Goal: Task Accomplishment & Management: Use online tool/utility

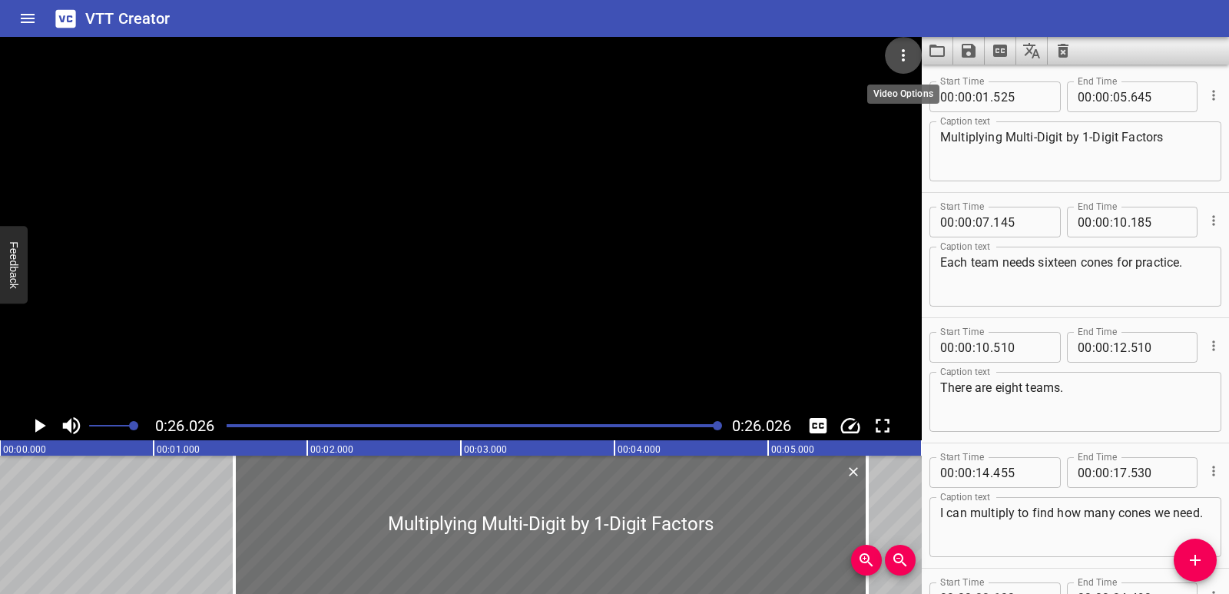
click at [895, 56] on icon "Video Options" at bounding box center [903, 55] width 18 height 18
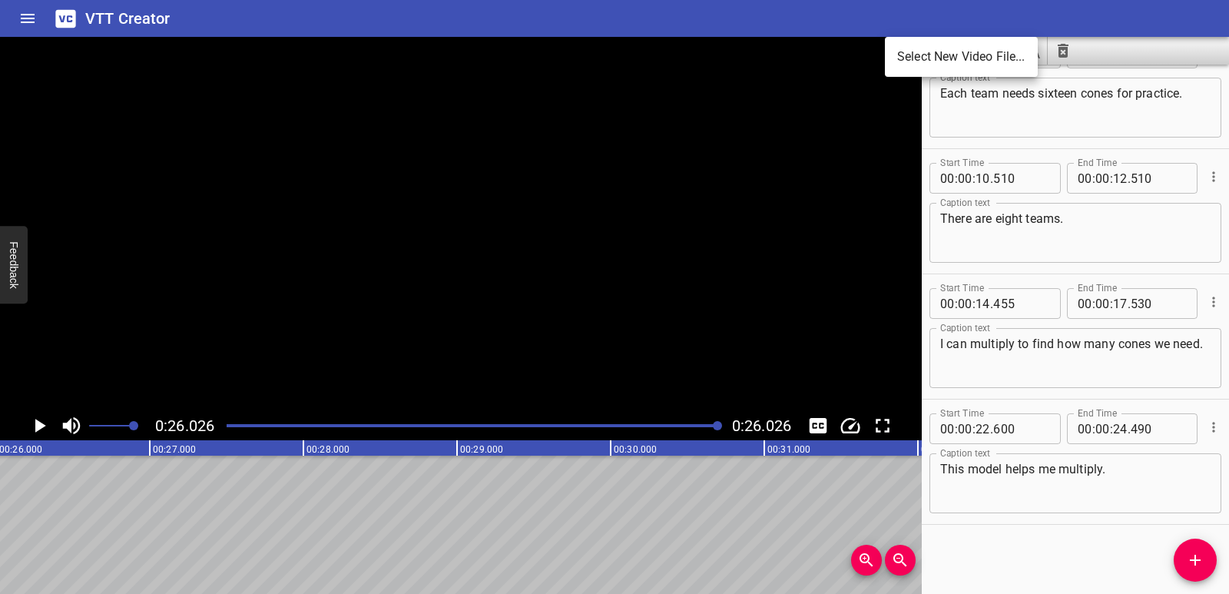
click at [902, 62] on li "Select New Video File..." at bounding box center [961, 57] width 153 height 28
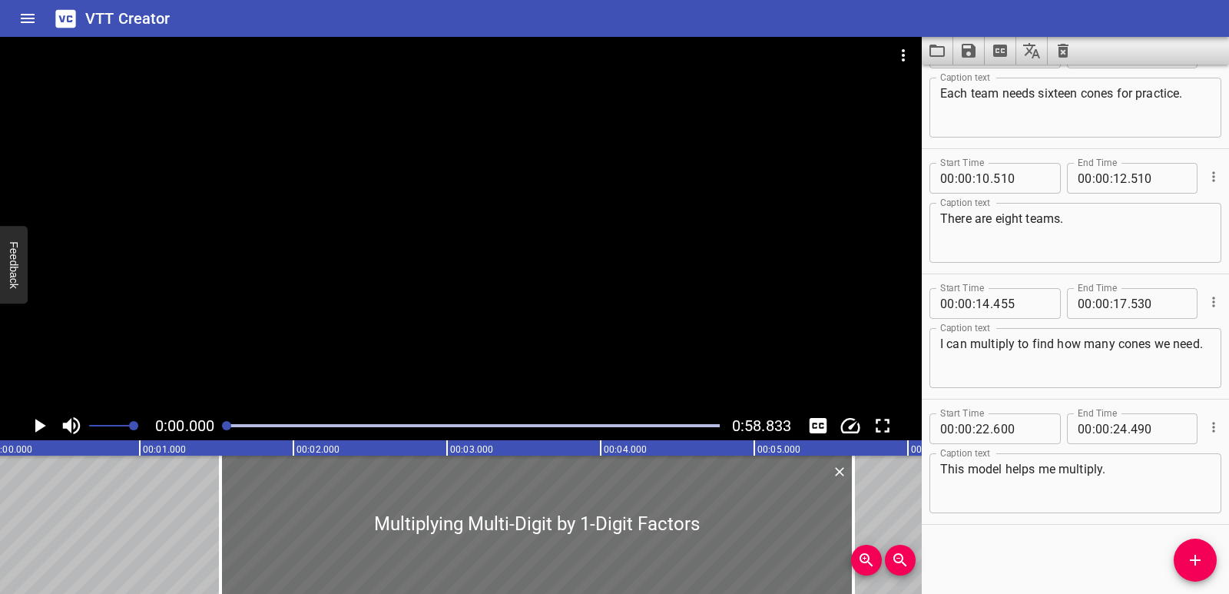
scroll to position [0, 0]
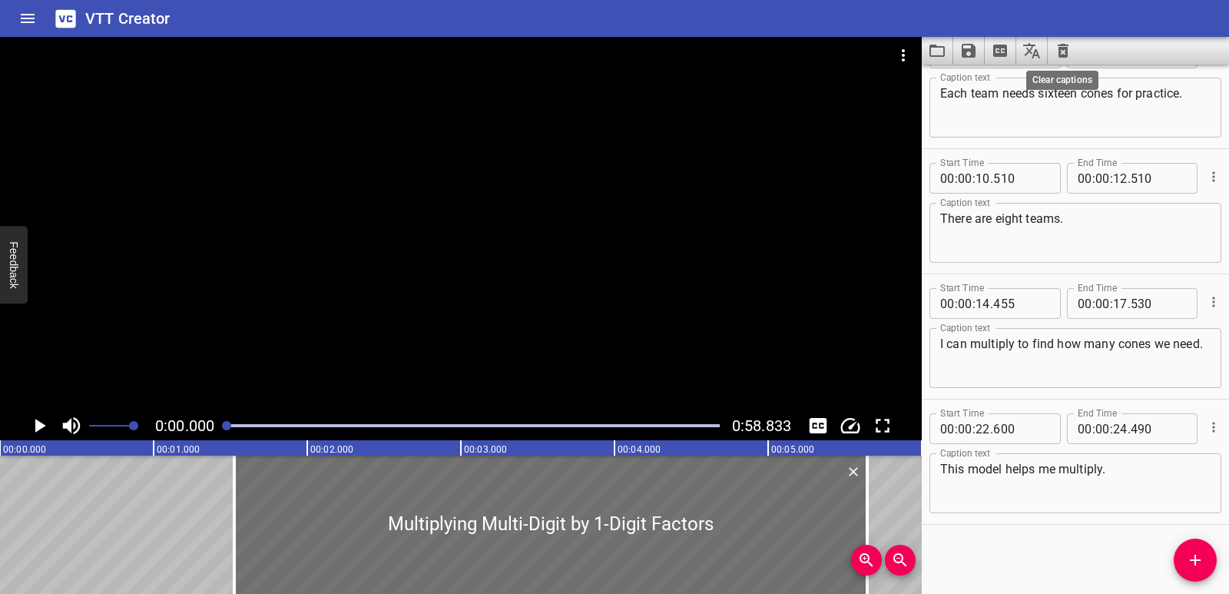
click at [1063, 51] on icon "Clear captions" at bounding box center [1063, 51] width 11 height 14
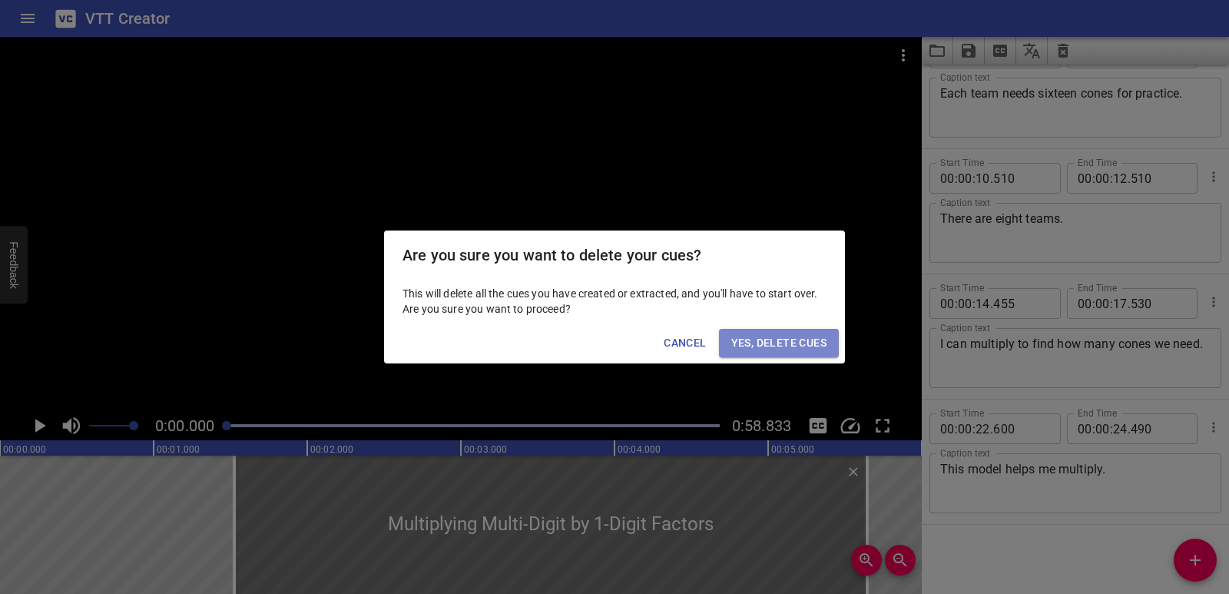
click at [801, 333] on button "Yes, Delete Cues" at bounding box center [779, 343] width 120 height 28
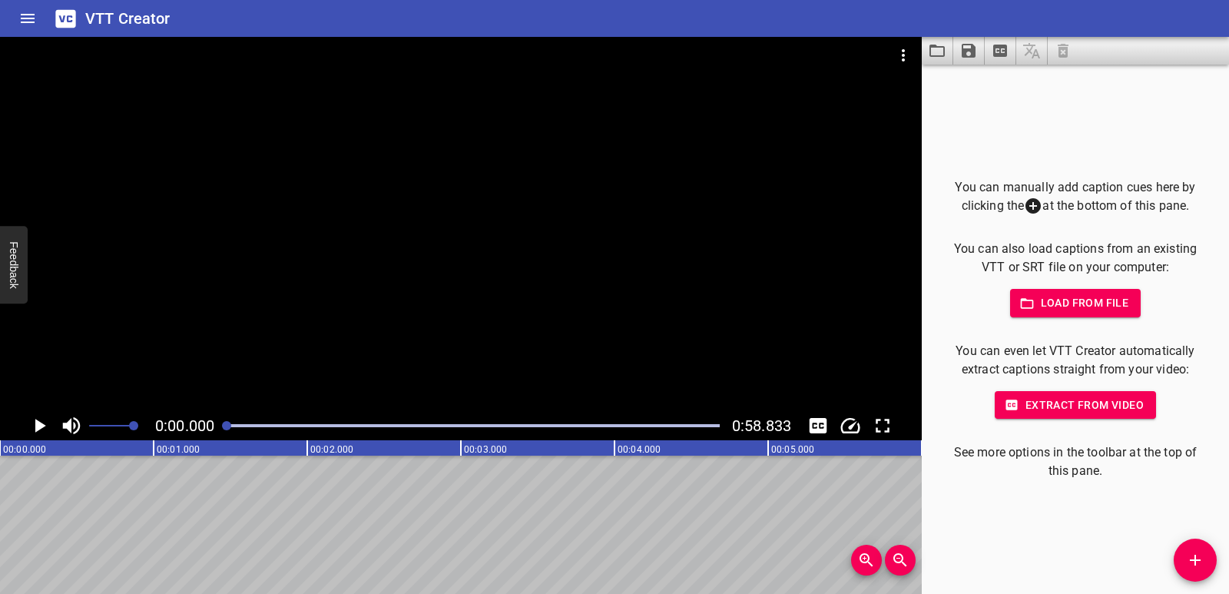
click at [1177, 552] on span "Add Cue" at bounding box center [1195, 560] width 43 height 18
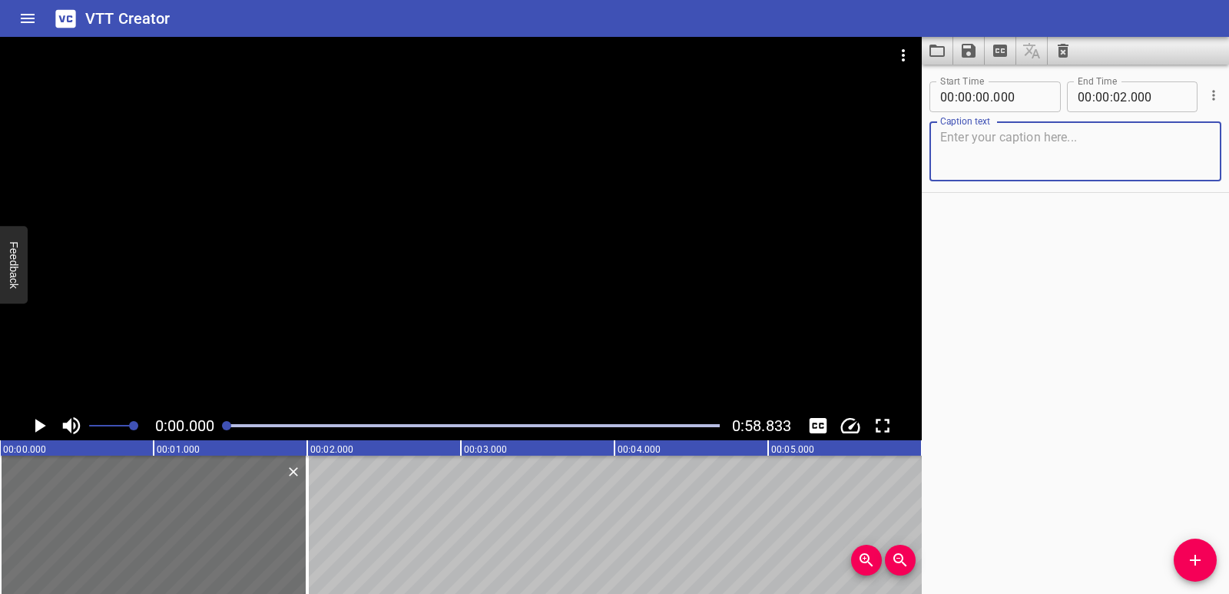
click at [28, 424] on icon "Play/Pause" at bounding box center [39, 425] width 23 height 23
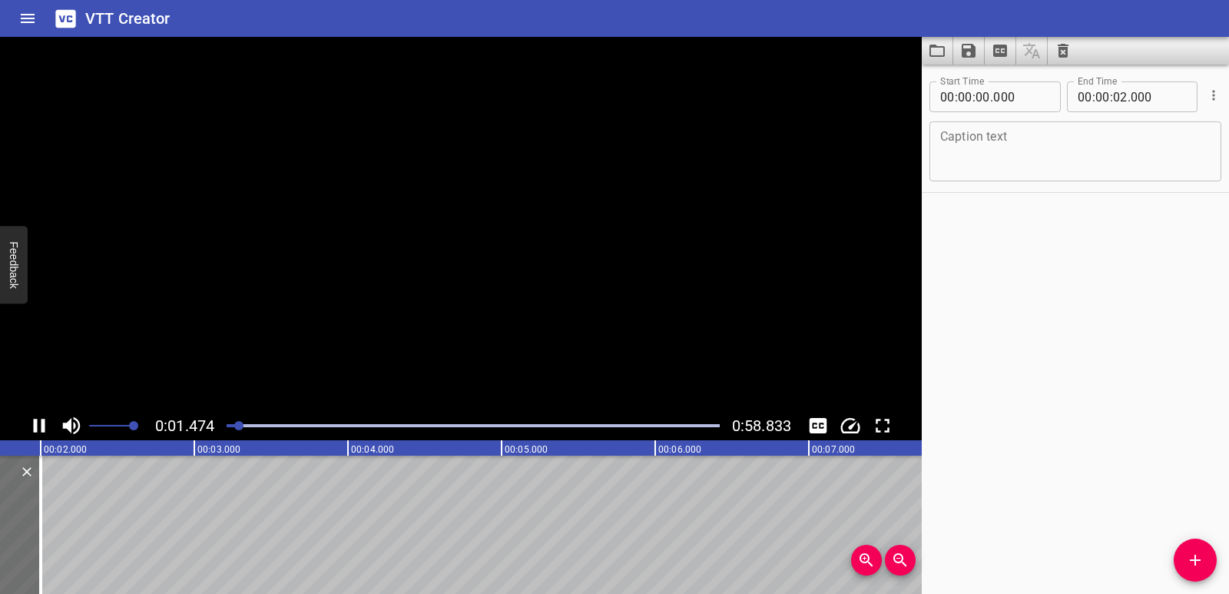
click at [28, 424] on icon "Play/Pause" at bounding box center [39, 425] width 23 height 23
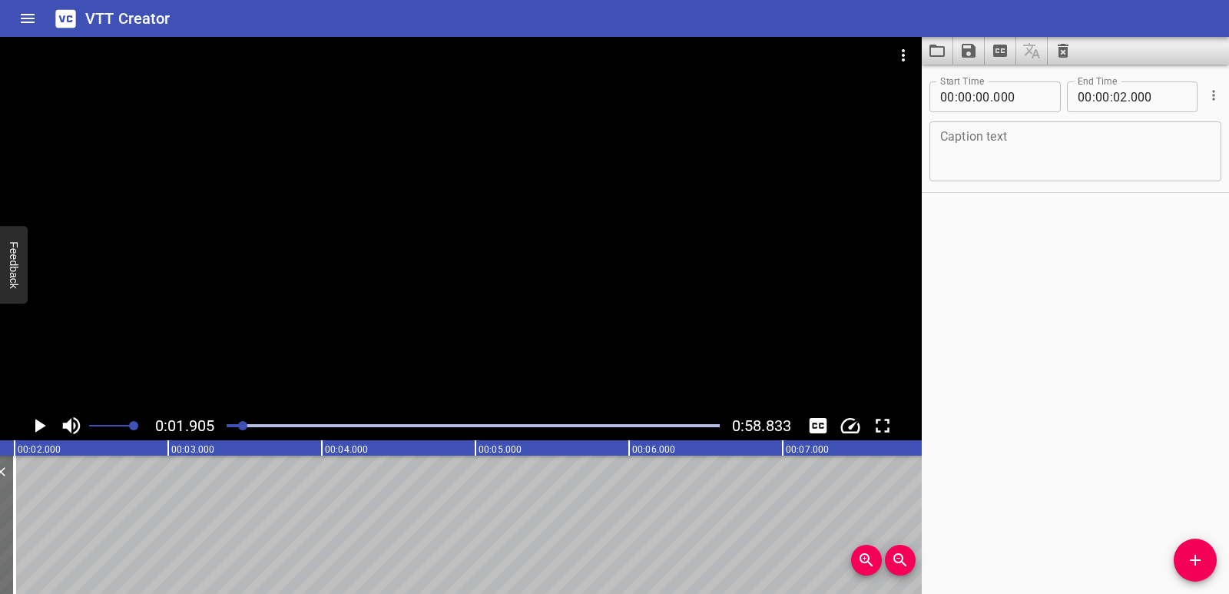
click at [967, 138] on textarea at bounding box center [1075, 152] width 270 height 44
paste textarea "Morning Routine"
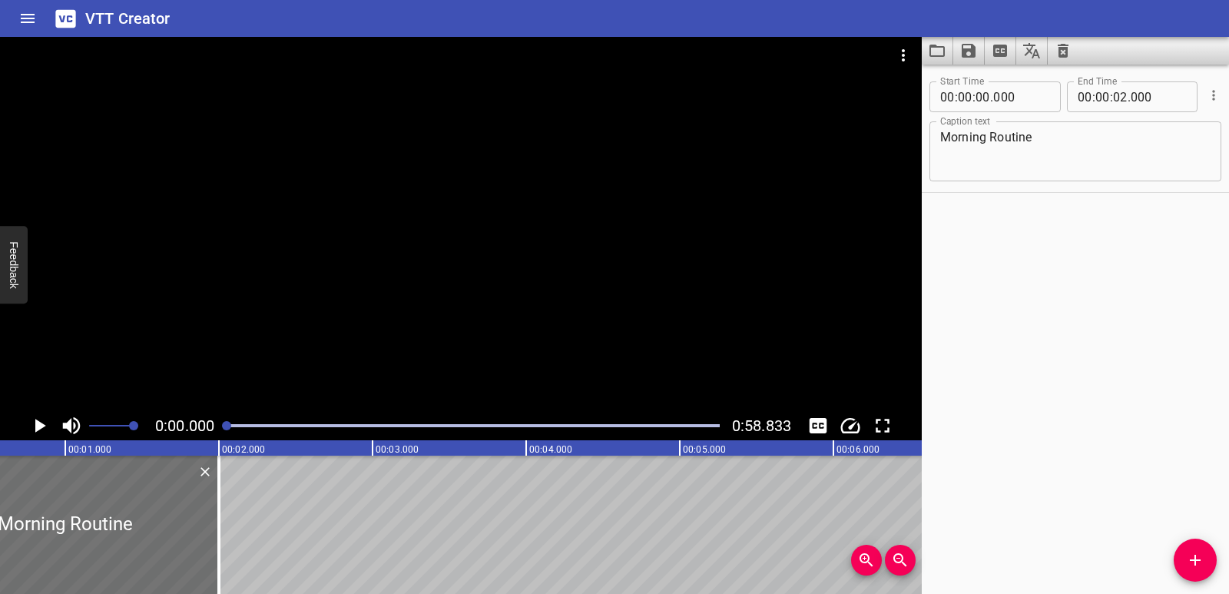
scroll to position [0, 0]
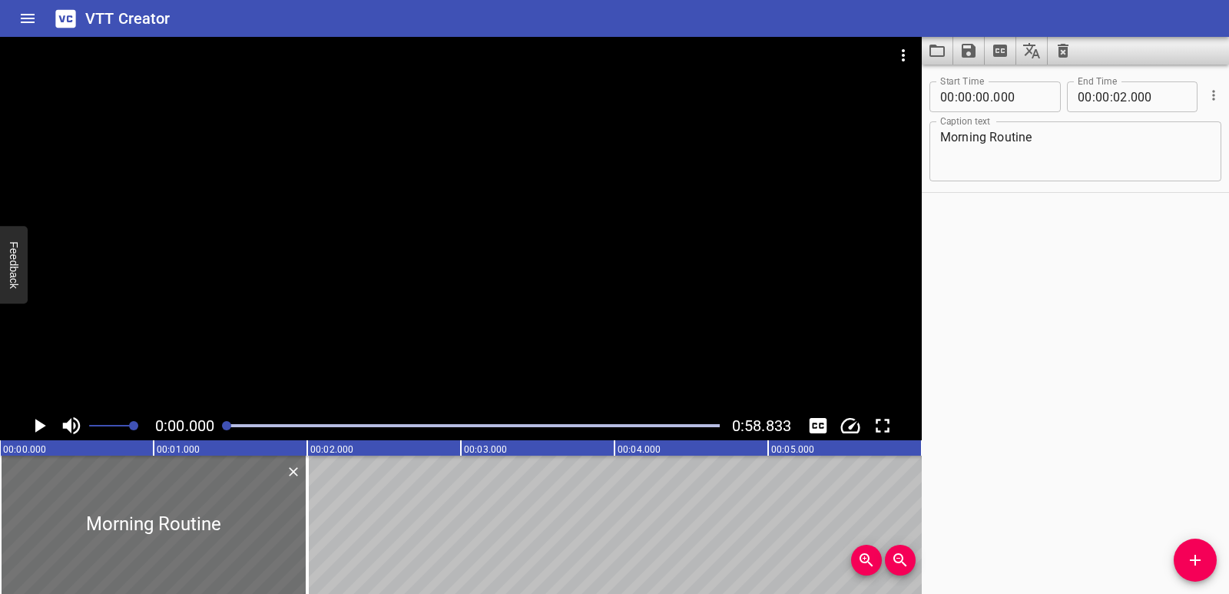
drag, startPoint x: 243, startPoint y: 423, endPoint x: 216, endPoint y: 428, distance: 27.3
click at [216, 428] on div "0:00.000 0:58.833" at bounding box center [461, 425] width 922 height 29
click at [47, 423] on icon "Play/Pause" at bounding box center [39, 425] width 23 height 23
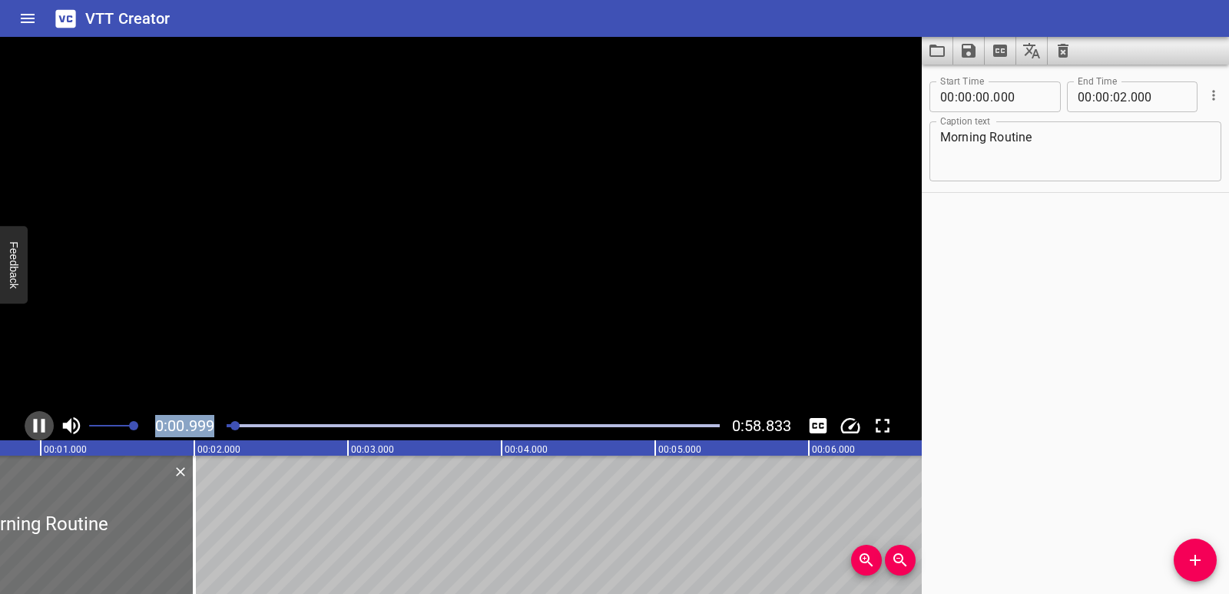
click at [47, 423] on icon "Play/Pause" at bounding box center [39, 425] width 23 height 23
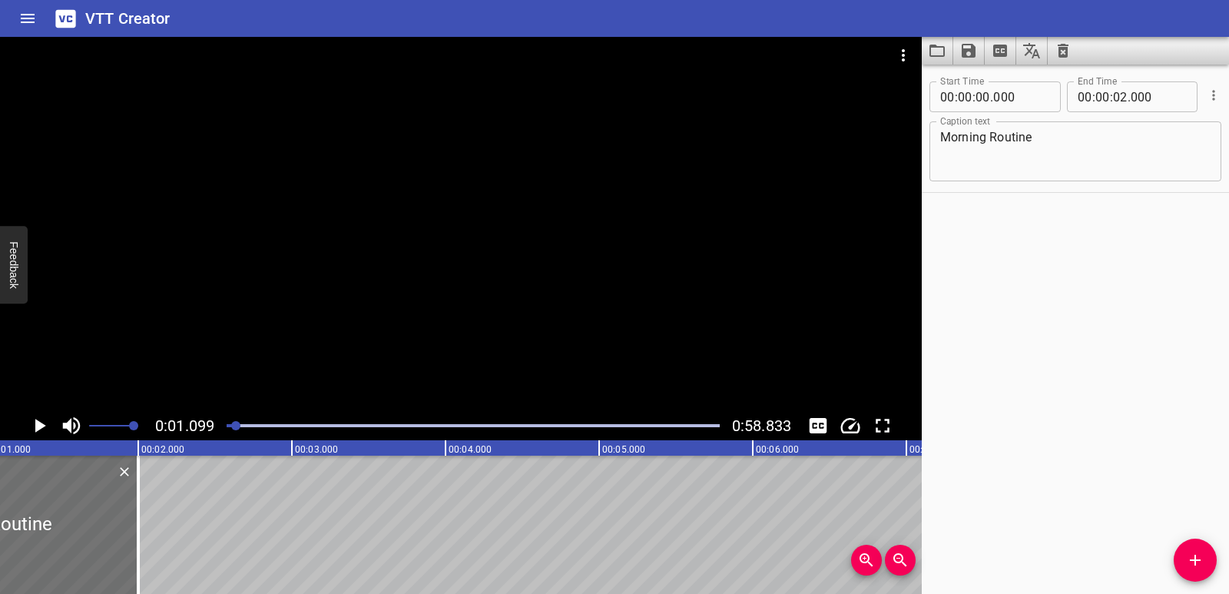
click at [939, 134] on div "Morning Routine Caption text" at bounding box center [1076, 151] width 292 height 60
click at [941, 136] on textarea "Morning Routine" at bounding box center [1075, 152] width 270 height 44
paste textarea "[PERSON_NAME]"
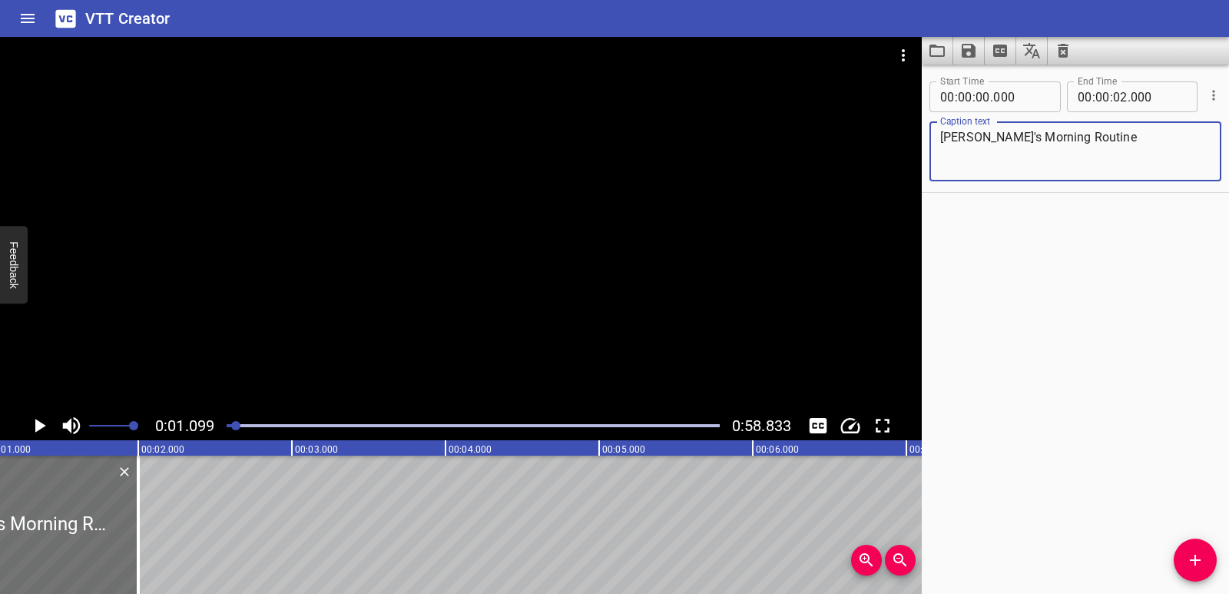
scroll to position [0, 0]
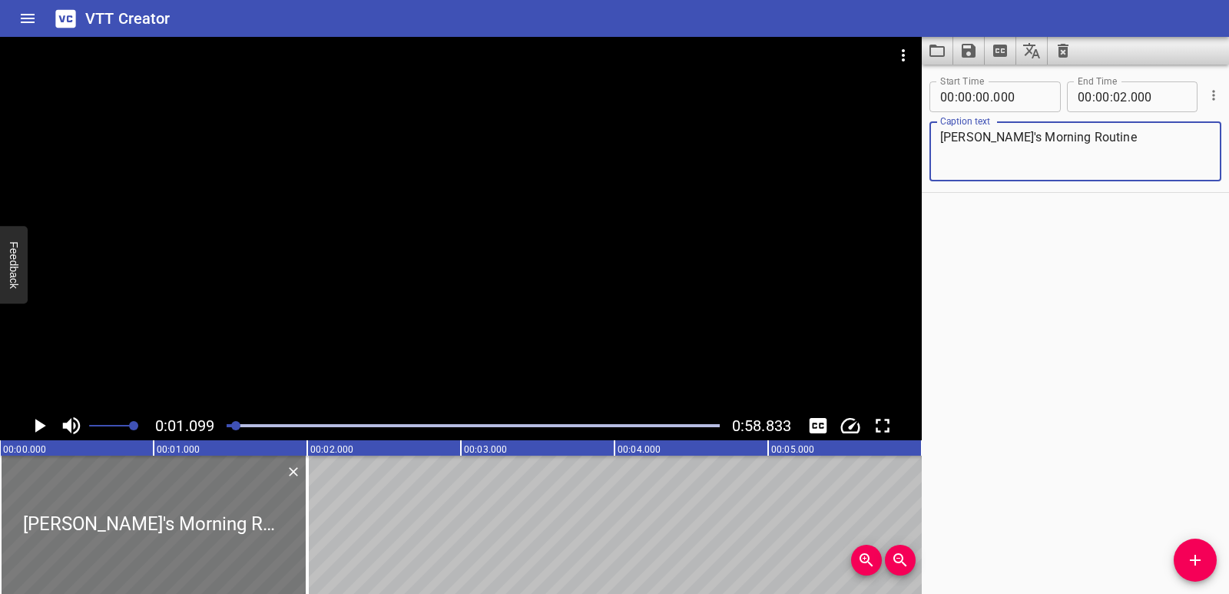
type textarea "[PERSON_NAME]'s Morning Routine"
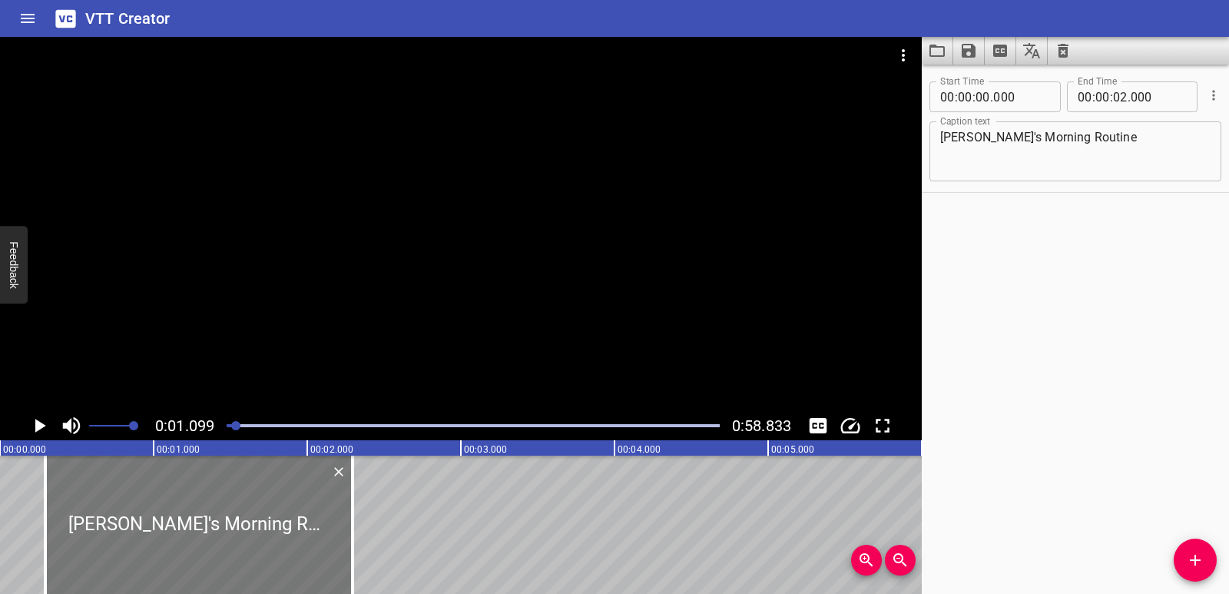
drag, startPoint x: 139, startPoint y: 549, endPoint x: 183, endPoint y: 547, distance: 43.8
click at [183, 547] on div at bounding box center [198, 525] width 307 height 138
type input "295"
drag, startPoint x: 350, startPoint y: 536, endPoint x: 336, endPoint y: 539, distance: 14.2
click at [336, 539] on div at bounding box center [338, 525] width 15 height 138
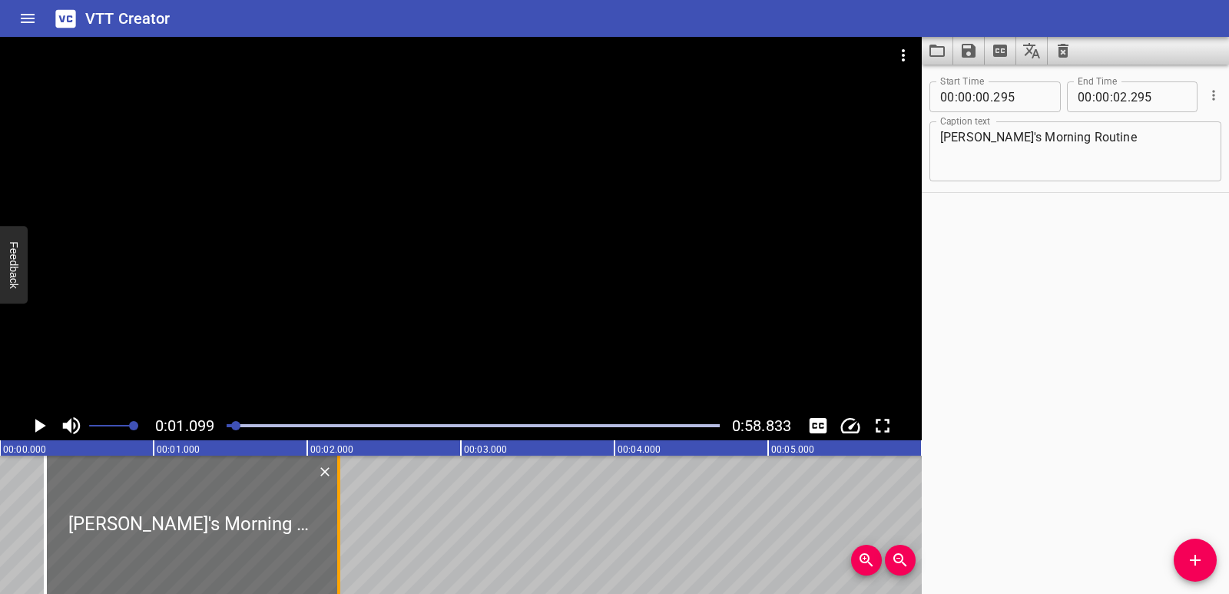
type input "205"
click at [31, 421] on icon "Play/Pause" at bounding box center [39, 425] width 23 height 23
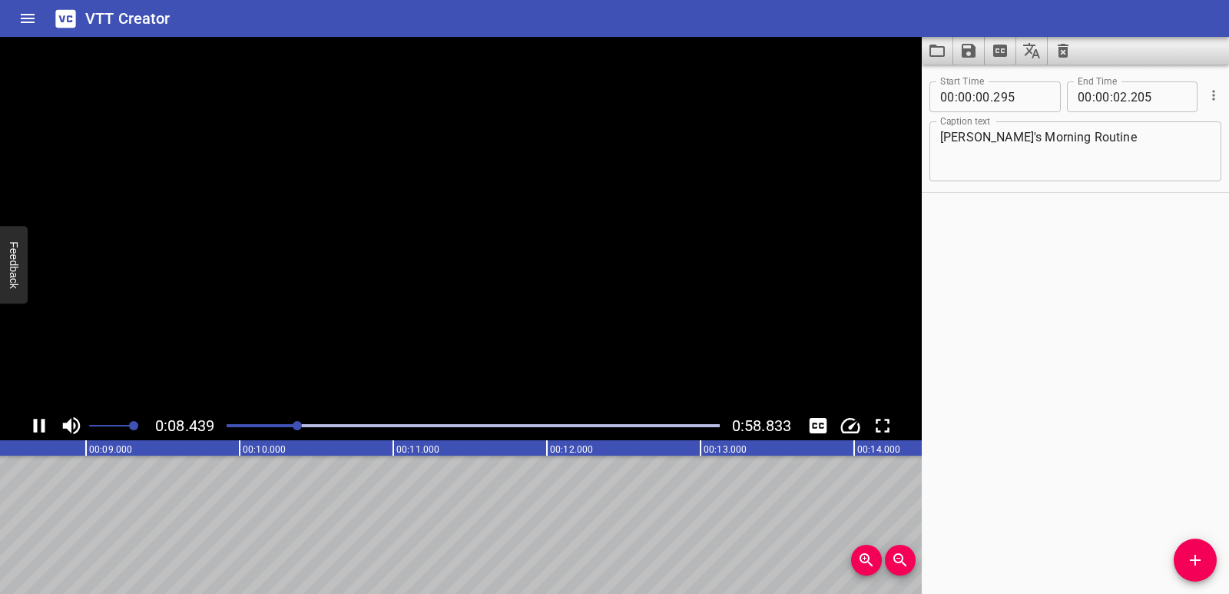
click at [33, 420] on icon "Play/Pause" at bounding box center [39, 425] width 23 height 23
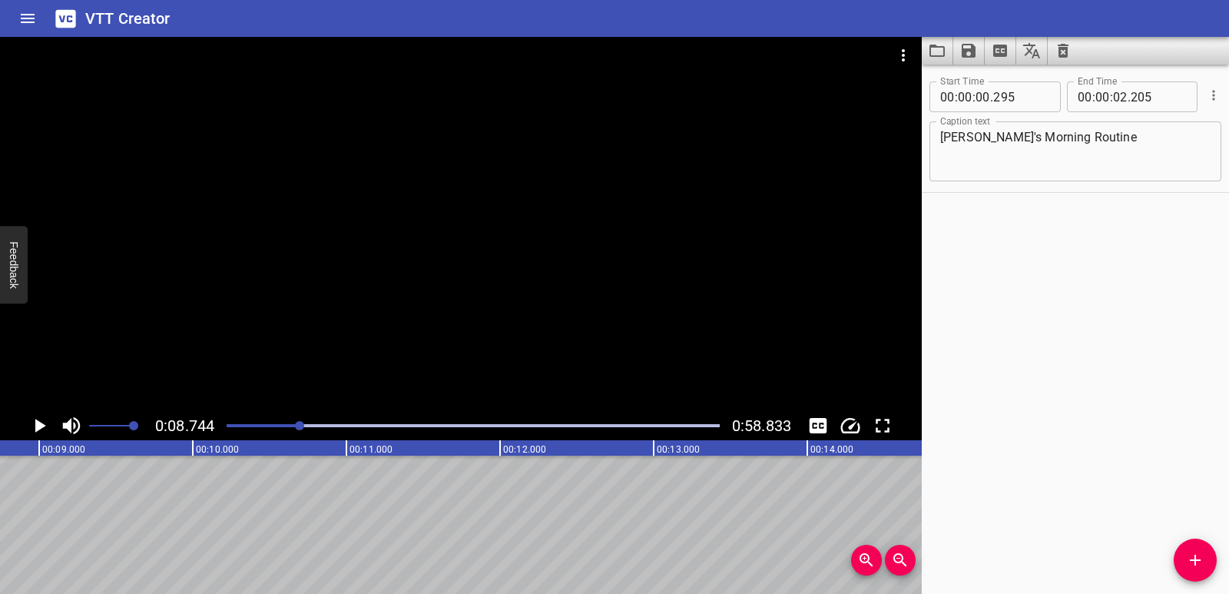
click at [1196, 561] on icon "Add Cue" at bounding box center [1195, 560] width 11 height 11
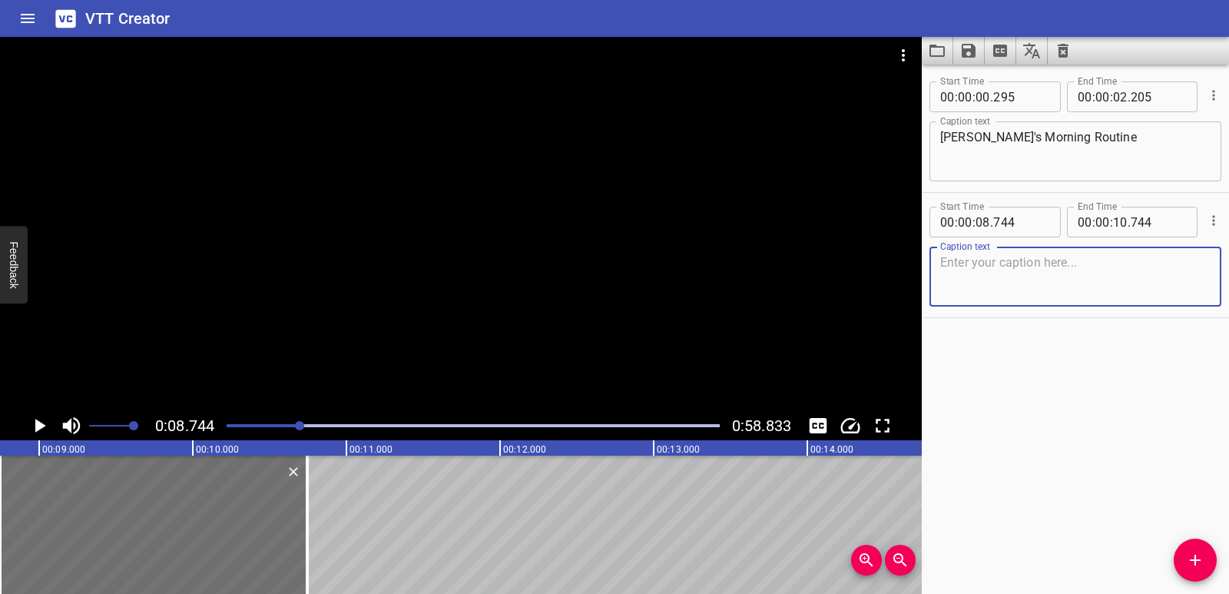
click at [1000, 268] on textarea at bounding box center [1075, 277] width 270 height 44
paste textarea "Good morning!"
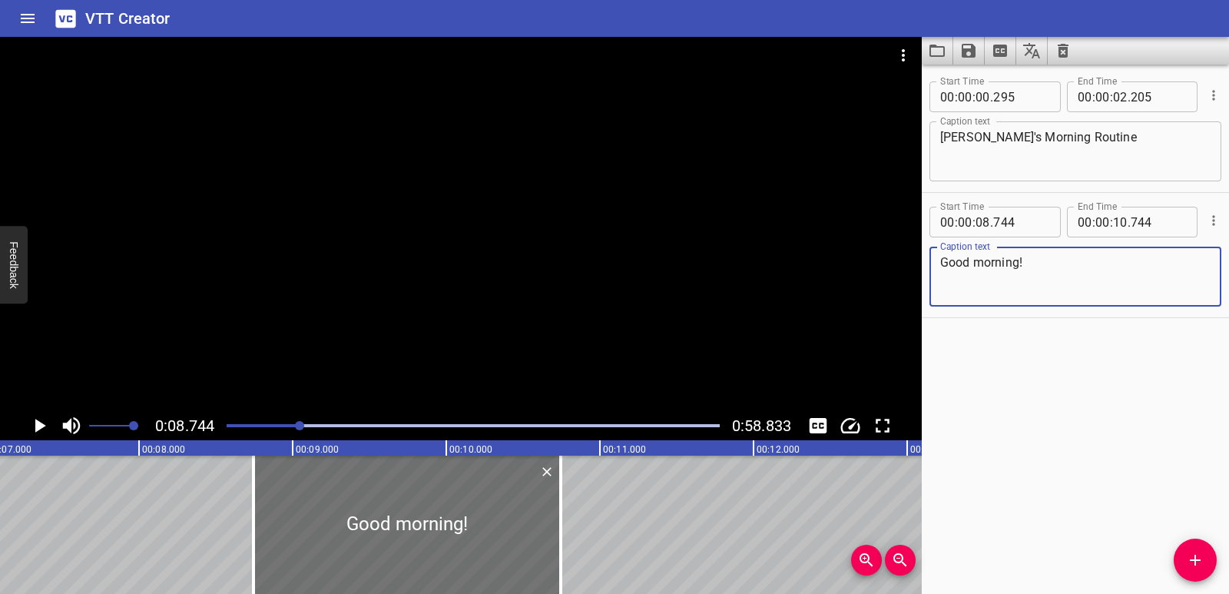
scroll to position [0, 1035]
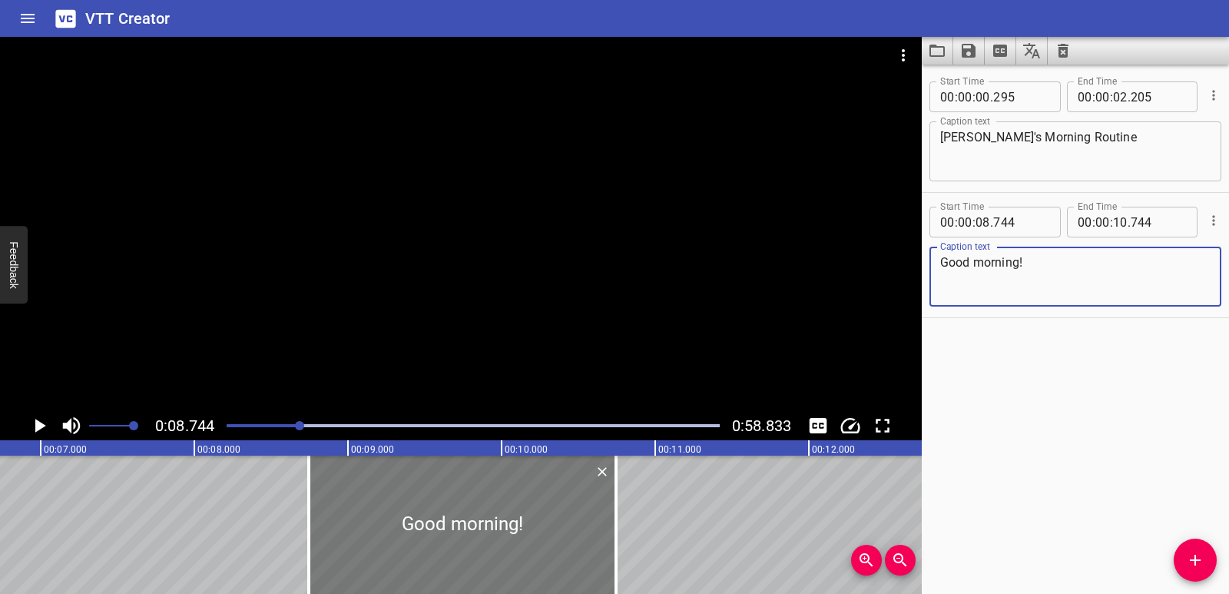
type textarea "Good morning!"
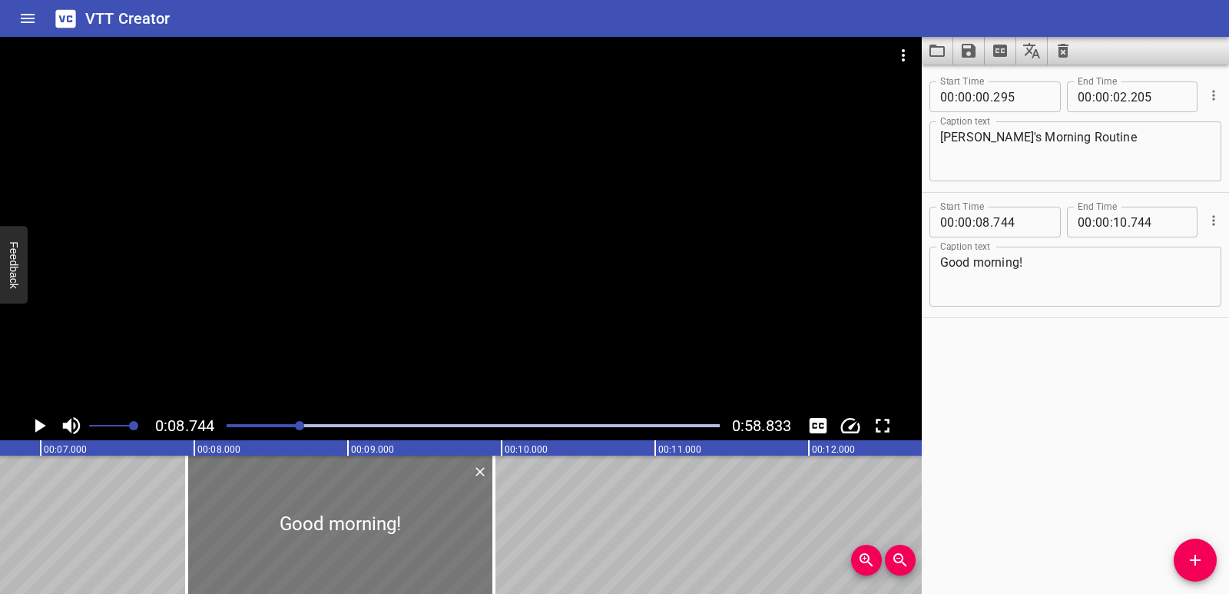
drag, startPoint x: 477, startPoint y: 524, endPoint x: 355, endPoint y: 522, distance: 122.2
click at [355, 522] on div at bounding box center [340, 525] width 307 height 138
type input "07"
type input "949"
type input "09"
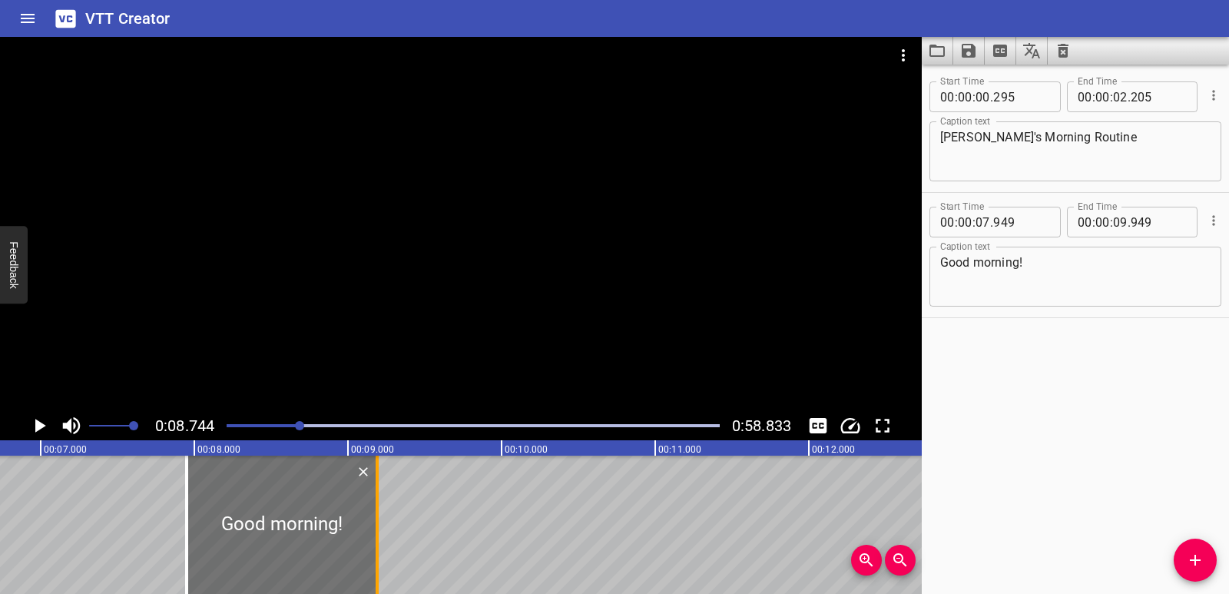
drag, startPoint x: 499, startPoint y: 520, endPoint x: 382, endPoint y: 529, distance: 117.1
click at [382, 529] on div at bounding box center [377, 525] width 15 height 138
type input "189"
drag, startPoint x: 119, startPoint y: 519, endPoint x: 56, endPoint y: 461, distance: 85.4
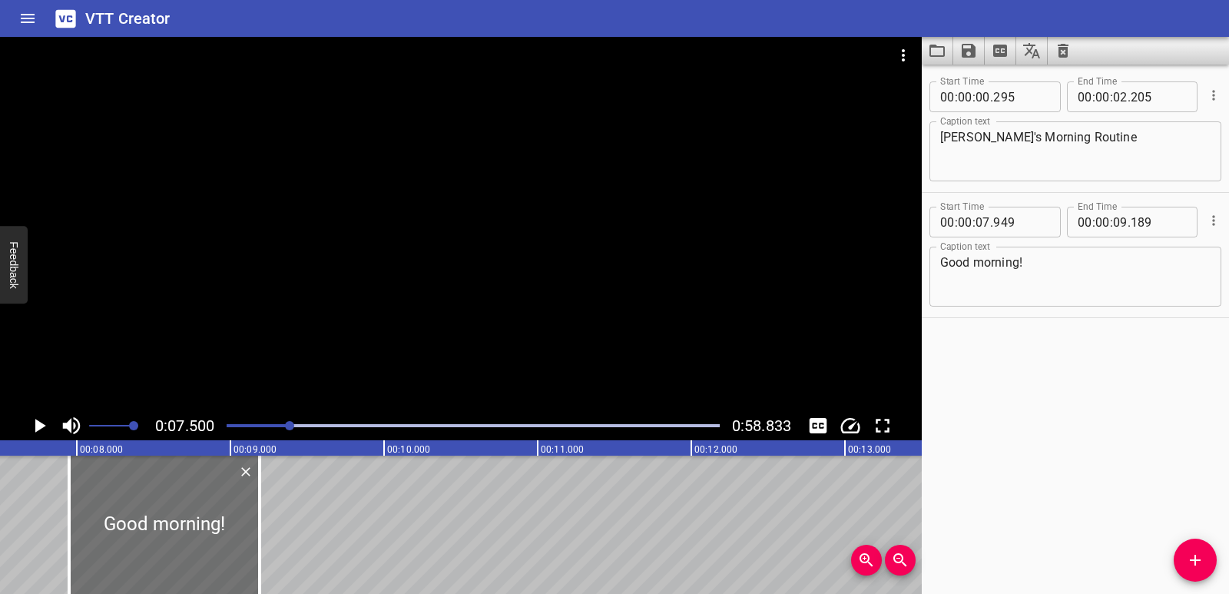
click at [35, 419] on icon "Play/Pause" at bounding box center [39, 425] width 23 height 23
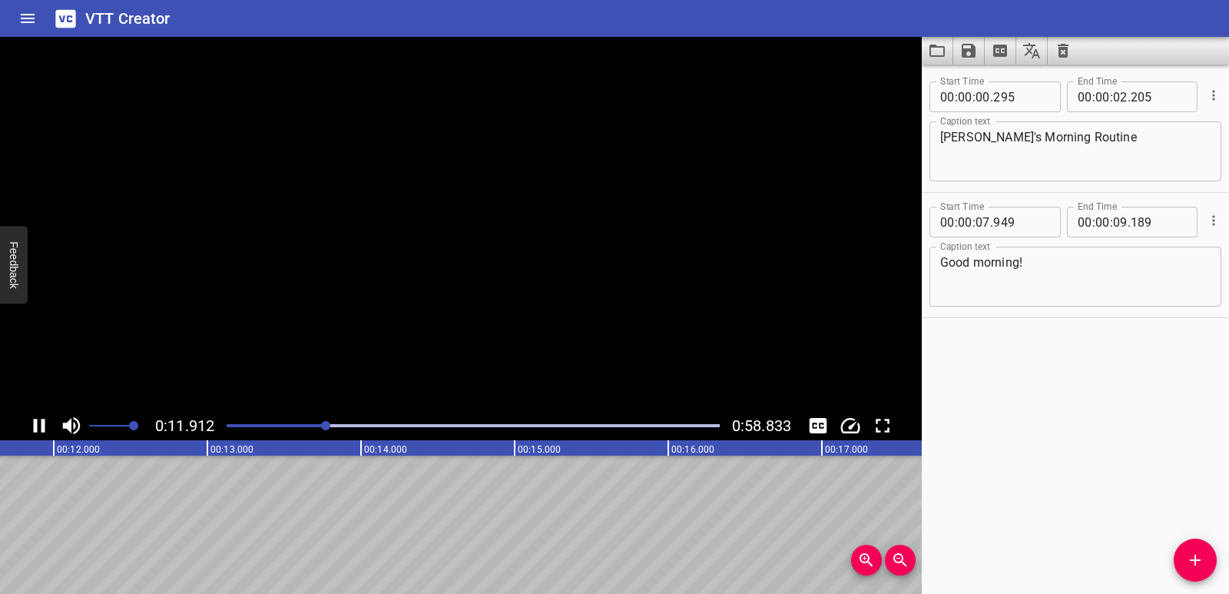
click at [35, 419] on icon "Play/Pause" at bounding box center [39, 425] width 23 height 23
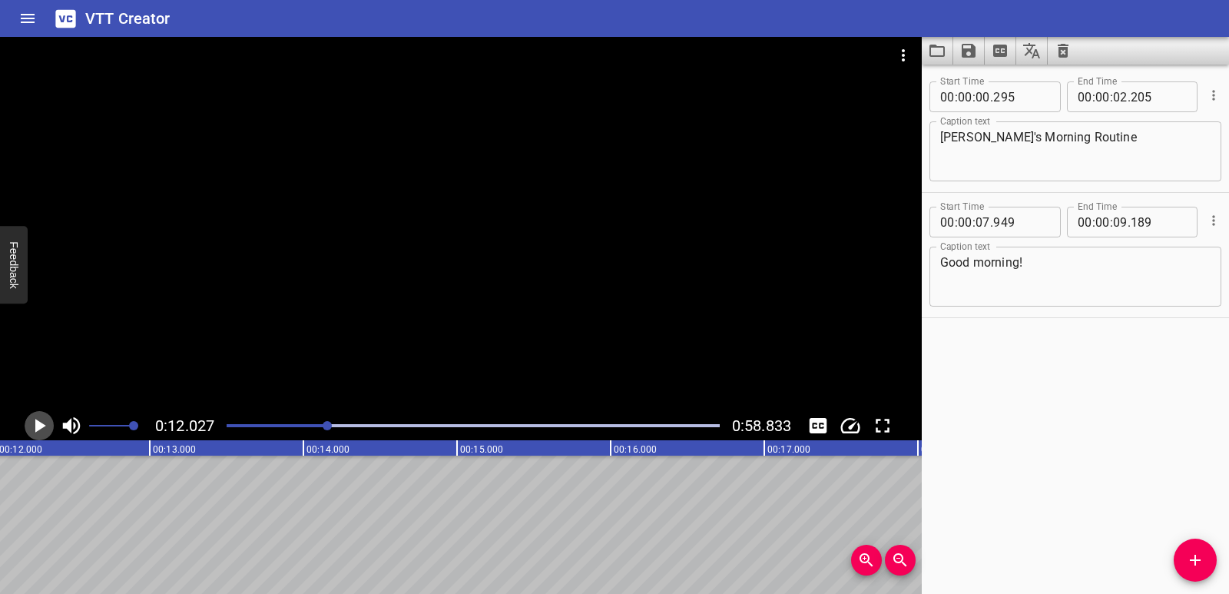
click at [31, 427] on icon "Play/Pause" at bounding box center [39, 425] width 23 height 23
click at [1190, 558] on icon "Add Cue" at bounding box center [1195, 560] width 18 height 18
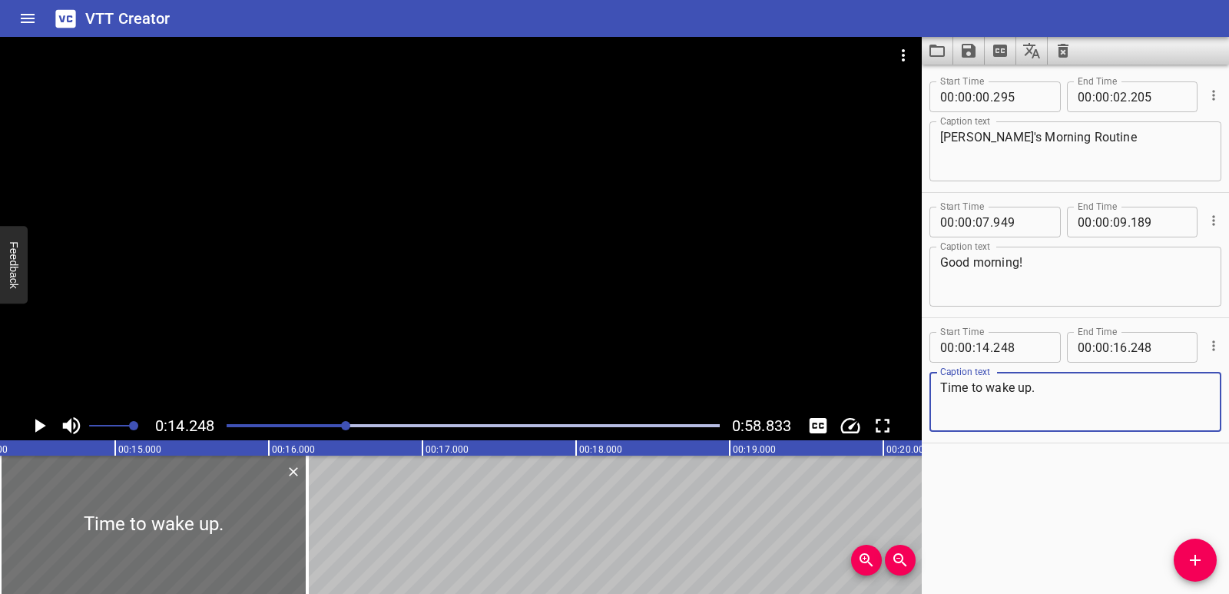
type textarea "Time to wake up."
click at [944, 386] on textarea "Time to wake up." at bounding box center [1075, 402] width 270 height 44
click at [942, 380] on textarea "Time to wake up." at bounding box center [1075, 402] width 270 height 44
click at [1094, 404] on textarea "Time to wake up." at bounding box center [1075, 402] width 270 height 44
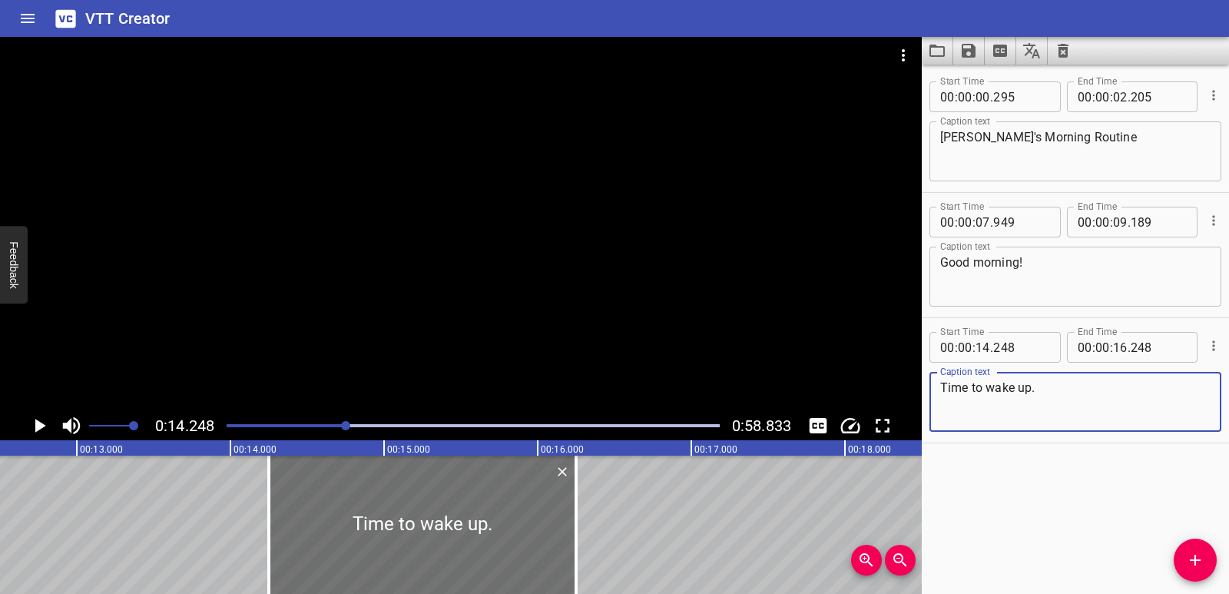
scroll to position [0, 1873]
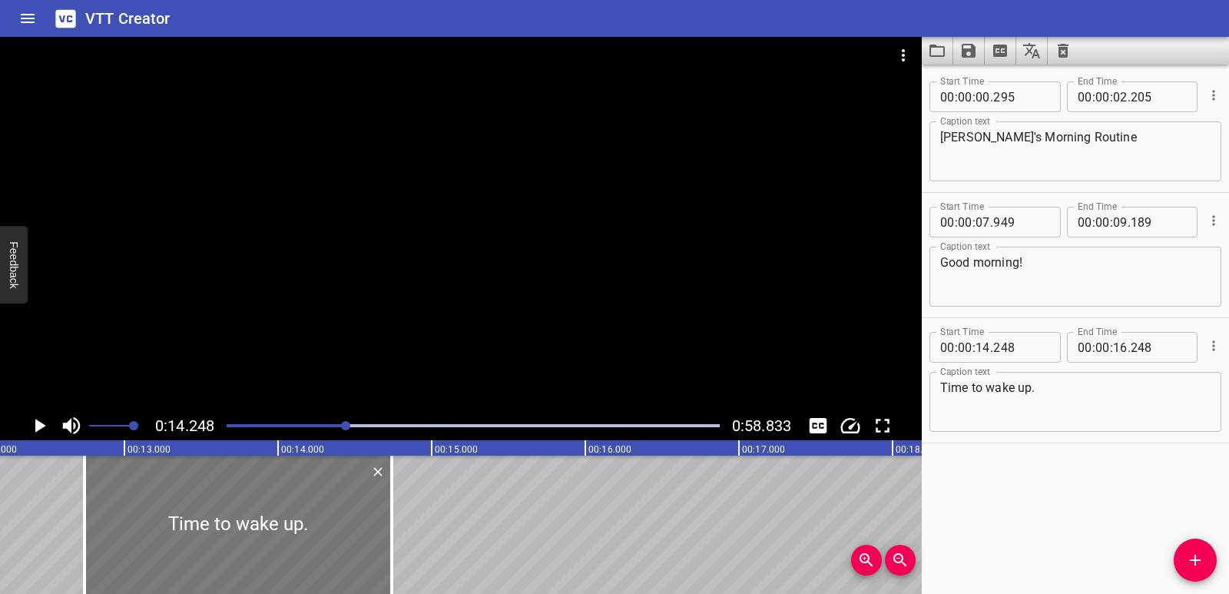
drag, startPoint x: 529, startPoint y: 518, endPoint x: 297, endPoint y: 543, distance: 233.4
click at [297, 543] on div at bounding box center [238, 525] width 307 height 138
type input "12"
type input "738"
type input "14"
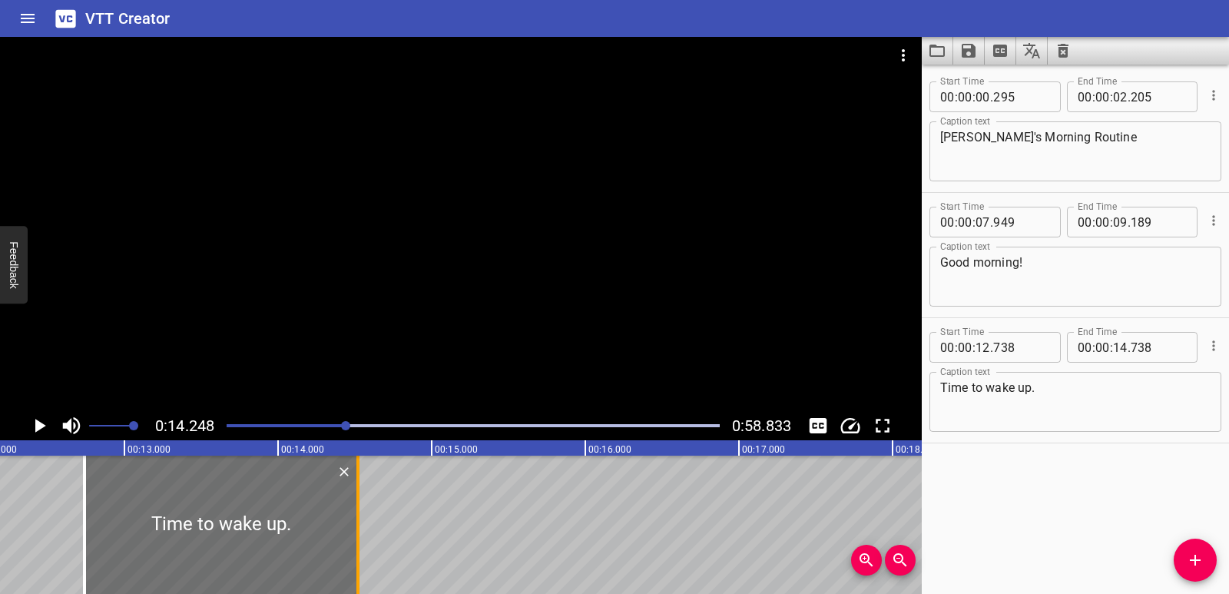
drag, startPoint x: 394, startPoint y: 513, endPoint x: 360, endPoint y: 514, distance: 33.8
click at [360, 514] on div at bounding box center [357, 525] width 15 height 138
type input "518"
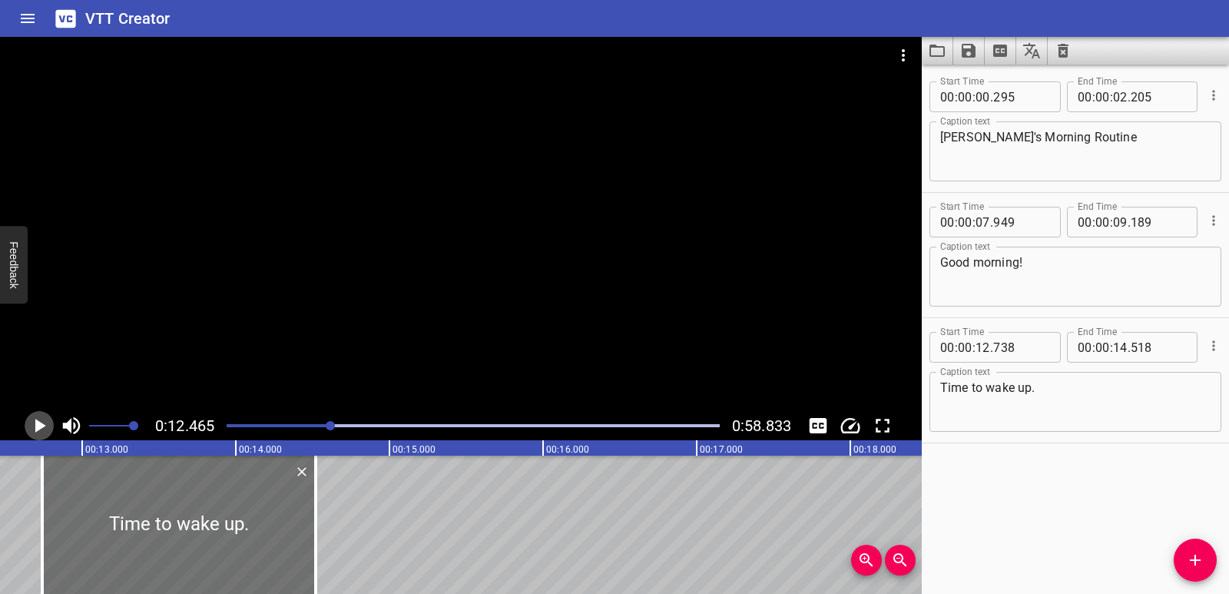
click at [35, 428] on icon "Play/Pause" at bounding box center [40, 426] width 11 height 14
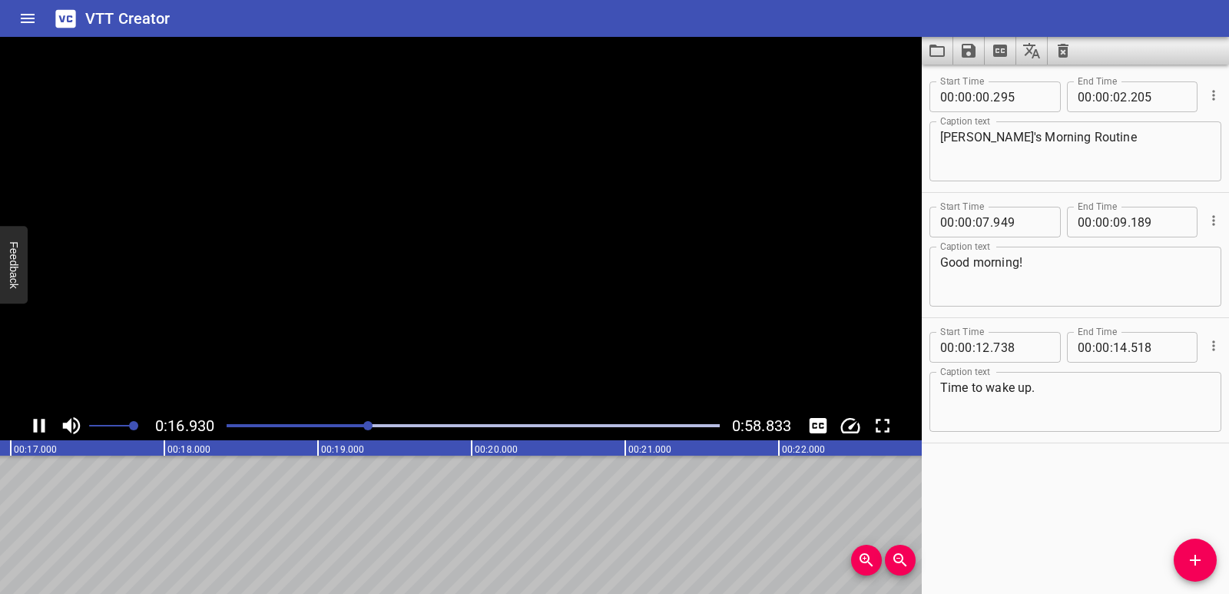
click at [35, 428] on icon "Play/Pause" at bounding box center [40, 426] width 12 height 14
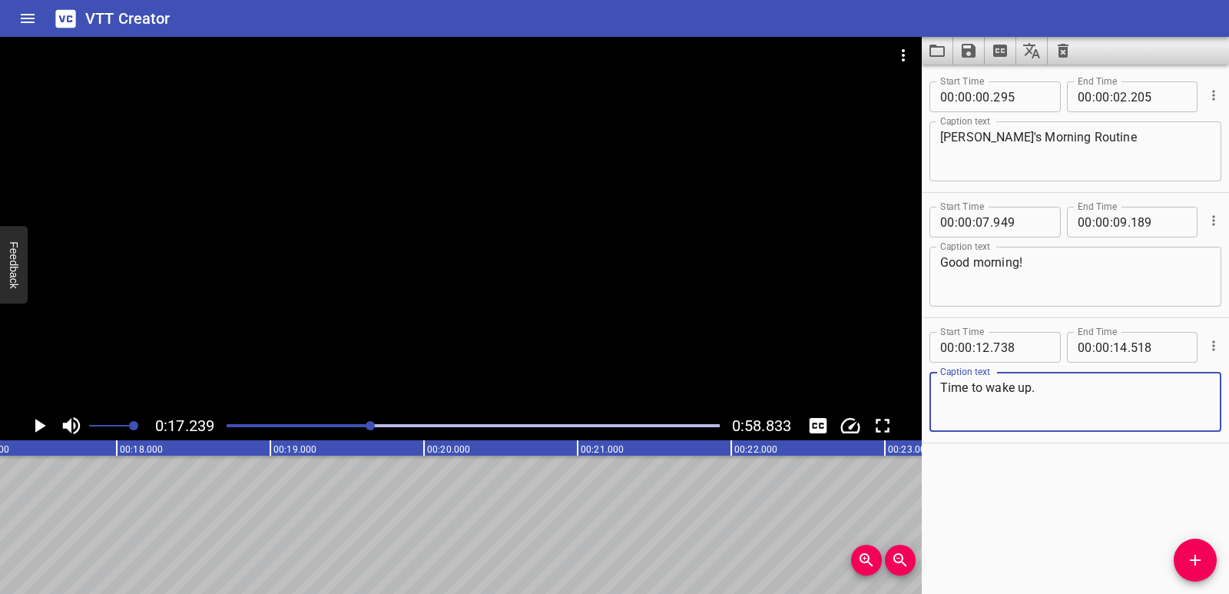
click at [1136, 416] on textarea "Time to wake up." at bounding box center [1075, 402] width 270 height 44
type textarea "Time to wake up."
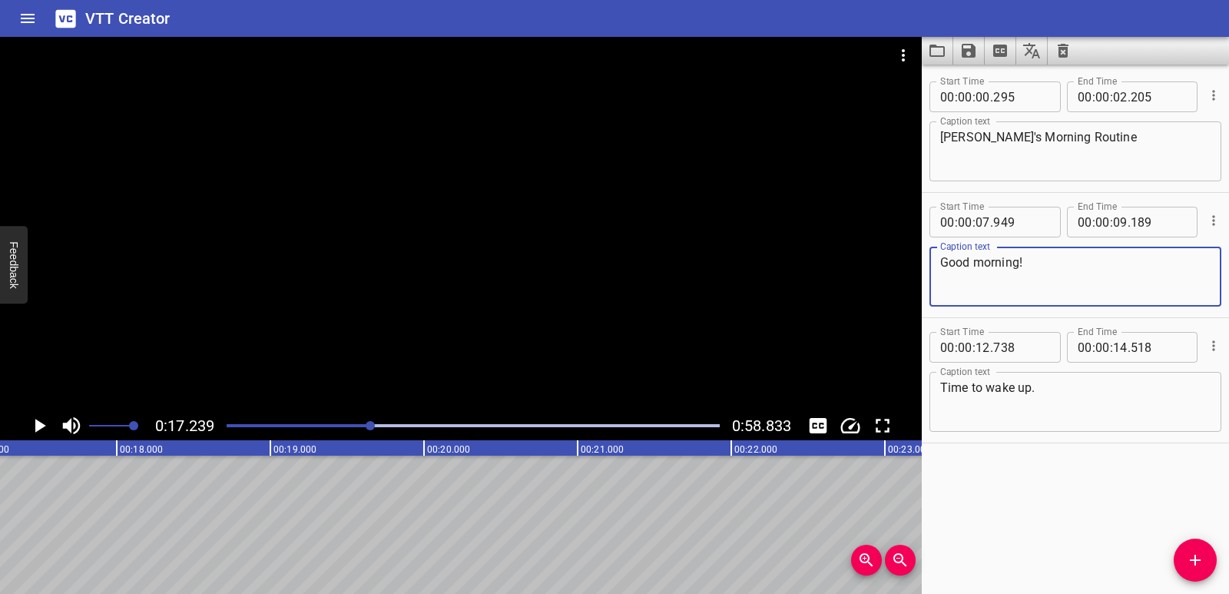
click at [1056, 259] on textarea "Good morning!" at bounding box center [1075, 277] width 270 height 44
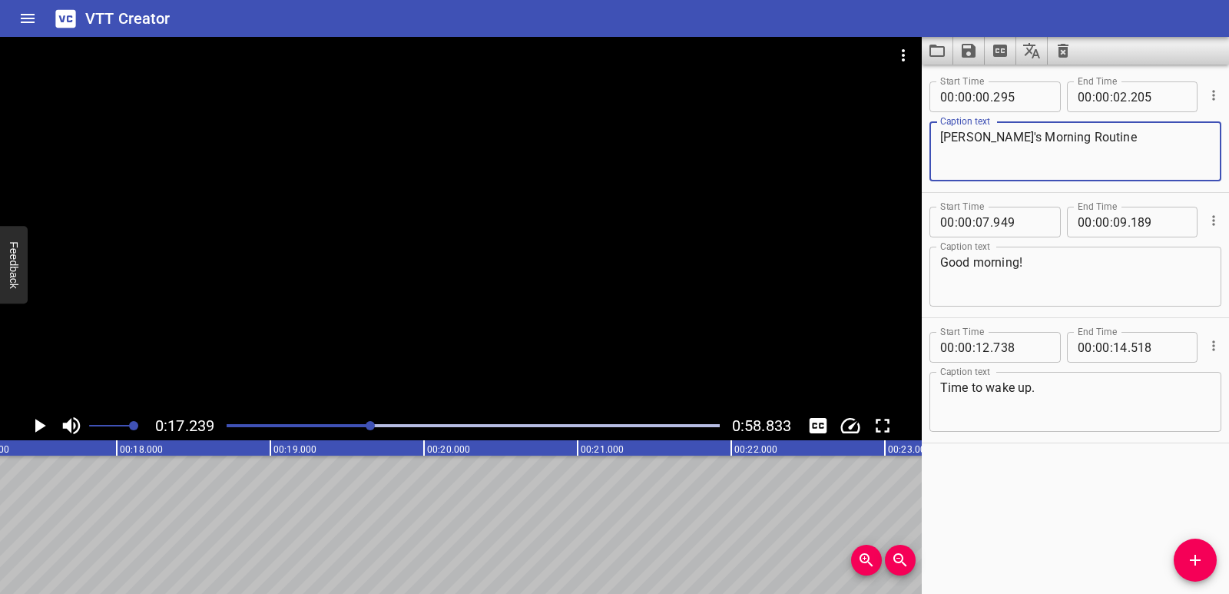
click at [1096, 144] on textarea "[PERSON_NAME]'s Morning Routine" at bounding box center [1075, 152] width 270 height 44
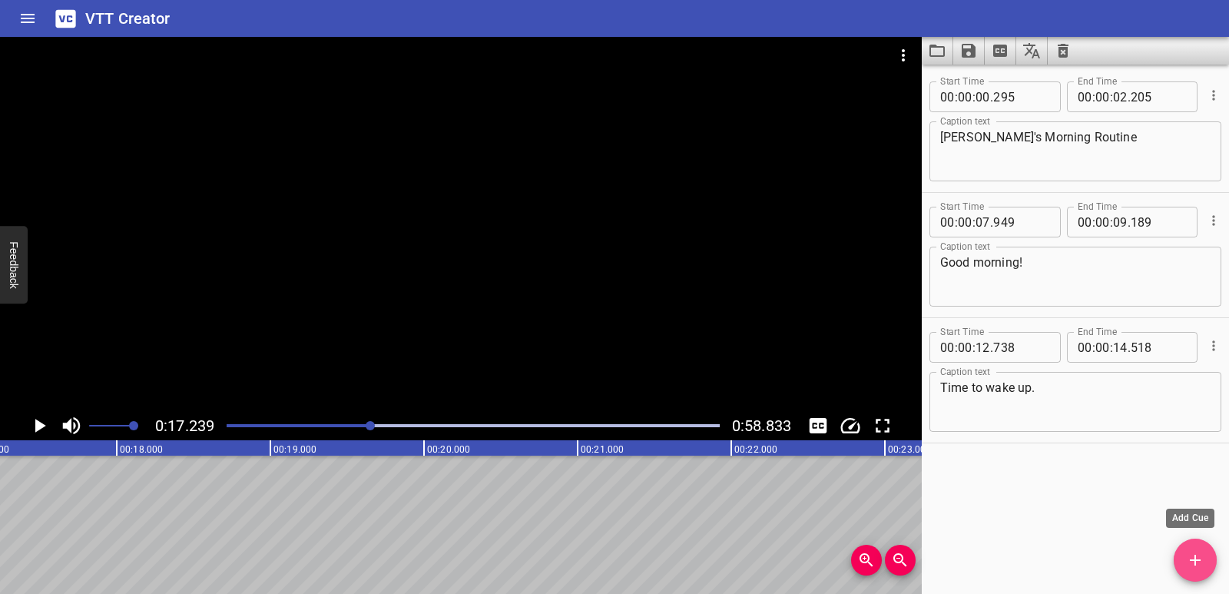
click at [1188, 555] on icon "Add Cue" at bounding box center [1195, 560] width 18 height 18
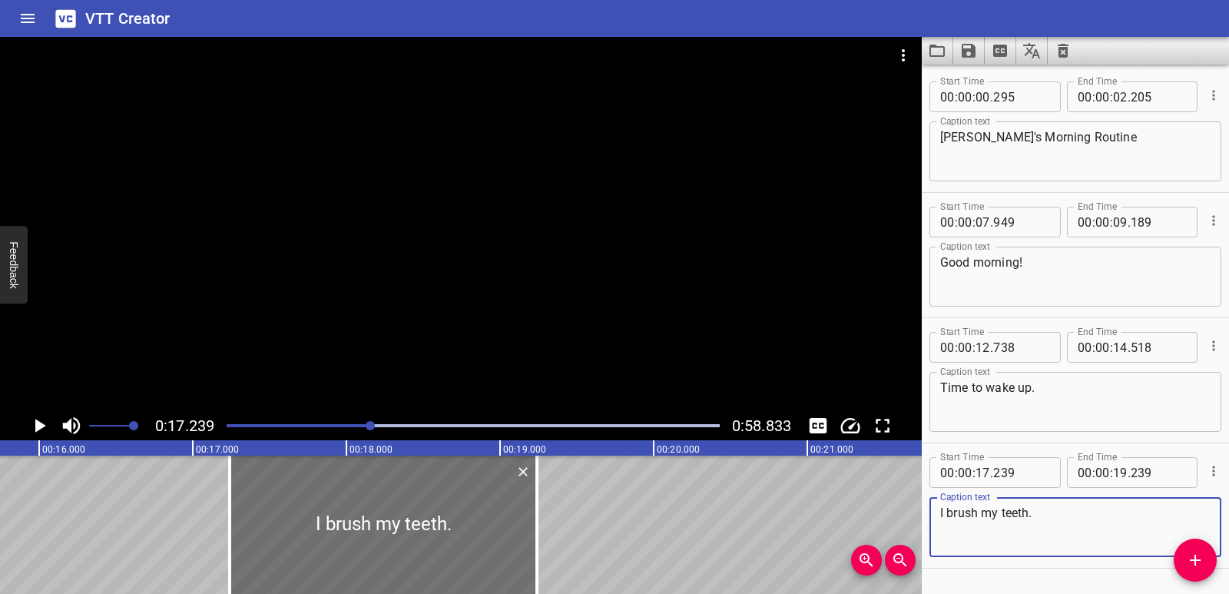
scroll to position [0, 2427]
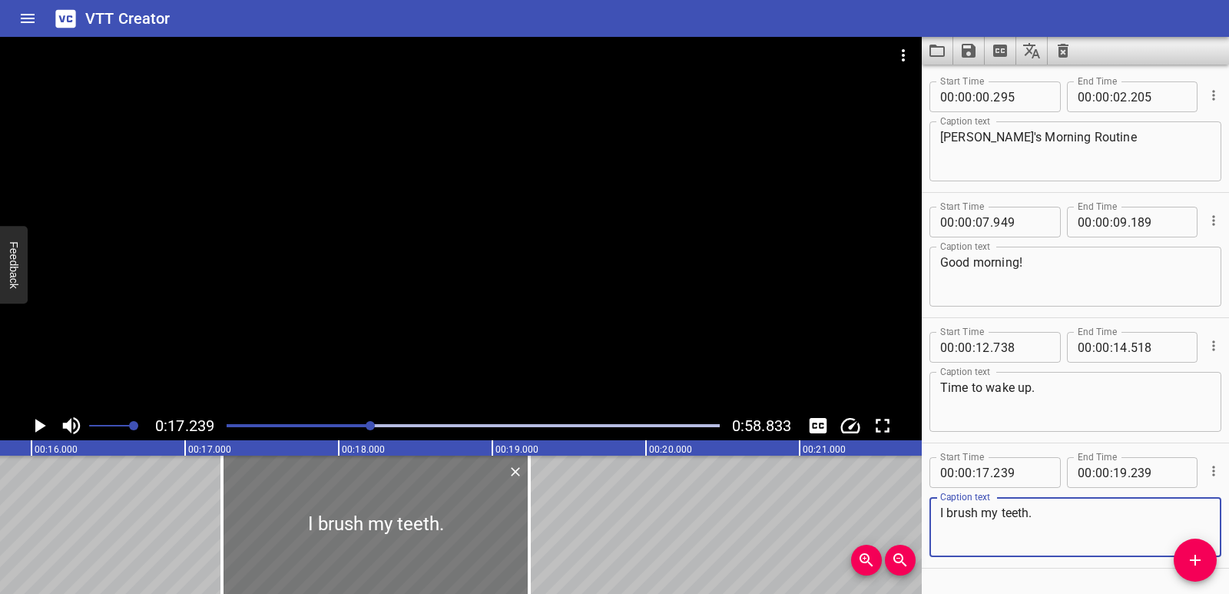
type textarea "I brush my teeth."
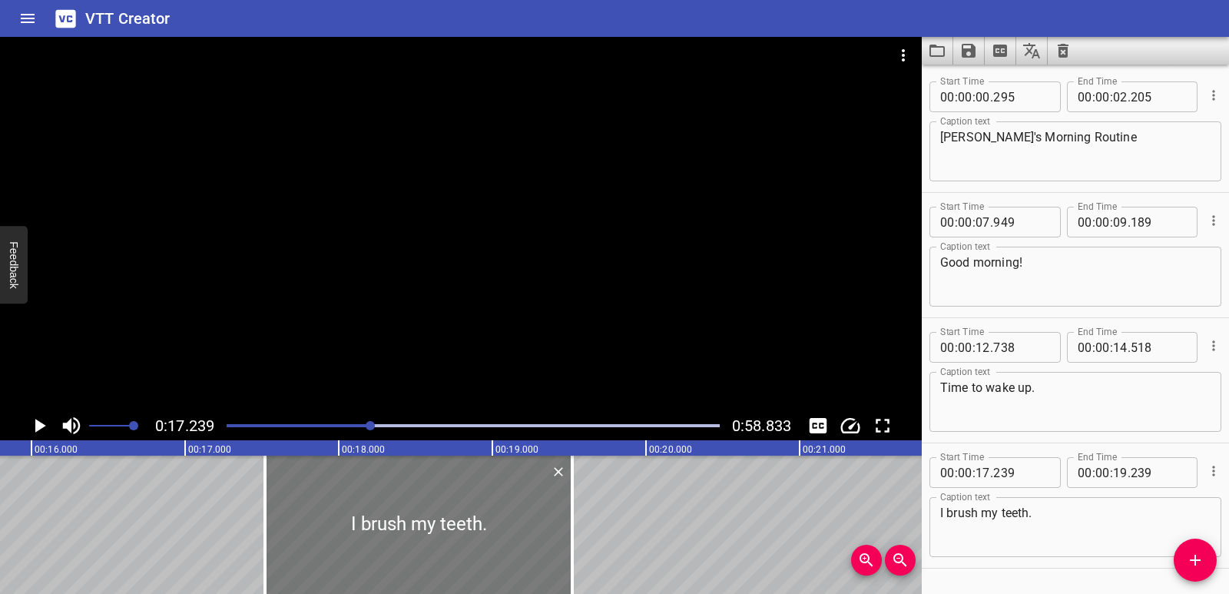
drag, startPoint x: 428, startPoint y: 532, endPoint x: 453, endPoint y: 535, distance: 25.6
click at [453, 535] on div at bounding box center [418, 525] width 307 height 138
type input "519"
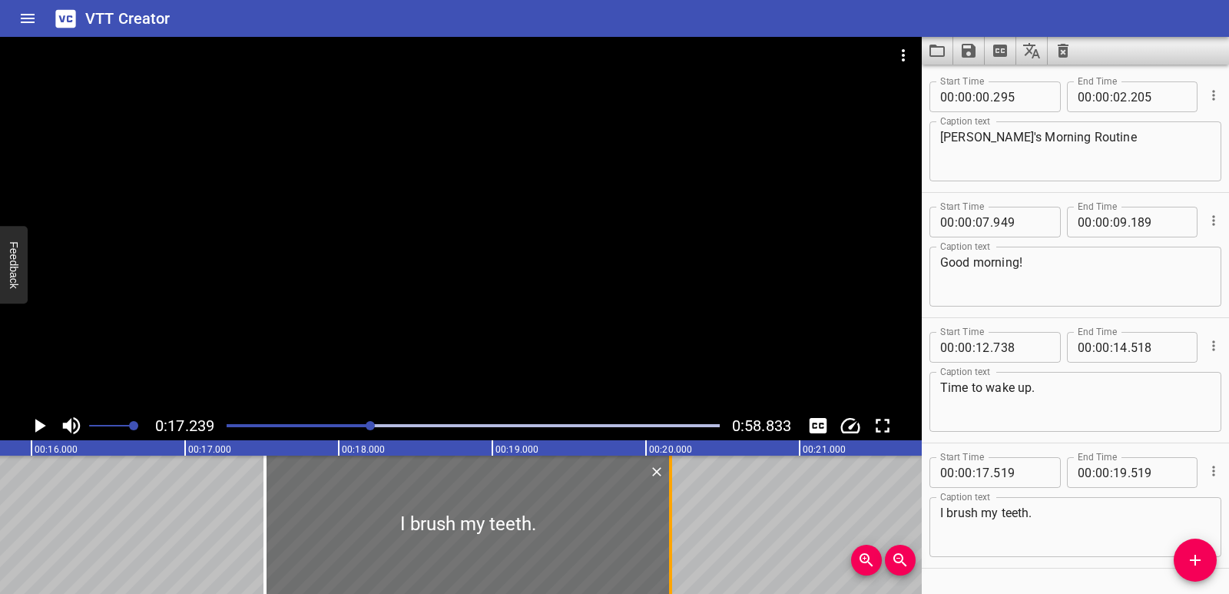
drag, startPoint x: 571, startPoint y: 532, endPoint x: 669, endPoint y: 523, distance: 98.8
click at [669, 523] on div at bounding box center [670, 525] width 3 height 138
type input "20"
type input "159"
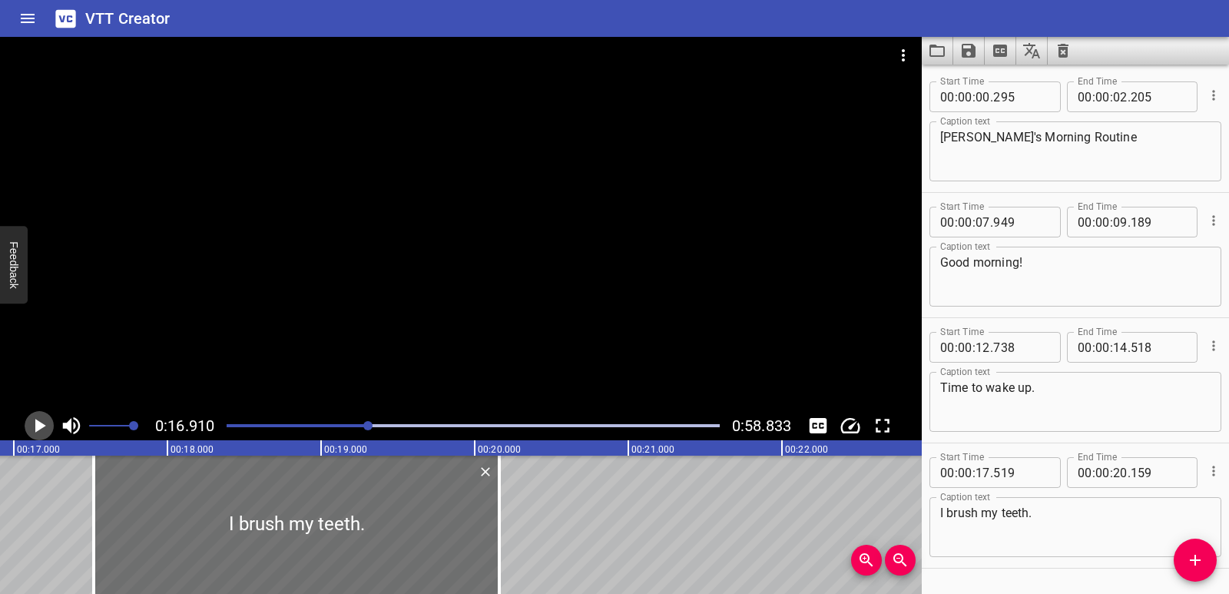
click at [42, 429] on icon "Play/Pause" at bounding box center [39, 425] width 23 height 23
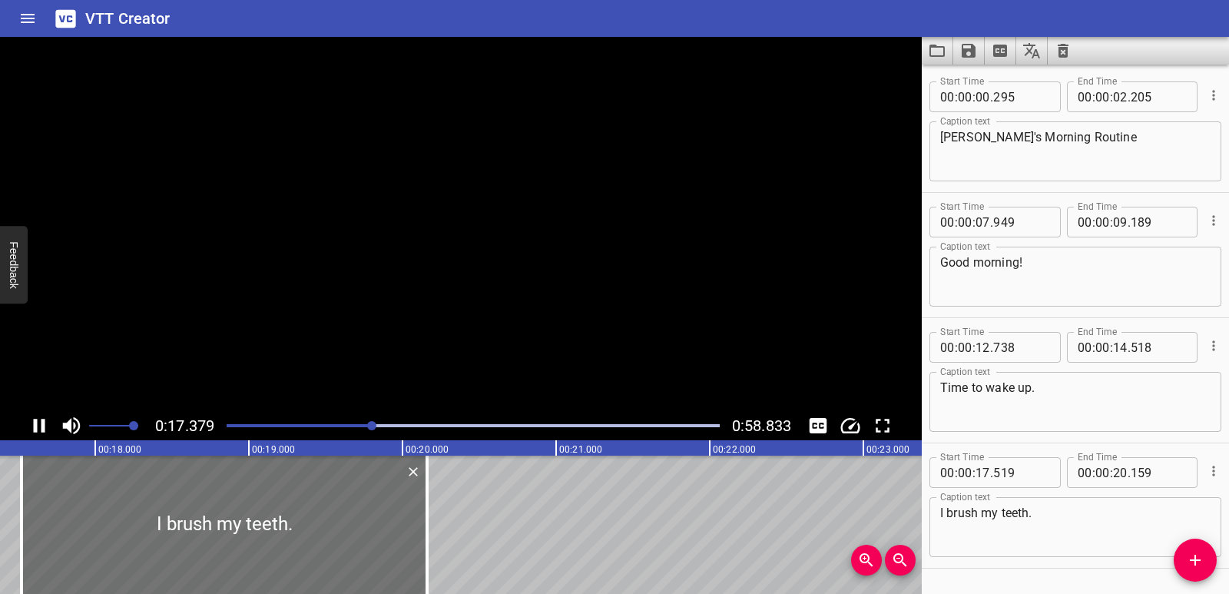
scroll to position [44, 0]
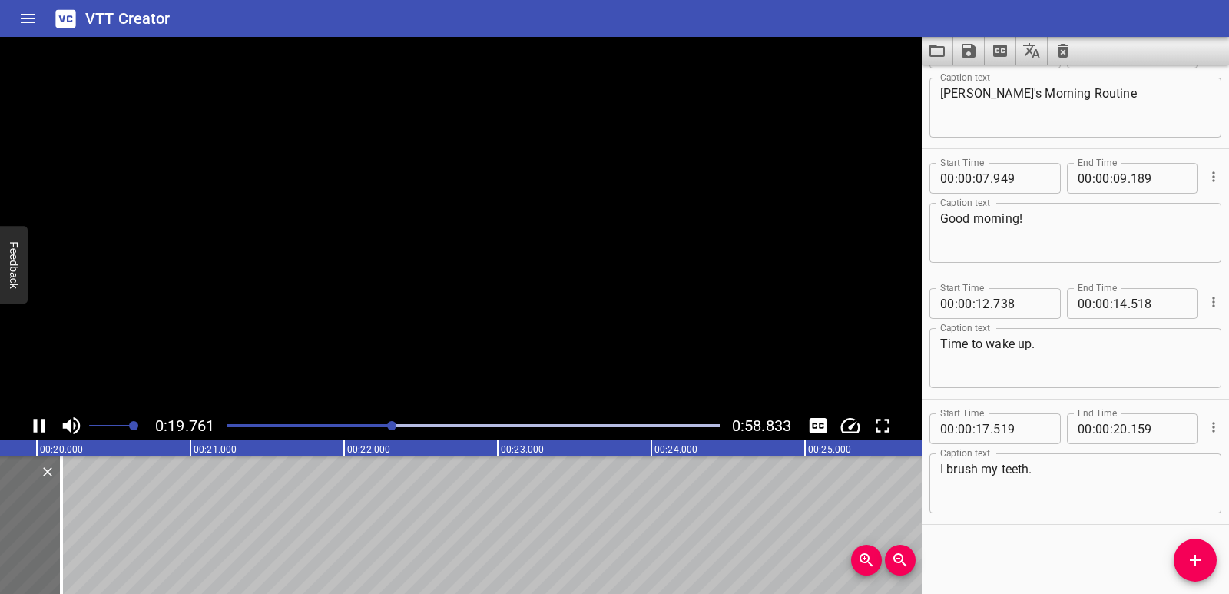
click at [42, 429] on icon "Play/Pause" at bounding box center [40, 426] width 12 height 14
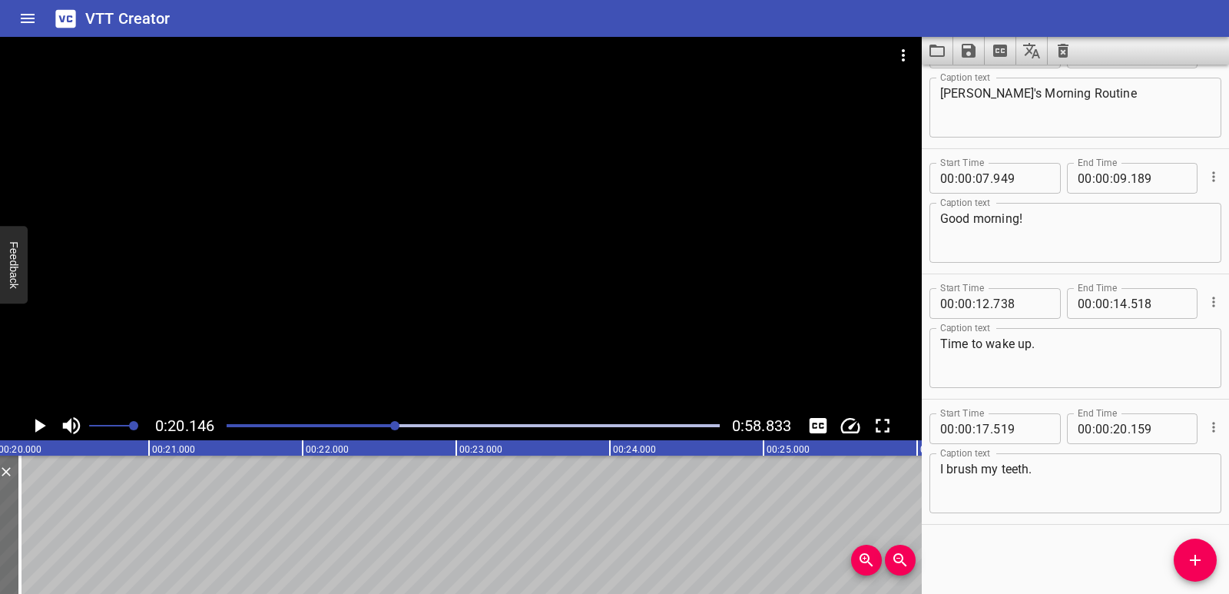
scroll to position [0, 3095]
click at [357, 424] on div "Play progress" at bounding box center [148, 425] width 493 height 3
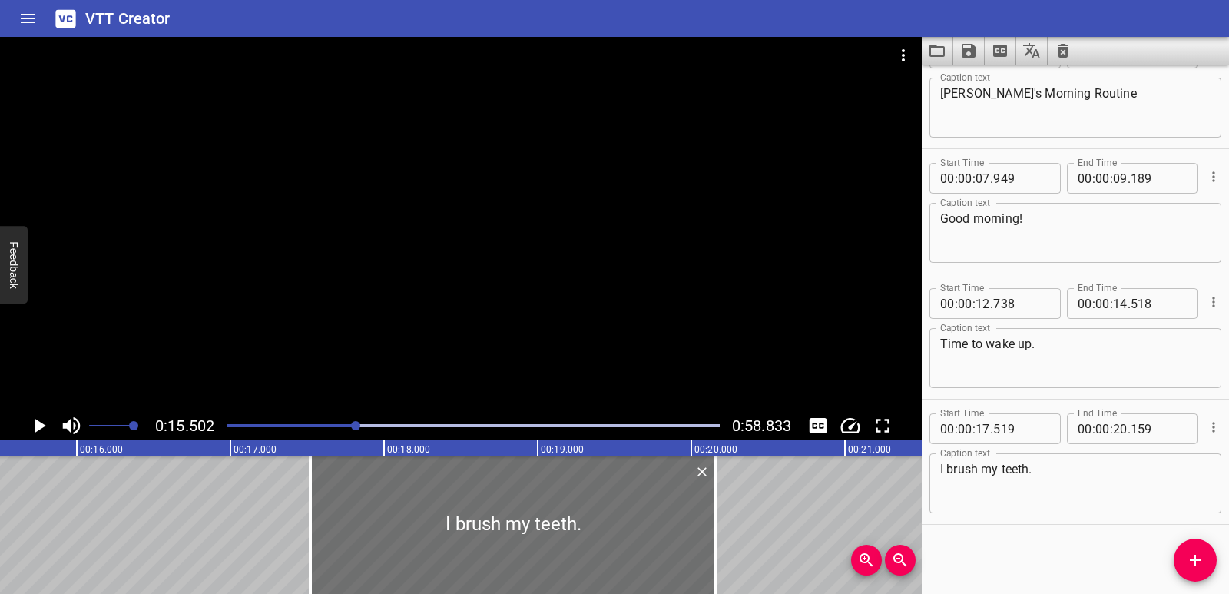
click at [32, 432] on icon "Play/Pause" at bounding box center [39, 425] width 23 height 23
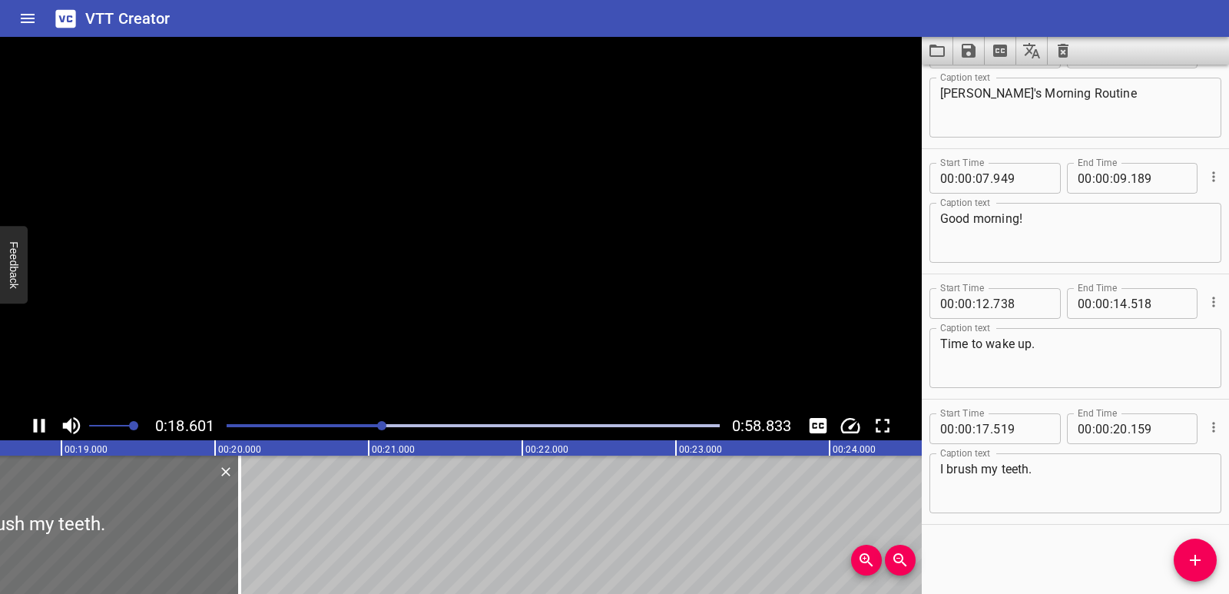
click at [33, 426] on icon "Play/Pause" at bounding box center [39, 425] width 23 height 23
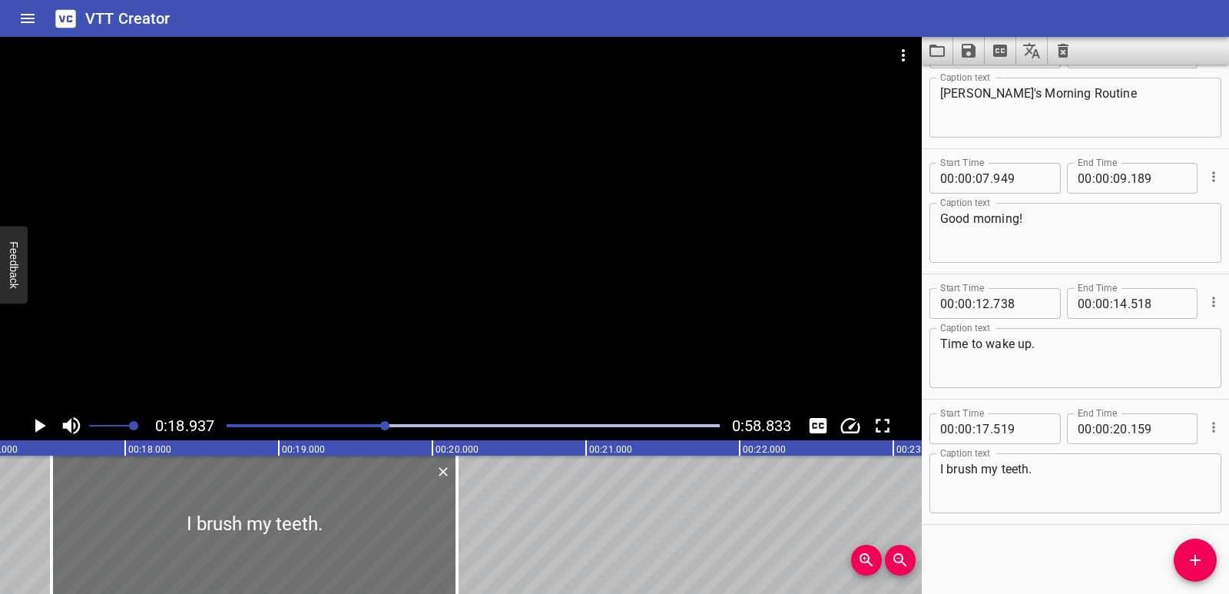
scroll to position [0, 2593]
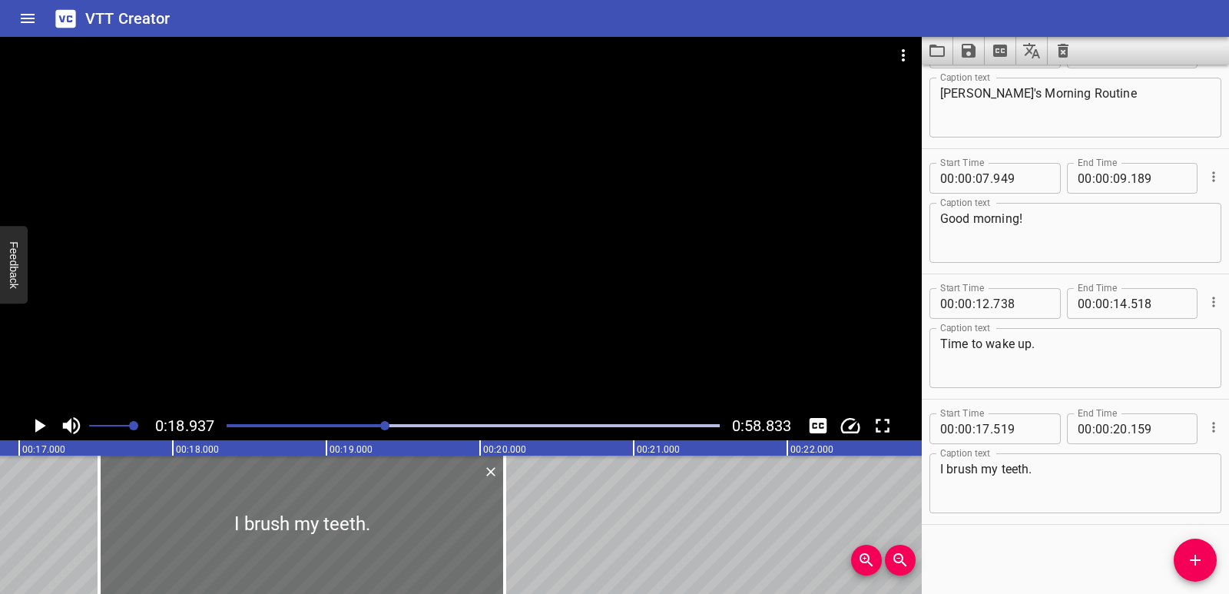
click at [367, 423] on div at bounding box center [473, 426] width 512 height 22
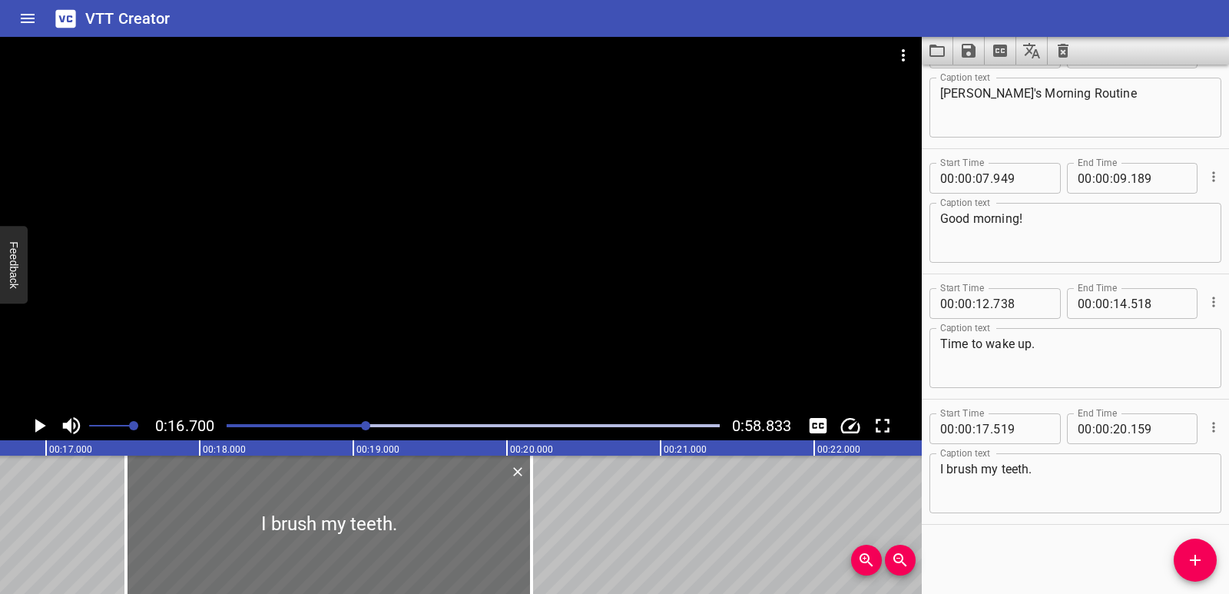
click at [43, 426] on icon "Play/Pause" at bounding box center [40, 426] width 11 height 14
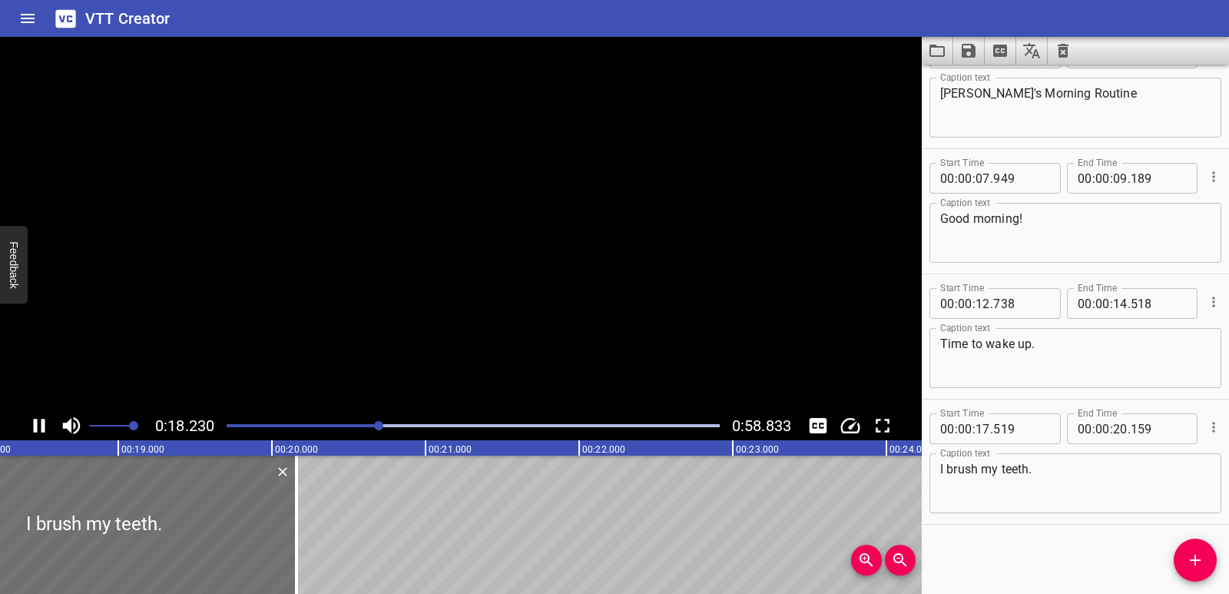
click at [43, 426] on icon "Play/Pause" at bounding box center [40, 426] width 12 height 14
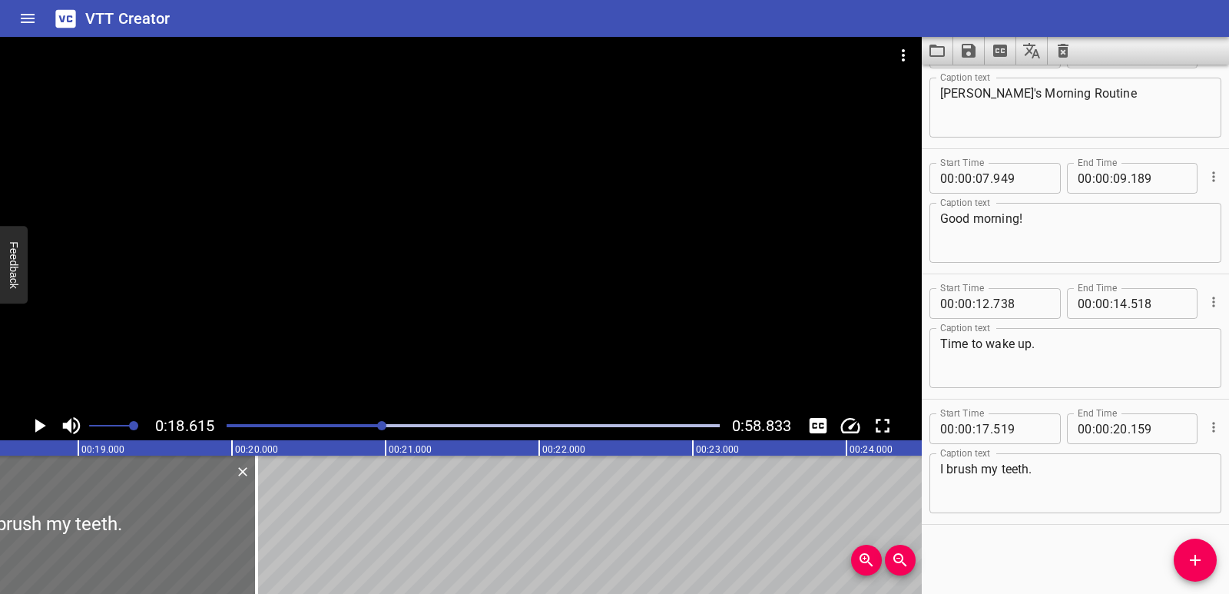
scroll to position [0, 2860]
click at [939, 470] on div "I brush my teeth. Caption text" at bounding box center [1076, 483] width 292 height 60
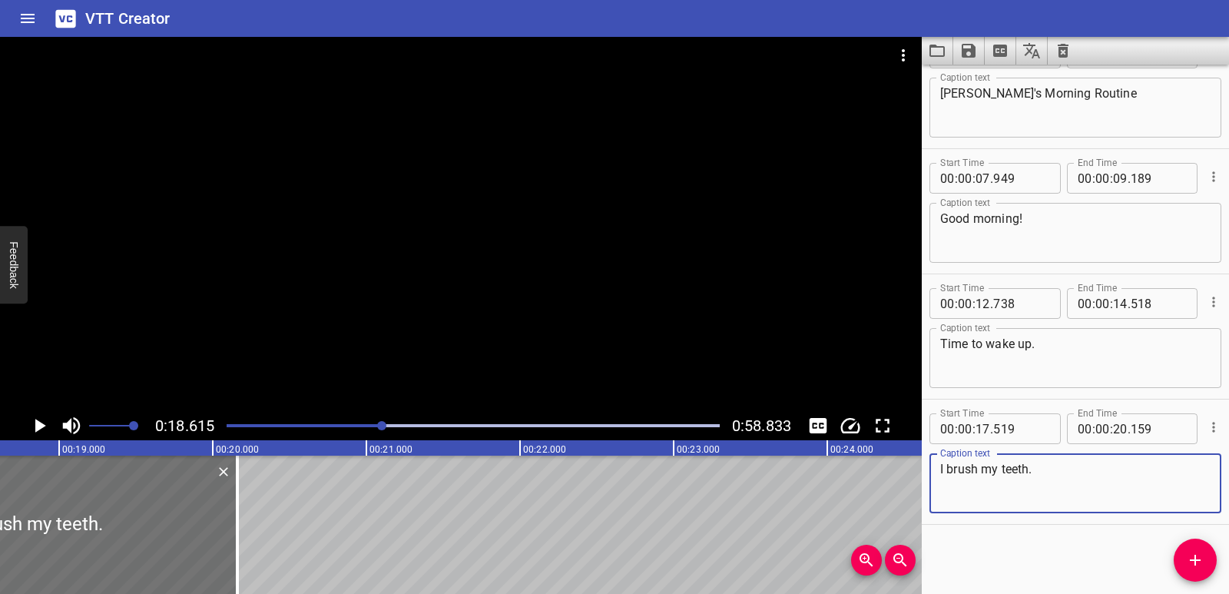
click at [941, 469] on textarea "I brush my teeth." at bounding box center [1075, 484] width 270 height 44
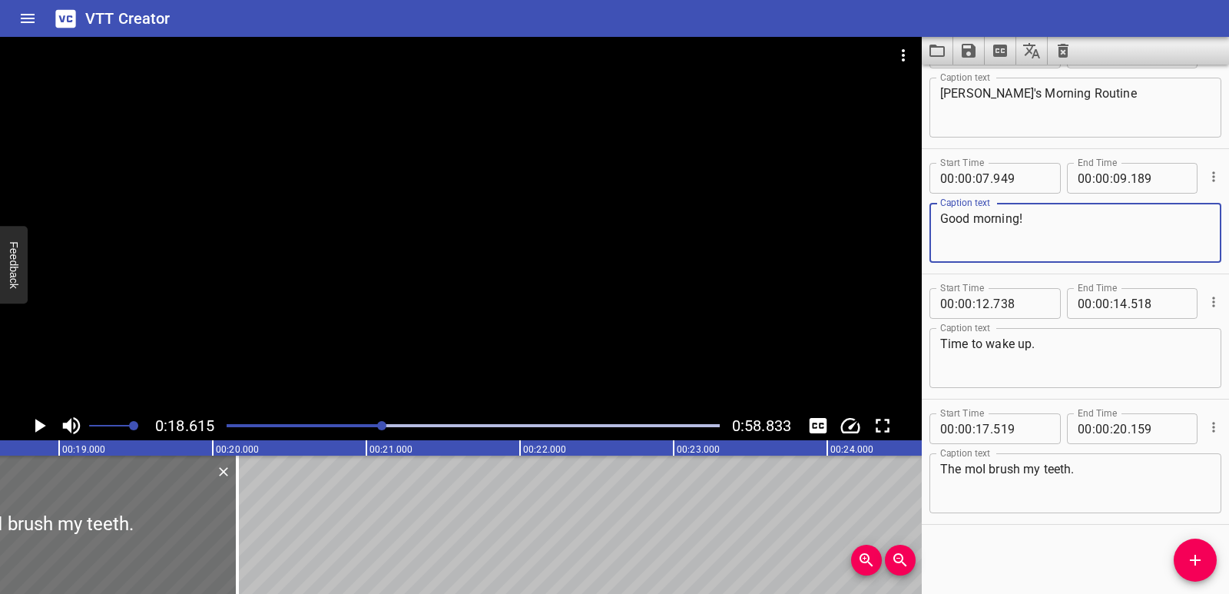
drag, startPoint x: 975, startPoint y: 219, endPoint x: 1017, endPoint y: 224, distance: 42.6
click at [1017, 224] on textarea "Good morning!" at bounding box center [1075, 233] width 270 height 44
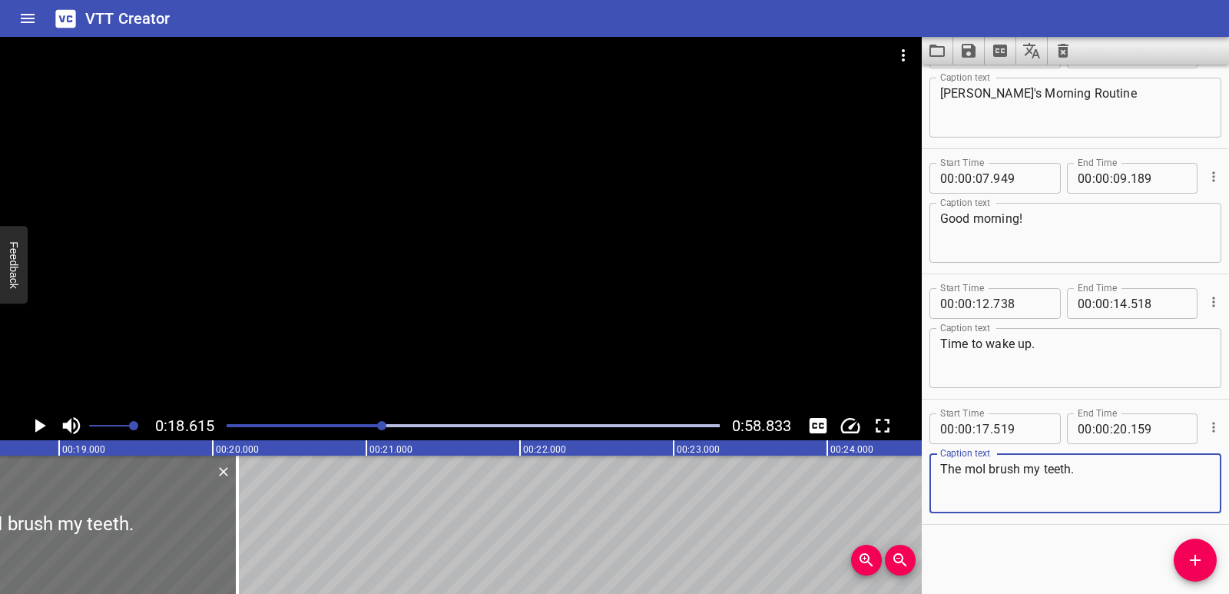
drag, startPoint x: 966, startPoint y: 472, endPoint x: 982, endPoint y: 474, distance: 15.5
click at [982, 474] on textarea "The moI brush my teeth." at bounding box center [1075, 484] width 270 height 44
paste textarea "rning"
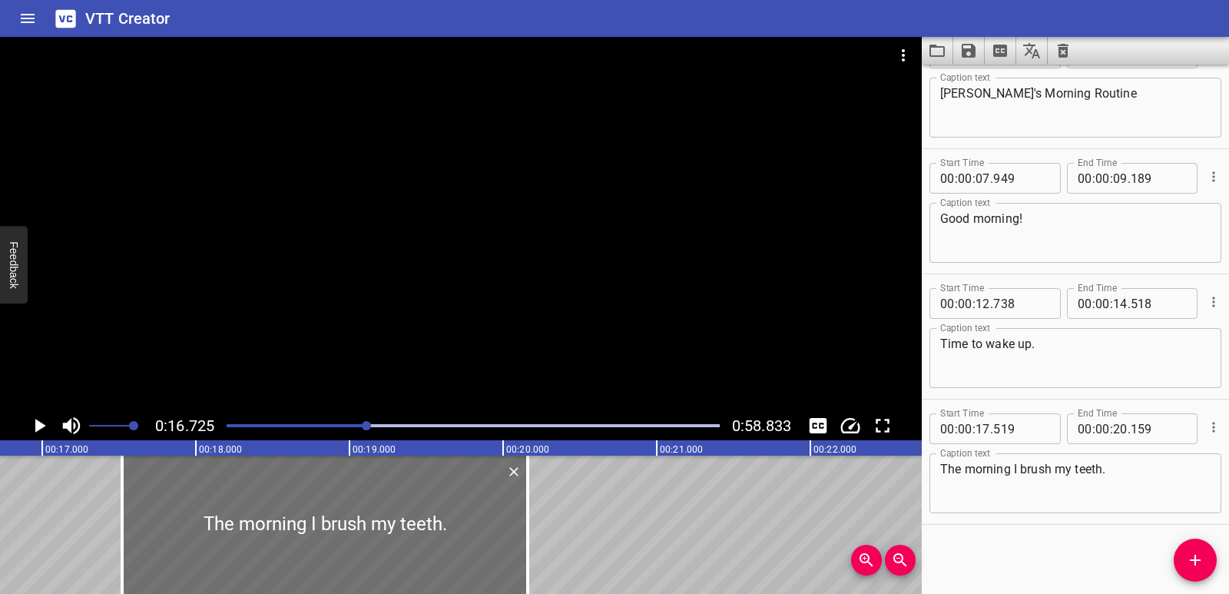
click at [45, 428] on icon "Play/Pause" at bounding box center [39, 425] width 23 height 23
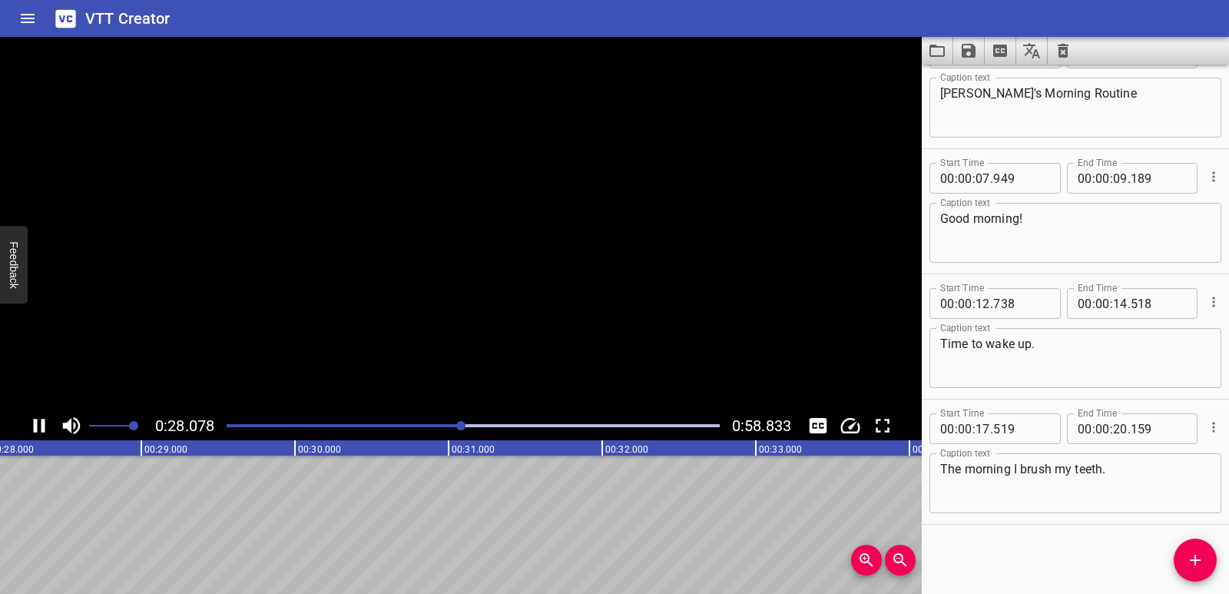
click at [45, 428] on icon "Play/Pause" at bounding box center [40, 426] width 12 height 14
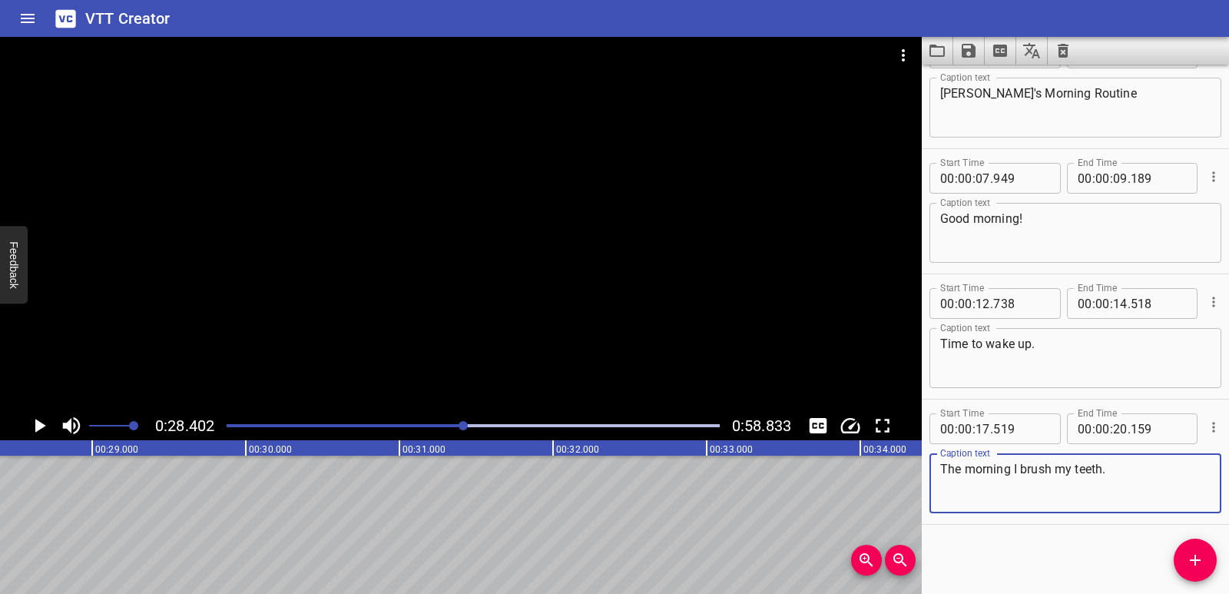
drag, startPoint x: 1128, startPoint y: 470, endPoint x: 915, endPoint y: 469, distance: 212.8
click at [915, 469] on main "0:28.402 0:58.833 00:00.000 00:01.000 00:02.000 00:03.000 00:04.000 00:05.000 0…" at bounding box center [614, 315] width 1229 height 557
paste textarea "In the morning,"
type textarea "In the morning, I brush my teeth."
click at [1195, 557] on icon "Add Cue" at bounding box center [1195, 560] width 11 height 11
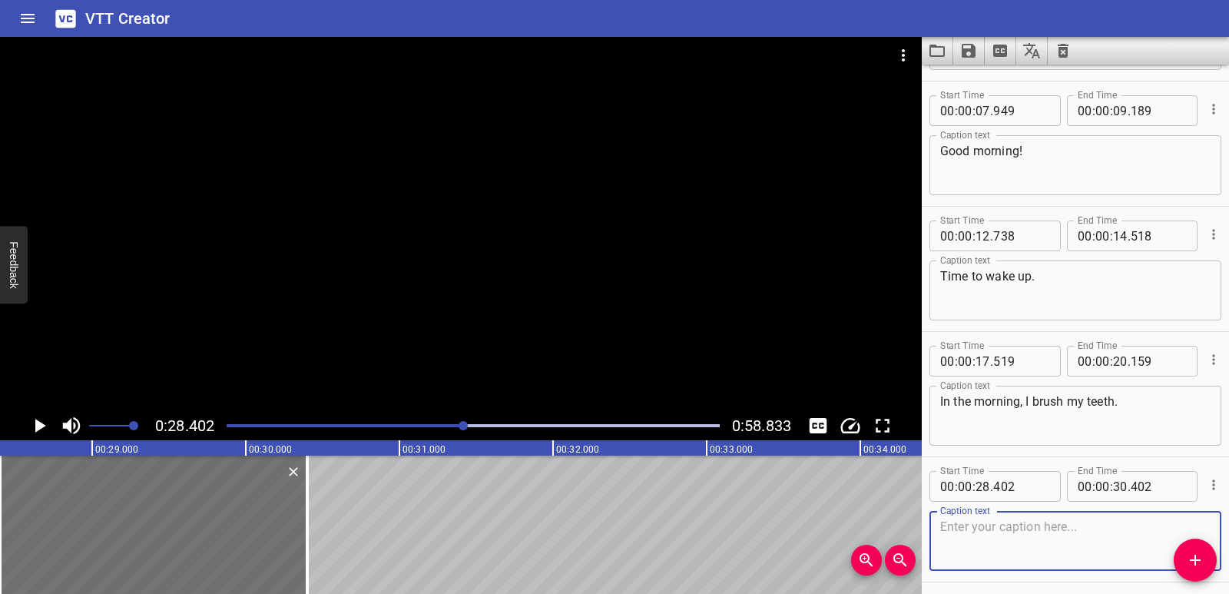
scroll to position [169, 0]
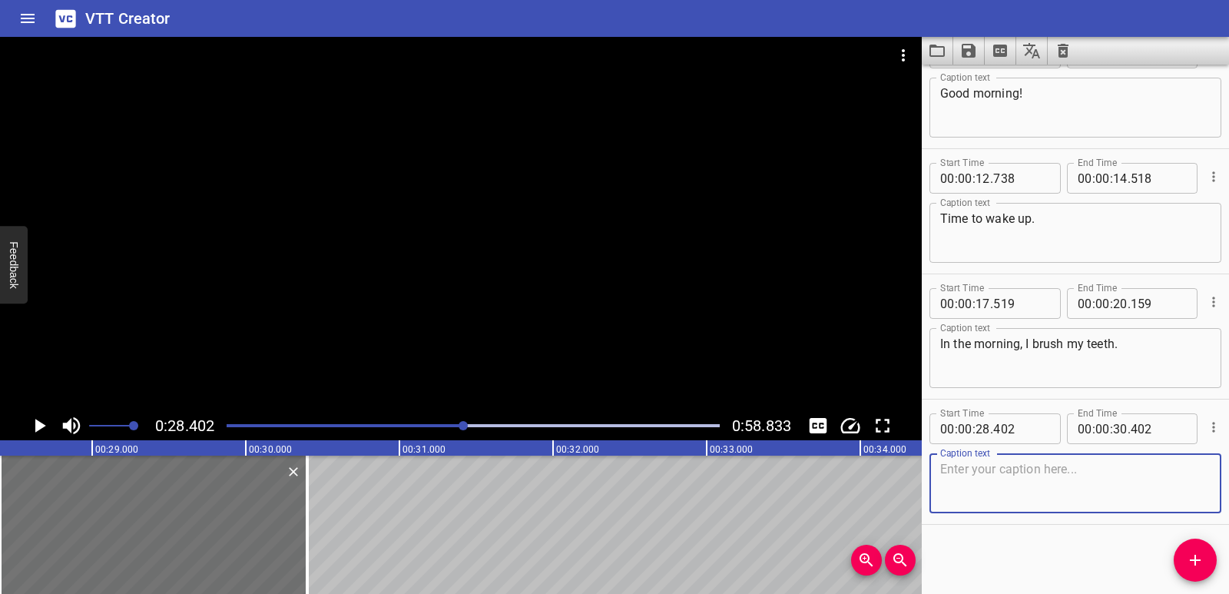
click at [989, 467] on textarea at bounding box center [1075, 484] width 270 height 44
paste textarea "Oh no!"
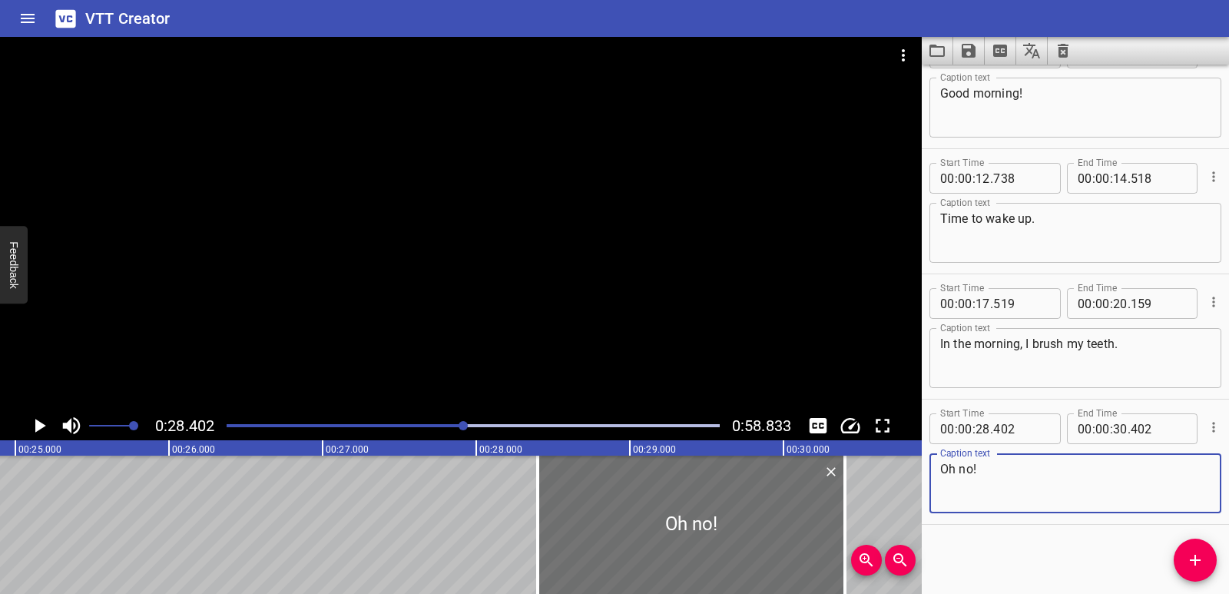
scroll to position [0, 3817]
type textarea "Oh no!"
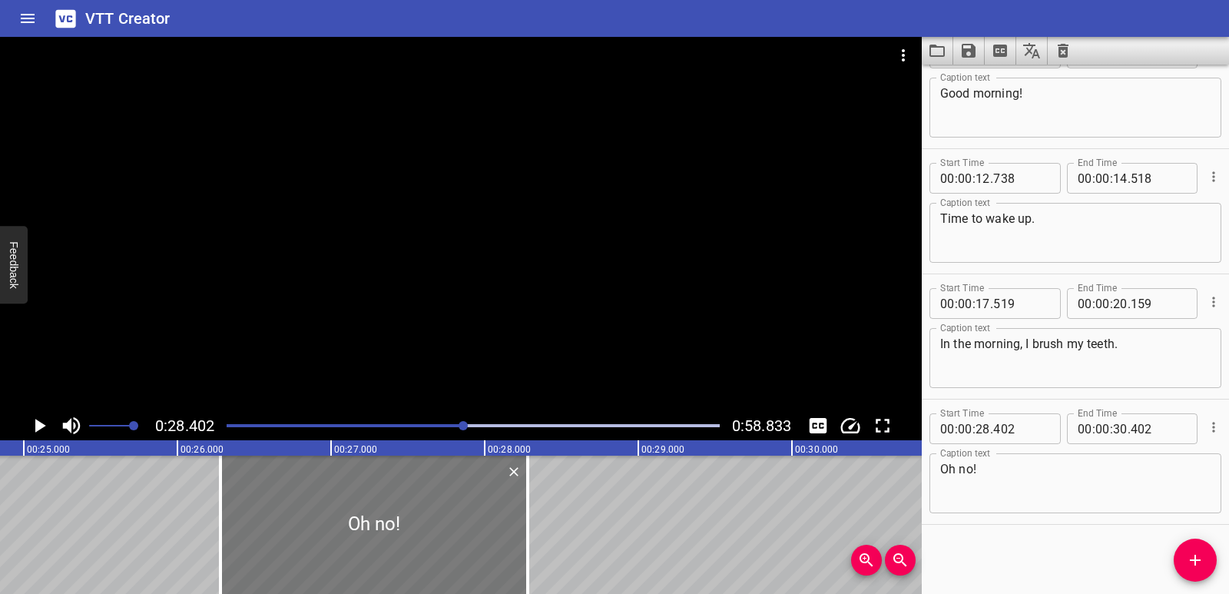
drag, startPoint x: 658, startPoint y: 527, endPoint x: 332, endPoint y: 532, distance: 325.8
click at [332, 532] on div at bounding box center [373, 525] width 307 height 138
type input "26"
type input "282"
type input "28"
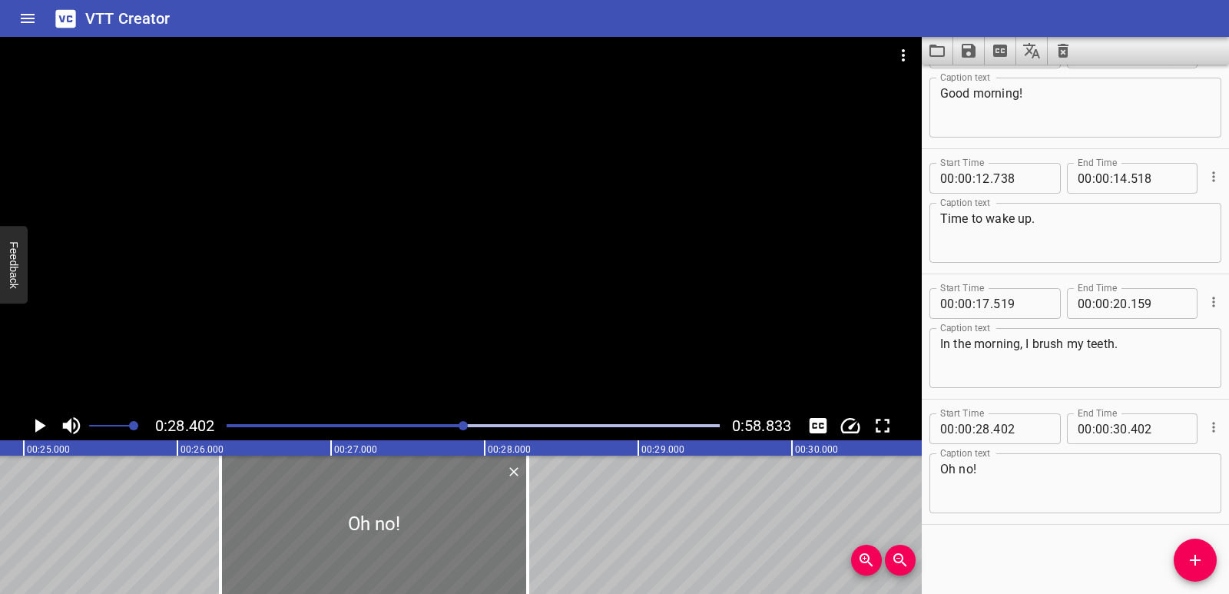
type input "282"
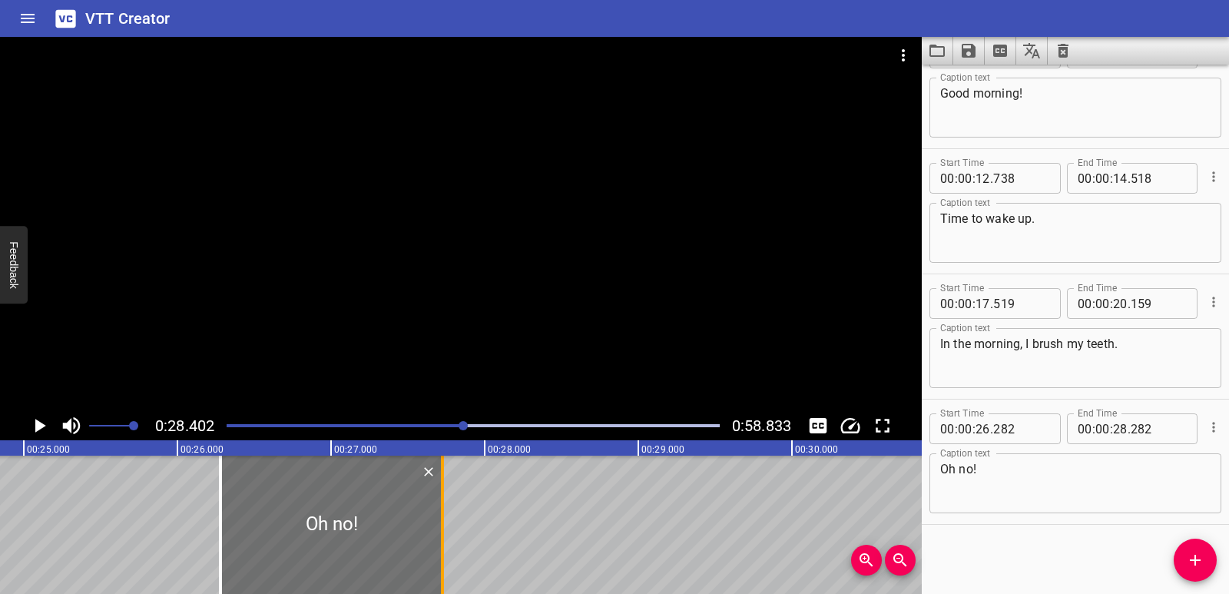
drag, startPoint x: 521, startPoint y: 524, endPoint x: 436, endPoint y: 525, distance: 85.3
click at [436, 525] on div at bounding box center [442, 525] width 15 height 138
type input "27"
type input "727"
click at [118, 506] on div "[PERSON_NAME]'s Morning Routine Good morning! Time to wake up. In the morning, …" at bounding box center [792, 525] width 9219 height 138
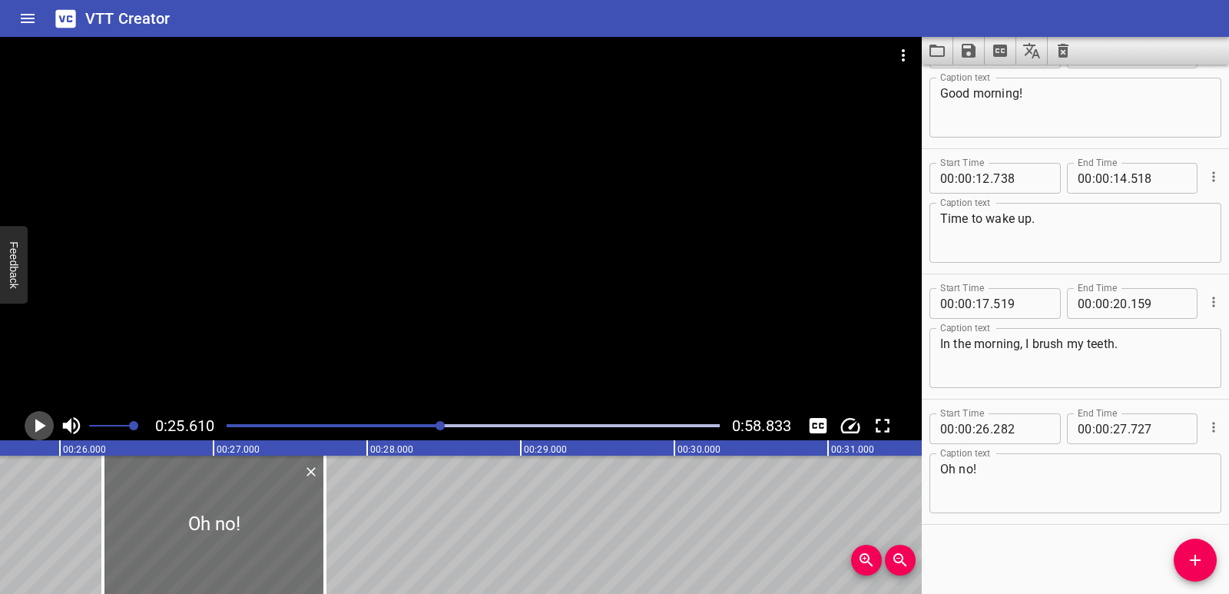
click at [46, 422] on icon "Play/Pause" at bounding box center [39, 425] width 23 height 23
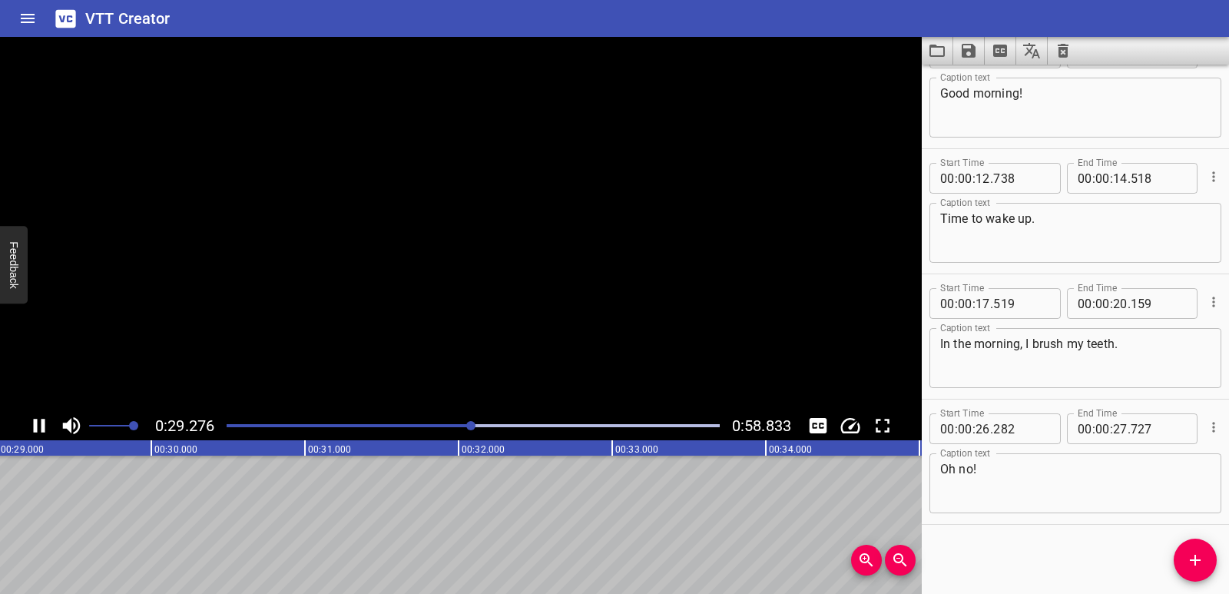
click at [46, 422] on icon "Play/Pause" at bounding box center [39, 425] width 23 height 23
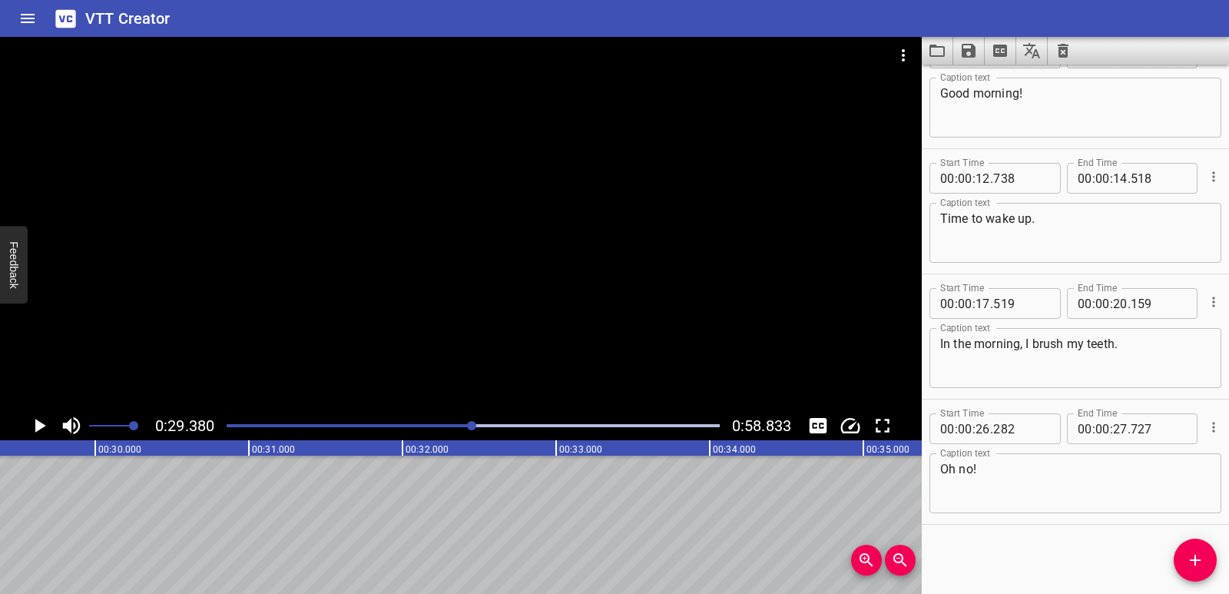
click at [38, 428] on icon "Play/Pause" at bounding box center [40, 426] width 11 height 14
click at [38, 428] on icon "Play/Pause" at bounding box center [39, 425] width 23 height 23
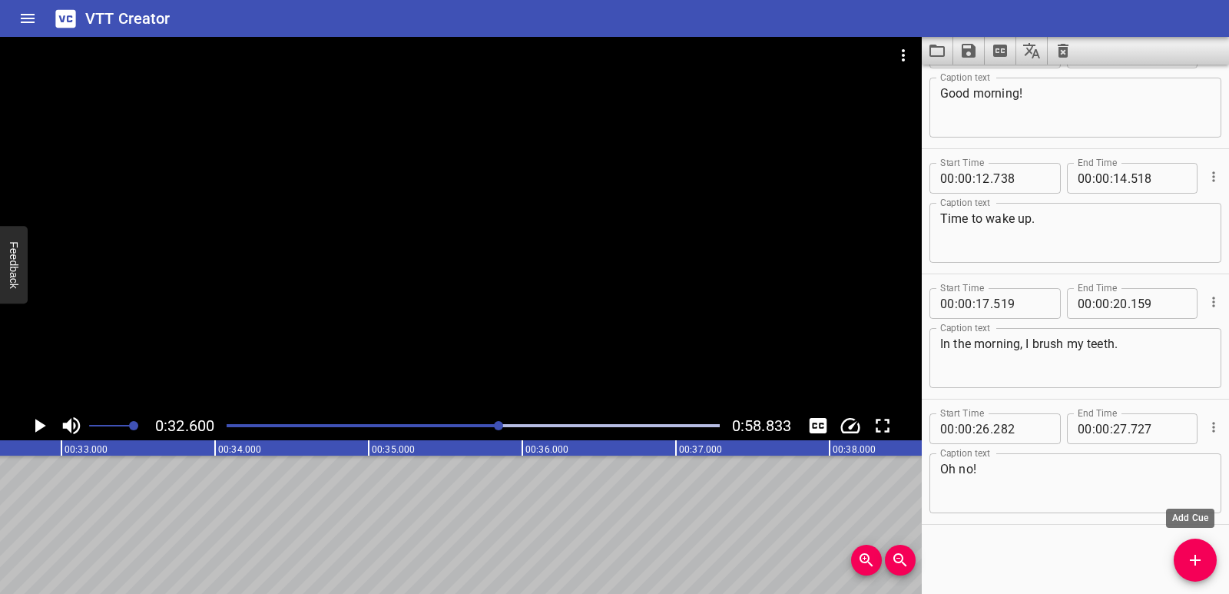
drag, startPoint x: 1198, startPoint y: 553, endPoint x: 1142, endPoint y: 492, distance: 83.2
click at [1199, 554] on icon "Add Cue" at bounding box center [1195, 560] width 18 height 18
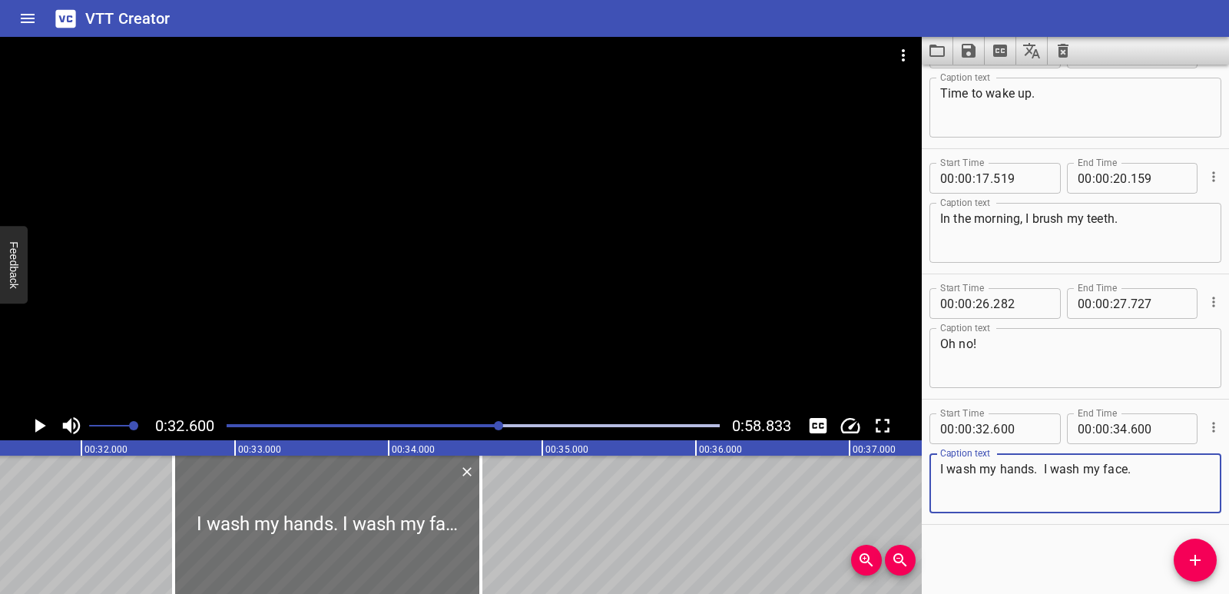
scroll to position [0, 4819]
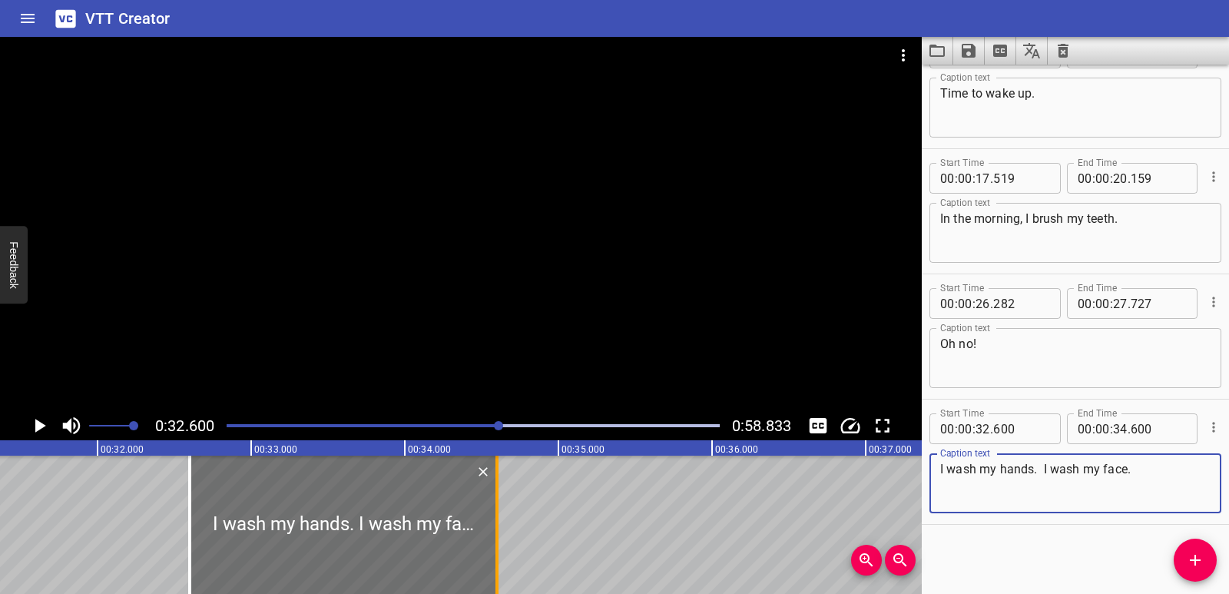
type textarea "I wash my hands. I wash my face."
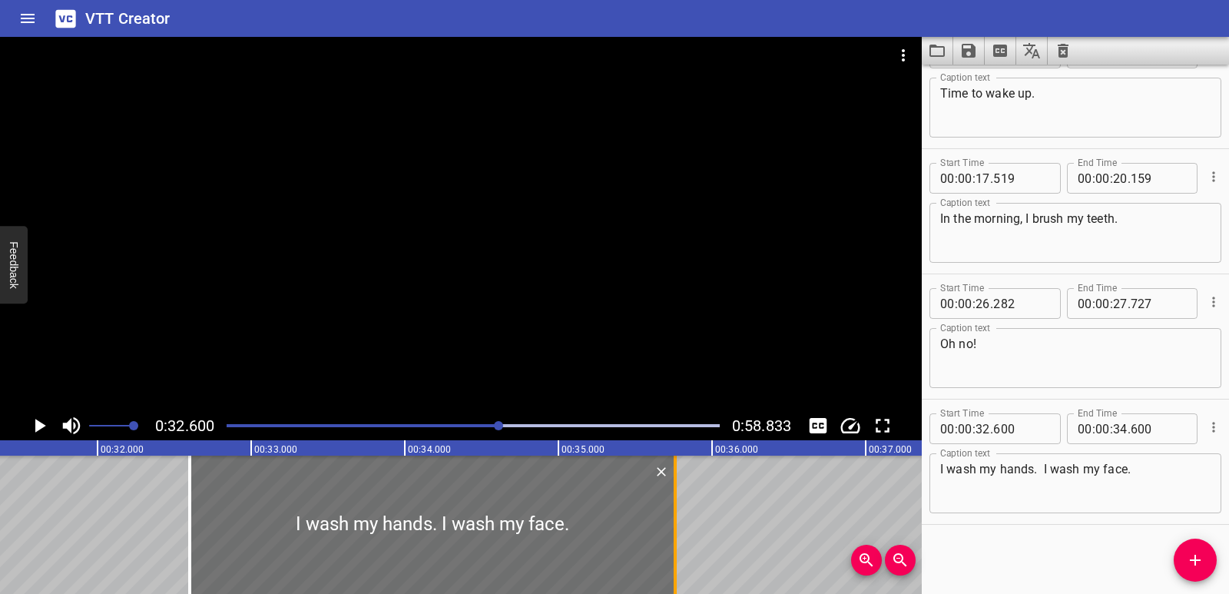
drag, startPoint x: 500, startPoint y: 521, endPoint x: 678, endPoint y: 518, distance: 178.3
click at [678, 518] on div at bounding box center [675, 525] width 15 height 138
type input "35"
type input "760"
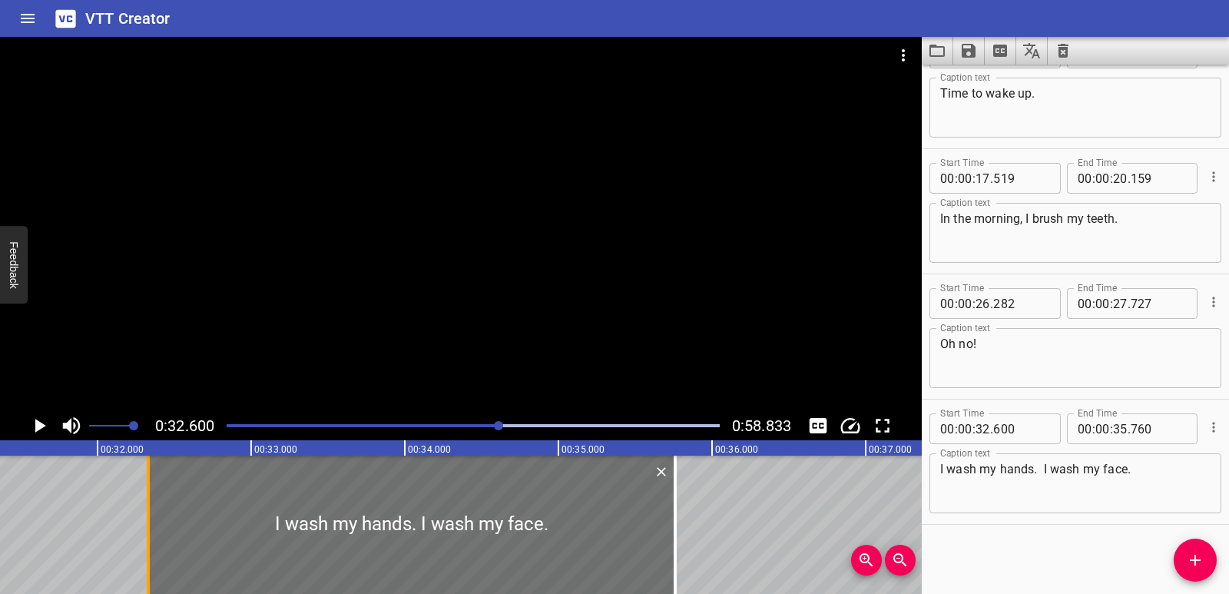
drag, startPoint x: 196, startPoint y: 526, endPoint x: 154, endPoint y: 531, distance: 41.7
click at [154, 531] on div at bounding box center [148, 525] width 15 height 138
type input "330"
click at [40, 430] on icon "Play/Pause" at bounding box center [39, 425] width 23 height 23
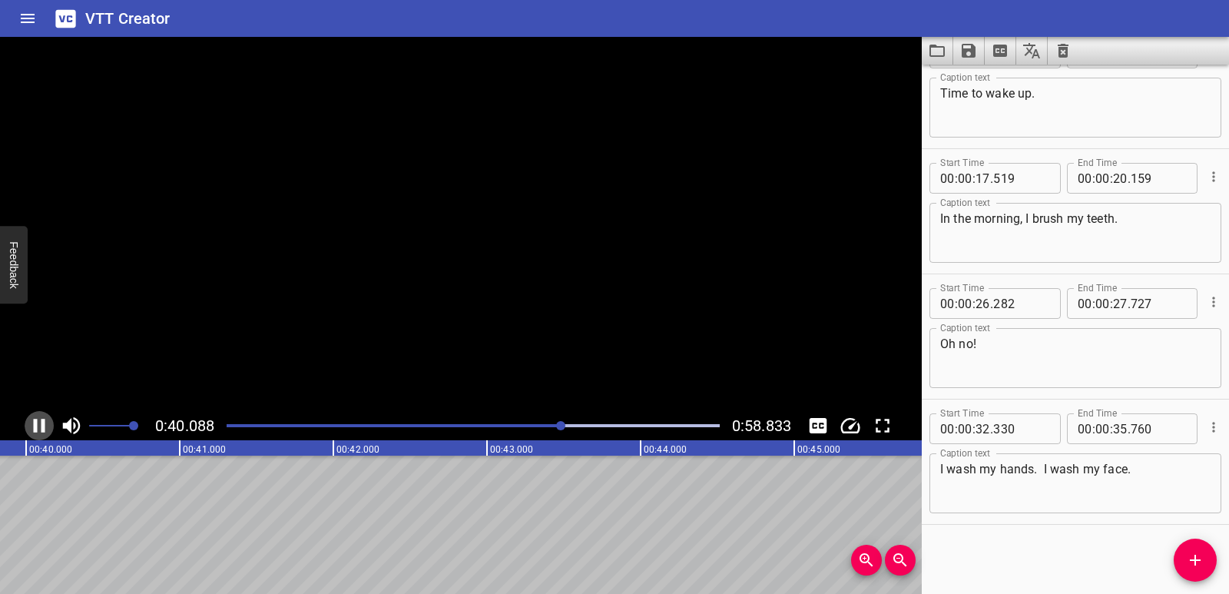
click at [40, 430] on icon "Play/Pause" at bounding box center [39, 425] width 23 height 23
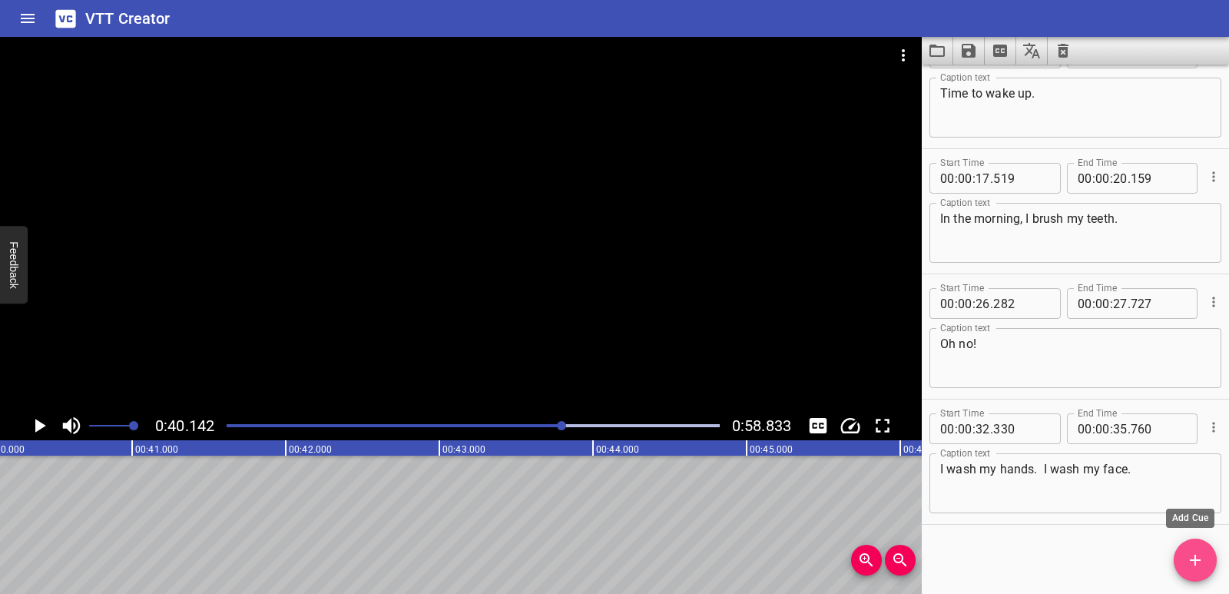
click at [1191, 557] on icon "Add Cue" at bounding box center [1195, 560] width 18 height 18
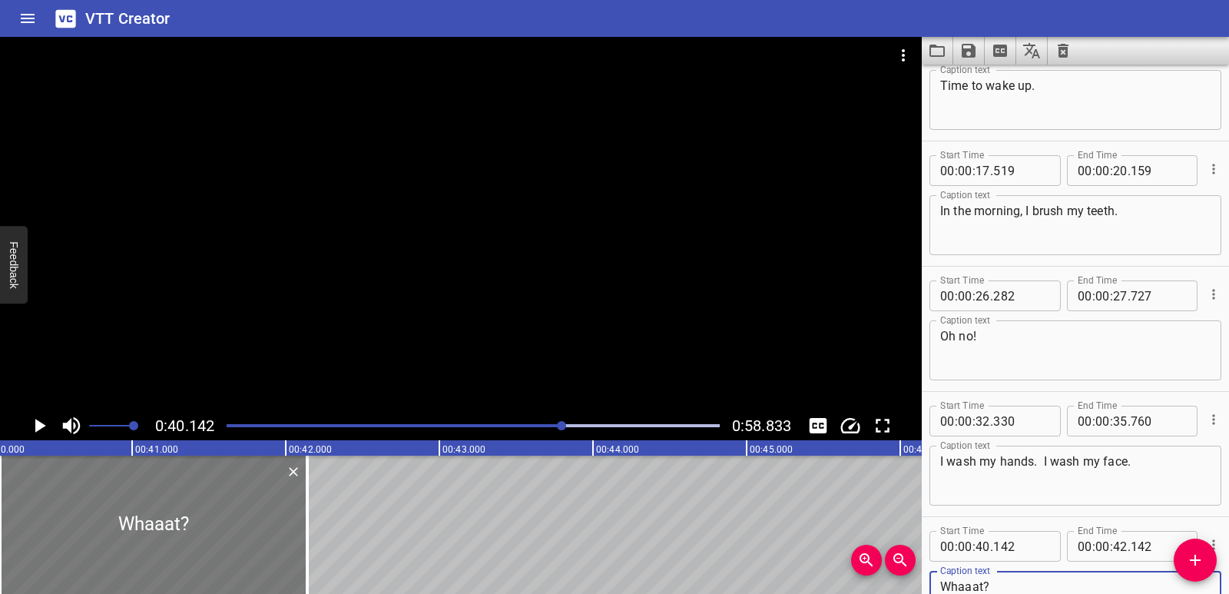
type textarea "Whaaat?"
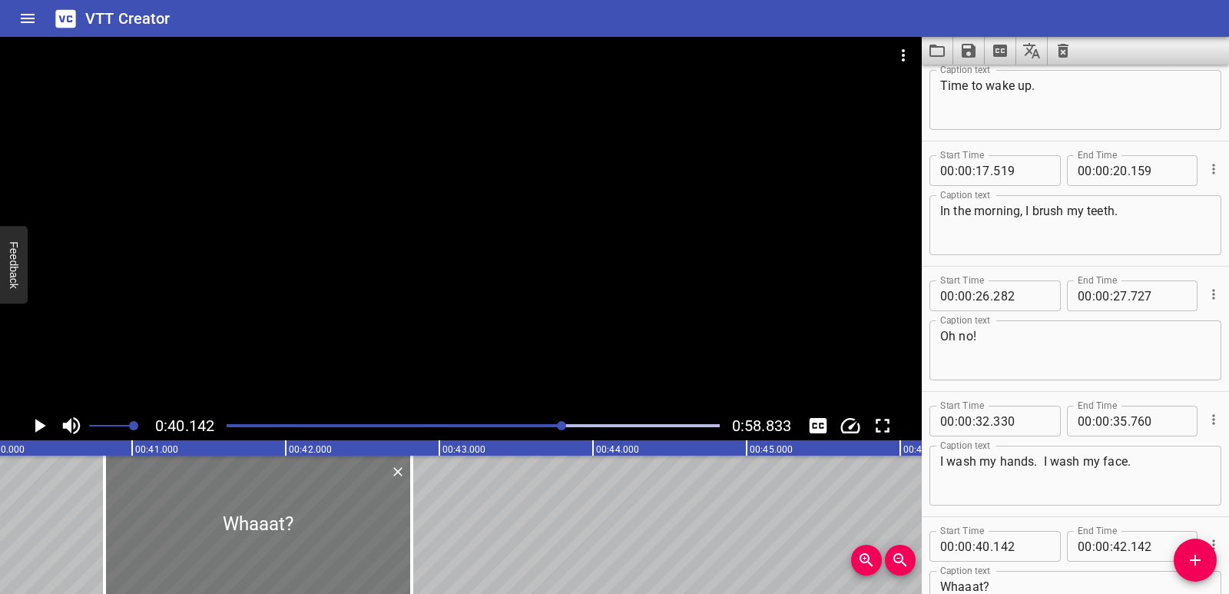
drag, startPoint x: 216, startPoint y: 522, endPoint x: 320, endPoint y: 507, distance: 105.5
click at [320, 507] on div at bounding box center [257, 525] width 307 height 138
type input "822"
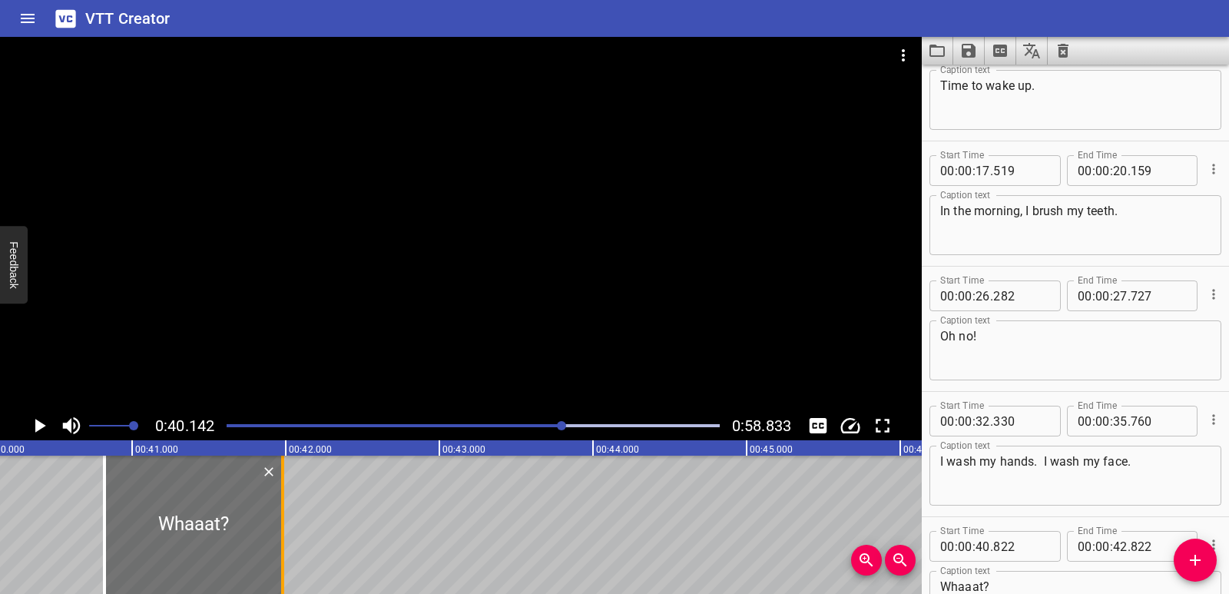
drag, startPoint x: 412, startPoint y: 515, endPoint x: 283, endPoint y: 511, distance: 129.1
click at [283, 511] on div at bounding box center [282, 525] width 3 height 138
type input "41"
type input "982"
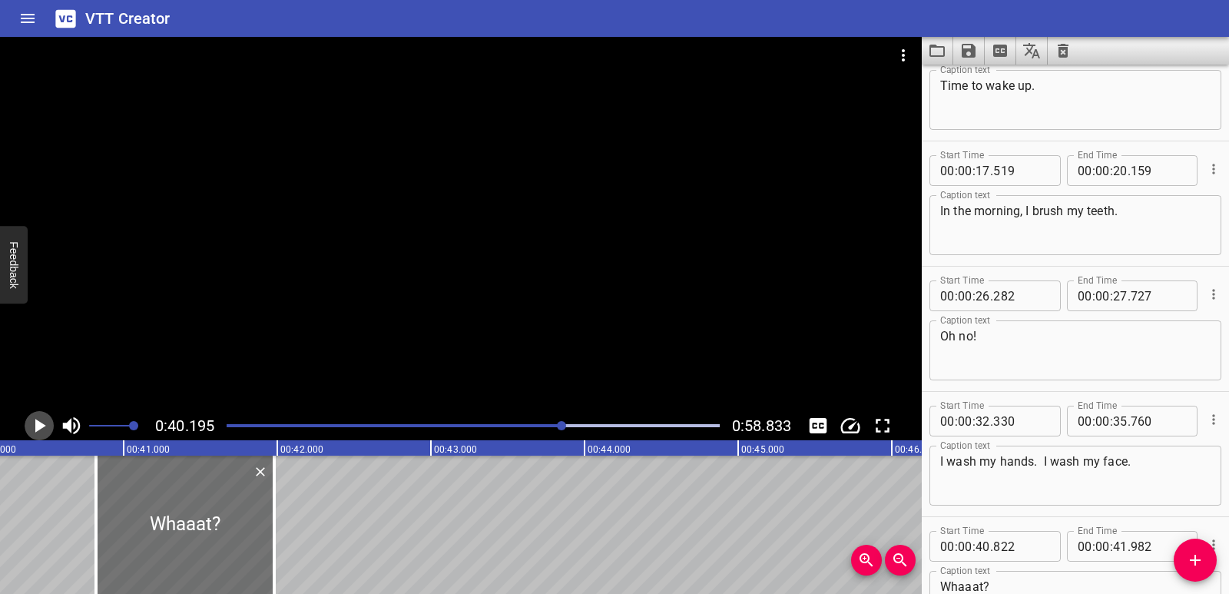
click at [45, 416] on icon "Play/Pause" at bounding box center [39, 425] width 23 height 23
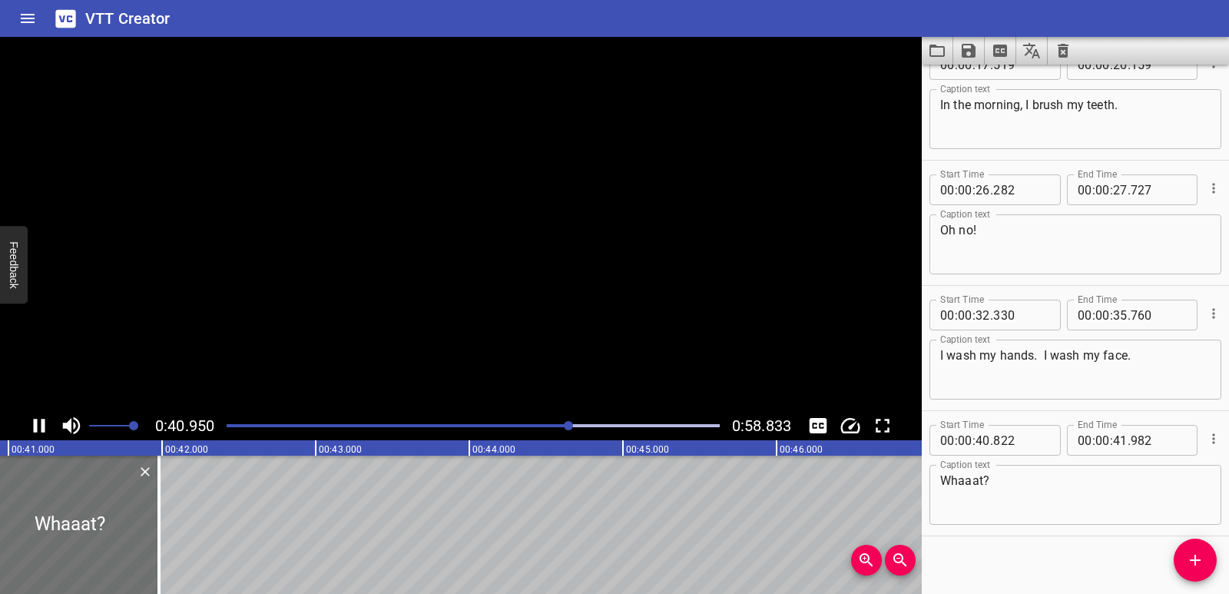
scroll to position [419, 0]
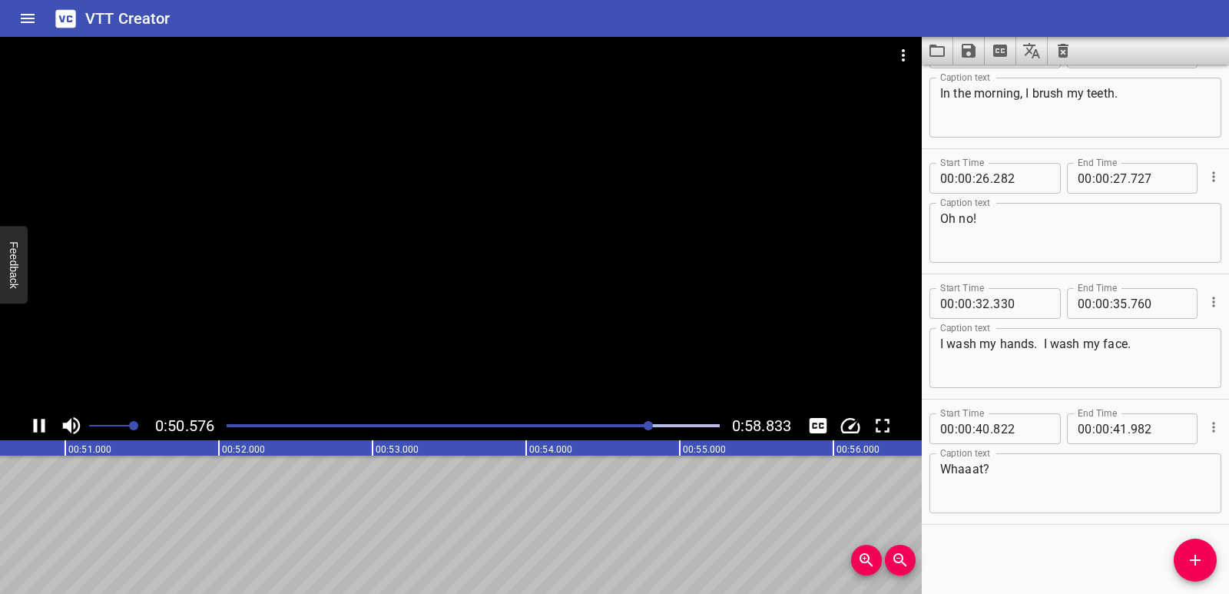
click at [47, 420] on icon "Play/Pause" at bounding box center [39, 425] width 23 height 23
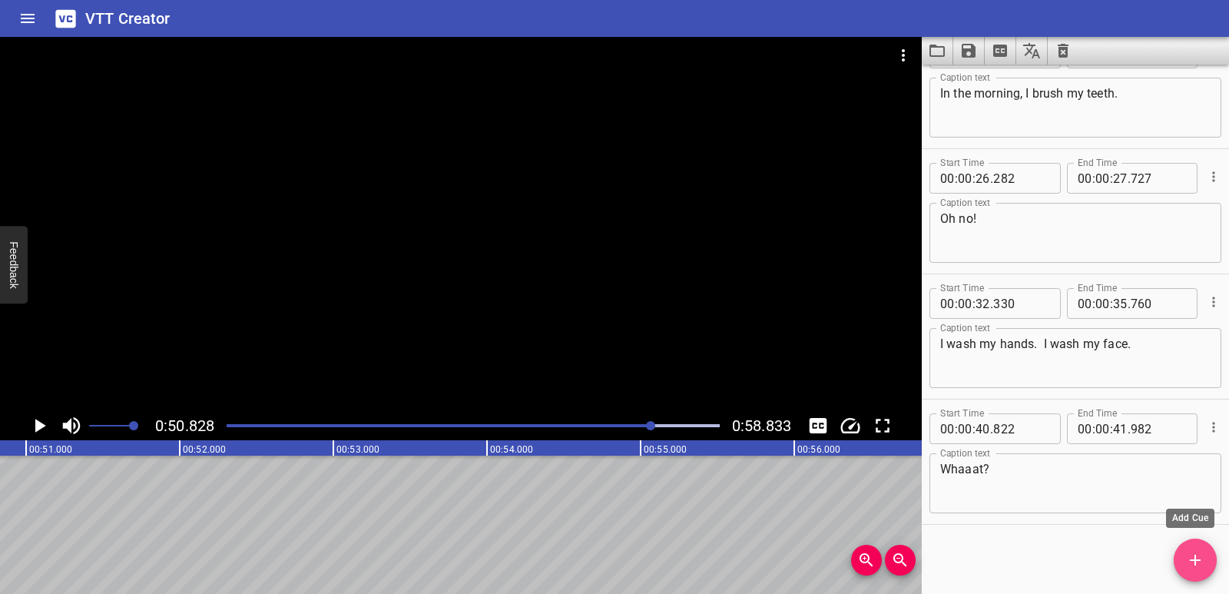
click at [1195, 563] on icon "Add Cue" at bounding box center [1195, 560] width 11 height 11
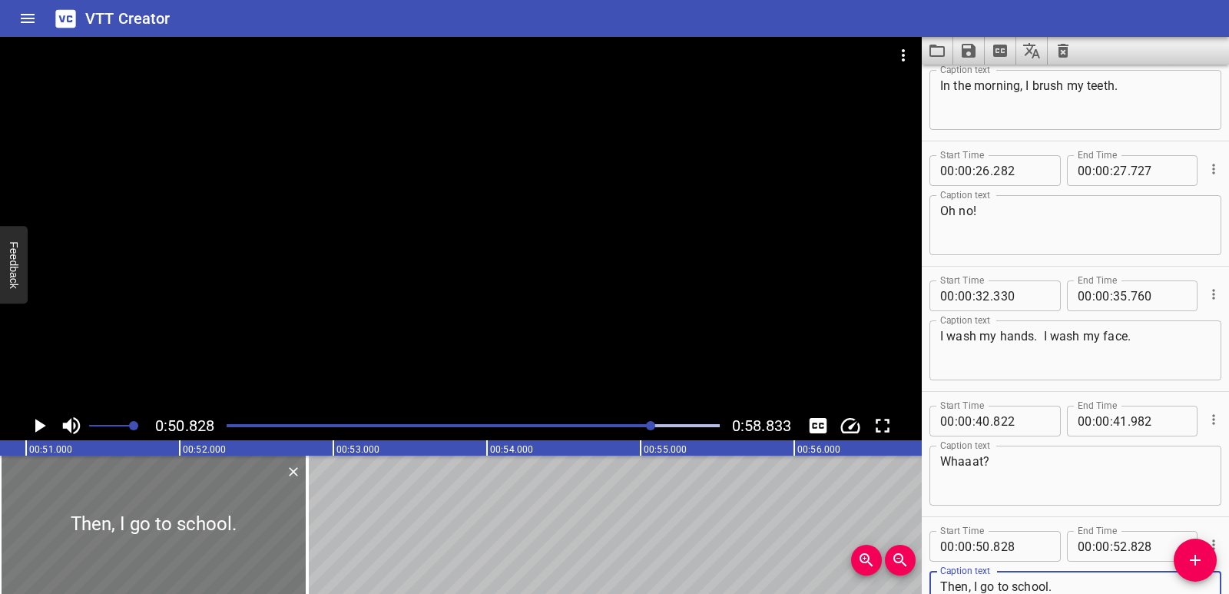
type textarea "Then, I go to school."
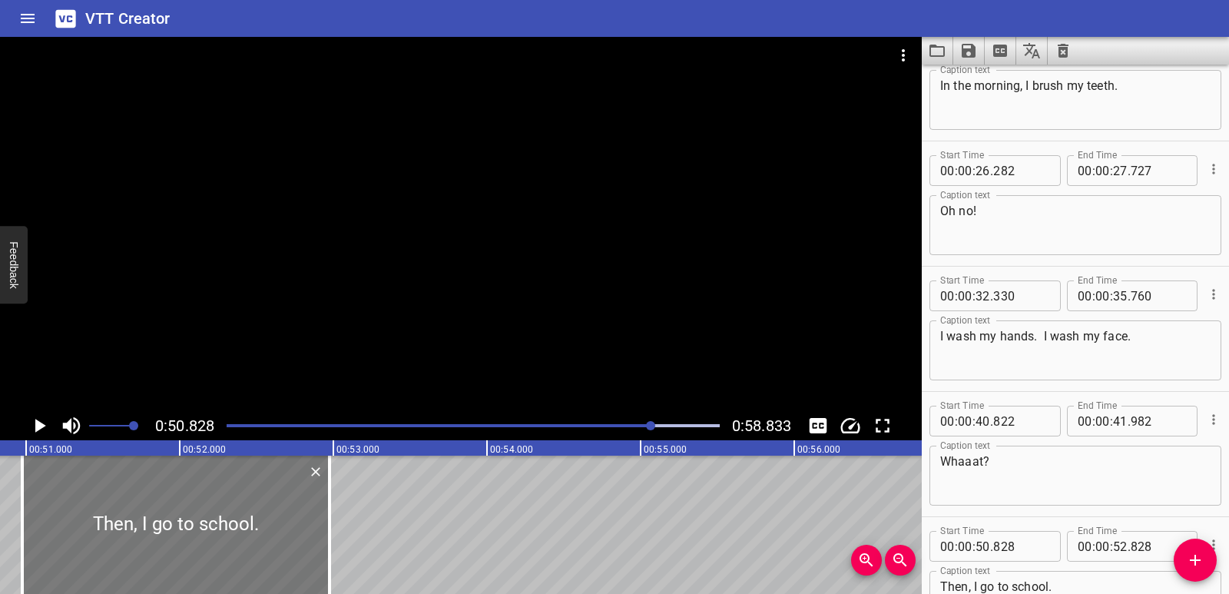
drag, startPoint x: 95, startPoint y: 509, endPoint x: 114, endPoint y: 506, distance: 18.6
click at [114, 506] on div at bounding box center [175, 525] width 307 height 138
type input "973"
drag, startPoint x: 330, startPoint y: 529, endPoint x: 320, endPoint y: 529, distance: 10.8
click at [320, 529] on div at bounding box center [318, 525] width 3 height 138
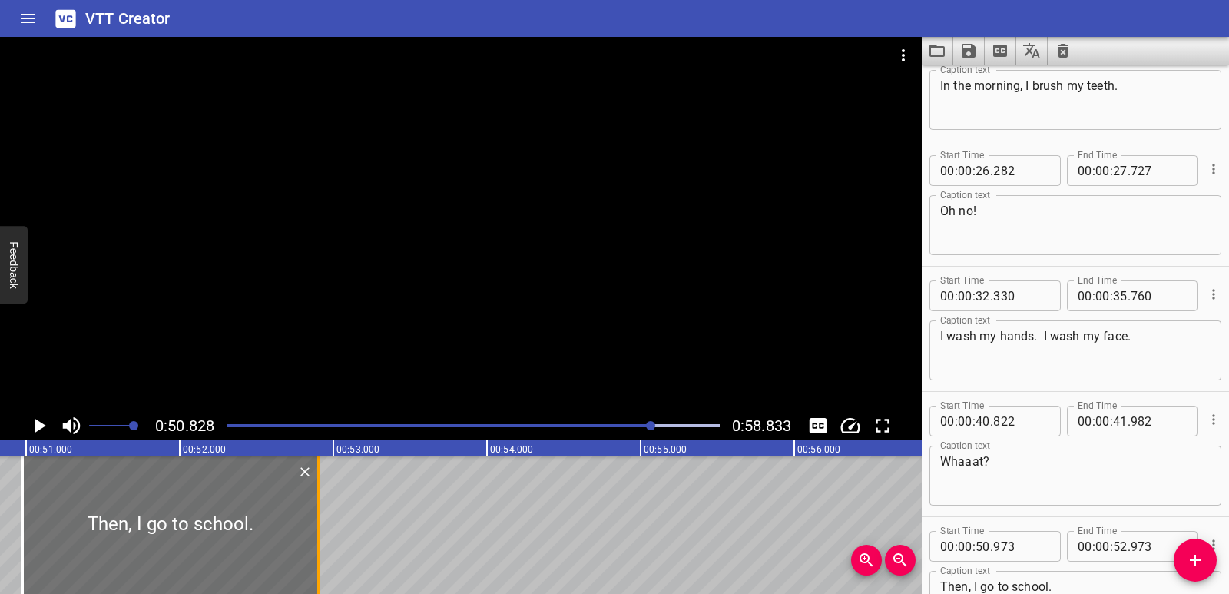
type input "903"
click at [45, 417] on icon "Play/Pause" at bounding box center [39, 425] width 23 height 23
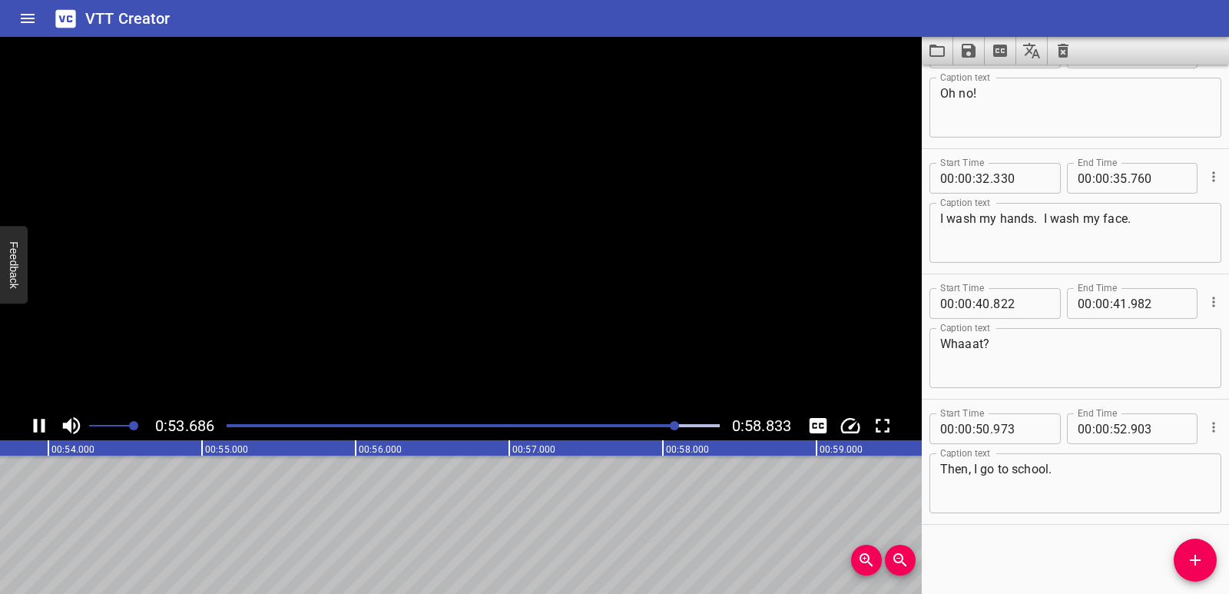
click at [44, 423] on icon "Play/Pause" at bounding box center [40, 426] width 12 height 14
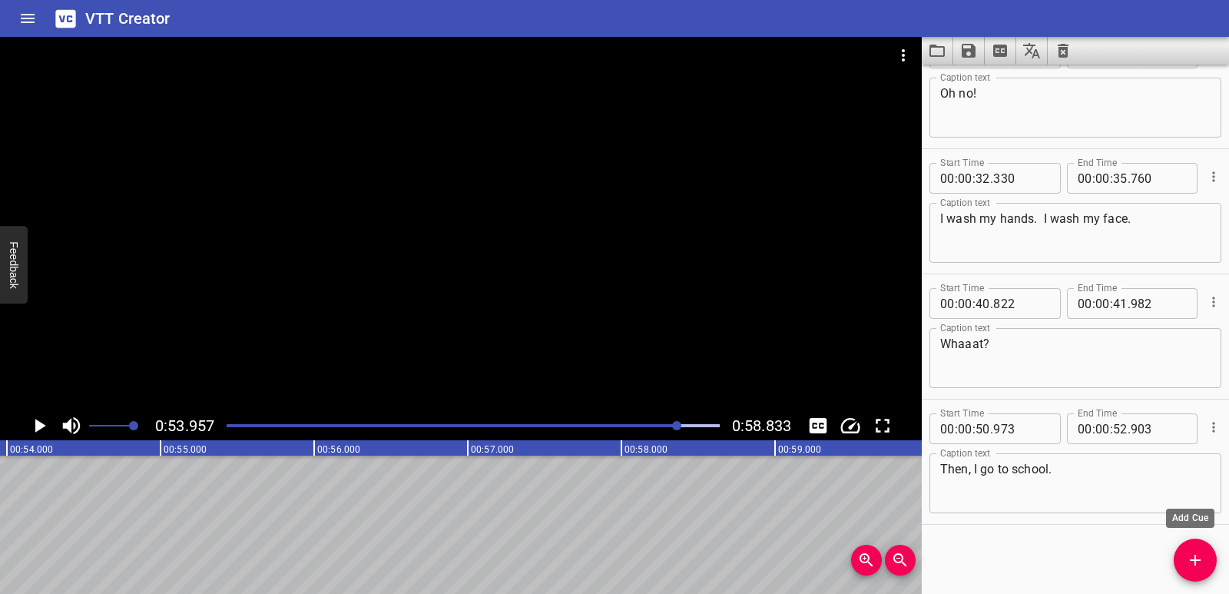
click at [1192, 560] on icon "Add Cue" at bounding box center [1195, 560] width 11 height 11
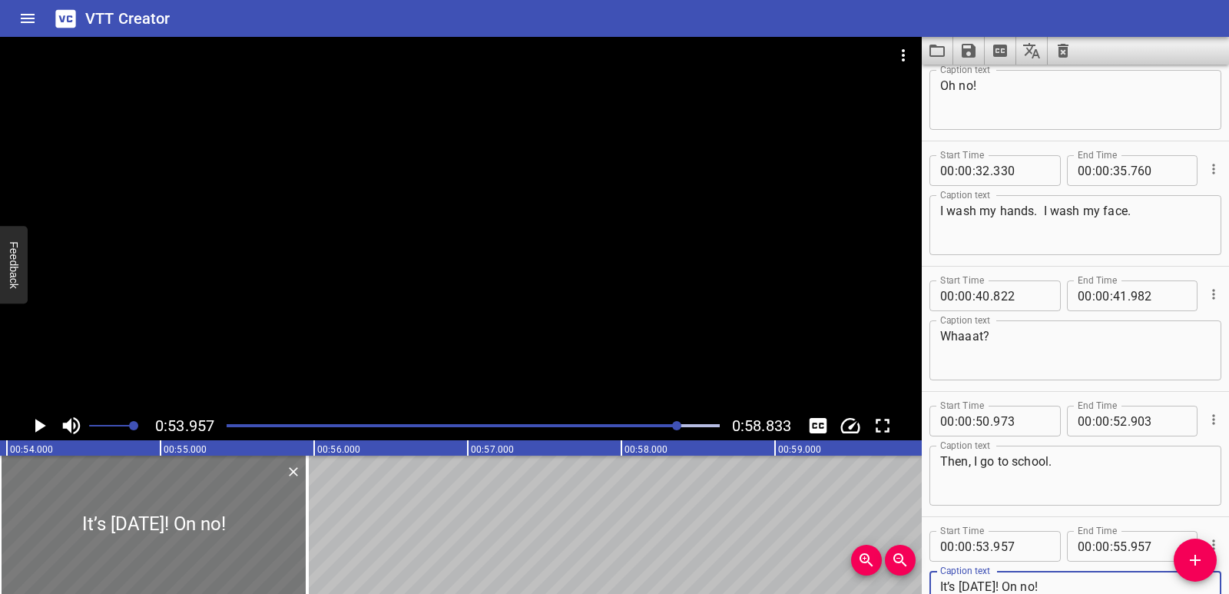
type textarea "It’s [DATE]! On no!"
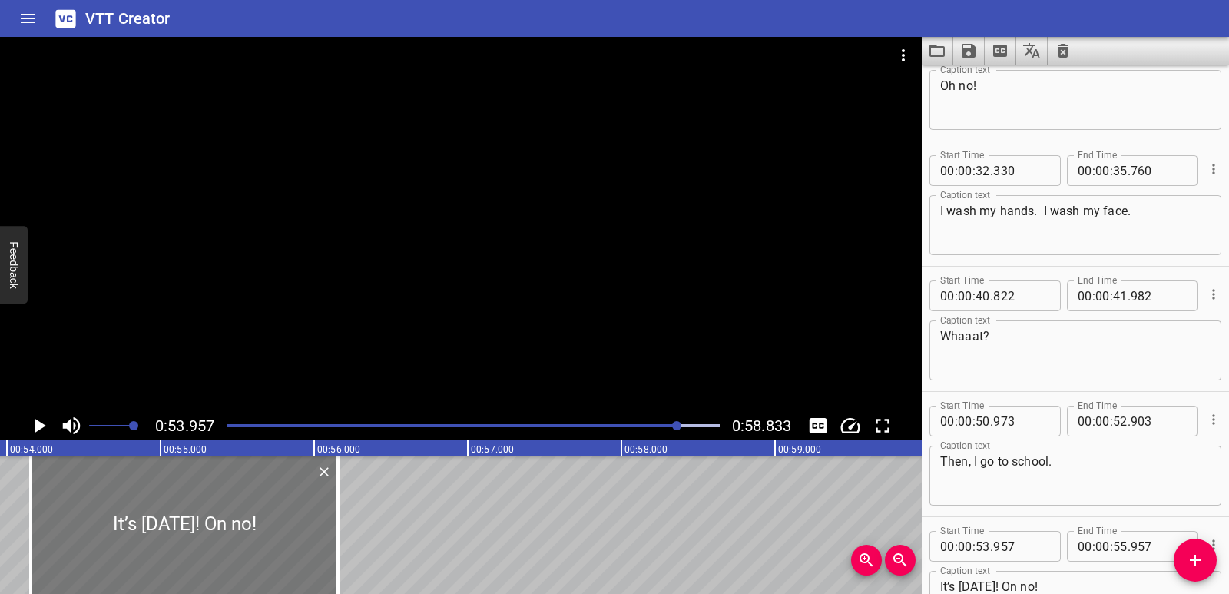
drag, startPoint x: 106, startPoint y: 519, endPoint x: 137, endPoint y: 508, distance: 32.6
click at [137, 508] on div at bounding box center [184, 525] width 307 height 138
type input "54"
type input "157"
type input "56"
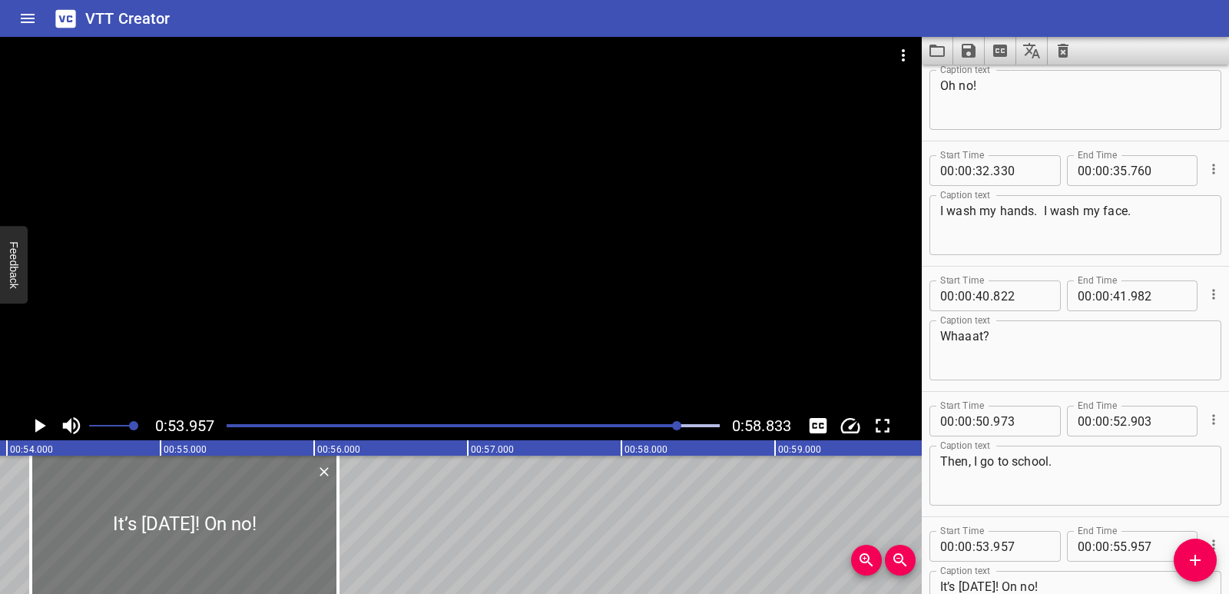
type input "157"
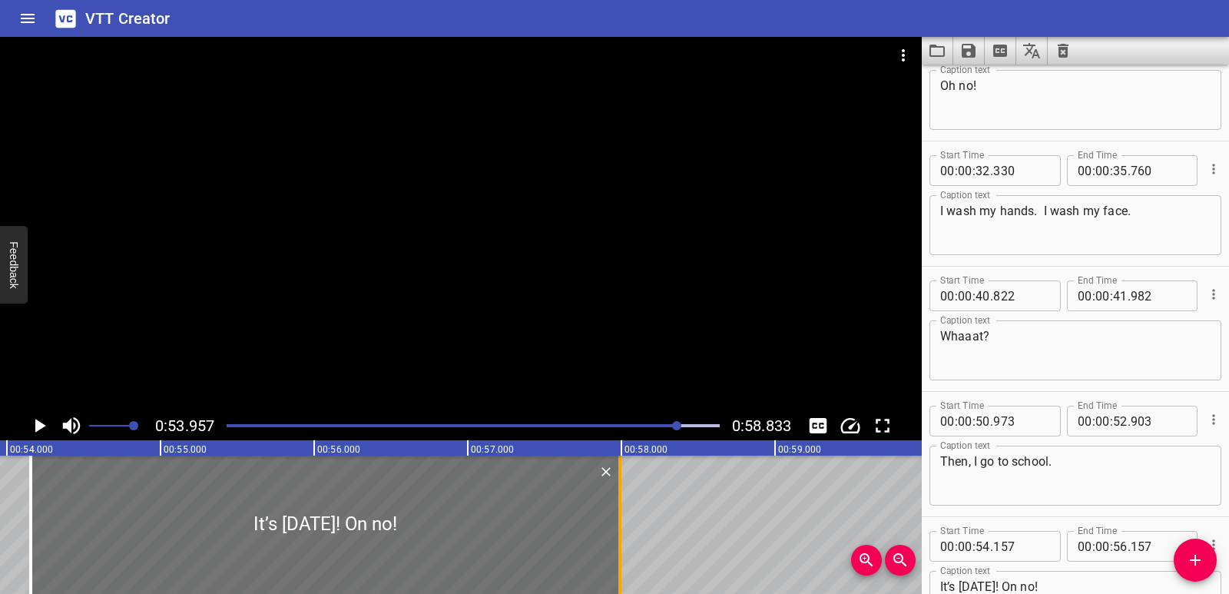
drag, startPoint x: 337, startPoint y: 509, endPoint x: 619, endPoint y: 510, distance: 282.0
click at [619, 510] on div at bounding box center [619, 525] width 3 height 138
type input "57"
type input "992"
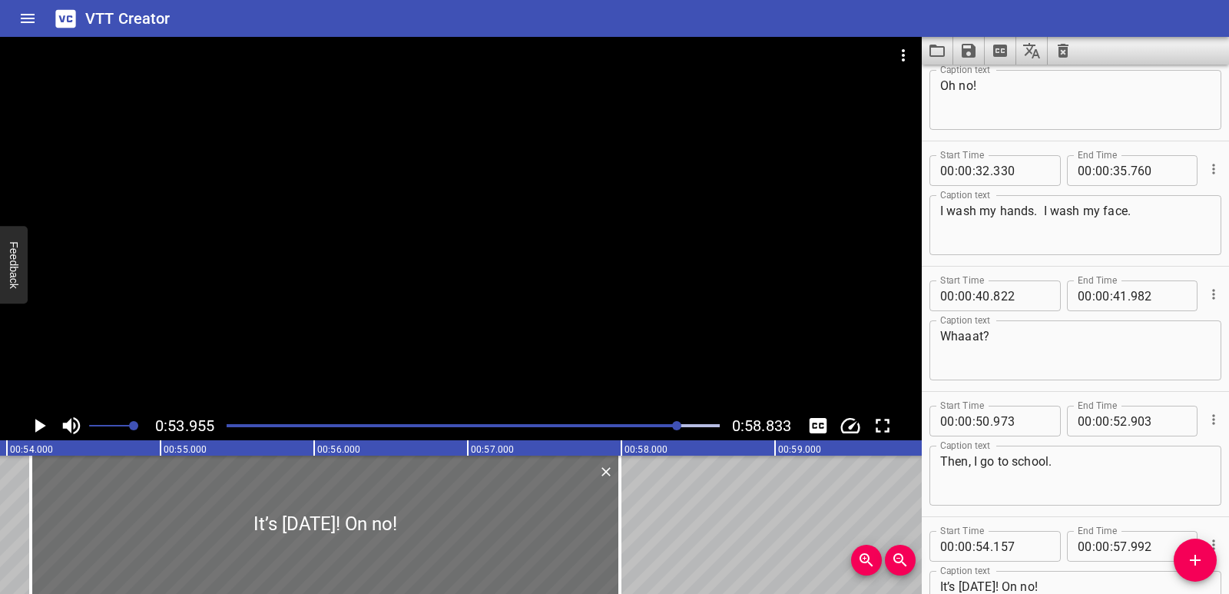
click at [44, 429] on icon "Play/Pause" at bounding box center [39, 425] width 23 height 23
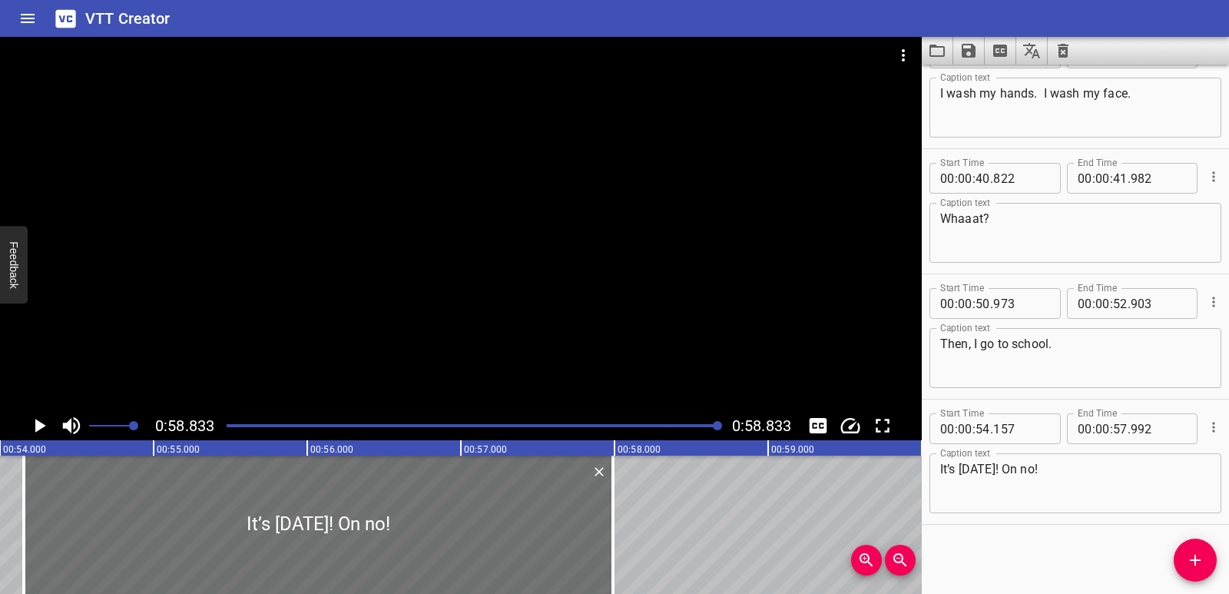
click at [44, 429] on icon "Play/Pause" at bounding box center [39, 425] width 23 height 23
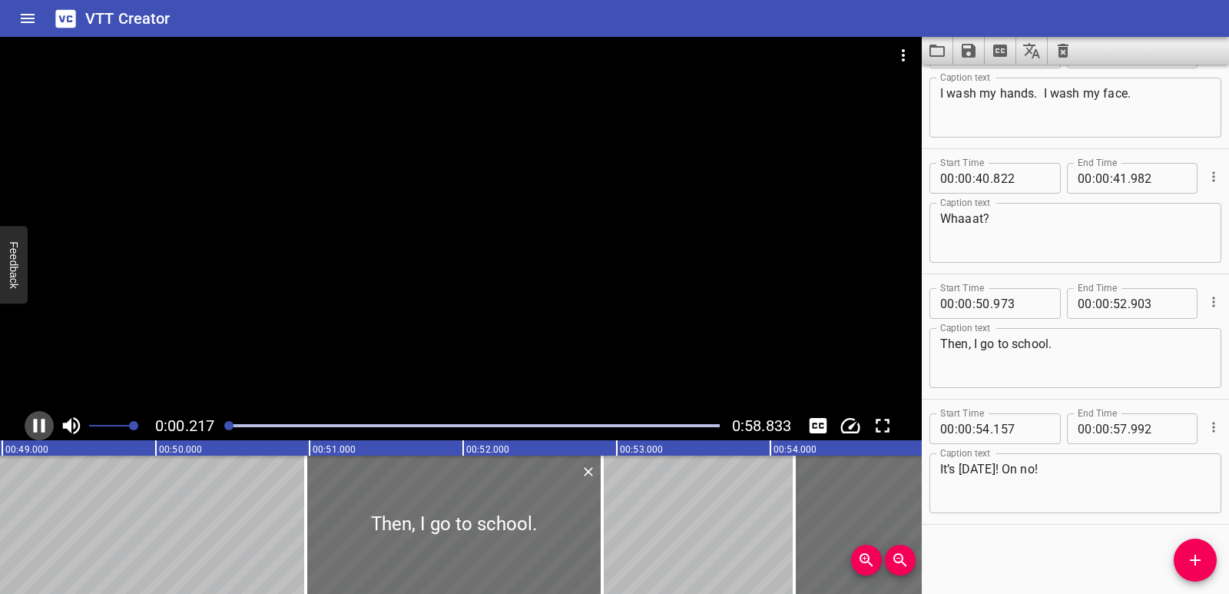
click at [44, 429] on icon "Play/Pause" at bounding box center [40, 426] width 12 height 14
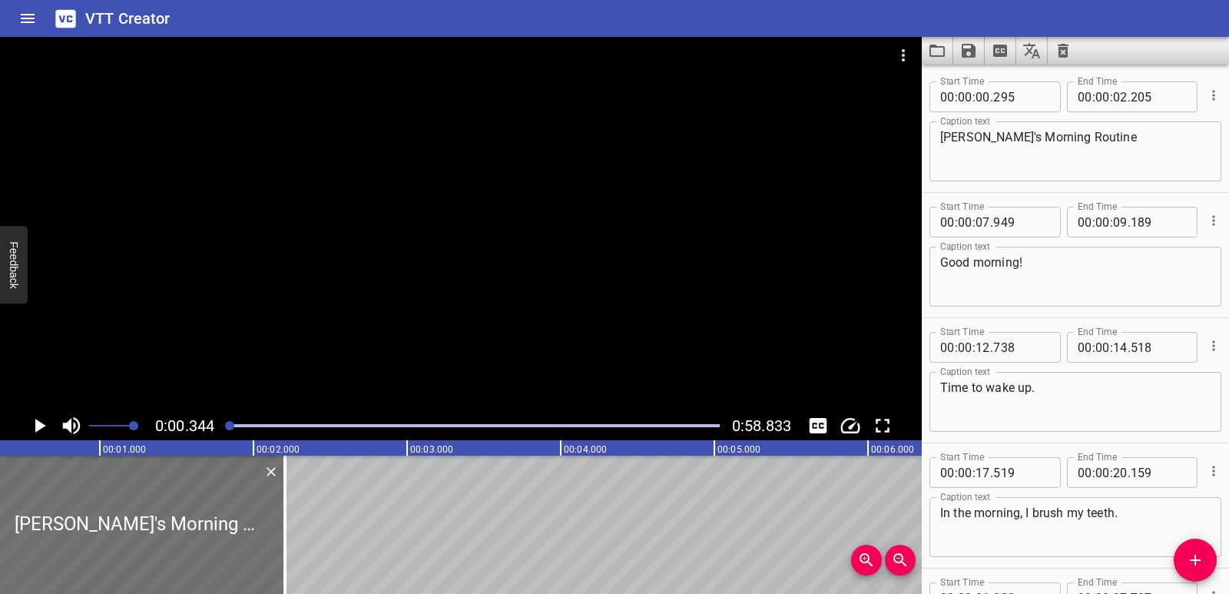
scroll to position [0, 53]
click at [44, 429] on icon "Play/Pause" at bounding box center [39, 425] width 23 height 23
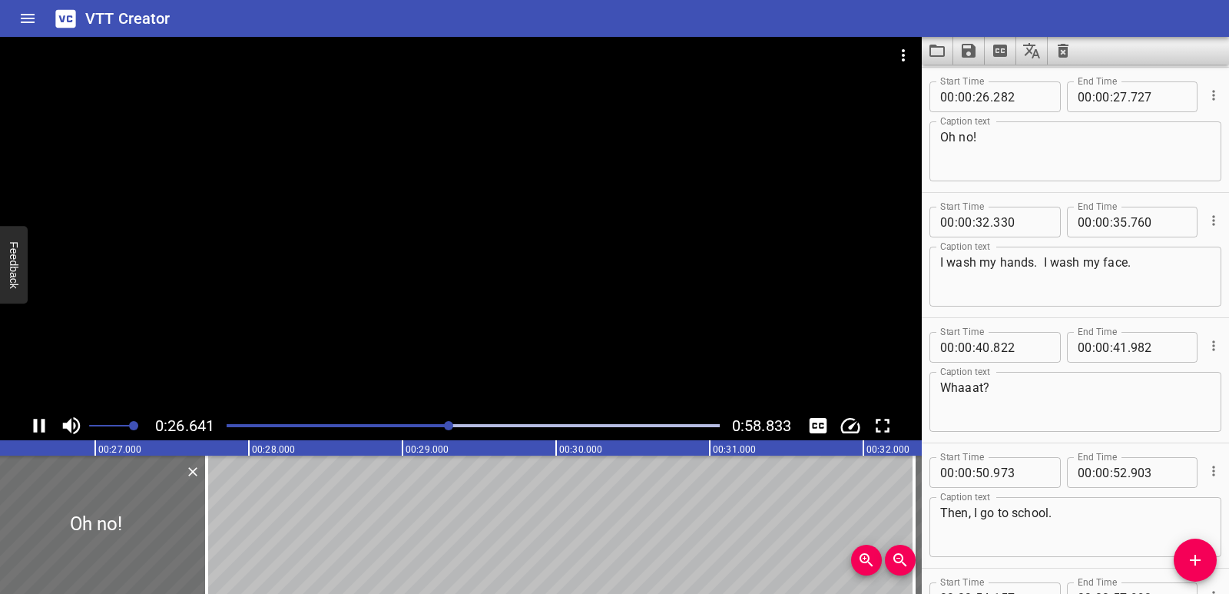
scroll to position [0, 0]
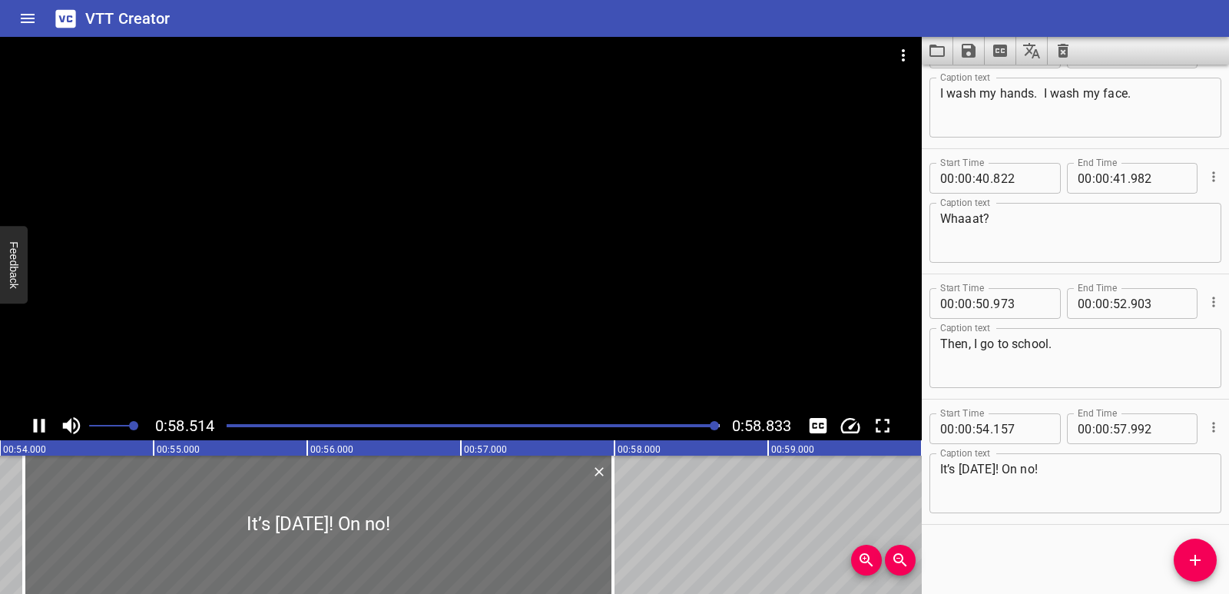
click at [970, 58] on icon "Save captions to file" at bounding box center [969, 50] width 18 height 18
click at [977, 86] on li "Save to VTT file" at bounding box center [1009, 85] width 113 height 28
click at [1062, 52] on icon "Clear captions" at bounding box center [1063, 50] width 18 height 18
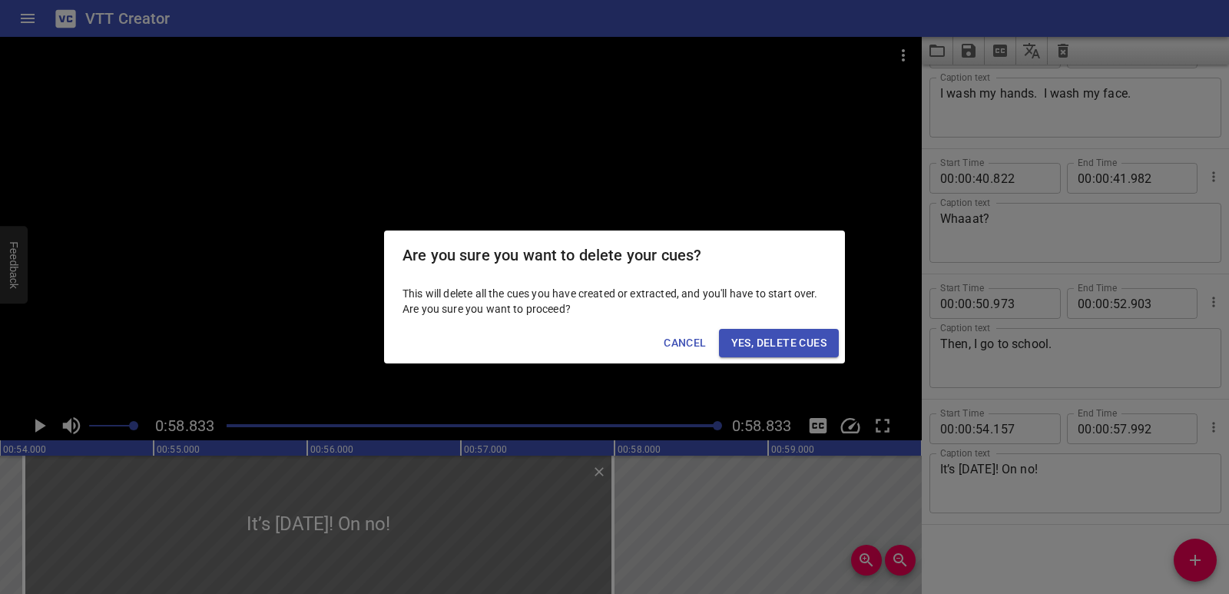
click at [801, 338] on span "Yes, Delete Cues" at bounding box center [778, 342] width 95 height 19
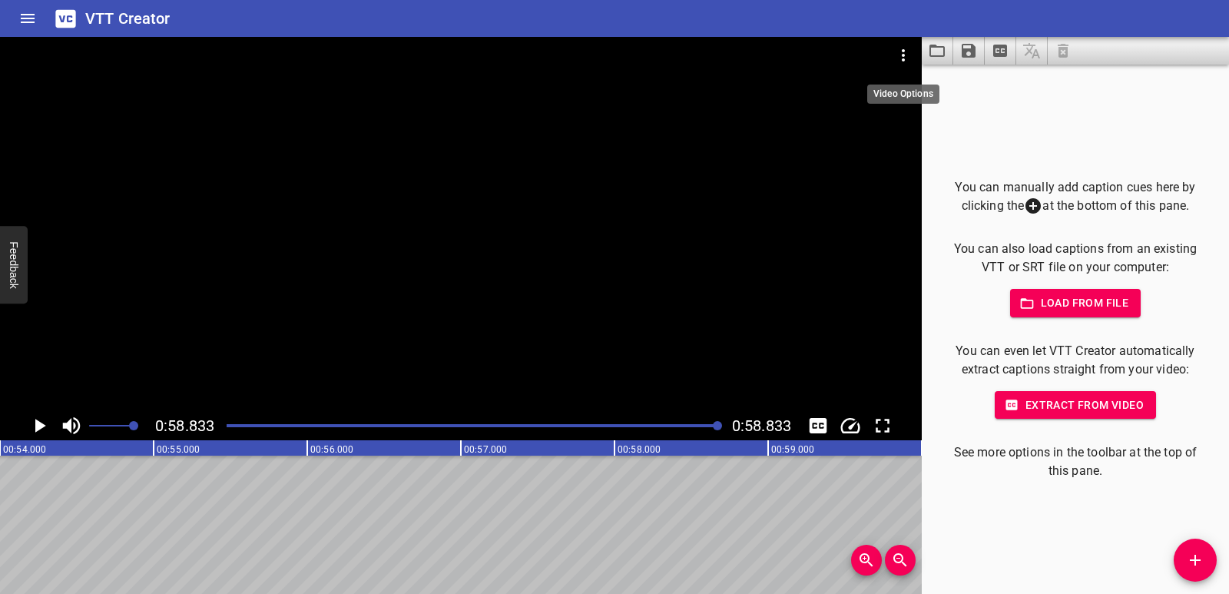
click at [901, 49] on icon "Video Options" at bounding box center [903, 55] width 18 height 18
click at [905, 63] on li "Select New Video File..." at bounding box center [961, 57] width 153 height 28
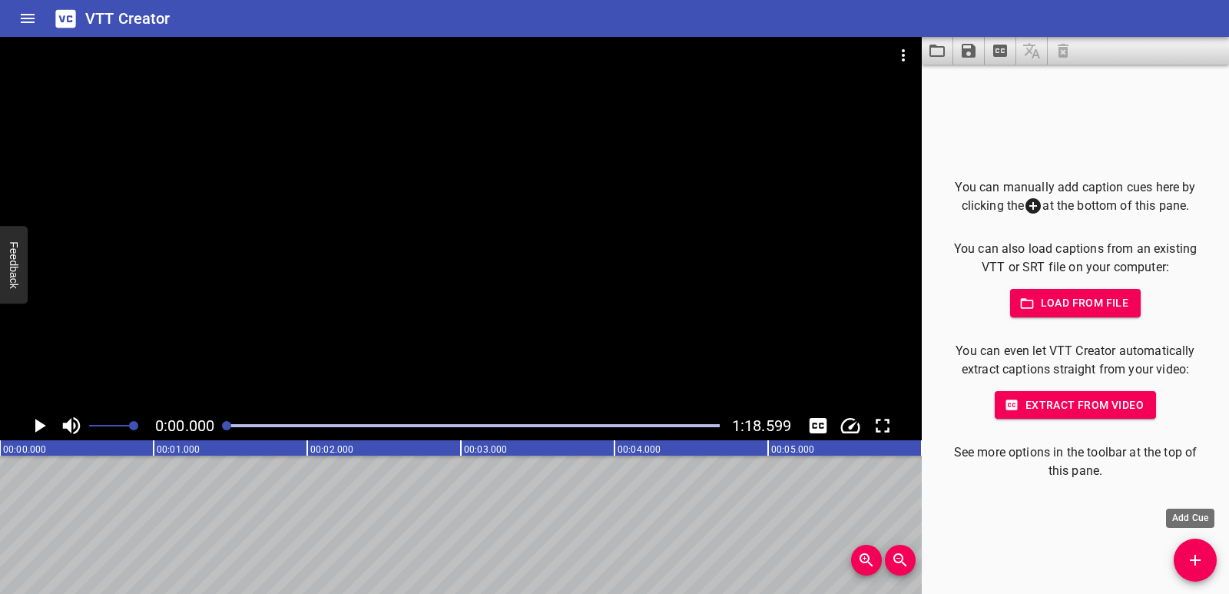
click at [1191, 552] on icon "Add Cue" at bounding box center [1195, 560] width 18 height 18
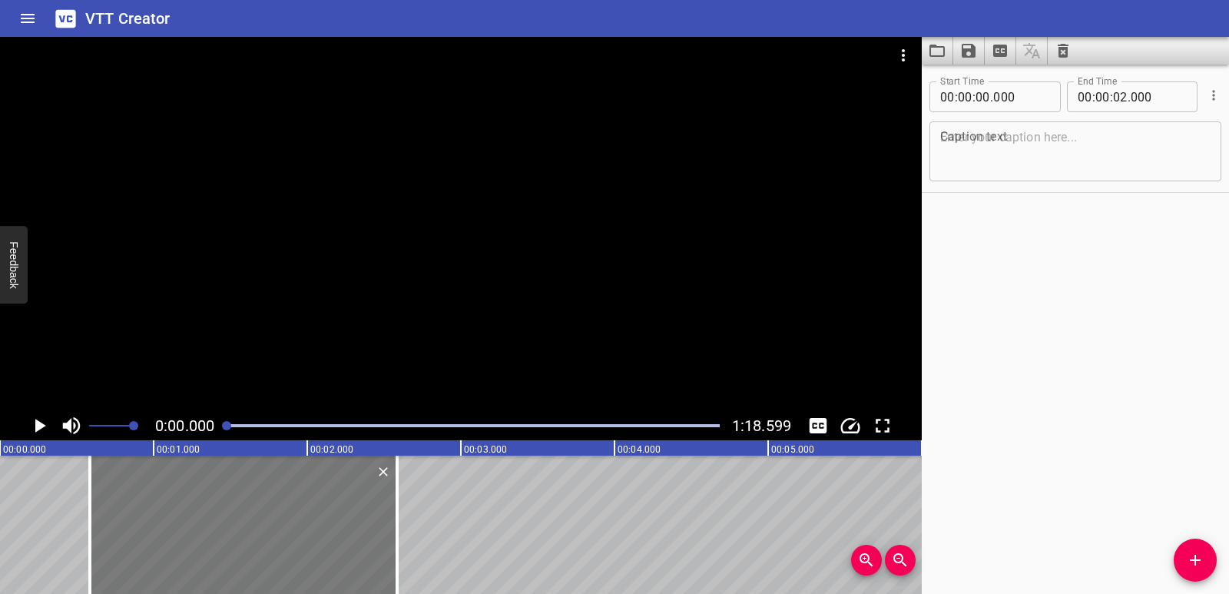
drag, startPoint x: 178, startPoint y: 535, endPoint x: 255, endPoint y: 545, distance: 77.5
click at [255, 545] on div at bounding box center [243, 525] width 307 height 138
type input "585"
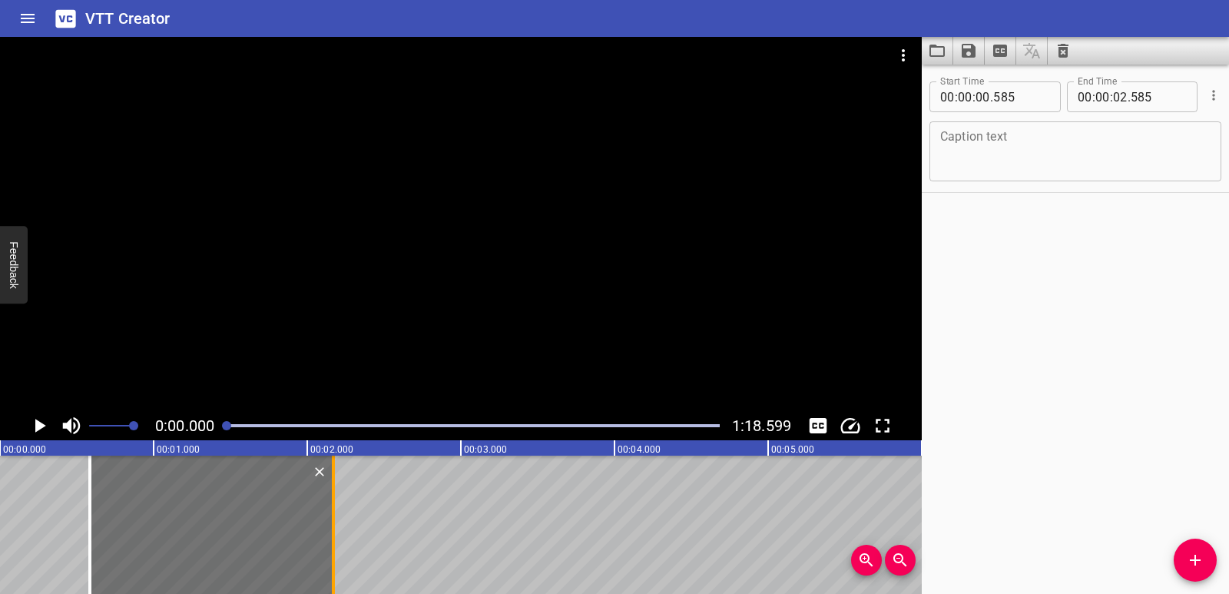
drag, startPoint x: 394, startPoint y: 539, endPoint x: 330, endPoint y: 535, distance: 63.8
click at [330, 535] on div at bounding box center [333, 525] width 15 height 138
type input "170"
click at [36, 426] on icon "Play/Pause" at bounding box center [40, 426] width 11 height 14
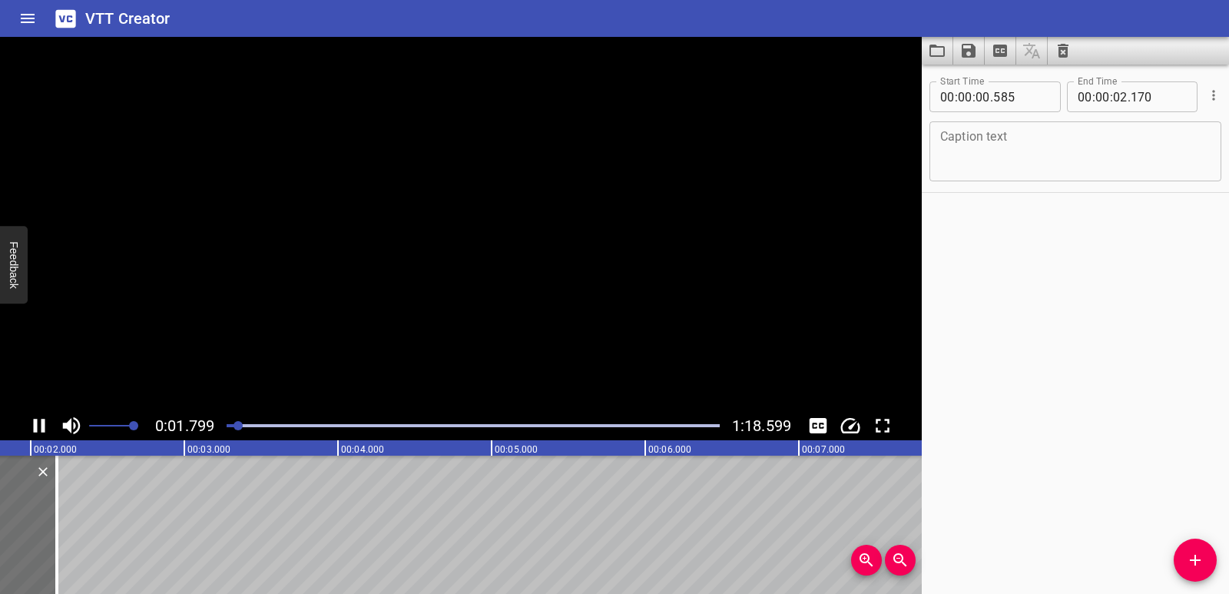
click at [36, 426] on icon "Play/Pause" at bounding box center [40, 426] width 12 height 14
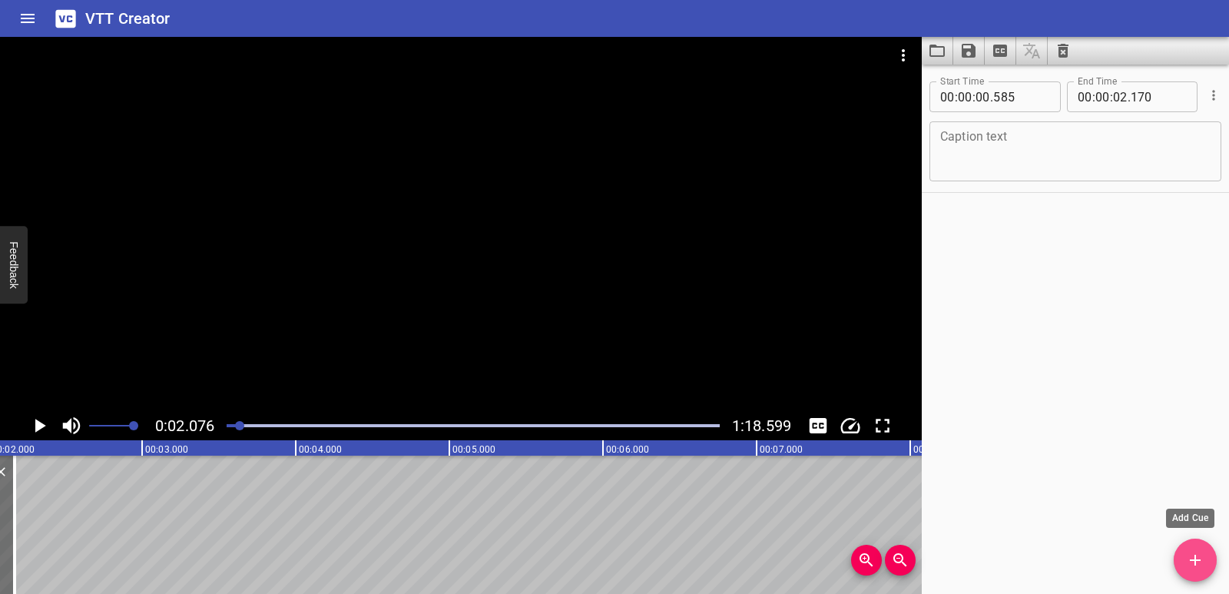
click at [1194, 552] on icon "Add Cue" at bounding box center [1195, 560] width 18 height 18
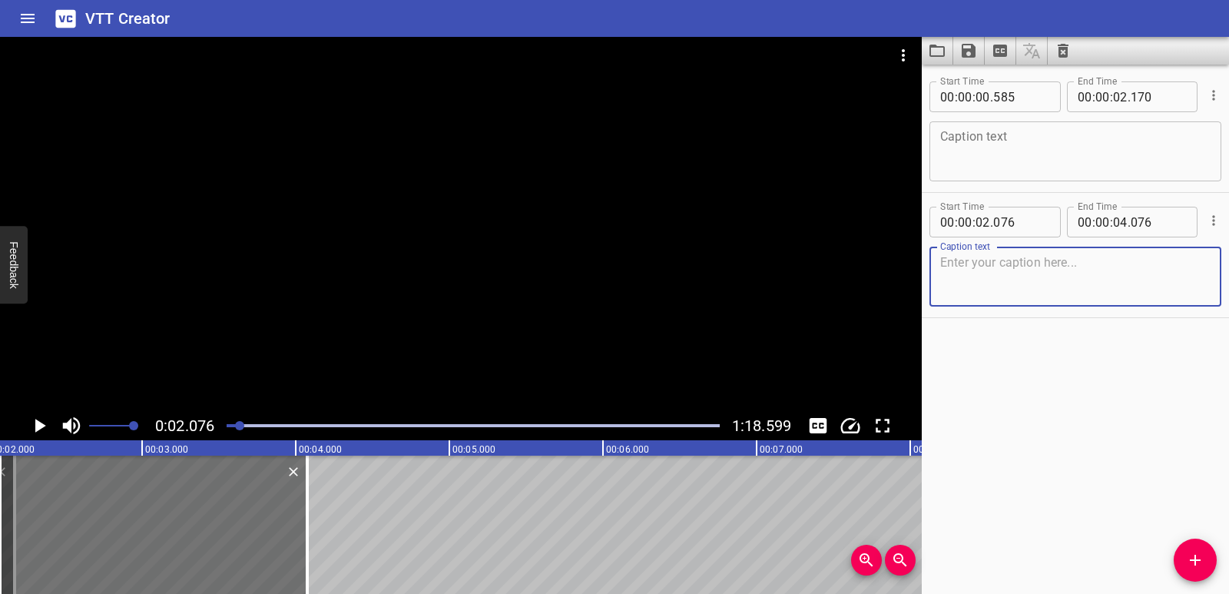
click at [992, 157] on textarea at bounding box center [1075, 152] width 270 height 44
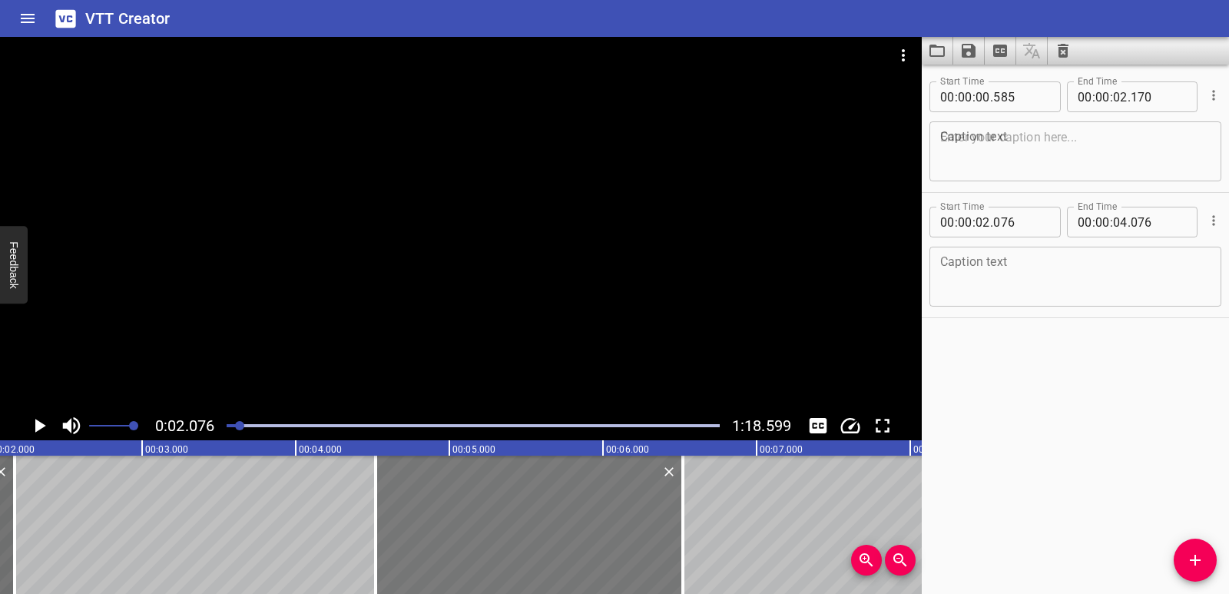
drag, startPoint x: 283, startPoint y: 516, endPoint x: 647, endPoint y: 514, distance: 364.2
click at [657, 516] on div at bounding box center [529, 525] width 307 height 138
type input "04"
type input "531"
type input "06"
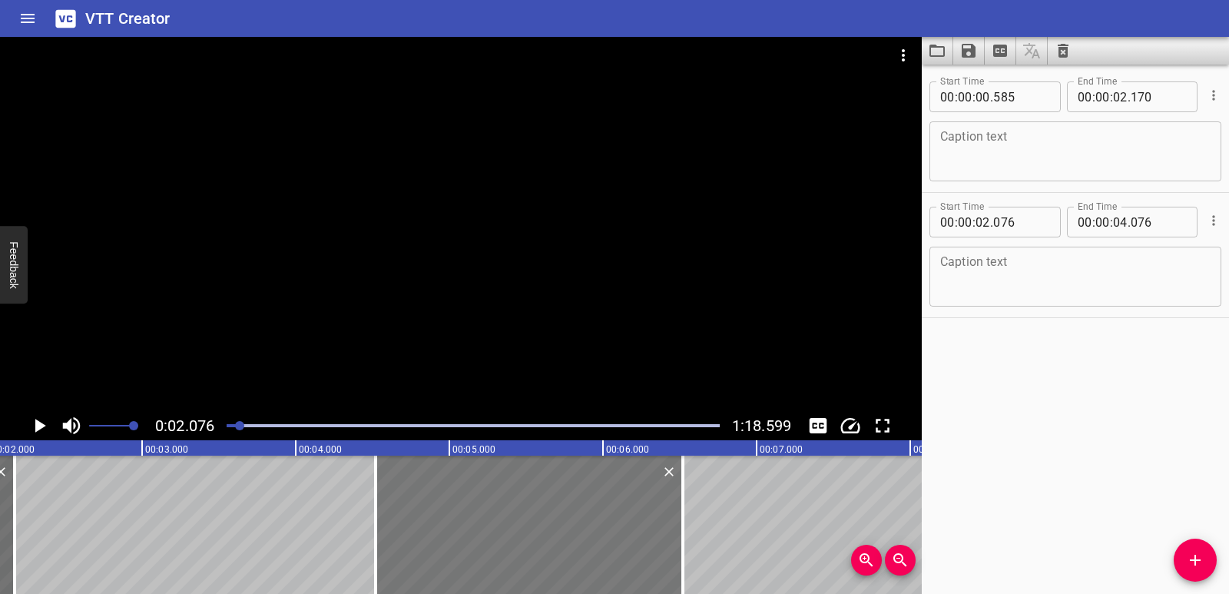
type input "531"
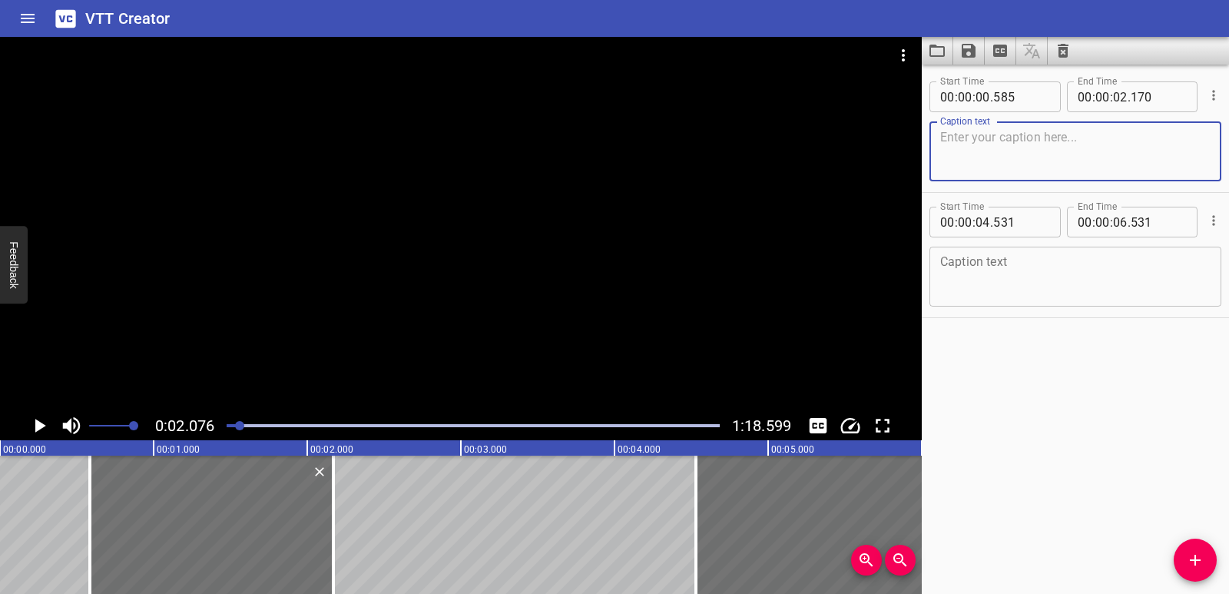
click at [965, 132] on textarea at bounding box center [1075, 152] width 270 height 44
paste textarea "Listening"
click at [1017, 136] on textarea "Listening My life" at bounding box center [1075, 152] width 270 height 44
type textarea "Listening My Life"
click at [47, 428] on icon "Play/Pause" at bounding box center [39, 425] width 23 height 23
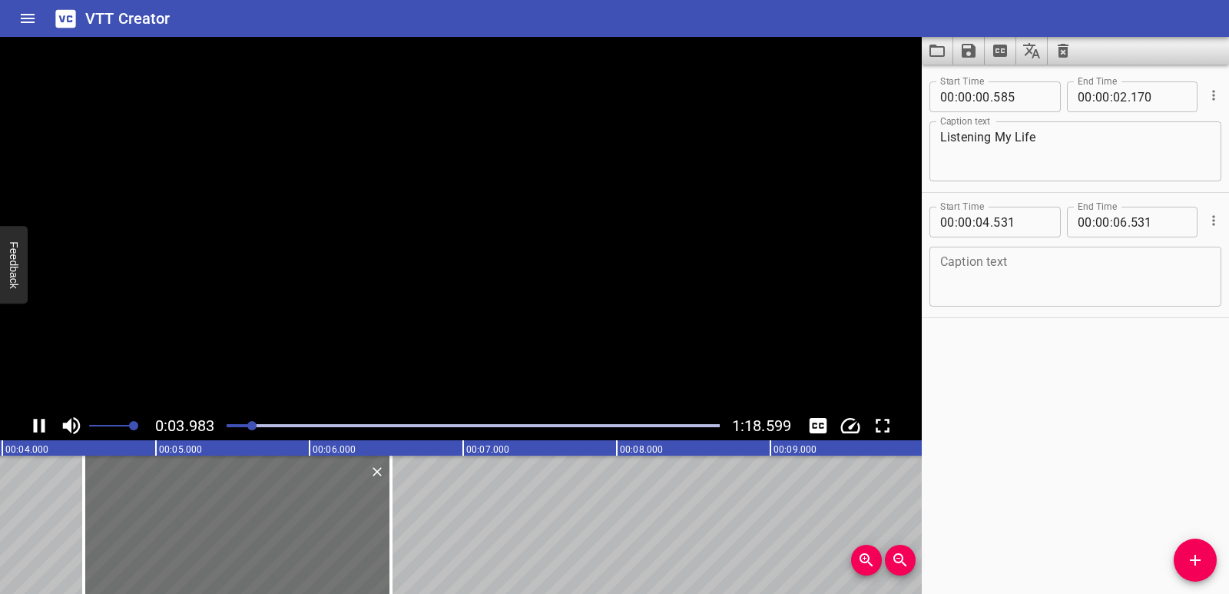
click at [47, 428] on icon "Play/Pause" at bounding box center [39, 425] width 23 height 23
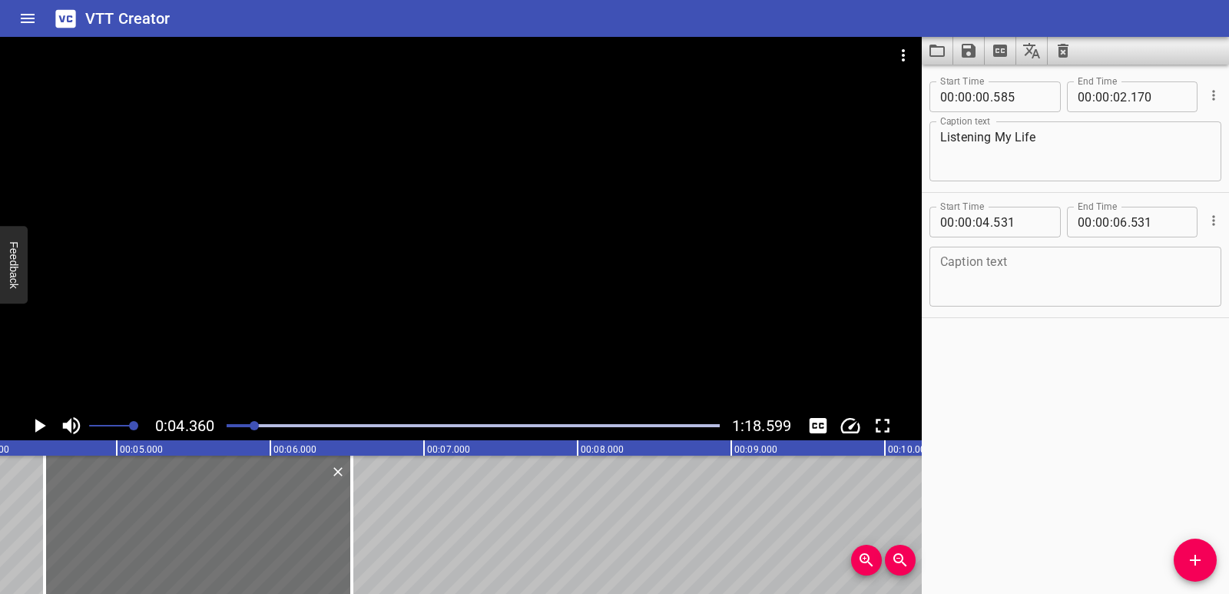
scroll to position [0, 670]
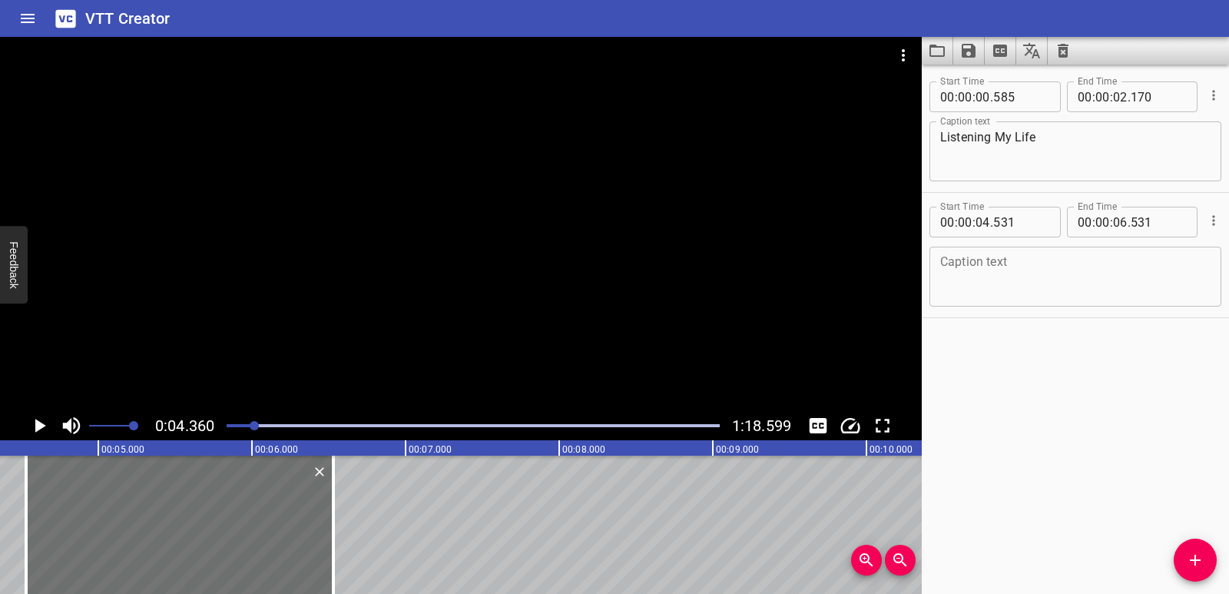
click at [1077, 288] on textarea at bounding box center [1075, 277] width 270 height 44
paste textarea "I go to The [PERSON_NAME] Academy for Boys."
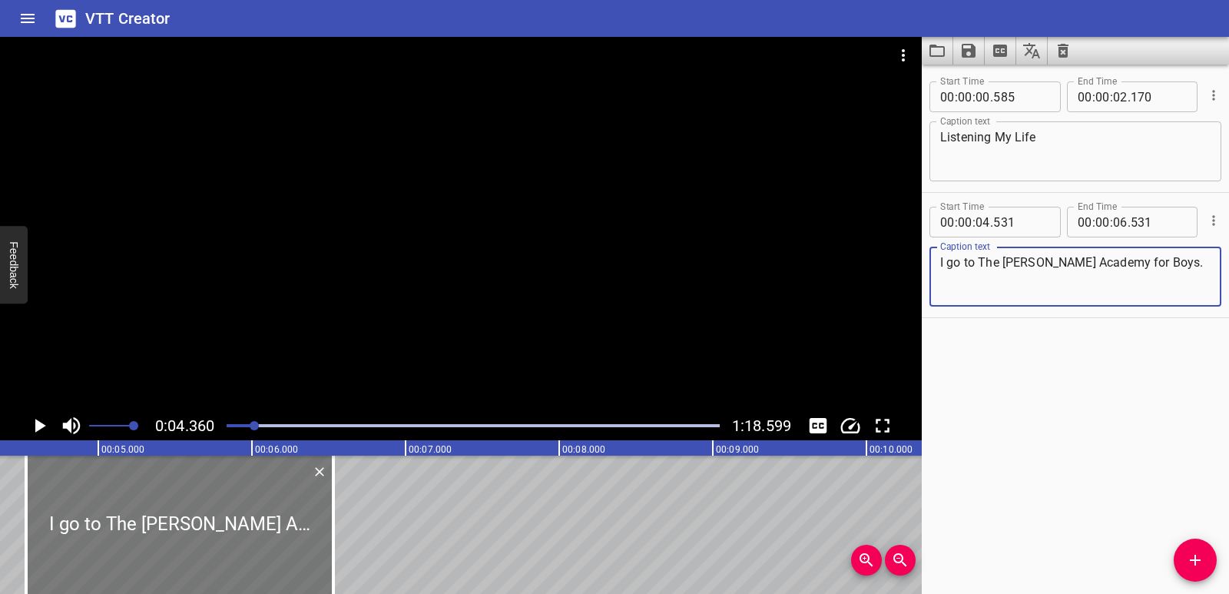
type textarea "I go to The [PERSON_NAME] Academy for Boys."
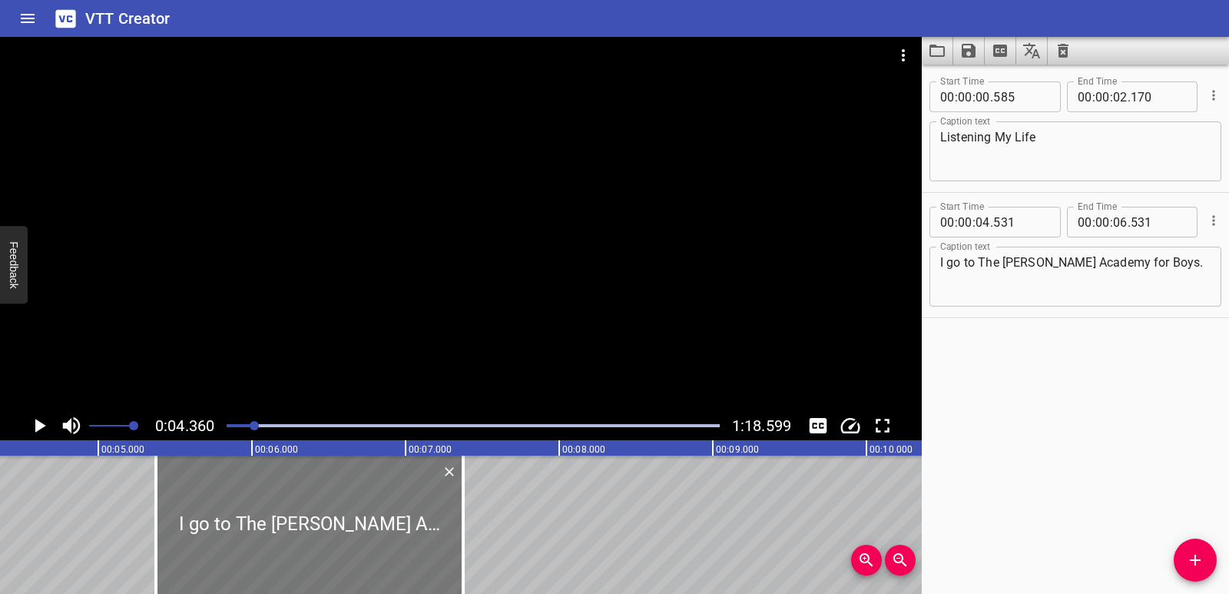
drag, startPoint x: 292, startPoint y: 525, endPoint x: 422, endPoint y: 531, distance: 129.9
click at [422, 531] on div at bounding box center [309, 525] width 307 height 138
type input "05"
type input "376"
type input "07"
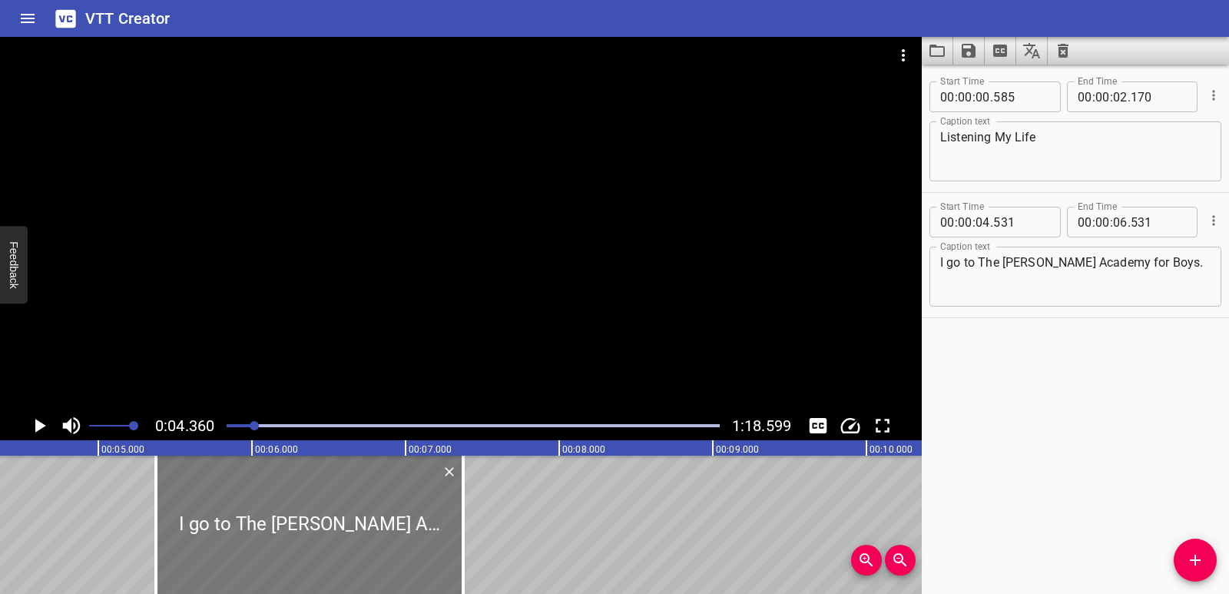
type input "376"
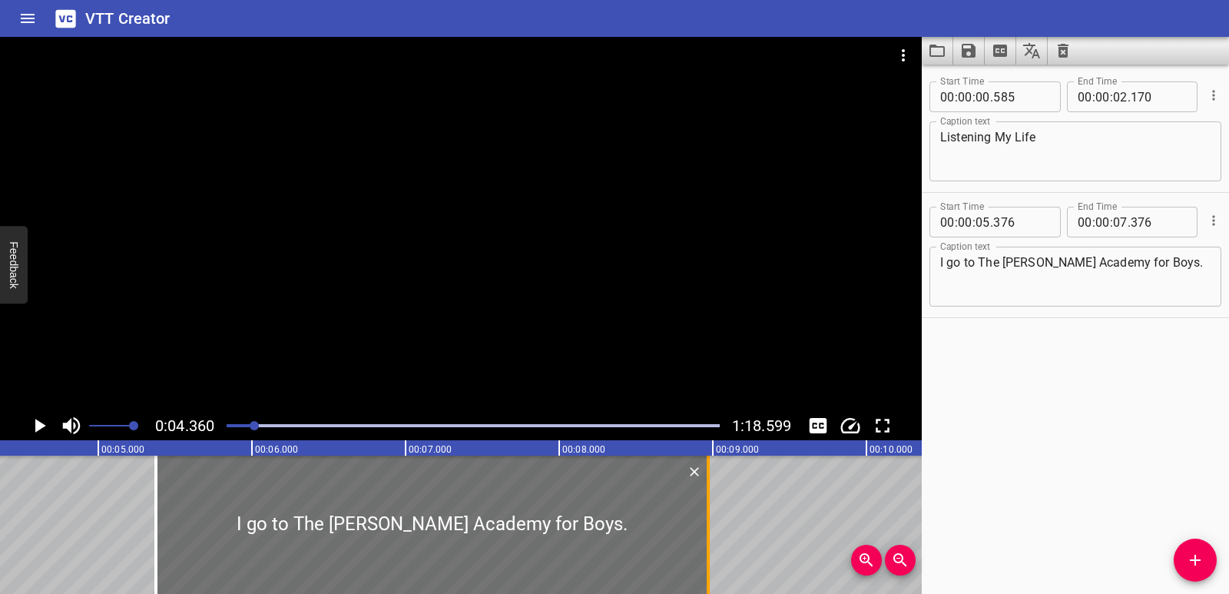
drag, startPoint x: 465, startPoint y: 533, endPoint x: 710, endPoint y: 526, distance: 245.2
click at [710, 526] on div at bounding box center [708, 525] width 15 height 138
type input "08"
type input "971"
click at [33, 429] on icon "Play/Pause" at bounding box center [39, 425] width 23 height 23
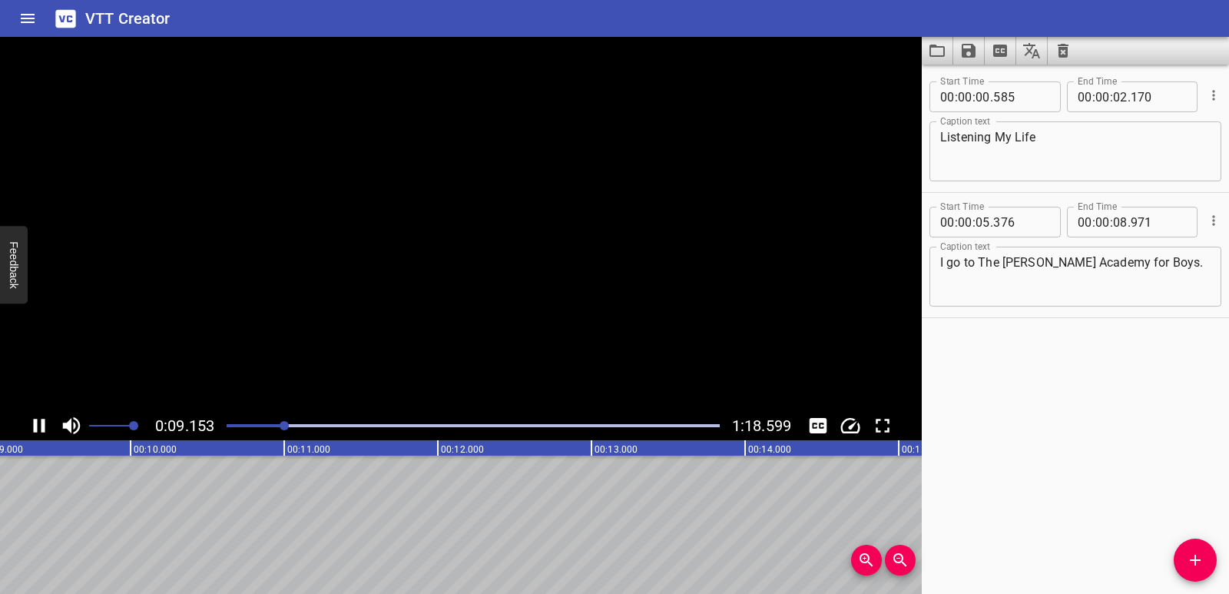
click at [33, 429] on icon "Play/Pause" at bounding box center [39, 425] width 23 height 23
click at [1188, 558] on icon "Add Cue" at bounding box center [1195, 560] width 18 height 18
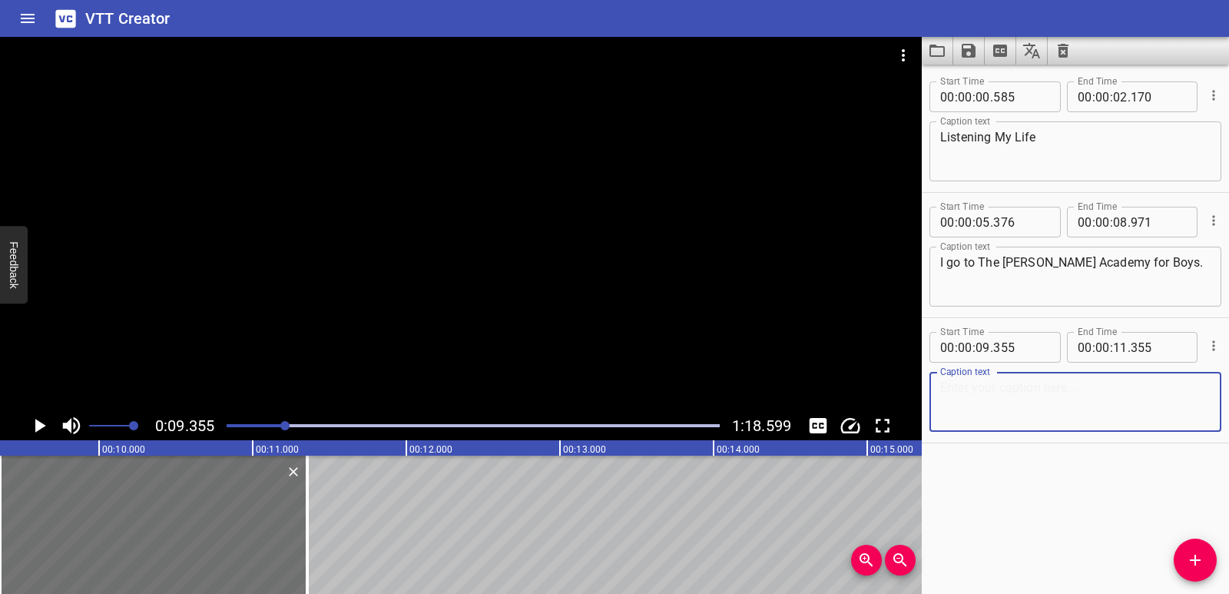
paste textarea "This is my classroom."
type textarea "This is my classroom."
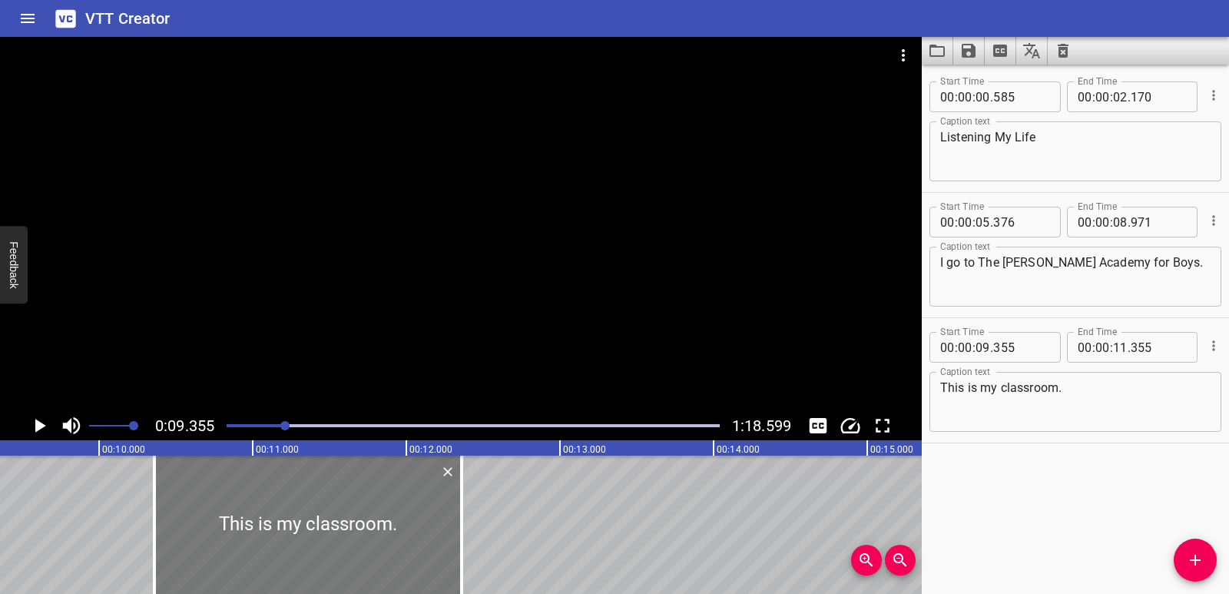
drag, startPoint x: 243, startPoint y: 507, endPoint x: 389, endPoint y: 512, distance: 146.0
click at [389, 512] on div at bounding box center [307, 525] width 307 height 138
type input "10"
type input "360"
type input "12"
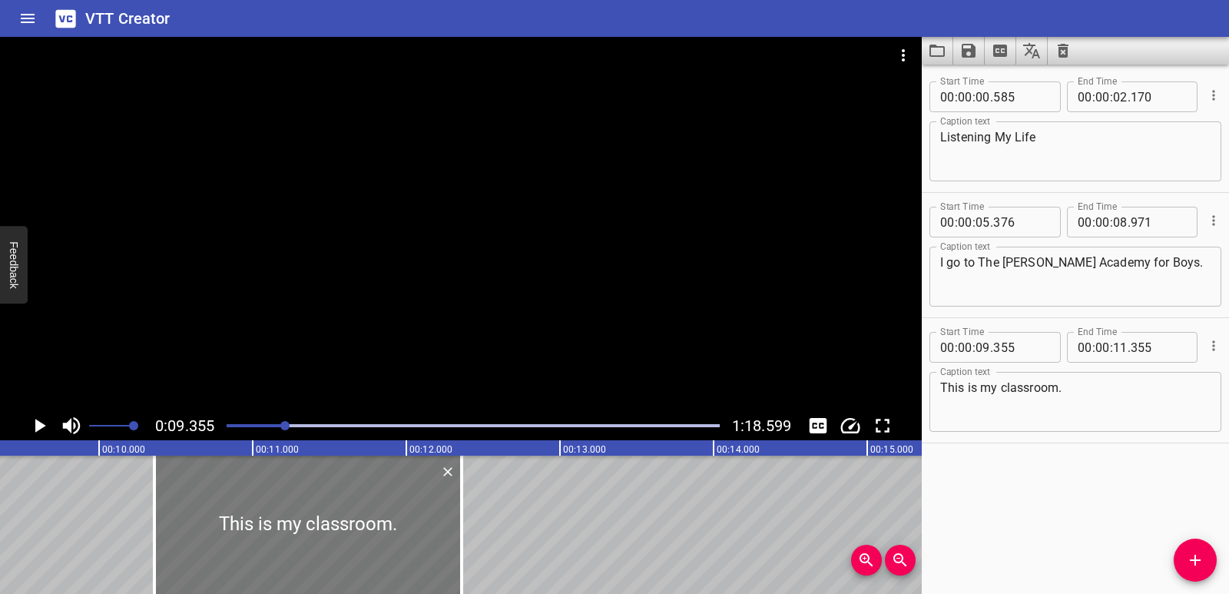
type input "360"
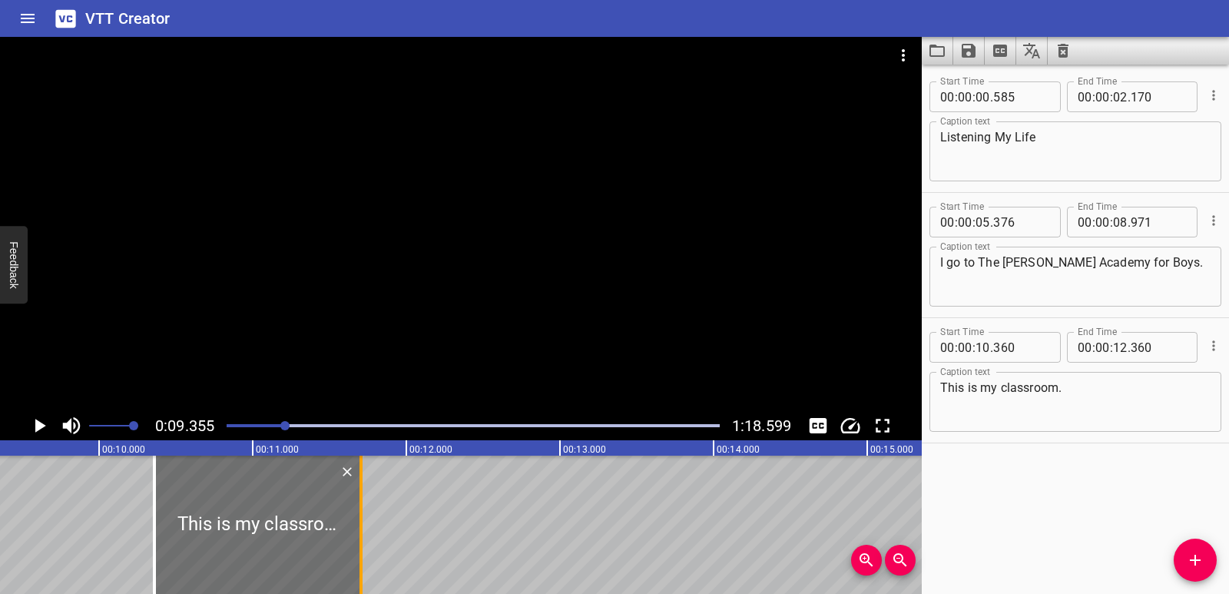
drag, startPoint x: 468, startPoint y: 515, endPoint x: 367, endPoint y: 521, distance: 100.8
click at [367, 521] on div at bounding box center [360, 525] width 15 height 138
type input "11"
type input "705"
drag, startPoint x: 78, startPoint y: 496, endPoint x: 48, endPoint y: 446, distance: 57.8
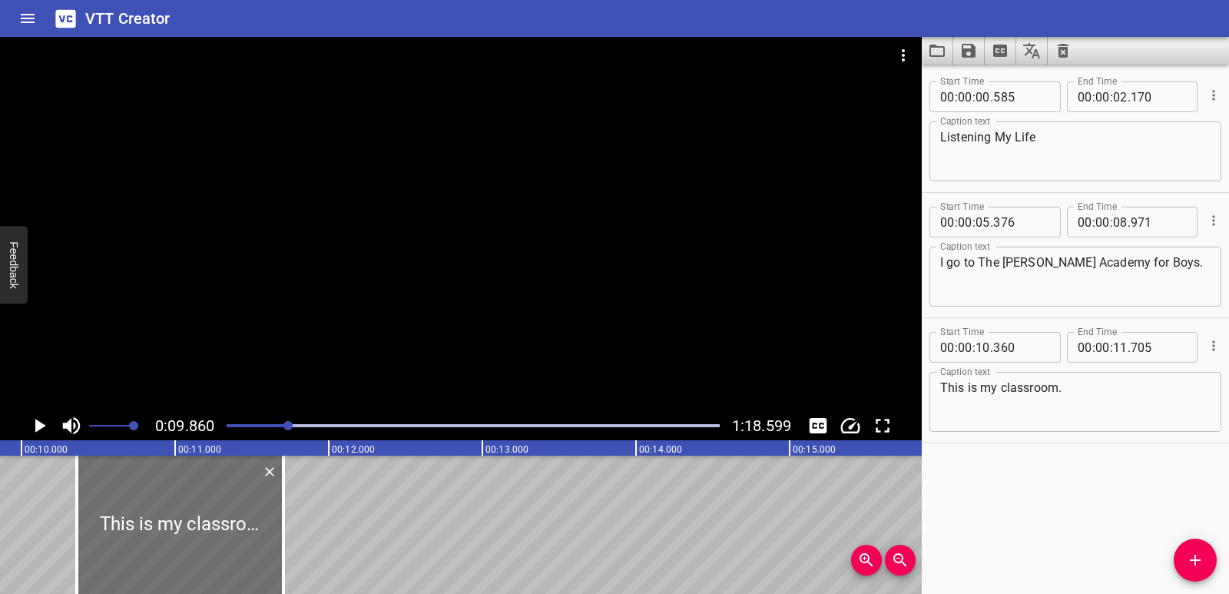
click at [38, 431] on icon "Play/Pause" at bounding box center [39, 425] width 23 height 23
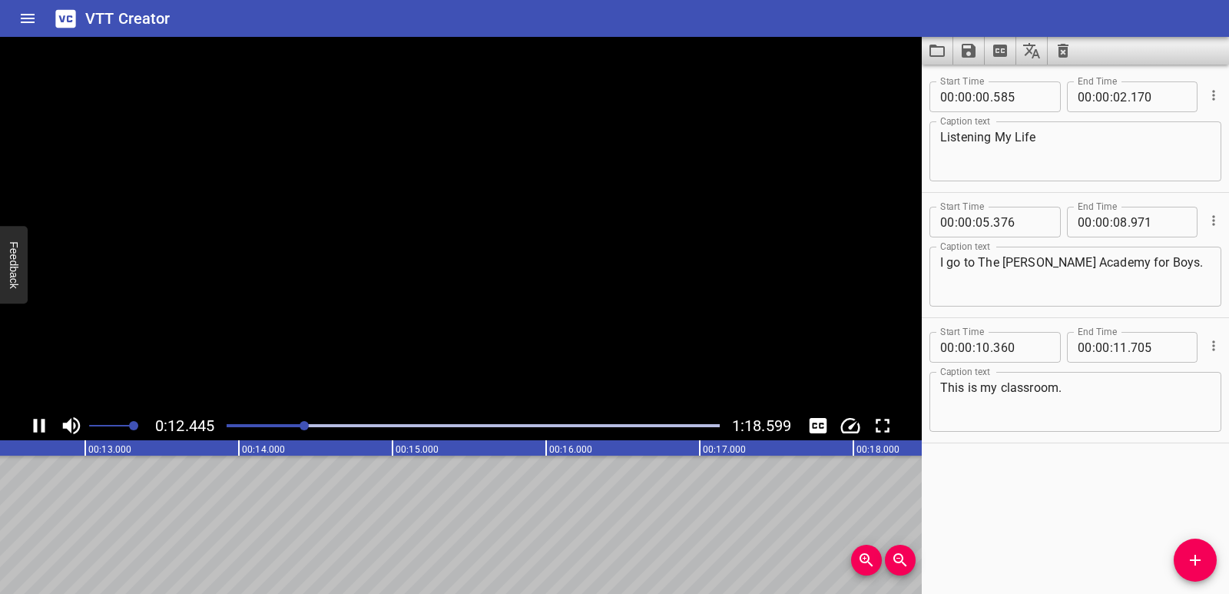
click at [38, 431] on icon "Play/Pause" at bounding box center [39, 425] width 23 height 23
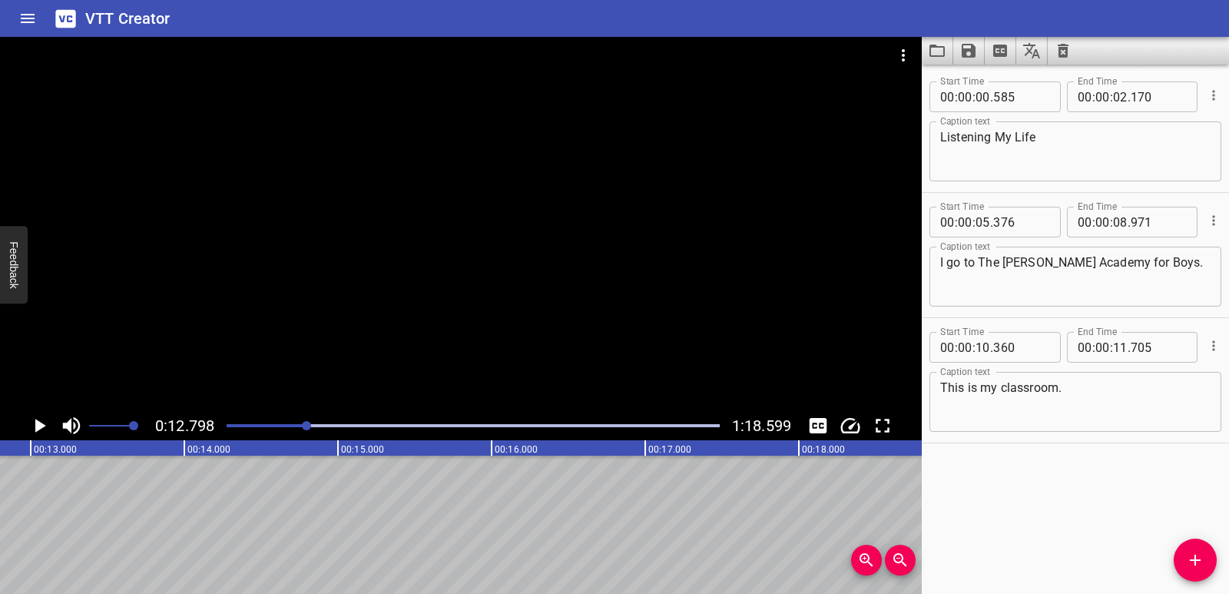
click at [1190, 554] on icon "Add Cue" at bounding box center [1195, 560] width 18 height 18
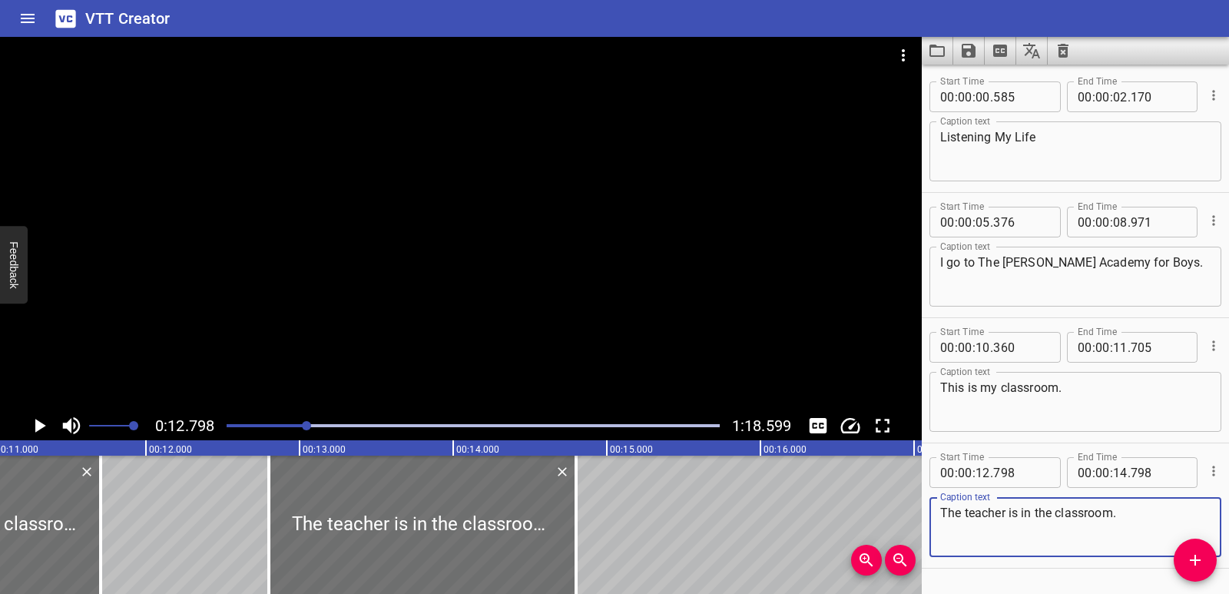
scroll to position [0, 1650]
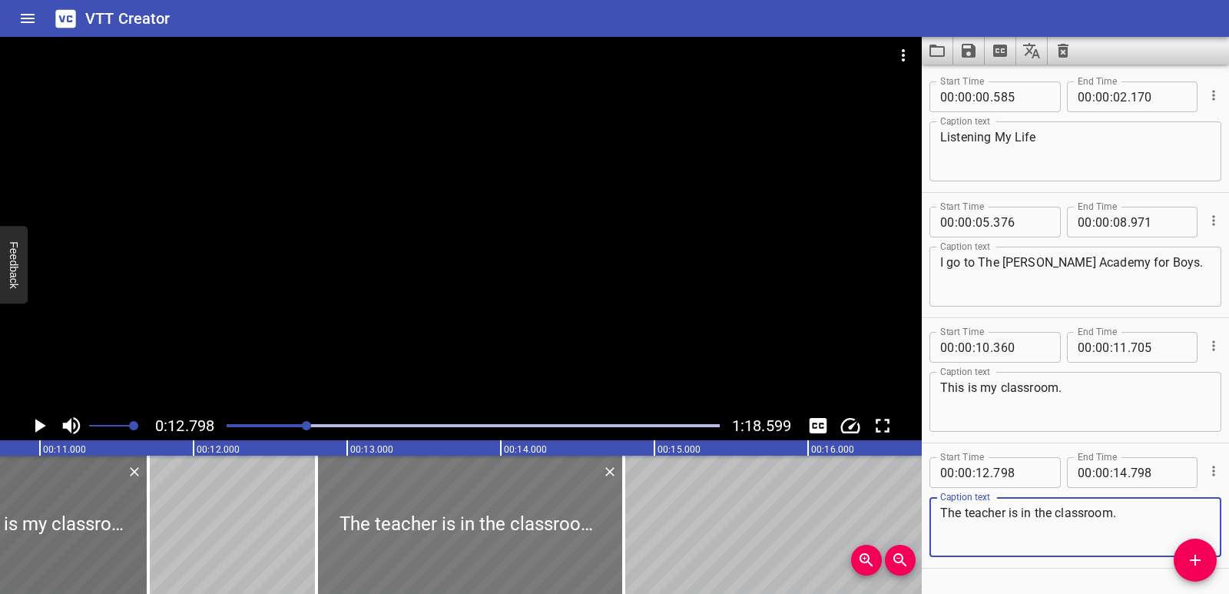
type textarea "The teacher is in the classroom."
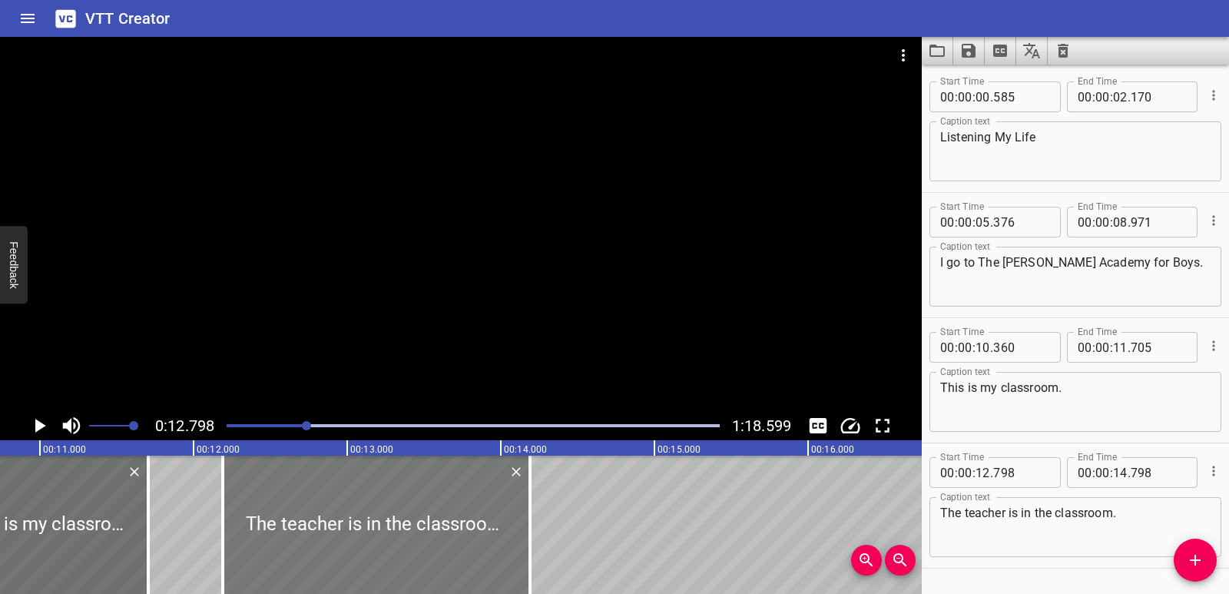
drag, startPoint x: 419, startPoint y: 531, endPoint x: 325, endPoint y: 532, distance: 94.5
click at [325, 532] on div at bounding box center [376, 525] width 307 height 138
type input "183"
drag, startPoint x: 526, startPoint y: 530, endPoint x: 506, endPoint y: 535, distance: 21.4
click at [506, 535] on div at bounding box center [508, 525] width 15 height 138
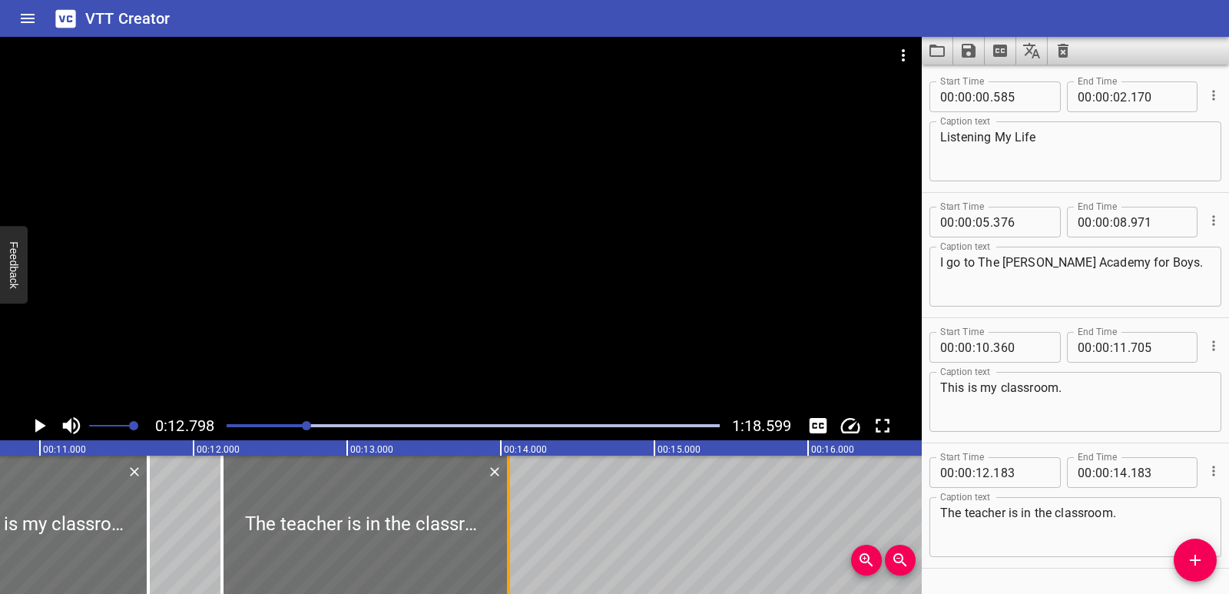
type input "048"
click at [32, 488] on div at bounding box center [45, 525] width 207 height 138
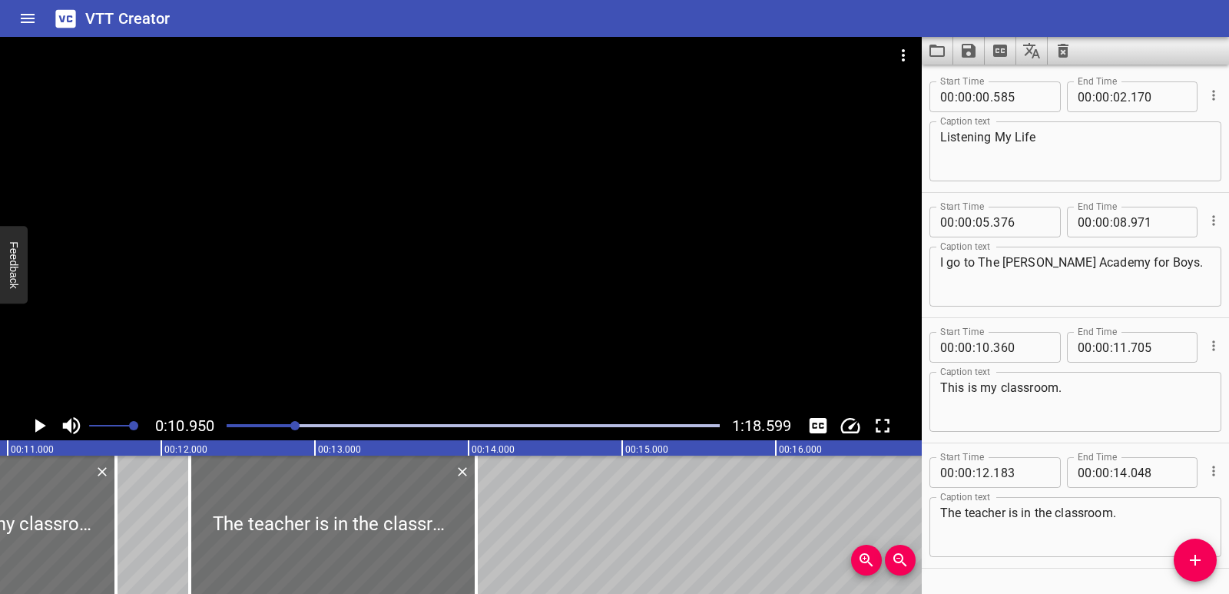
click at [41, 433] on icon "Play/Pause" at bounding box center [39, 425] width 23 height 23
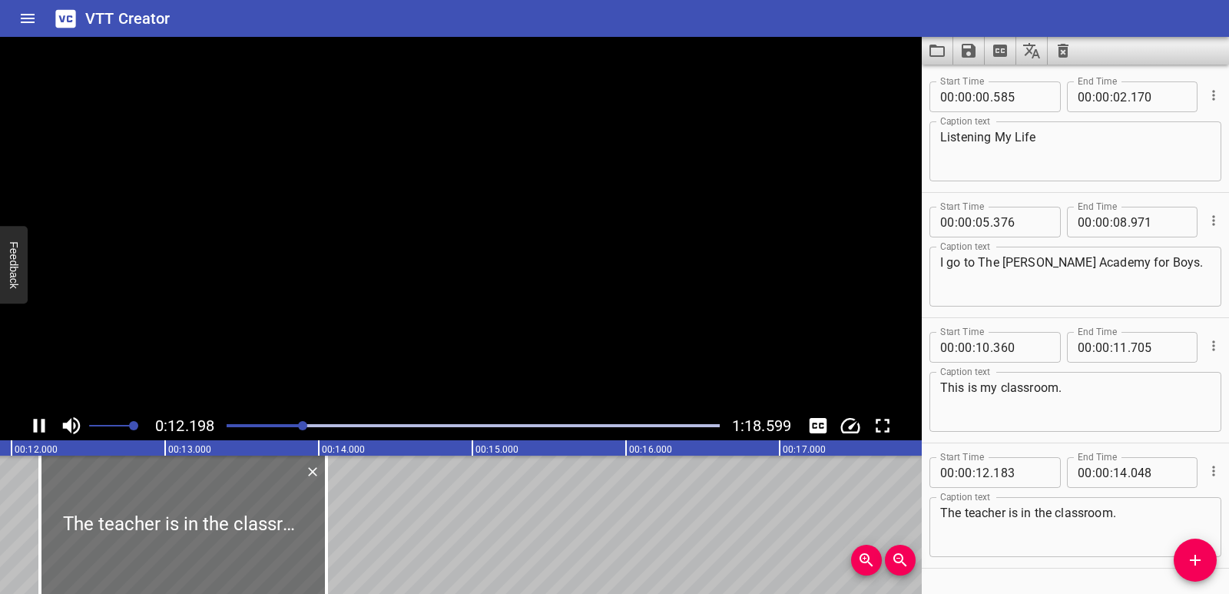
scroll to position [44, 0]
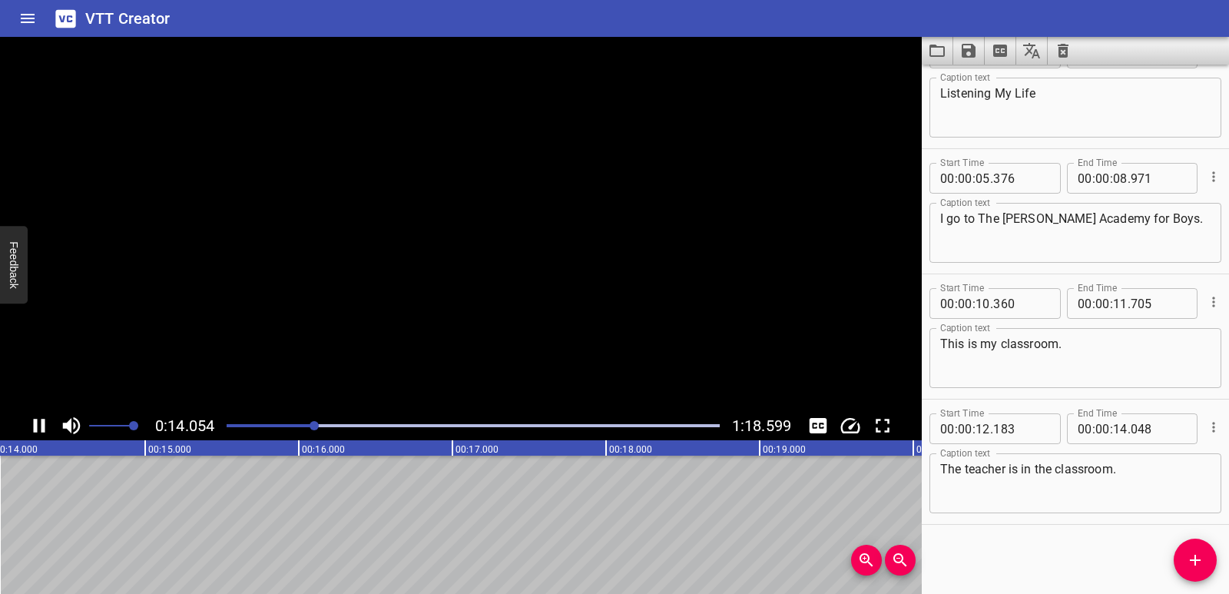
click at [41, 433] on icon "Play/Pause" at bounding box center [39, 425] width 23 height 23
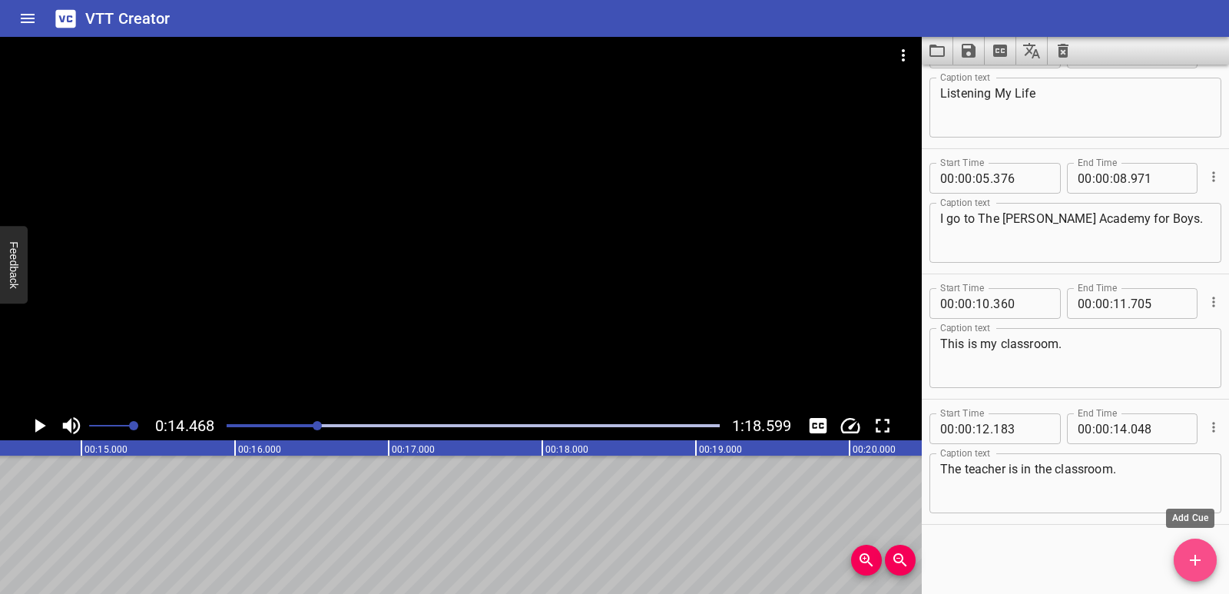
click at [1213, 567] on span "Add Cue" at bounding box center [1195, 560] width 43 height 18
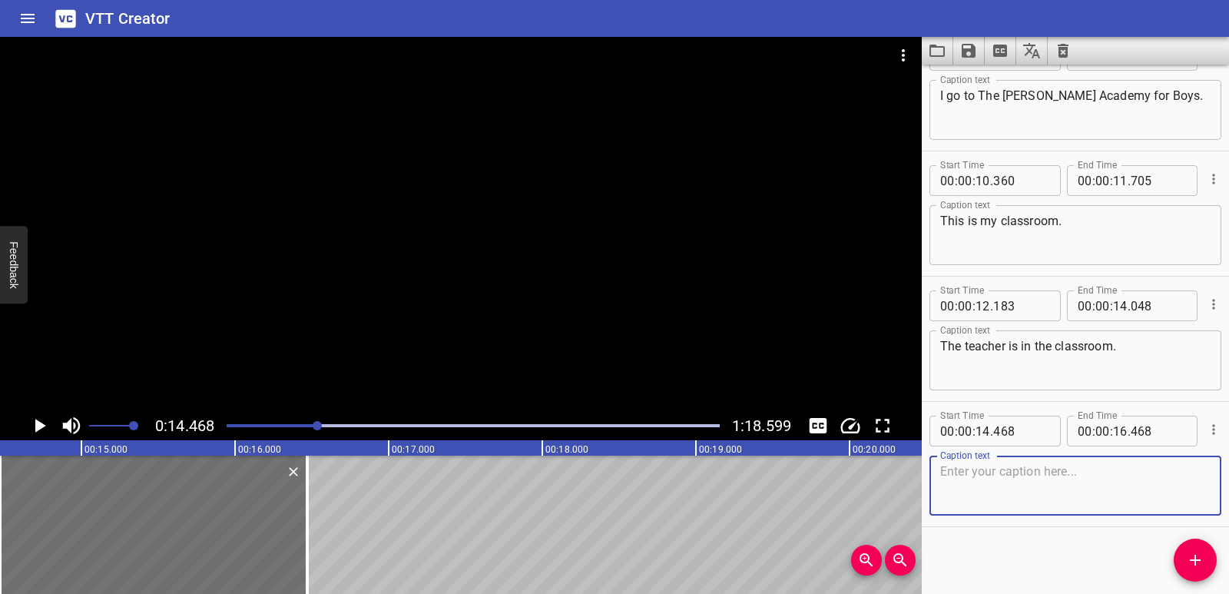
scroll to position [169, 0]
click at [1001, 476] on textarea at bounding box center [1075, 484] width 270 height 44
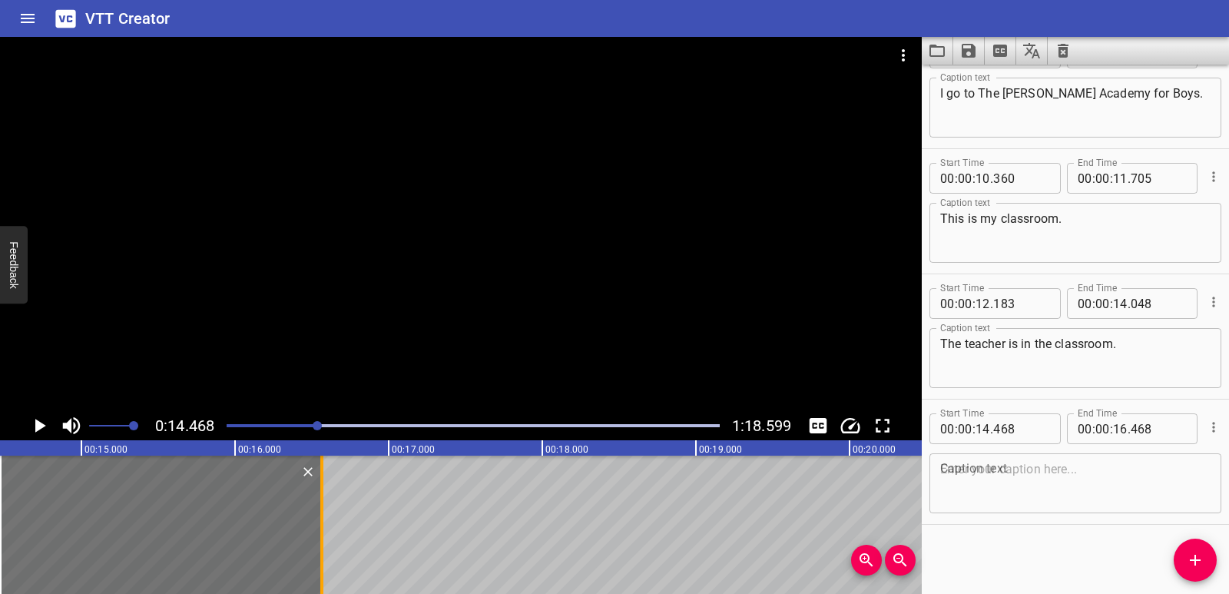
drag, startPoint x: 310, startPoint y: 549, endPoint x: 320, endPoint y: 550, distance: 10.8
click at [320, 550] on div at bounding box center [321, 525] width 3 height 138
type input "563"
drag, startPoint x: 0, startPoint y: 511, endPoint x: 15, endPoint y: 512, distance: 15.4
click at [15, 512] on div at bounding box center [15, 525] width 3 height 138
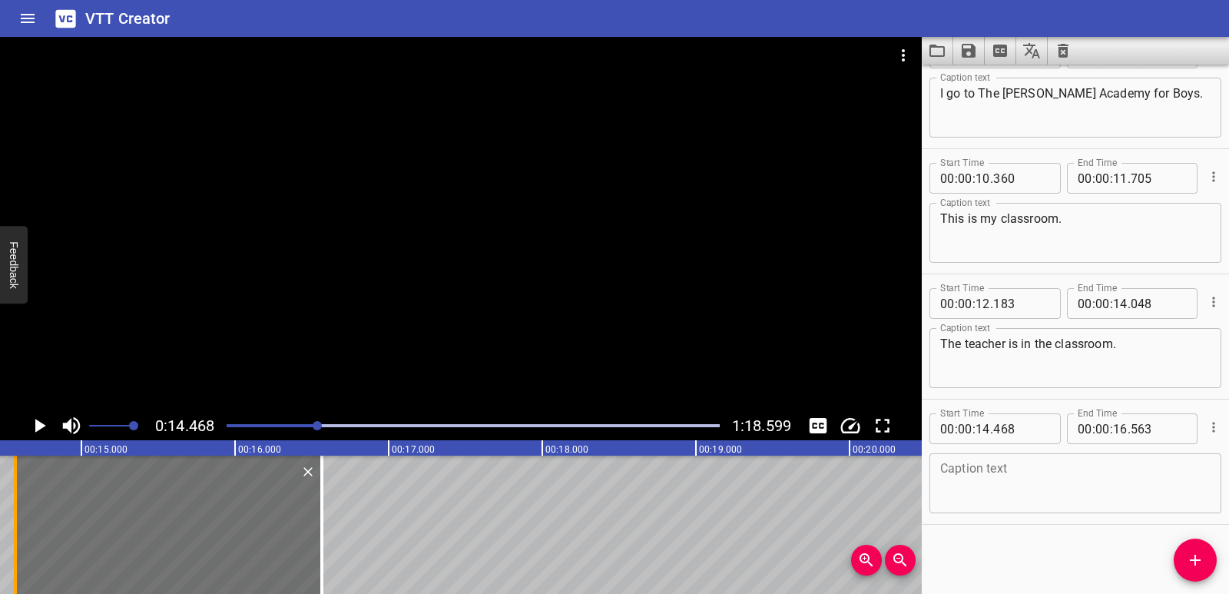
type input "568"
click at [39, 428] on icon "Play/Pause" at bounding box center [40, 426] width 11 height 14
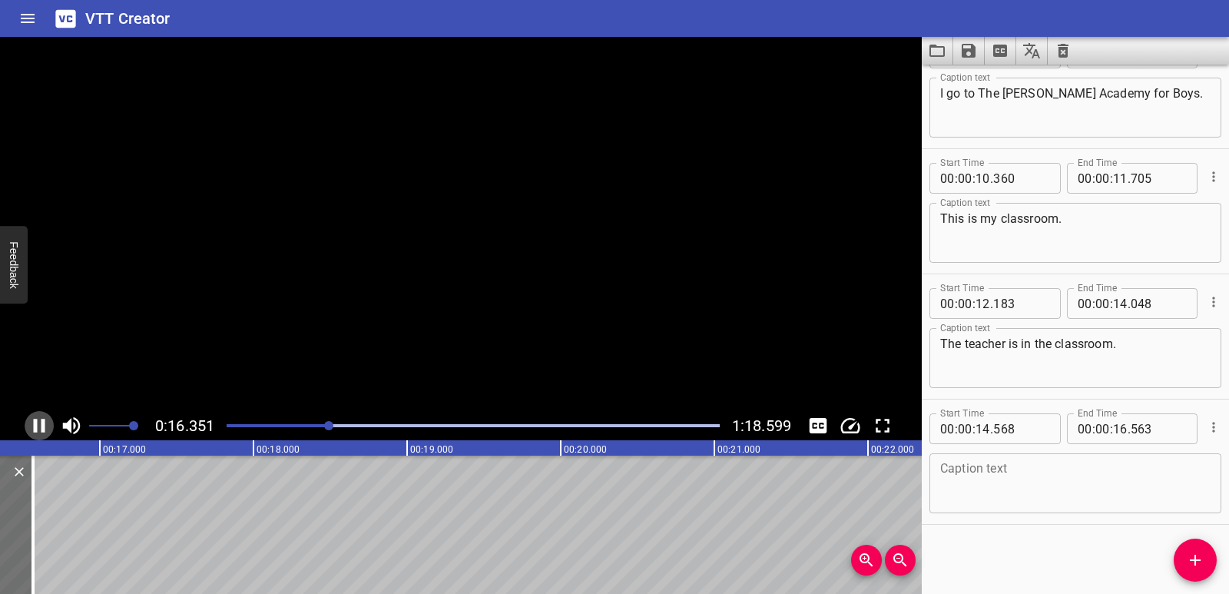
click at [38, 426] on icon "Play/Pause" at bounding box center [39, 425] width 23 height 23
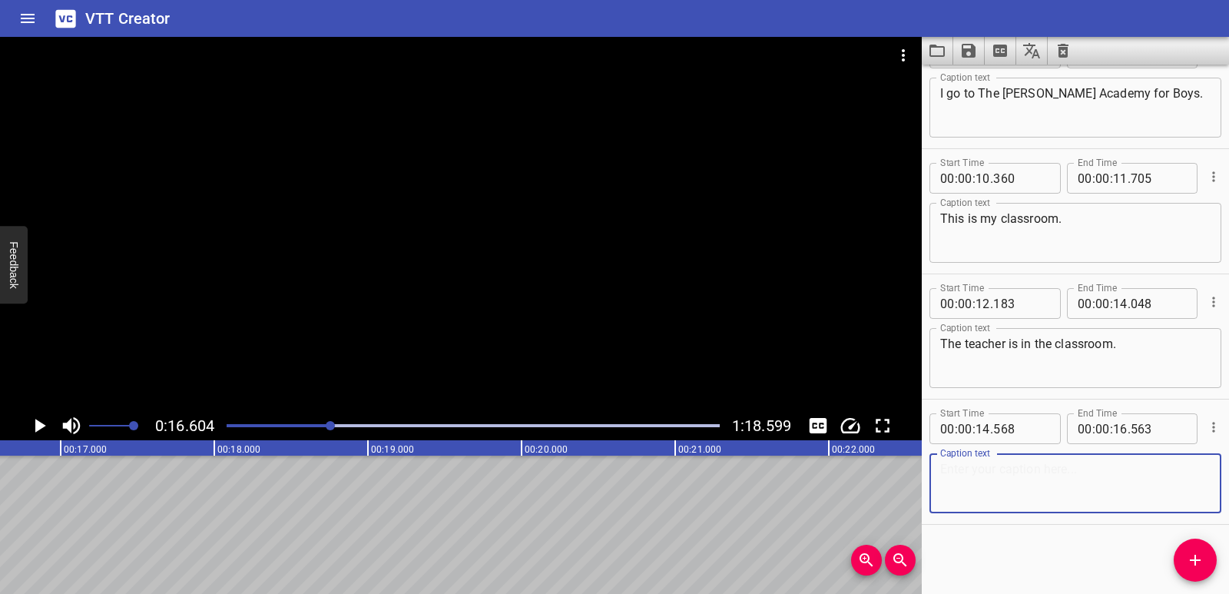
click at [1009, 479] on textarea at bounding box center [1075, 484] width 270 height 44
paste textarea "My teacher is [PERSON_NAME]. Hello [PERSON_NAME]!"
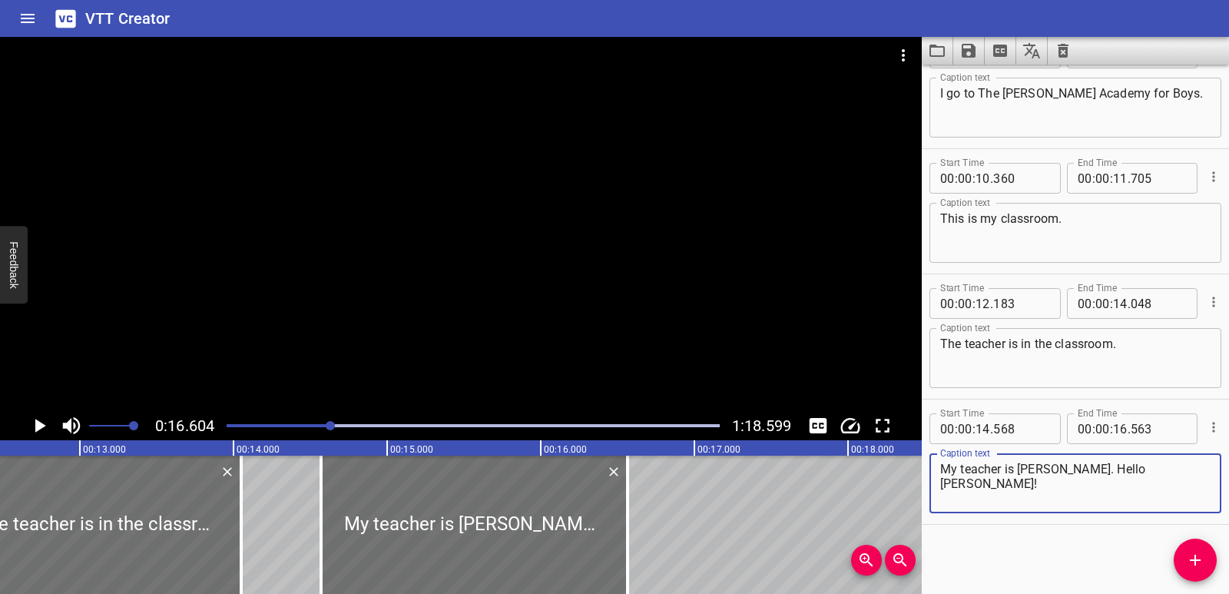
scroll to position [0, 1901]
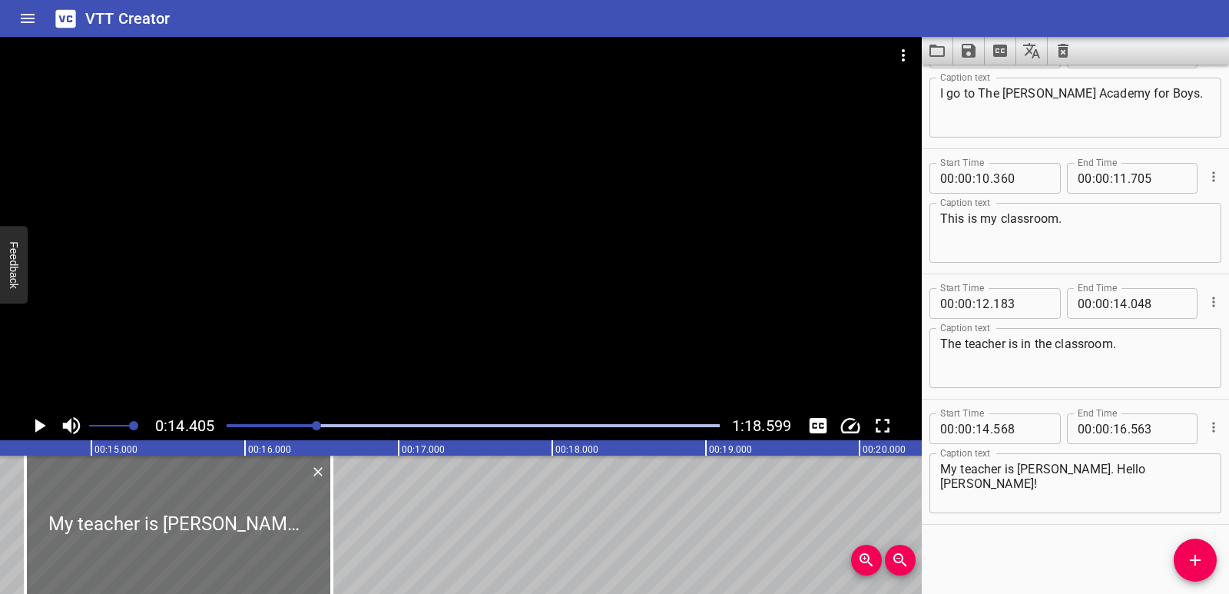
click at [43, 422] on icon "Play/Pause" at bounding box center [39, 425] width 23 height 23
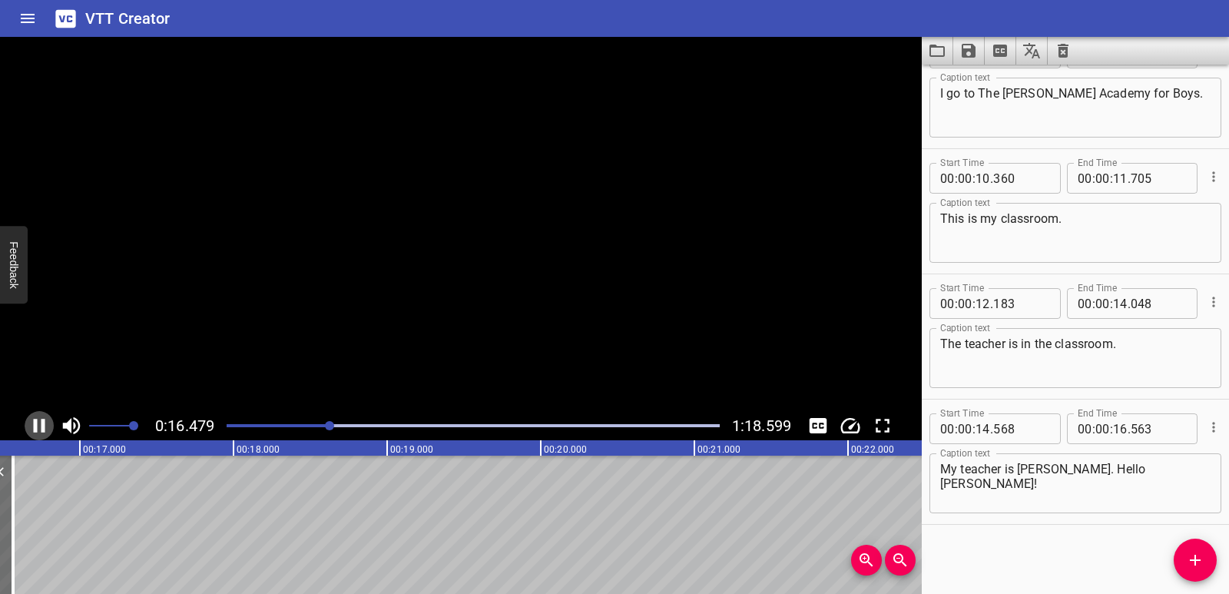
click at [43, 422] on icon "Play/Pause" at bounding box center [40, 426] width 12 height 14
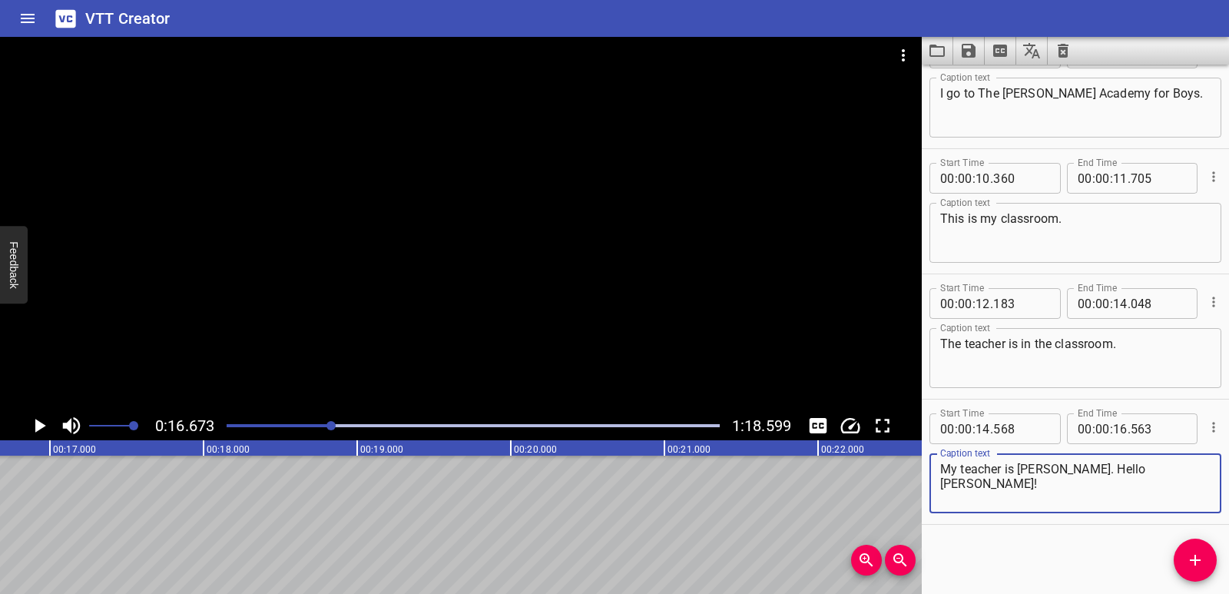
drag, startPoint x: 1081, startPoint y: 469, endPoint x: 1181, endPoint y: 469, distance: 99.9
click at [1181, 469] on textarea "My teacher is [PERSON_NAME]. Hello [PERSON_NAME]!" at bounding box center [1075, 484] width 270 height 44
type textarea "My teacher is [PERSON_NAME]."
click at [1198, 552] on icon "Add Cue" at bounding box center [1195, 560] width 18 height 18
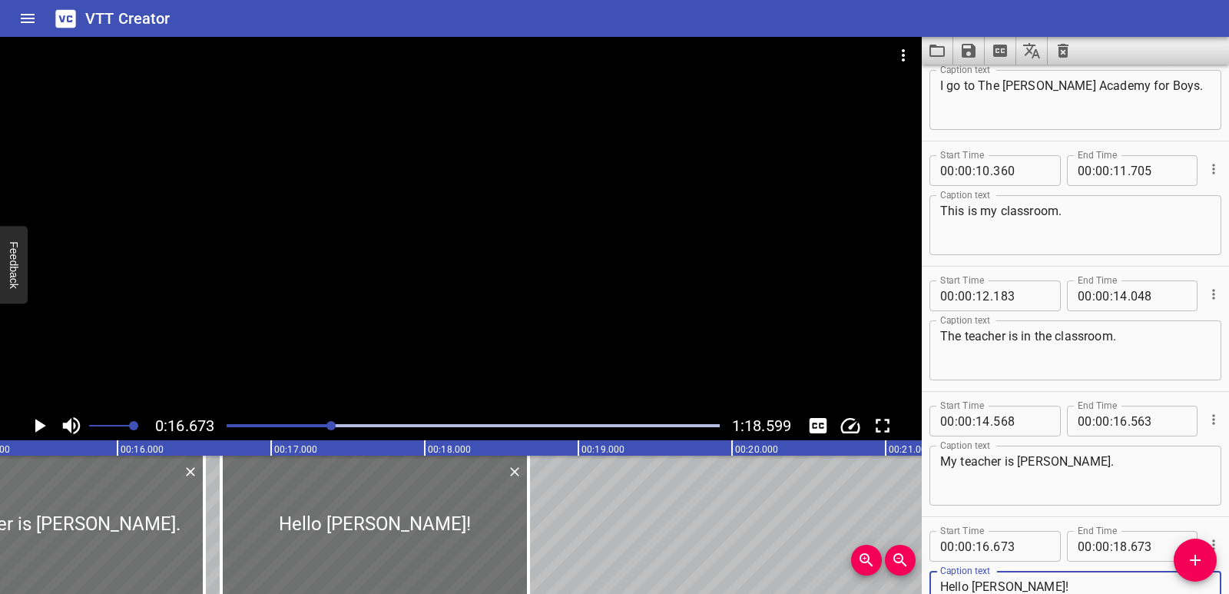
scroll to position [0, 2325]
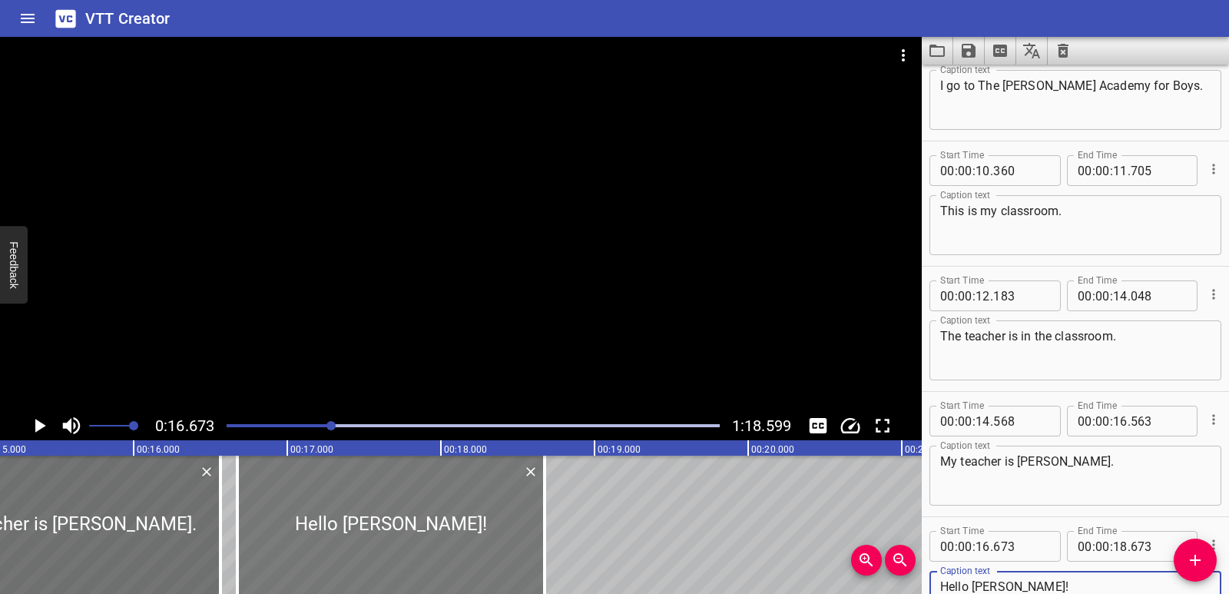
type textarea "Hello [PERSON_NAME]!"
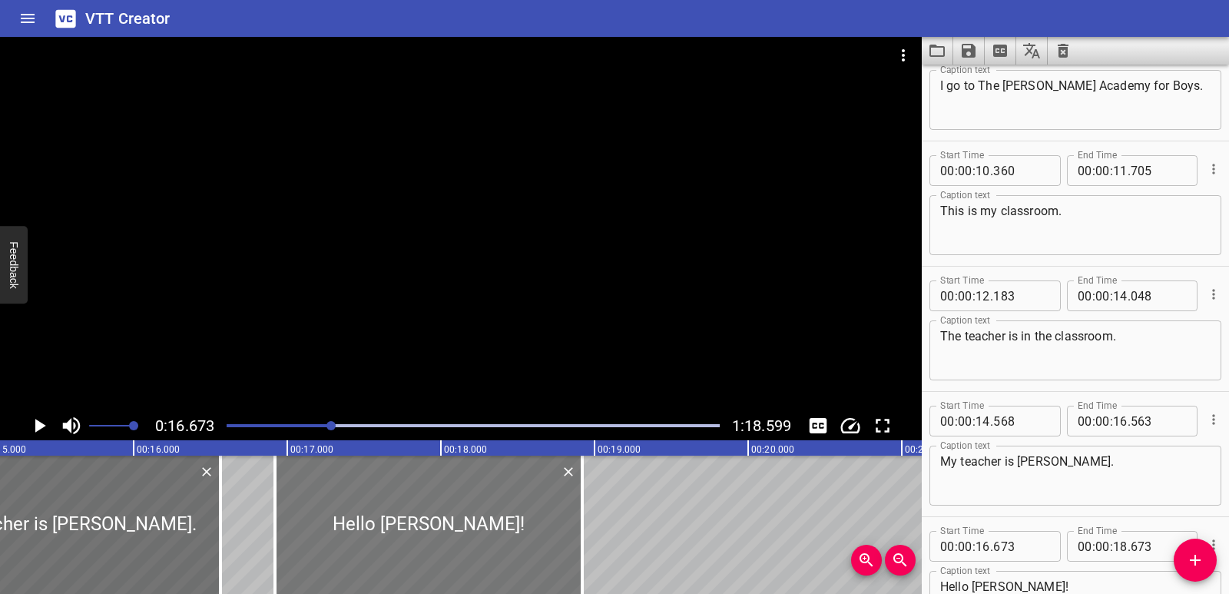
drag, startPoint x: 345, startPoint y: 545, endPoint x: 383, endPoint y: 543, distance: 37.7
click at [383, 543] on div at bounding box center [428, 525] width 307 height 138
type input "918"
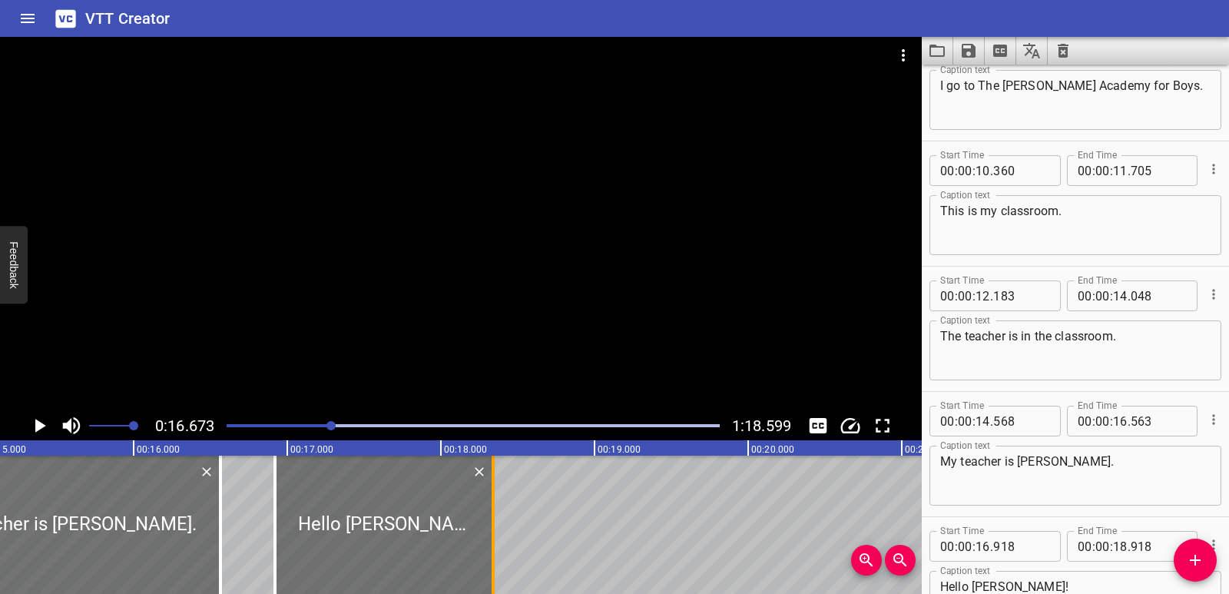
drag, startPoint x: 579, startPoint y: 523, endPoint x: 490, endPoint y: 527, distance: 89.2
click at [490, 527] on div at bounding box center [493, 525] width 15 height 138
type input "338"
click at [36, 426] on icon "Play/Pause" at bounding box center [40, 426] width 11 height 14
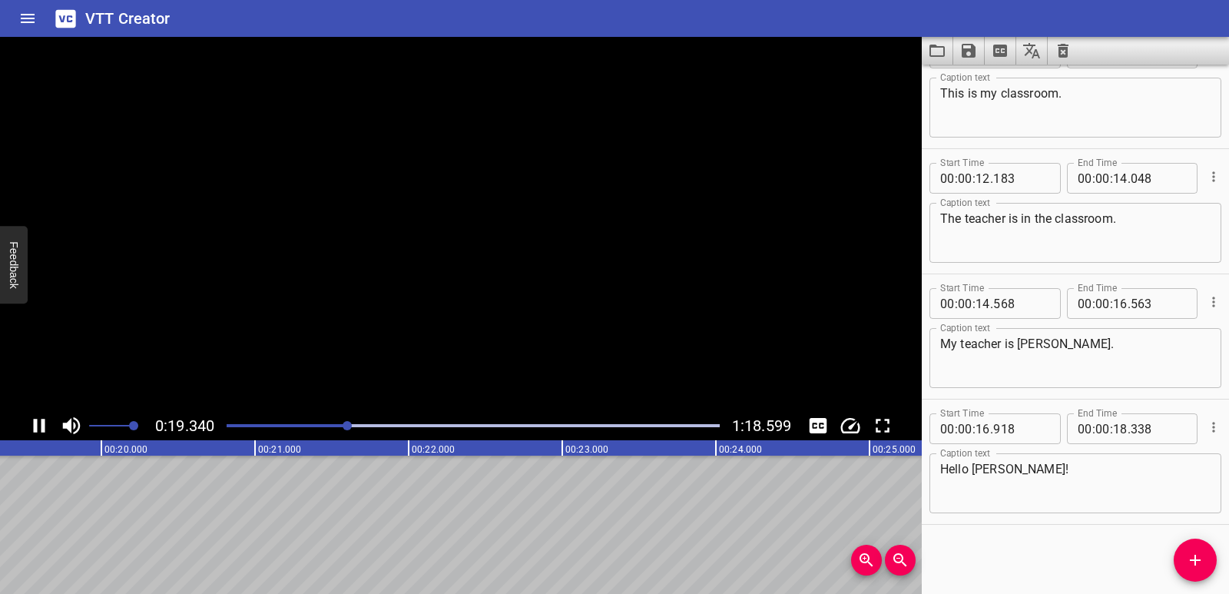
click at [36, 426] on icon "Play/Pause" at bounding box center [40, 426] width 12 height 14
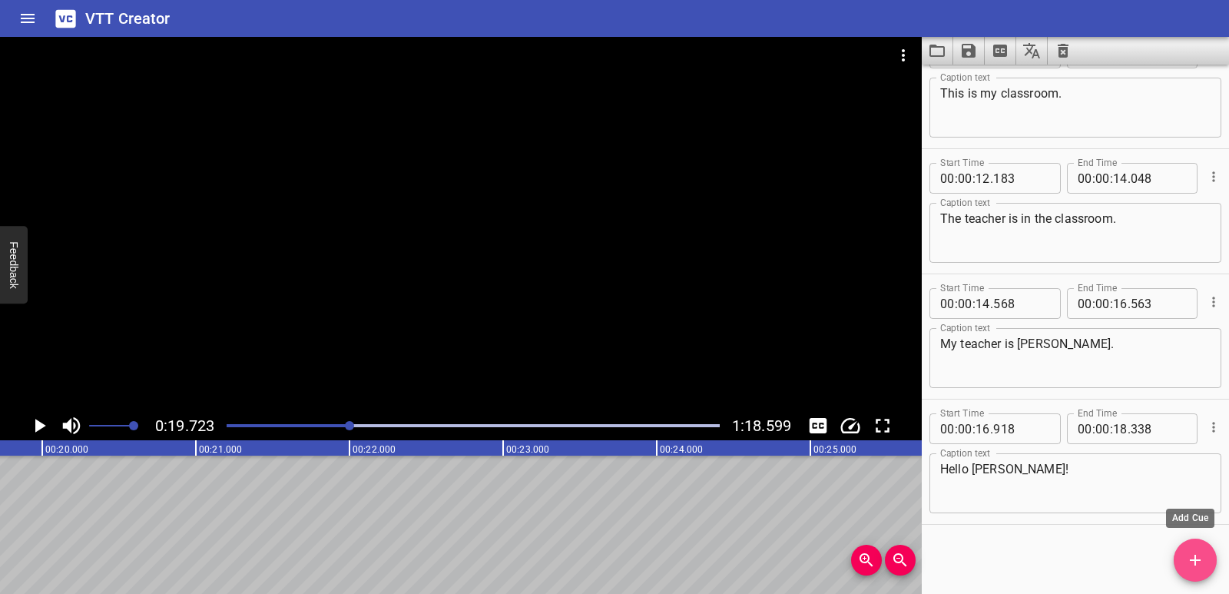
drag, startPoint x: 1214, startPoint y: 555, endPoint x: 1154, endPoint y: 503, distance: 79.5
click at [1214, 556] on span "Add Cue" at bounding box center [1195, 560] width 43 height 18
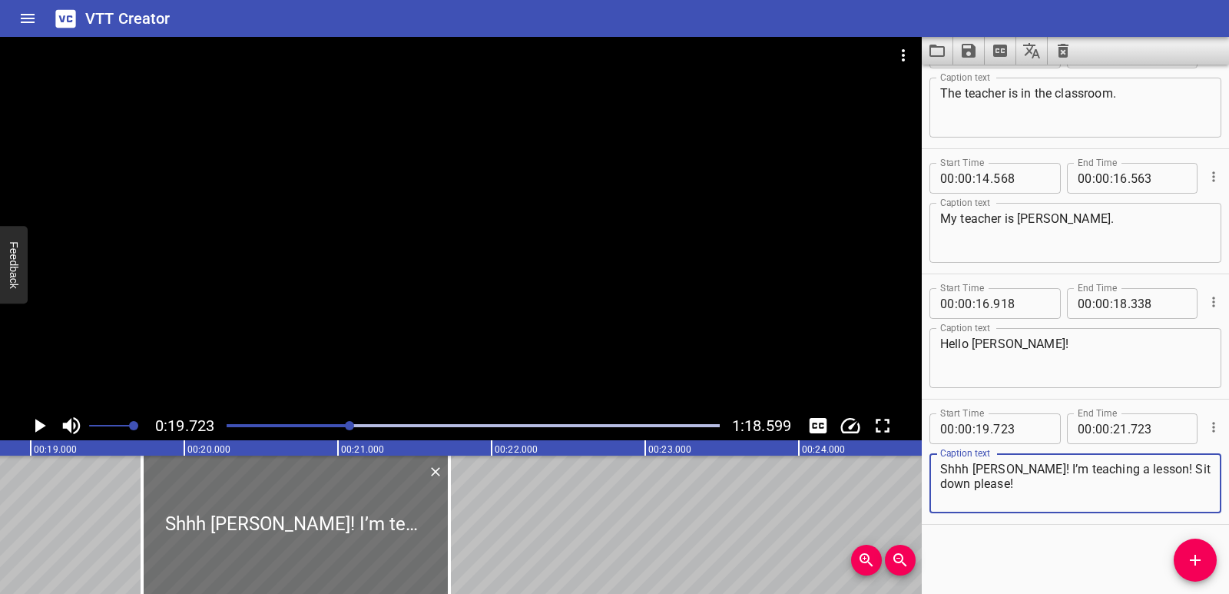
scroll to position [0, 2762]
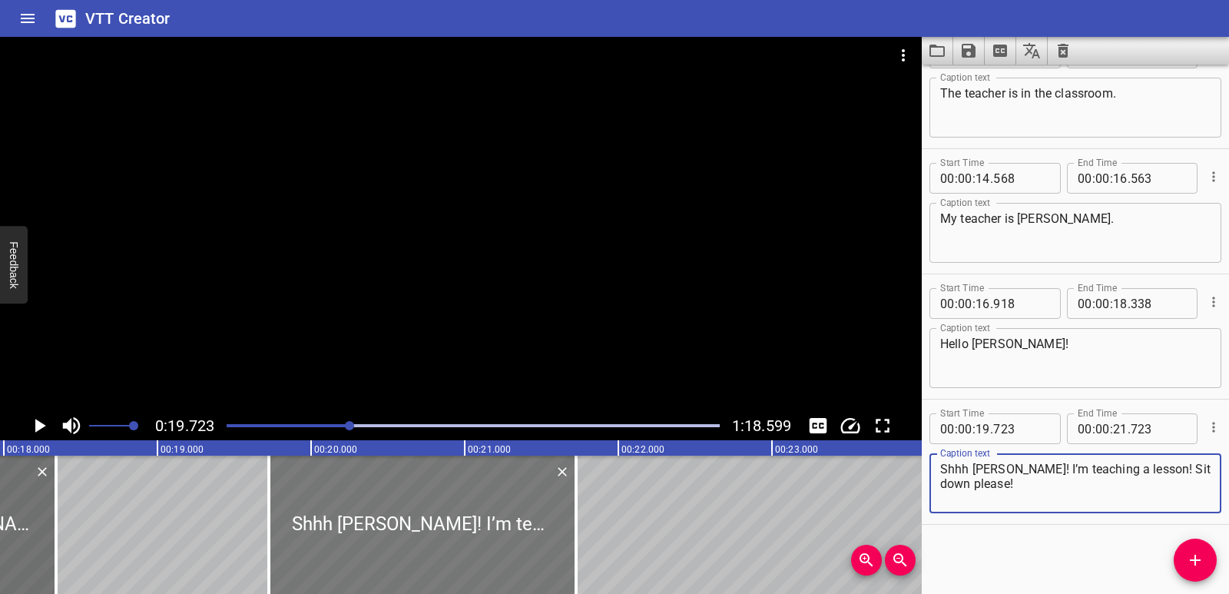
type textarea "Shhh [PERSON_NAME]! I’m teaching a lesson! Sit down please!"
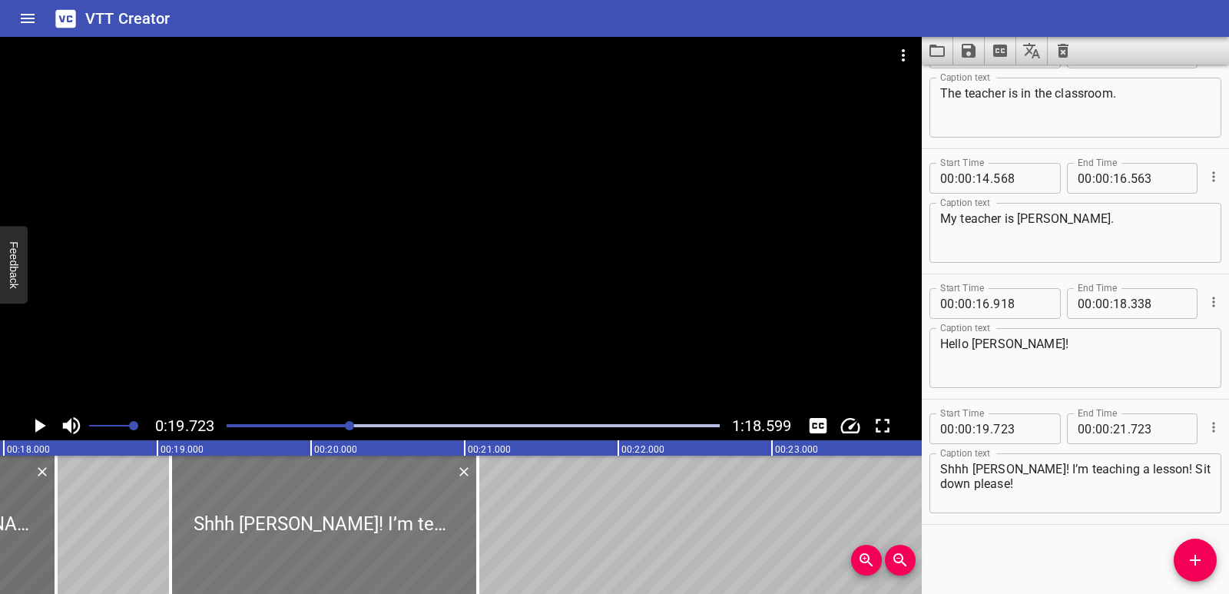
drag, startPoint x: 384, startPoint y: 534, endPoint x: 286, endPoint y: 522, distance: 99.0
click at [286, 522] on div at bounding box center [324, 525] width 307 height 138
type input "083"
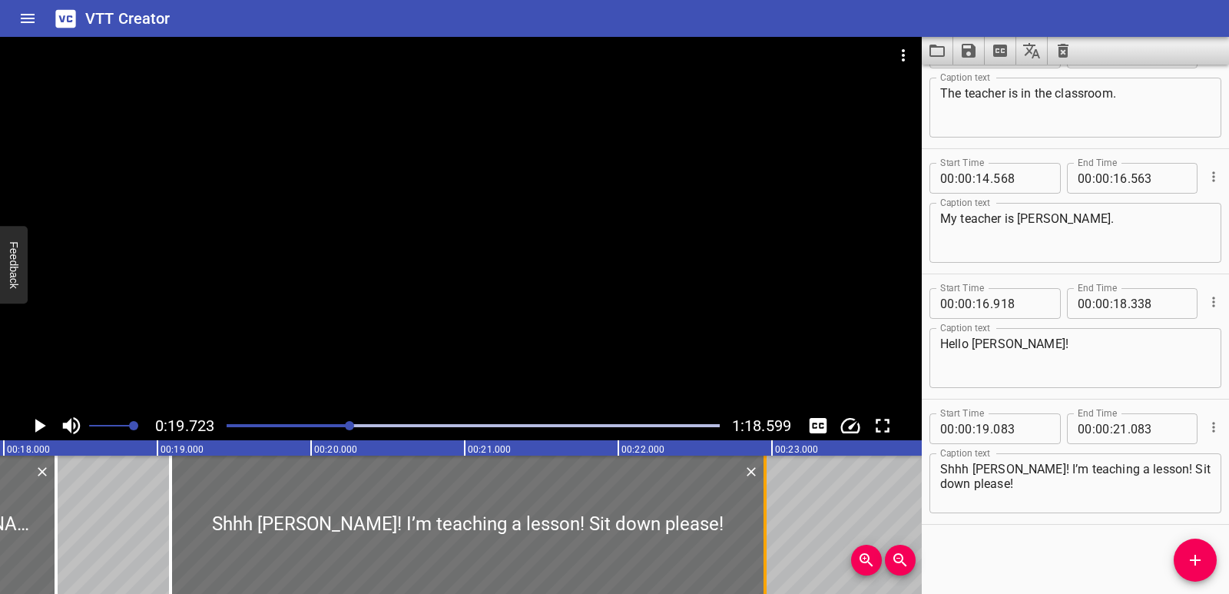
drag, startPoint x: 480, startPoint y: 518, endPoint x: 767, endPoint y: 516, distance: 286.6
click at [767, 516] on div at bounding box center [764, 525] width 15 height 138
type input "22"
type input "953"
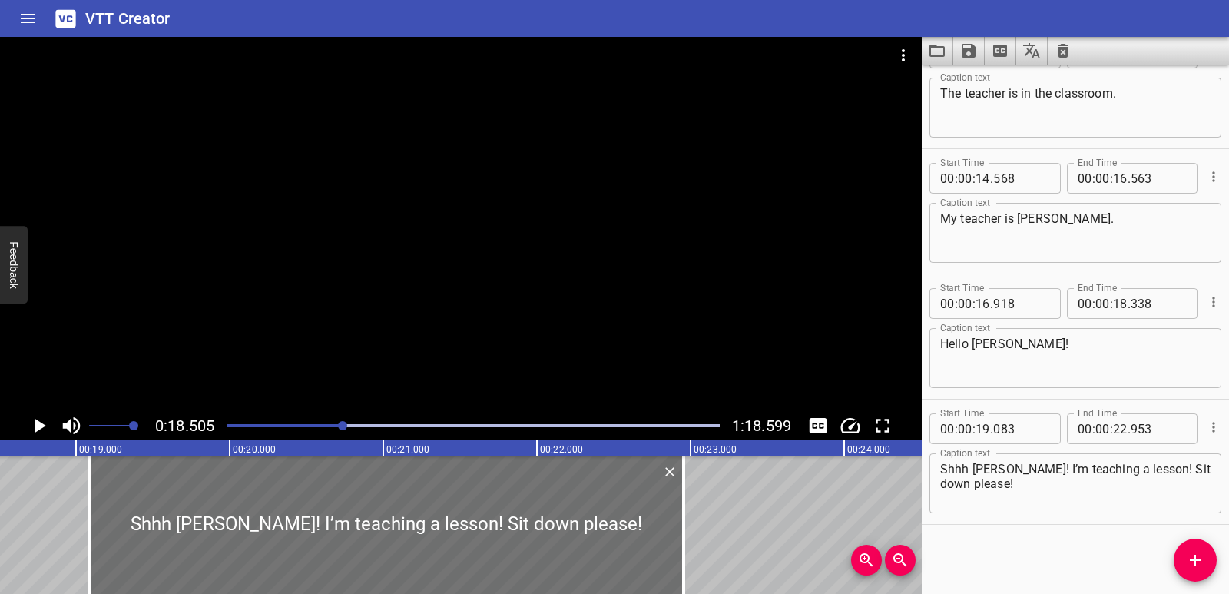
click at [34, 432] on icon "Play/Pause" at bounding box center [39, 425] width 23 height 23
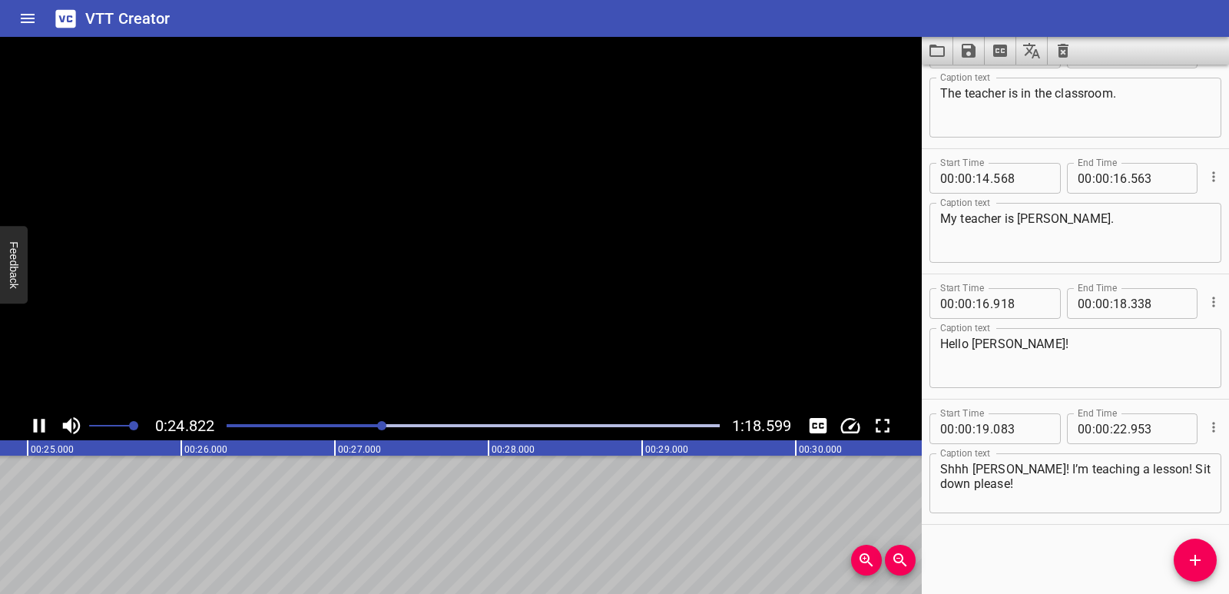
click at [34, 431] on icon "Play/Pause" at bounding box center [40, 426] width 12 height 14
click at [1196, 565] on icon "Add Cue" at bounding box center [1195, 560] width 11 height 11
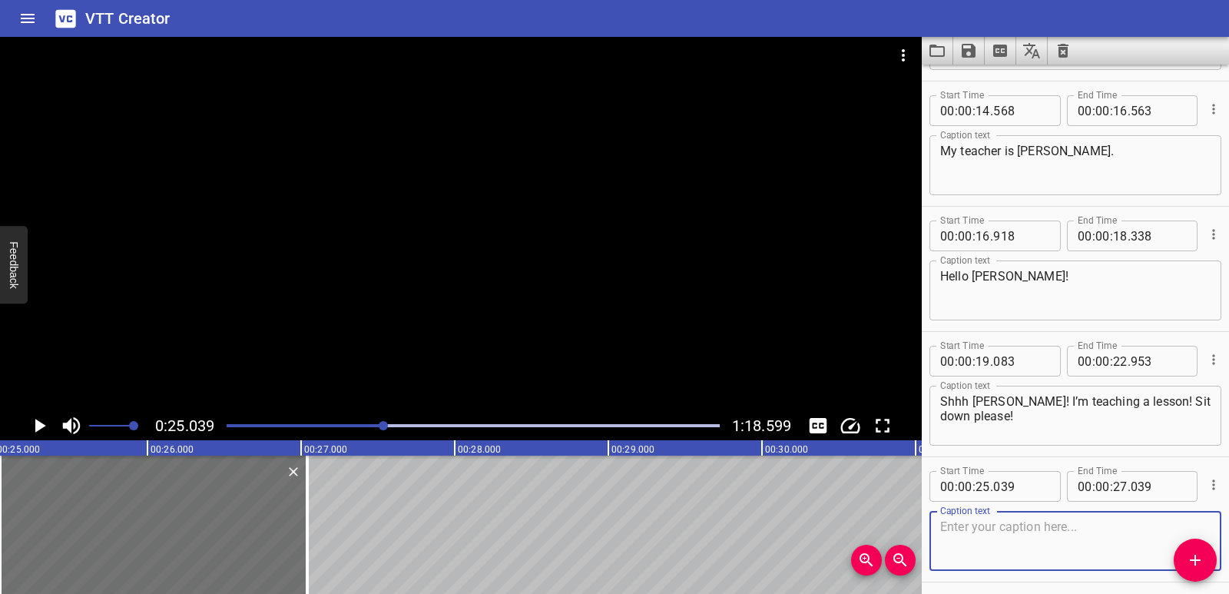
scroll to position [545, 0]
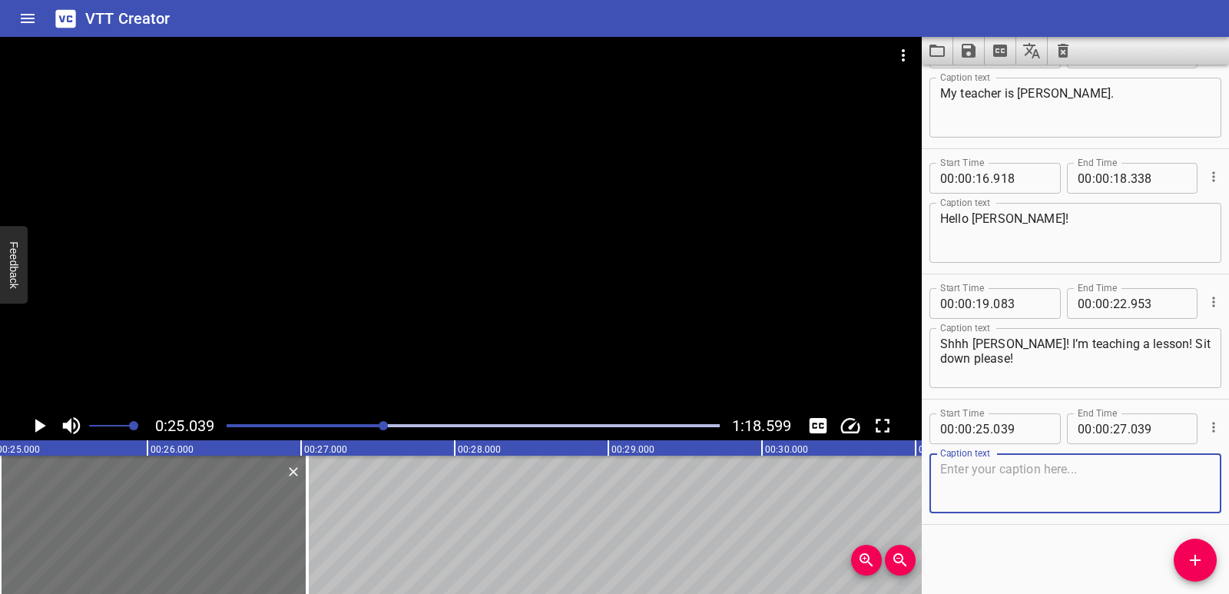
click at [1004, 494] on textarea at bounding box center [1075, 484] width 270 height 44
click at [33, 423] on icon "Play/Pause" at bounding box center [39, 425] width 23 height 23
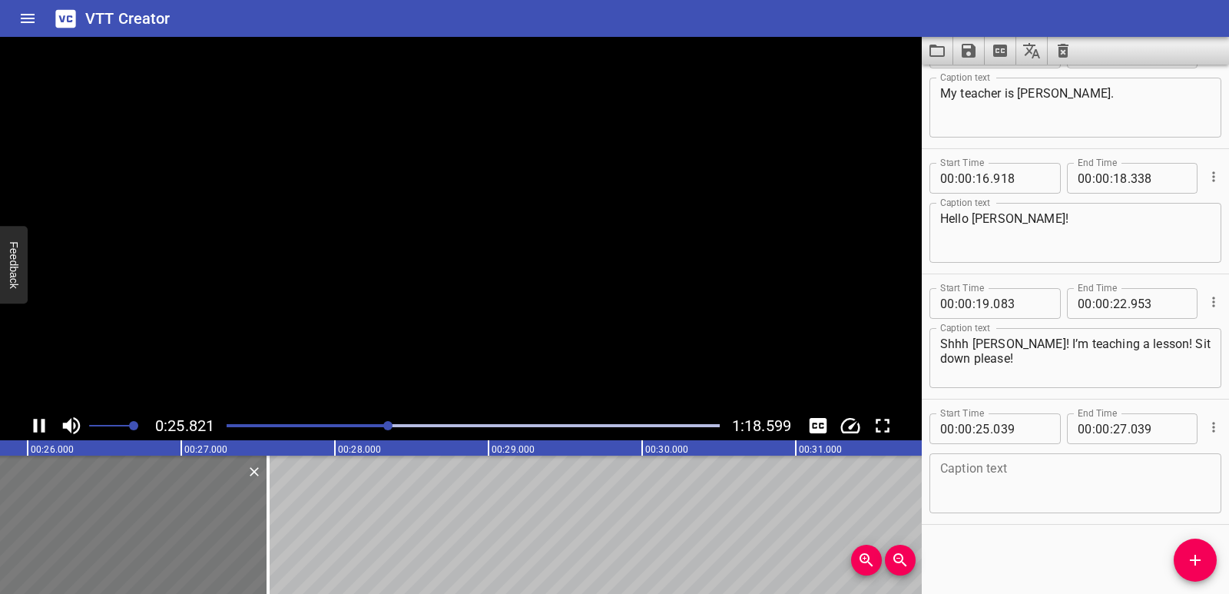
drag, startPoint x: 65, startPoint y: 493, endPoint x: 117, endPoint y: 501, distance: 52.0
click at [133, 502] on div at bounding box center [114, 525] width 307 height 138
type input "749"
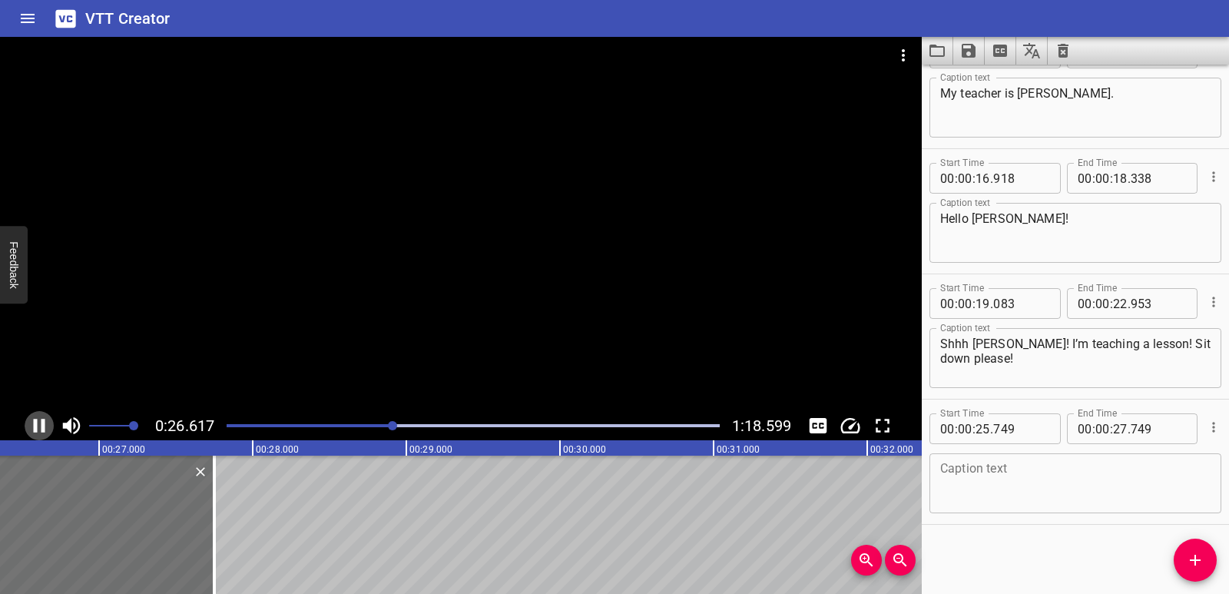
click at [40, 424] on icon "Play/Pause" at bounding box center [39, 425] width 23 height 23
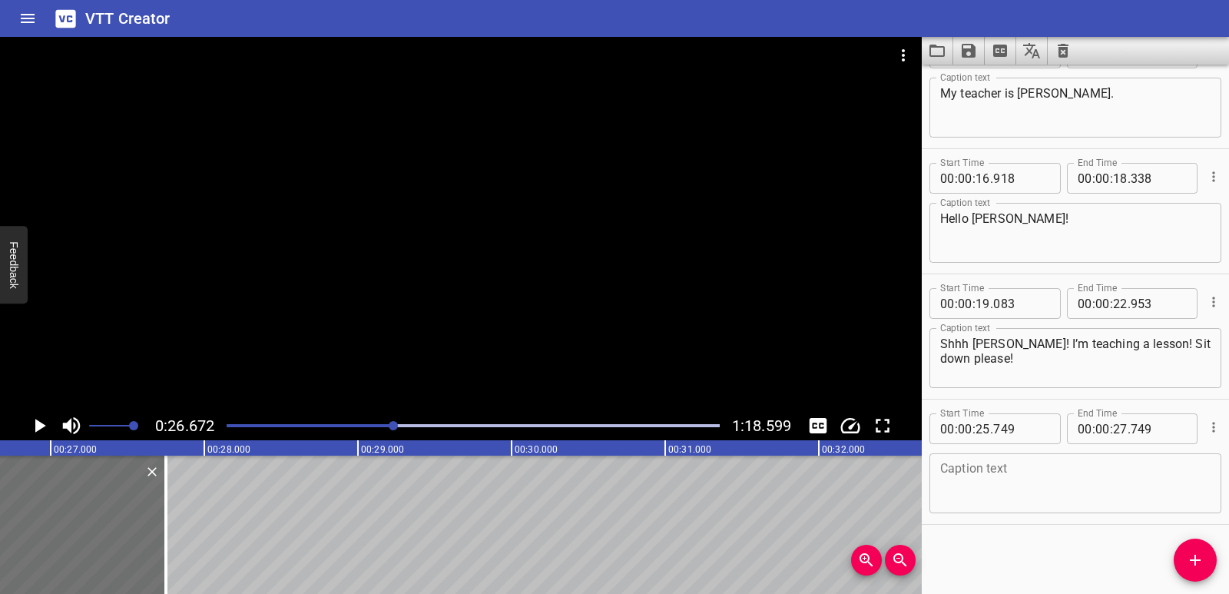
click at [999, 489] on textarea at bounding box center [1075, 484] width 270 height 44
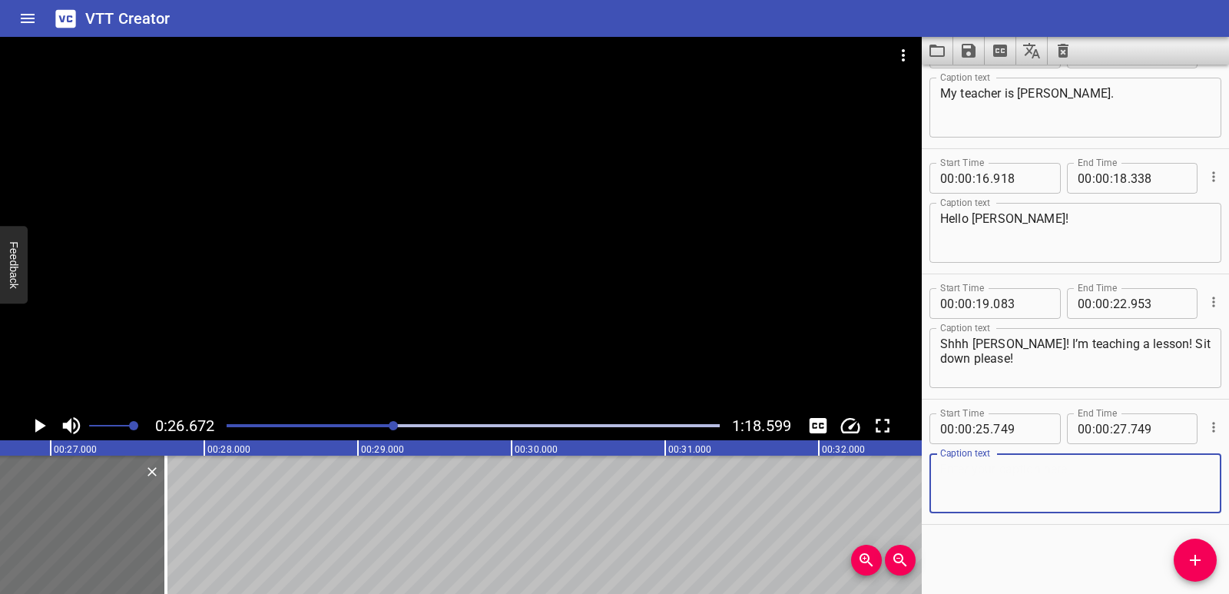
paste textarea "[DATE] we will use virtual reality. You will learn many interesting things abou…"
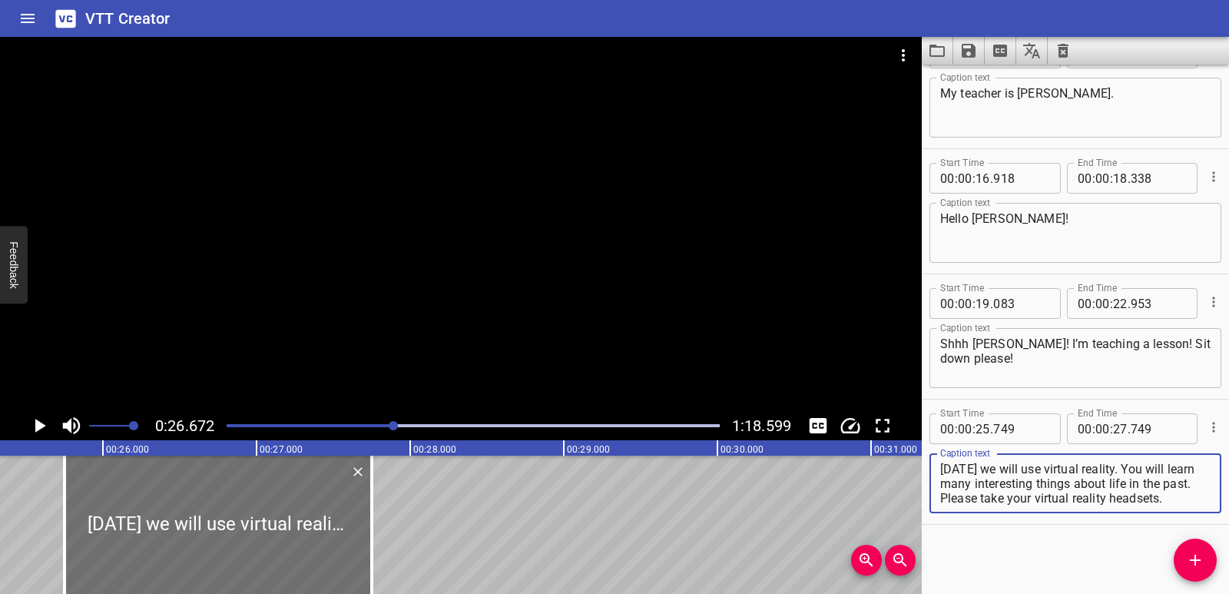
scroll to position [0, 3860]
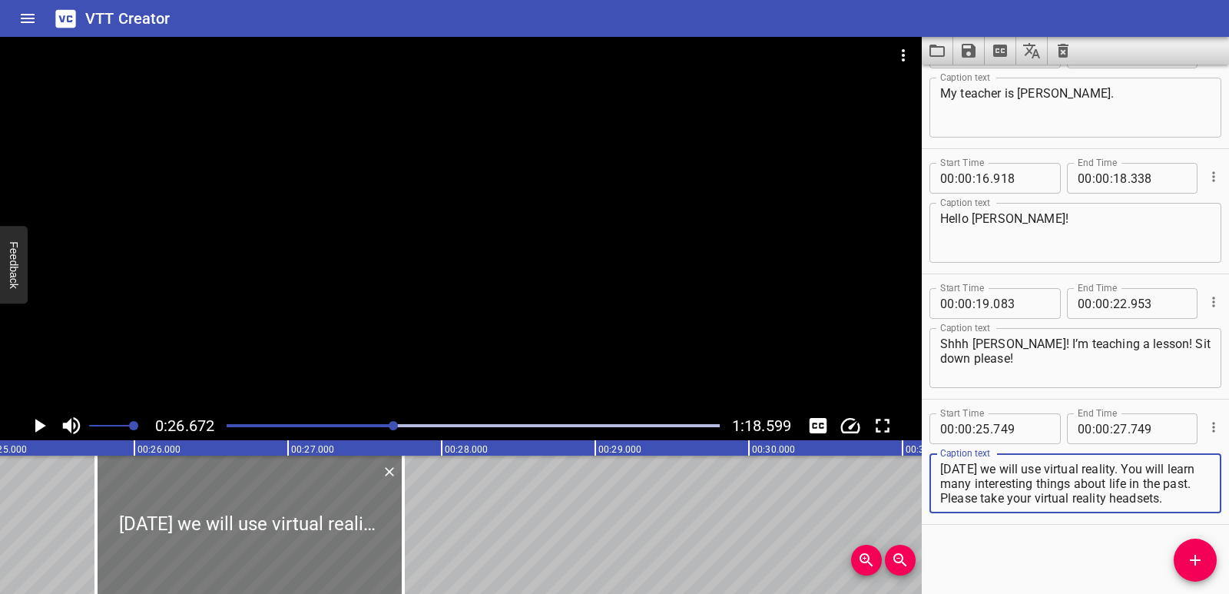
type textarea "[DATE] we will use virtual reality. You will learn many interesting things abou…"
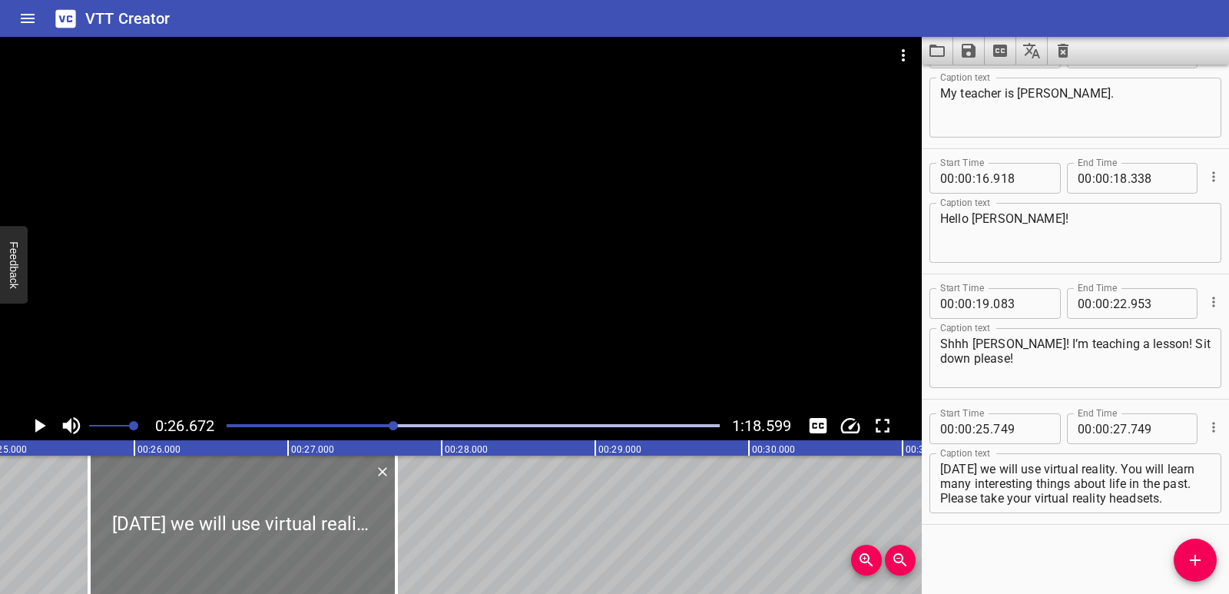
click at [233, 542] on div at bounding box center [242, 525] width 307 height 138
type input "704"
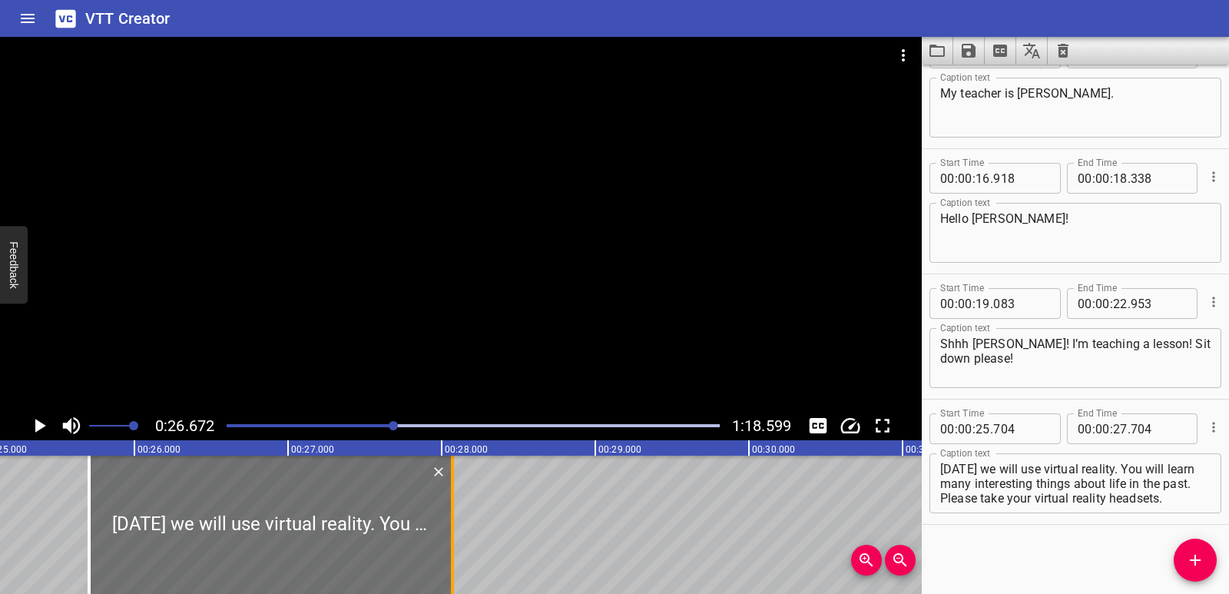
drag, startPoint x: 396, startPoint y: 536, endPoint x: 452, endPoint y: 530, distance: 56.4
click at [452, 530] on div at bounding box center [452, 525] width 3 height 138
type input "28"
type input "069"
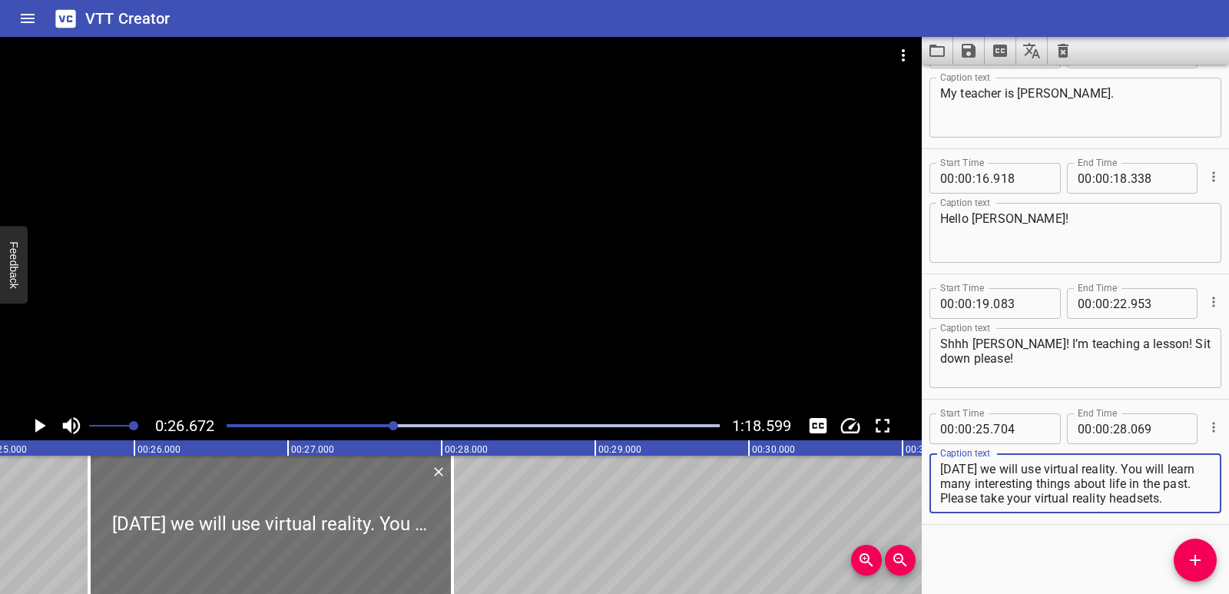
drag, startPoint x: 1119, startPoint y: 469, endPoint x: 1167, endPoint y: 493, distance: 54.3
click at [1167, 493] on textarea "[DATE] we will use virtual reality. You will learn many interesting things abou…" at bounding box center [1075, 484] width 270 height 44
type textarea "[DATE] we will use virtual reality."
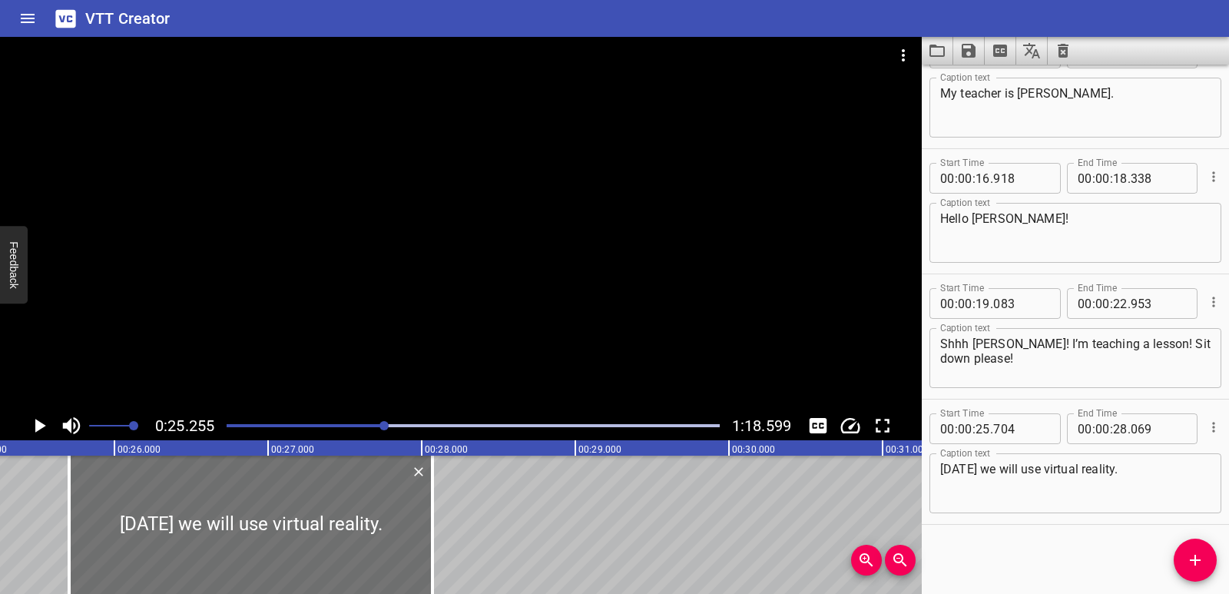
click at [32, 428] on icon "Play/Pause" at bounding box center [39, 425] width 23 height 23
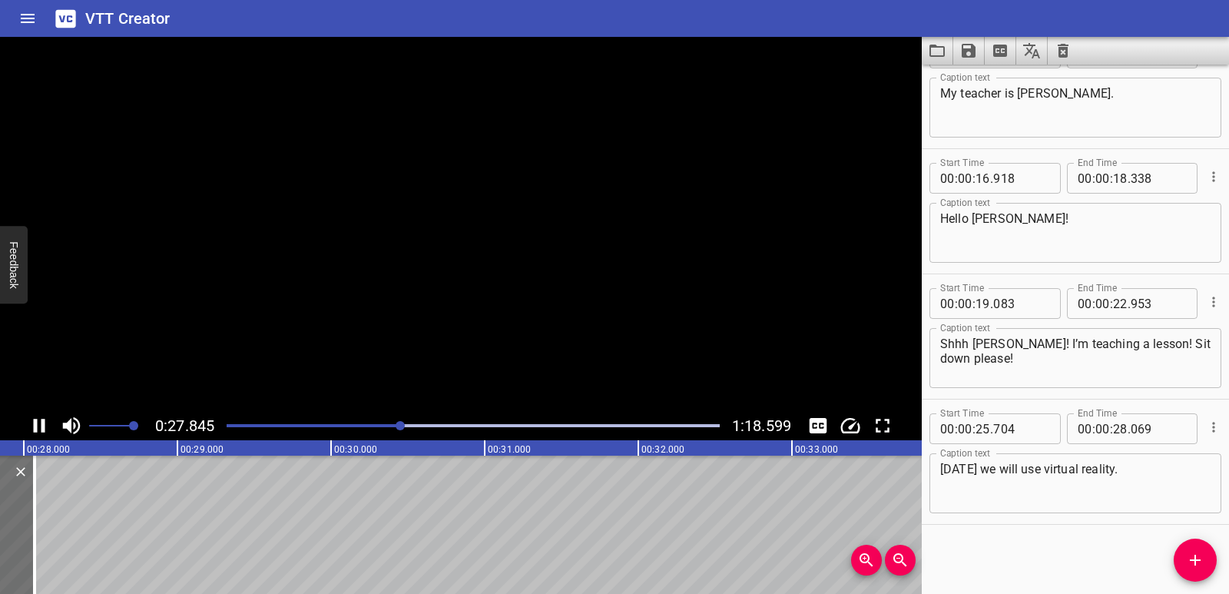
click at [32, 428] on icon "Play/Pause" at bounding box center [39, 425] width 23 height 23
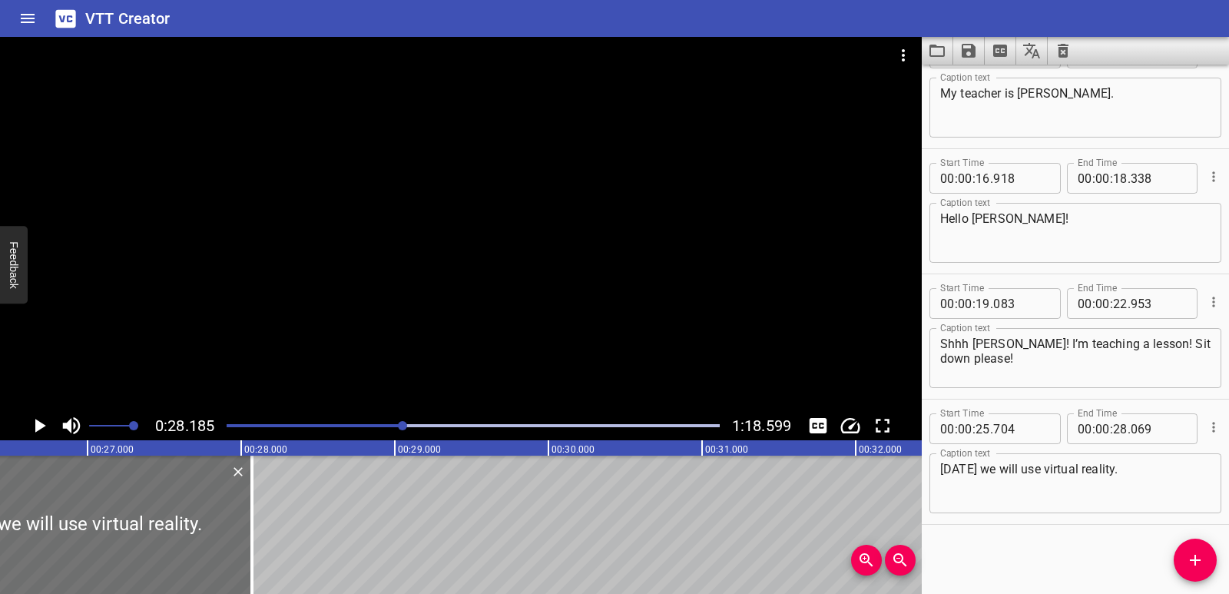
scroll to position [0, 3998]
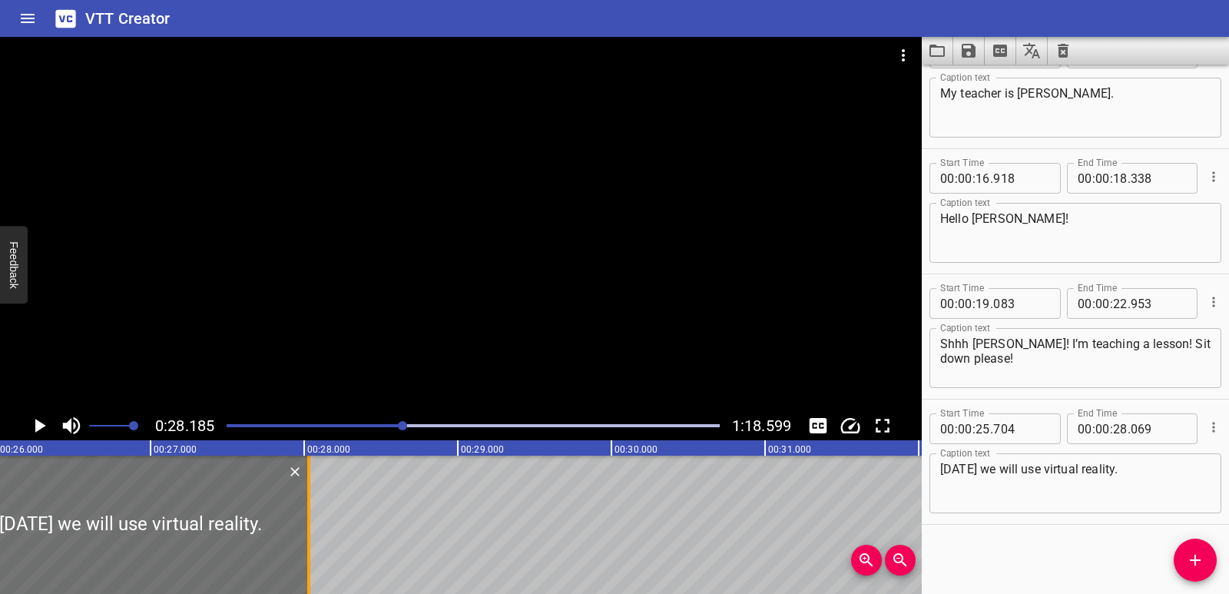
click at [303, 550] on div at bounding box center [308, 525] width 15 height 138
type input "029"
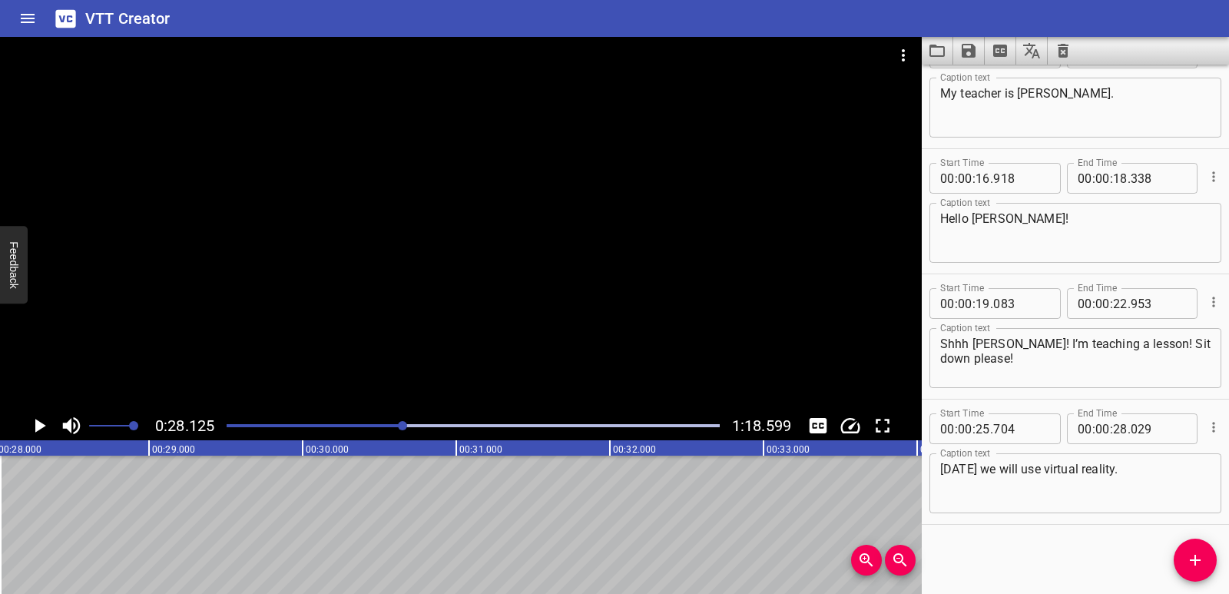
scroll to position [0, 4321]
drag, startPoint x: 1192, startPoint y: 562, endPoint x: 1173, endPoint y: 561, distance: 18.5
click at [1192, 563] on icon "Add Cue" at bounding box center [1195, 560] width 18 height 18
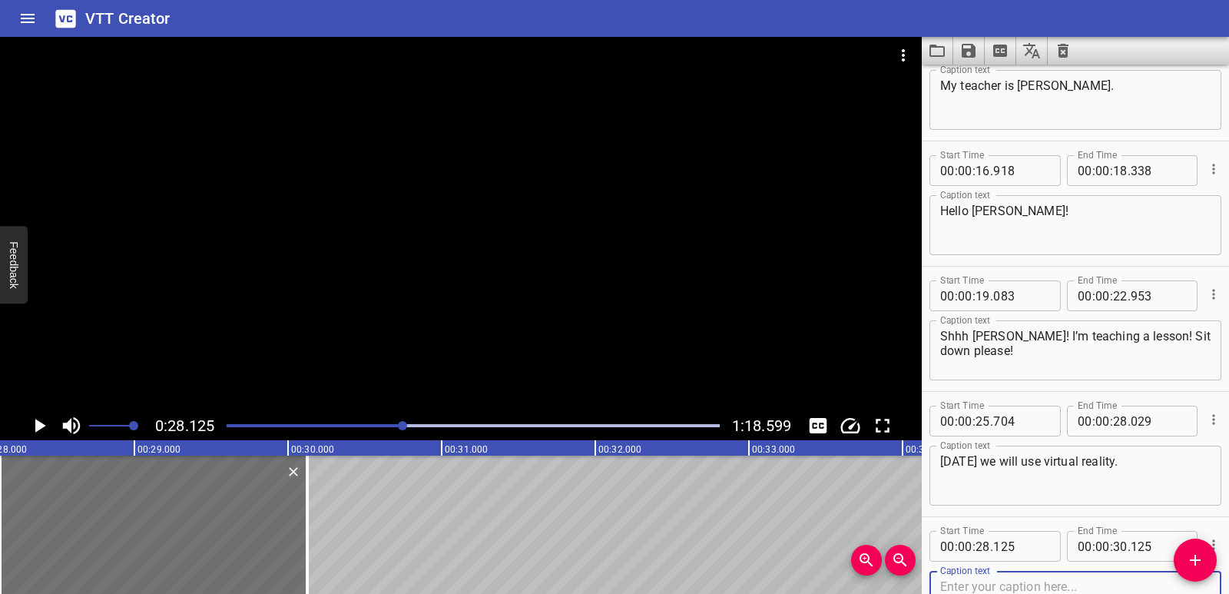
scroll to position [670, 0]
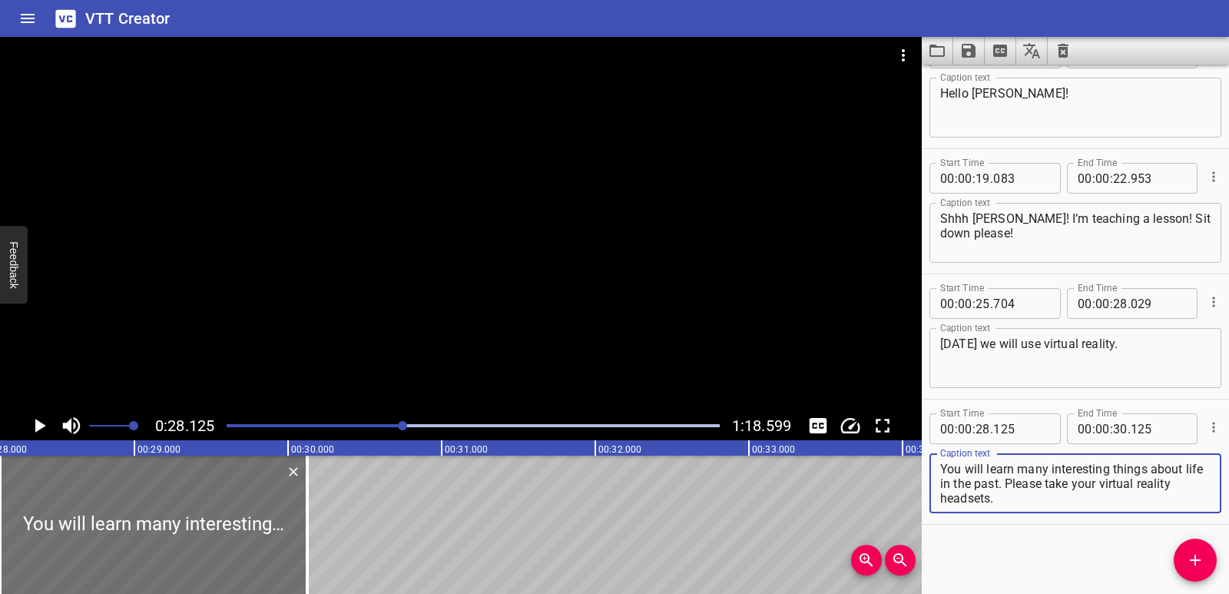
drag, startPoint x: 1026, startPoint y: 482, endPoint x: 1030, endPoint y: 497, distance: 15.3
click at [1030, 497] on textarea "You will learn many interesting things about life in the past. Please take your…" at bounding box center [1075, 484] width 270 height 44
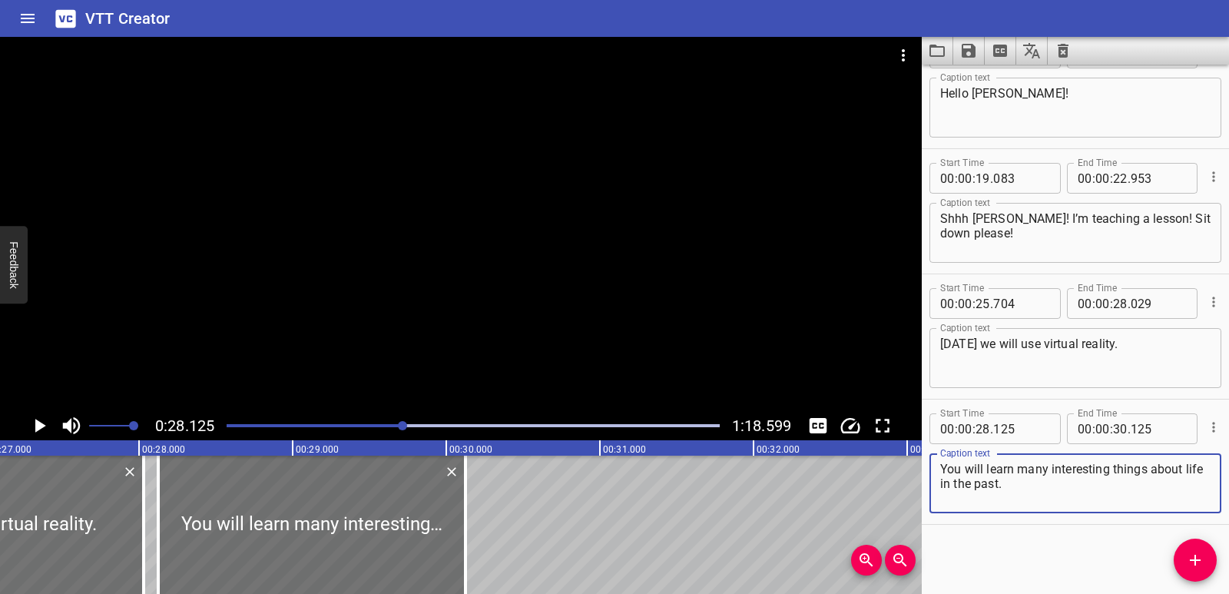
scroll to position [0, 4147]
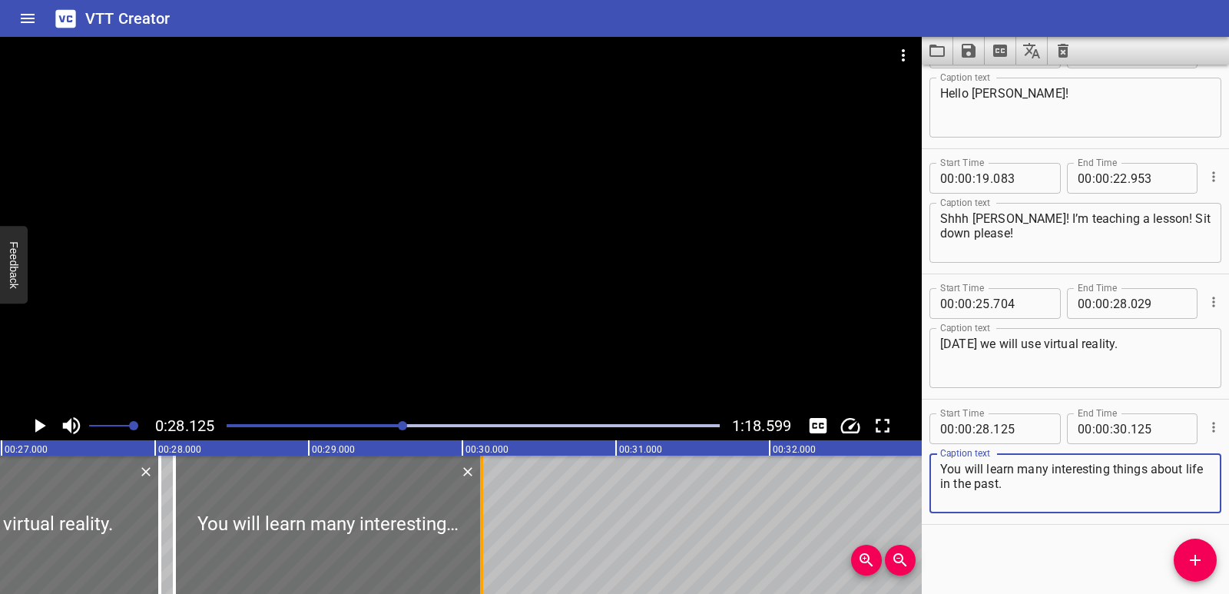
type textarea "You will learn many interesting things about life in the past."
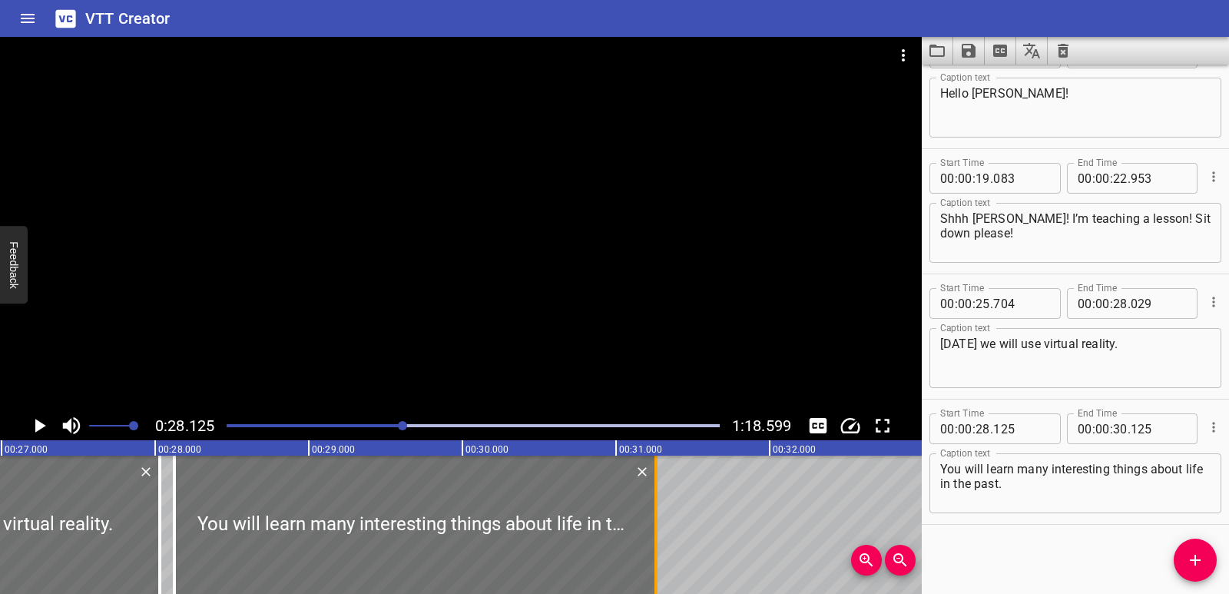
drag, startPoint x: 482, startPoint y: 522, endPoint x: 657, endPoint y: 523, distance: 174.4
click at [657, 523] on div at bounding box center [656, 525] width 3 height 138
type input "31"
type input "260"
click at [1188, 549] on button "Add Cue" at bounding box center [1195, 560] width 43 height 43
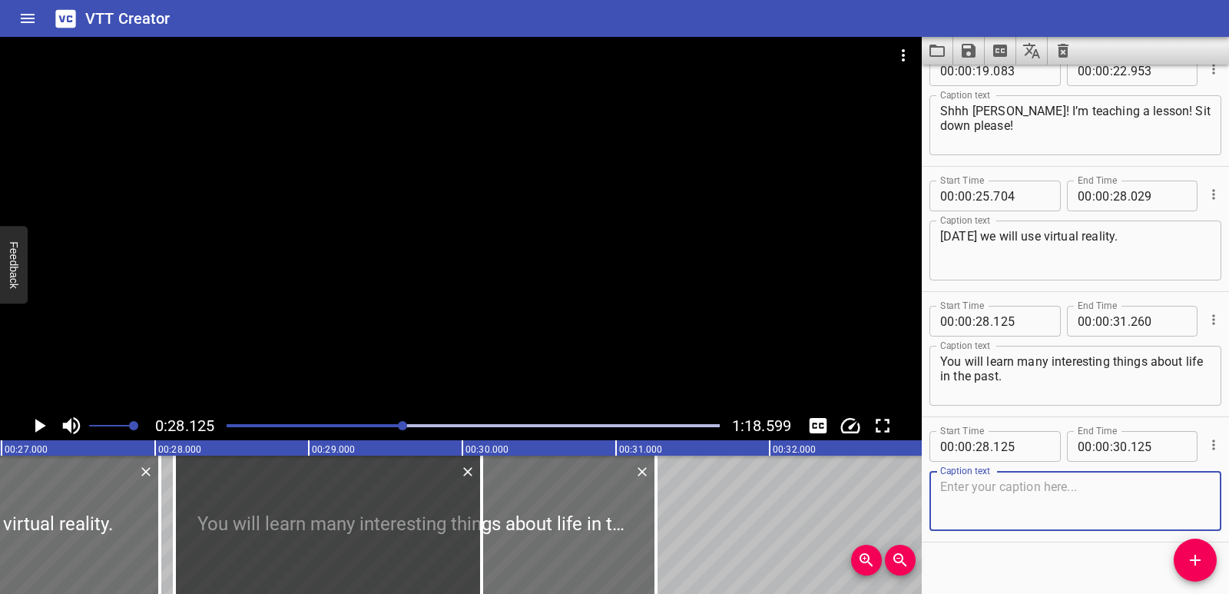
scroll to position [795, 0]
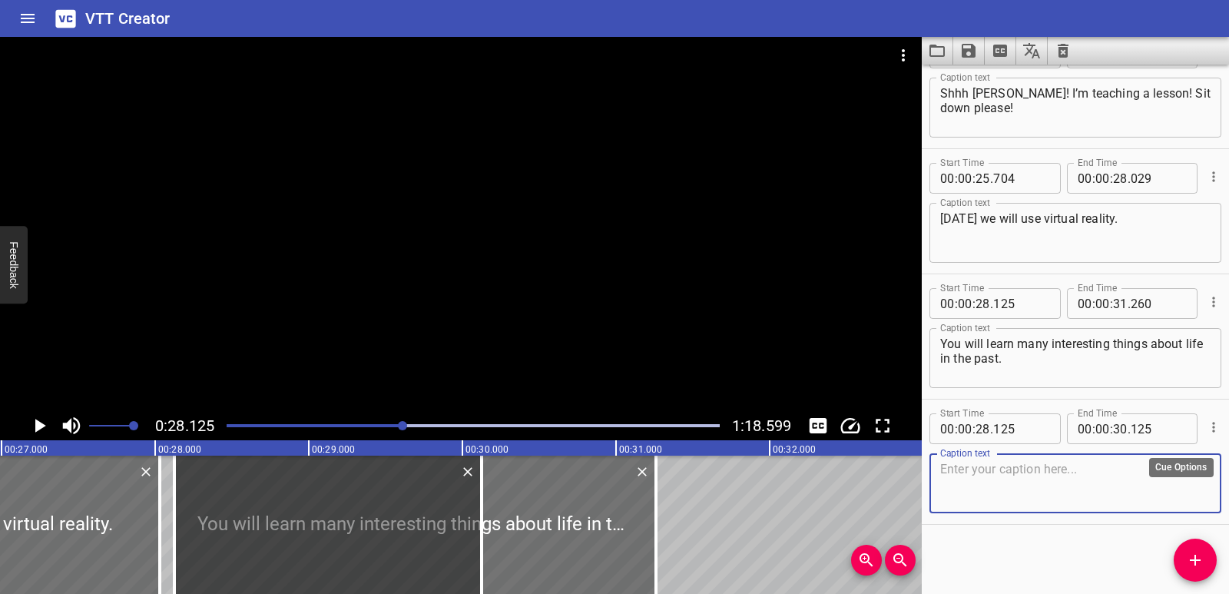
click at [1206, 434] on icon "Cue Options" at bounding box center [1213, 426] width 15 height 15
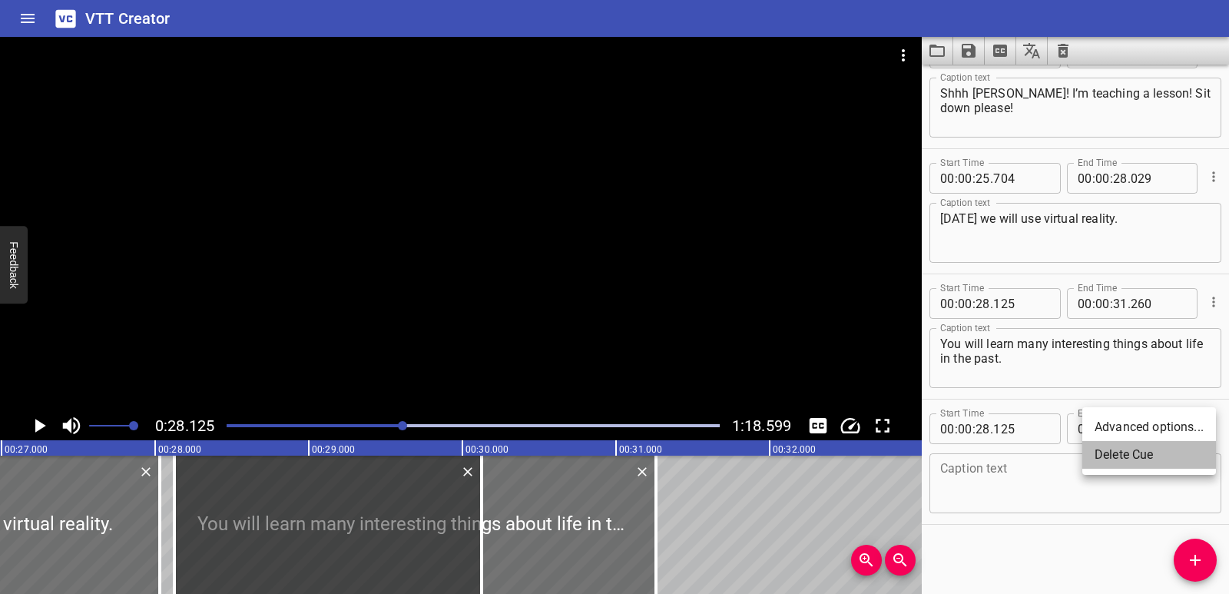
click at [1131, 458] on li "Delete Cue" at bounding box center [1149, 455] width 134 height 28
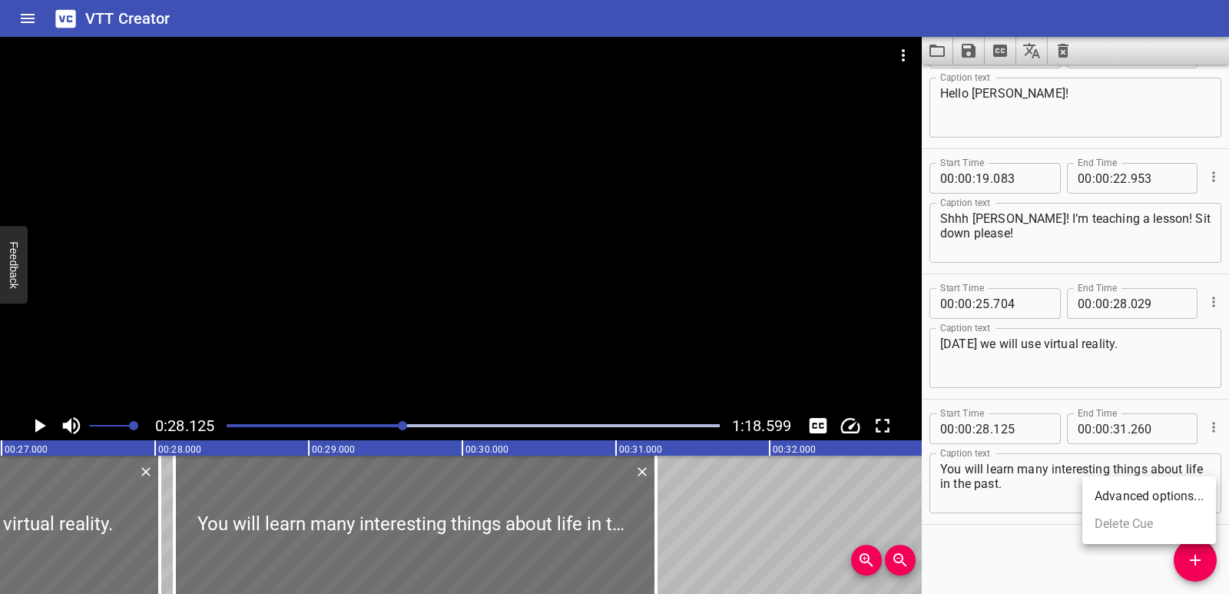
scroll to position [670, 0]
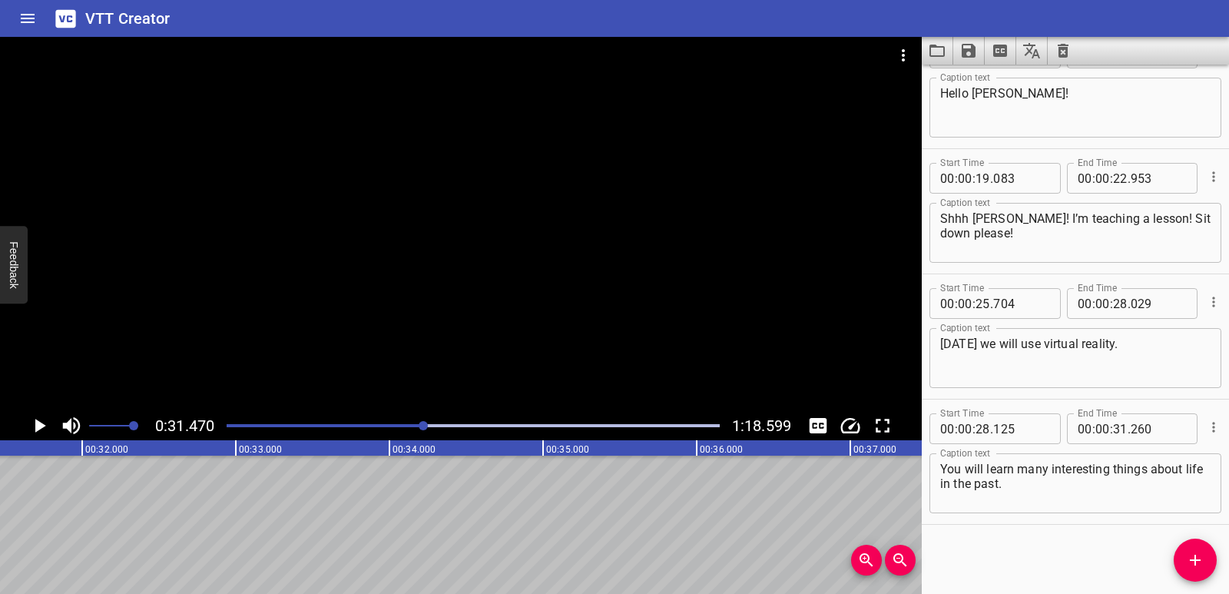
scroll to position [0, 4835]
click at [1190, 552] on icon "Add Cue" at bounding box center [1195, 560] width 18 height 18
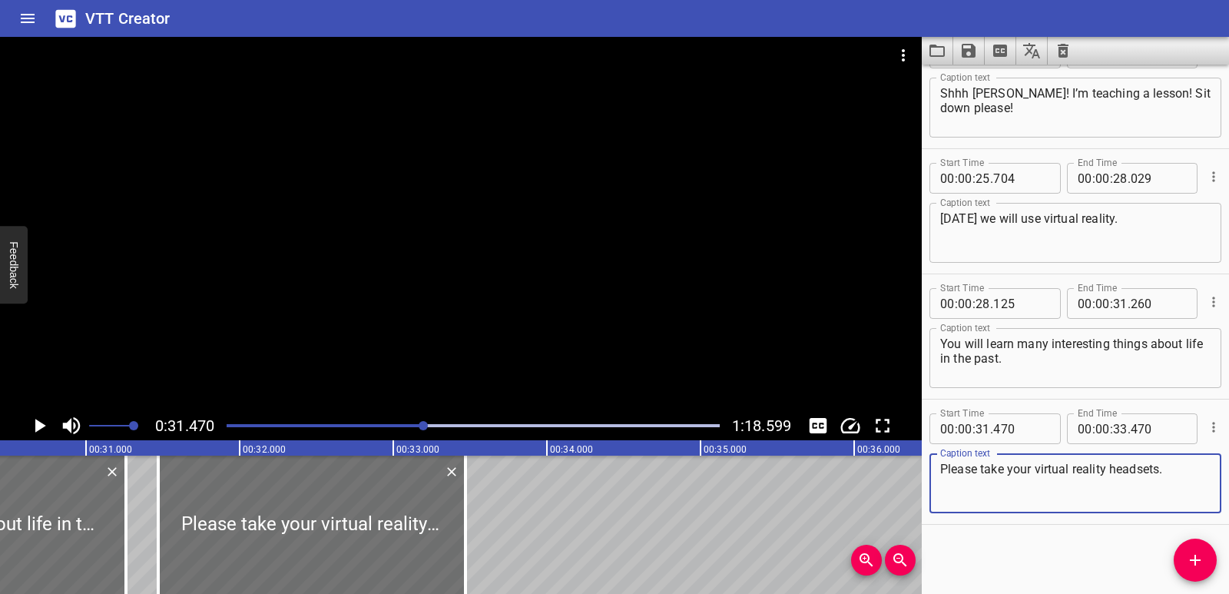
scroll to position [0, 4646]
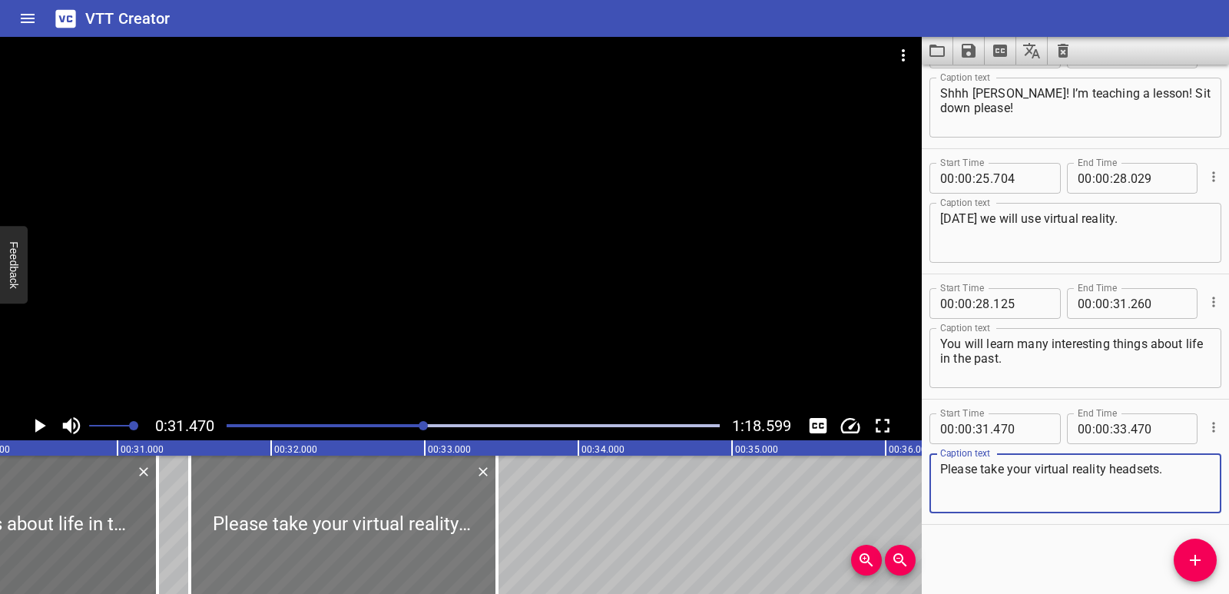
type textarea "Please take your virtual reality headsets."
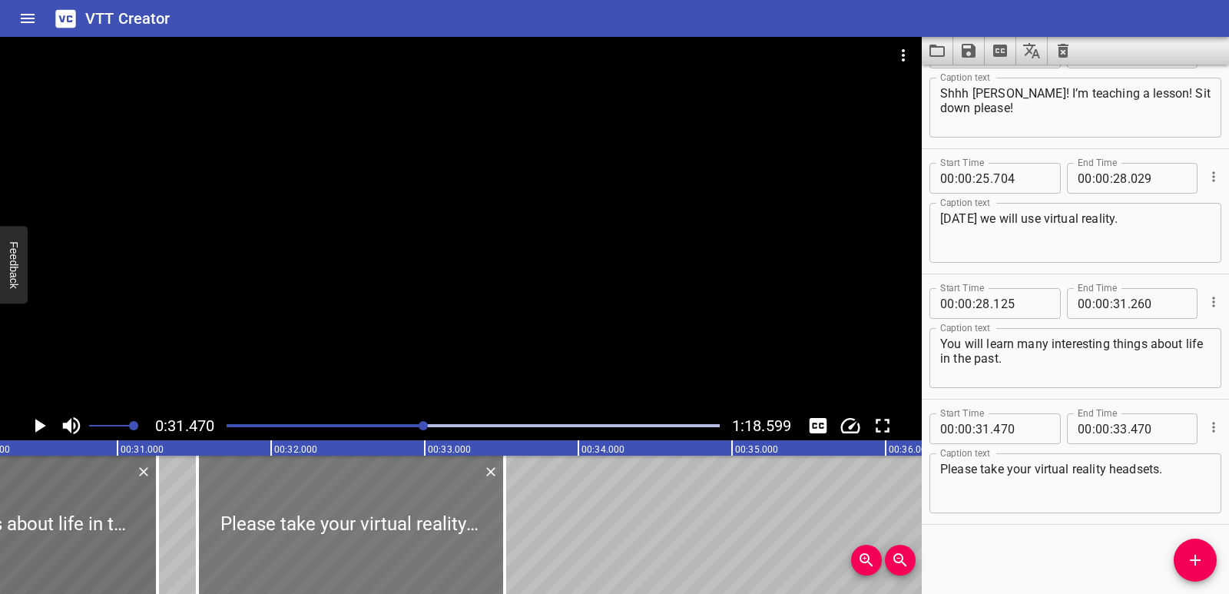
drag, startPoint x: 340, startPoint y: 547, endPoint x: 347, endPoint y: 546, distance: 7.7
click at [347, 546] on div at bounding box center [350, 525] width 307 height 138
type input "520"
drag, startPoint x: 512, startPoint y: 531, endPoint x: 554, endPoint y: 533, distance: 42.3
click at [554, 533] on div at bounding box center [546, 525] width 15 height 138
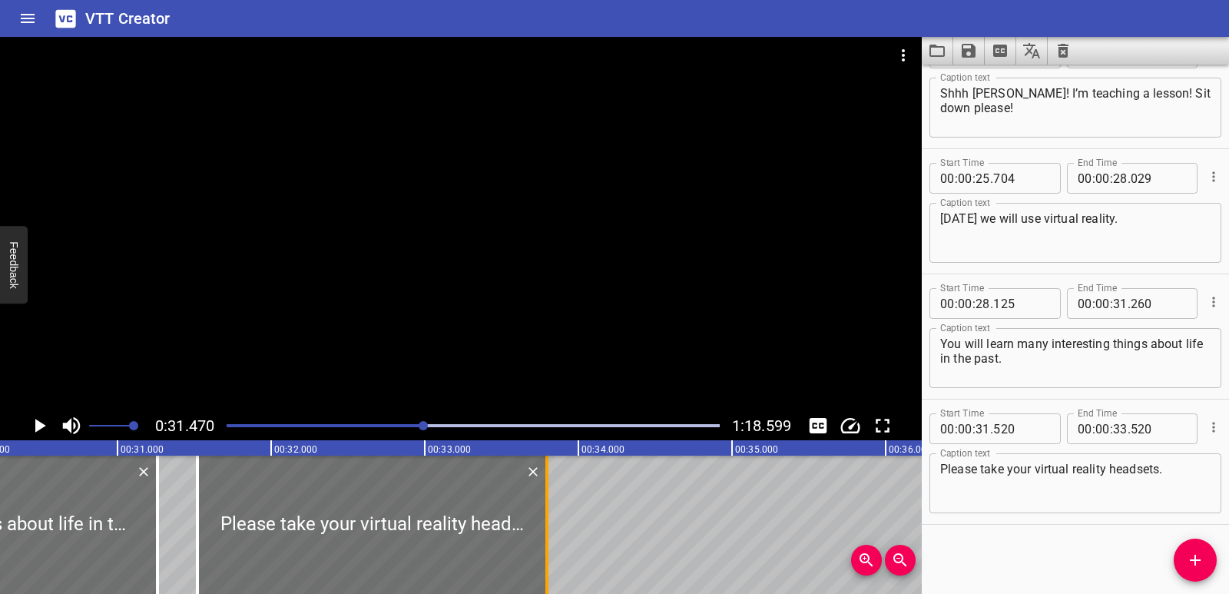
type input "795"
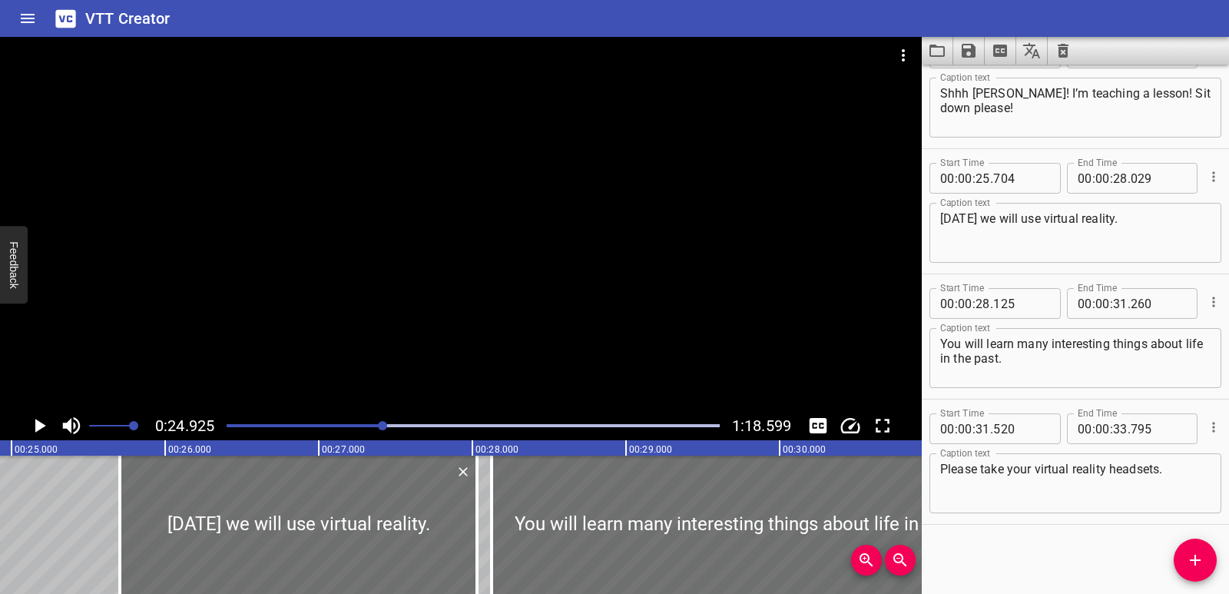
click at [36, 437] on button "Play/Pause" at bounding box center [39, 425] width 29 height 29
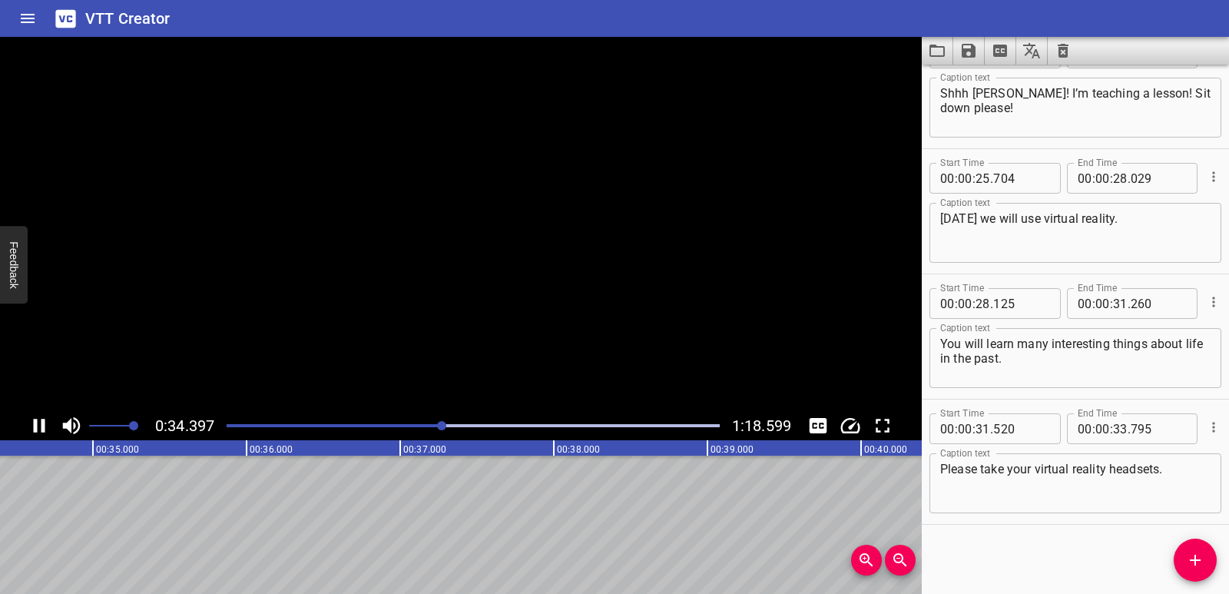
click at [36, 437] on button "Play/Pause" at bounding box center [39, 425] width 29 height 29
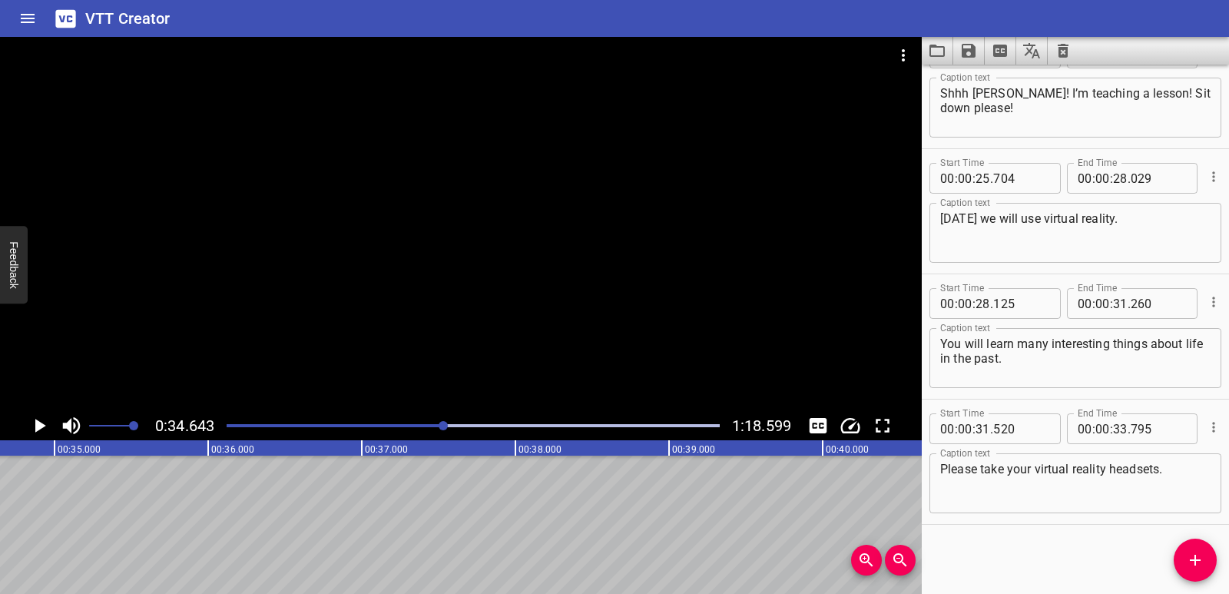
click at [1187, 562] on icon "Add Cue" at bounding box center [1195, 560] width 18 height 18
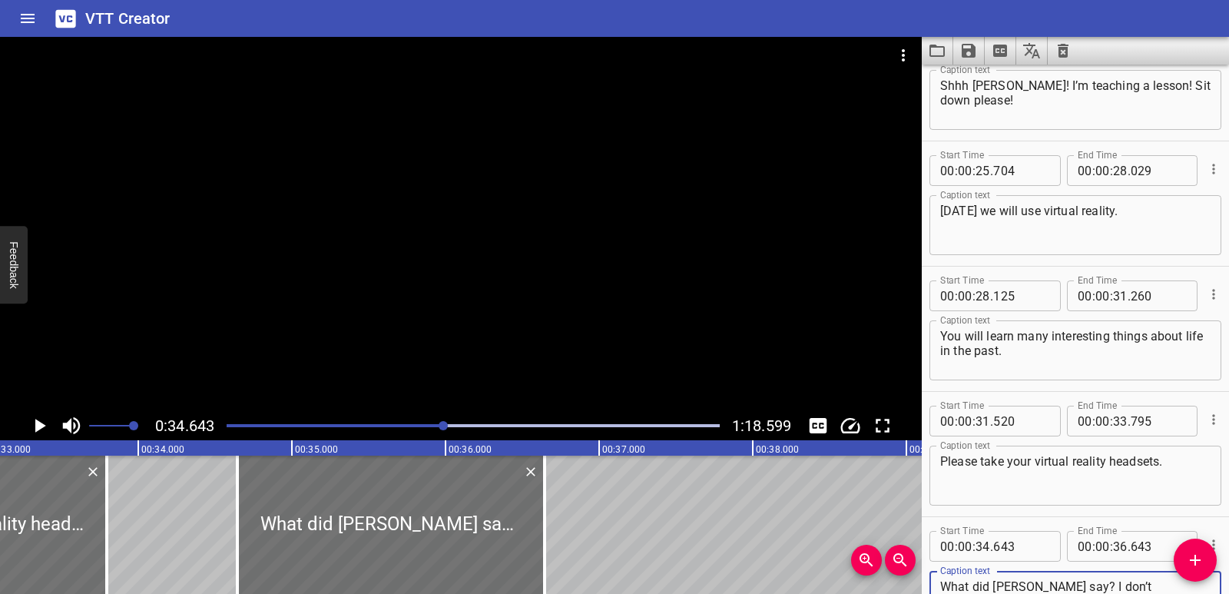
scroll to position [0, 5070]
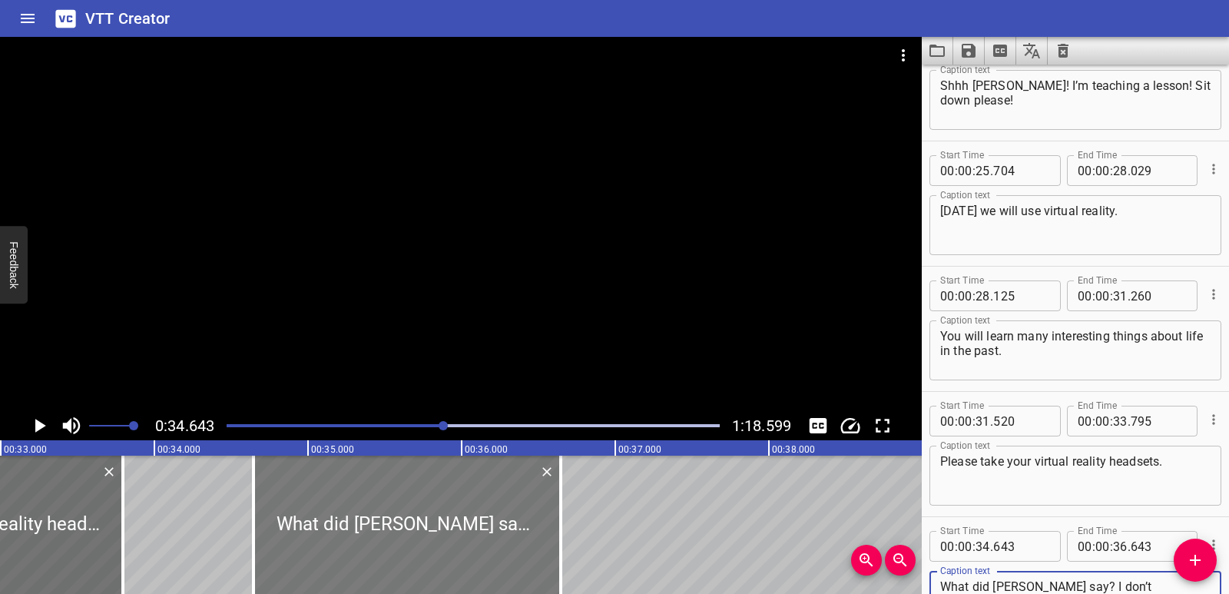
type textarea "What did [PERSON_NAME] say? I don’t understand!"
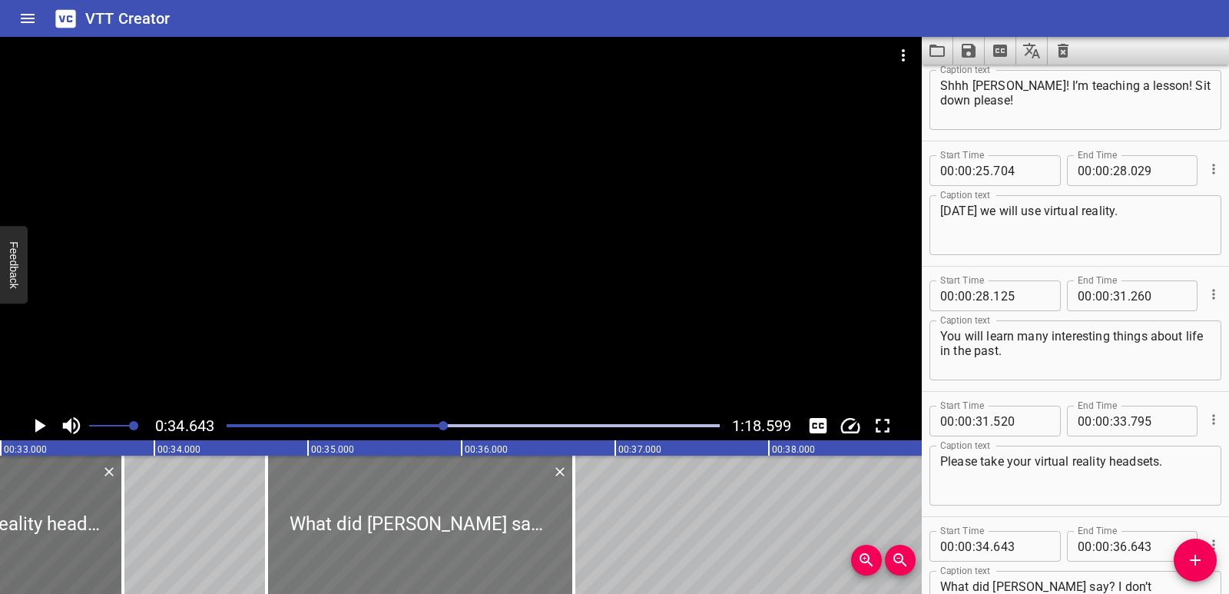
drag, startPoint x: 390, startPoint y: 529, endPoint x: 403, endPoint y: 527, distance: 13.2
click at [403, 527] on div at bounding box center [420, 525] width 307 height 138
type input "728"
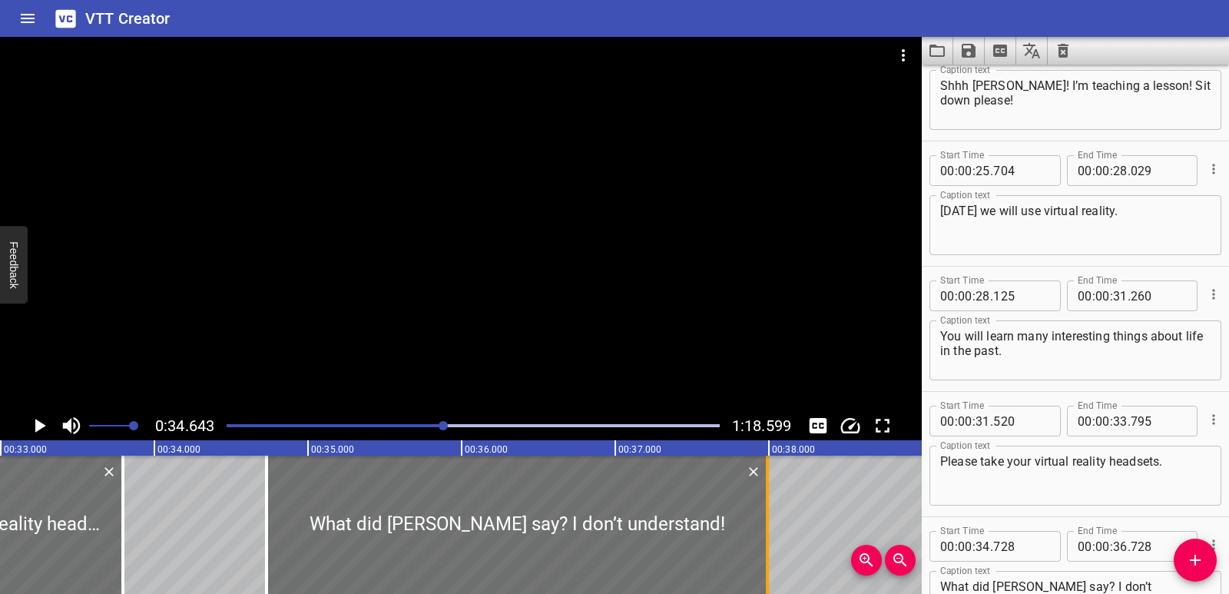
drag, startPoint x: 577, startPoint y: 533, endPoint x: 771, endPoint y: 523, distance: 193.9
click at [771, 523] on div at bounding box center [767, 525] width 15 height 138
type input "37"
type input "988"
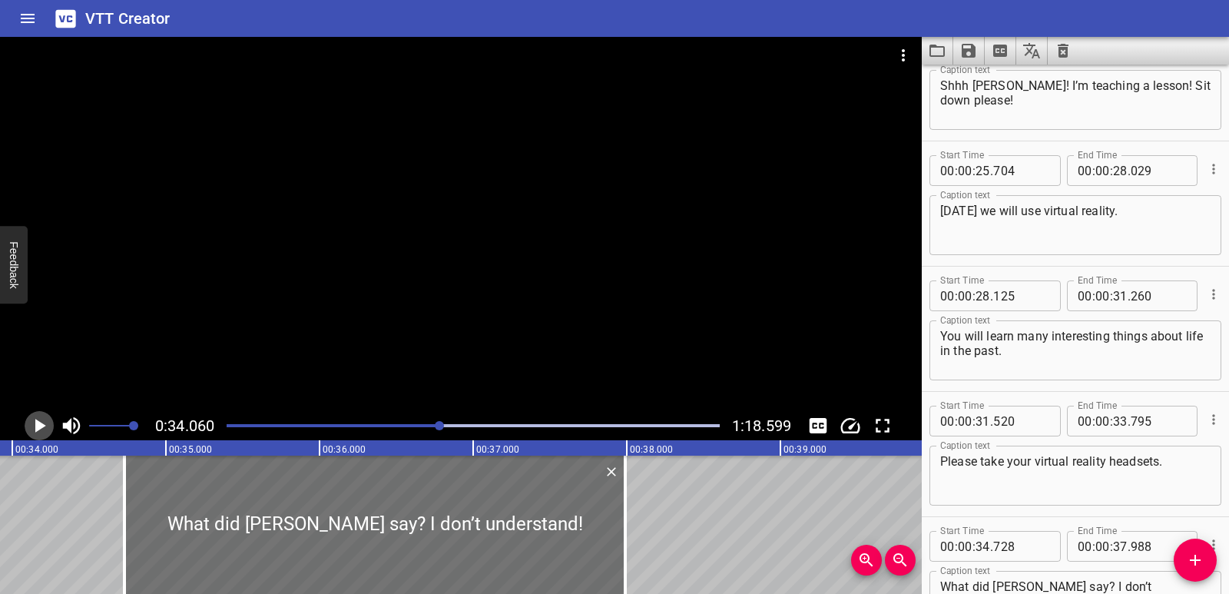
click at [35, 423] on icon "Play/Pause" at bounding box center [40, 426] width 11 height 14
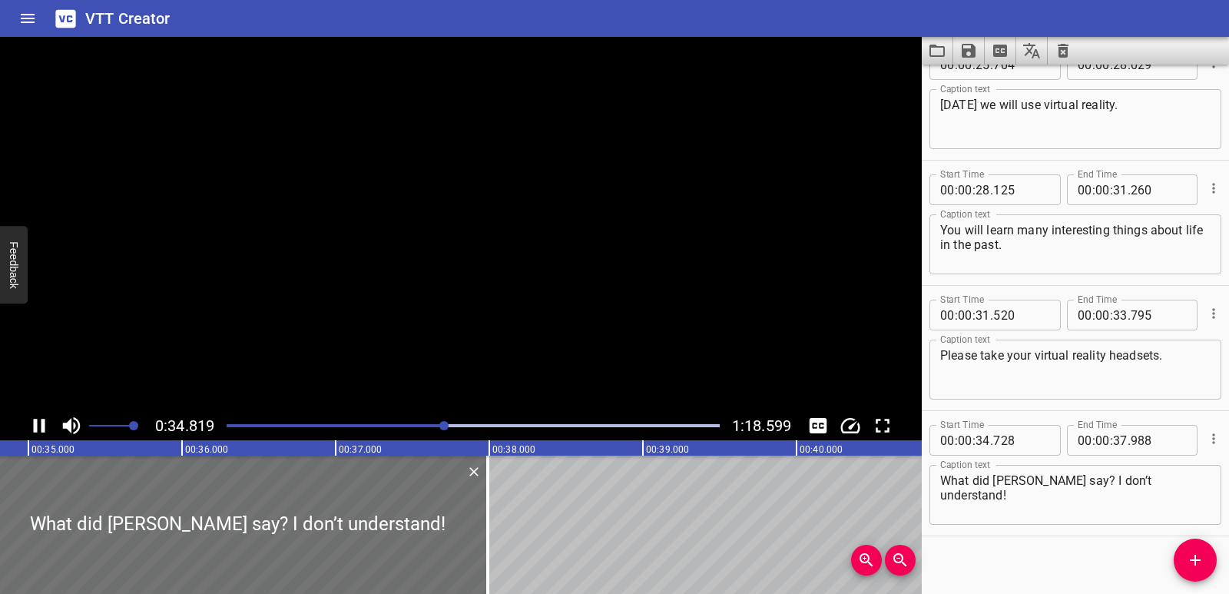
scroll to position [920, 0]
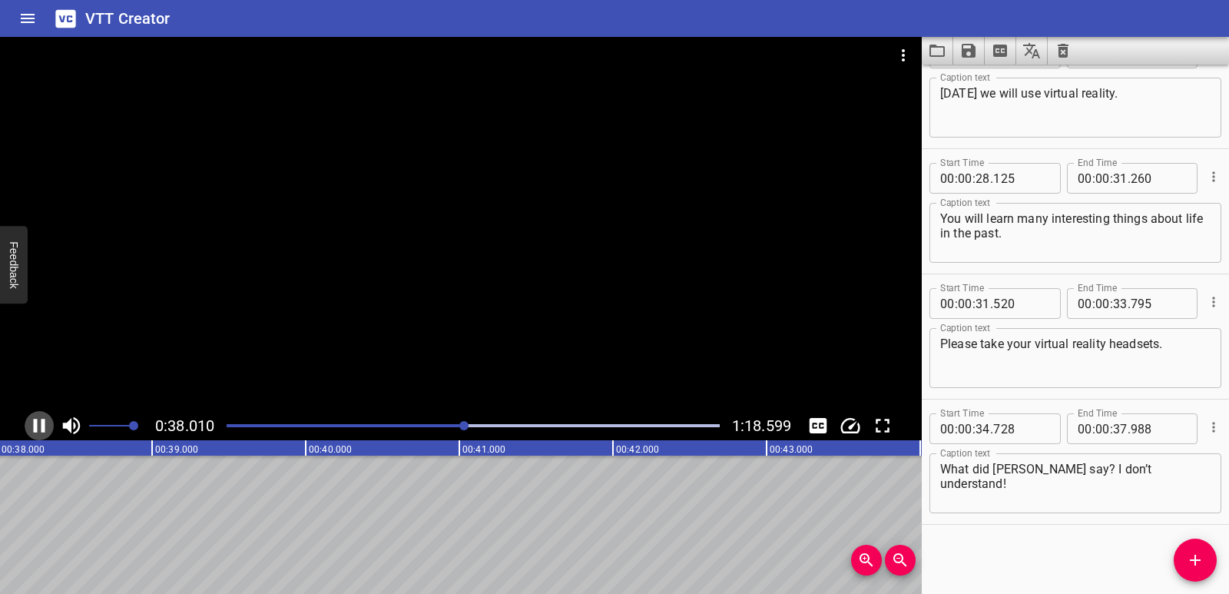
click at [35, 423] on icon "Play/Pause" at bounding box center [40, 426] width 12 height 14
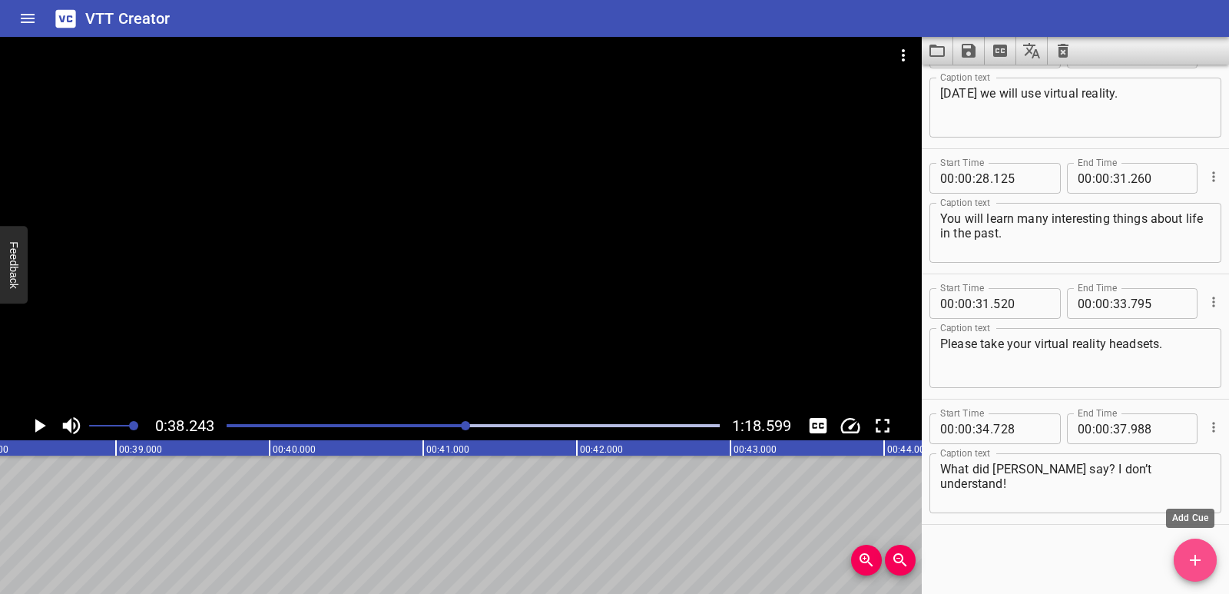
click at [1204, 548] on button "Add Cue" at bounding box center [1195, 560] width 43 height 43
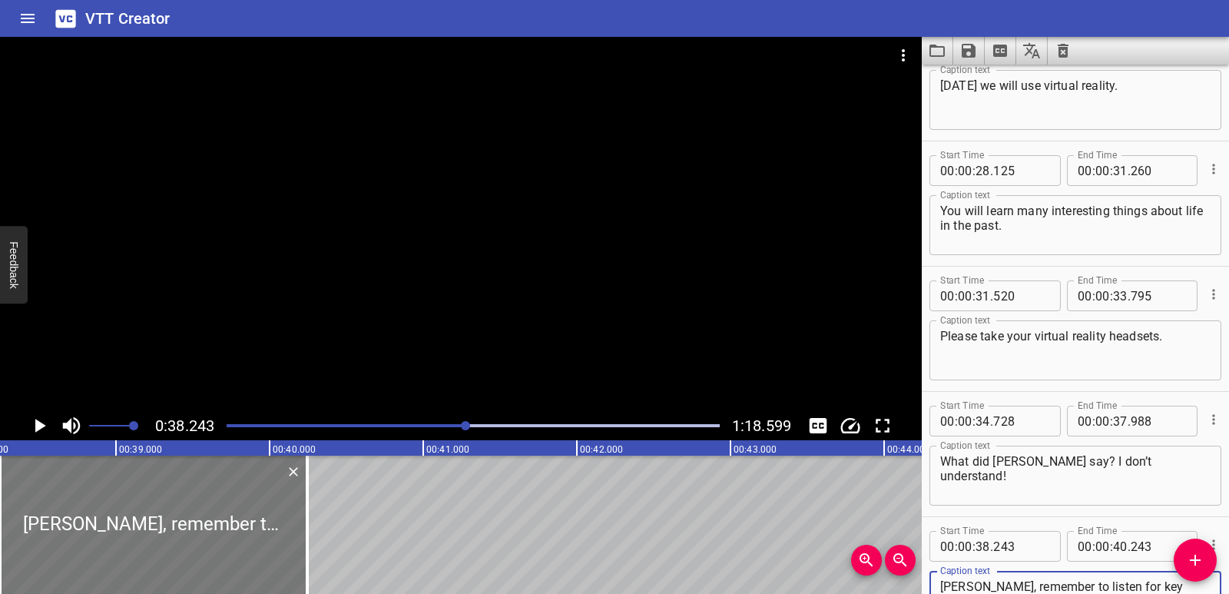
type textarea "[PERSON_NAME], remember to listen for key words!"
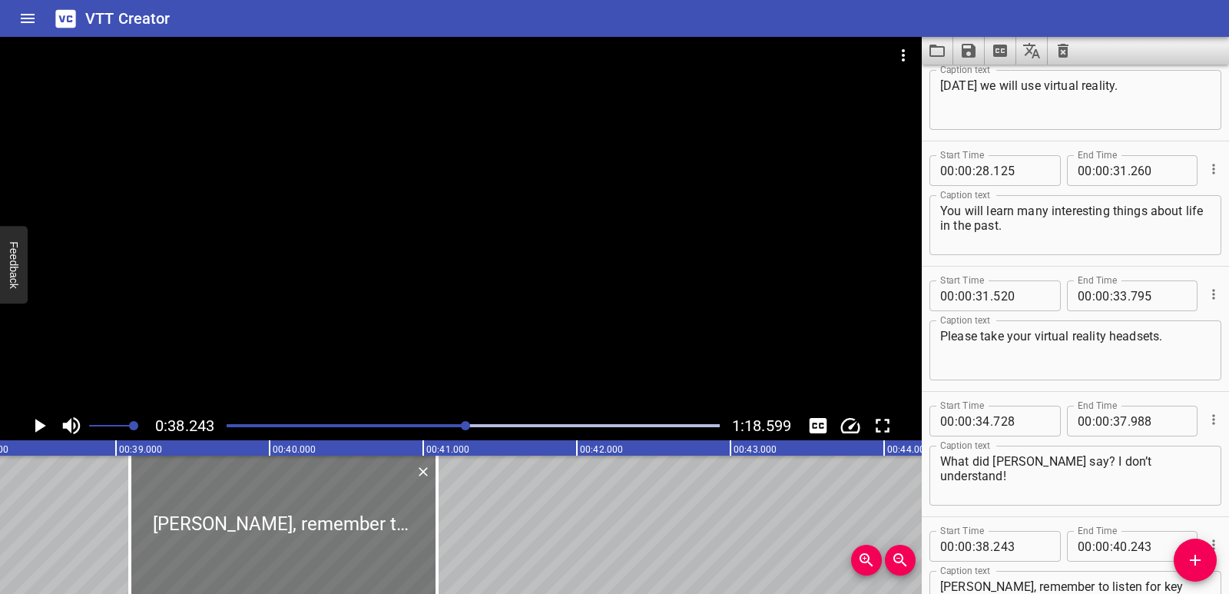
drag, startPoint x: 193, startPoint y: 521, endPoint x: 323, endPoint y: 520, distance: 129.8
click at [323, 520] on div at bounding box center [283, 525] width 307 height 138
type input "39"
type input "088"
type input "41"
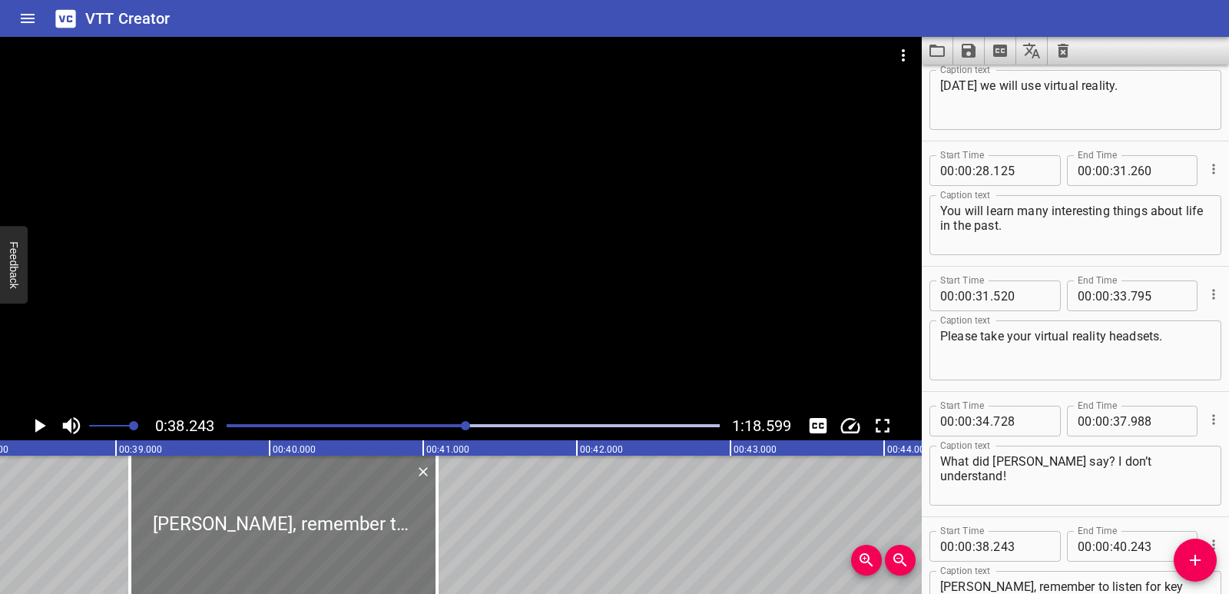
type input "088"
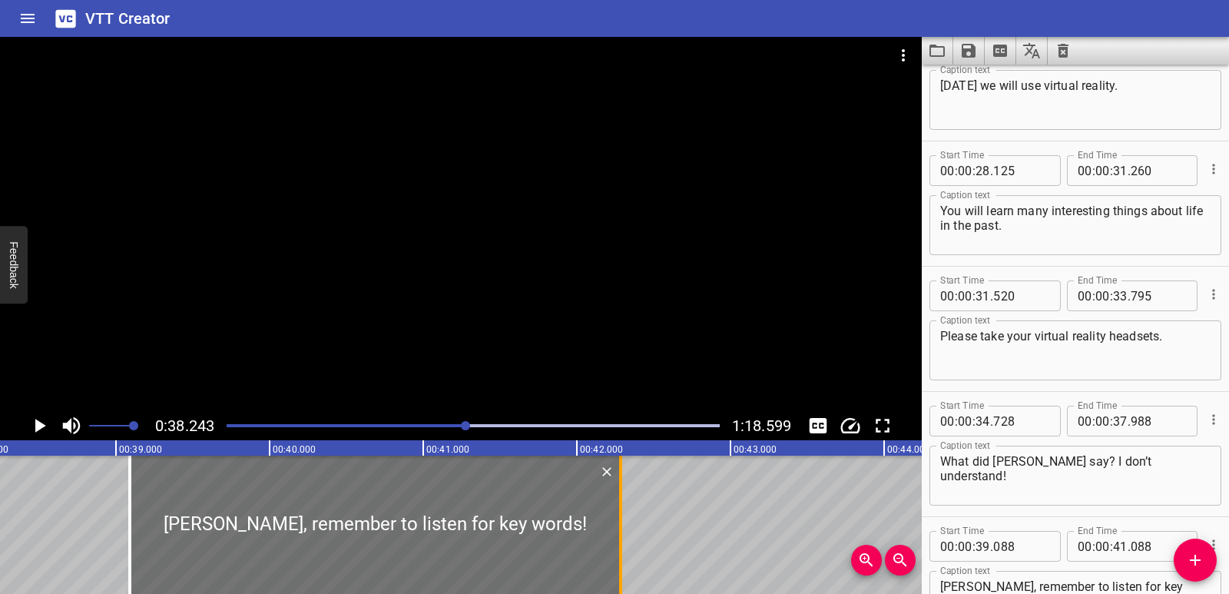
drag, startPoint x: 439, startPoint y: 512, endPoint x: 622, endPoint y: 512, distance: 182.1
click at [622, 512] on div at bounding box center [620, 525] width 3 height 138
type input "42"
type input "283"
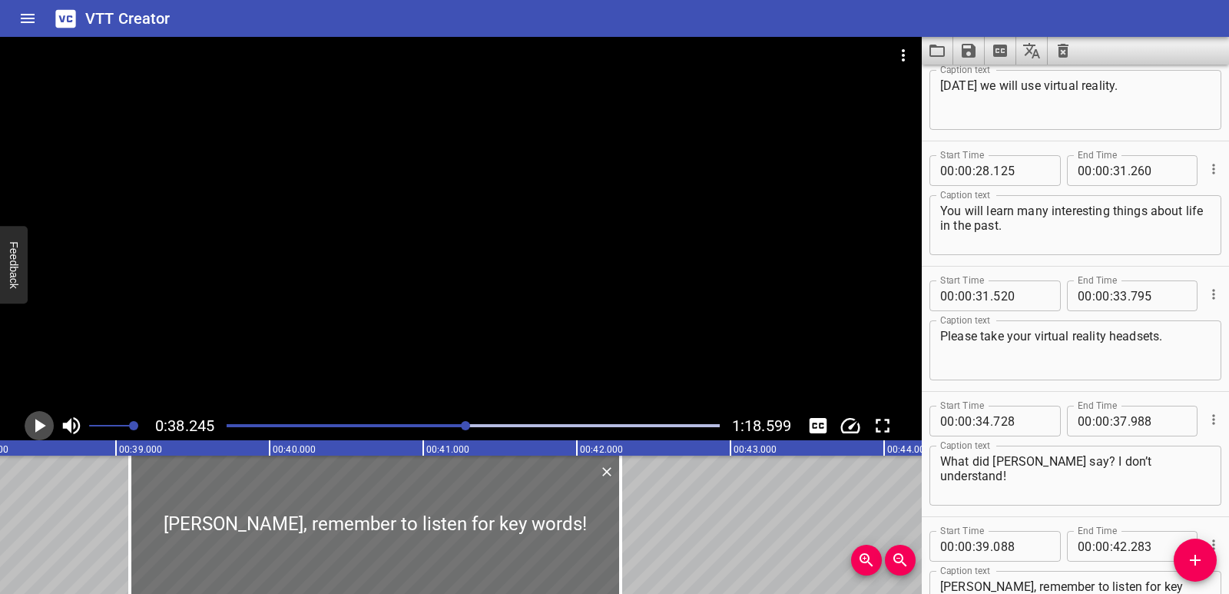
click at [38, 430] on icon "Play/Pause" at bounding box center [40, 426] width 11 height 14
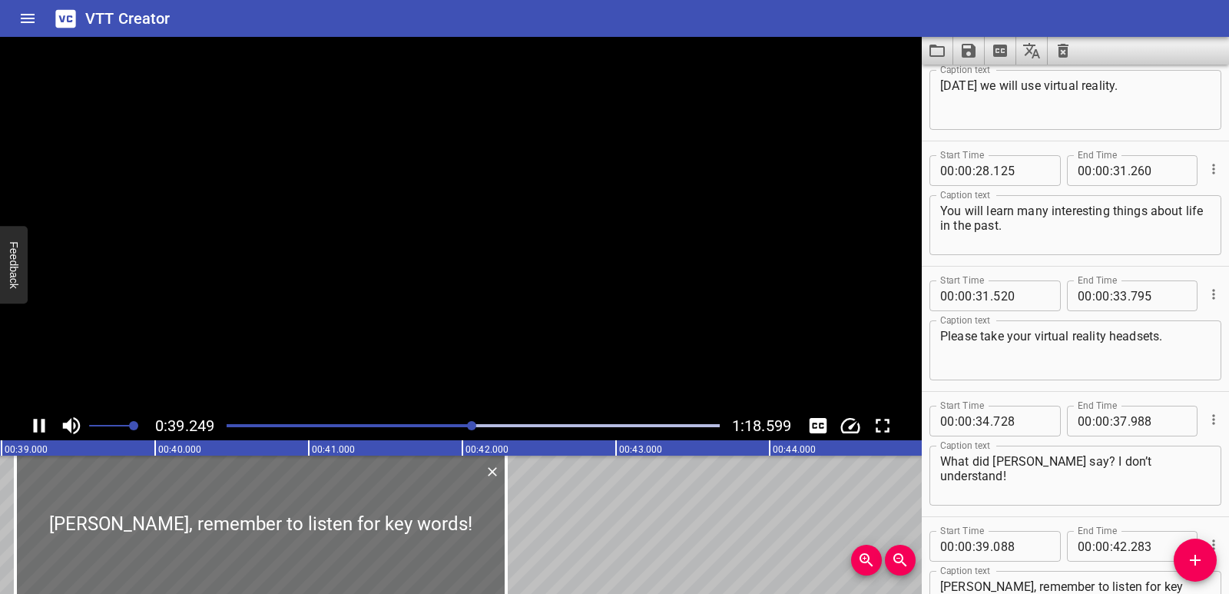
scroll to position [1046, 0]
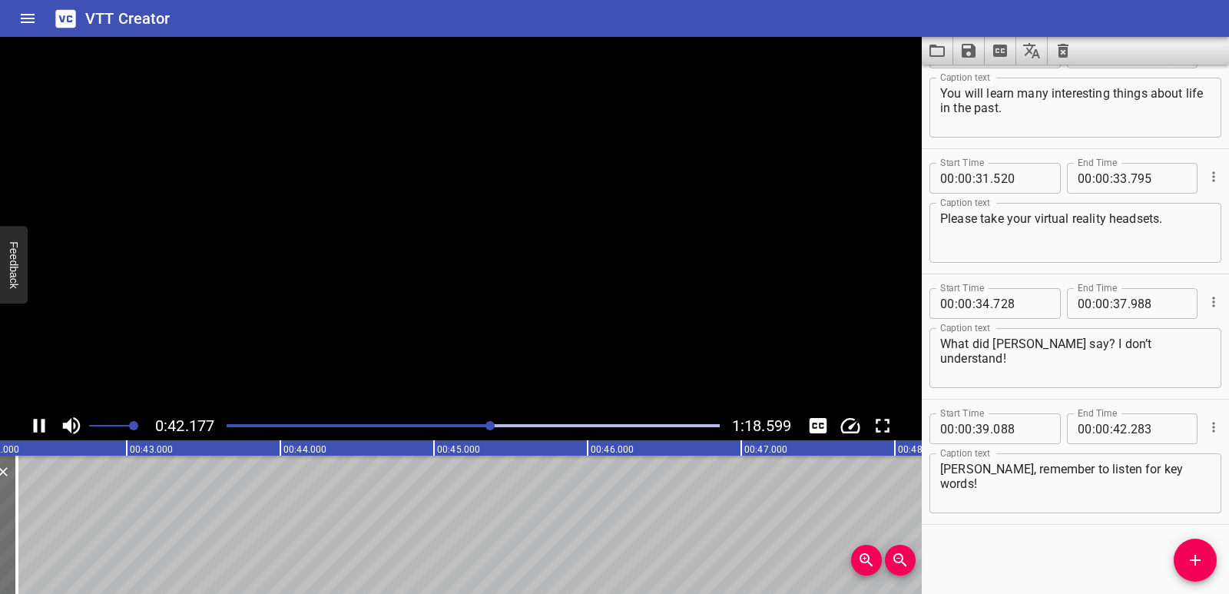
click at [38, 430] on icon "Play/Pause" at bounding box center [39, 425] width 23 height 23
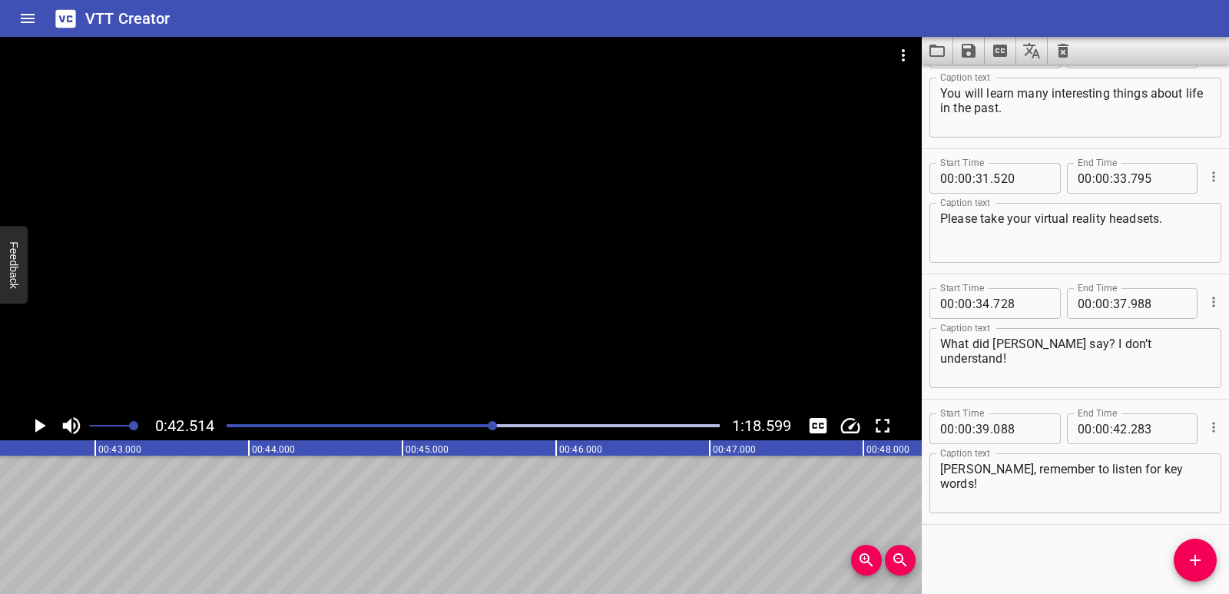
scroll to position [0, 6532]
click at [1184, 562] on span "Add Cue" at bounding box center [1195, 560] width 43 height 18
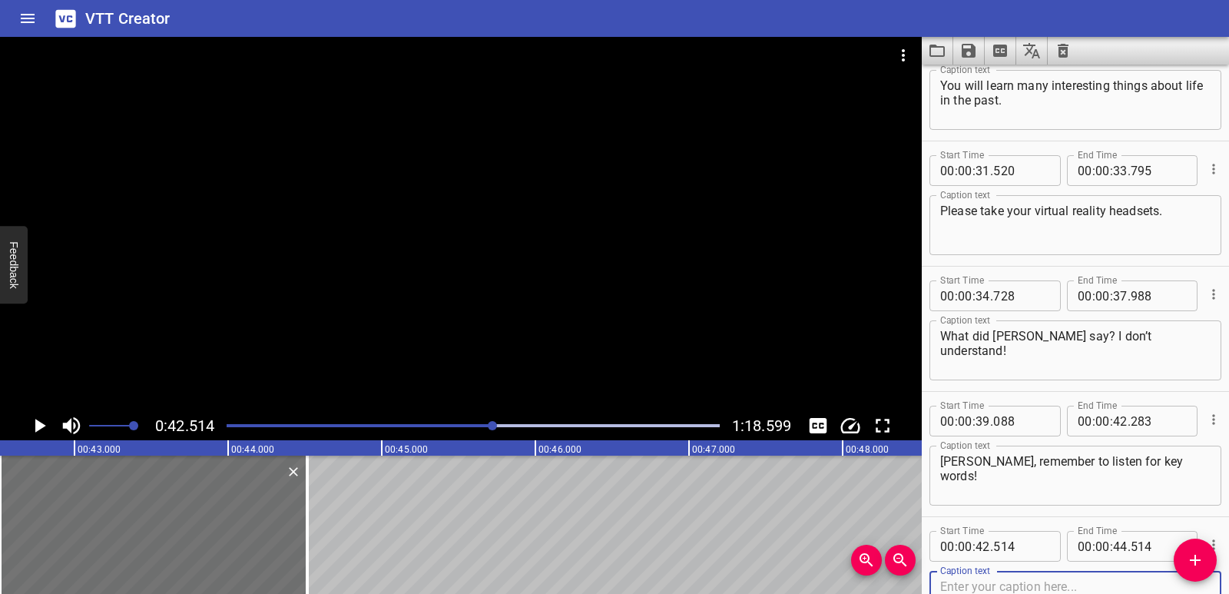
scroll to position [1171, 0]
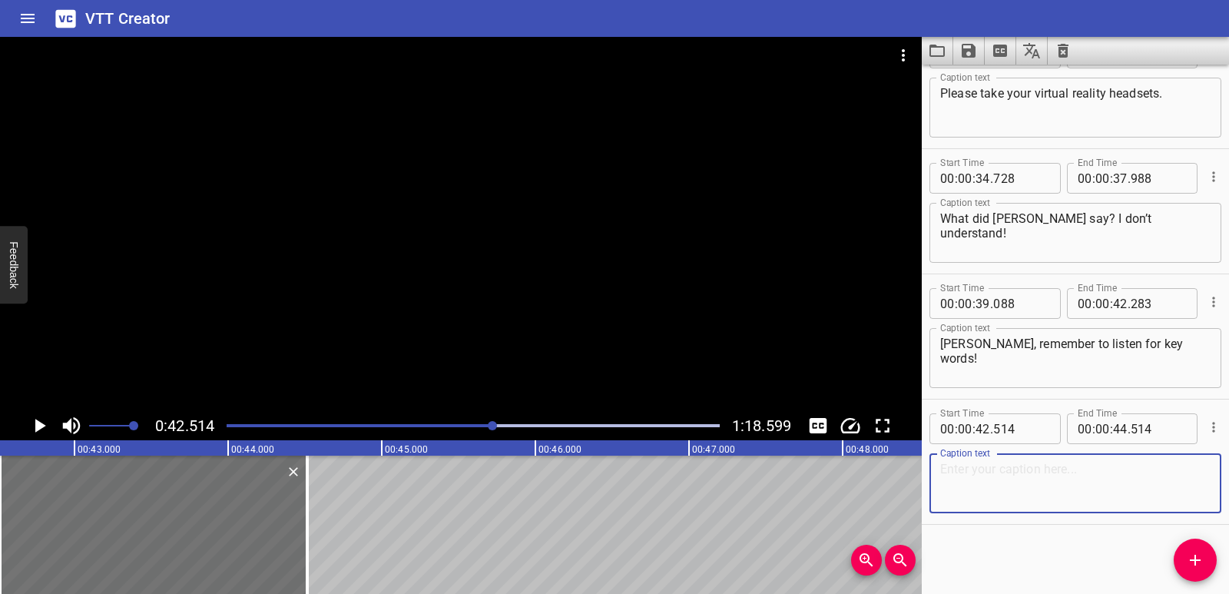
click at [1049, 479] on textarea at bounding box center [1075, 484] width 270 height 44
paste textarea "[DATE] we will use virtual reality."
click at [38, 423] on icon "Play/Pause" at bounding box center [40, 426] width 11 height 14
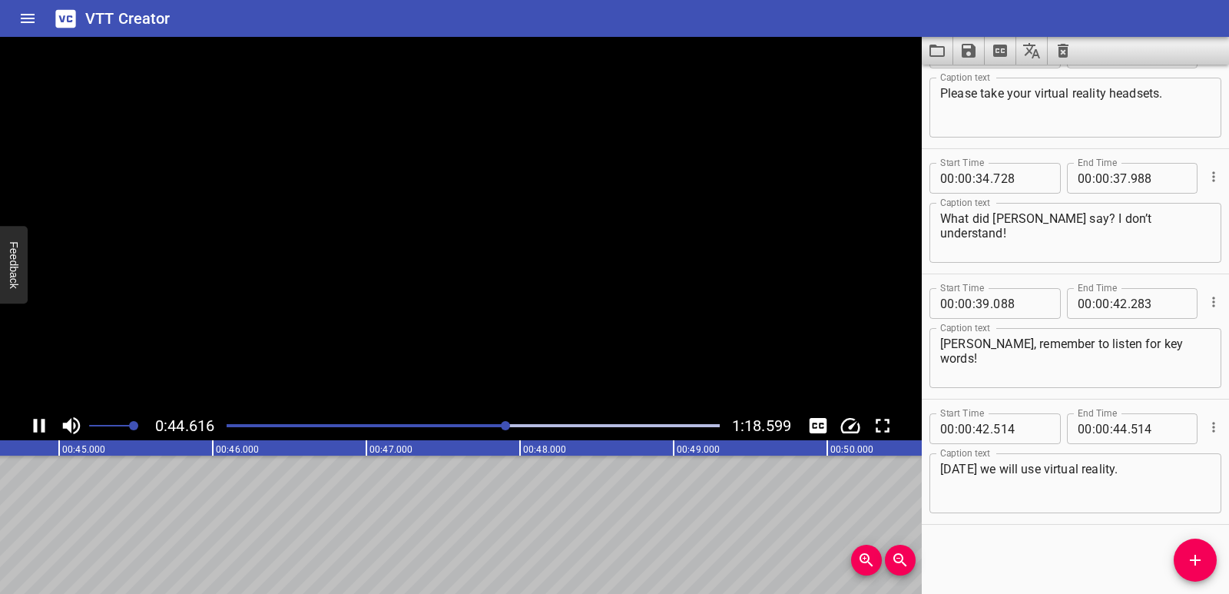
click at [38, 423] on icon "Play/Pause" at bounding box center [39, 425] width 23 height 23
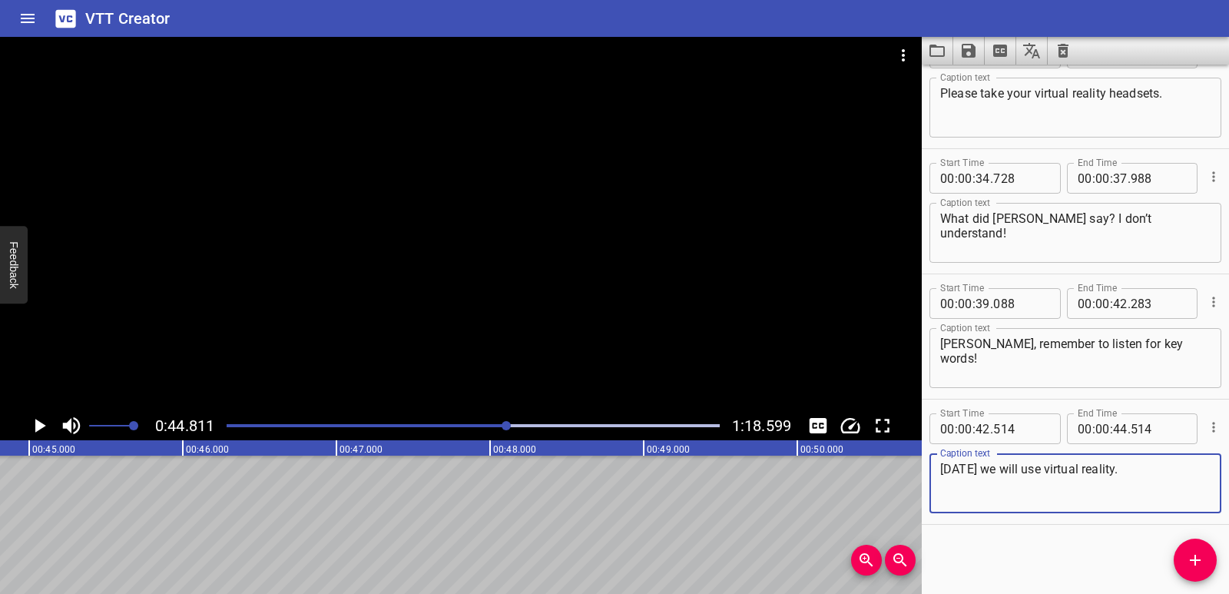
drag, startPoint x: 1160, startPoint y: 473, endPoint x: 937, endPoint y: 471, distance: 222.8
click at [937, 471] on div "[DATE] we will use virtual reality. Caption text" at bounding box center [1076, 483] width 292 height 60
paste textarea "Let’s listen again"
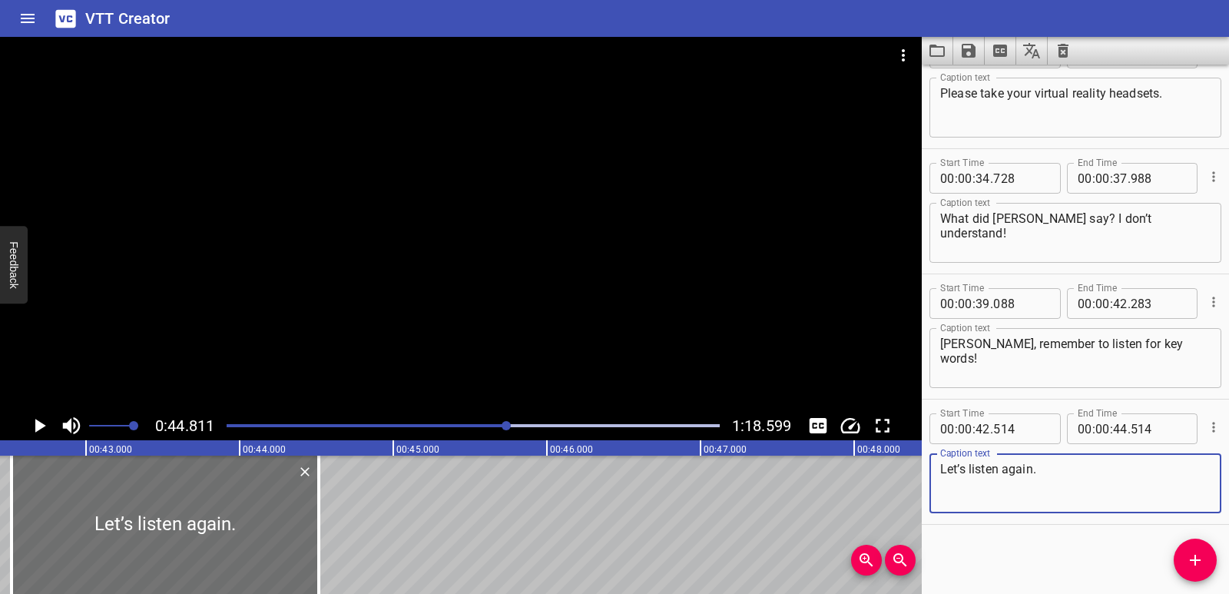
scroll to position [0, 6378]
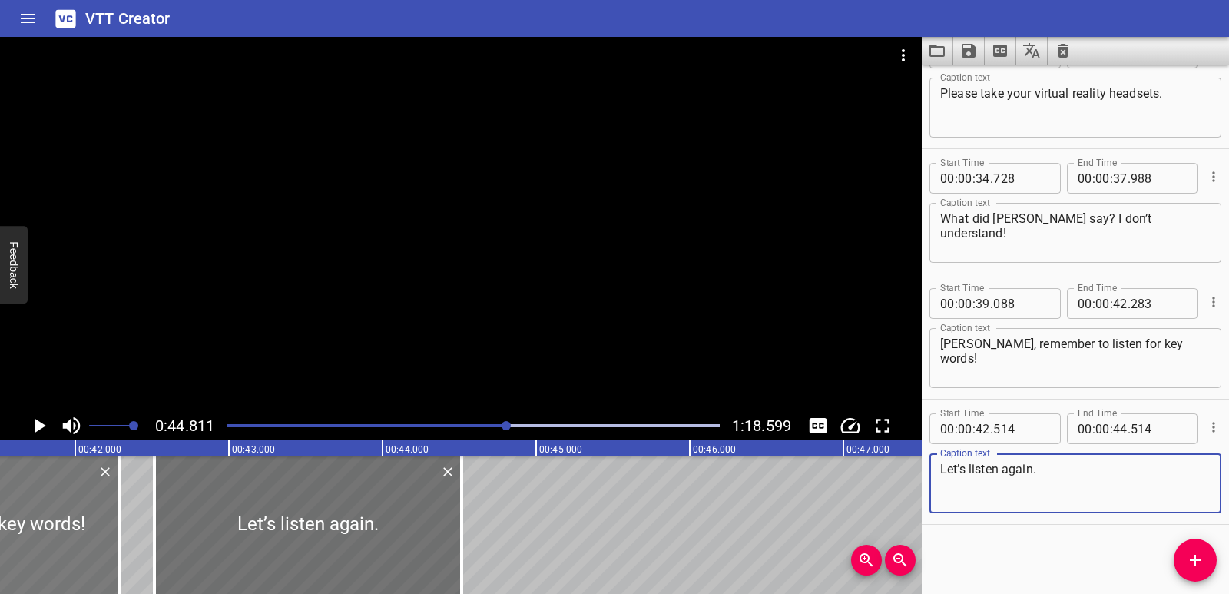
type textarea "Let’s listen again."
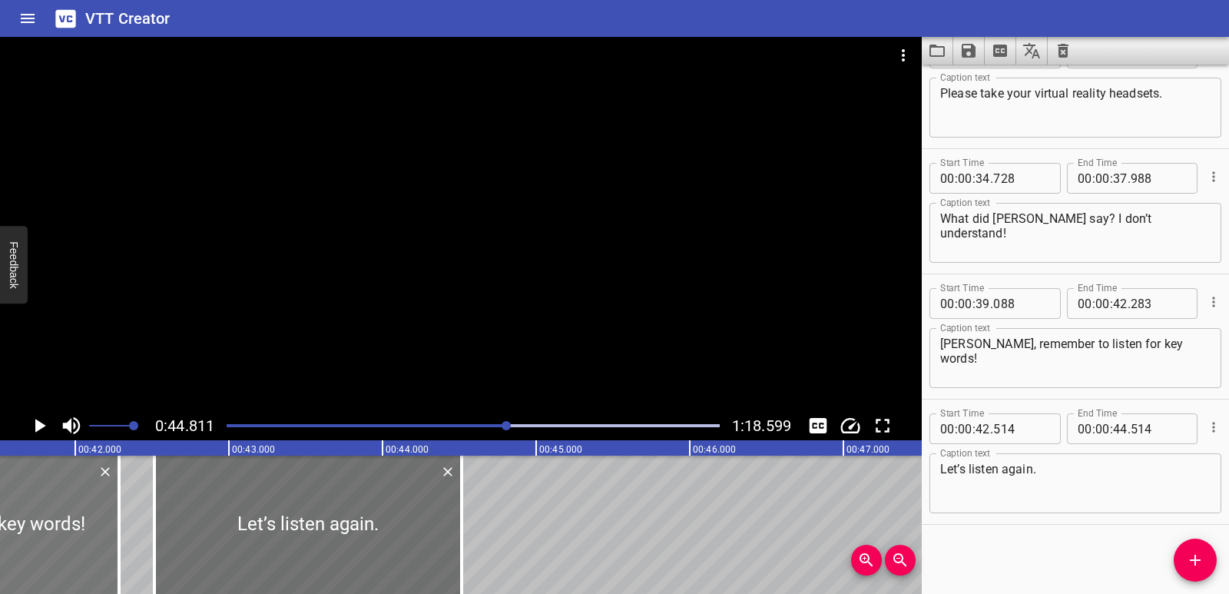
click at [36, 431] on icon "Play/Pause" at bounding box center [40, 426] width 11 height 14
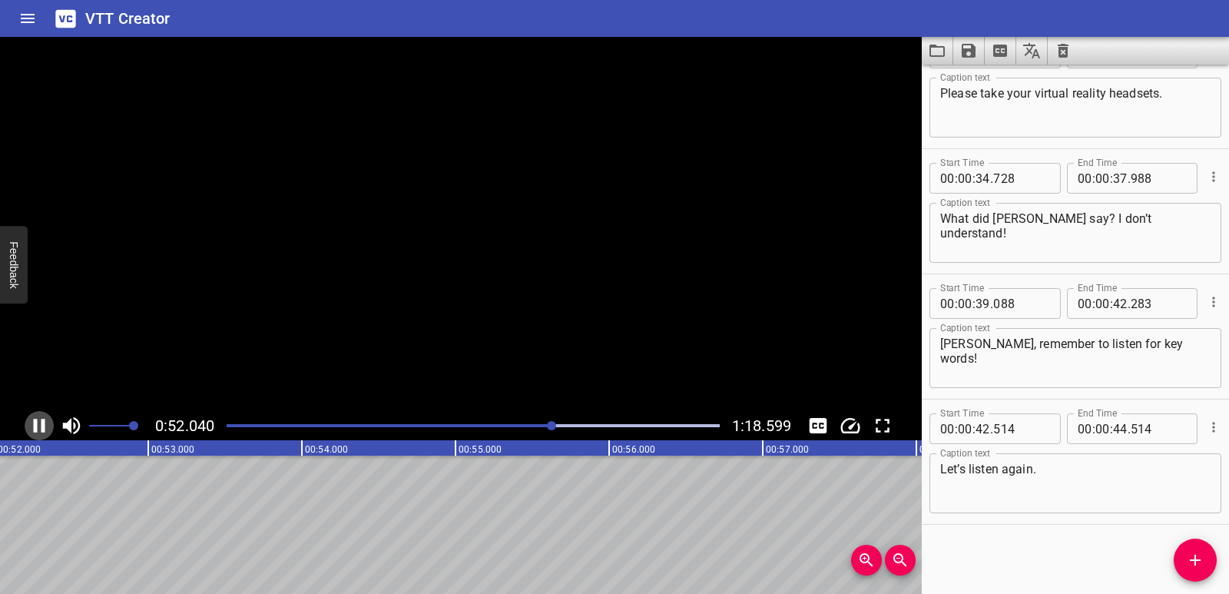
click at [36, 431] on icon "Play/Pause" at bounding box center [40, 426] width 12 height 14
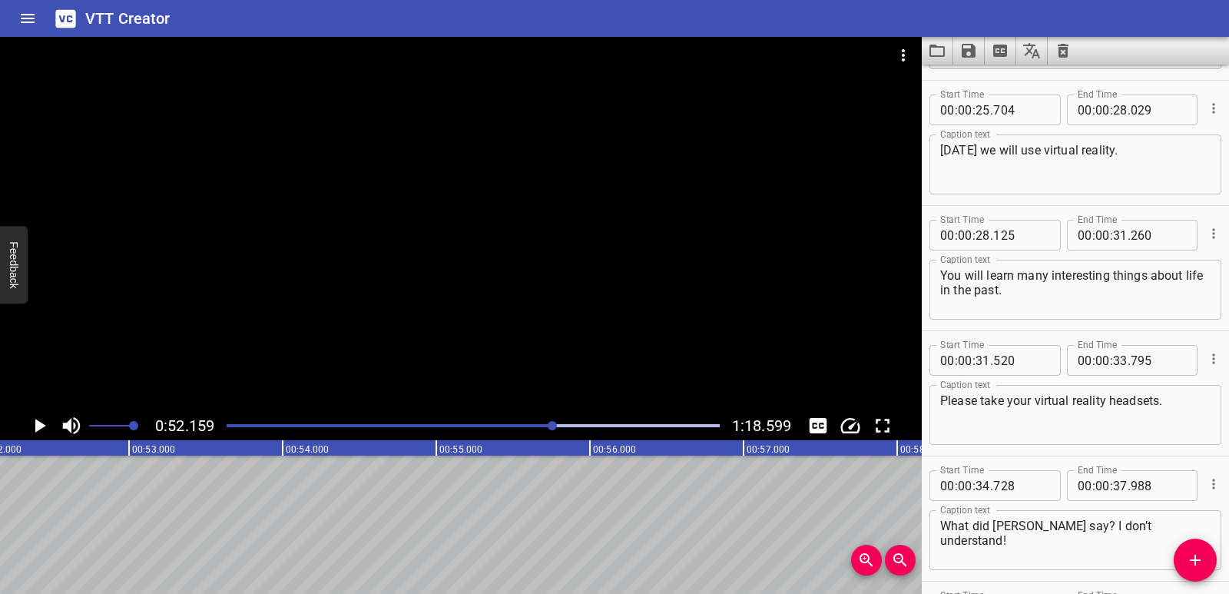
scroll to position [787, 0]
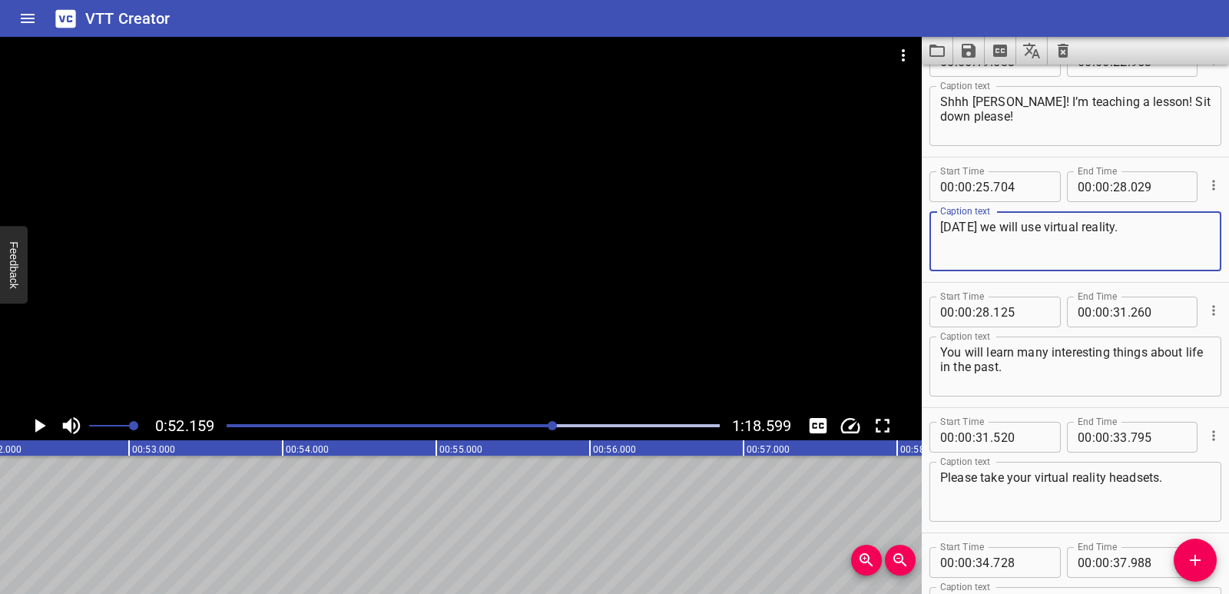
drag, startPoint x: 1133, startPoint y: 228, endPoint x: 935, endPoint y: 227, distance: 198.2
click at [935, 227] on div "[DATE] we will use virtual reality. Caption text" at bounding box center [1076, 241] width 292 height 60
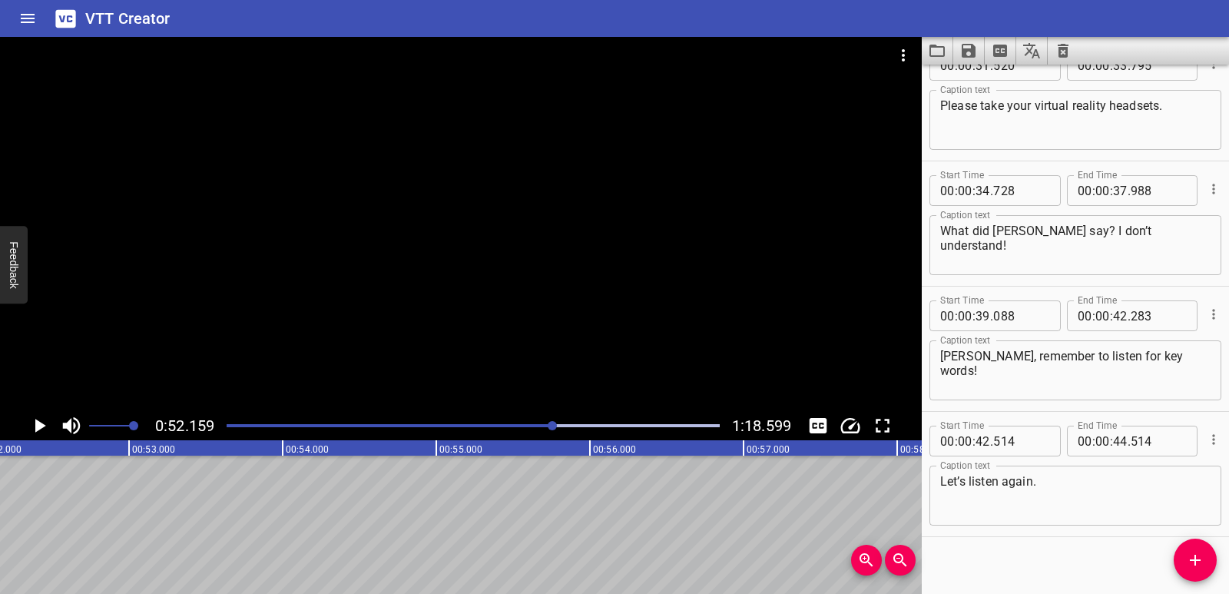
scroll to position [1171, 0]
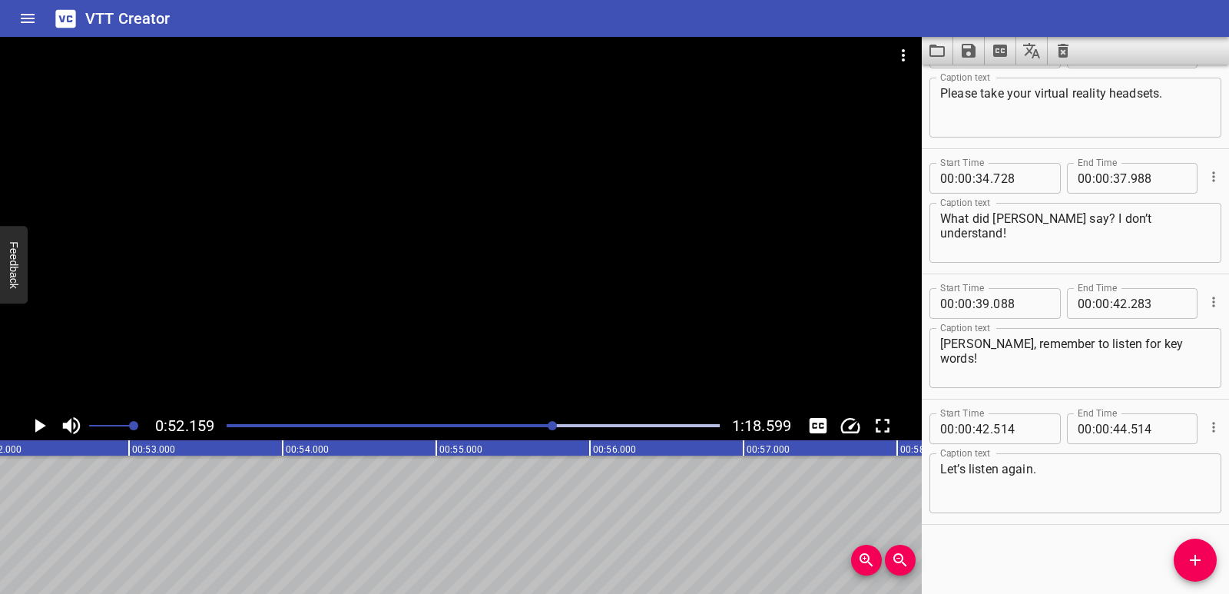
click at [0, 501] on div "Listening My Life I go to The [PERSON_NAME] Academy for Boys. This is my classr…" at bounding box center [1205, 525] width 18438 height 138
click at [1193, 565] on icon "Add Cue" at bounding box center [1195, 560] width 18 height 18
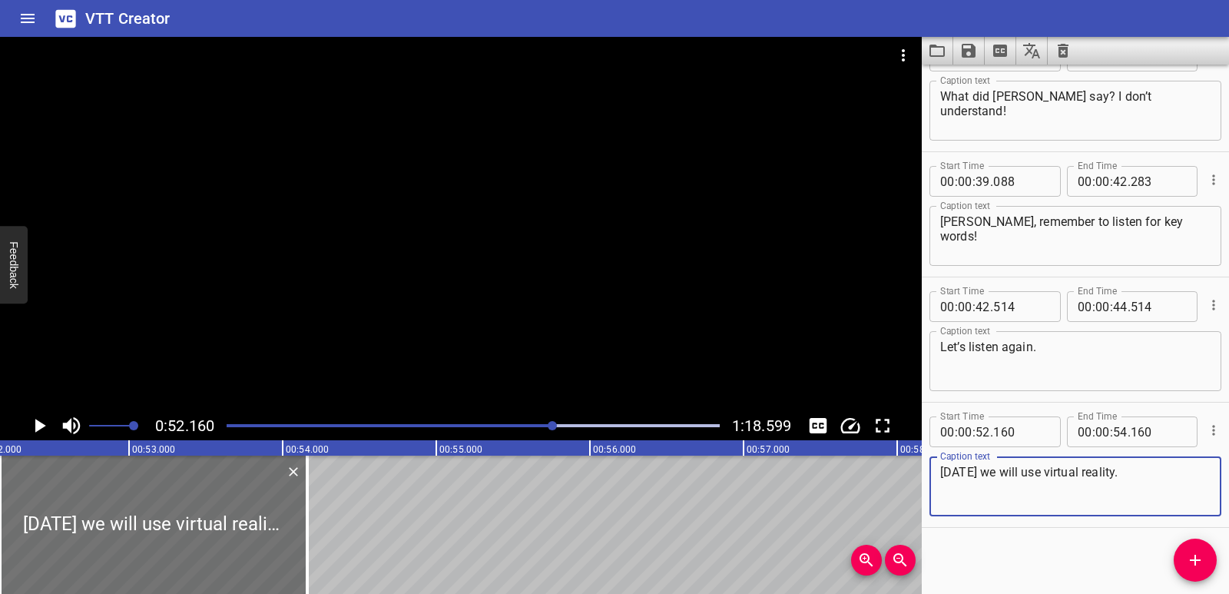
scroll to position [1296, 0]
type textarea "[DATE] we will use virtual reality."
click at [329, 562] on div "Listening My Life I go to The [PERSON_NAME] Academy for Boys. This is my classr…" at bounding box center [1205, 525] width 18438 height 138
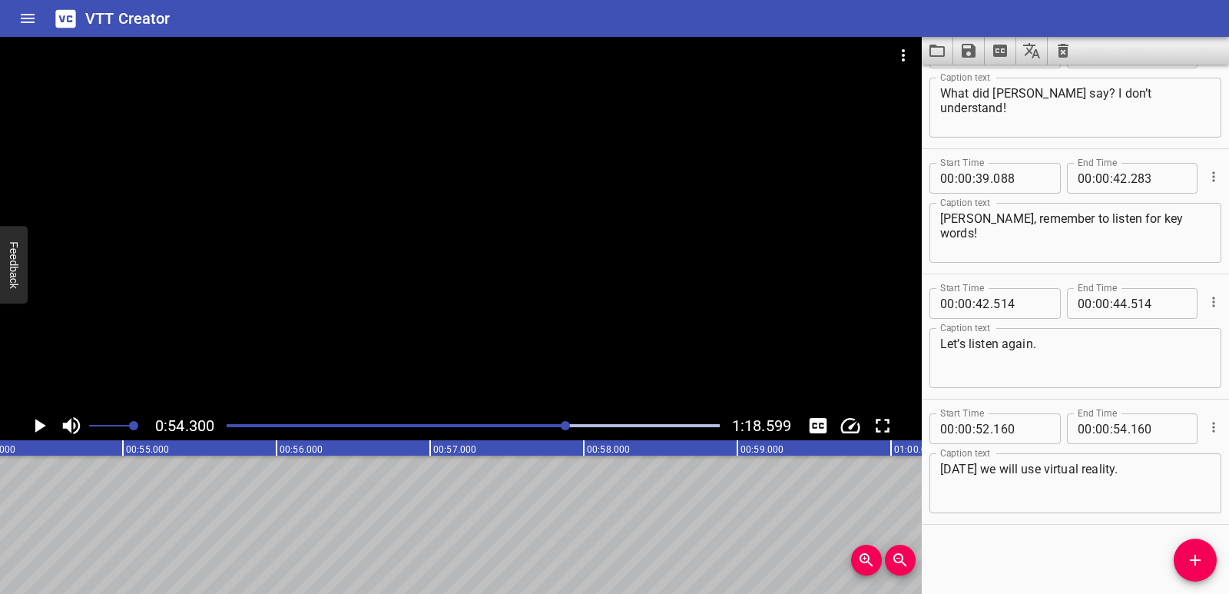
scroll to position [0, 8343]
click at [1194, 559] on icon "Add Cue" at bounding box center [1195, 560] width 18 height 18
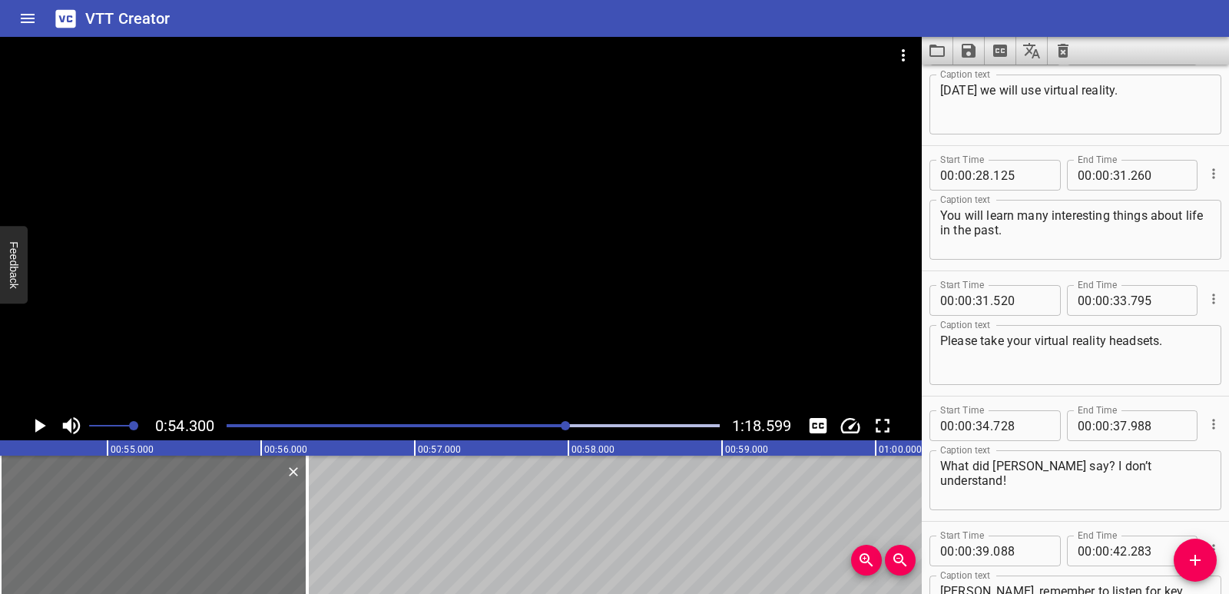
scroll to position [883, 0]
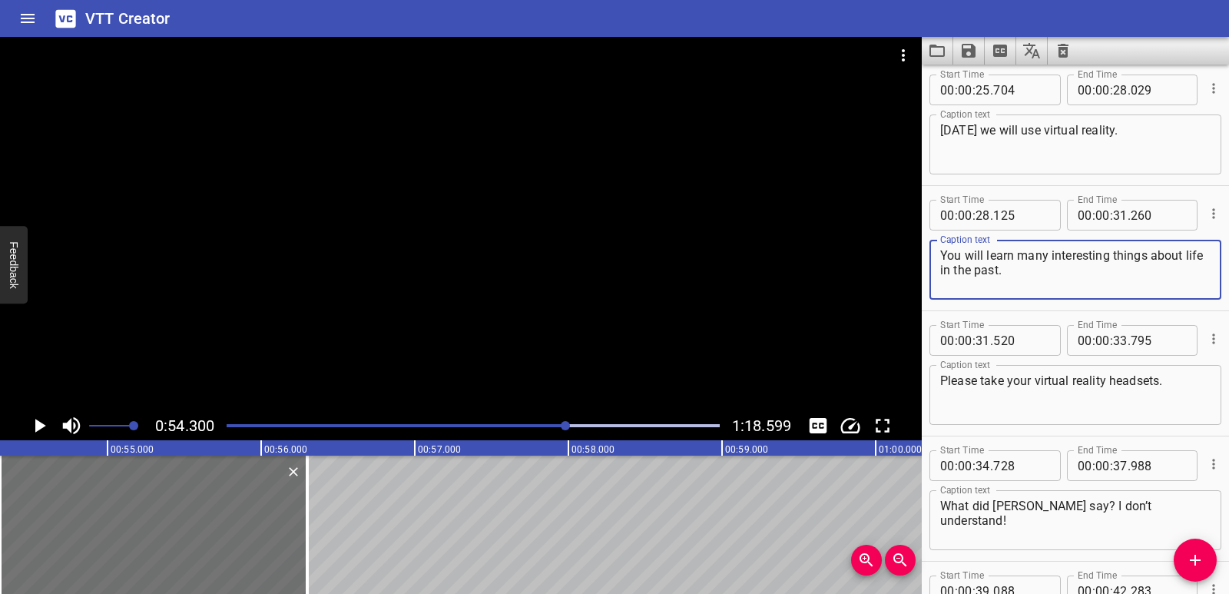
drag, startPoint x: 1023, startPoint y: 271, endPoint x: 940, endPoint y: 252, distance: 85.2
click at [940, 252] on textarea "You will learn many interesting things about life in the past." at bounding box center [1075, 270] width 270 height 44
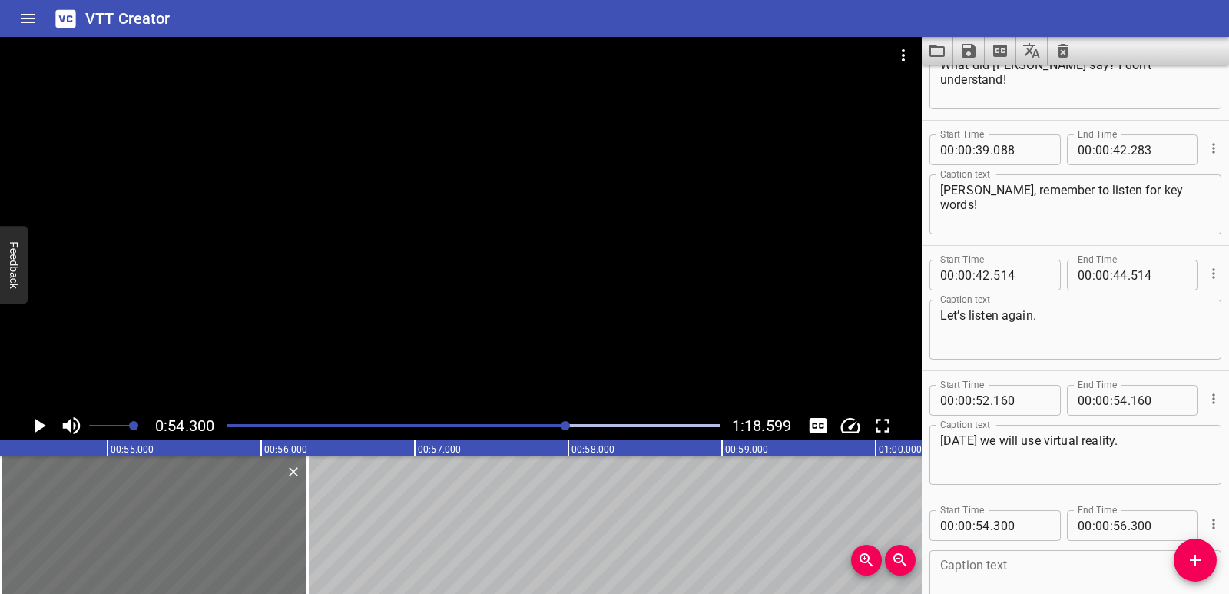
scroll to position [1421, 0]
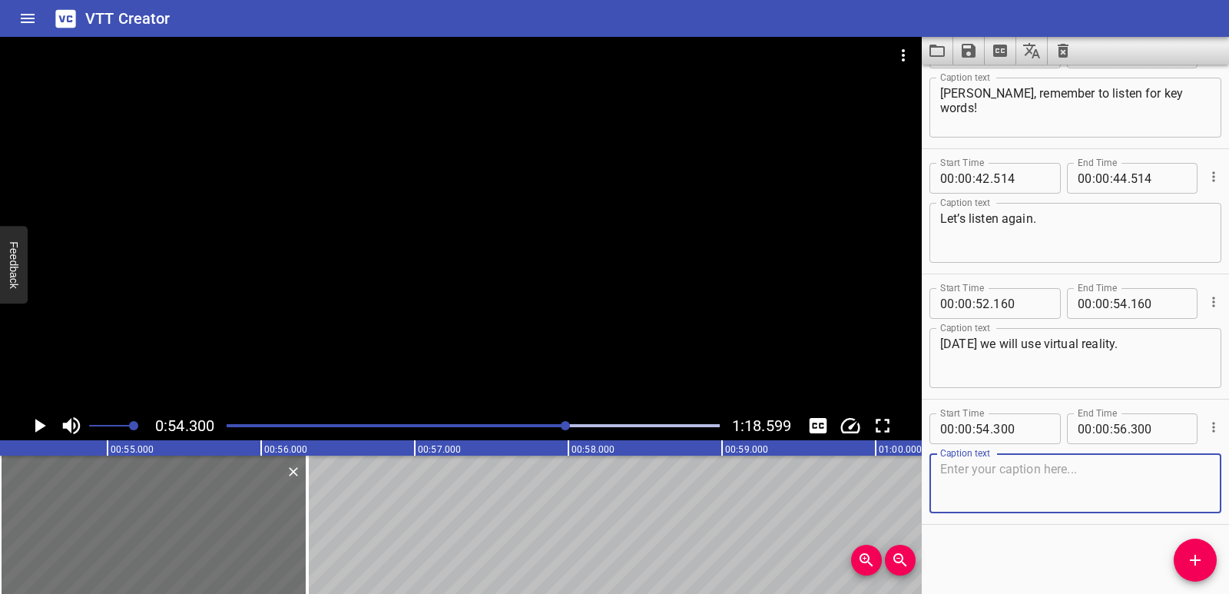
click at [978, 478] on textarea at bounding box center [1075, 484] width 270 height 44
paste textarea "You will learn many interesting things about life in the past."
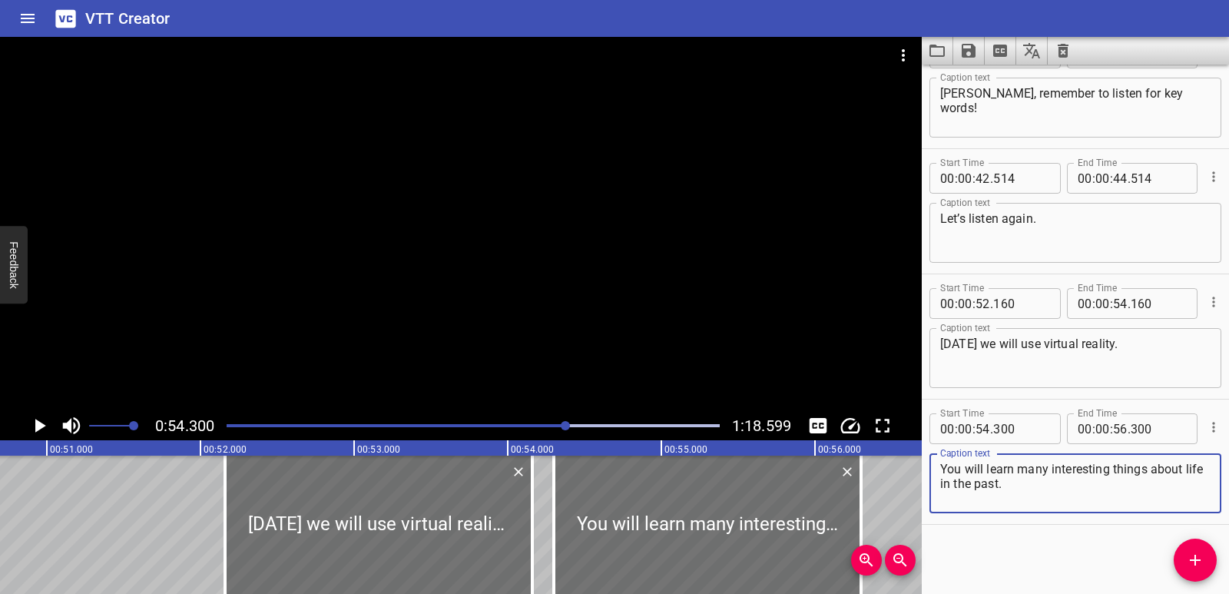
scroll to position [0, 7821]
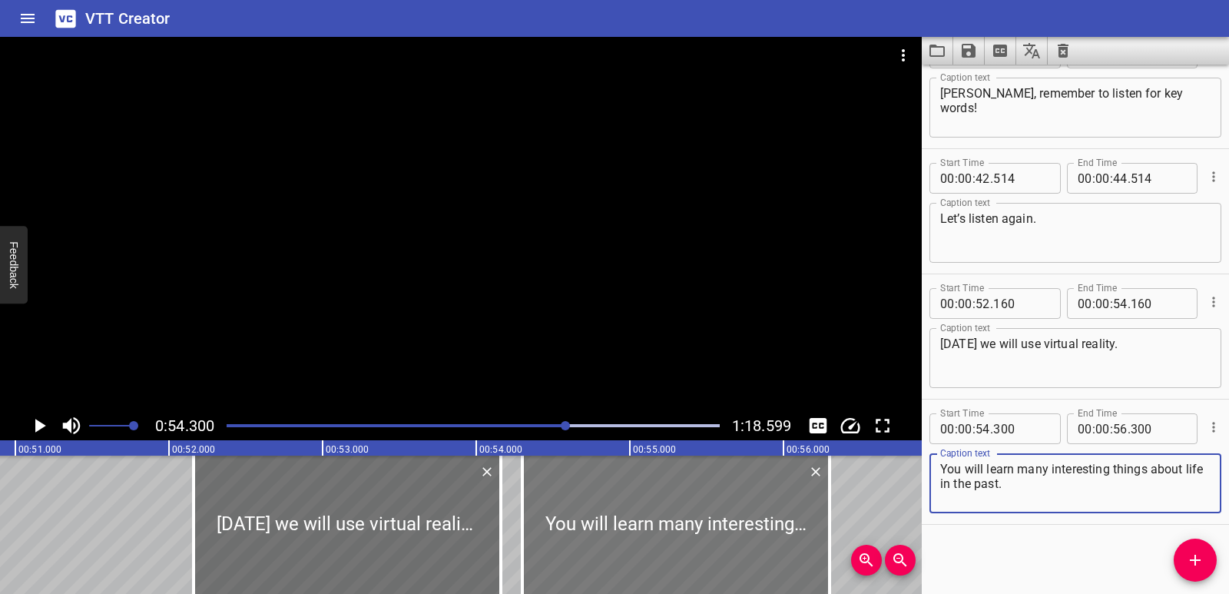
type textarea "You will learn many interesting things about life in the past."
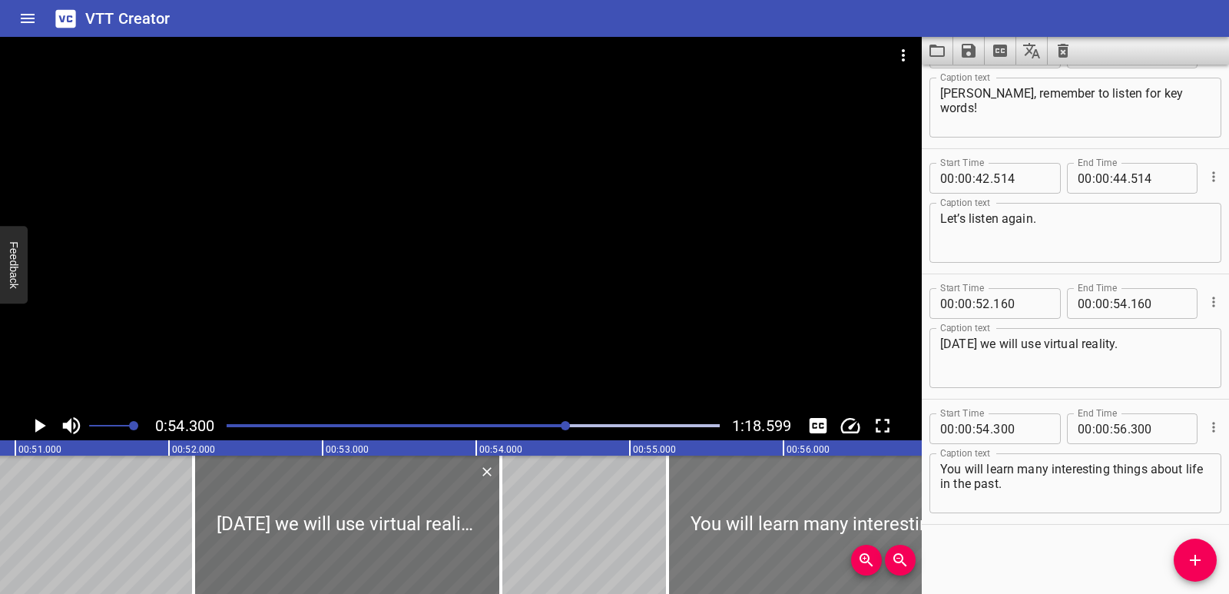
drag, startPoint x: 655, startPoint y: 534, endPoint x: 757, endPoint y: 522, distance: 102.9
click at [803, 531] on div at bounding box center [821, 525] width 307 height 138
type input "55"
type input "260"
type input "57"
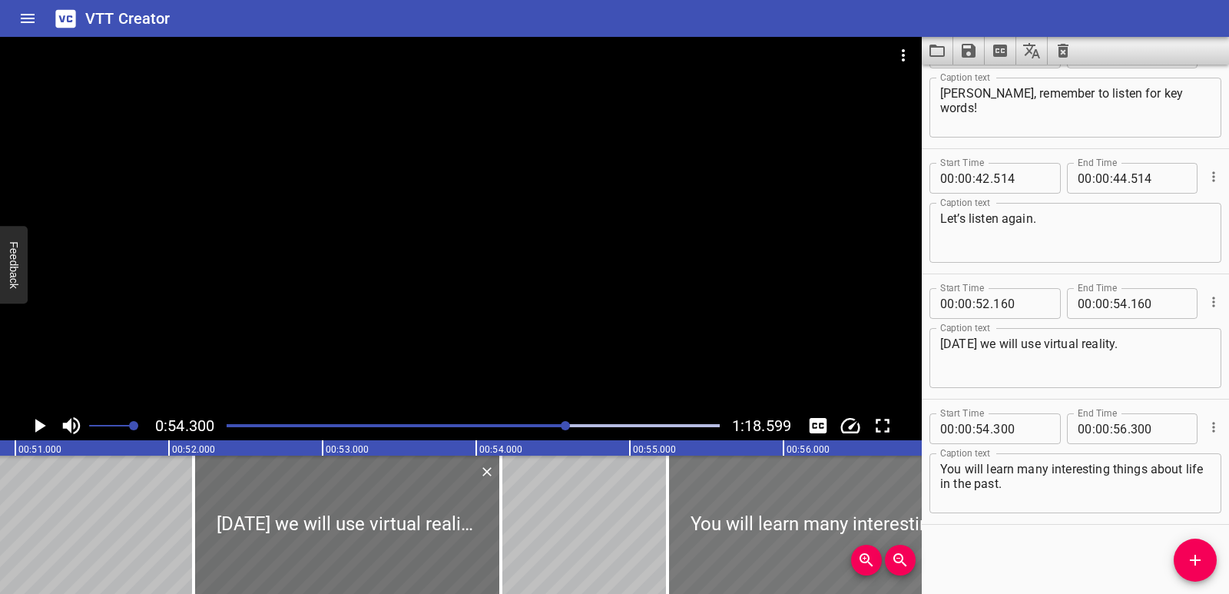
type input "260"
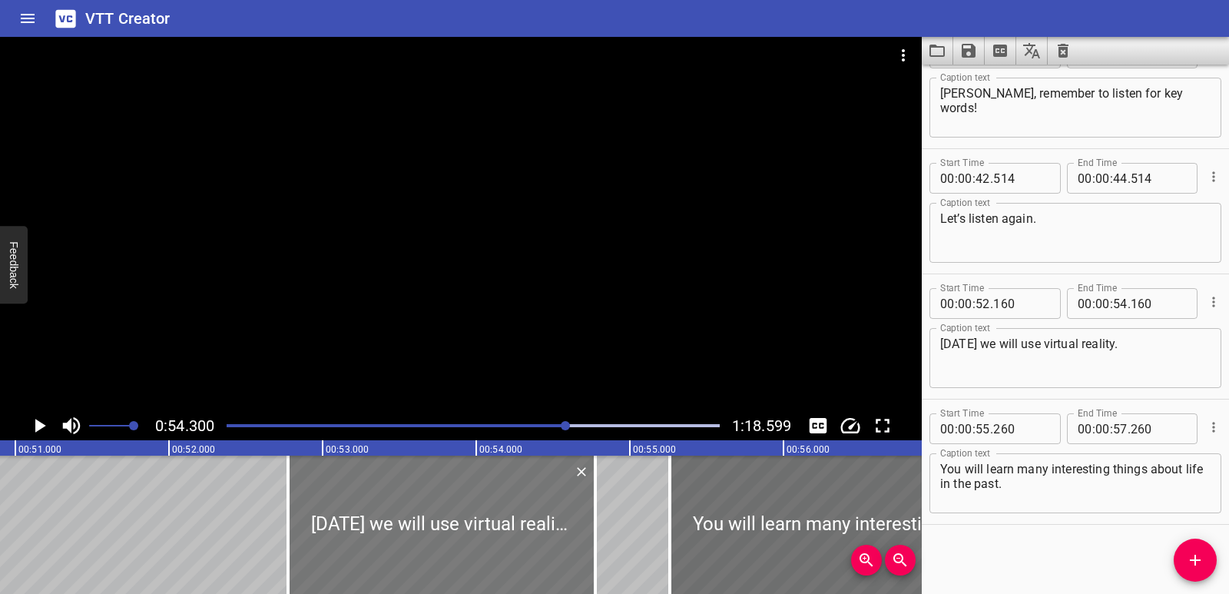
drag, startPoint x: 442, startPoint y: 522, endPoint x: 536, endPoint y: 529, distance: 94.7
click at [536, 529] on div at bounding box center [441, 525] width 307 height 138
type input "775"
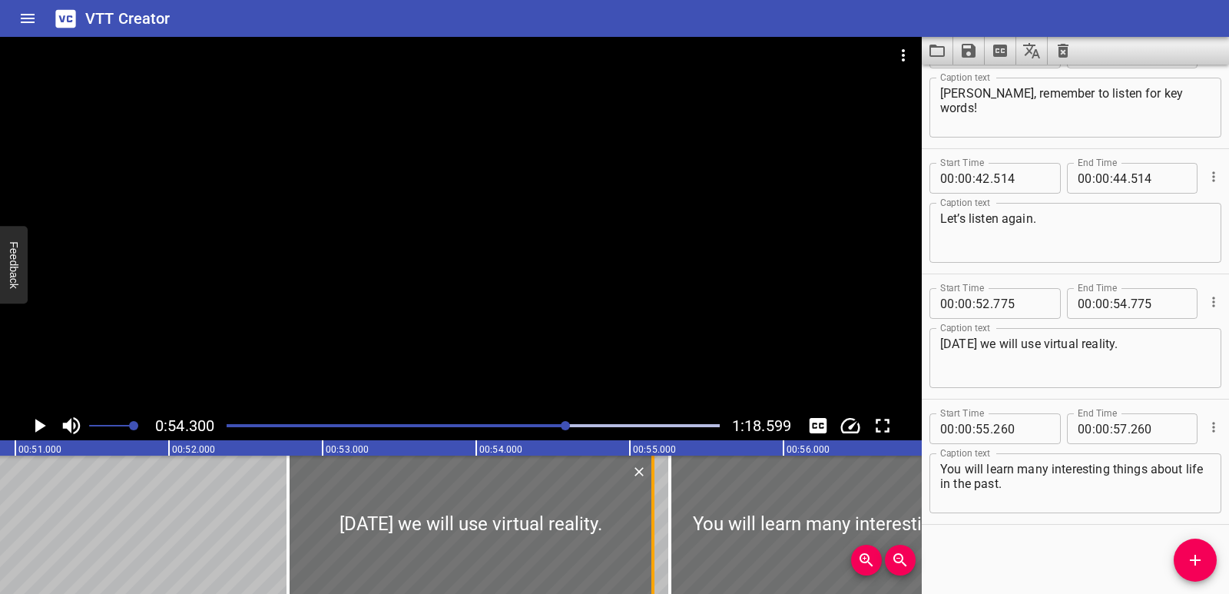
drag, startPoint x: 592, startPoint y: 527, endPoint x: 649, endPoint y: 527, distance: 57.6
click at [649, 527] on div at bounding box center [652, 525] width 15 height 138
type input "55"
type input "150"
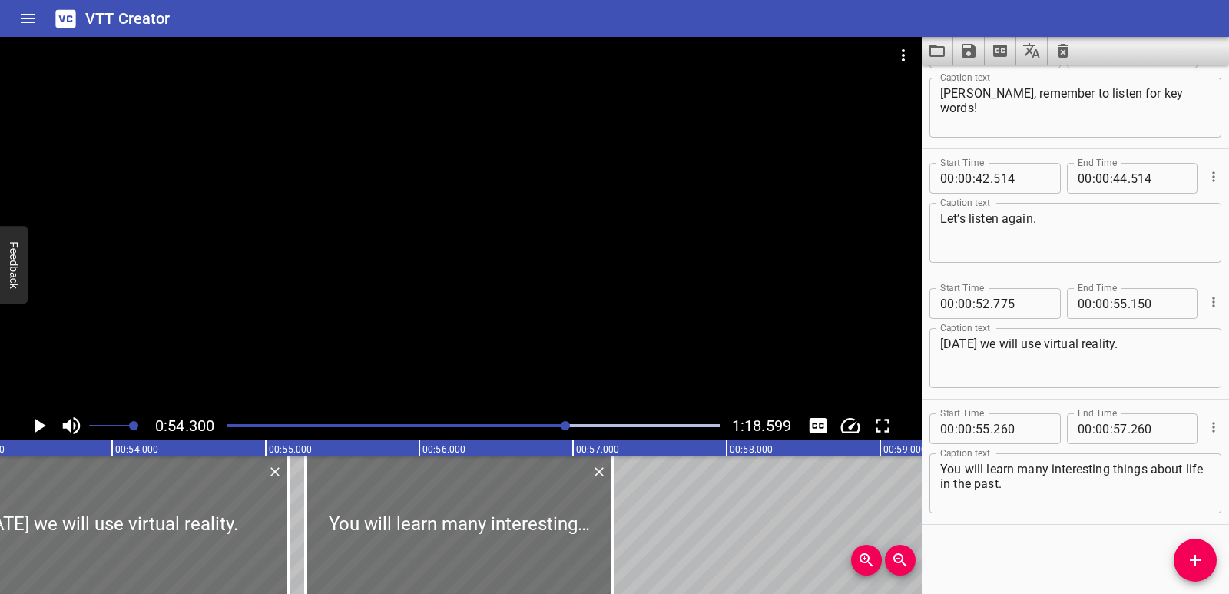
scroll to position [0, 8233]
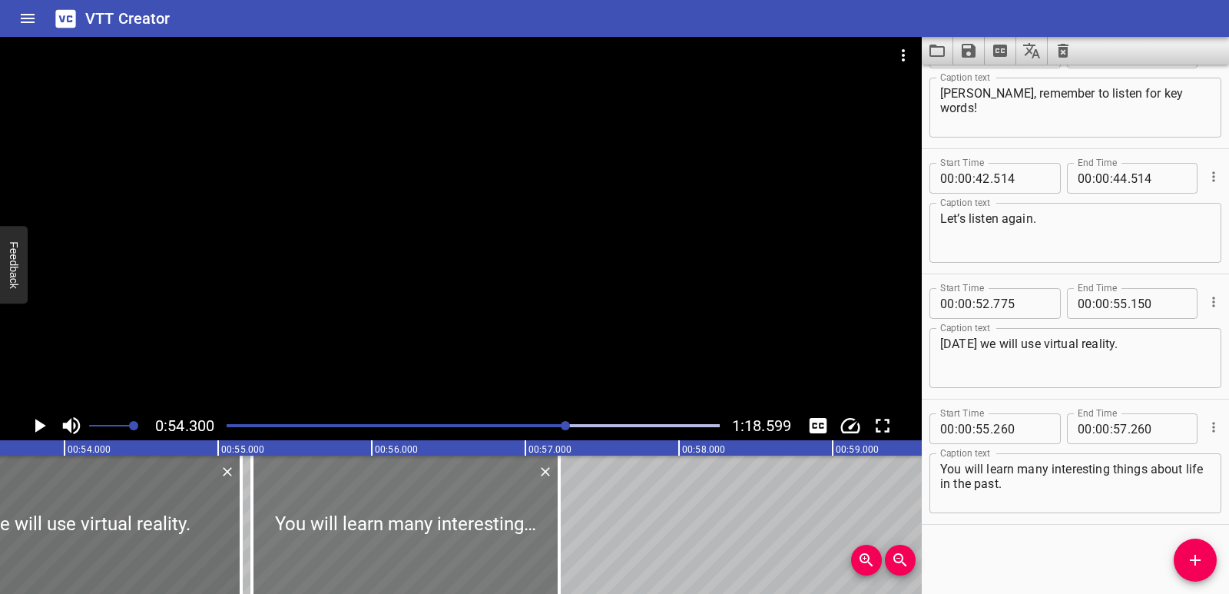
click at [440, 551] on div at bounding box center [405, 525] width 307 height 138
type input "220"
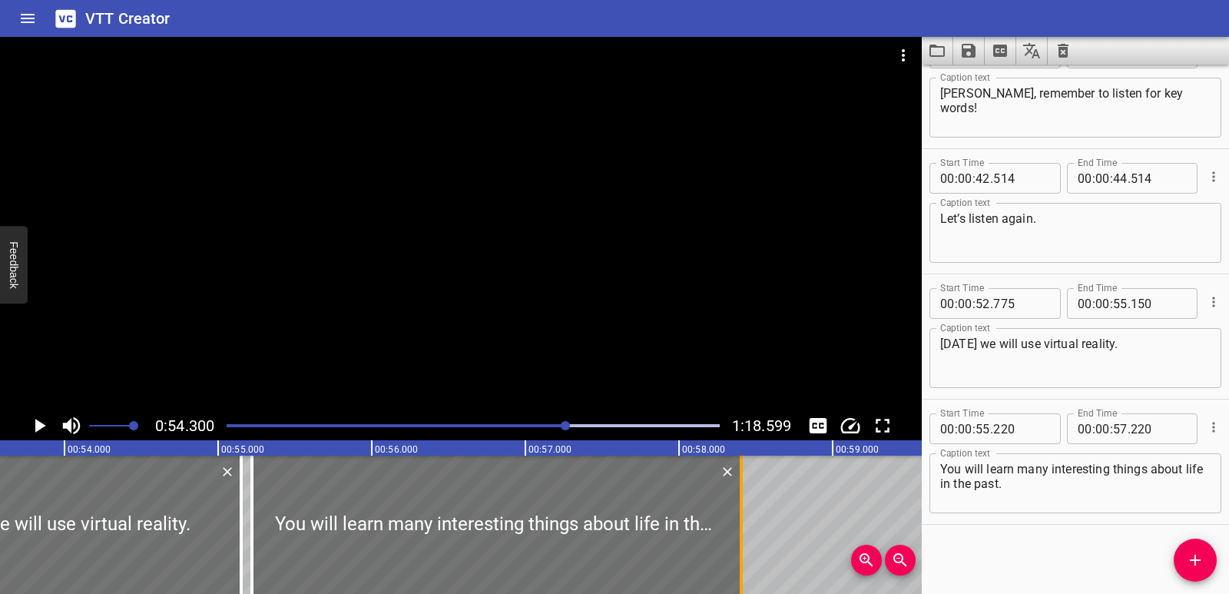
drag, startPoint x: 553, startPoint y: 542, endPoint x: 735, endPoint y: 549, distance: 182.2
click at [735, 549] on div at bounding box center [741, 525] width 15 height 138
type input "58"
type input "405"
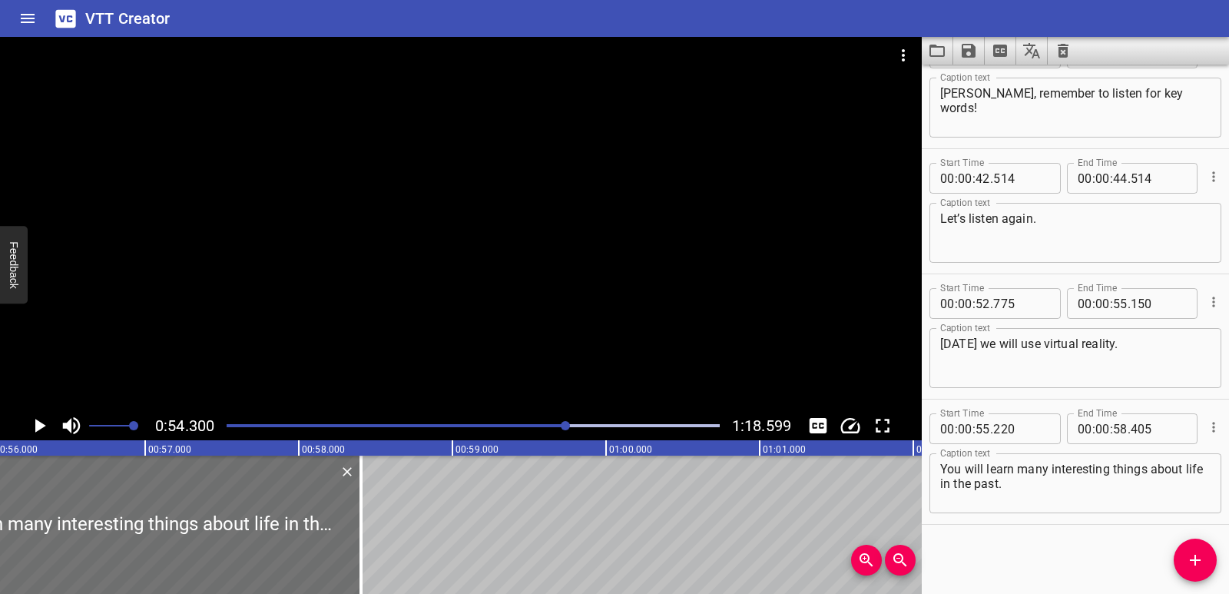
scroll to position [0, 8629]
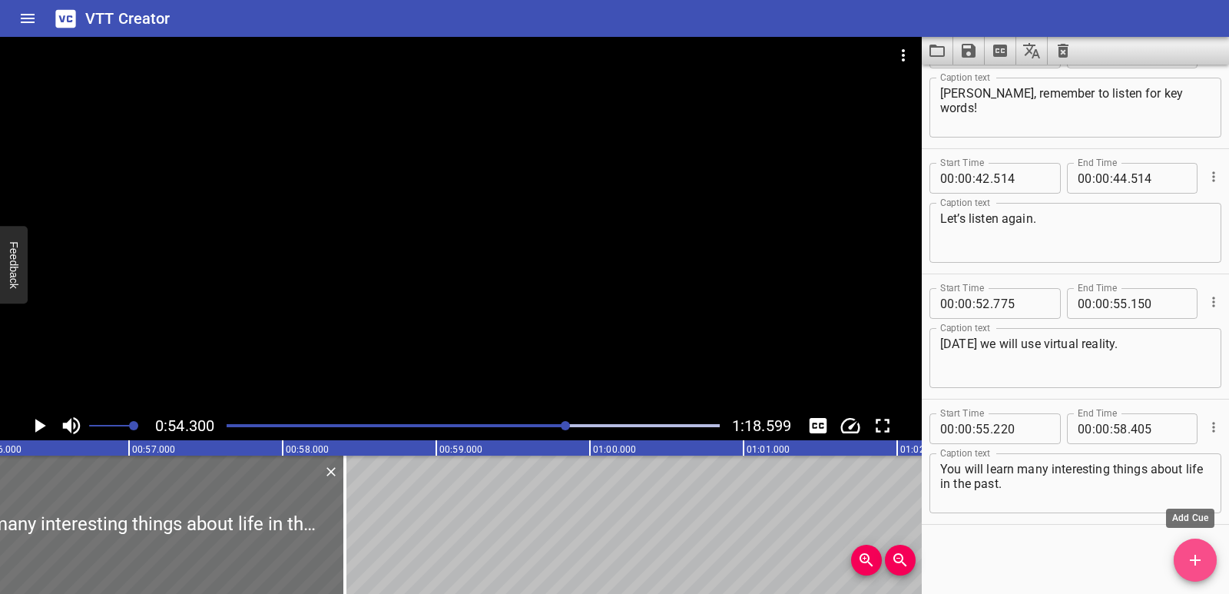
click at [1216, 565] on span "Add Cue" at bounding box center [1195, 560] width 43 height 18
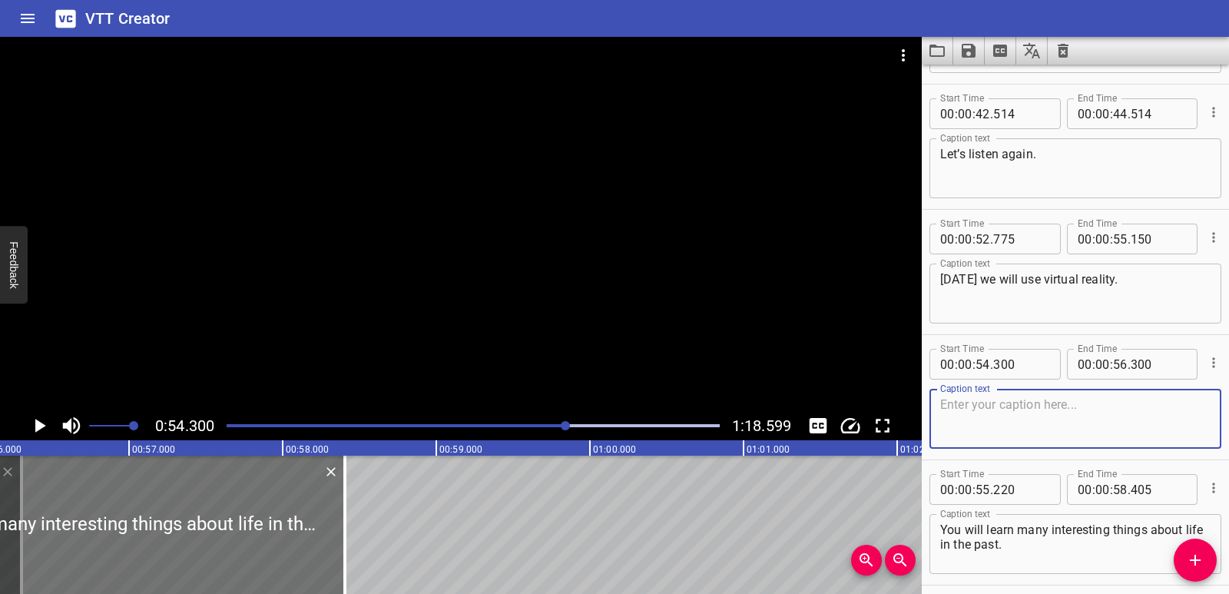
scroll to position [1546, 0]
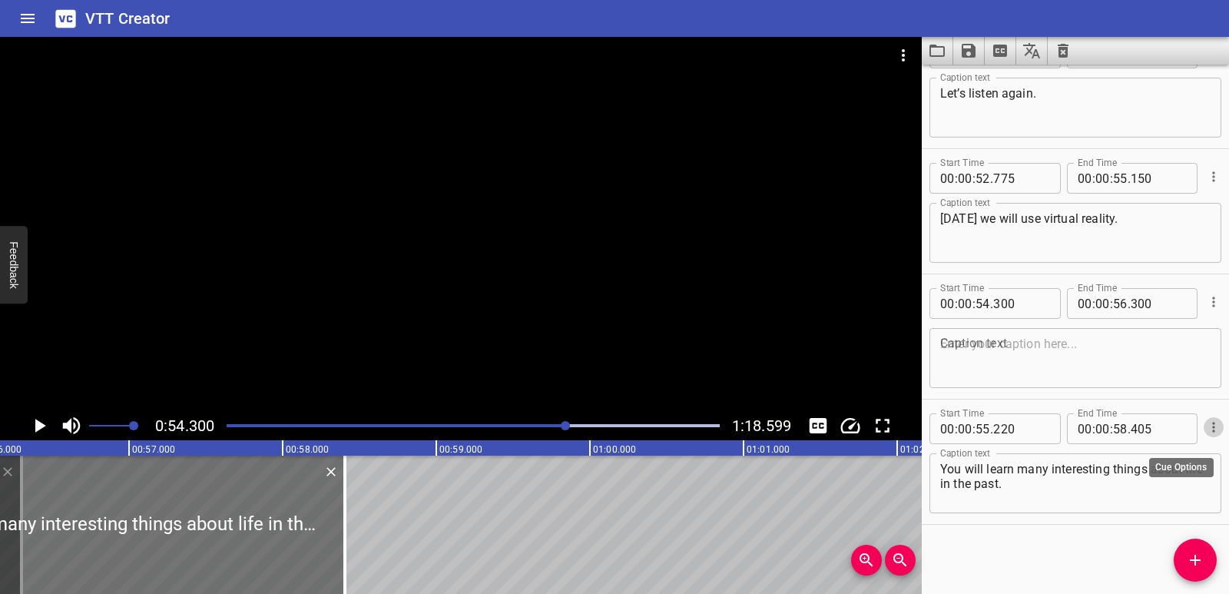
click at [1212, 430] on icon "Cue Options" at bounding box center [1213, 427] width 2 height 10
click at [1165, 456] on li "Delete Cue" at bounding box center [1149, 455] width 134 height 28
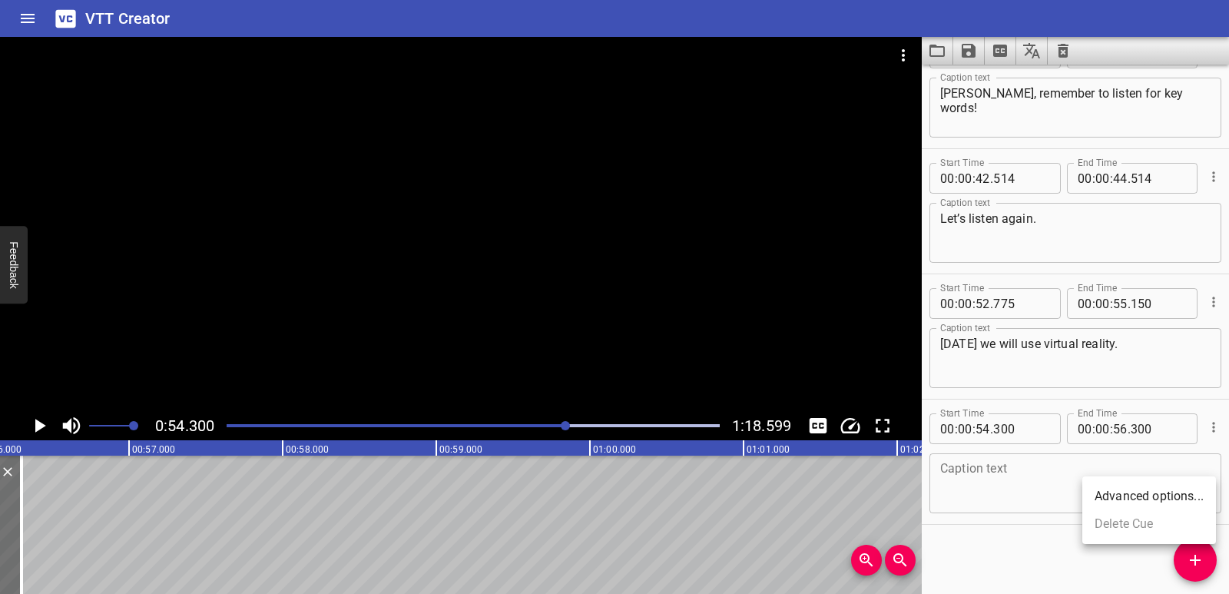
scroll to position [1421, 0]
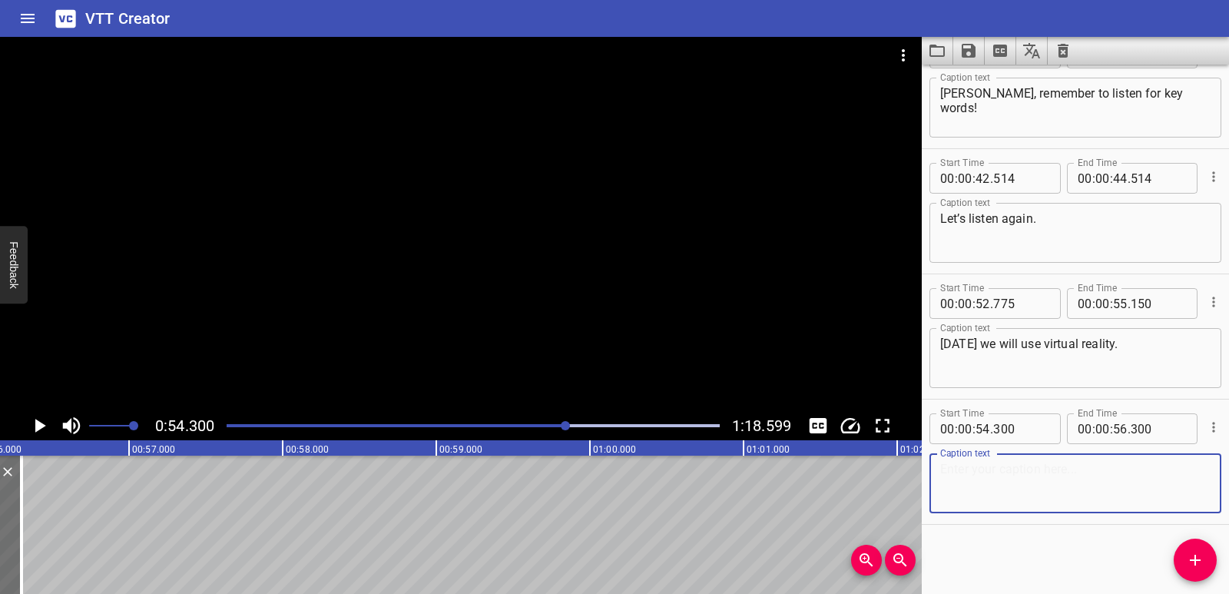
click at [979, 479] on textarea at bounding box center [1075, 484] width 270 height 44
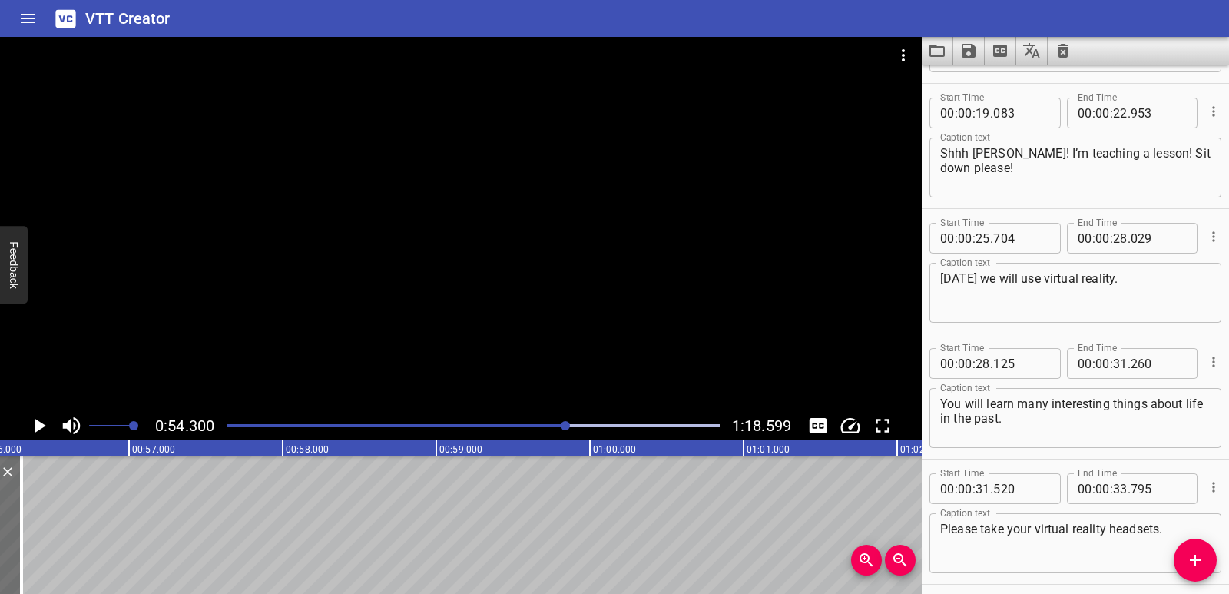
scroll to position [730, 0]
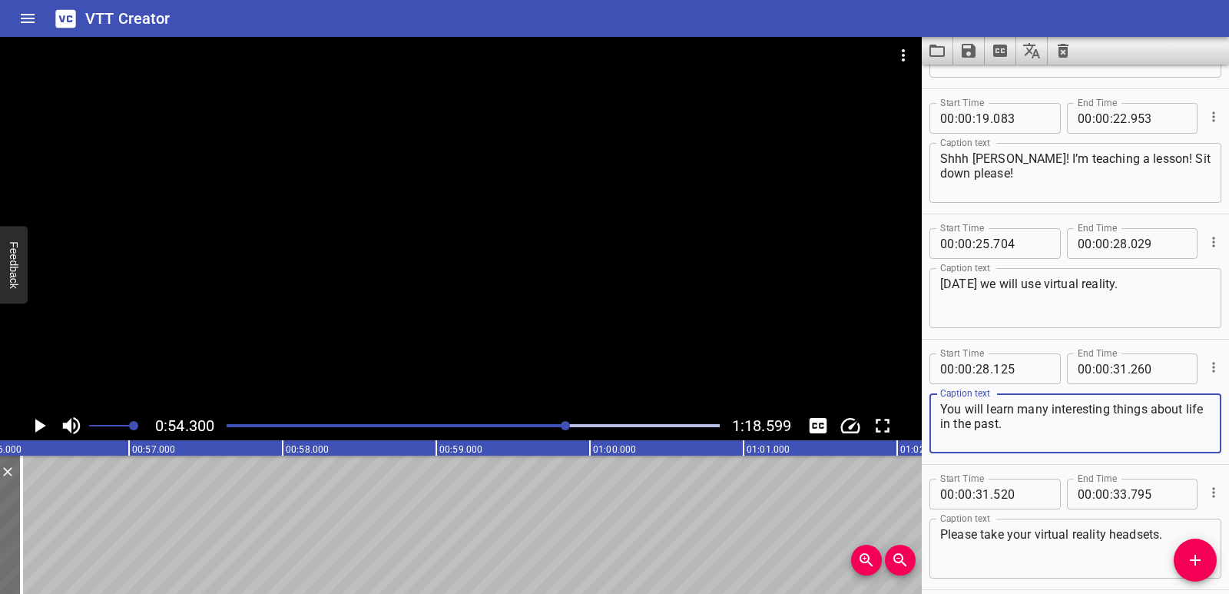
drag, startPoint x: 941, startPoint y: 409, endPoint x: 1036, endPoint y: 431, distance: 97.8
click at [1036, 431] on textarea "You will learn many interesting things about life in the past." at bounding box center [1075, 424] width 270 height 44
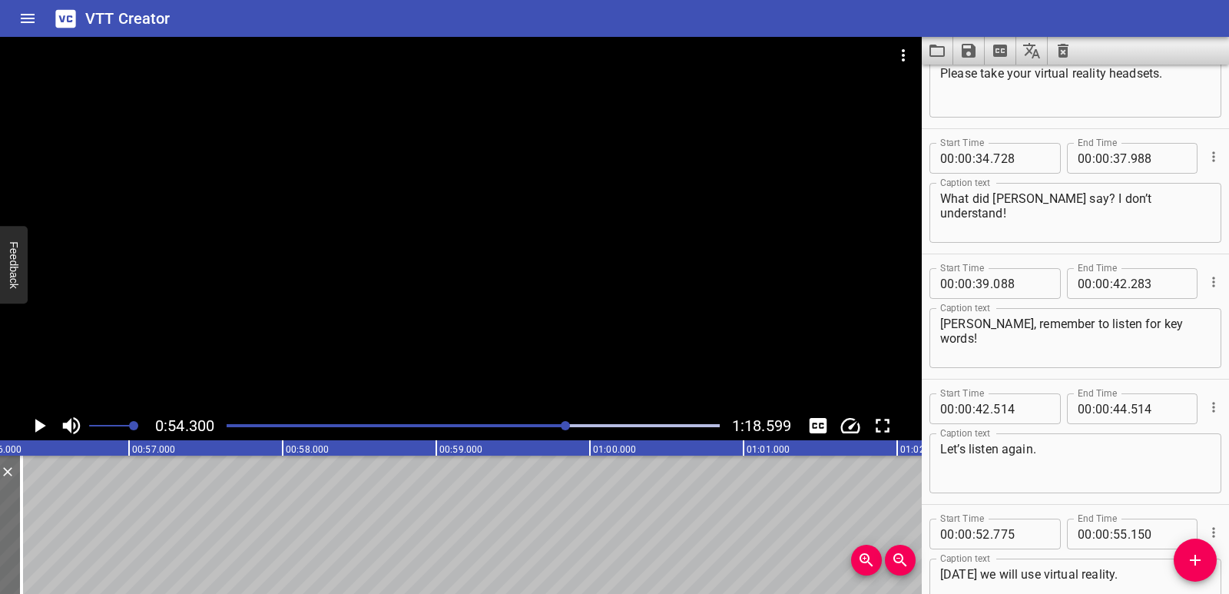
scroll to position [1421, 0]
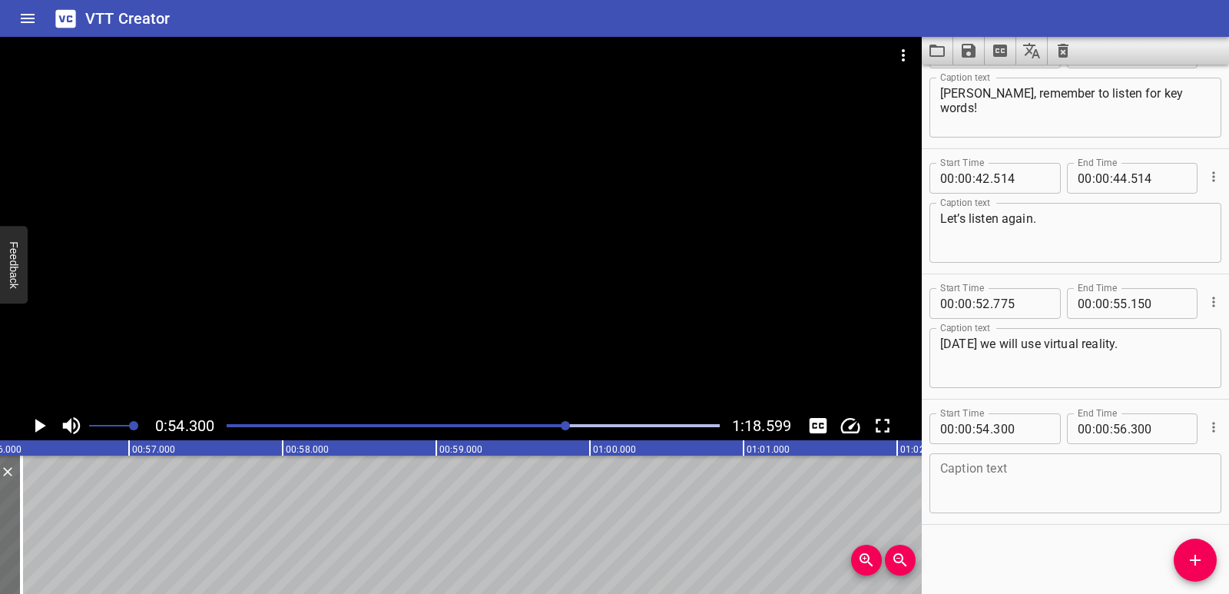
click at [1004, 478] on textarea at bounding box center [1075, 484] width 270 height 44
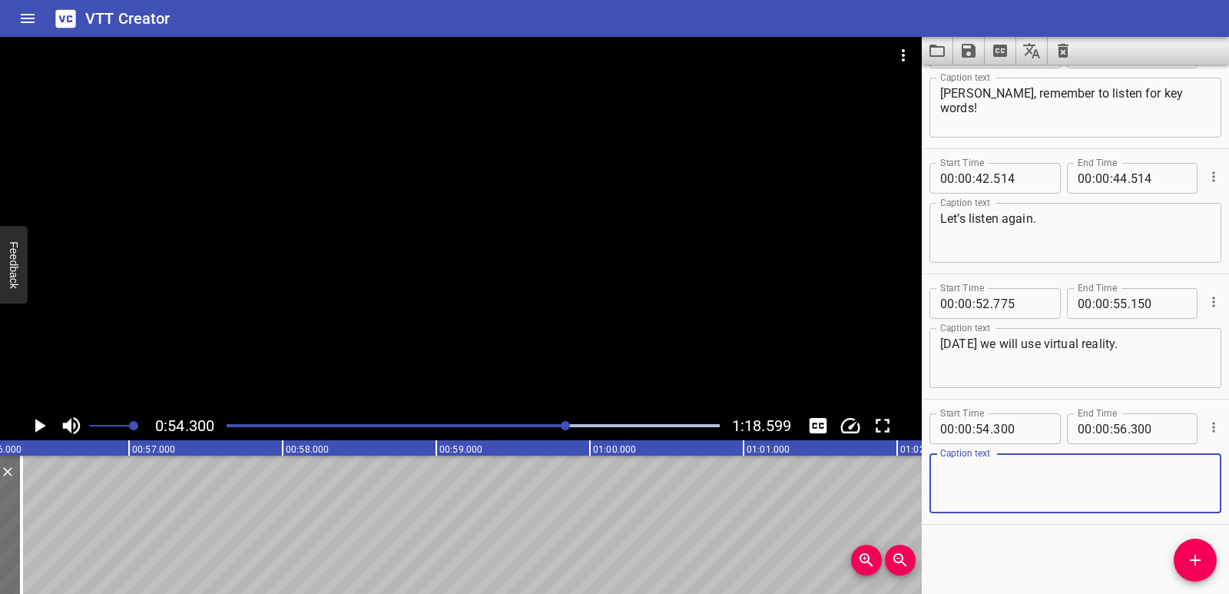
paste textarea "You will learn many interesting things about life in the past."
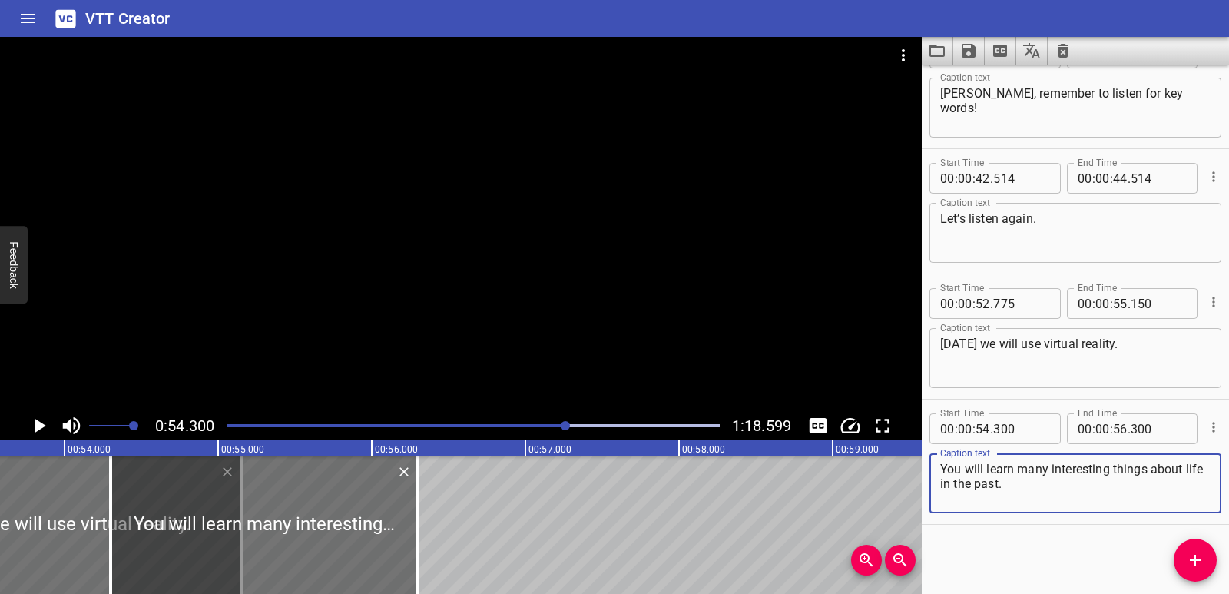
scroll to position [0, 8090]
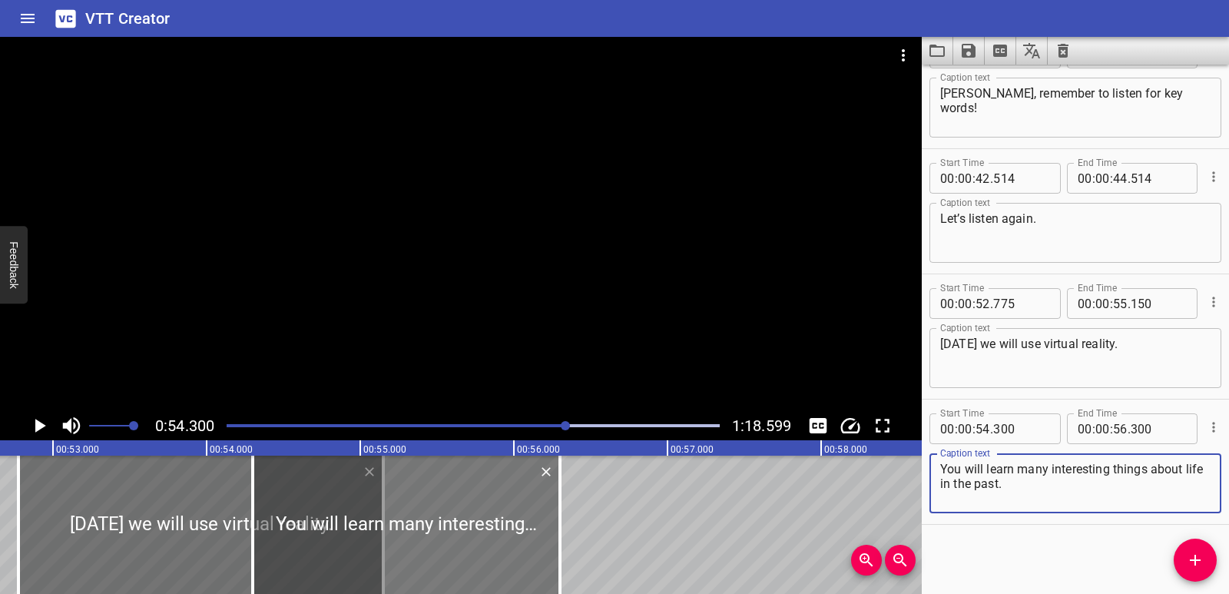
type textarea "You will learn many interesting things about life in the past."
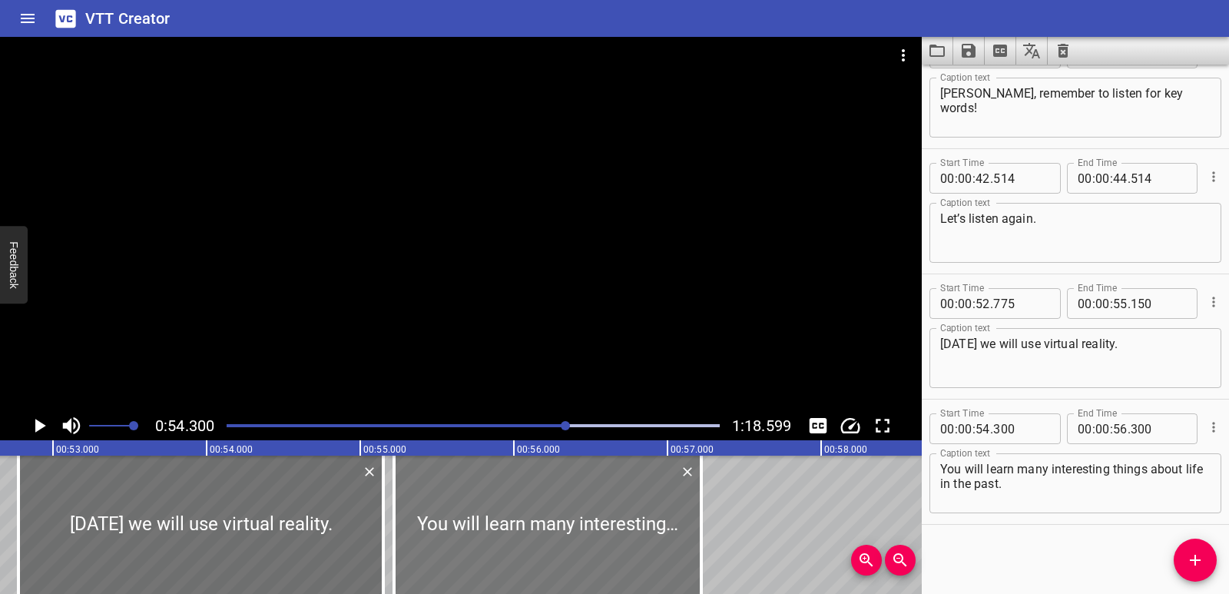
drag, startPoint x: 509, startPoint y: 503, endPoint x: 651, endPoint y: 508, distance: 141.4
click at [651, 508] on div at bounding box center [547, 525] width 307 height 138
type input "55"
type input "220"
type input "57"
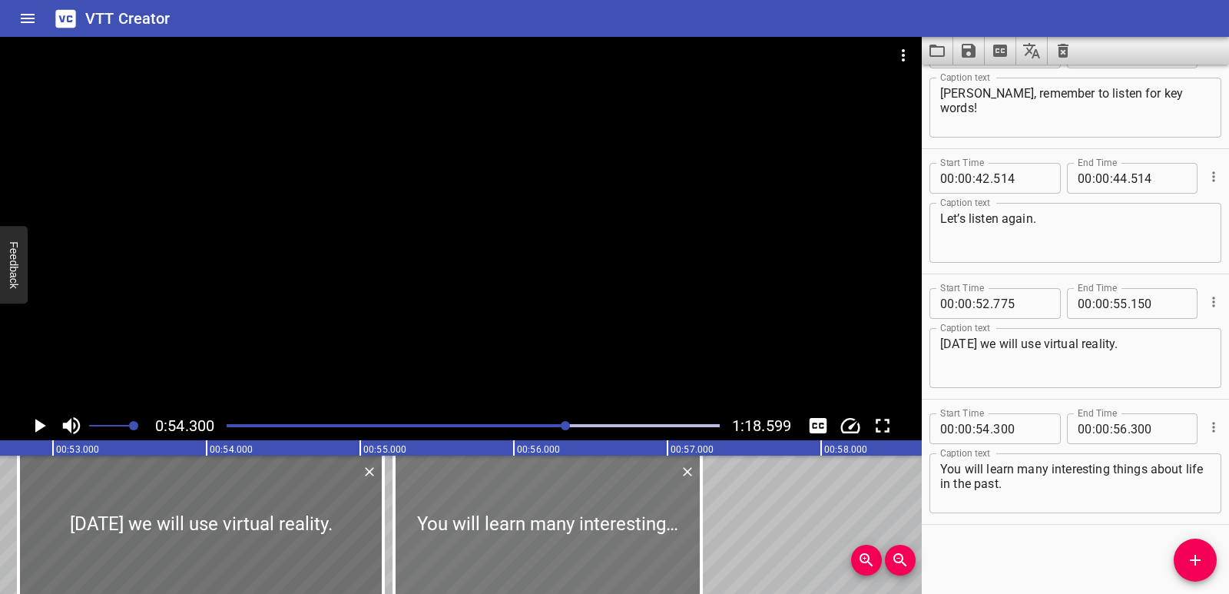
type input "220"
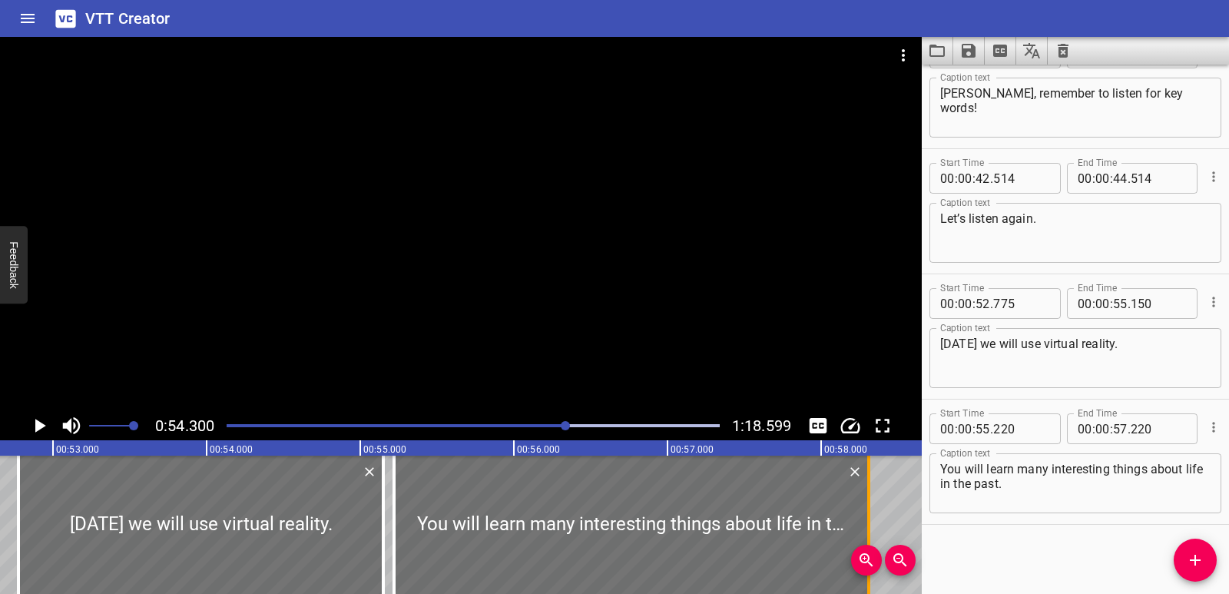
drag, startPoint x: 705, startPoint y: 517, endPoint x: 873, endPoint y: 515, distance: 167.5
click at [873, 515] on div at bounding box center [868, 525] width 15 height 138
type input "58"
type input "310"
click at [370, 551] on div at bounding box center [376, 525] width 15 height 138
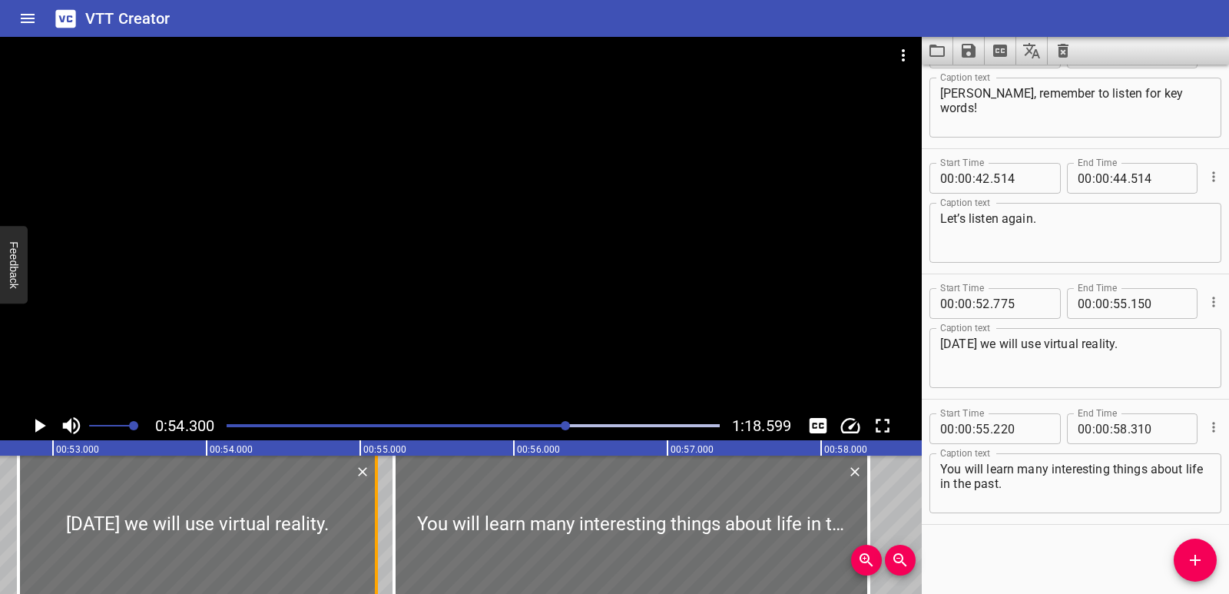
type input "105"
click at [394, 546] on div at bounding box center [392, 525] width 15 height 138
type input "210"
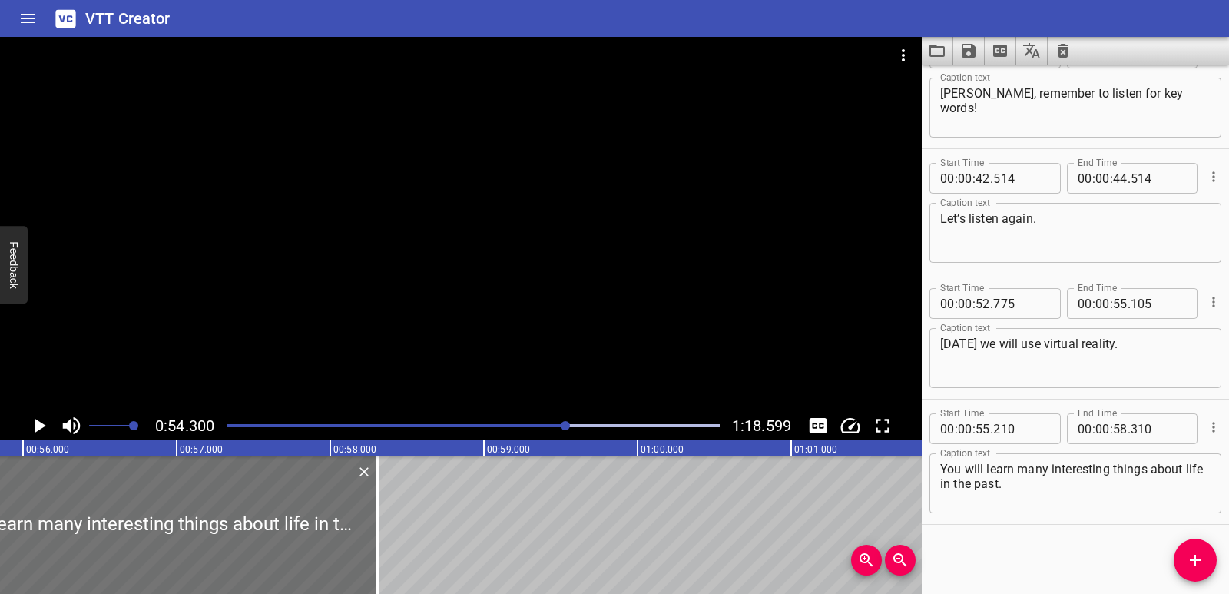
scroll to position [0, 8613]
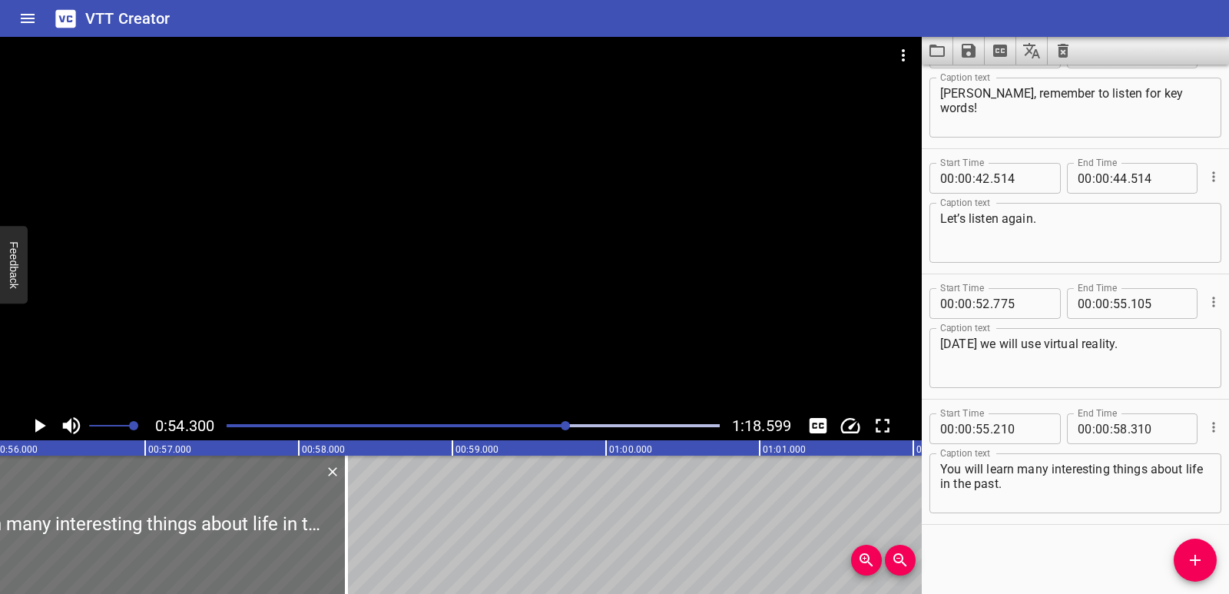
click at [390, 513] on div "Listening My Life I go to The [PERSON_NAME] Academy for Boys. This is my classr…" at bounding box center [606, 525] width 18438 height 138
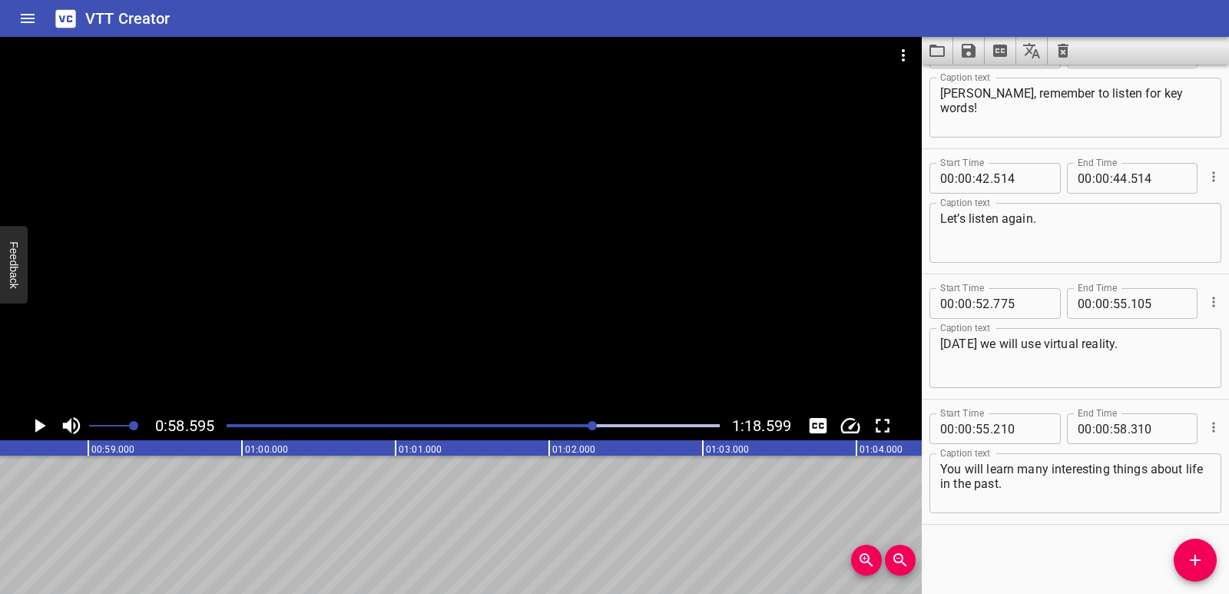
scroll to position [0, 9003]
click at [1196, 559] on icon "Add Cue" at bounding box center [1195, 560] width 11 height 11
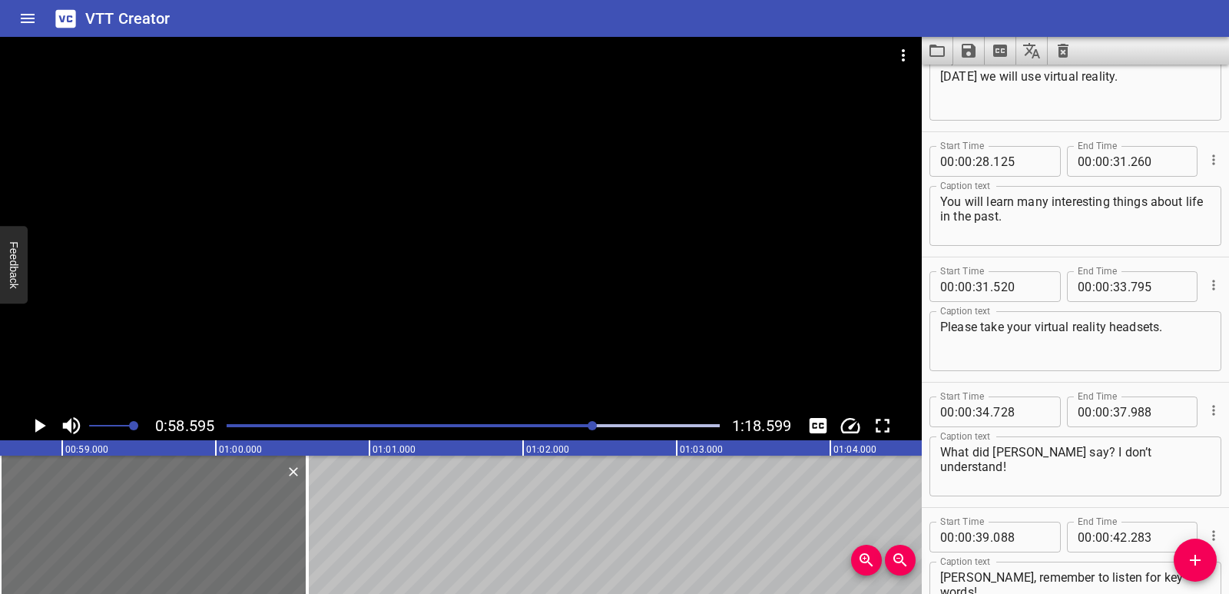
scroll to position [932, 0]
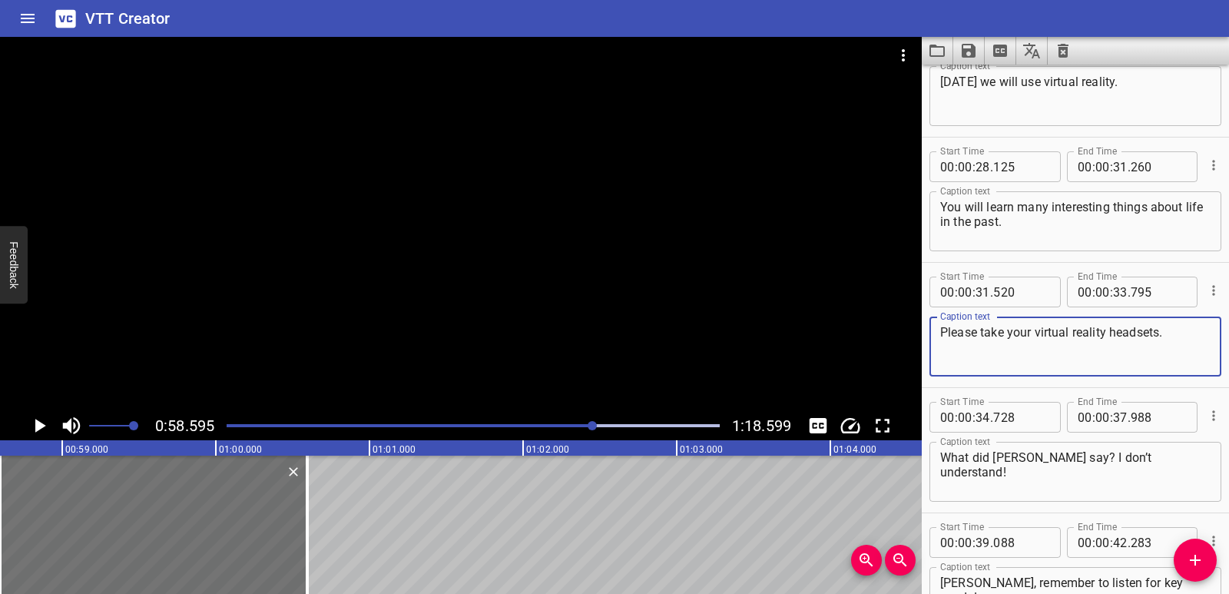
drag, startPoint x: 1176, startPoint y: 333, endPoint x: 938, endPoint y: 333, distance: 238.2
click at [938, 333] on div "Please take your virtual reality headsets. Caption text" at bounding box center [1076, 347] width 292 height 60
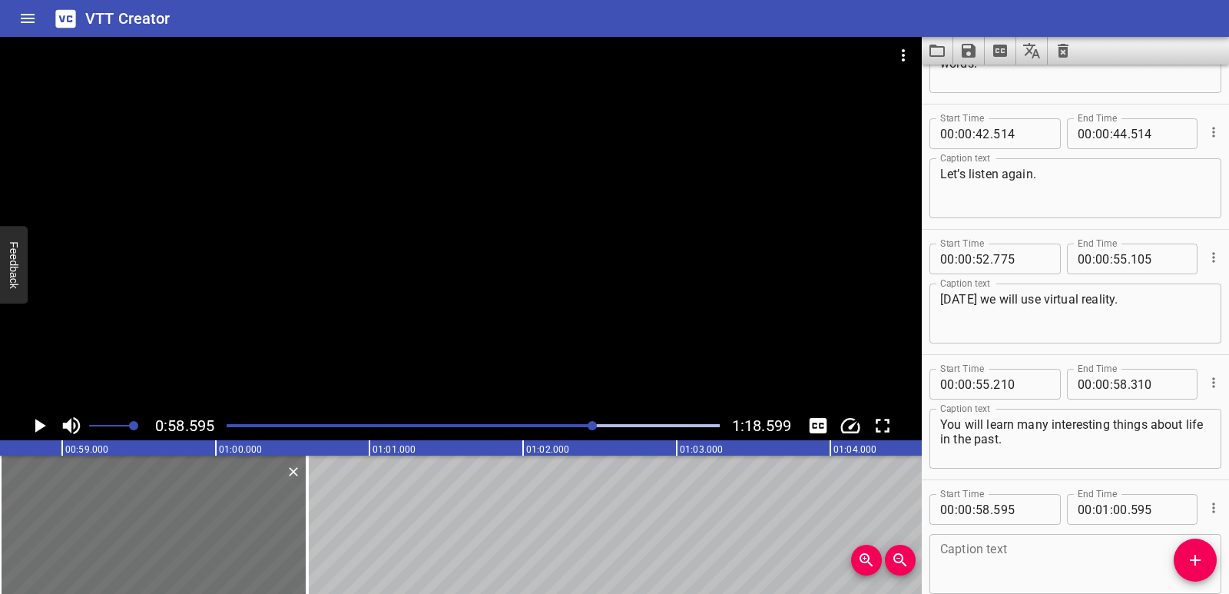
scroll to position [1546, 0]
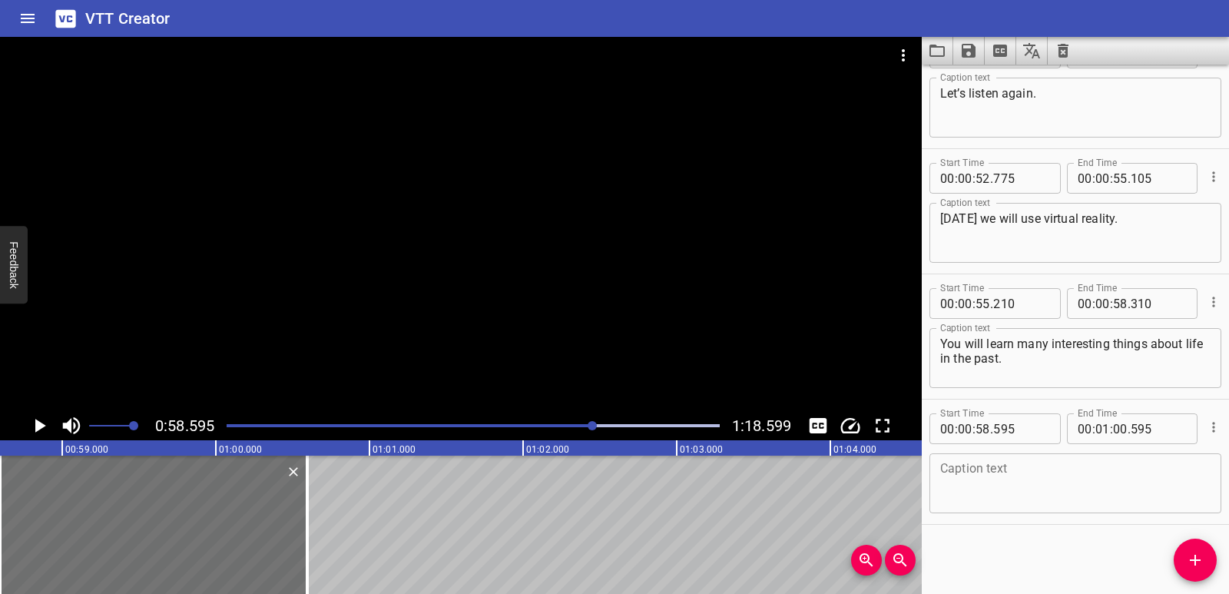
click at [978, 479] on textarea at bounding box center [1075, 484] width 270 height 44
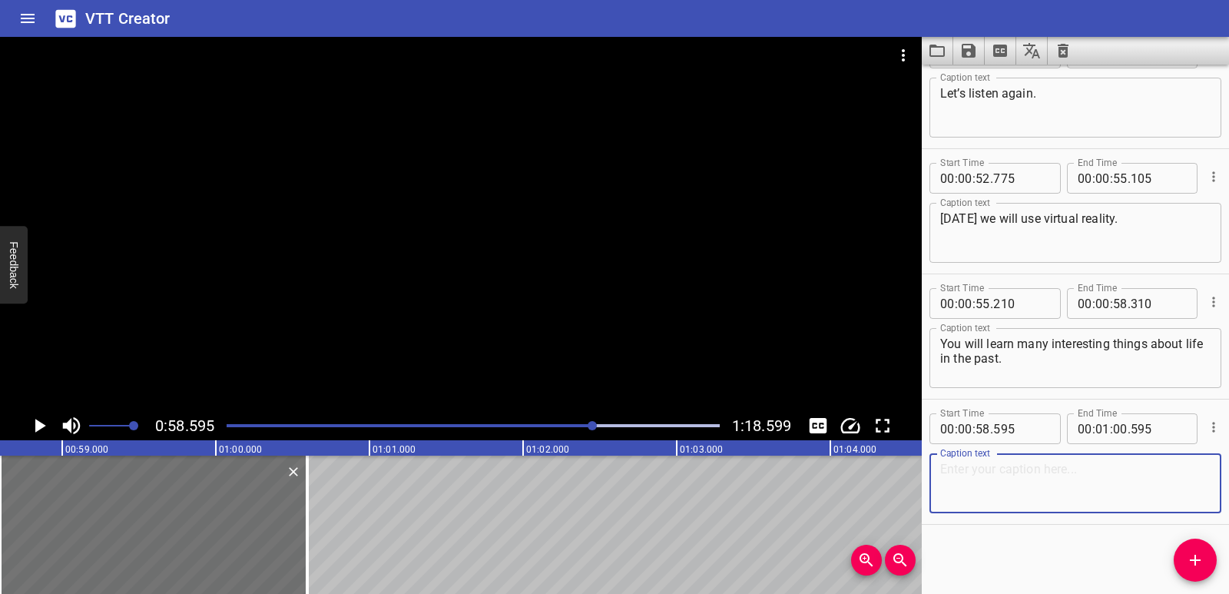
paste textarea "Please take your virtual reality headsets."
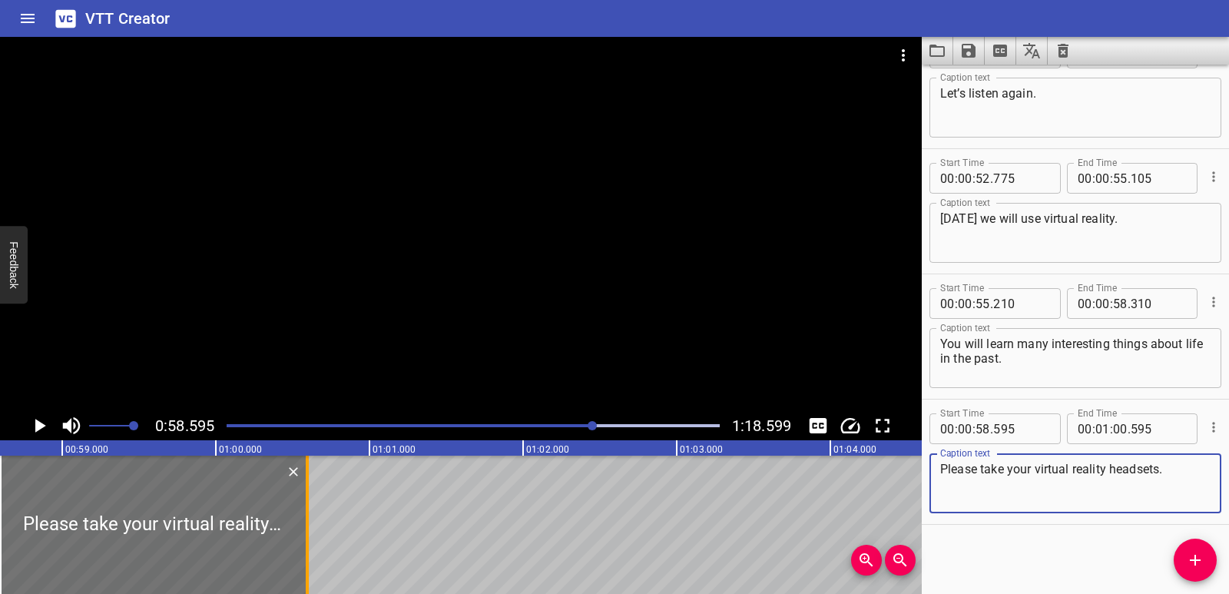
type textarea "Please take your virtual reality headsets."
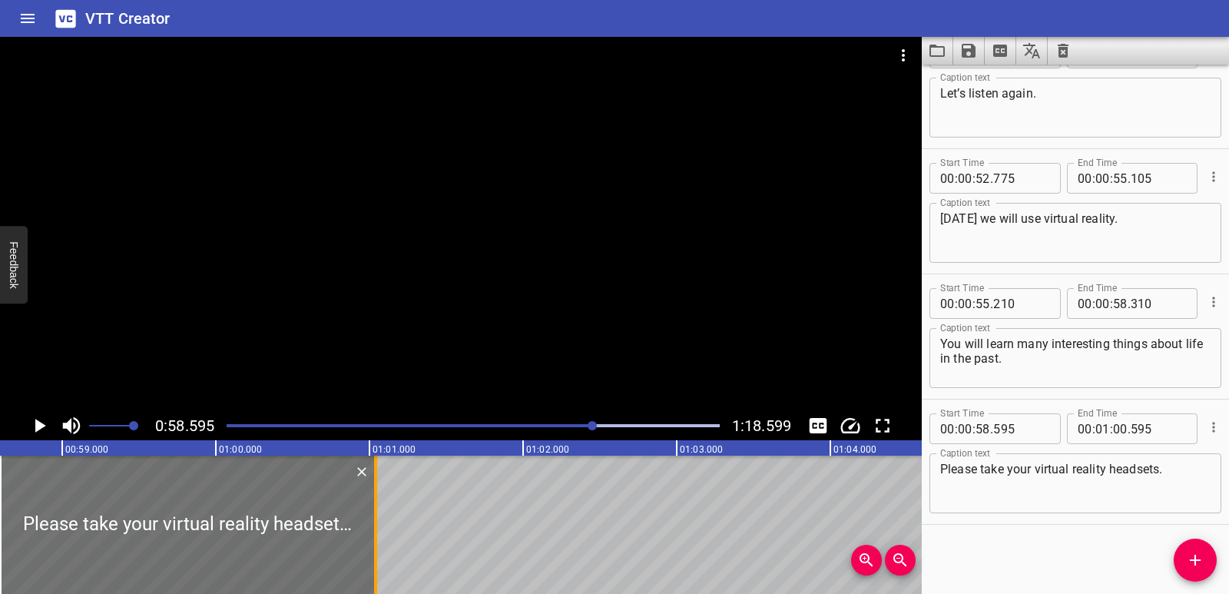
drag, startPoint x: 307, startPoint y: 519, endPoint x: 375, endPoint y: 522, distance: 68.4
click at [375, 522] on div at bounding box center [375, 525] width 3 height 138
type input "01"
type input "040"
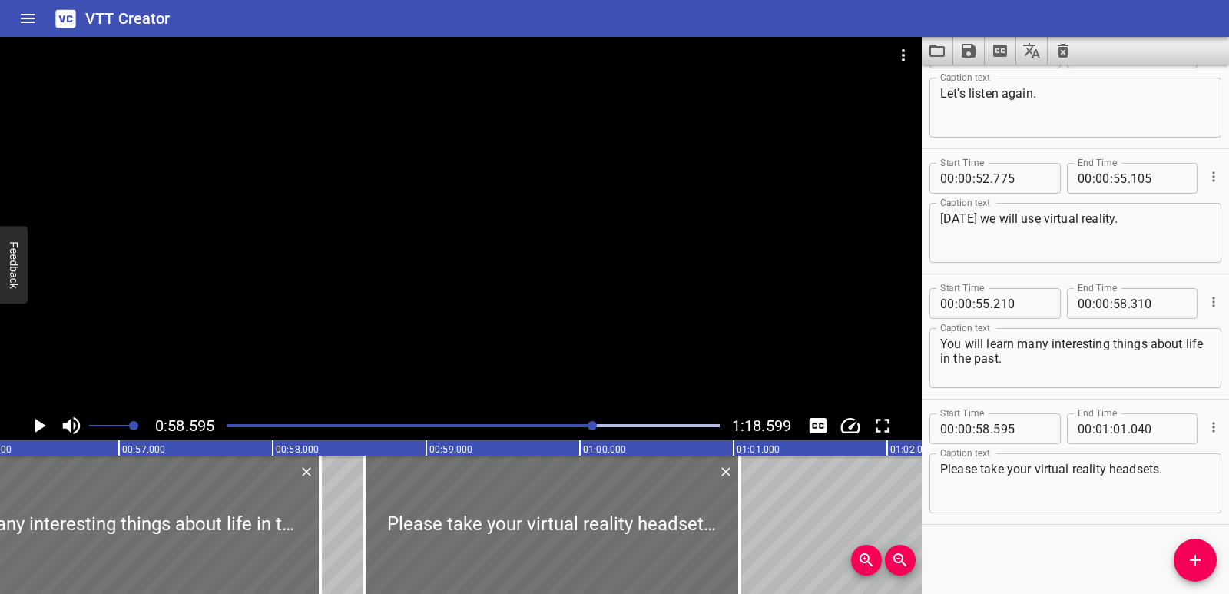
scroll to position [0, 8623]
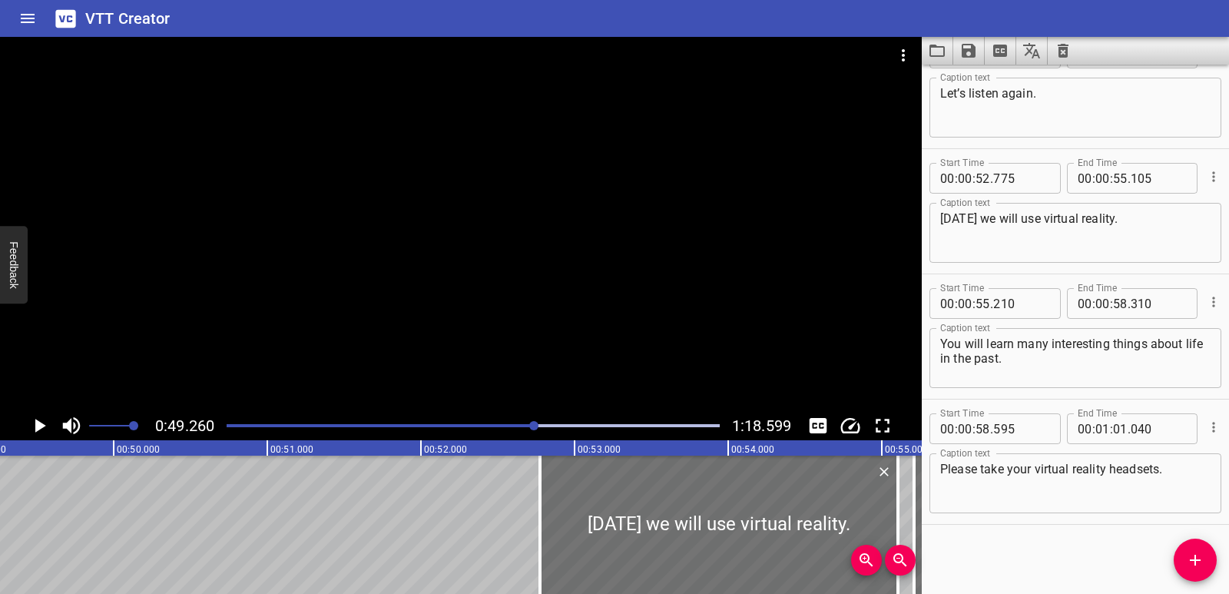
click at [35, 431] on icon "Play/Pause" at bounding box center [39, 425] width 23 height 23
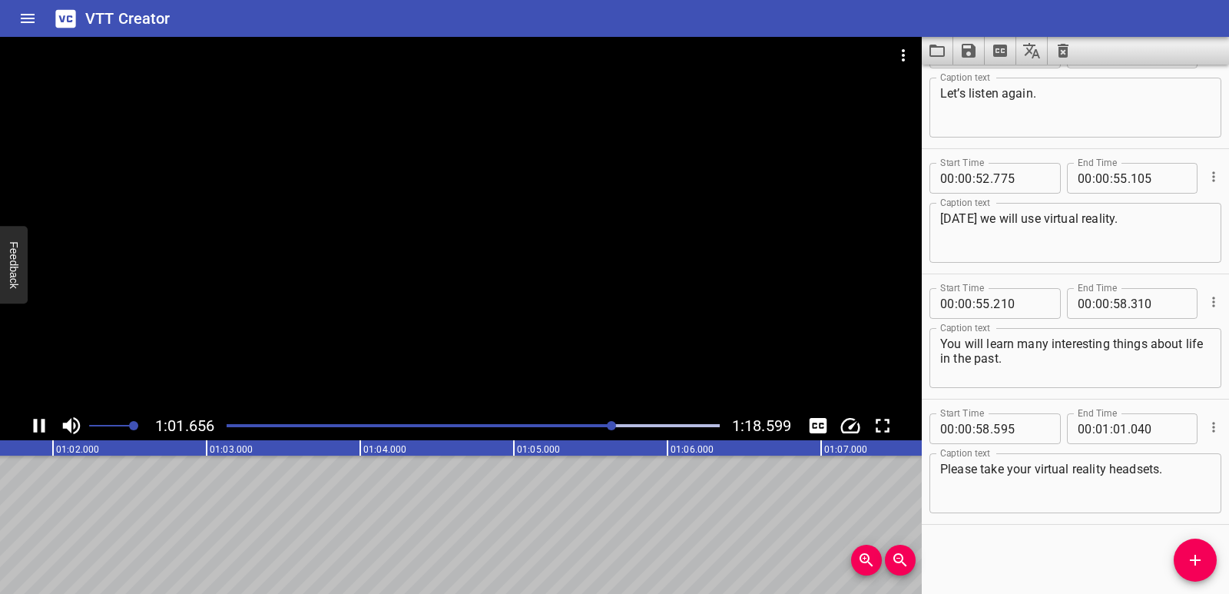
click at [37, 430] on icon "Play/Pause" at bounding box center [40, 426] width 12 height 14
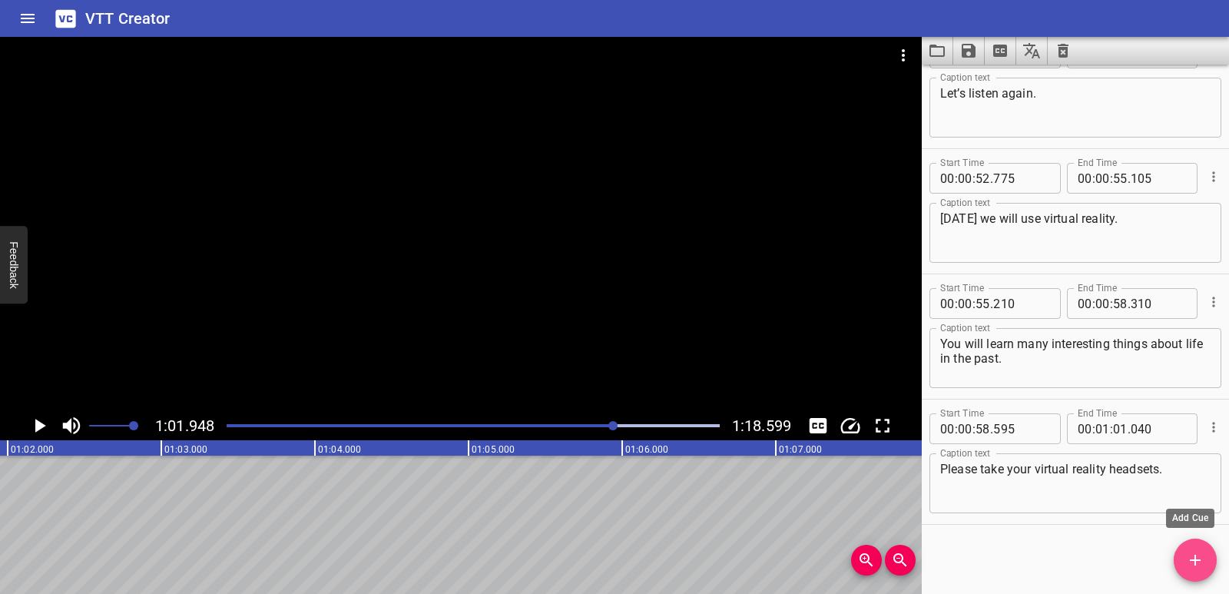
click at [1195, 552] on icon "Add Cue" at bounding box center [1195, 560] width 18 height 18
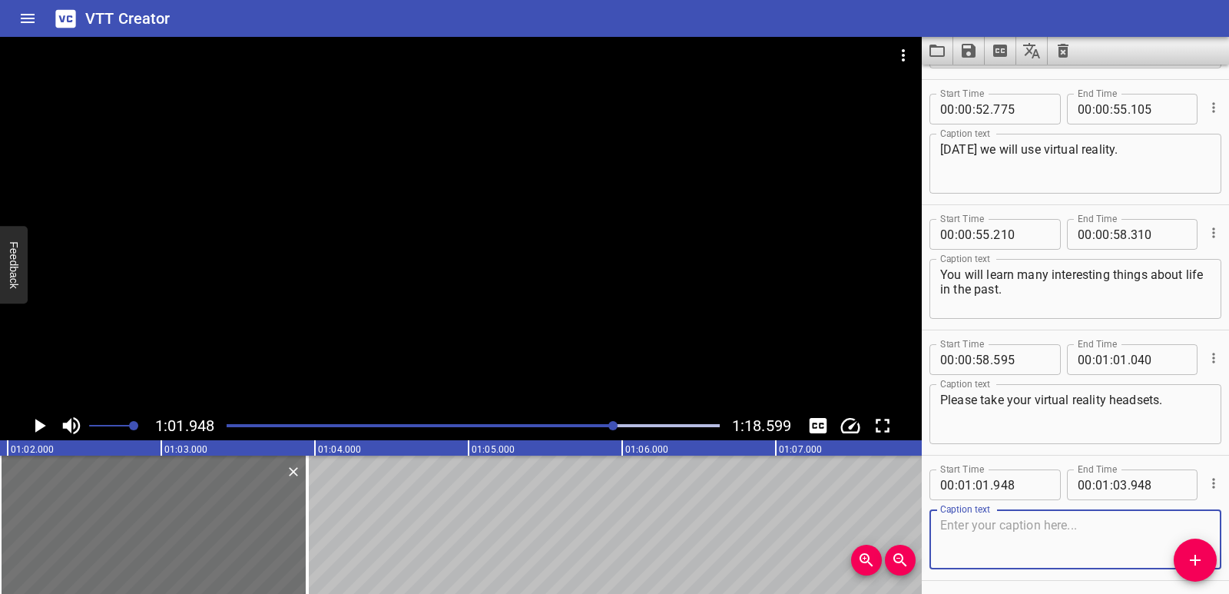
scroll to position [1672, 0]
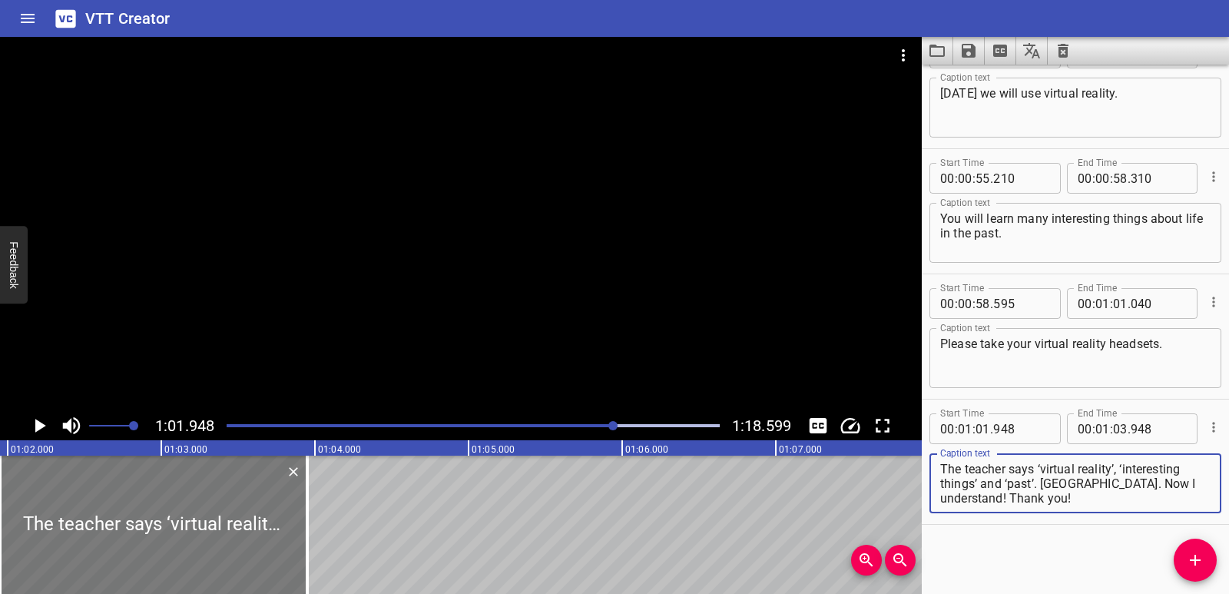
type textarea "The teacher says ‘virtual reality’, ‘interesting things’ and ‘past’. [GEOGRAPHI…"
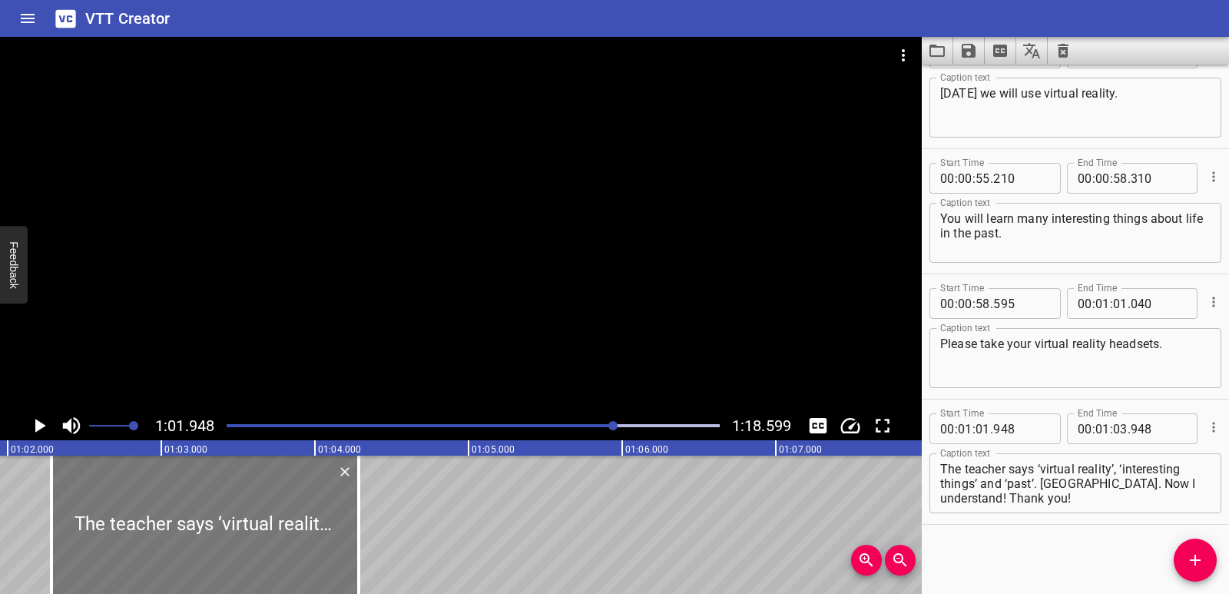
drag, startPoint x: 190, startPoint y: 519, endPoint x: 241, endPoint y: 519, distance: 51.5
click at [241, 519] on div at bounding box center [204, 525] width 307 height 138
type input "02"
type input "283"
type input "04"
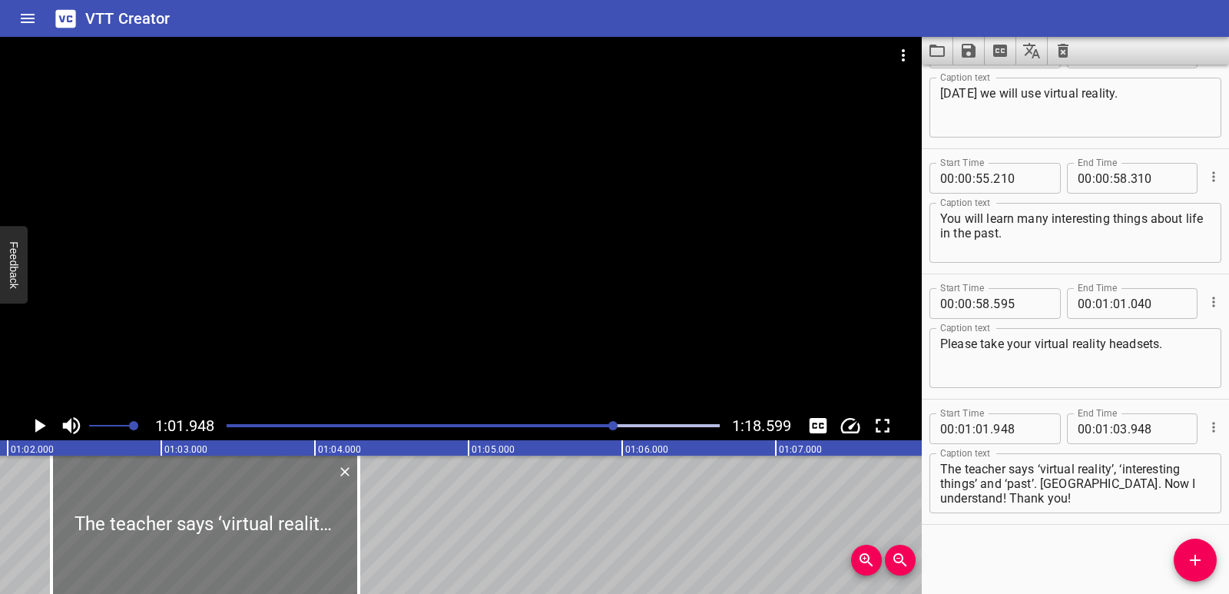
type input "283"
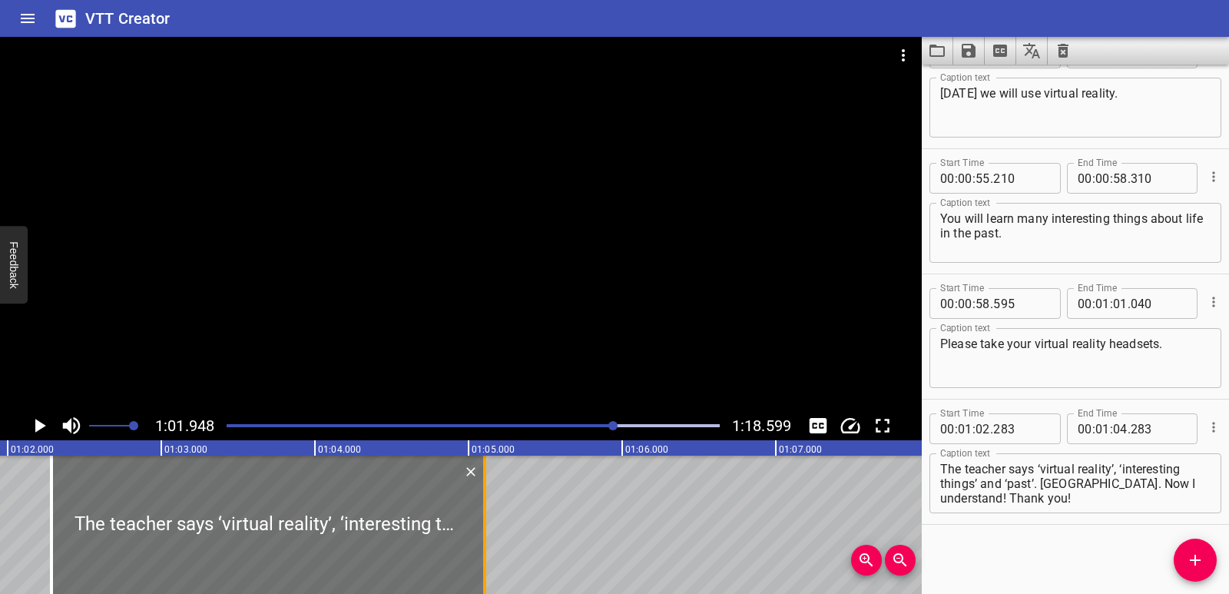
drag, startPoint x: 361, startPoint y: 523, endPoint x: 487, endPoint y: 523, distance: 126.0
click at [487, 523] on div at bounding box center [484, 525] width 15 height 138
type input "05"
type input "103"
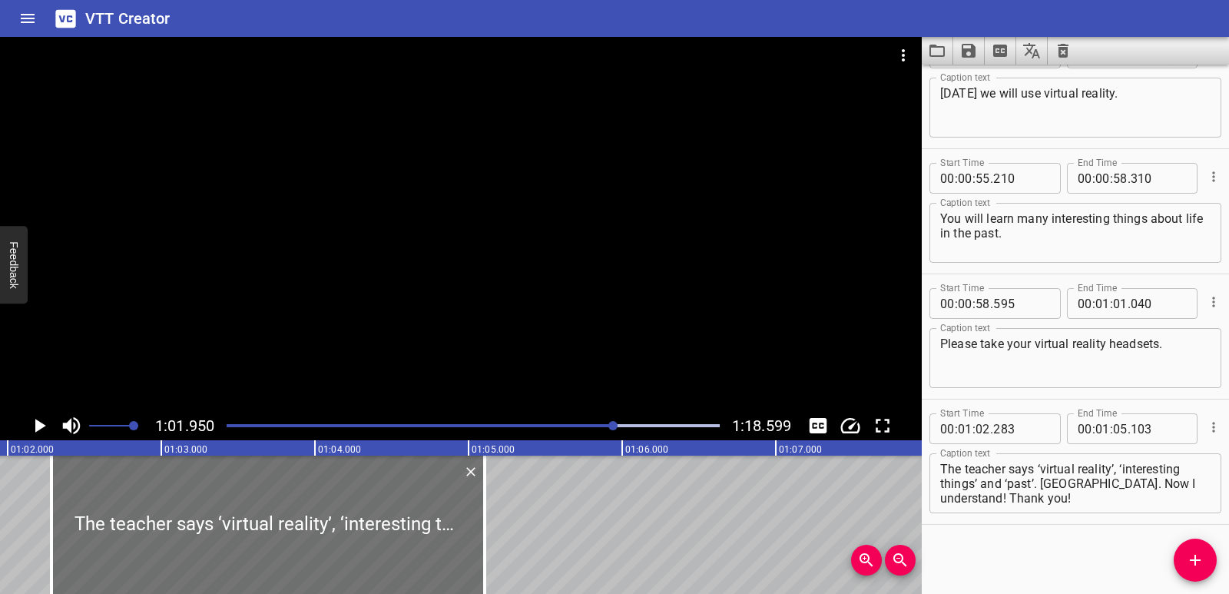
click at [37, 427] on icon "Play/Pause" at bounding box center [40, 426] width 11 height 14
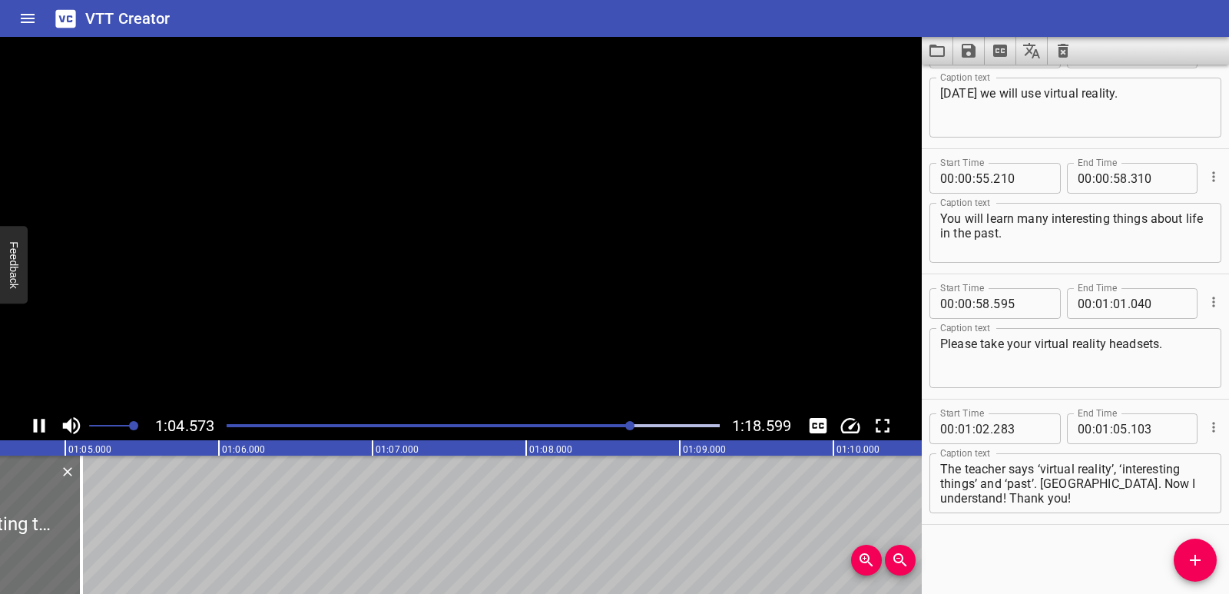
click at [37, 427] on icon "Play/Pause" at bounding box center [40, 426] width 12 height 14
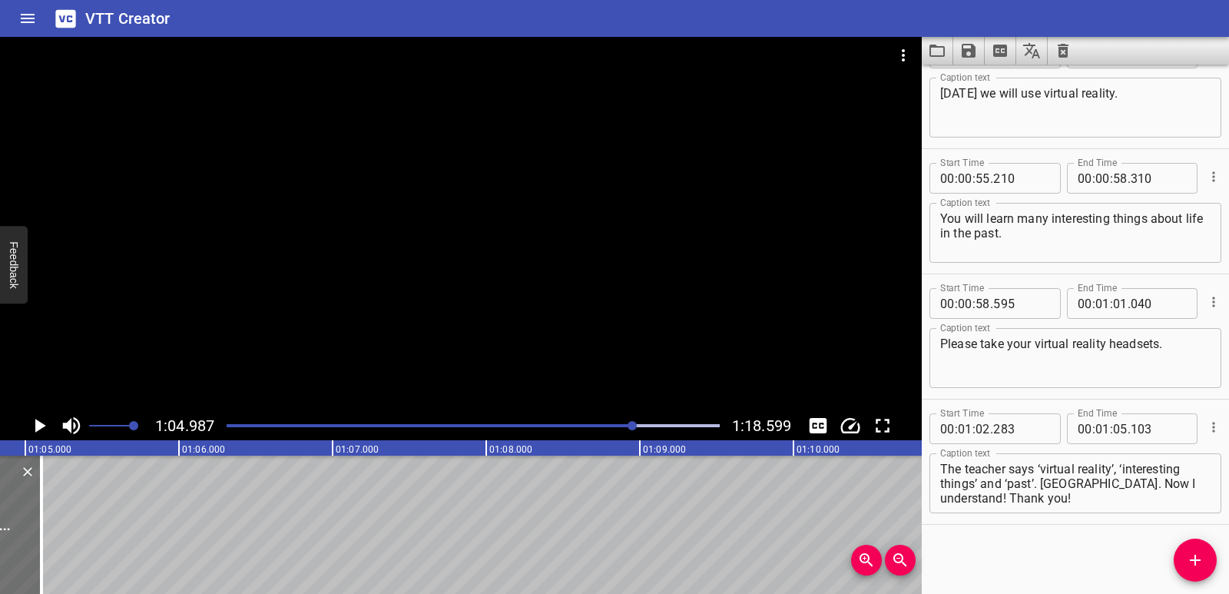
scroll to position [0, 9985]
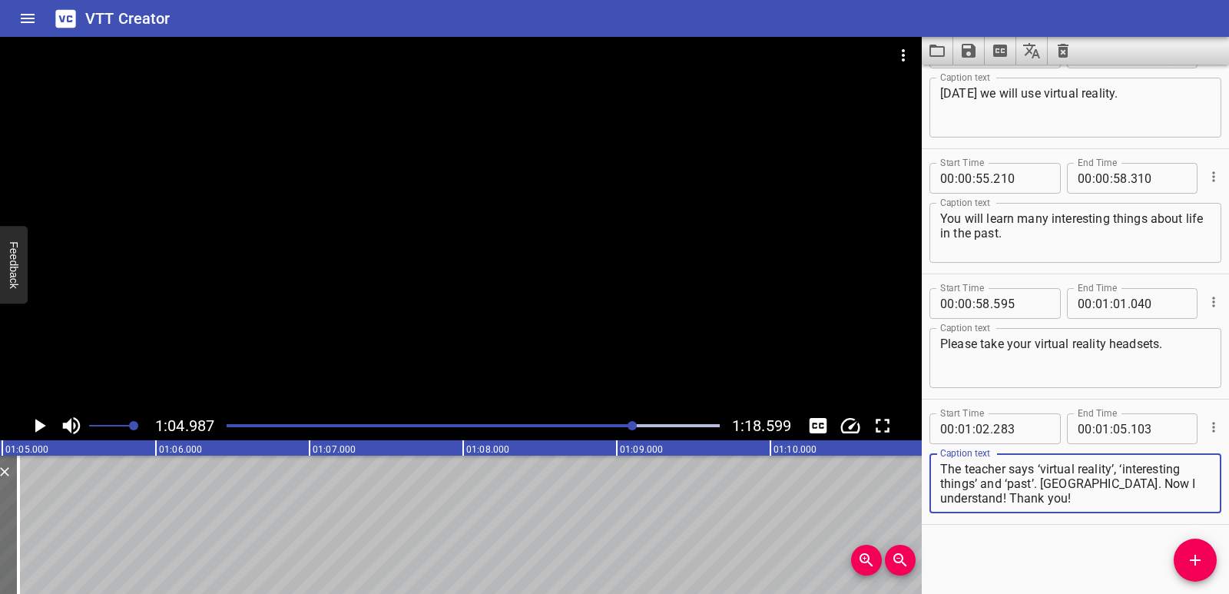
drag, startPoint x: 1123, startPoint y: 467, endPoint x: 1136, endPoint y: 493, distance: 29.2
click at [1136, 493] on textarea "The teacher says ‘virtual reality’, ‘interesting things’ and ‘past’. [GEOGRAPHI…" at bounding box center [1075, 484] width 270 height 44
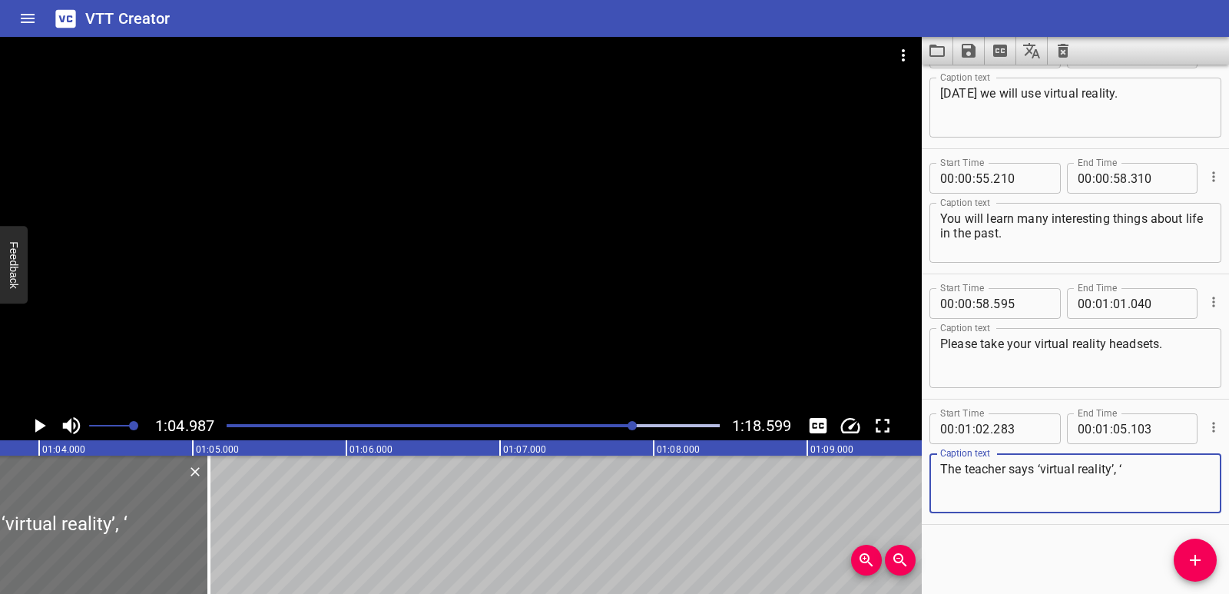
scroll to position [0, 9731]
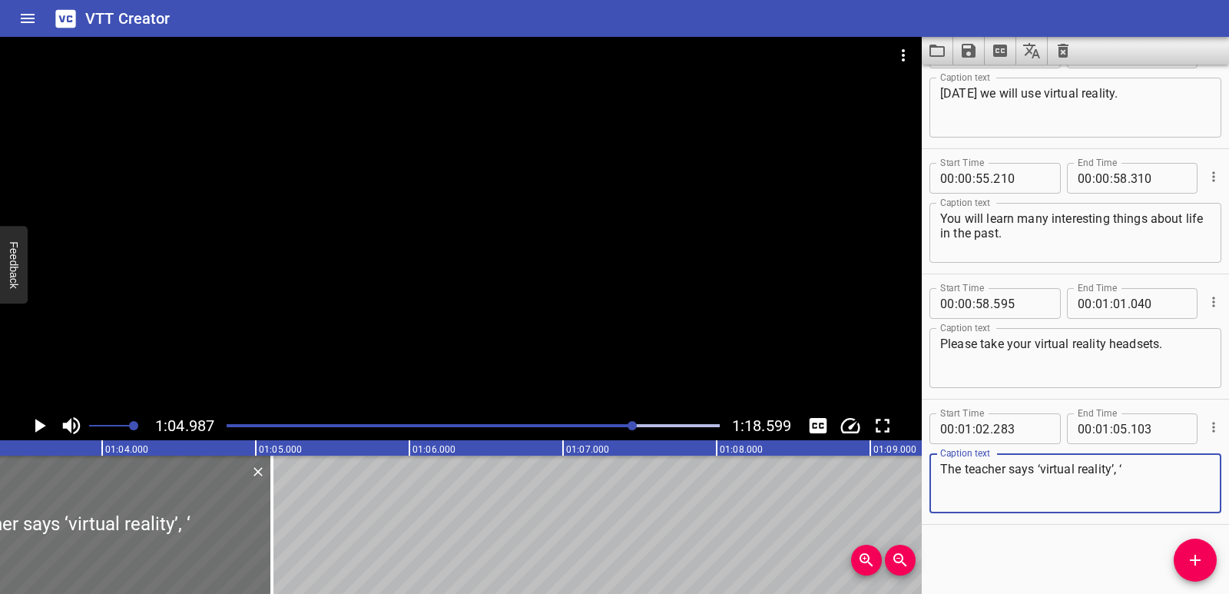
type textarea "The teacher says ‘virtual reality’, ‘"
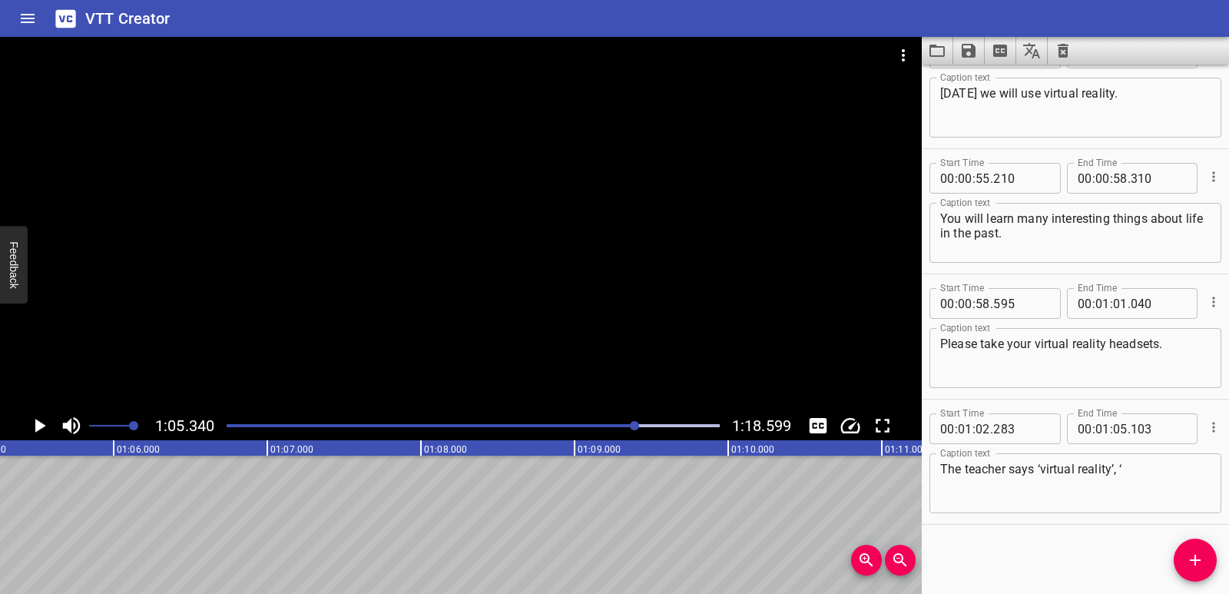
scroll to position [0, 10040]
click at [1198, 556] on icon "Add Cue" at bounding box center [1195, 560] width 18 height 18
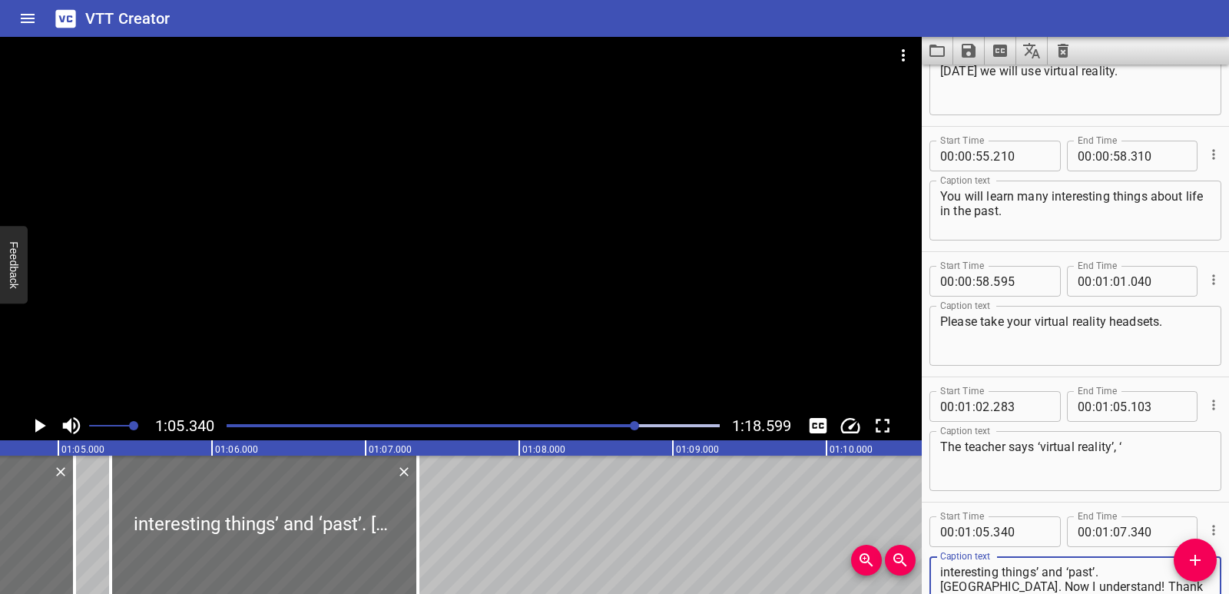
scroll to position [0, 9897]
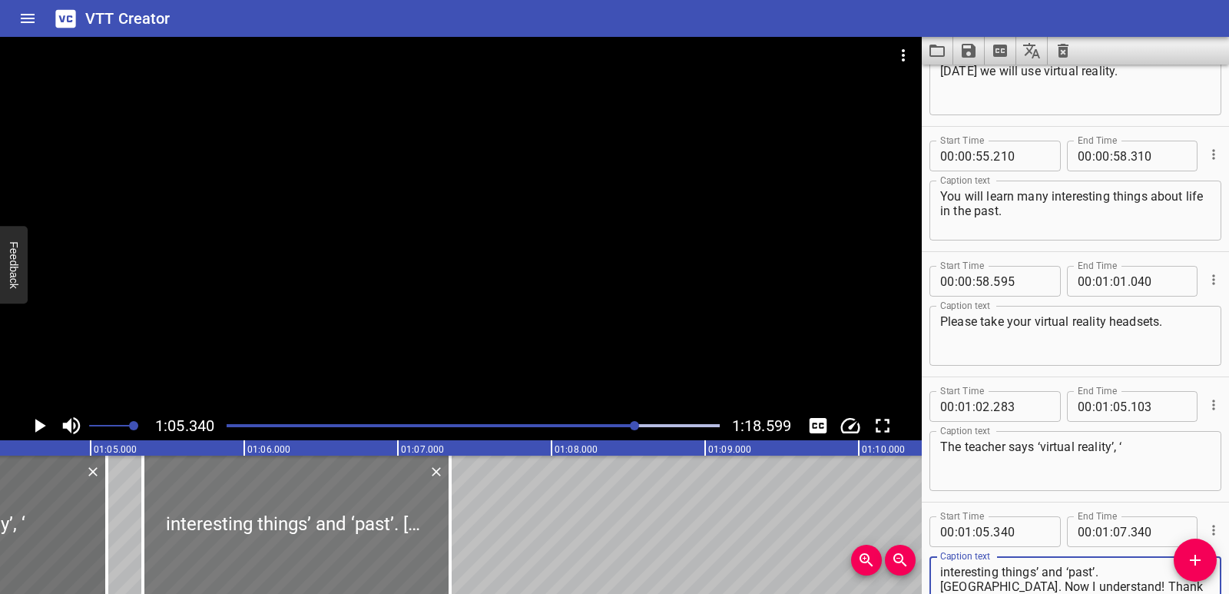
type textarea "interesting things’ and ‘past’. [GEOGRAPHIC_DATA]. Now I understand! Thank you!"
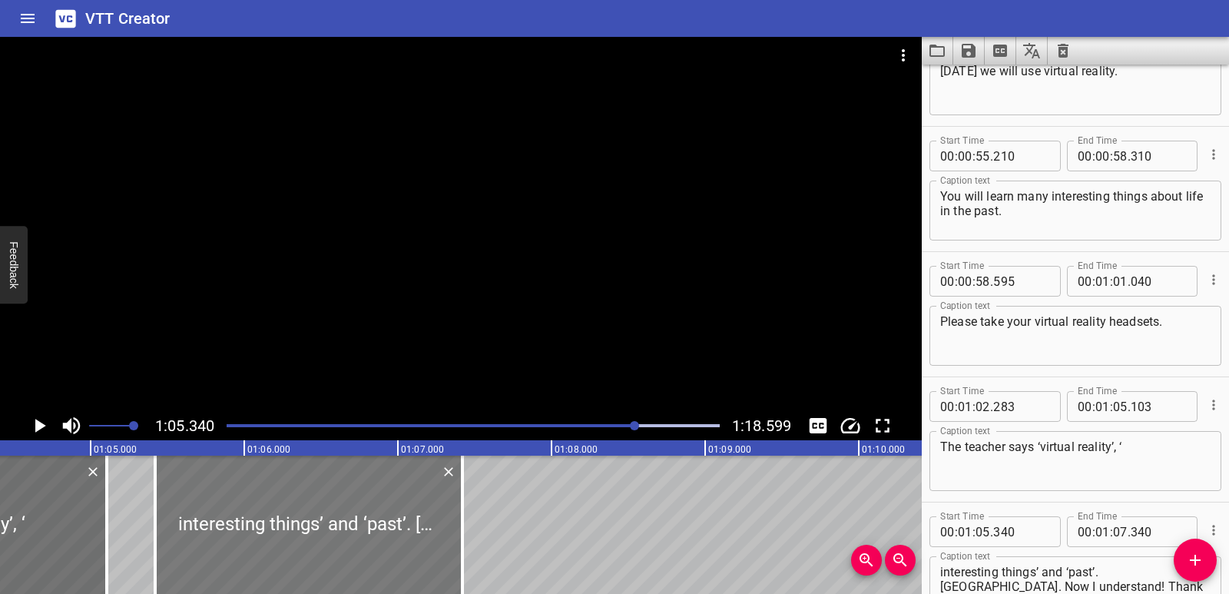
drag, startPoint x: 409, startPoint y: 532, endPoint x: 421, endPoint y: 532, distance: 12.3
click at [421, 532] on div at bounding box center [308, 525] width 307 height 138
type input "420"
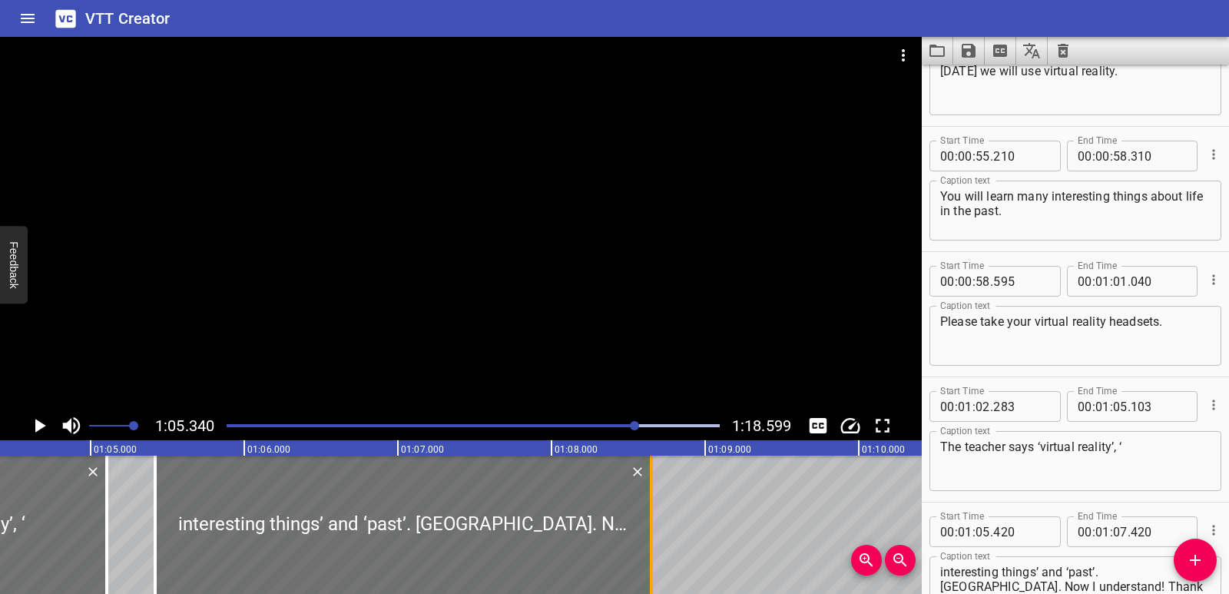
drag, startPoint x: 461, startPoint y: 531, endPoint x: 654, endPoint y: 534, distance: 192.9
click at [653, 534] on div at bounding box center [651, 525] width 3 height 138
type input "08"
type input "675"
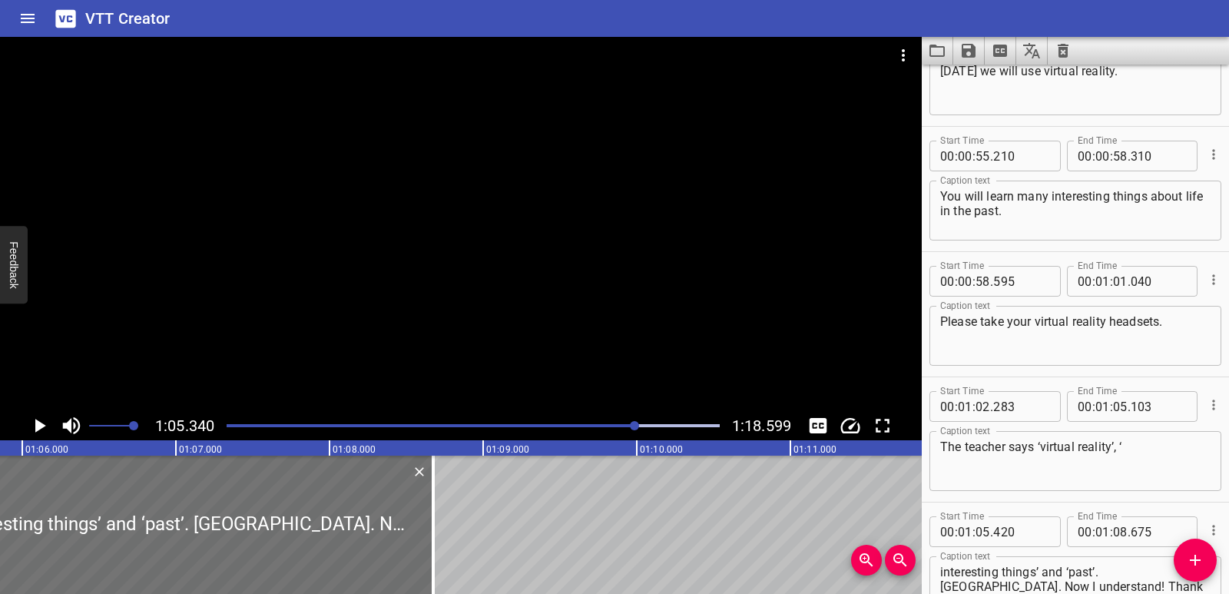
scroll to position [0, 10166]
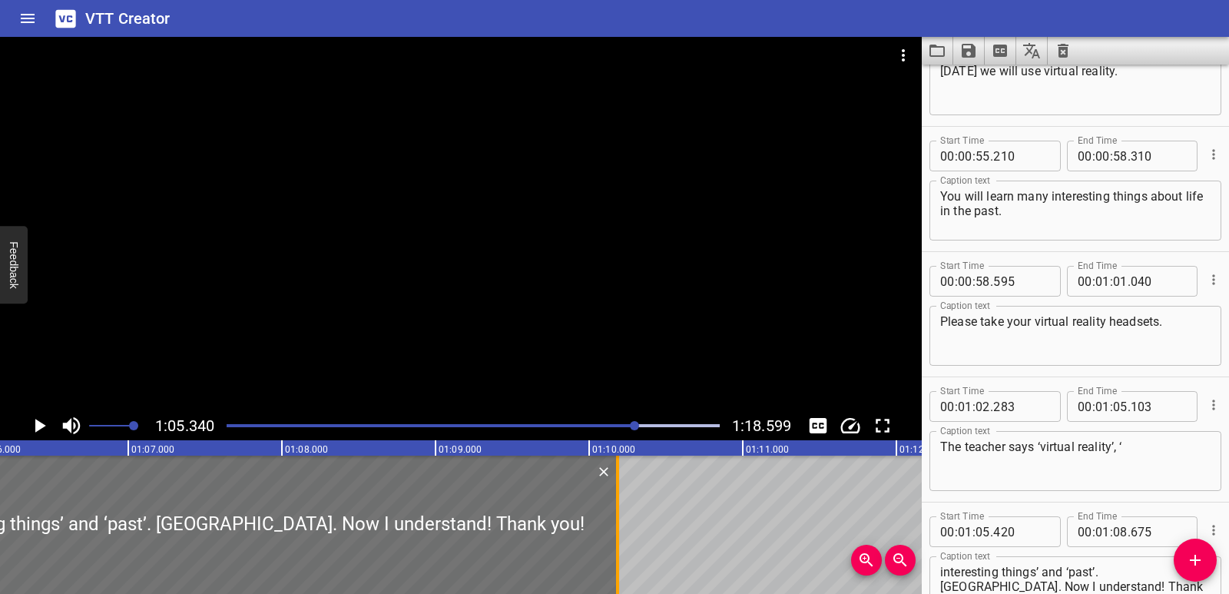
drag, startPoint x: 390, startPoint y: 526, endPoint x: 622, endPoint y: 529, distance: 232.0
click at [622, 529] on div at bounding box center [617, 525] width 15 height 138
type input "10"
type input "185"
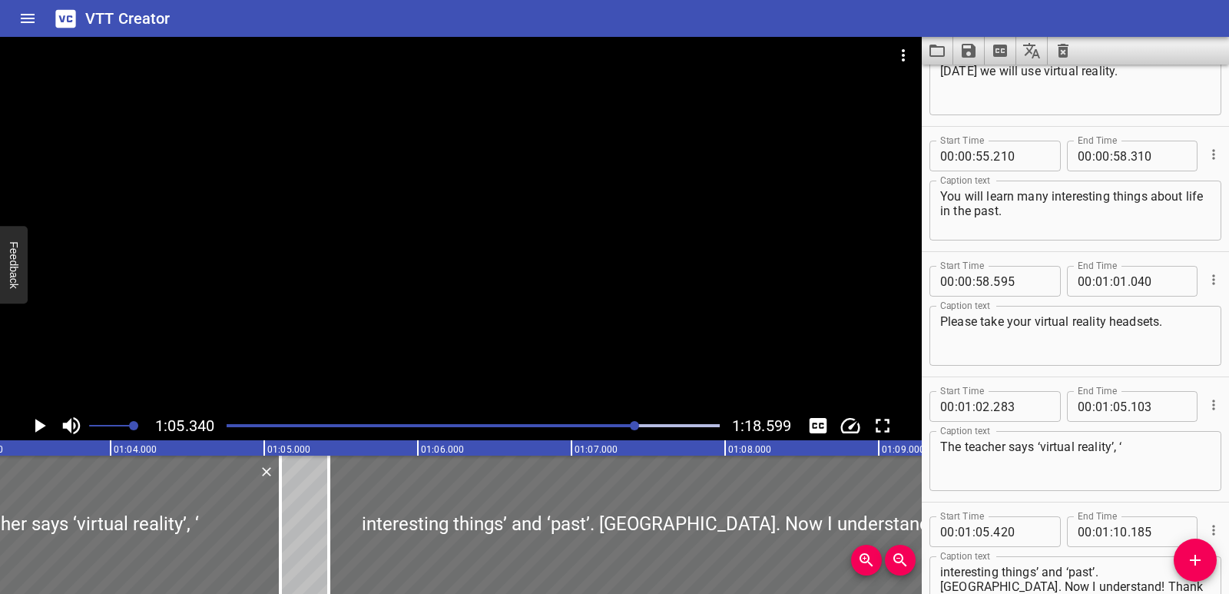
scroll to position [0, 9707]
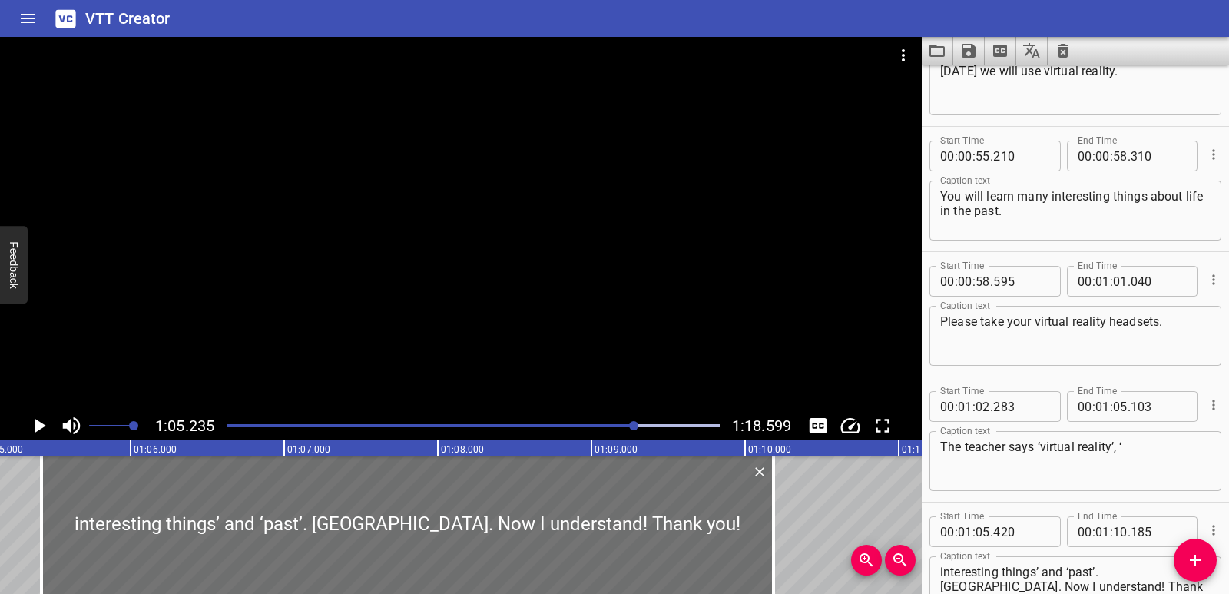
scroll to position [0, 10023]
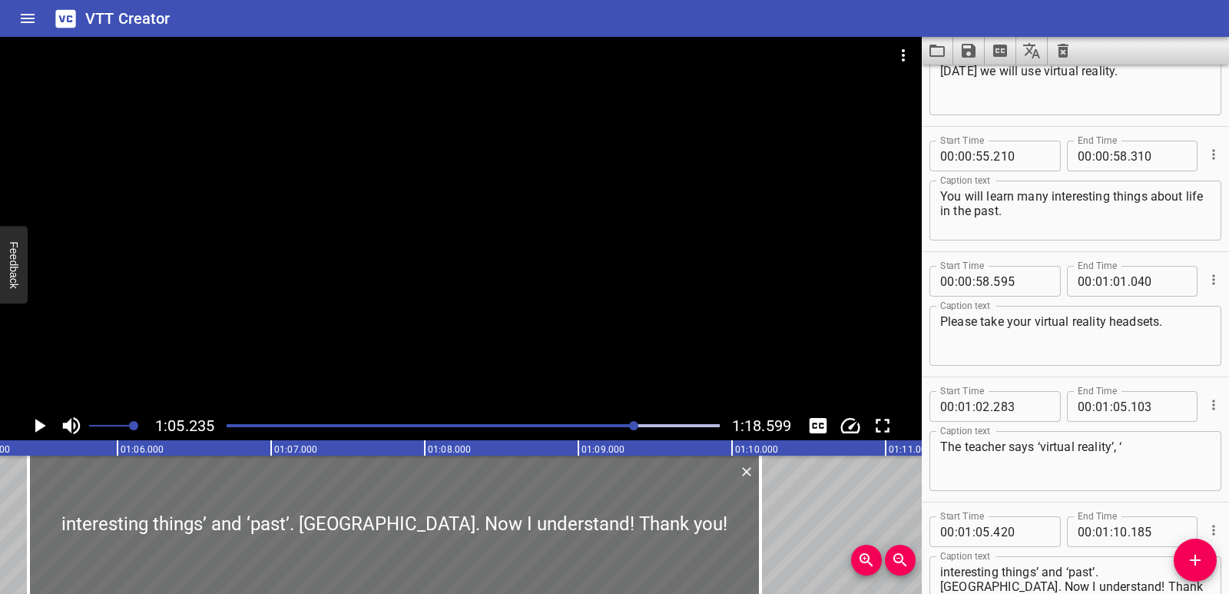
click at [40, 431] on icon "Play/Pause" at bounding box center [39, 425] width 23 height 23
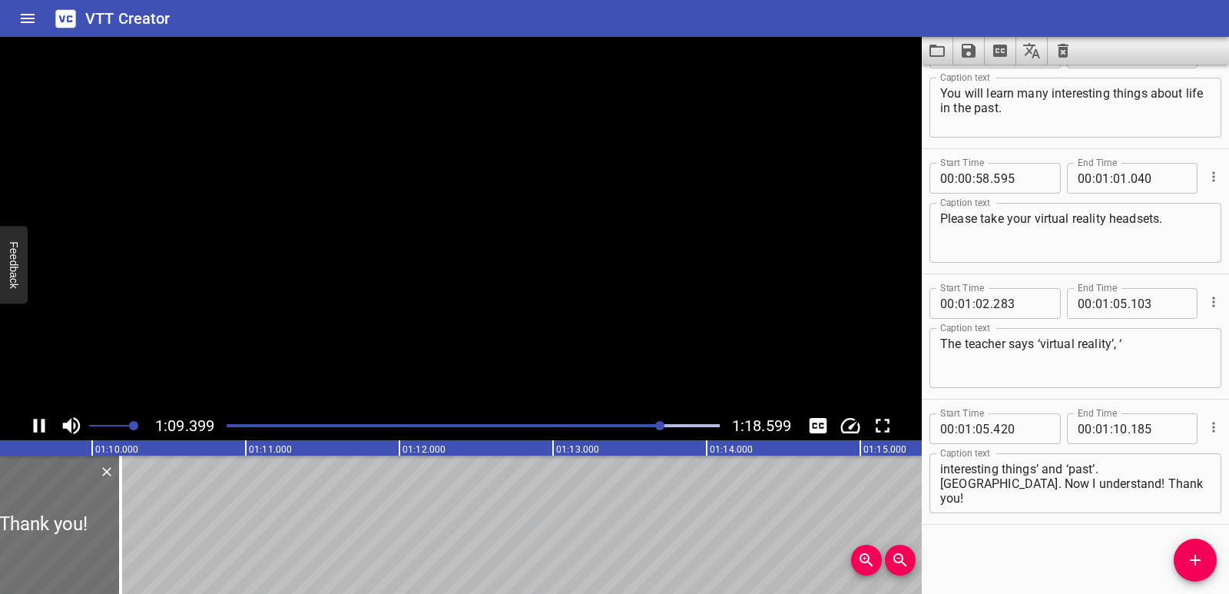
click at [39, 430] on icon "Play/Pause" at bounding box center [39, 425] width 23 height 23
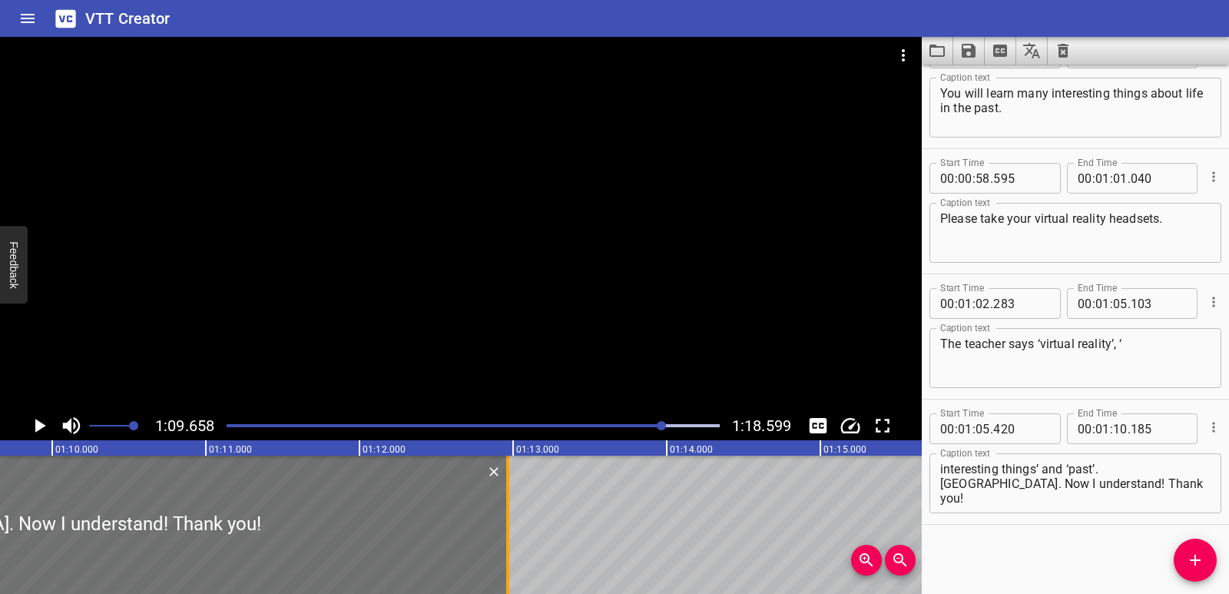
drag, startPoint x: 80, startPoint y: 516, endPoint x: 509, endPoint y: 525, distance: 428.8
click at [509, 525] on div at bounding box center [507, 525] width 3 height 138
type input "12"
type input "975"
click at [29, 427] on icon "Play/Pause" at bounding box center [39, 425] width 23 height 23
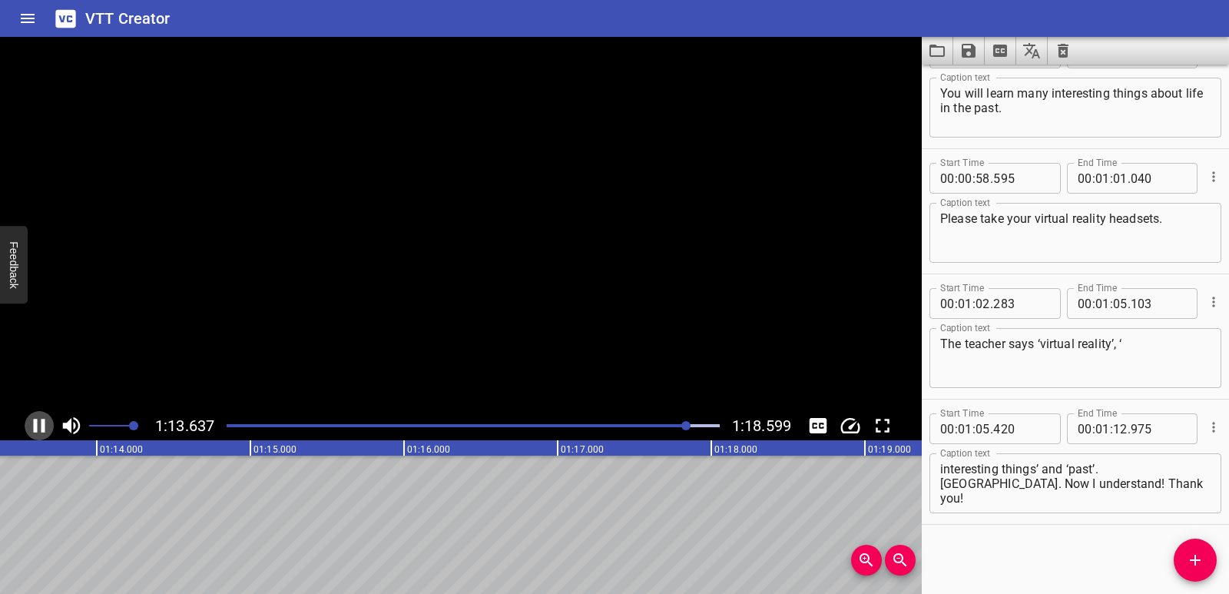
click at [29, 427] on icon "Play/Pause" at bounding box center [39, 425] width 23 height 23
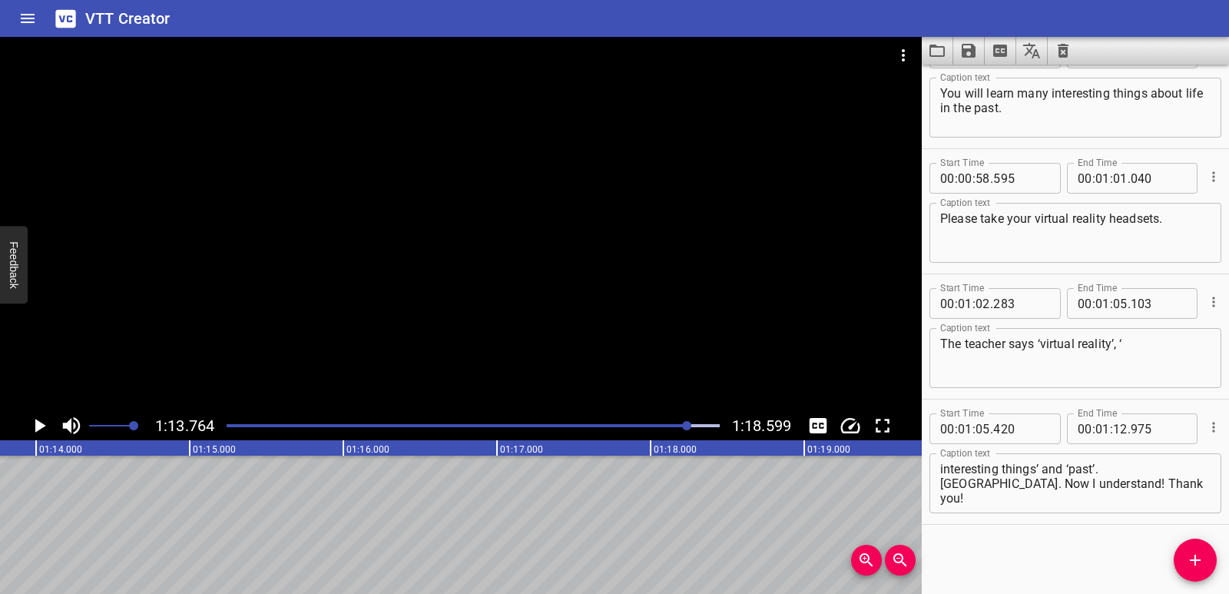
click at [1183, 558] on span "Add Cue" at bounding box center [1195, 560] width 43 height 18
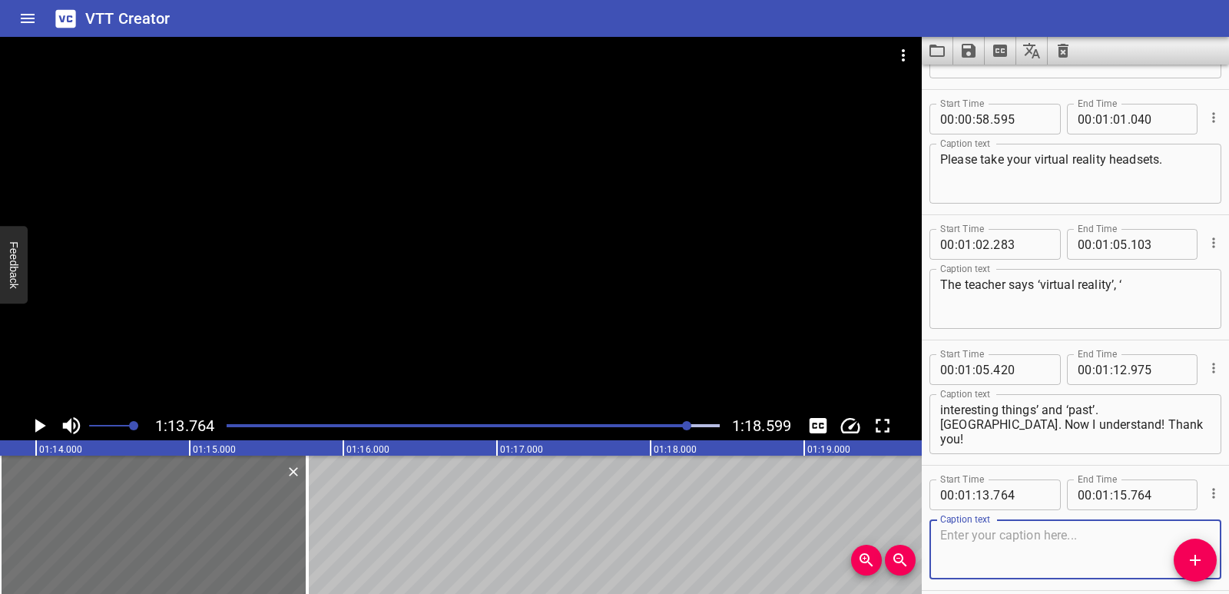
scroll to position [1922, 0]
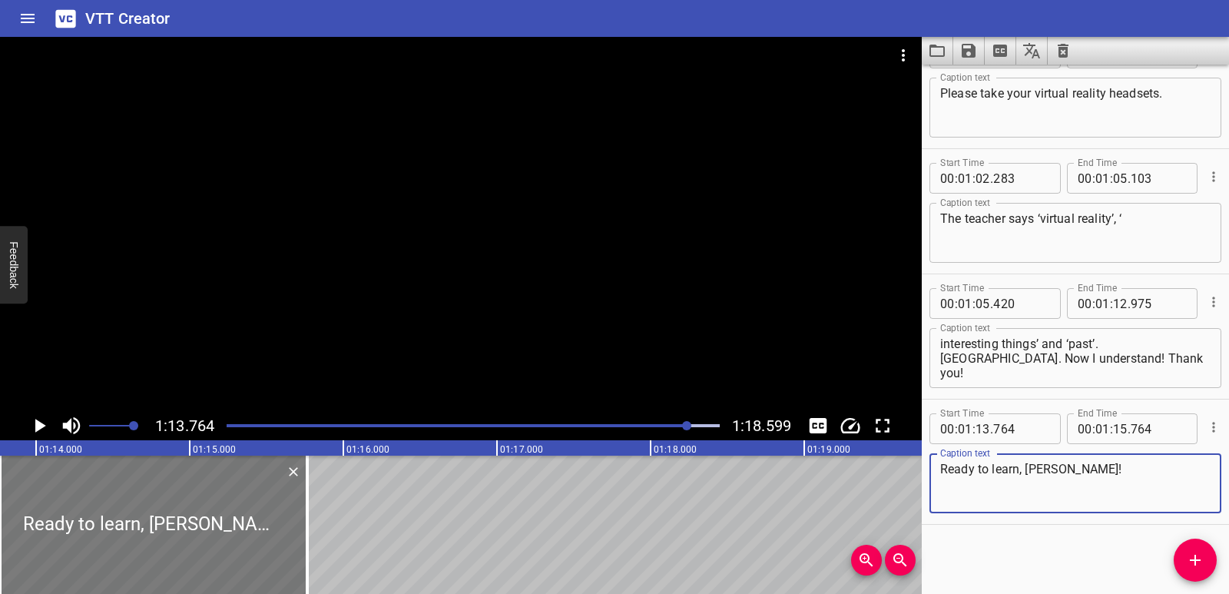
type textarea "Ready to learn, [PERSON_NAME]!"
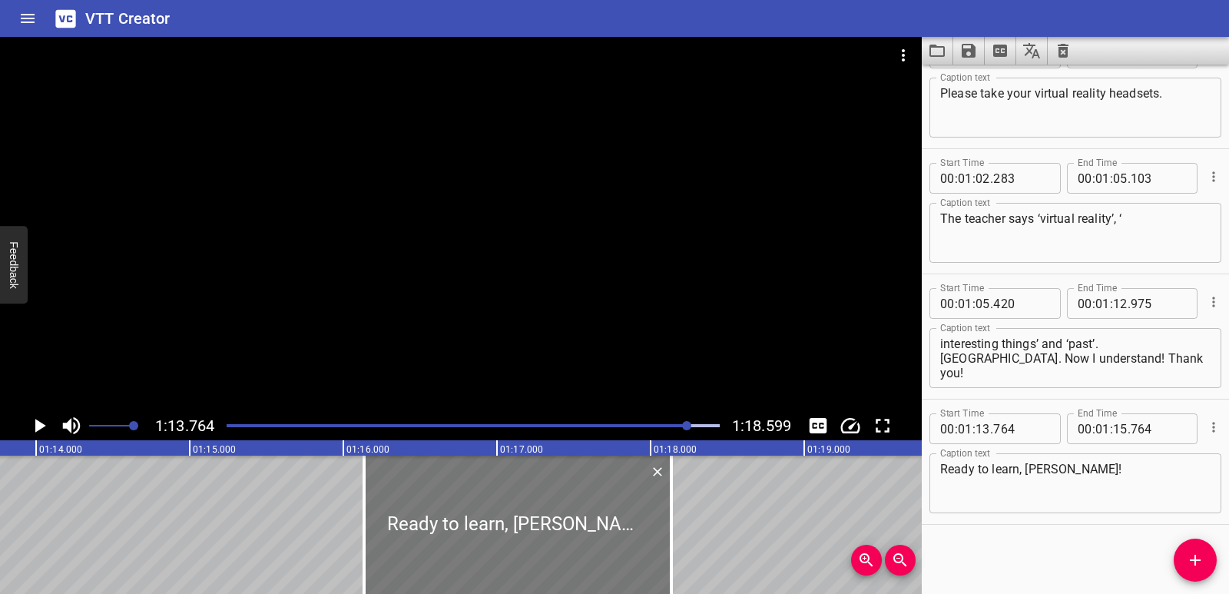
drag, startPoint x: 143, startPoint y: 522, endPoint x: 506, endPoint y: 536, distance: 363.7
click at [506, 536] on div at bounding box center [517, 525] width 307 height 138
type input "16"
type input "129"
type input "18"
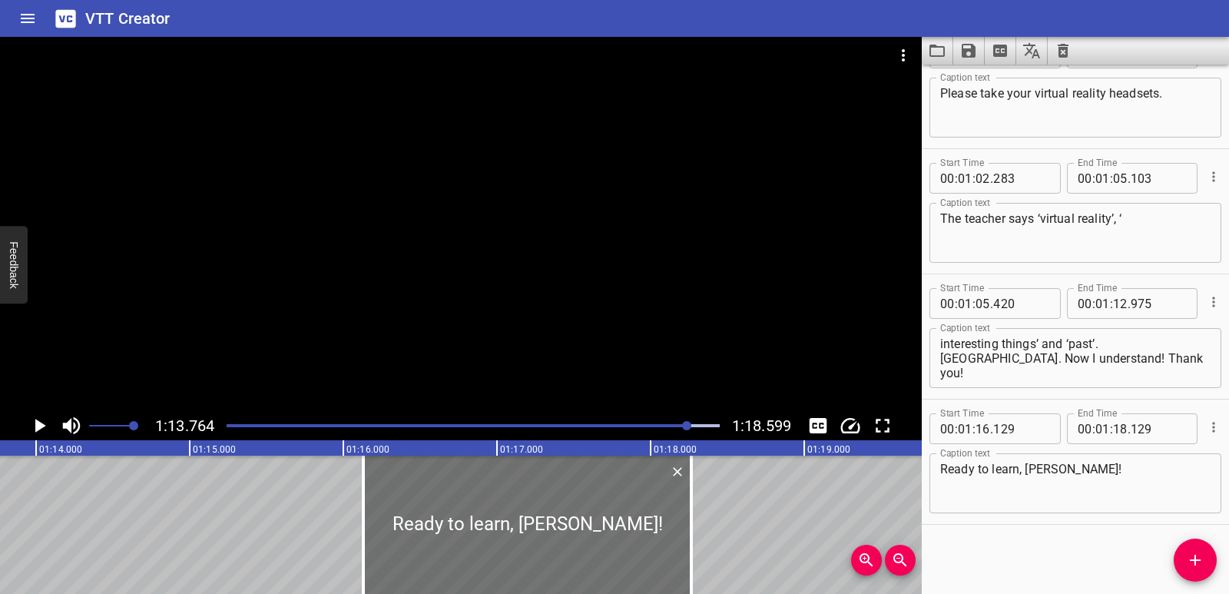
drag, startPoint x: 677, startPoint y: 538, endPoint x: 698, endPoint y: 537, distance: 20.8
click at [698, 537] on div at bounding box center [691, 525] width 15 height 138
type input "264"
click at [44, 422] on icon "Play/Pause" at bounding box center [39, 425] width 23 height 23
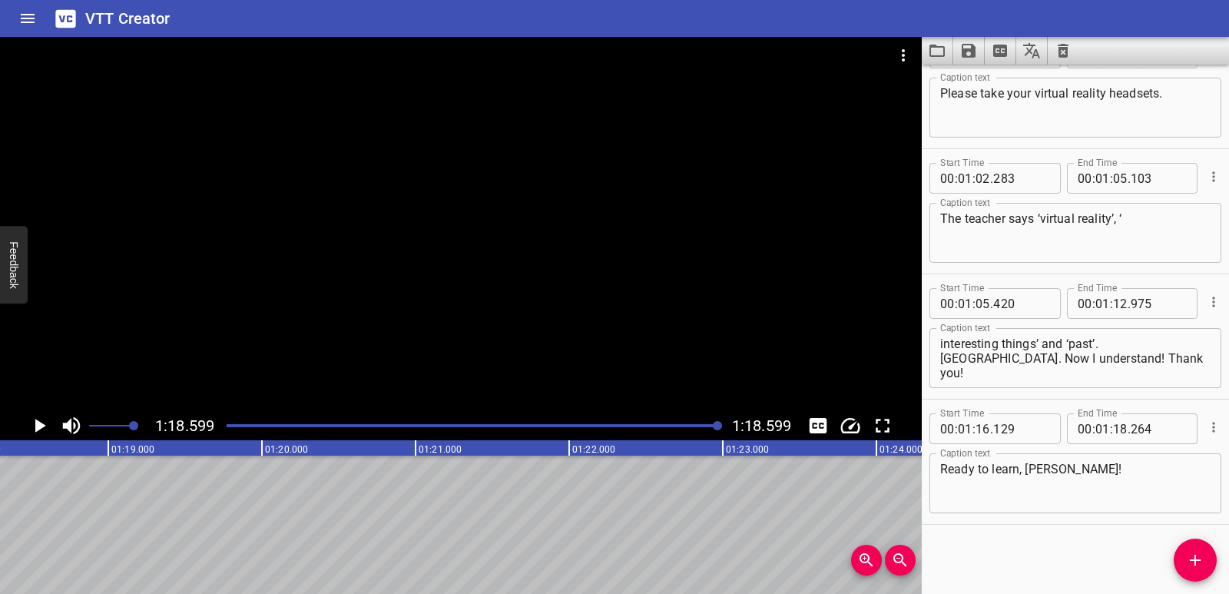
scroll to position [0, 12077]
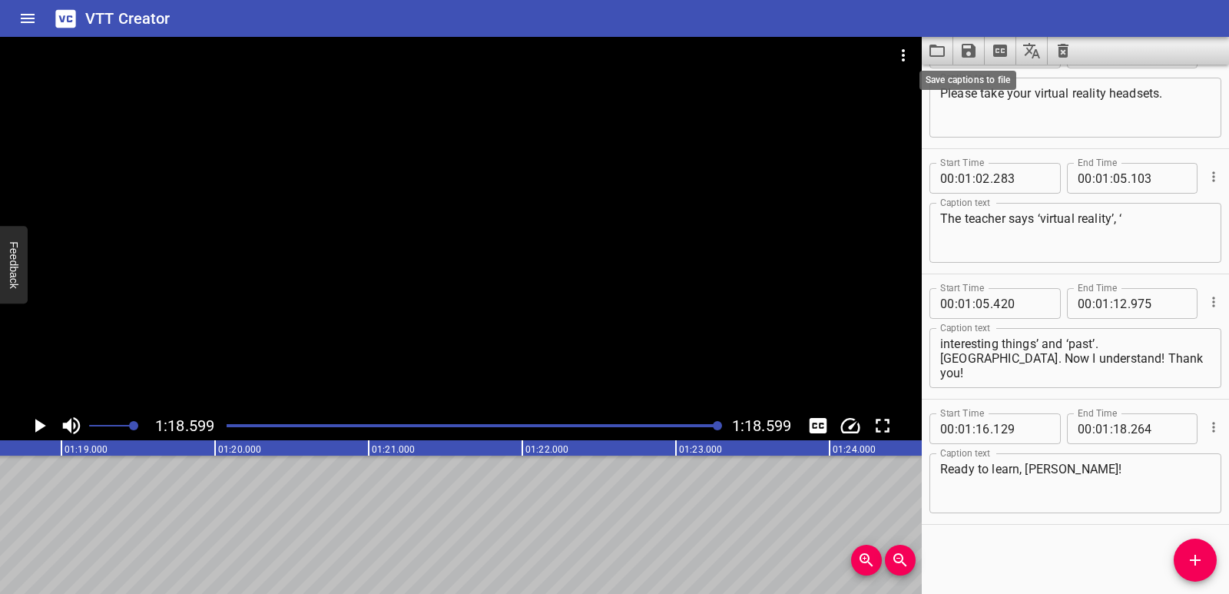
click at [977, 47] on icon "Save captions to file" at bounding box center [969, 50] width 18 height 18
click at [981, 81] on li "Save to VTT file" at bounding box center [1009, 85] width 113 height 28
click at [900, 48] on icon "Video Options" at bounding box center [903, 55] width 18 height 18
click at [904, 56] on li "Select New Video File..." at bounding box center [961, 57] width 153 height 28
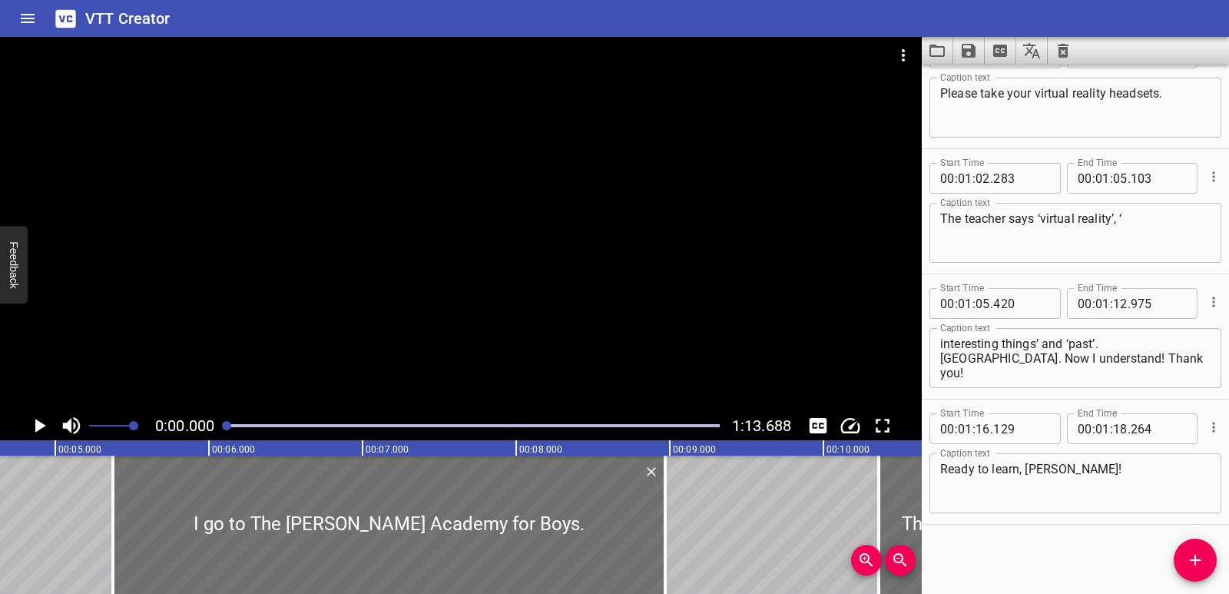
click at [1050, 51] on button "Clear captions" at bounding box center [1063, 51] width 31 height 28
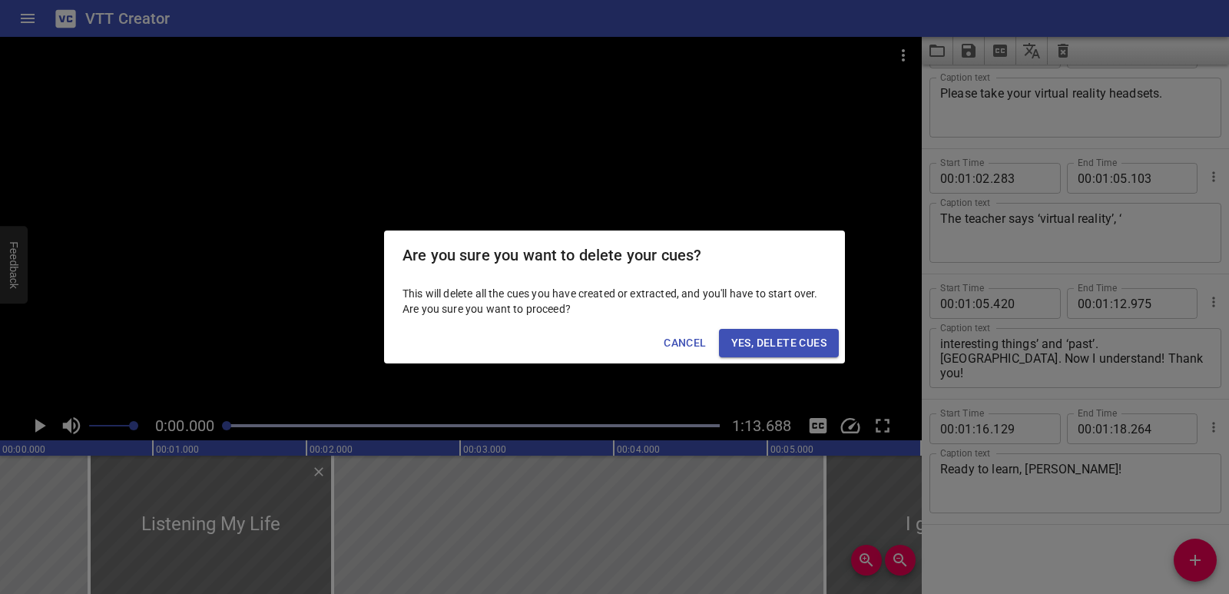
scroll to position [0, 0]
click at [809, 337] on span "Yes, Delete Cues" at bounding box center [778, 342] width 95 height 19
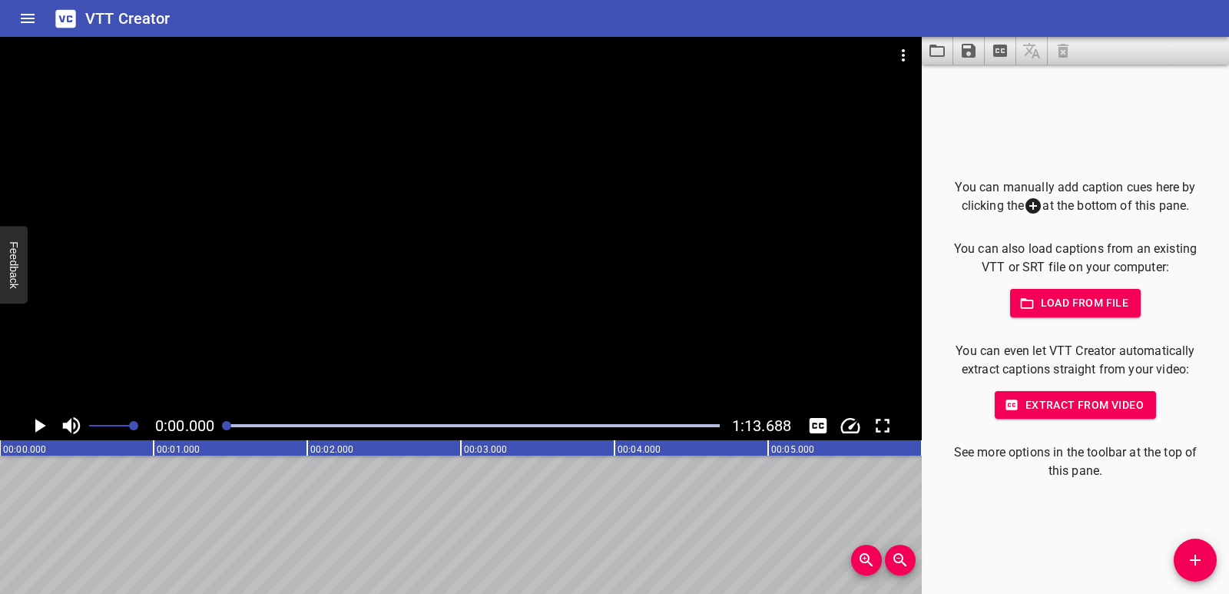
click at [1187, 556] on icon "Add Cue" at bounding box center [1195, 560] width 18 height 18
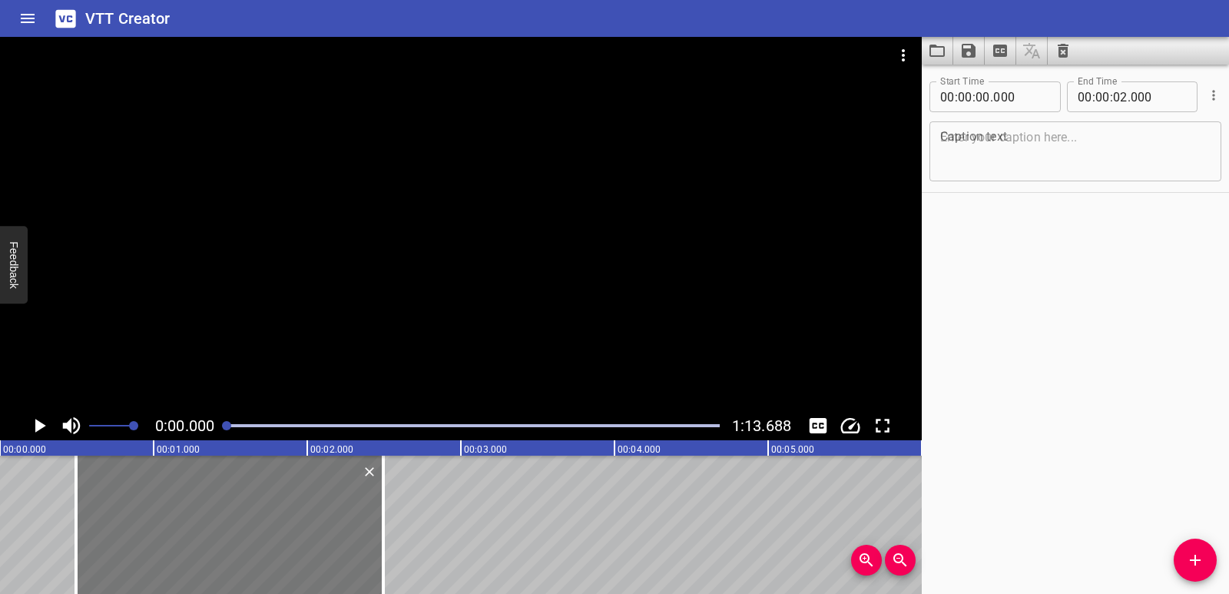
drag, startPoint x: 150, startPoint y: 546, endPoint x: 204, endPoint y: 552, distance: 54.0
click at [204, 552] on div at bounding box center [229, 525] width 307 height 138
type input "495"
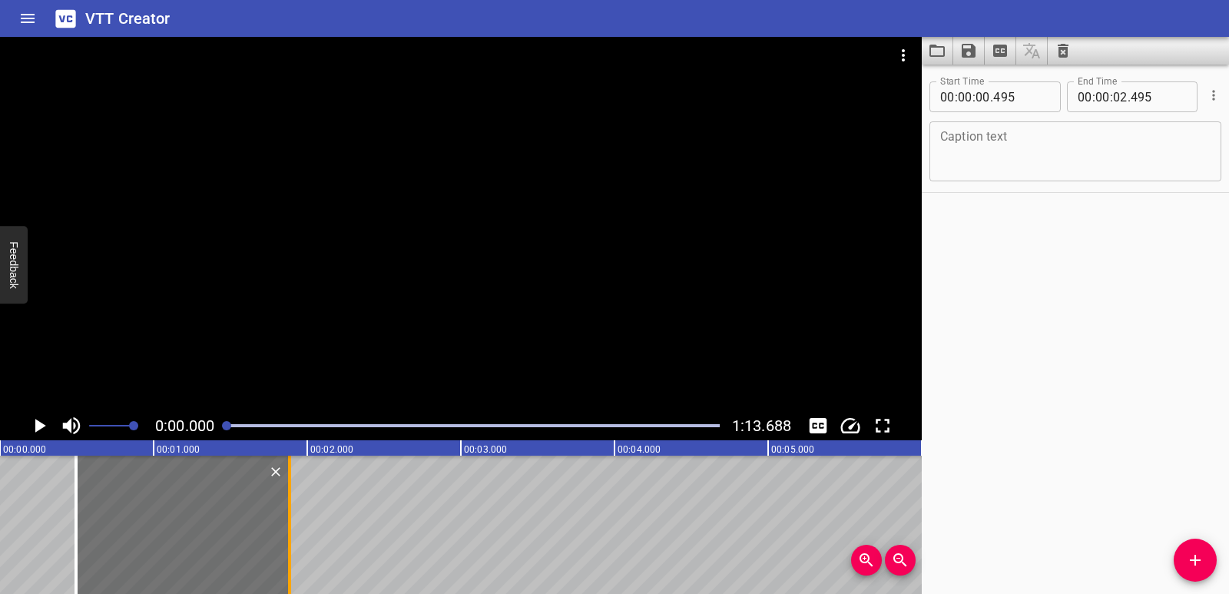
drag, startPoint x: 381, startPoint y: 541, endPoint x: 287, endPoint y: 539, distance: 93.7
click at [287, 539] on div at bounding box center [289, 525] width 15 height 138
type input "01"
type input "885"
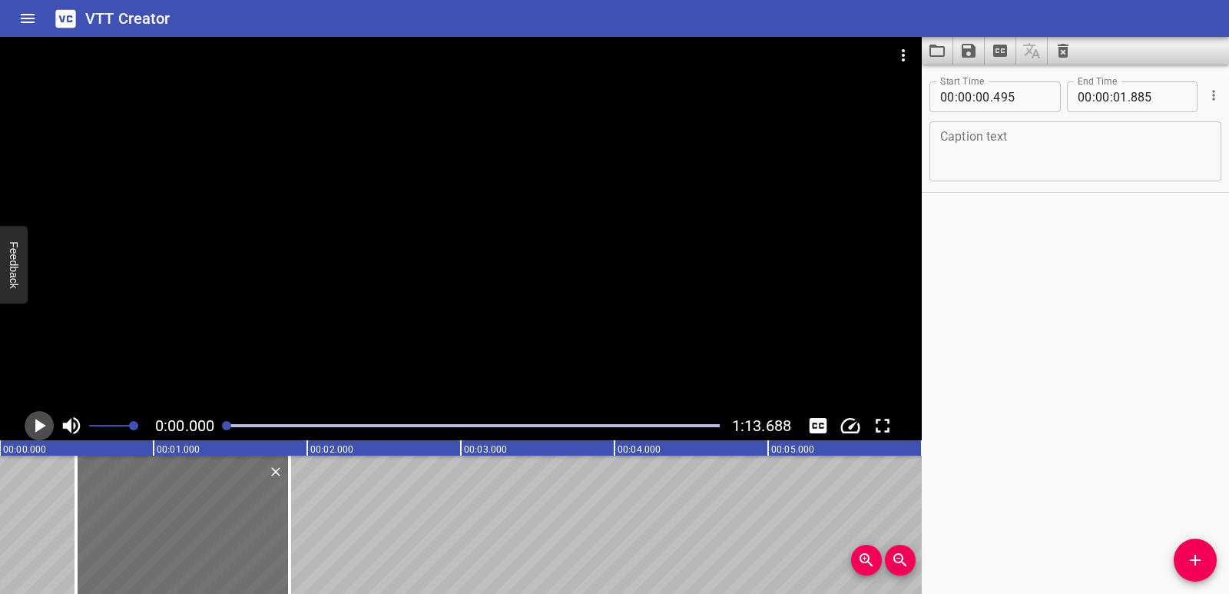
click at [38, 416] on icon "Play/Pause" at bounding box center [39, 425] width 23 height 23
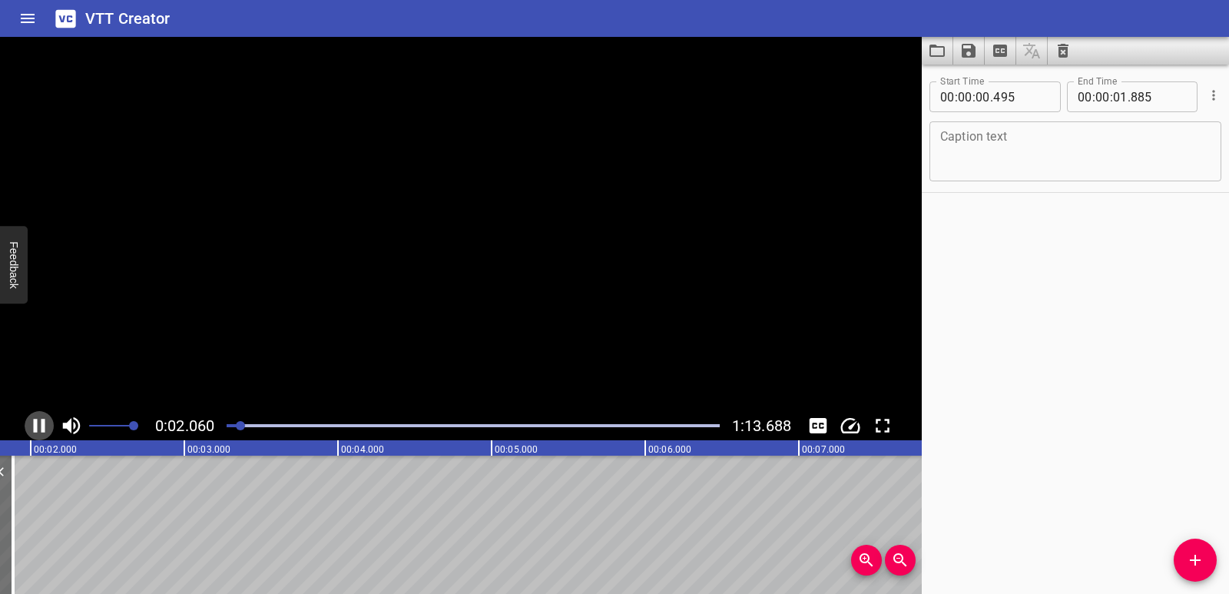
click at [38, 416] on icon "Play/Pause" at bounding box center [39, 425] width 23 height 23
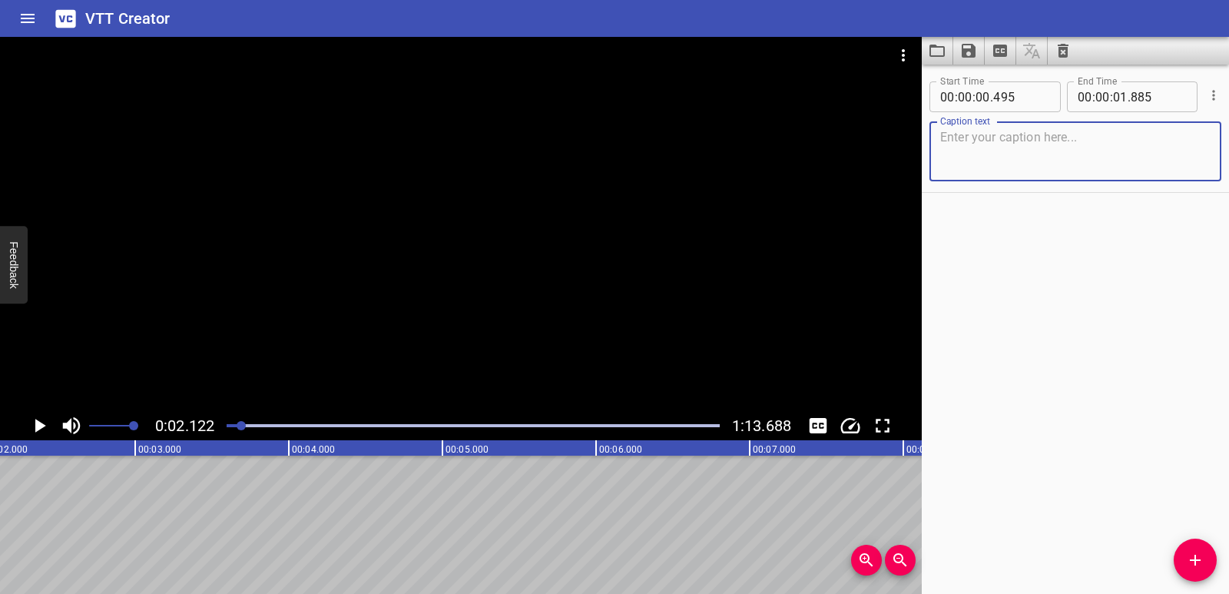
click at [1002, 145] on textarea at bounding box center [1075, 152] width 270 height 44
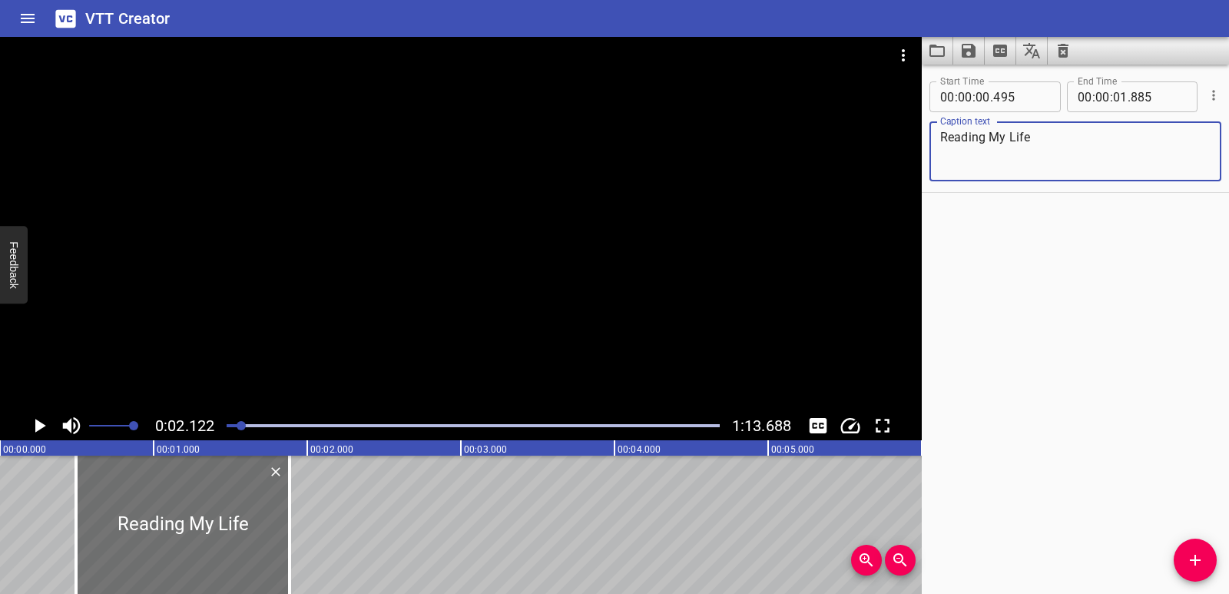
click at [40, 422] on icon "Play/Pause" at bounding box center [39, 425] width 23 height 23
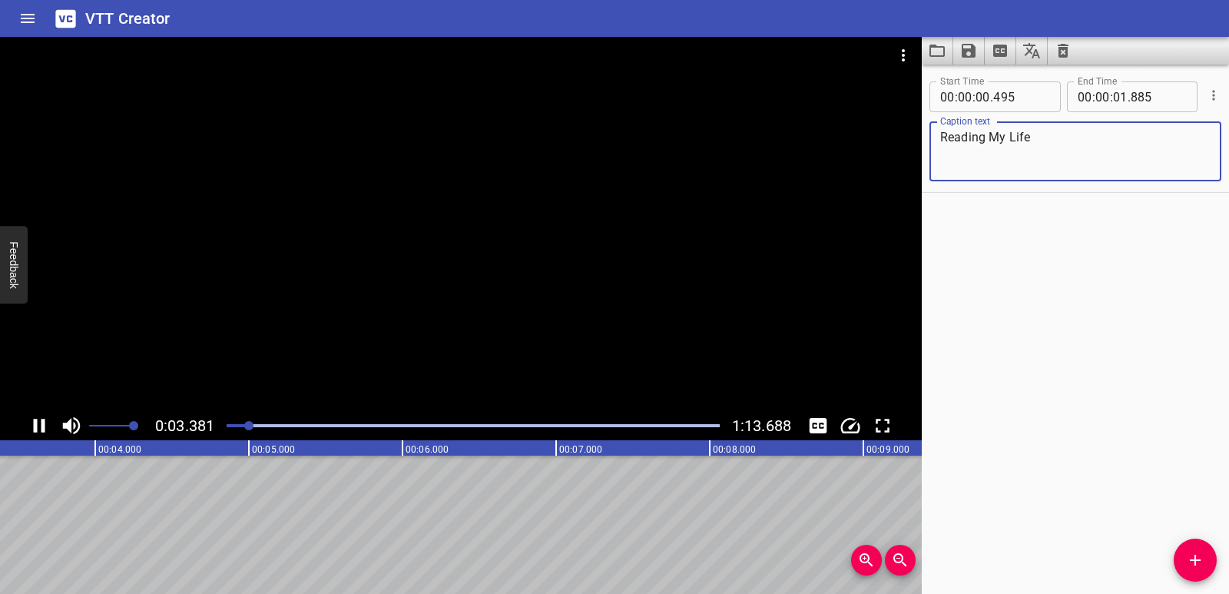
click at [989, 141] on textarea "Reading My Life" at bounding box center [1075, 152] width 270 height 44
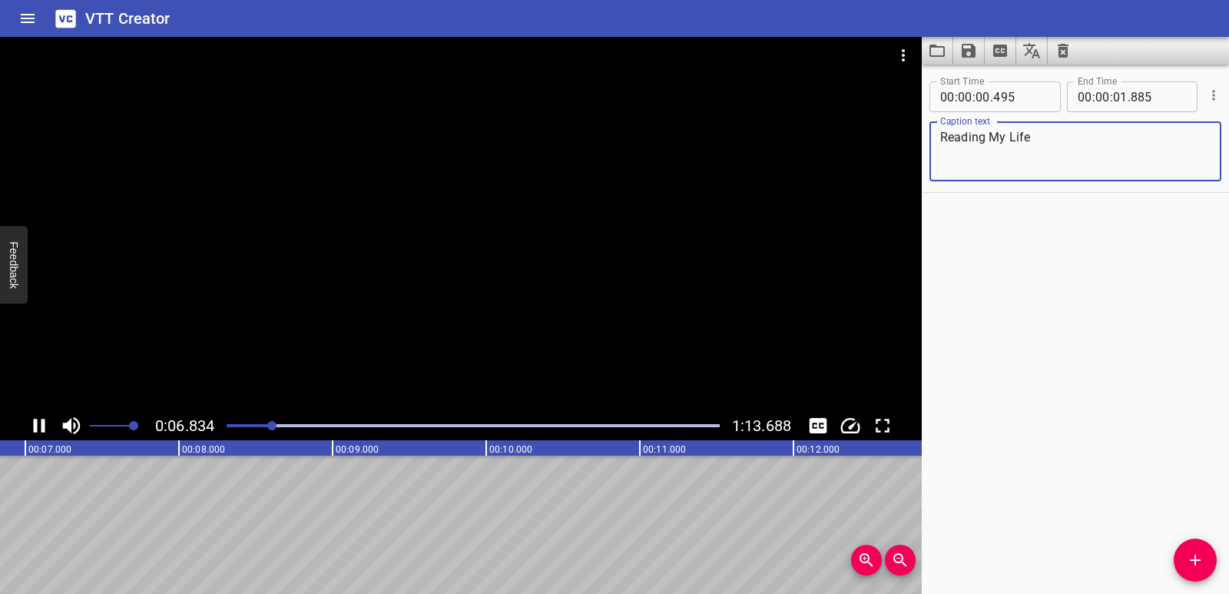
click at [35, 423] on icon "Play/Pause" at bounding box center [40, 426] width 12 height 14
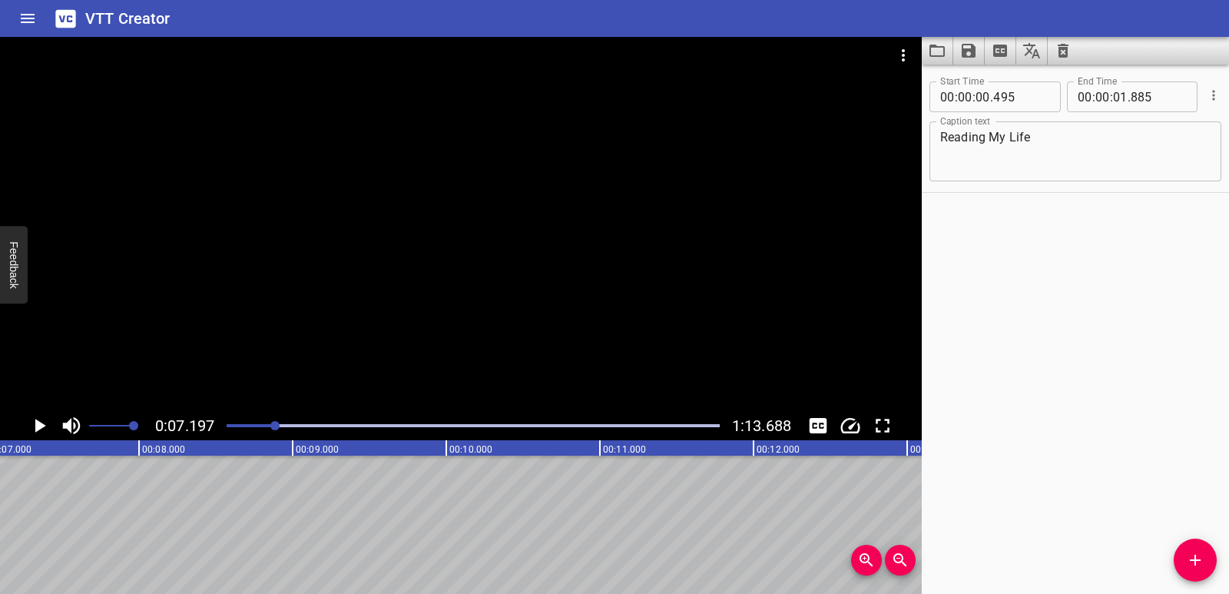
scroll to position [0, 1106]
click at [988, 136] on textarea "Reading My Life" at bounding box center [1075, 152] width 270 height 44
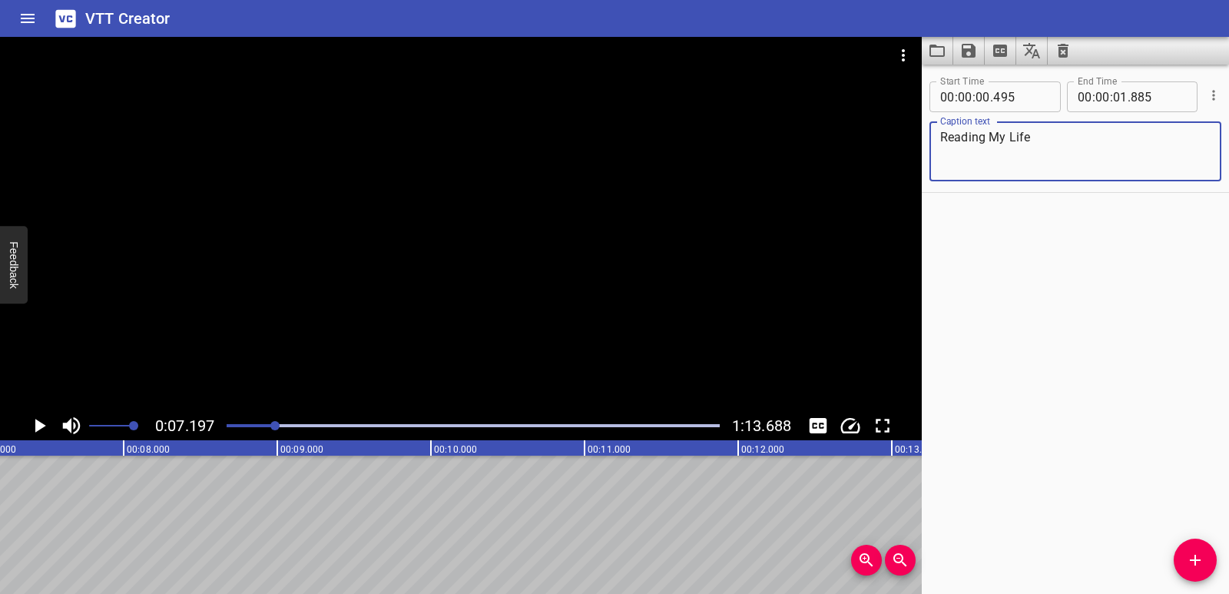
click at [985, 135] on textarea "Reading My Life" at bounding box center [1075, 152] width 270 height 44
click at [1060, 146] on textarea "Reading: My Life" at bounding box center [1075, 152] width 270 height 44
type textarea "Reading: My Life"
click at [32, 431] on icon "Play/Pause" at bounding box center [39, 425] width 23 height 23
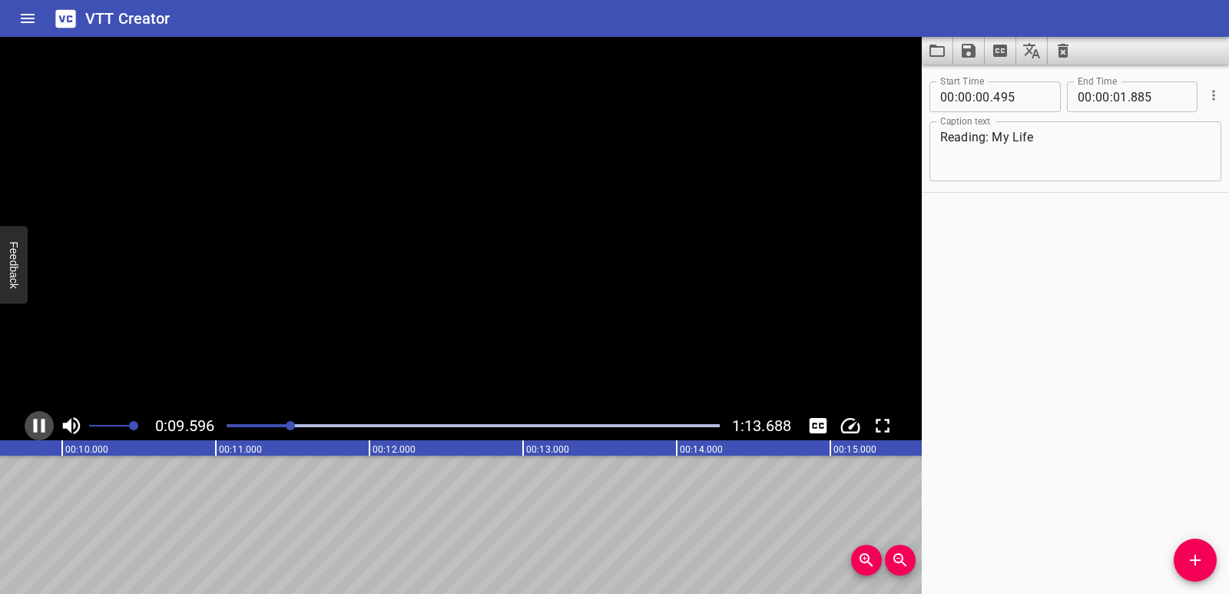
click at [32, 431] on icon "Play/Pause" at bounding box center [39, 425] width 23 height 23
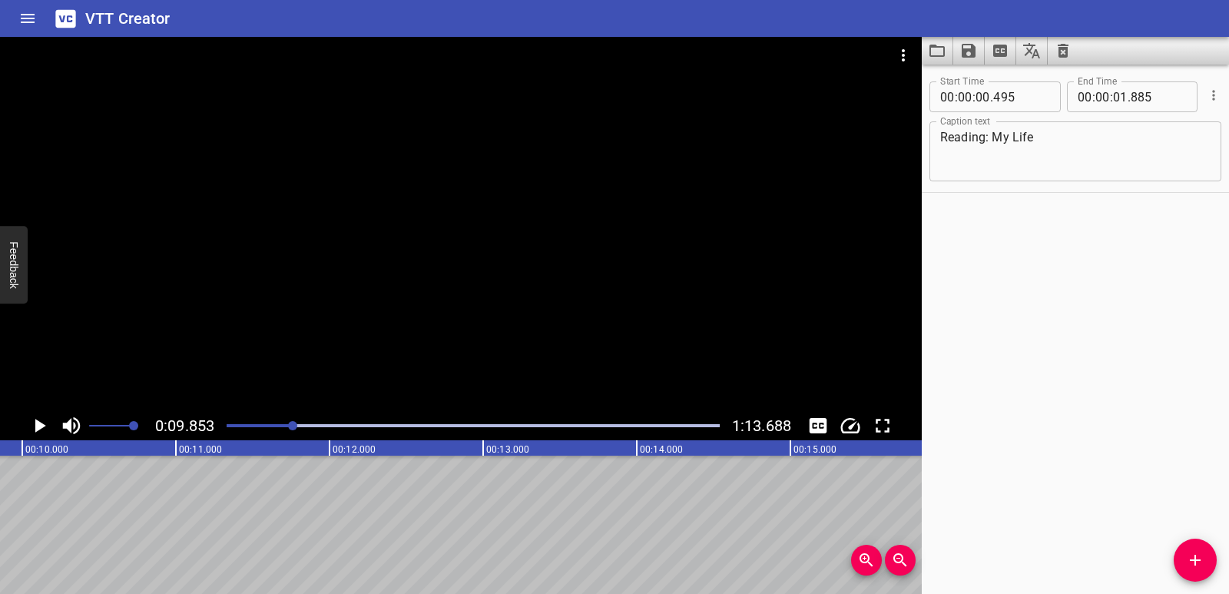
click at [32, 431] on icon "Play/Pause" at bounding box center [39, 425] width 23 height 23
click at [1206, 564] on span "Add Cue" at bounding box center [1195, 560] width 43 height 18
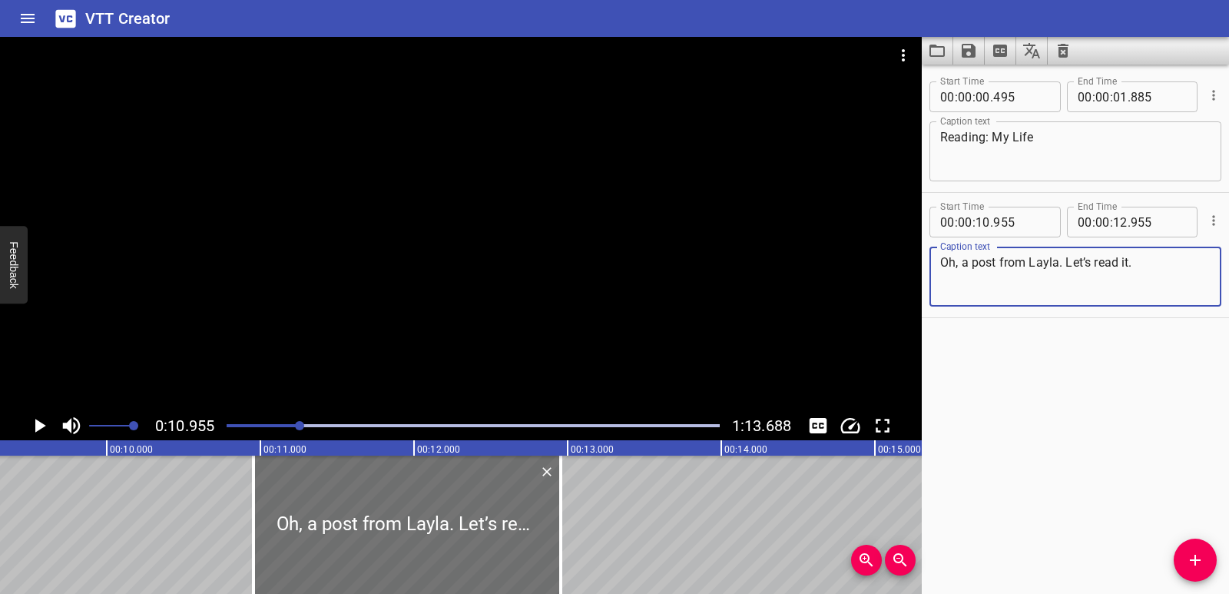
scroll to position [0, 1303]
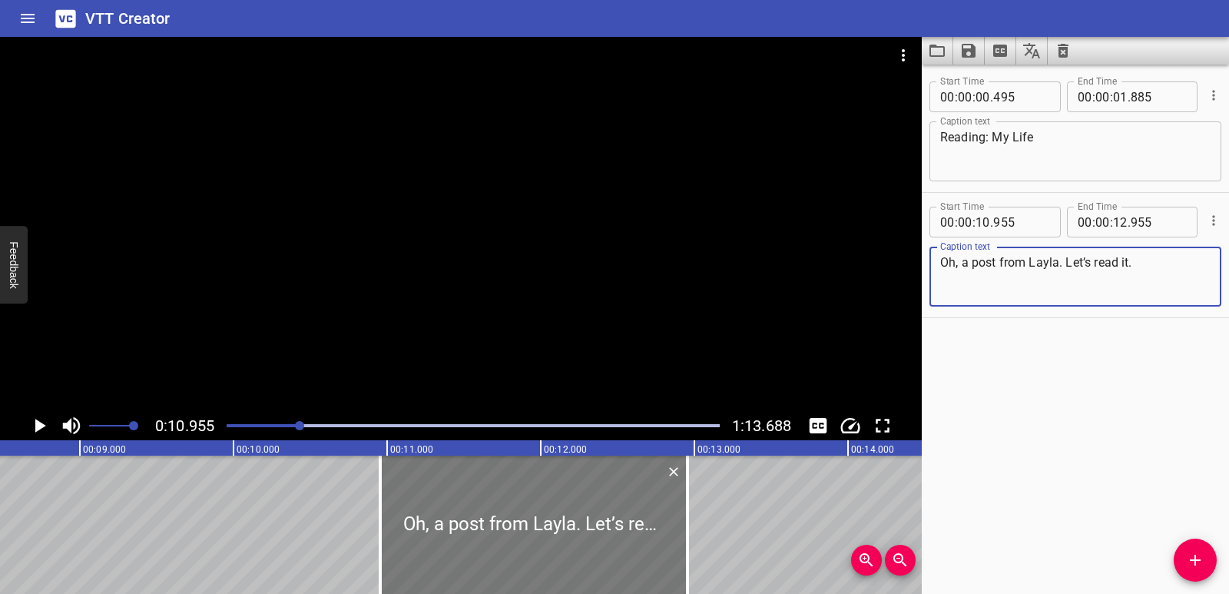
type textarea "Oh, a post from Layla. Let’s read it."
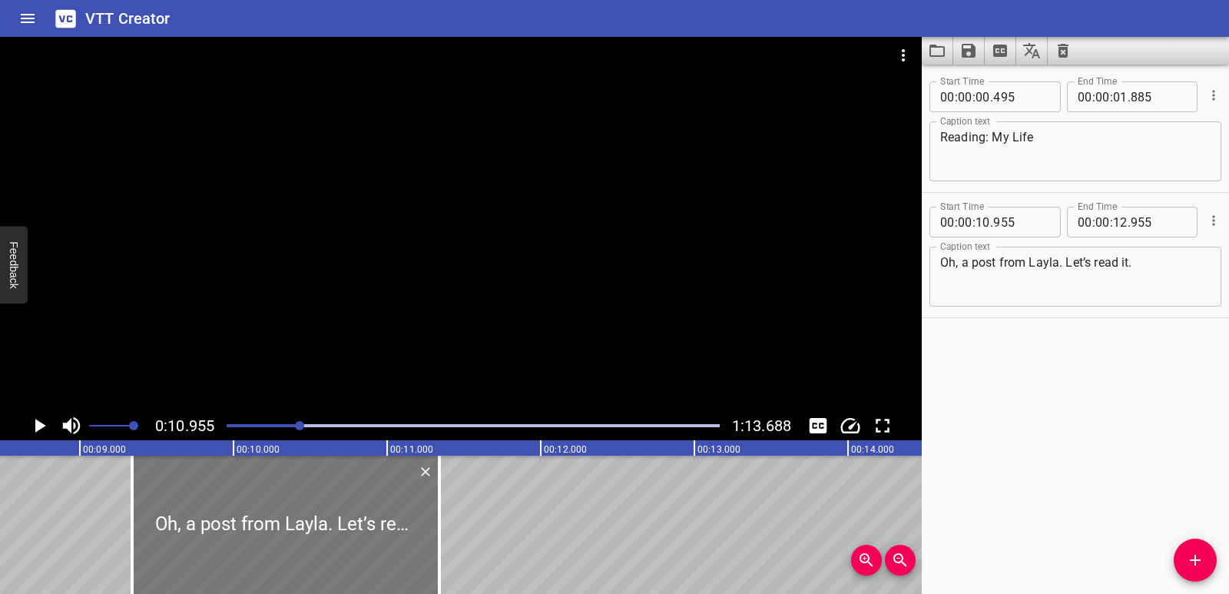
drag, startPoint x: 478, startPoint y: 543, endPoint x: 230, endPoint y: 547, distance: 248.2
click at [230, 547] on div at bounding box center [285, 525] width 307 height 138
type input "09"
type input "340"
type input "11"
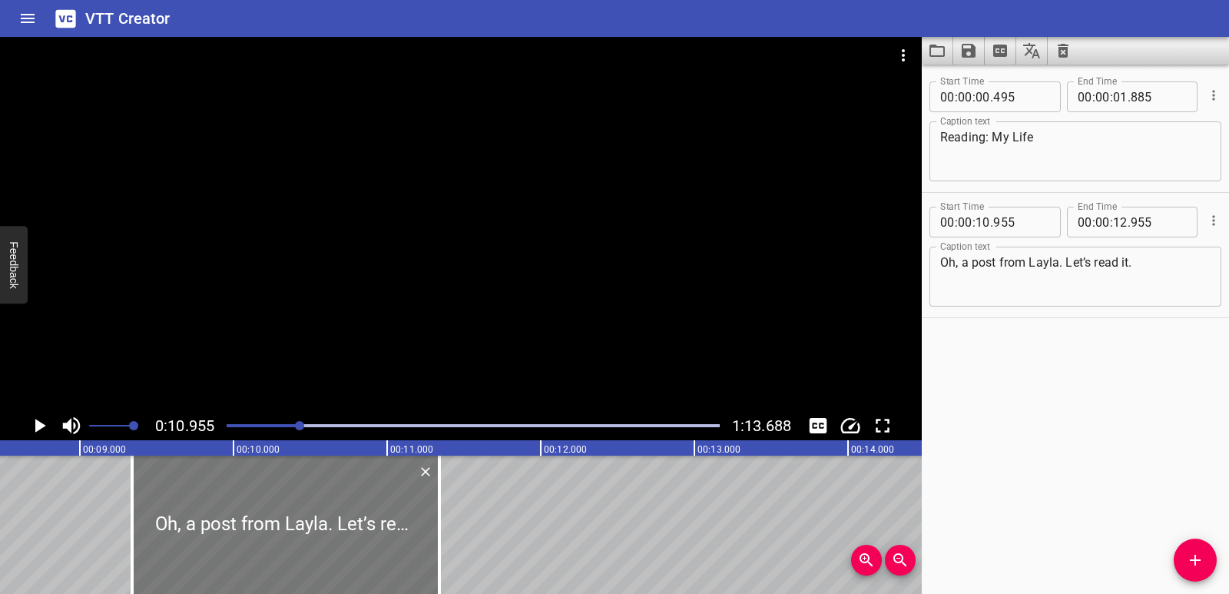
type input "340"
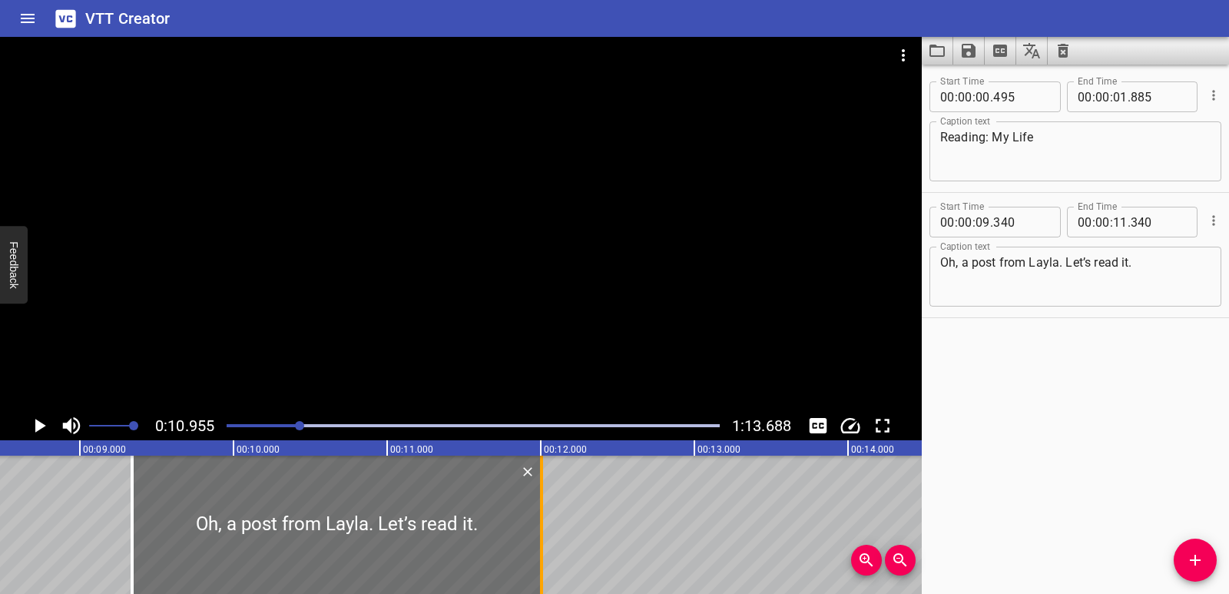
drag, startPoint x: 436, startPoint y: 512, endPoint x: 538, endPoint y: 515, distance: 102.2
click at [538, 515] on div at bounding box center [541, 525] width 15 height 138
type input "12"
type input "005"
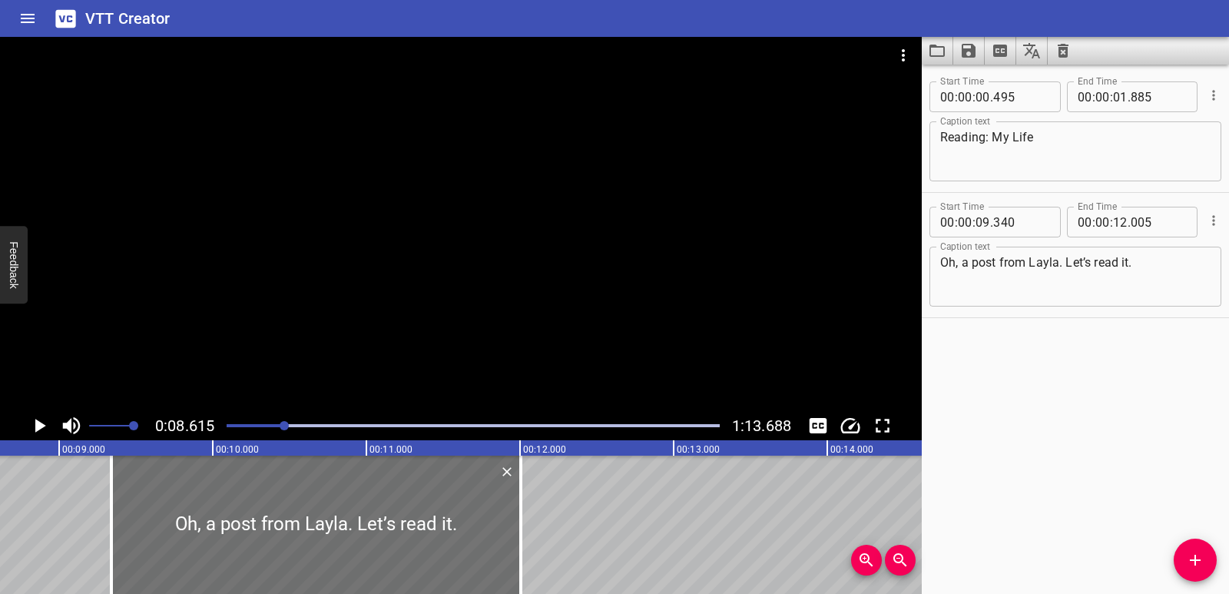
click at [44, 413] on button "Play/Pause" at bounding box center [39, 425] width 29 height 29
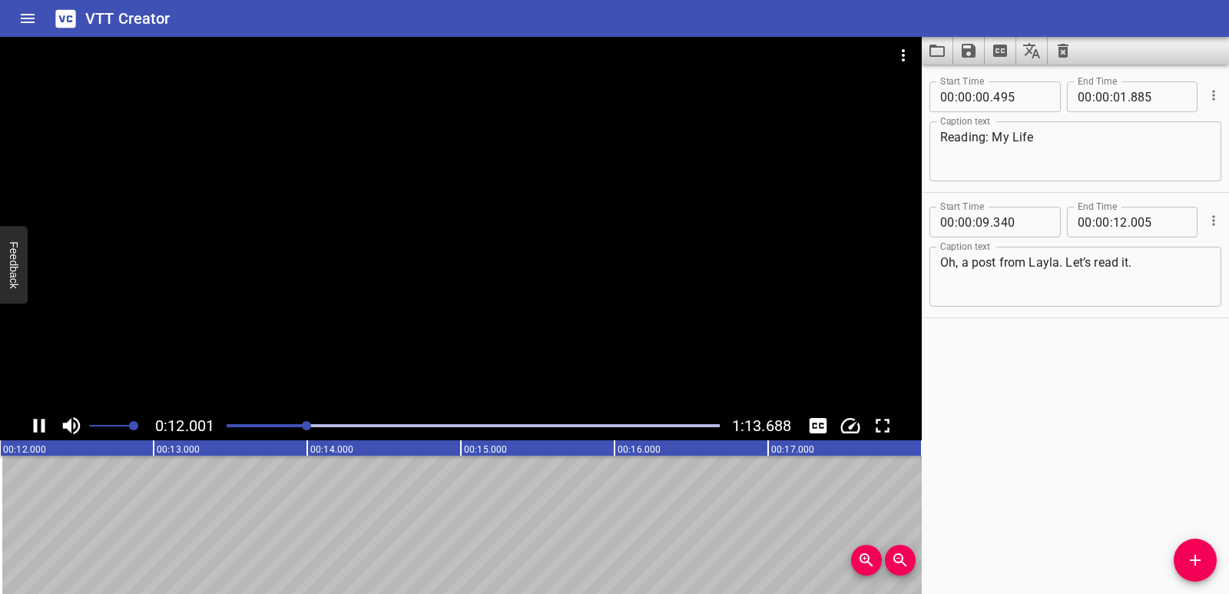
click at [32, 418] on icon "Play/Pause" at bounding box center [39, 425] width 23 height 23
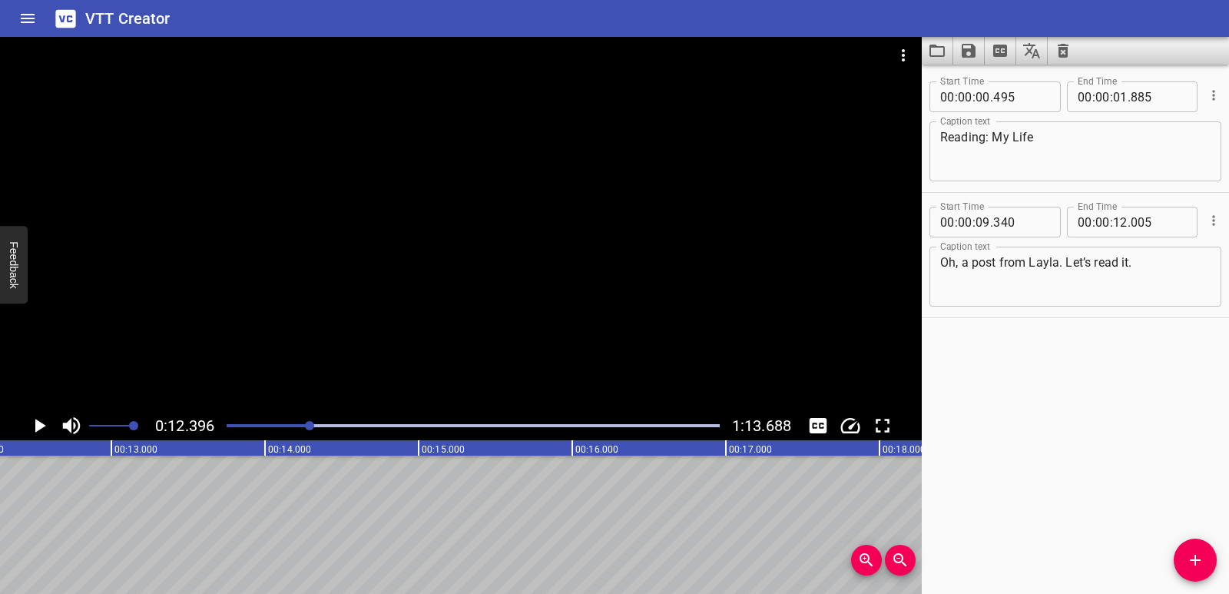
scroll to position [0, 1905]
click at [1198, 565] on icon "Add Cue" at bounding box center [1195, 560] width 18 height 18
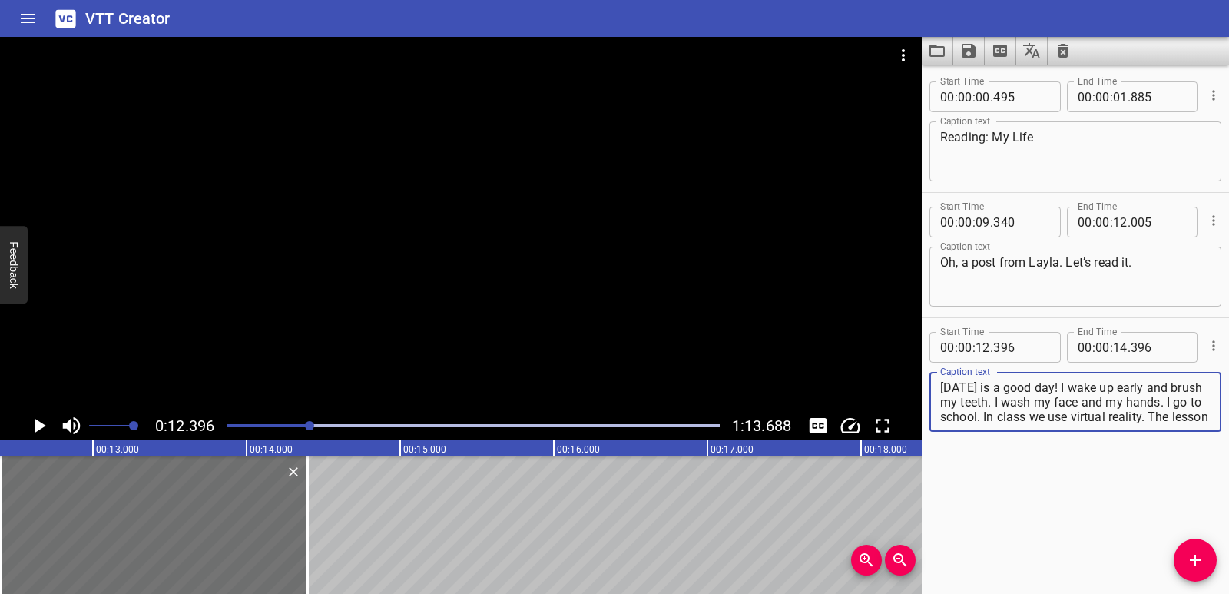
scroll to position [29, 0]
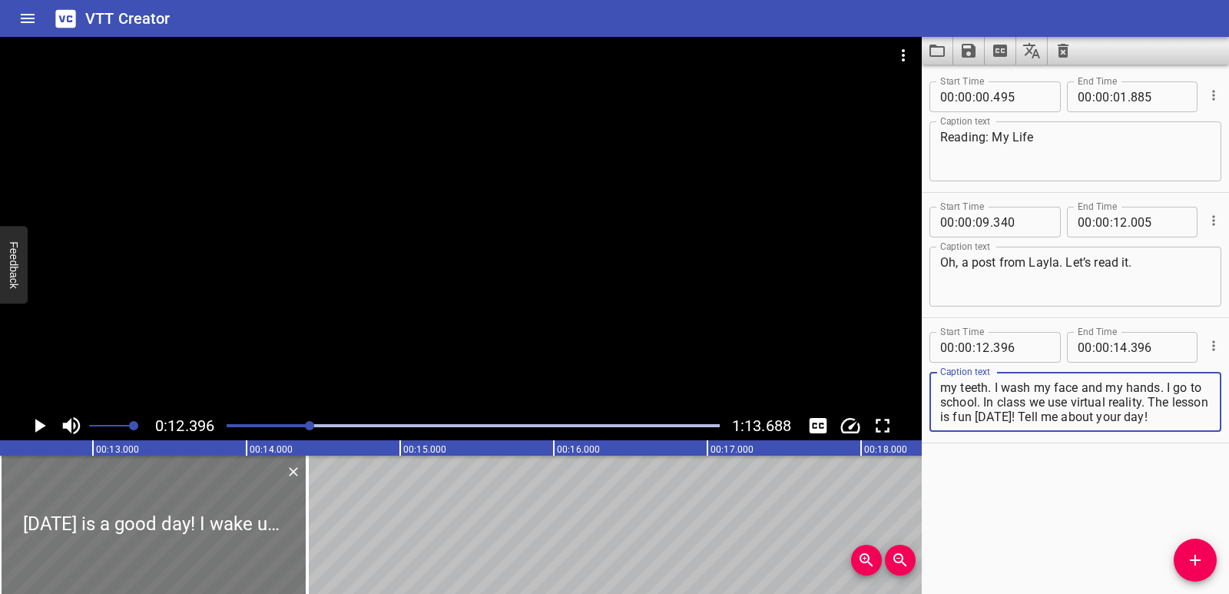
type textarea "[DATE] is a good day! I wake up early and brush my teeth. I wash my face and my…"
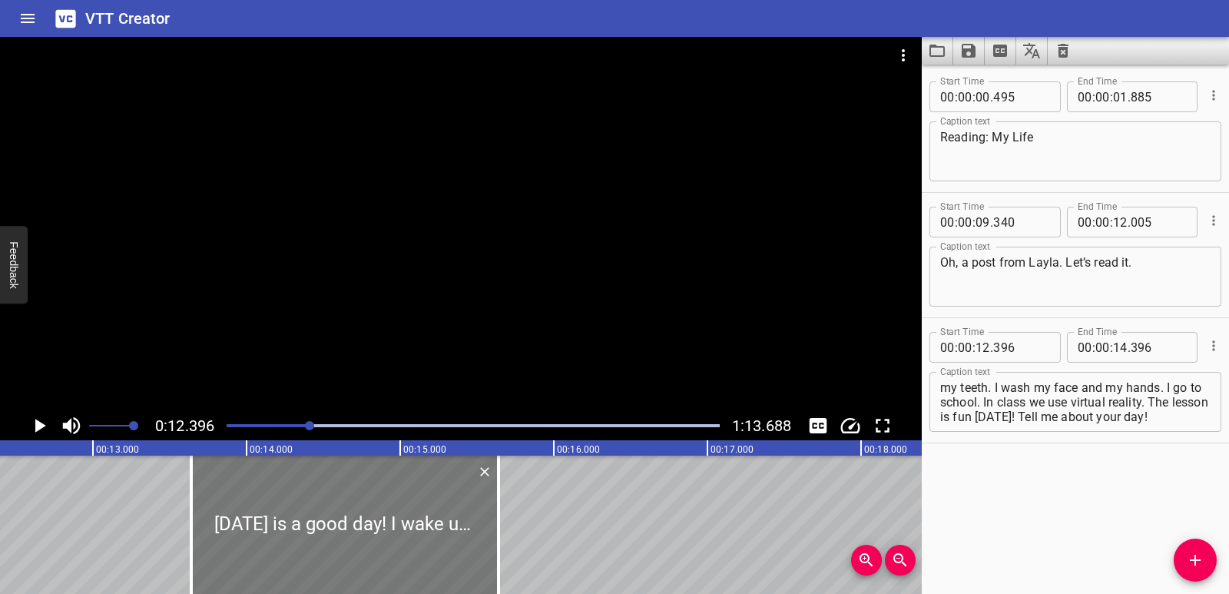
drag, startPoint x: 158, startPoint y: 522, endPoint x: 350, endPoint y: 530, distance: 191.5
click at [350, 530] on div at bounding box center [344, 525] width 307 height 138
type input "13"
type input "641"
type input "15"
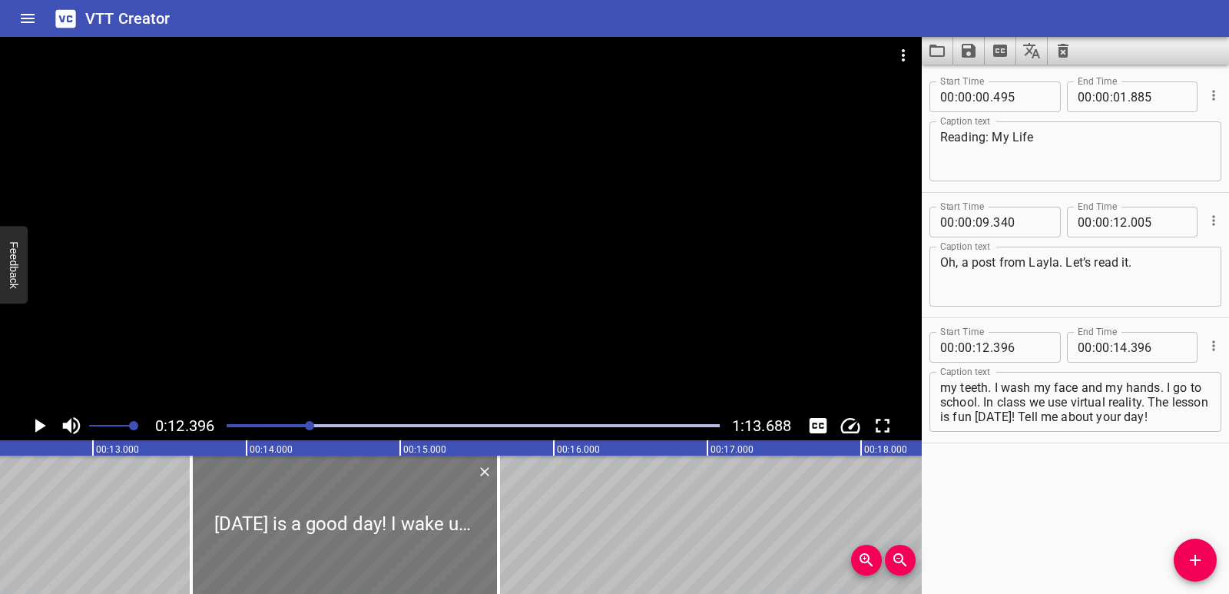
type input "641"
drag, startPoint x: 966, startPoint y: 406, endPoint x: 943, endPoint y: 407, distance: 23.1
click at [943, 407] on textarea "[DATE] is a good day! I wake up early and brush my teeth. I wash my face and my…" at bounding box center [1075, 402] width 270 height 44
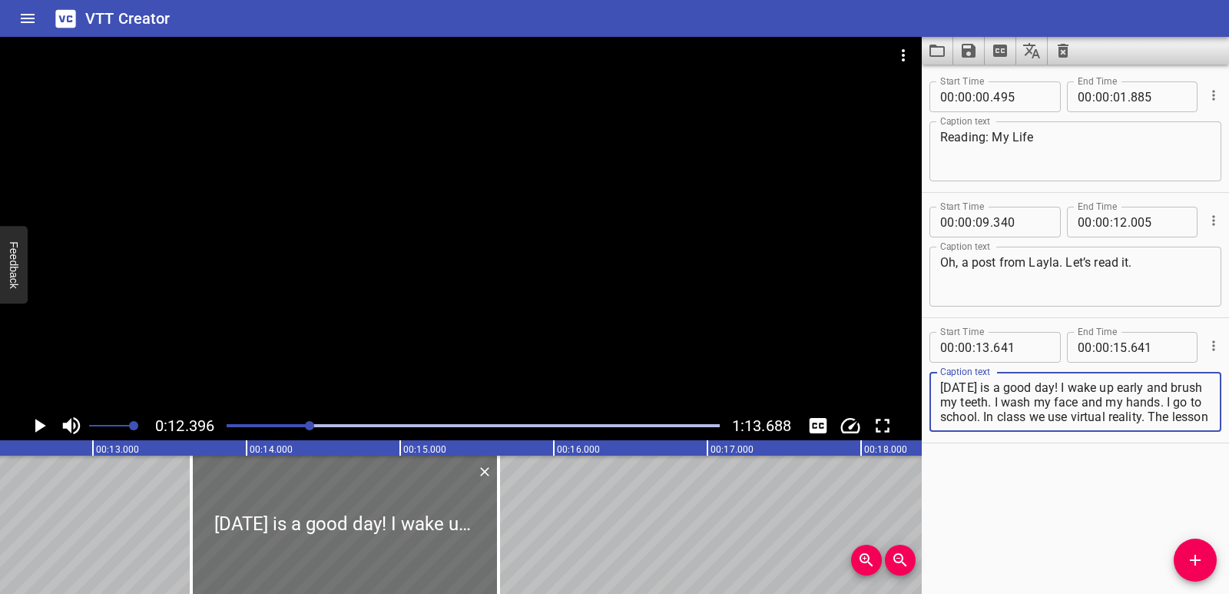
drag, startPoint x: 1009, startPoint y: 396, endPoint x: 946, endPoint y: 385, distance: 64.0
click at [946, 385] on textarea "[DATE] is a good day! I wake up early and brush my teeth. I wash my face and my…" at bounding box center [1075, 402] width 270 height 44
click at [950, 401] on textarea "[DATE] is a good day! I wake up early and brush my teeth. I wash my face and my…" at bounding box center [1075, 402] width 270 height 44
drag, startPoint x: 1029, startPoint y: 401, endPoint x: 1046, endPoint y: 413, distance: 20.3
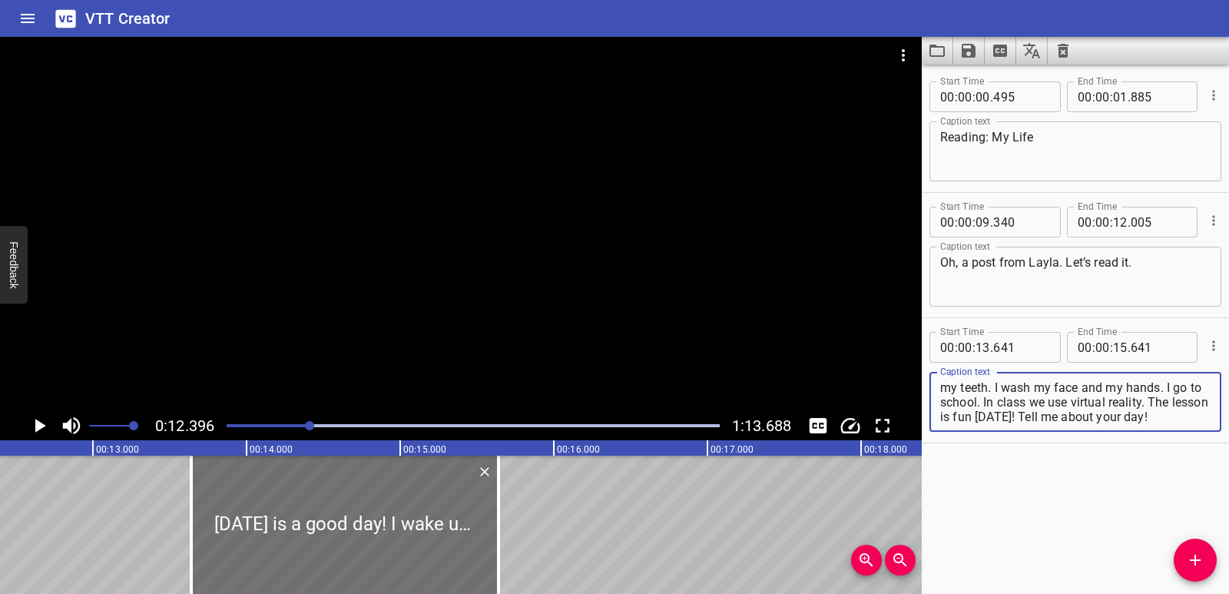
click at [1046, 413] on textarea "[DATE] is a good day! I wake up early and brush my teeth. I wash my face and my…" at bounding box center [1075, 402] width 270 height 44
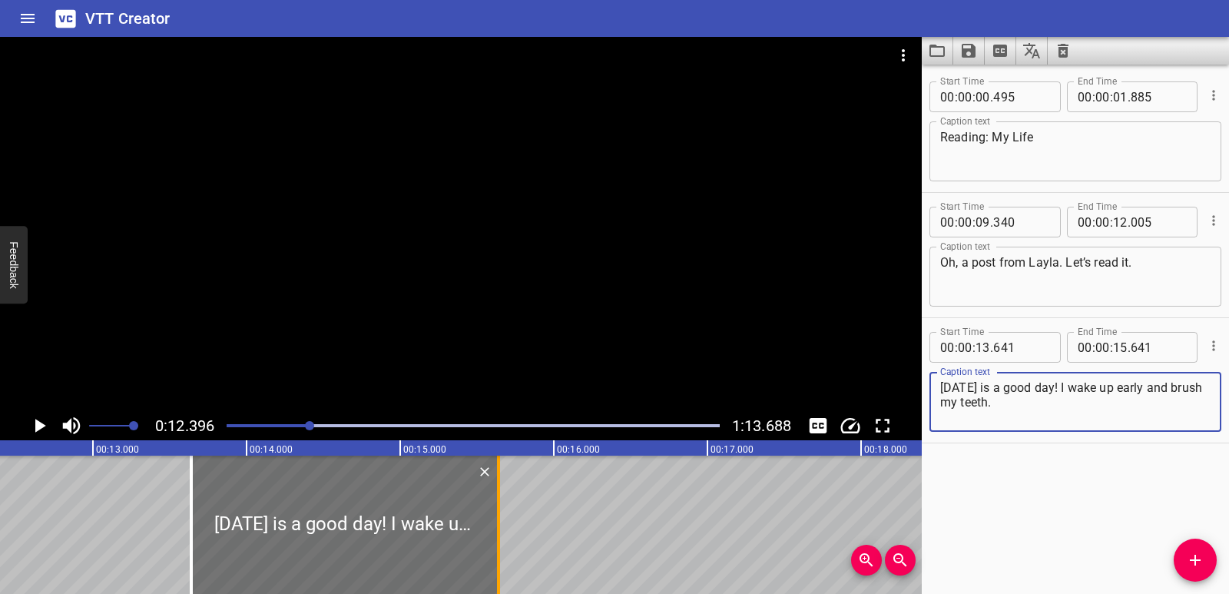
type textarea "[DATE] is a good day! I wake up early and brush my teeth."
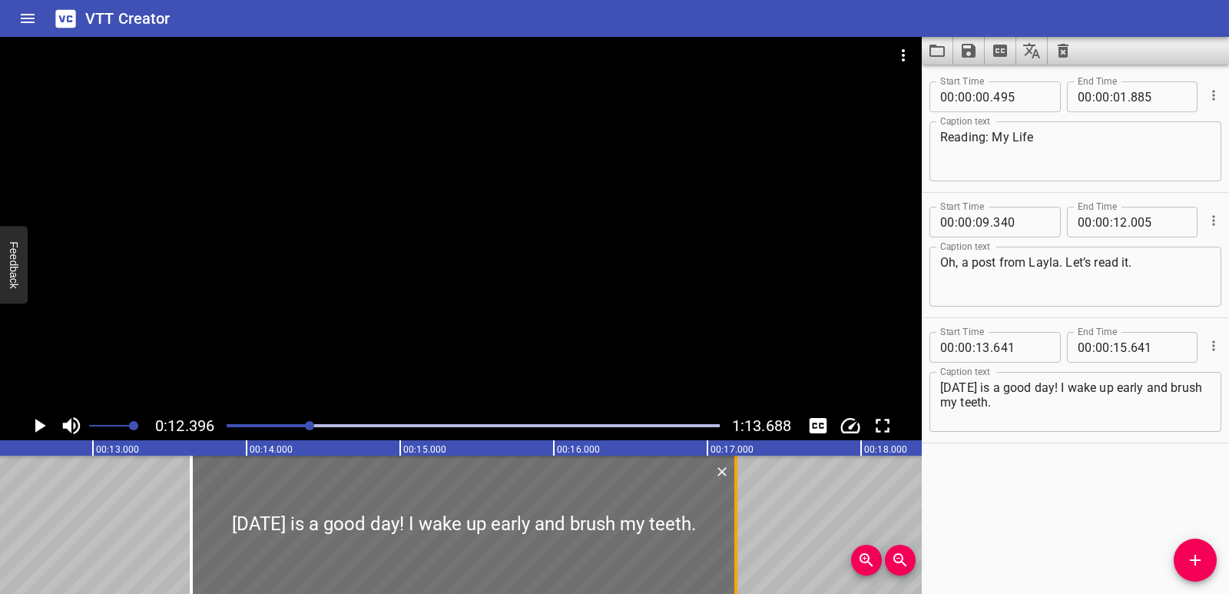
drag, startPoint x: 500, startPoint y: 507, endPoint x: 738, endPoint y: 513, distance: 237.5
click at [738, 513] on div at bounding box center [735, 525] width 15 height 138
type input "17"
type input "186"
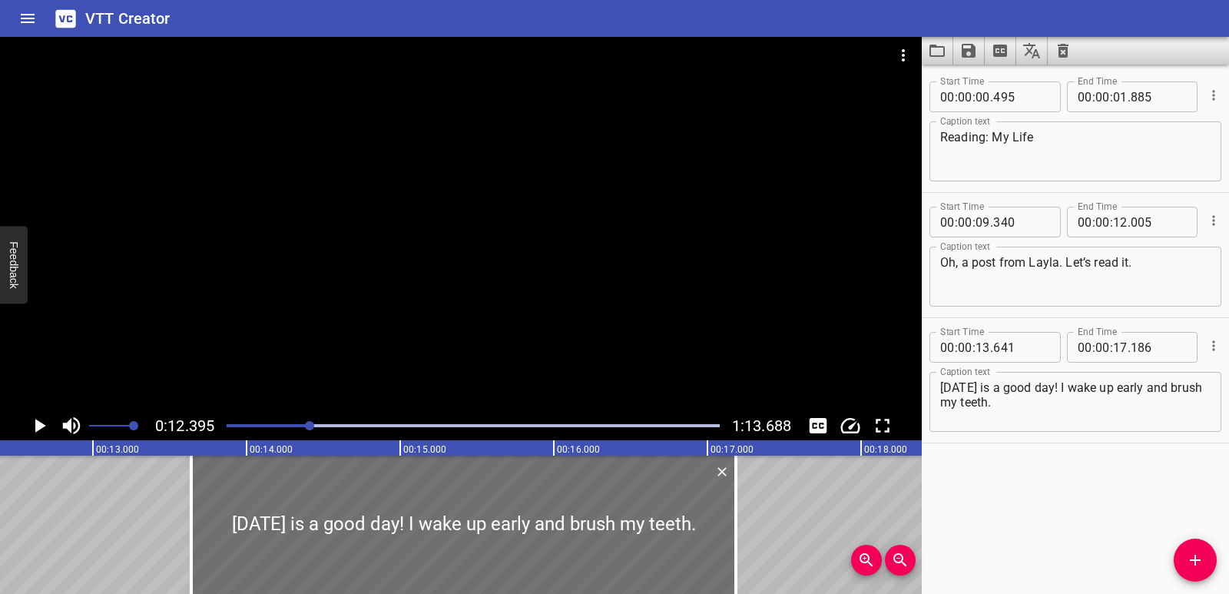
click at [40, 431] on icon "Play/Pause" at bounding box center [39, 425] width 23 height 23
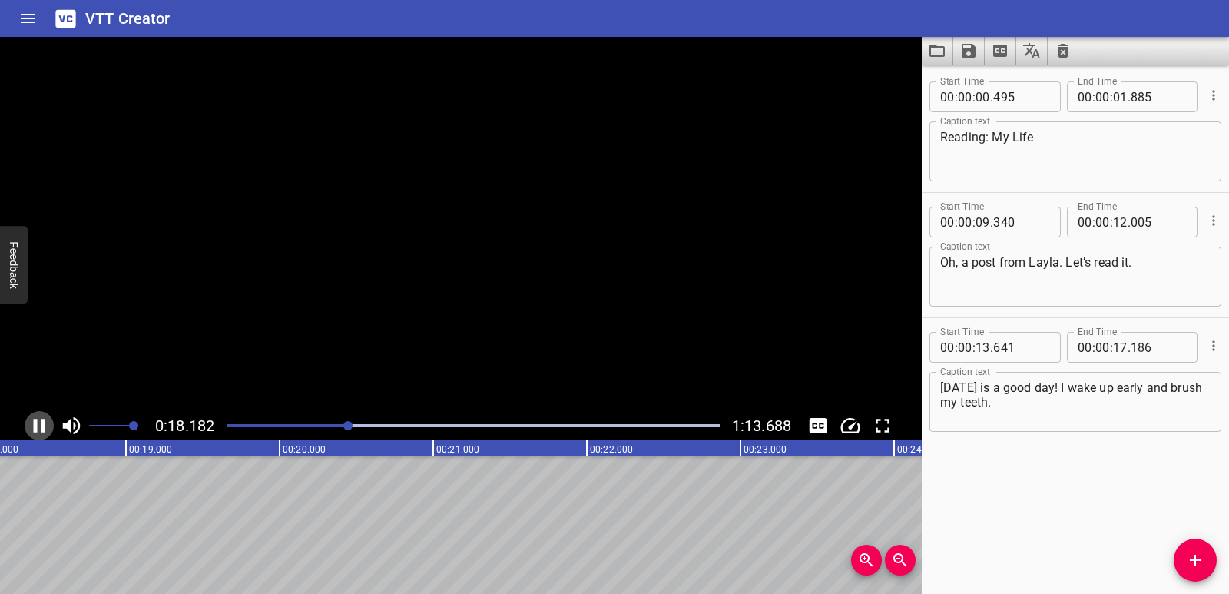
click at [40, 431] on icon "Play/Pause" at bounding box center [39, 425] width 23 height 23
click at [1215, 570] on div "Start Time 00 : 00 : 00 . 495 Start Time End Time 00 : 00 : 01 . 885 End Time C…" at bounding box center [1075, 329] width 307 height 529
click at [1189, 562] on icon "Add Cue" at bounding box center [1195, 560] width 18 height 18
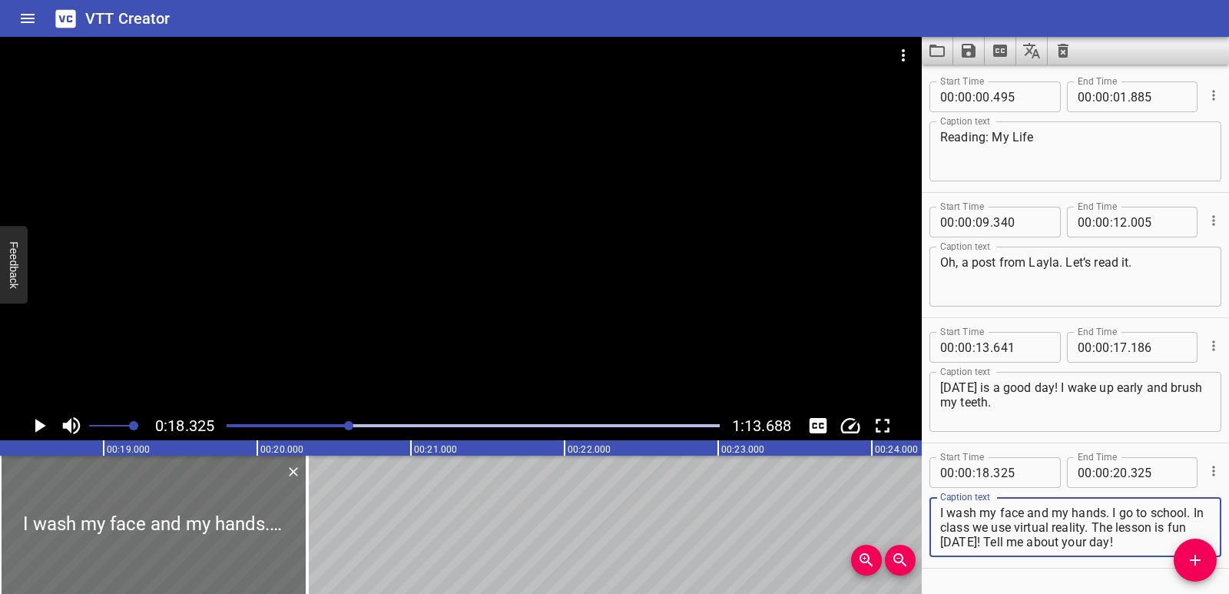
drag, startPoint x: 1107, startPoint y: 525, endPoint x: 1130, endPoint y: 542, distance: 28.6
click at [1130, 542] on textarea "I wash my face and my hands. I go to school. In class we use virtual reality. T…" at bounding box center [1075, 528] width 270 height 44
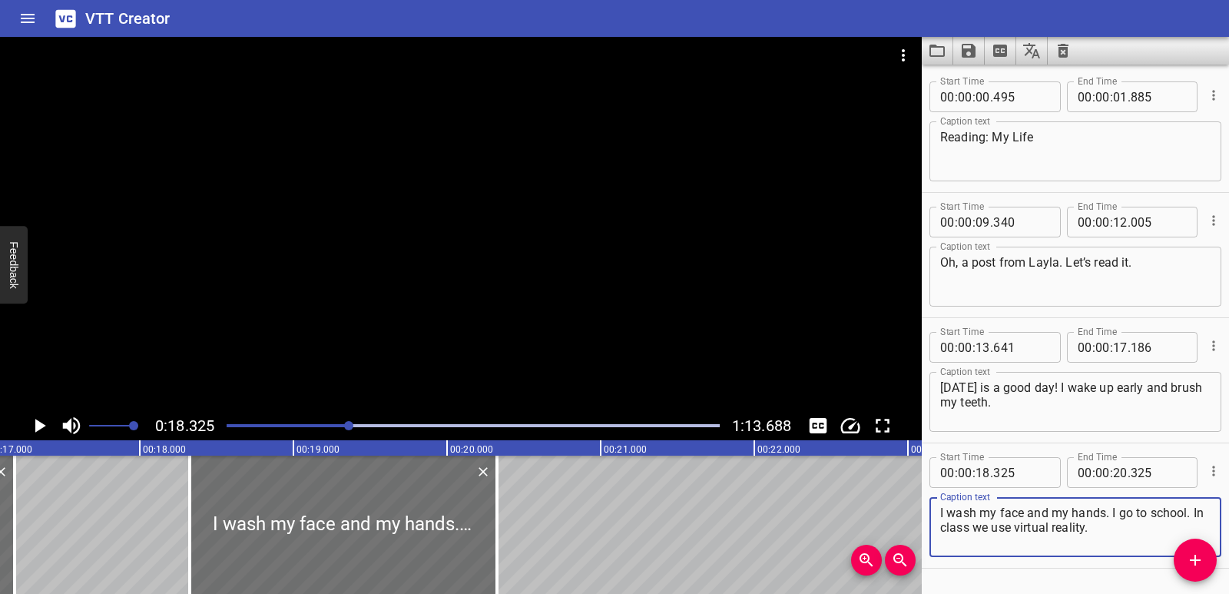
scroll to position [0, 2594]
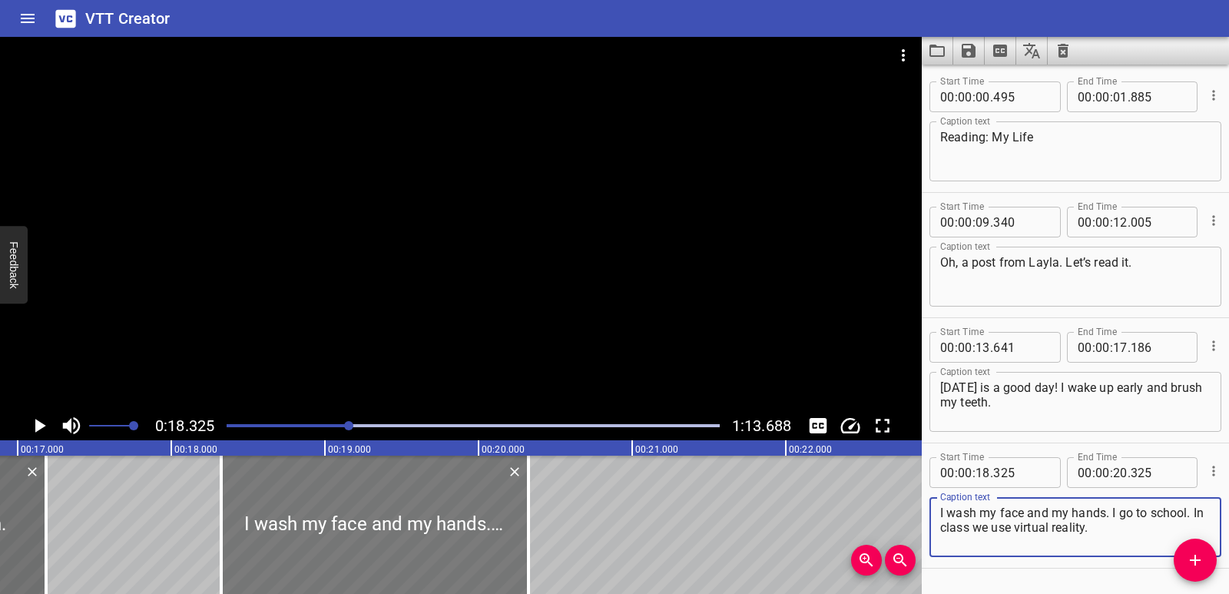
type textarea "I wash my face and my hands. I go to school. In class we use virtual reality."
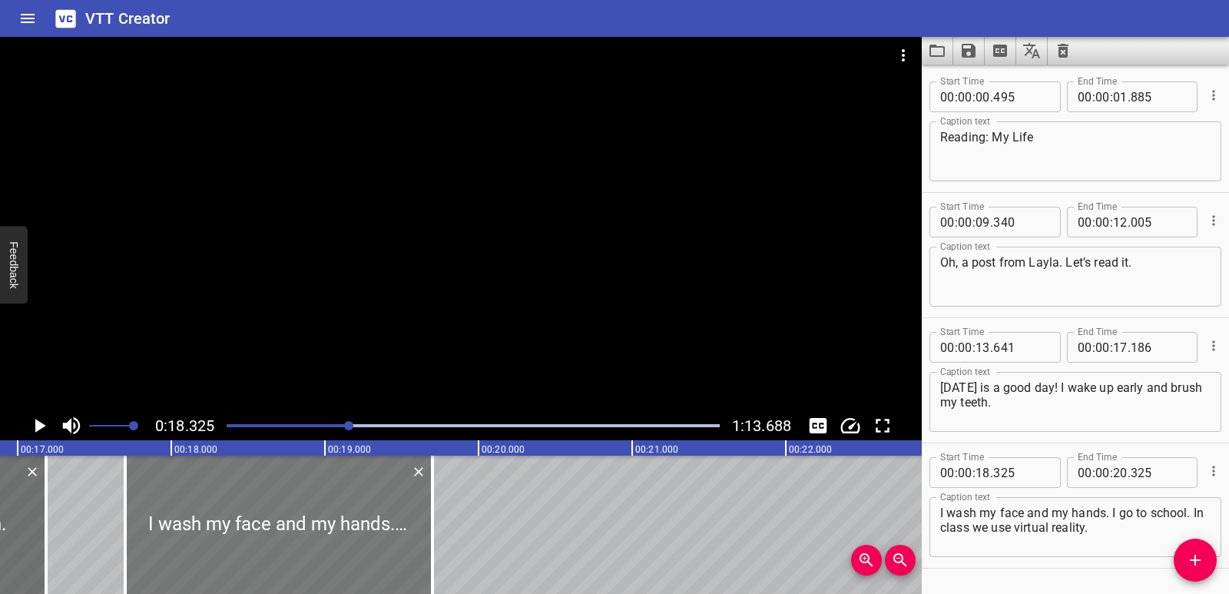
drag, startPoint x: 392, startPoint y: 541, endPoint x: 296, endPoint y: 536, distance: 96.1
click at [296, 536] on div at bounding box center [278, 525] width 307 height 138
type input "17"
type input "700"
type input "19"
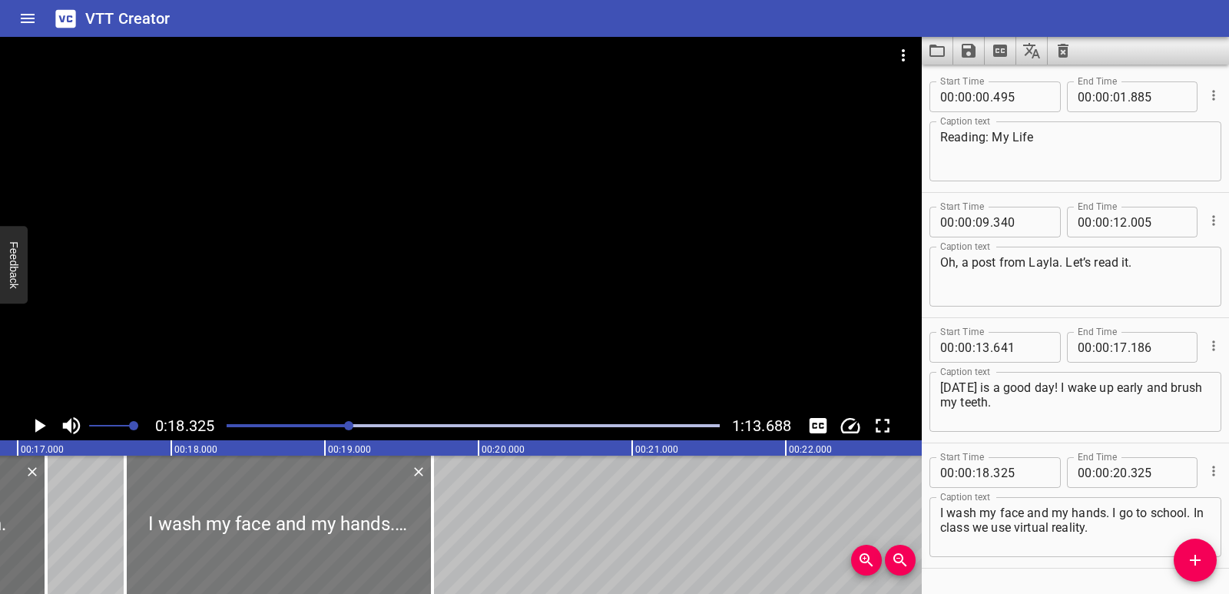
type input "700"
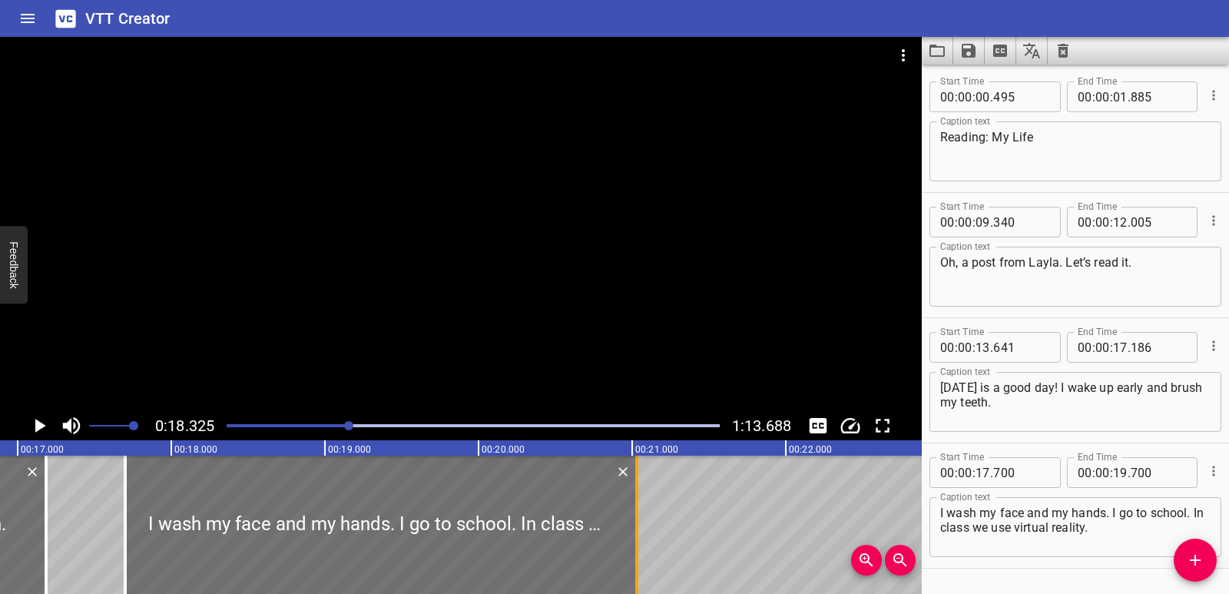
drag, startPoint x: 433, startPoint y: 532, endPoint x: 636, endPoint y: 535, distance: 203.6
click at [636, 535] on div at bounding box center [636, 525] width 3 height 138
type input "21"
type input "030"
click at [1131, 532] on textarea "I wash my face and my hands. I go to school. In class we use virtual reality." at bounding box center [1075, 528] width 270 height 44
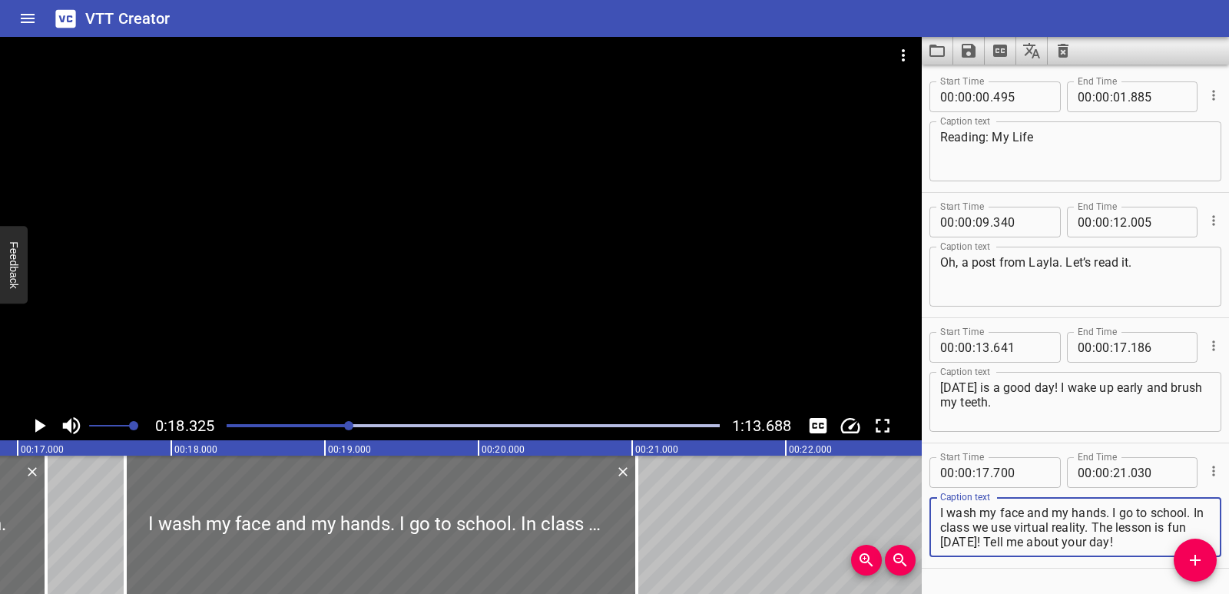
click at [1032, 539] on textarea "I wash my face and my hands. I go to school. In class we use virtual reality. T…" at bounding box center [1075, 528] width 270 height 44
drag, startPoint x: 940, startPoint y: 528, endPoint x: 1060, endPoint y: 542, distance: 121.4
click at [1060, 542] on div "I wash my face and my hands. I go to school. In class we use virtual reality. T…" at bounding box center [1076, 527] width 292 height 60
click at [1088, 535] on textarea "I wash my face and my hands. I go to school. In class we use virtual reality. T…" at bounding box center [1075, 528] width 270 height 44
drag, startPoint x: 937, startPoint y: 525, endPoint x: 960, endPoint y: 535, distance: 25.1
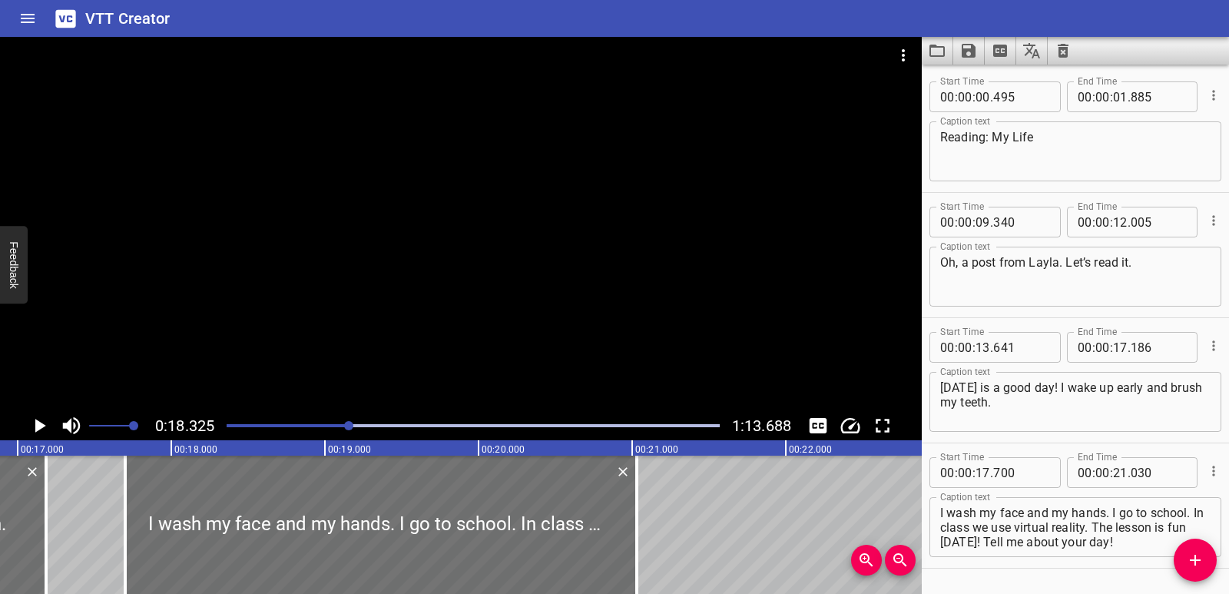
click at [960, 535] on div "I wash my face and my hands. I go to school. In class we use virtual reality. T…" at bounding box center [1076, 527] width 292 height 60
click at [959, 535] on textarea "I wash my face and my hands. I go to school. In class we use virtual reality. T…" at bounding box center [1075, 528] width 270 height 44
drag, startPoint x: 939, startPoint y: 524, endPoint x: 951, endPoint y: 539, distance: 19.1
click at [951, 539] on div "I wash my face and my hands. I go to school. In class we use virtual reality. T…" at bounding box center [1076, 527] width 292 height 60
click at [946, 522] on textarea "I wash my face and my hands. I go to school. In class we use virtual reality. T…" at bounding box center [1075, 528] width 270 height 44
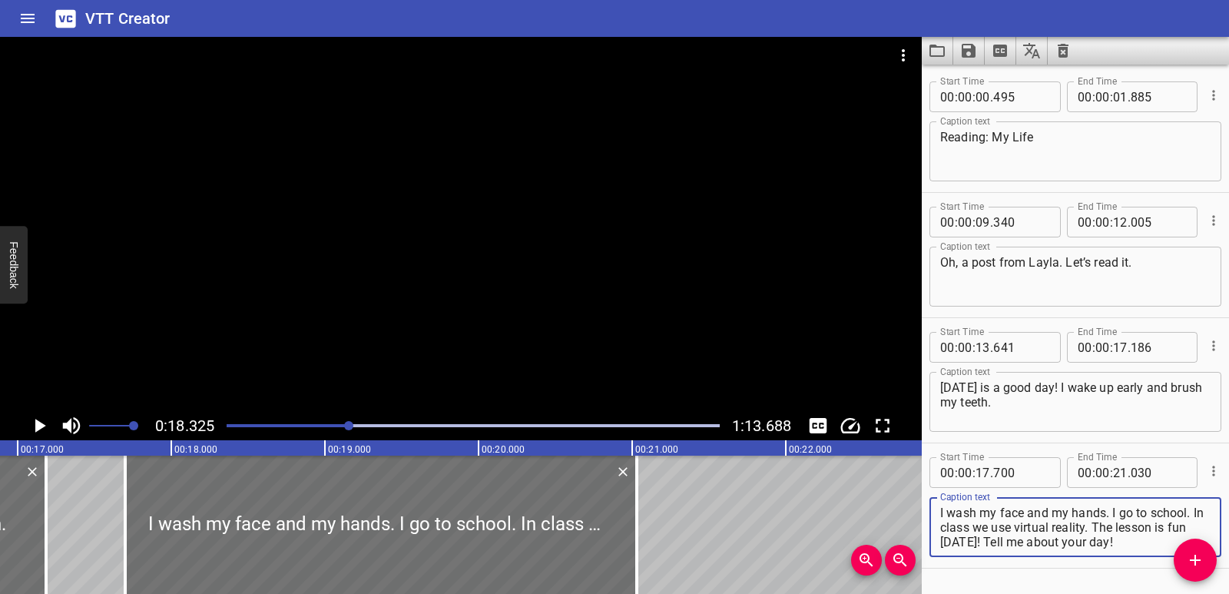
click at [938, 525] on div "I wash my face and my hands. I go to school. In class we use virtual reality. T…" at bounding box center [1076, 527] width 292 height 60
drag, startPoint x: 938, startPoint y: 525, endPoint x: 955, endPoint y: 530, distance: 17.7
click at [955, 530] on div "I wash my face and my hands. I go to school. In class we use virtual reality. T…" at bounding box center [1076, 527] width 292 height 60
click at [966, 522] on textarea "I wash my face and my hands. I go to school. In class we use virtual reality. T…" at bounding box center [1075, 528] width 270 height 44
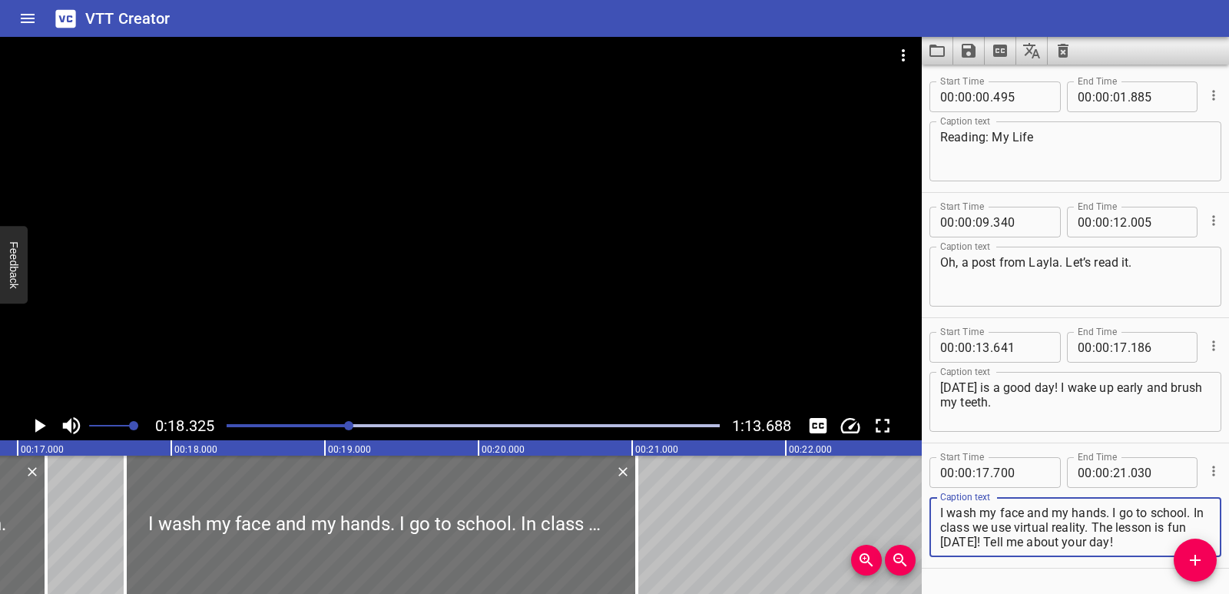
click at [965, 532] on textarea "I wash my face and my hands. I go to school. In class we use virtual reality. T…" at bounding box center [1075, 528] width 270 height 44
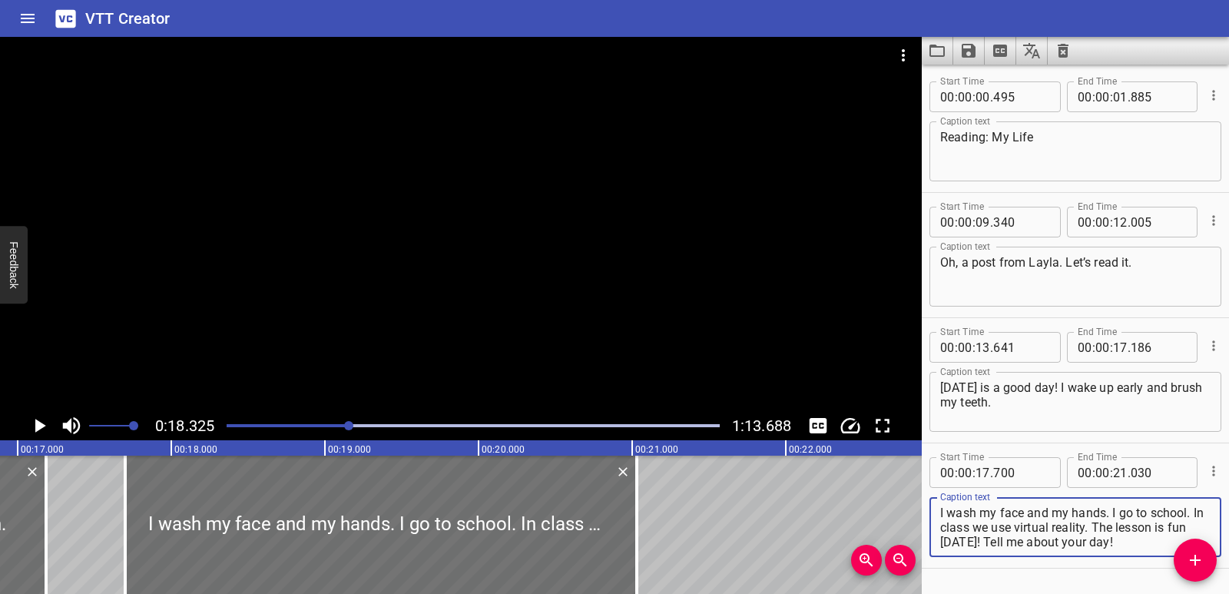
click at [1079, 523] on textarea "I wash my face and my hands. I go to school. In class we use virtual reality. T…" at bounding box center [1075, 528] width 270 height 44
click at [1159, 524] on textarea "I wash my face and my hands. I go to school. In class we use virtual reality. T…" at bounding box center [1075, 528] width 270 height 44
drag, startPoint x: 939, startPoint y: 527, endPoint x: 1031, endPoint y: 542, distance: 93.3
click at [1031, 542] on div "I wash my face and my hands. I go to school. In class we use virtual reality. T…" at bounding box center [1076, 527] width 292 height 60
drag, startPoint x: 1129, startPoint y: 541, endPoint x: 937, endPoint y: 531, distance: 191.6
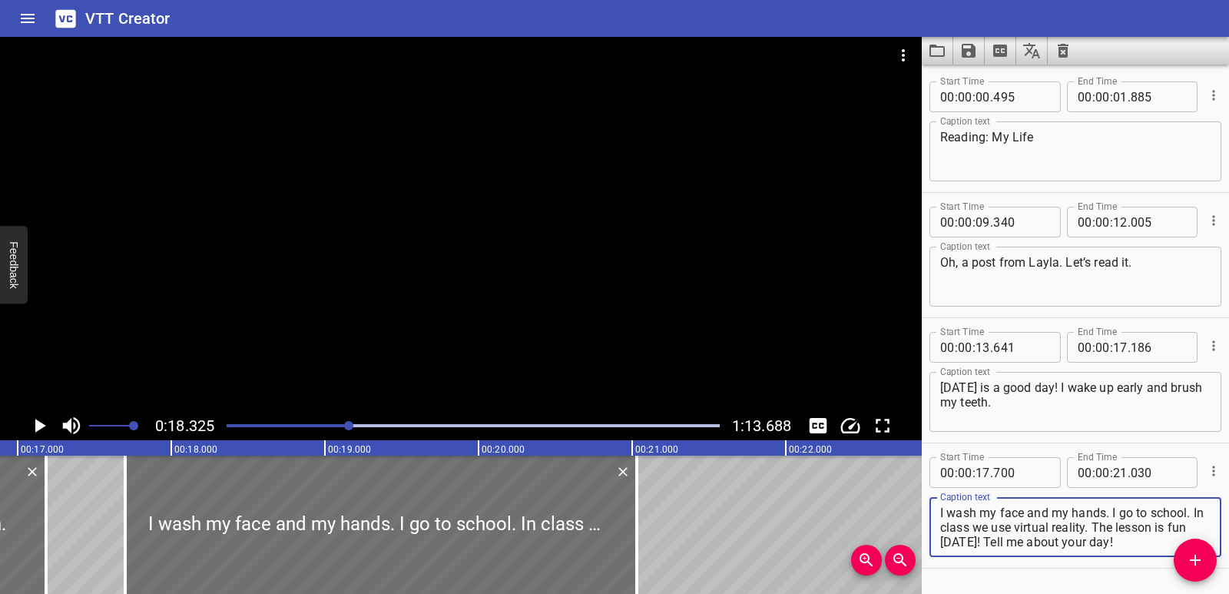
click at [937, 531] on div "I wash my face and my hands. I go to school. In class we use virtual reality. T…" at bounding box center [1076, 527] width 292 height 60
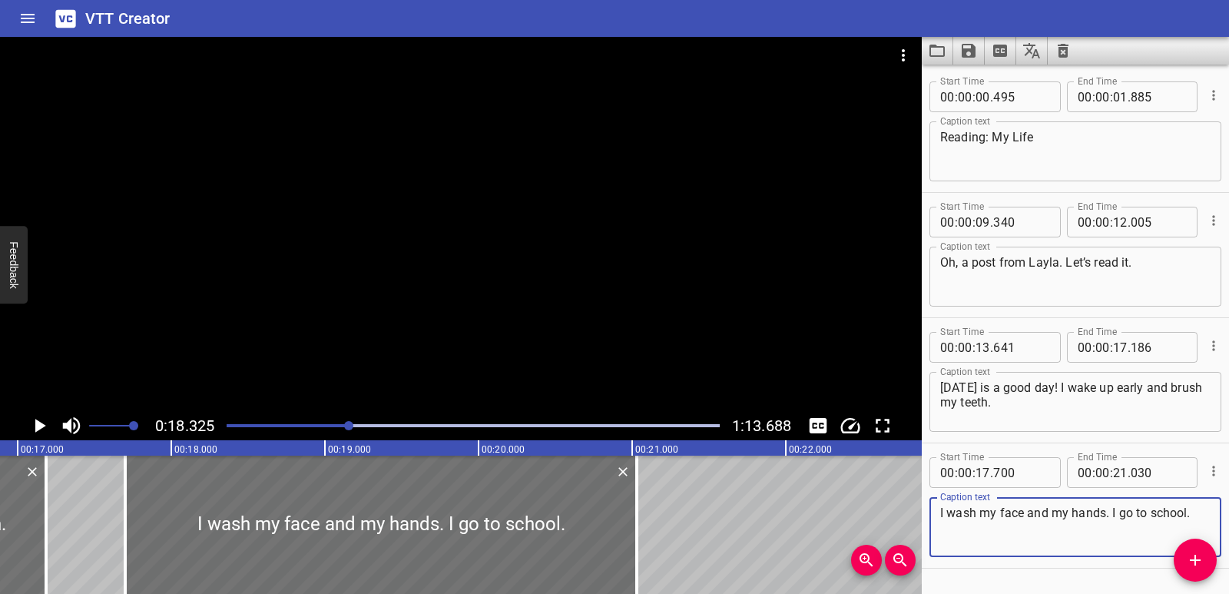
type textarea "I wash my face and my hands. I go to school."
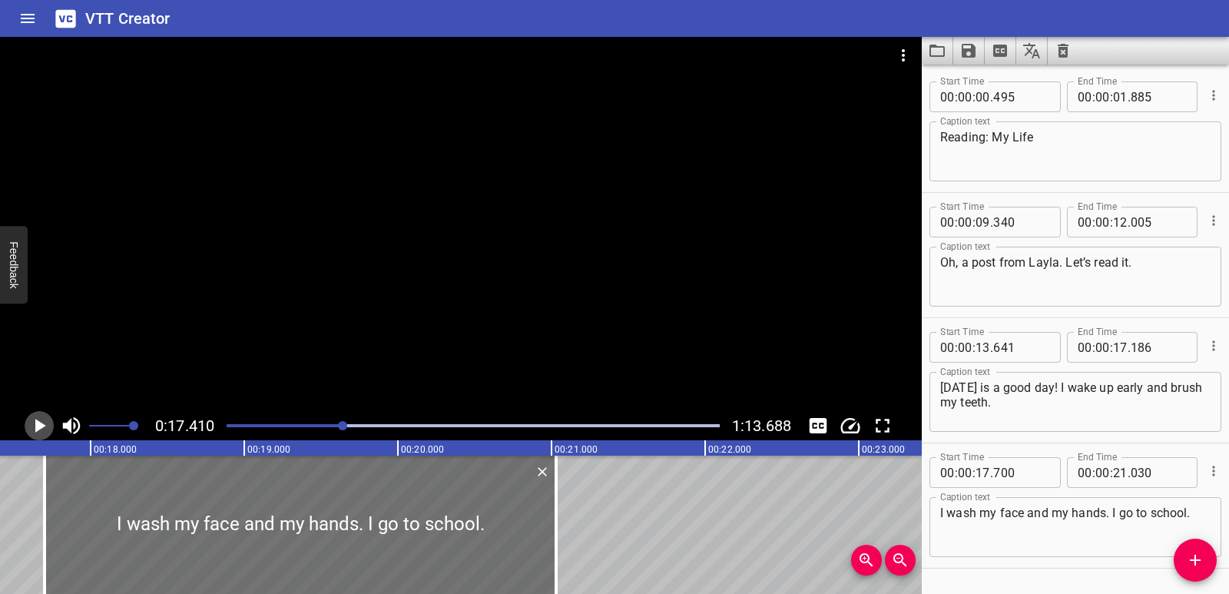
click at [34, 425] on icon "Play/Pause" at bounding box center [39, 425] width 23 height 23
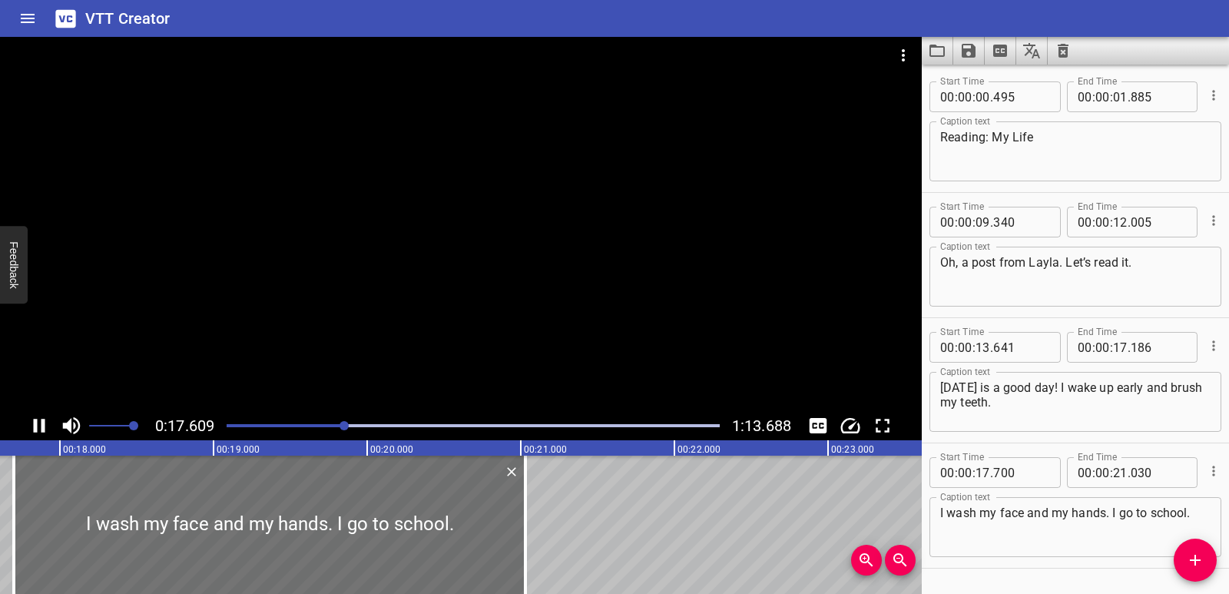
scroll to position [44, 0]
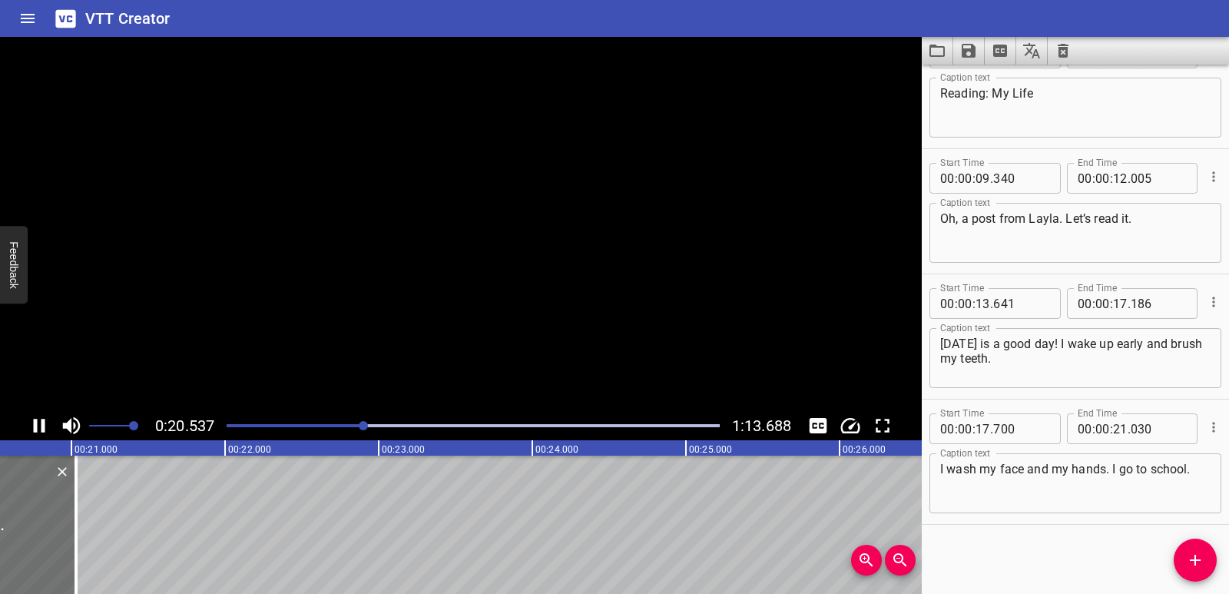
click at [34, 425] on icon "Play/Pause" at bounding box center [40, 426] width 12 height 14
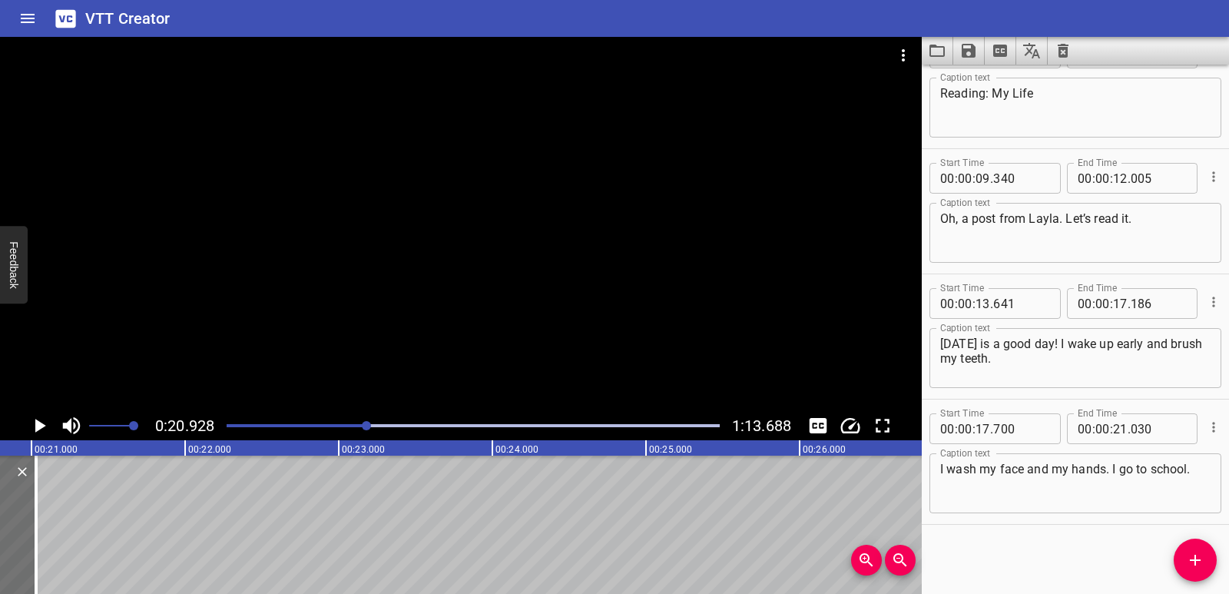
scroll to position [0, 3216]
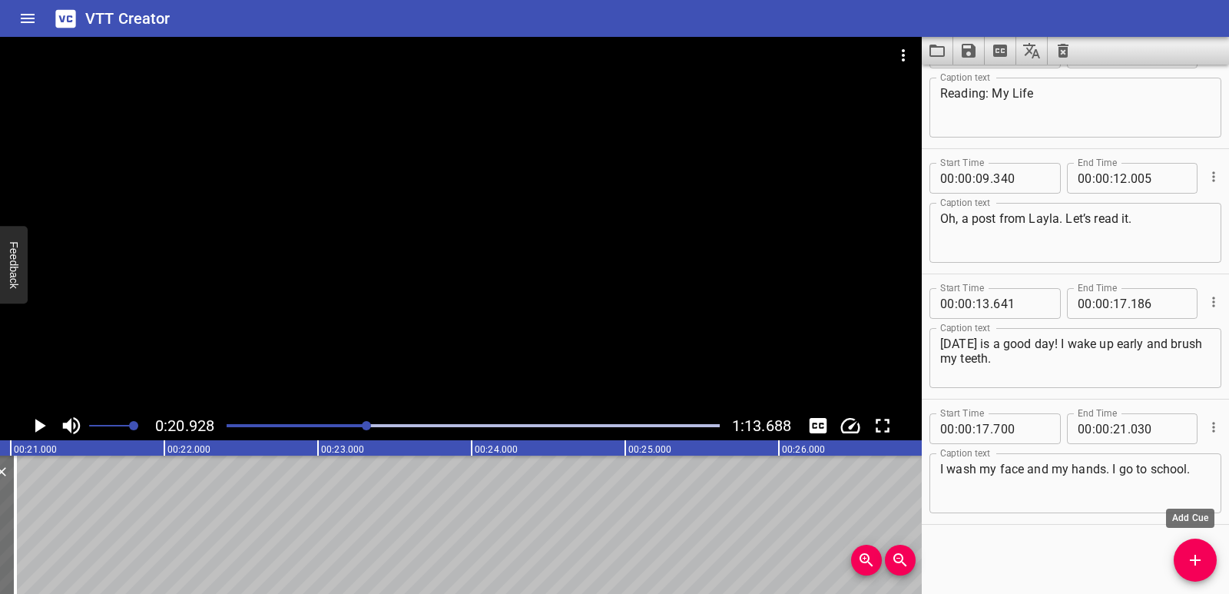
click at [1209, 555] on span "Add Cue" at bounding box center [1195, 560] width 43 height 18
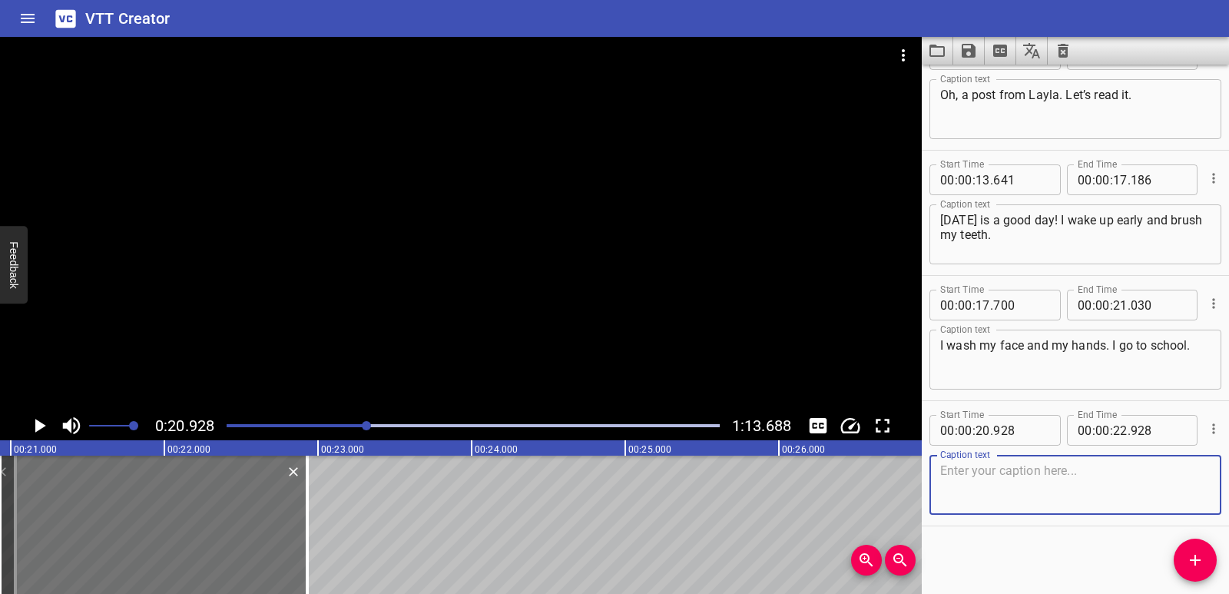
scroll to position [169, 0]
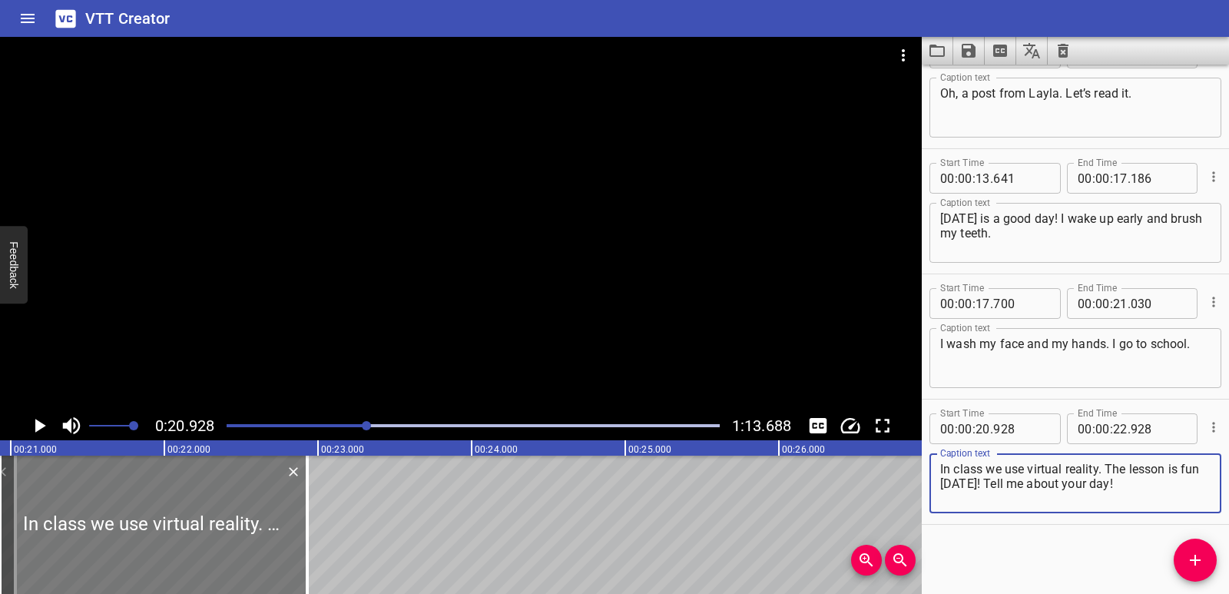
type textarea "In class we use virtual reality. The lesson is fun [DATE]! Tell me about your d…"
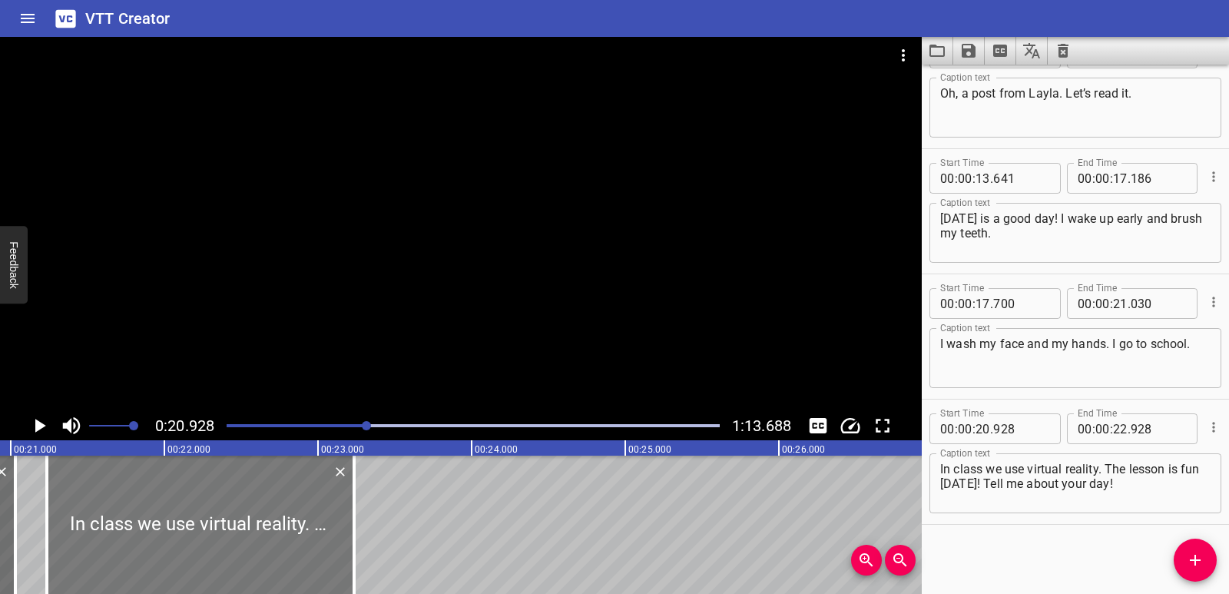
drag, startPoint x: 148, startPoint y: 522, endPoint x: 194, endPoint y: 529, distance: 47.3
click at [194, 529] on div at bounding box center [200, 525] width 307 height 138
type input "21"
type input "233"
type input "23"
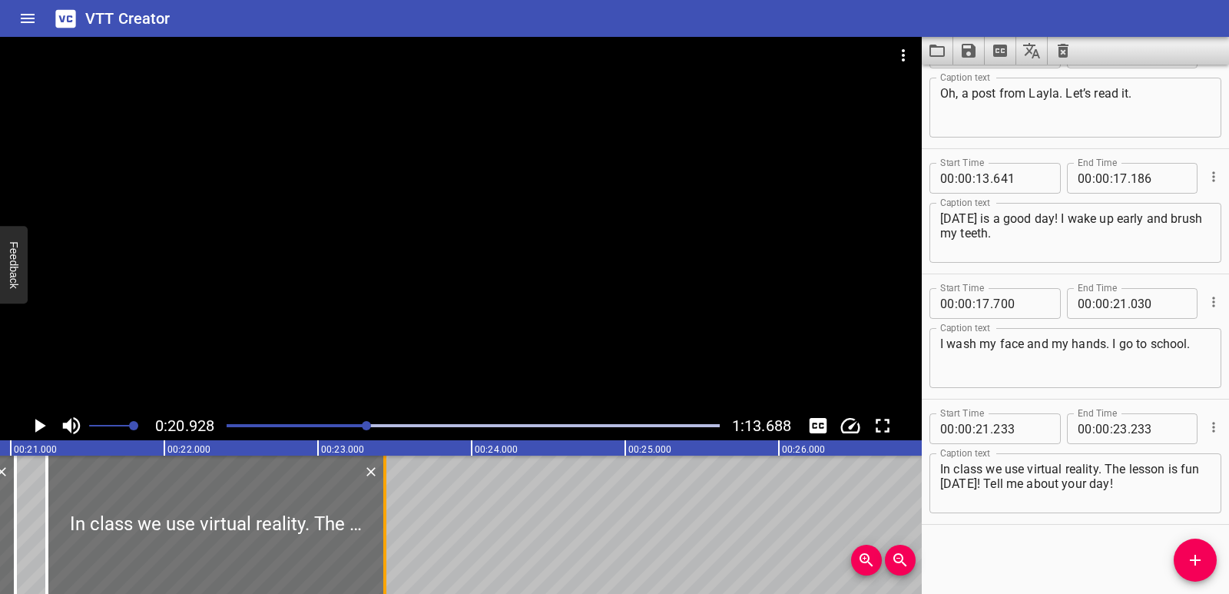
drag, startPoint x: 359, startPoint y: 532, endPoint x: 390, endPoint y: 532, distance: 30.7
click at [390, 532] on div at bounding box center [384, 525] width 15 height 138
type input "433"
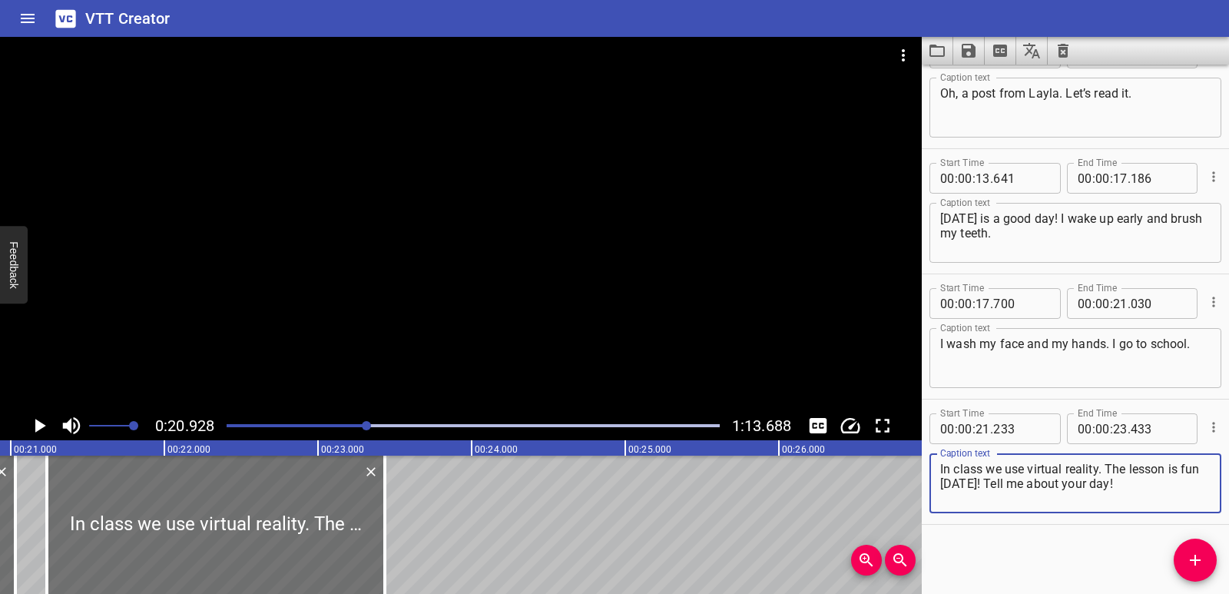
drag, startPoint x: 1108, startPoint y: 467, endPoint x: 1131, endPoint y: 485, distance: 29.0
click at [1131, 485] on textarea "In class we use virtual reality. The lesson is fun [DATE]! Tell me about your d…" at bounding box center [1075, 484] width 270 height 44
type textarea "In class we use virtual reality."
click at [37, 422] on icon "Play/Pause" at bounding box center [40, 426] width 11 height 14
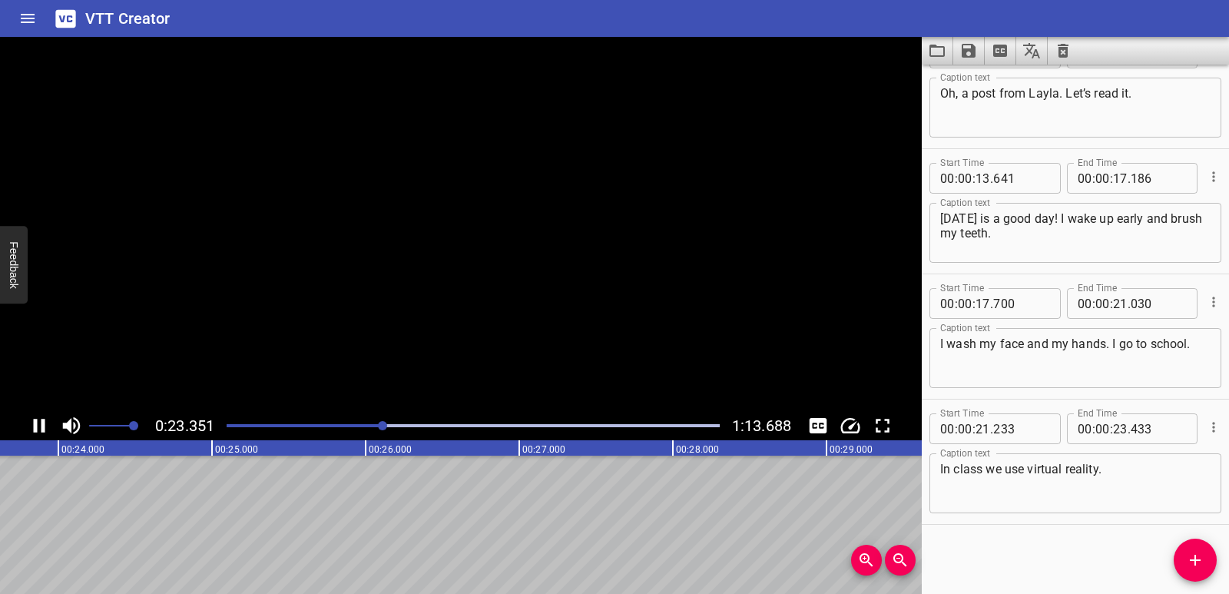
click at [37, 422] on icon "Play/Pause" at bounding box center [40, 426] width 12 height 14
click at [1198, 569] on icon "Add Cue" at bounding box center [1195, 560] width 18 height 18
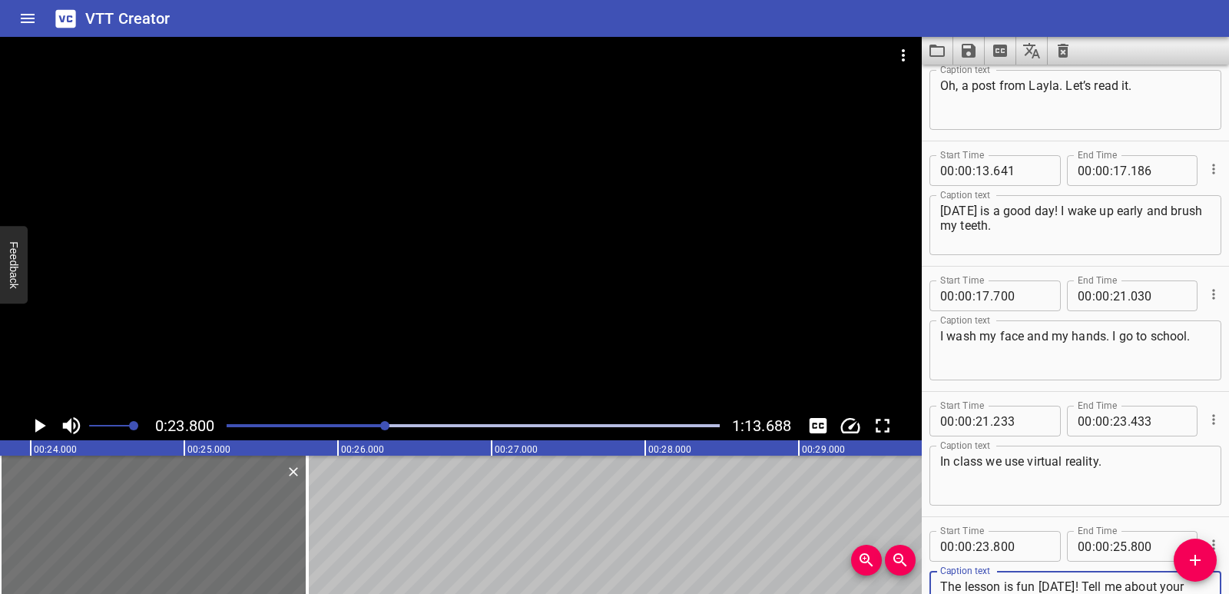
scroll to position [191, 0]
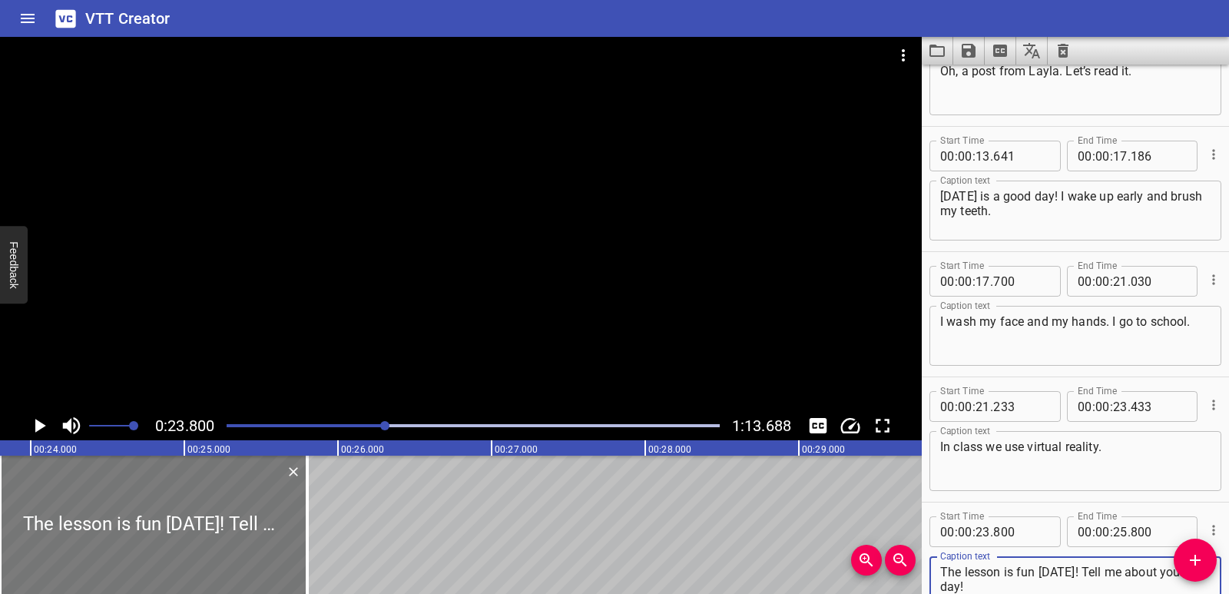
type textarea "The lesson is fun [DATE]! Tell me about your day!"
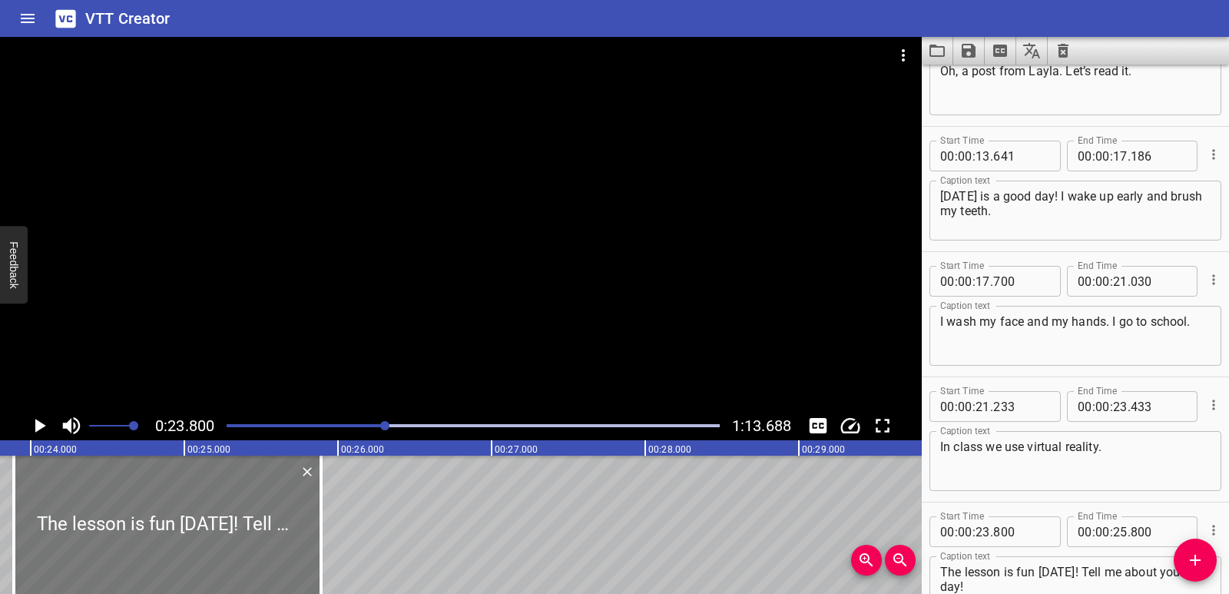
drag, startPoint x: 122, startPoint y: 521, endPoint x: 136, endPoint y: 525, distance: 14.4
click at [136, 525] on div at bounding box center [167, 525] width 307 height 138
type input "890"
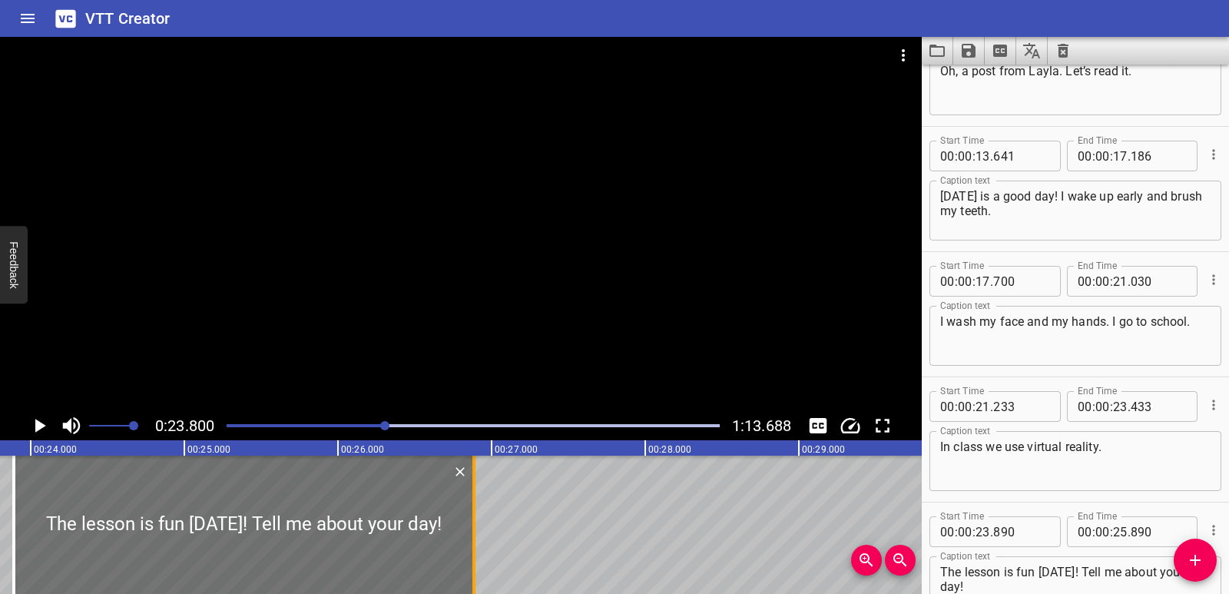
drag, startPoint x: 321, startPoint y: 528, endPoint x: 478, endPoint y: 531, distance: 156.8
click at [476, 531] on div at bounding box center [473, 525] width 3 height 138
type input "26"
type input "910"
click at [479, 534] on div at bounding box center [477, 525] width 3 height 138
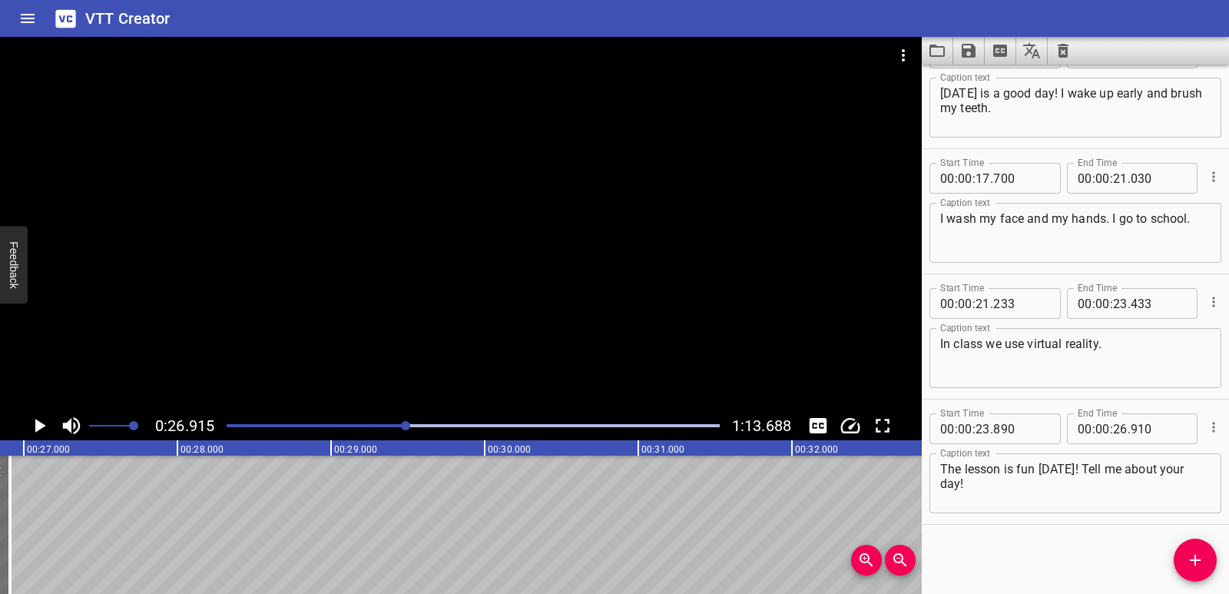
scroll to position [0, 4136]
click at [370, 429] on div at bounding box center [473, 426] width 512 height 22
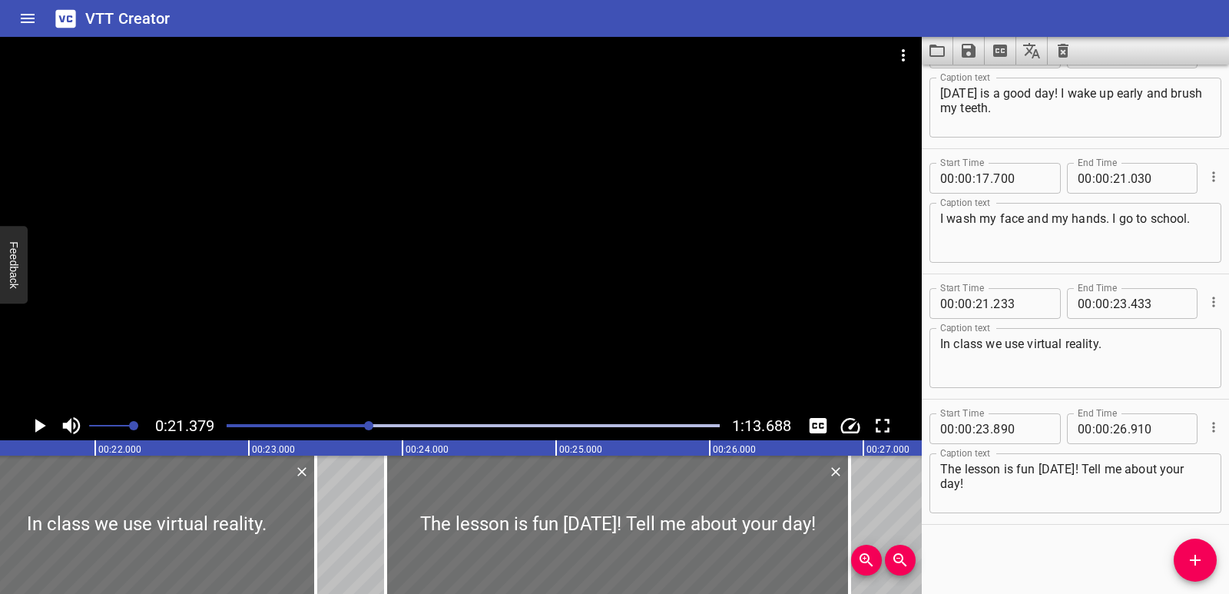
click at [30, 428] on icon "Play/Pause" at bounding box center [39, 425] width 23 height 23
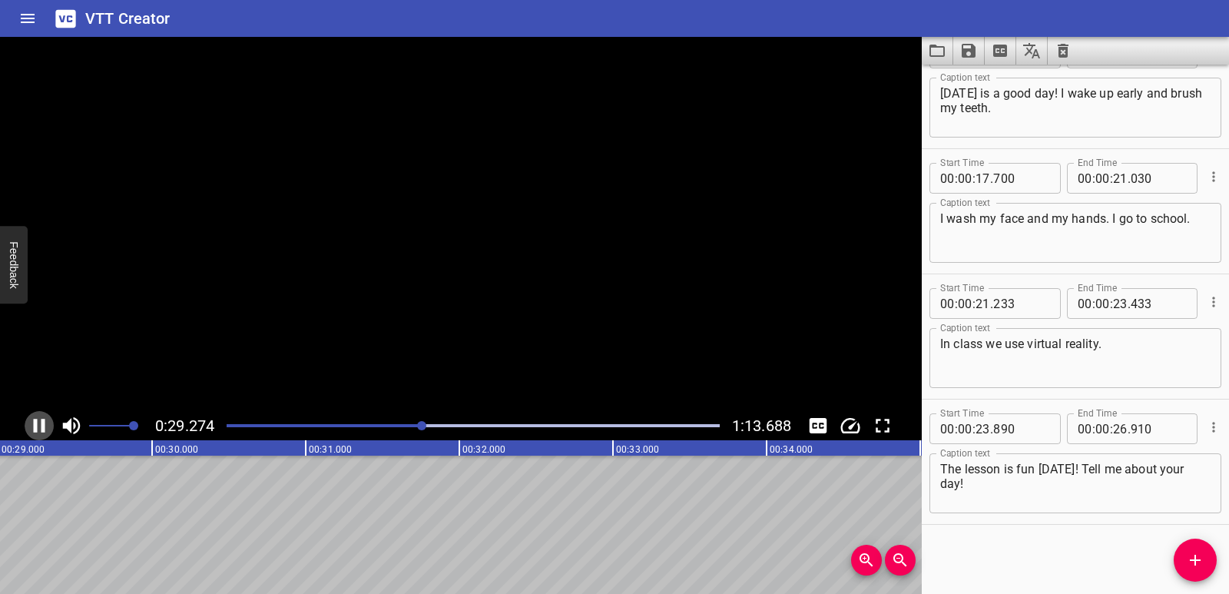
click at [30, 428] on icon "Play/Pause" at bounding box center [39, 425] width 23 height 23
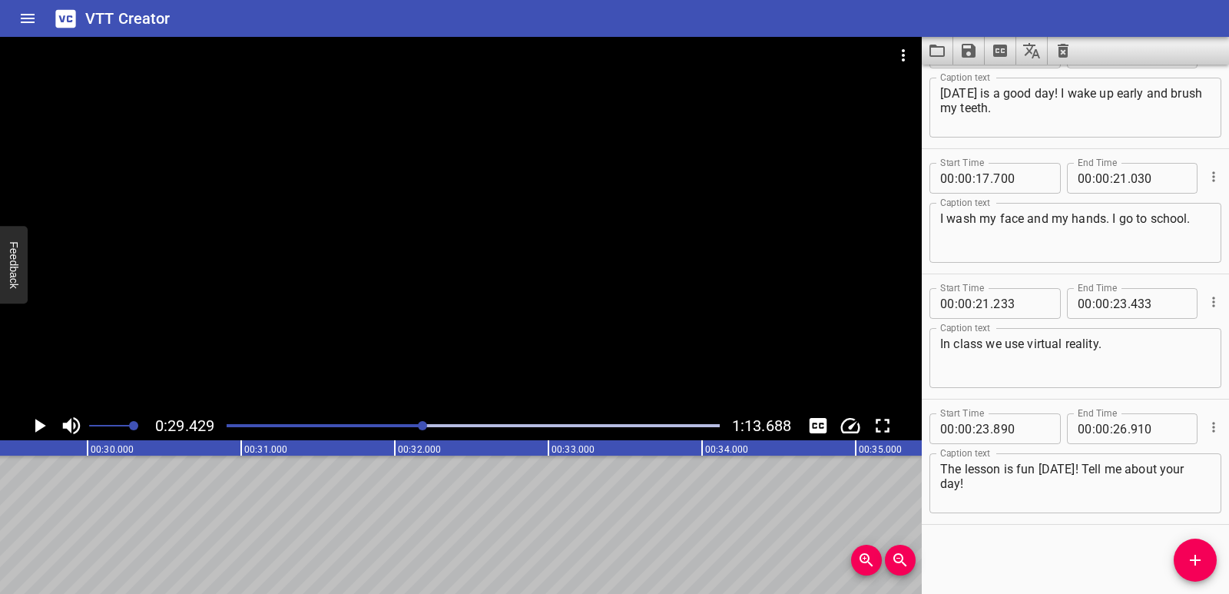
click at [1202, 559] on icon "Add Cue" at bounding box center [1195, 560] width 18 height 18
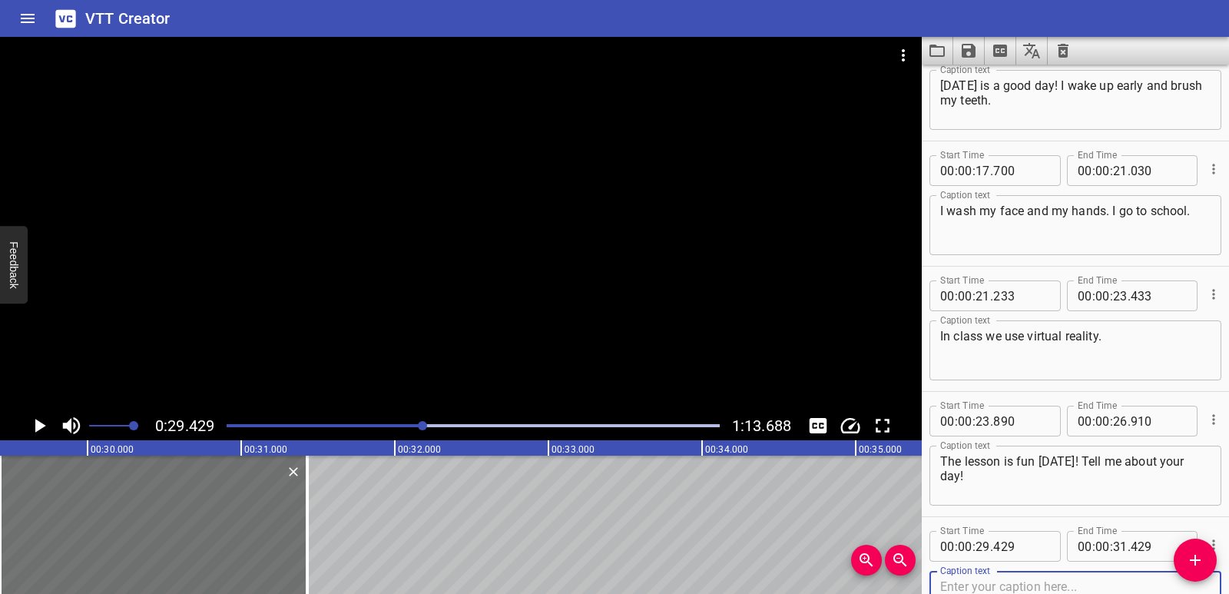
scroll to position [419, 0]
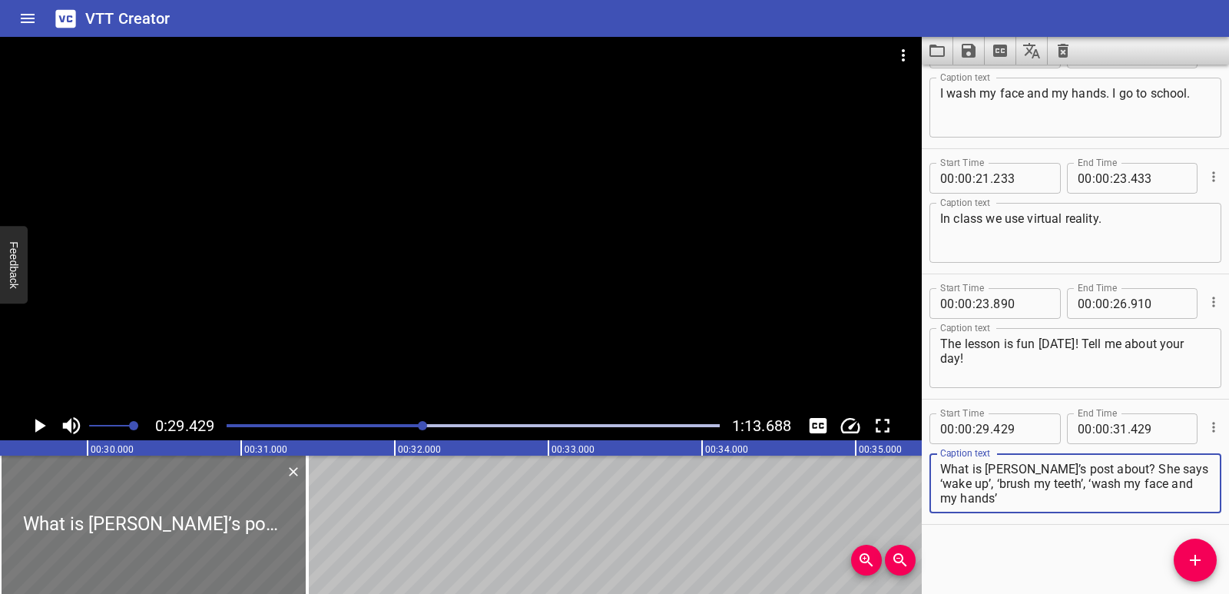
type textarea "What is [PERSON_NAME]’s post about? She says ‘wake up’, ‘brush my teeth’, ‘wash…"
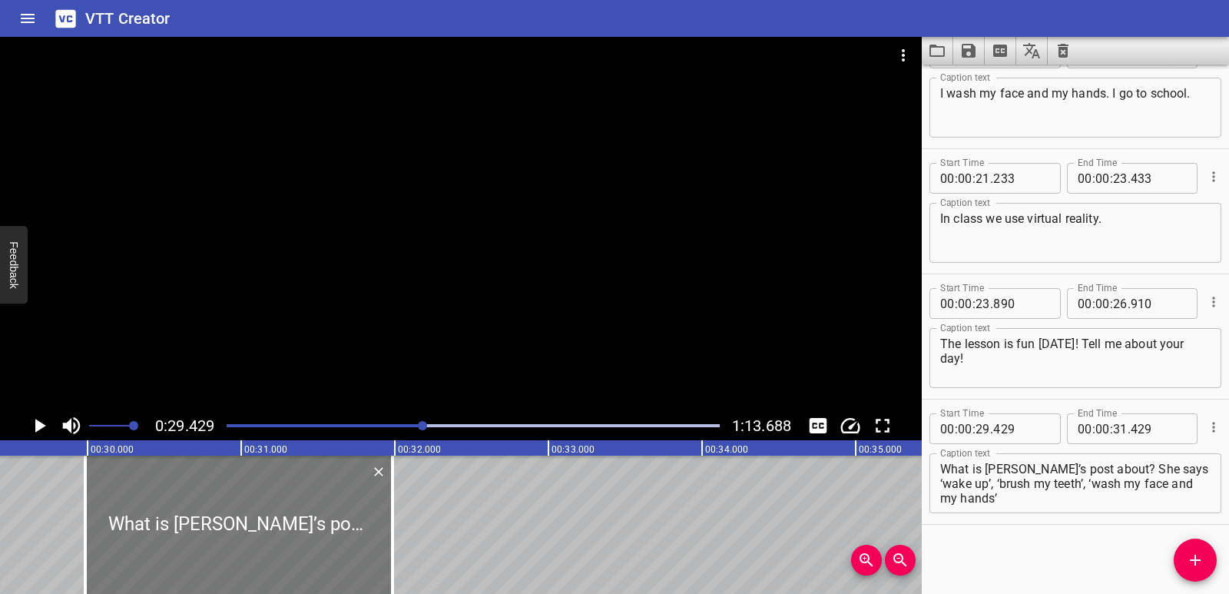
drag, startPoint x: 182, startPoint y: 512, endPoint x: 260, endPoint y: 522, distance: 78.2
click at [260, 522] on div at bounding box center [238, 525] width 307 height 138
type input "984"
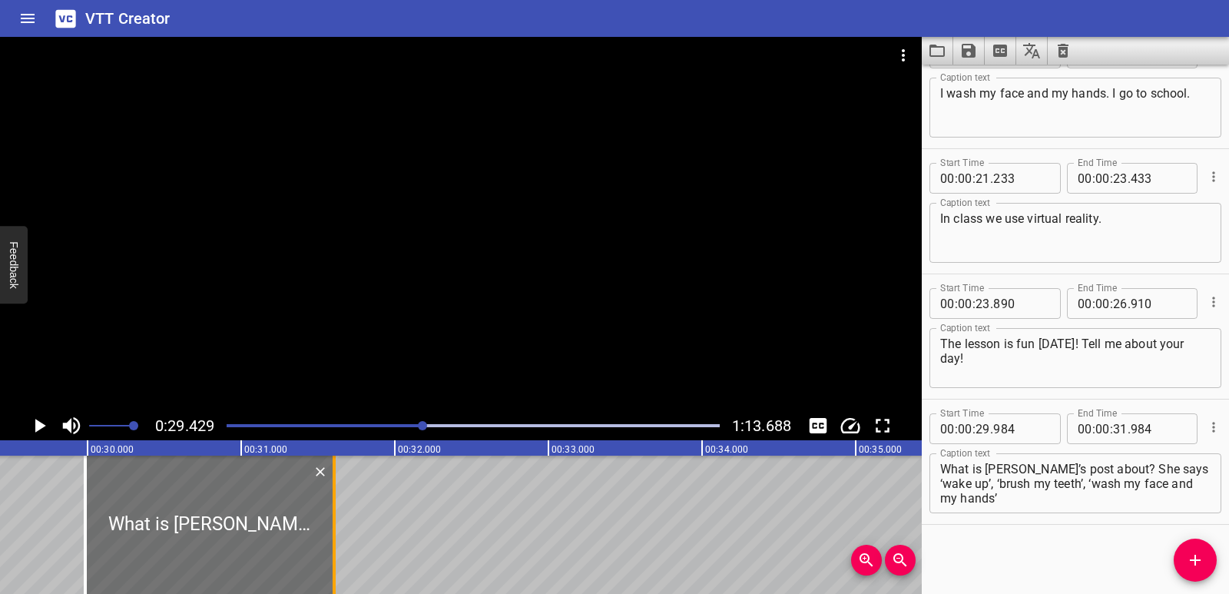
drag, startPoint x: 387, startPoint y: 539, endPoint x: 329, endPoint y: 529, distance: 59.1
click at [329, 529] on div at bounding box center [334, 525] width 15 height 138
type input "604"
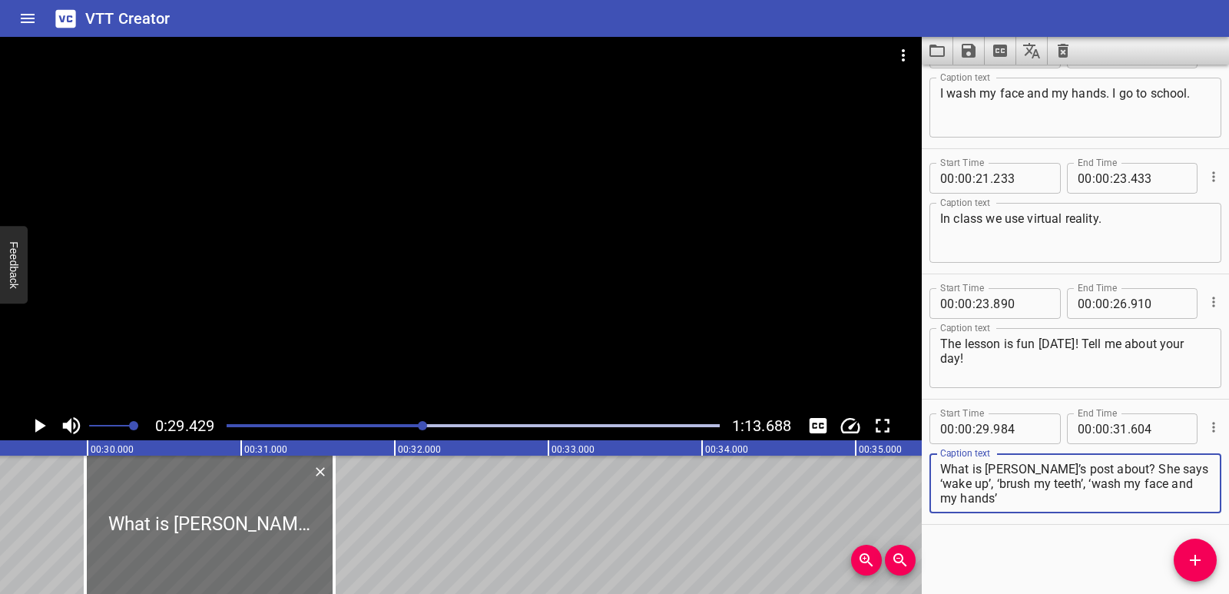
drag, startPoint x: 1096, startPoint y: 465, endPoint x: 1102, endPoint y: 492, distance: 28.5
click at [1102, 492] on textarea "What is [PERSON_NAME]’s post about? She says ‘wake up’, ‘brush my teeth’, ‘wash…" at bounding box center [1075, 484] width 270 height 44
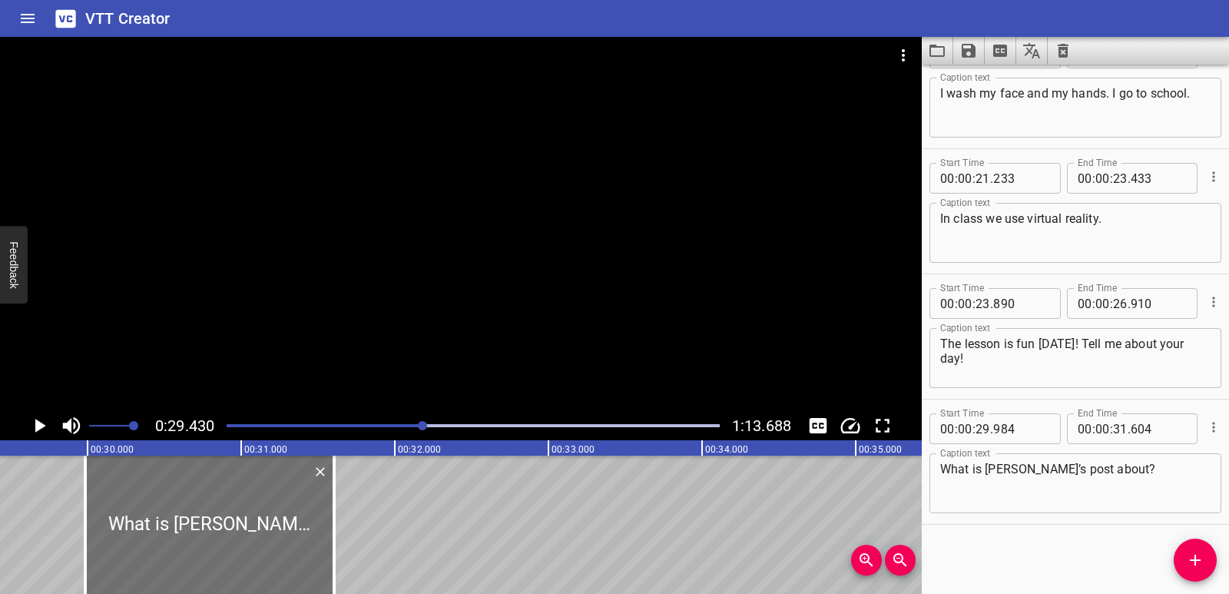
click at [39, 429] on icon "Play/Pause" at bounding box center [40, 426] width 11 height 14
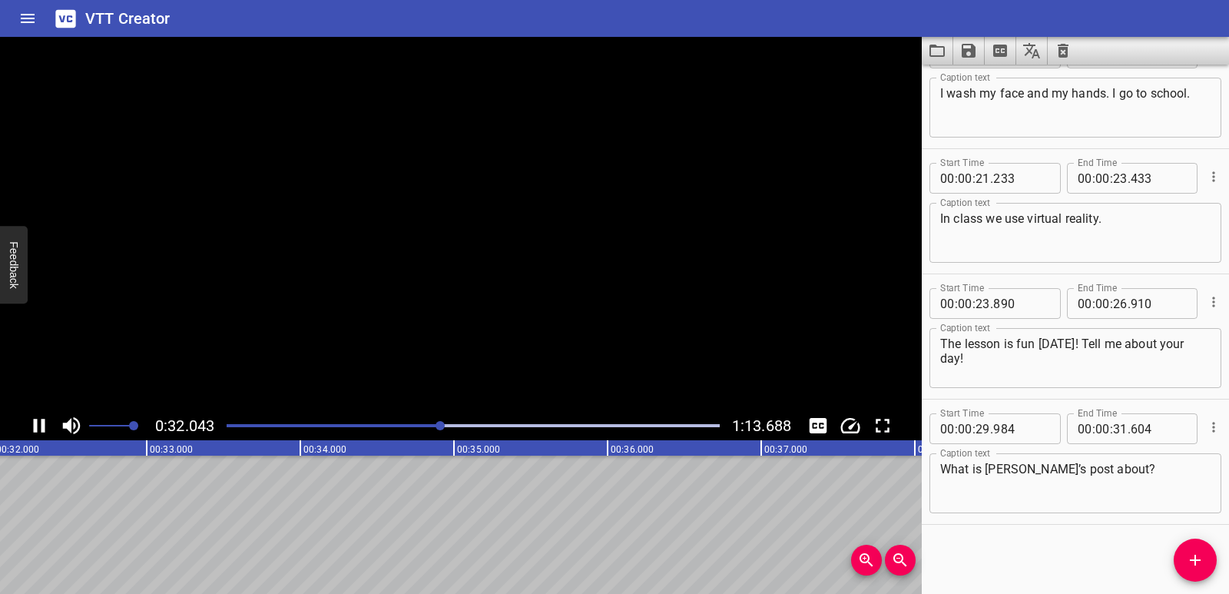
click at [39, 429] on icon "Play/Pause" at bounding box center [39, 425] width 23 height 23
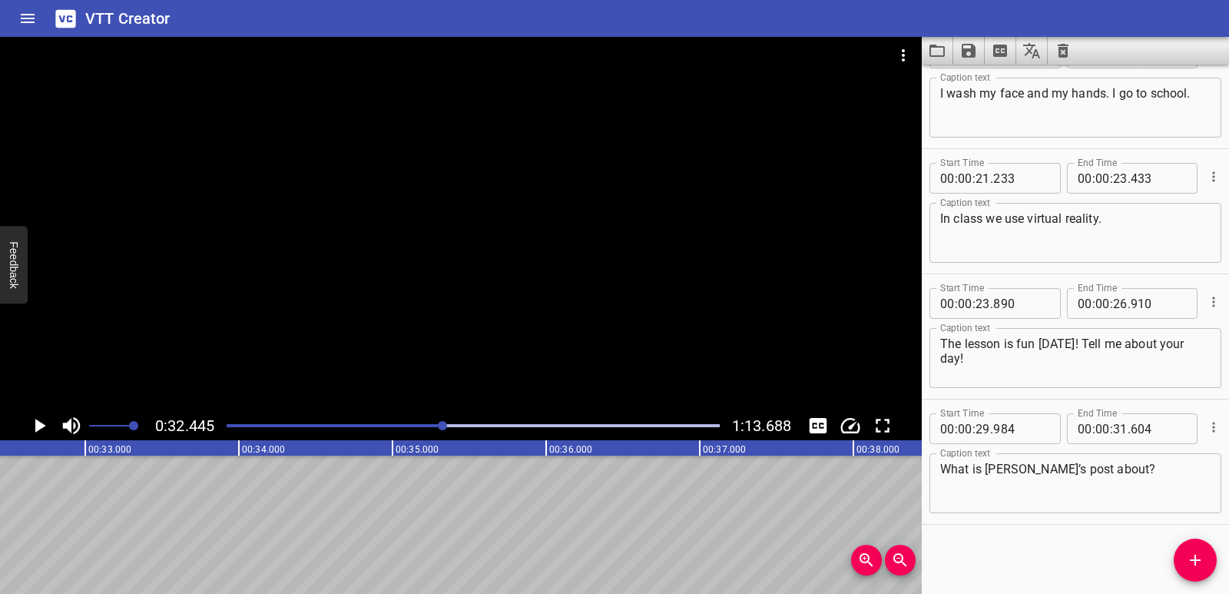
click at [1197, 555] on icon "Add Cue" at bounding box center [1195, 560] width 18 height 18
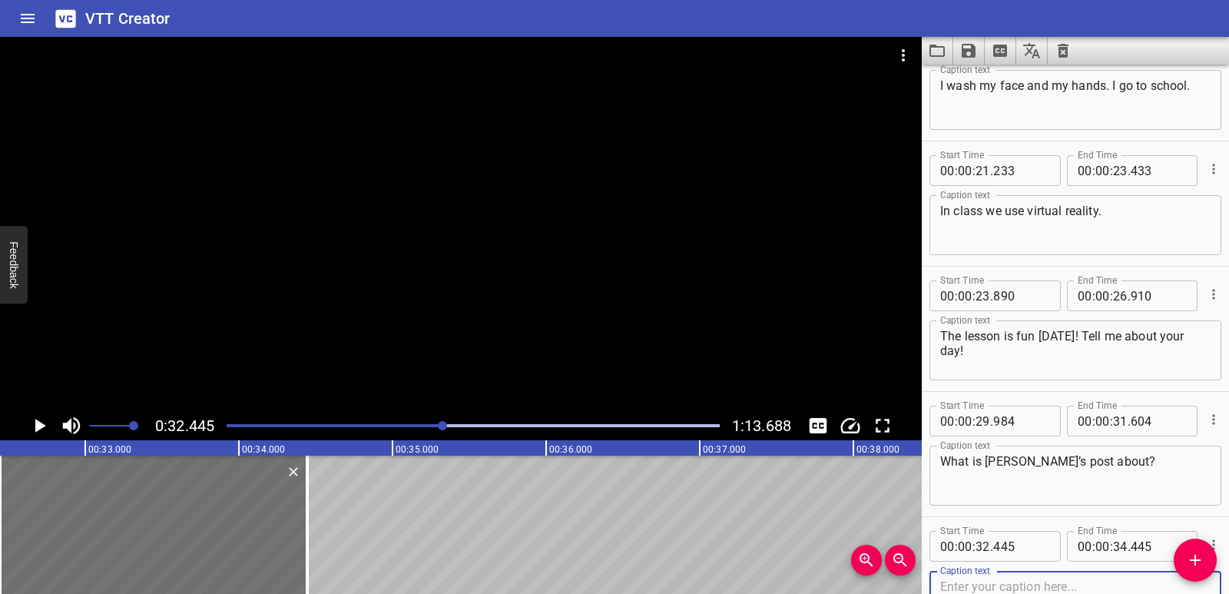
scroll to position [545, 0]
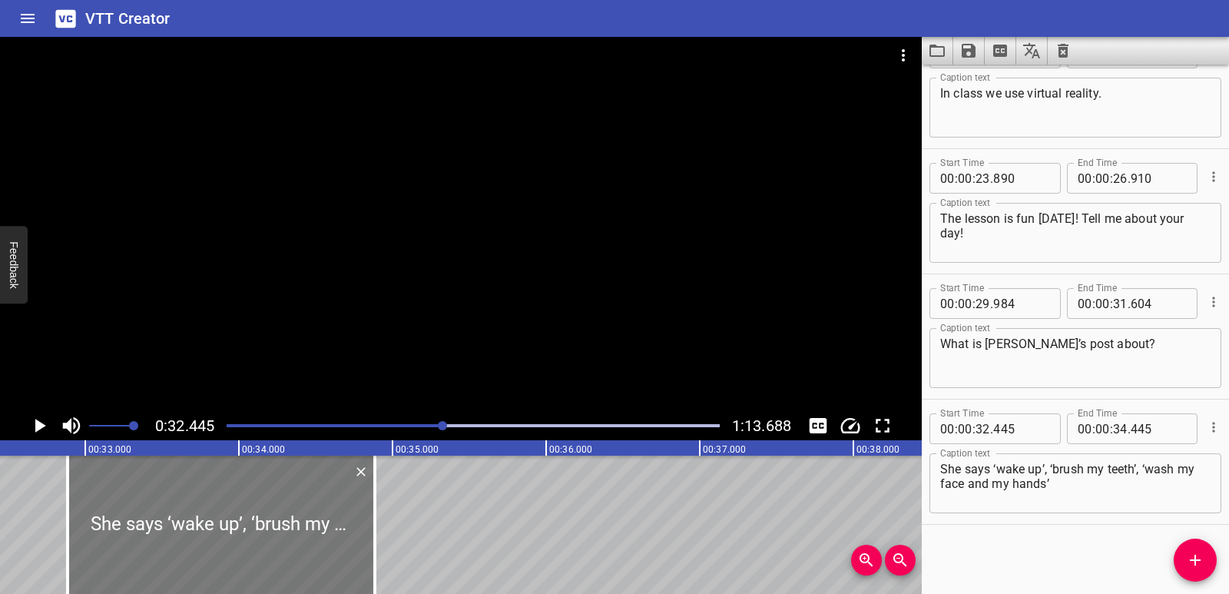
drag, startPoint x: 191, startPoint y: 532, endPoint x: 248, endPoint y: 533, distance: 56.9
click at [248, 533] on div at bounding box center [221, 525] width 307 height 138
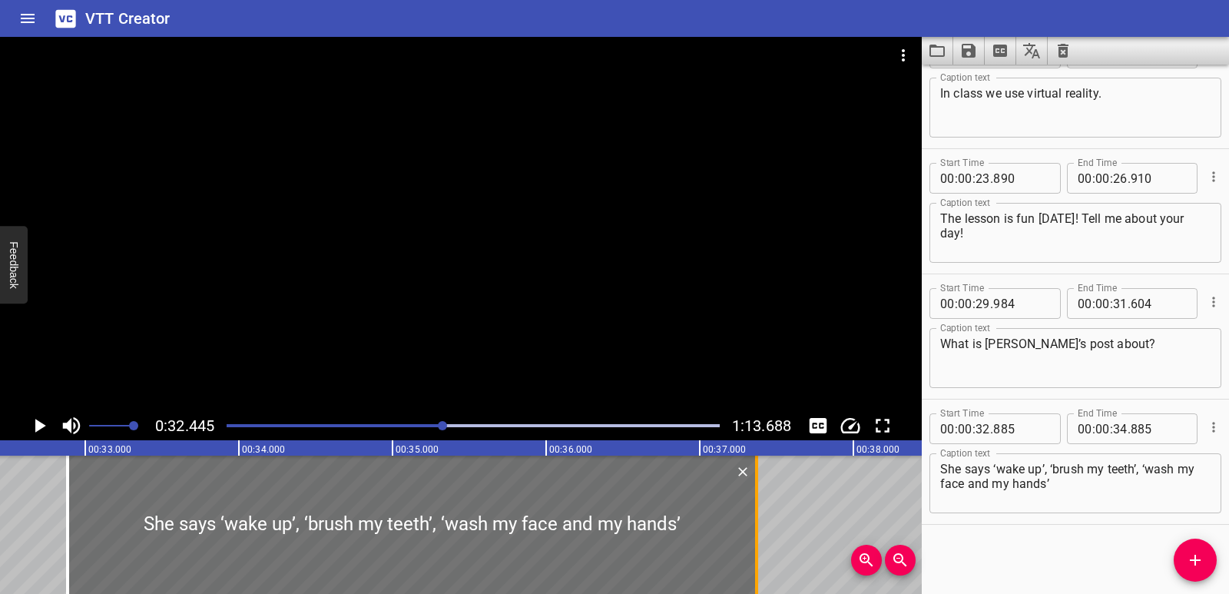
drag, startPoint x: 372, startPoint y: 532, endPoint x: 756, endPoint y: 537, distance: 384.2
click at [756, 537] on div at bounding box center [756, 525] width 15 height 138
click at [32, 424] on icon "Play/Pause" at bounding box center [39, 425] width 23 height 23
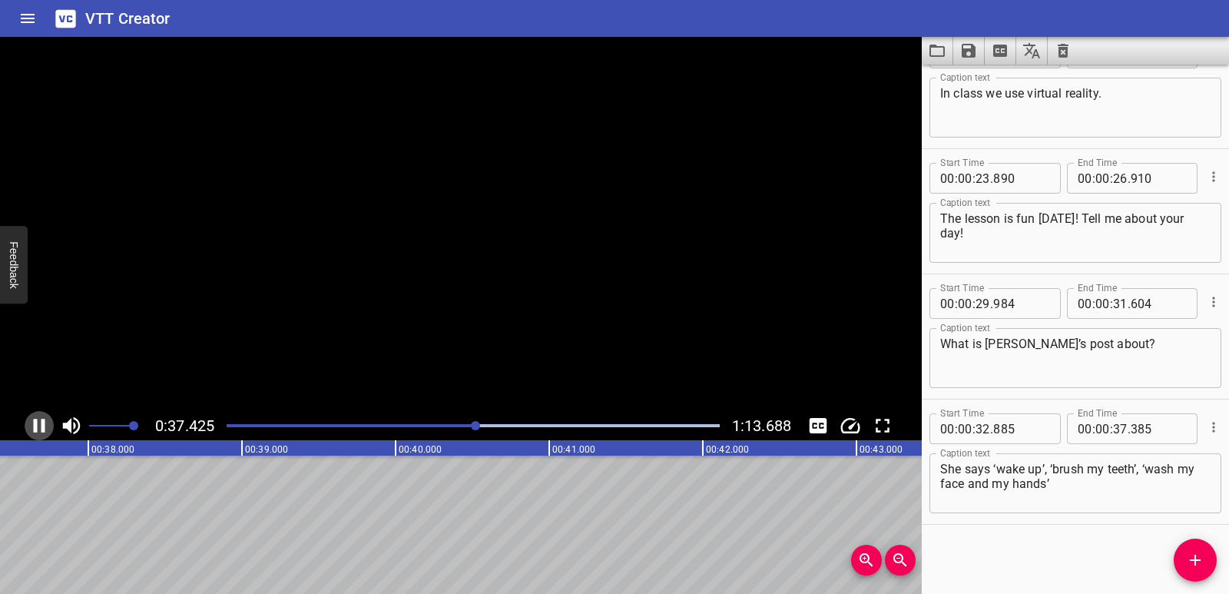
click at [32, 424] on icon "Play/Pause" at bounding box center [39, 425] width 23 height 23
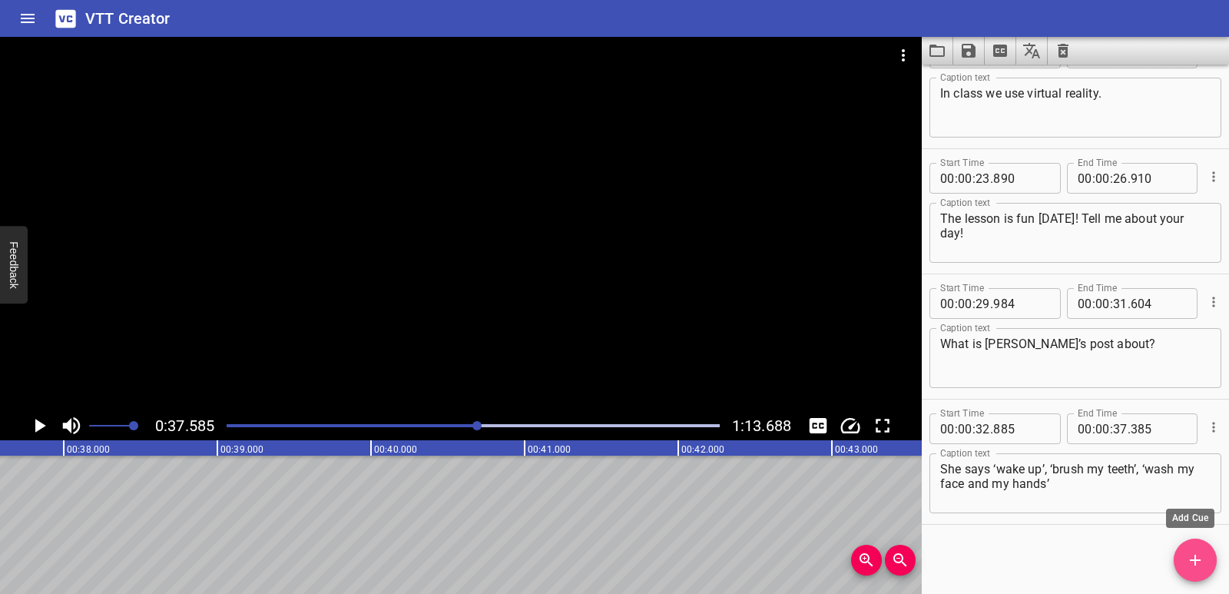
click at [1199, 557] on icon "Add Cue" at bounding box center [1195, 560] width 18 height 18
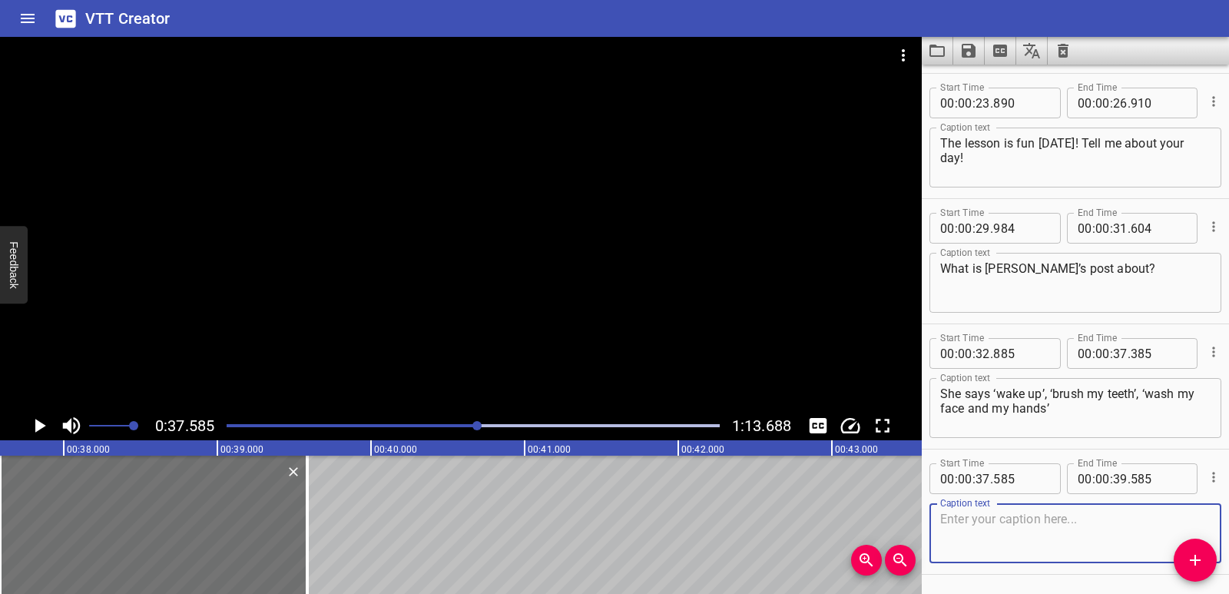
scroll to position [670, 0]
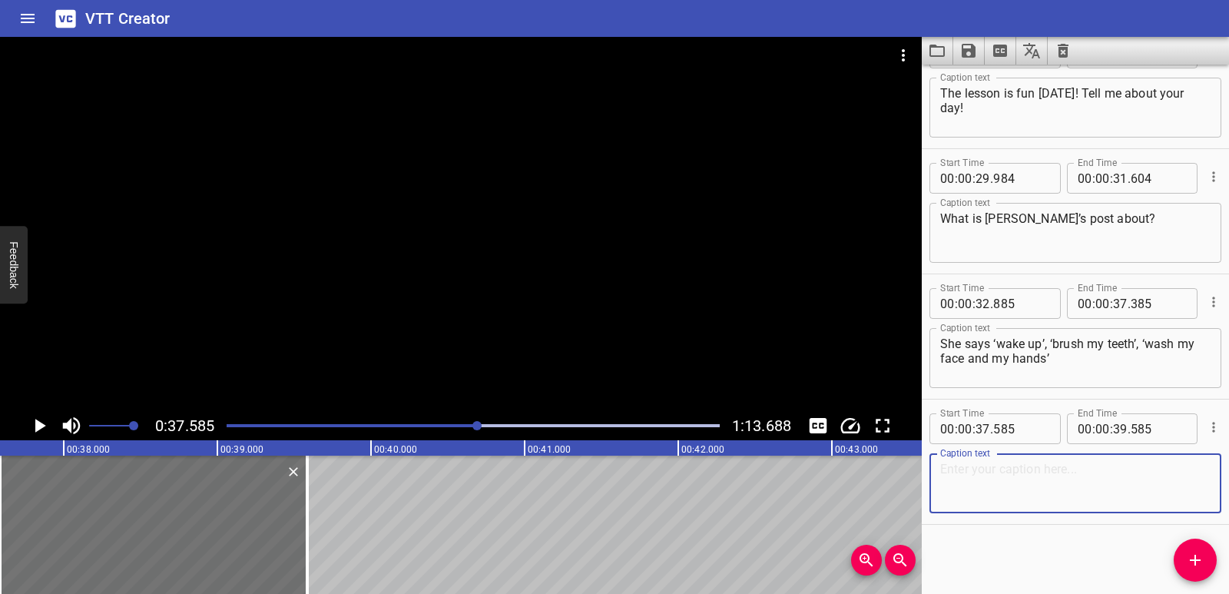
paste textarea "Oh I think she is telling is her morning routine!"
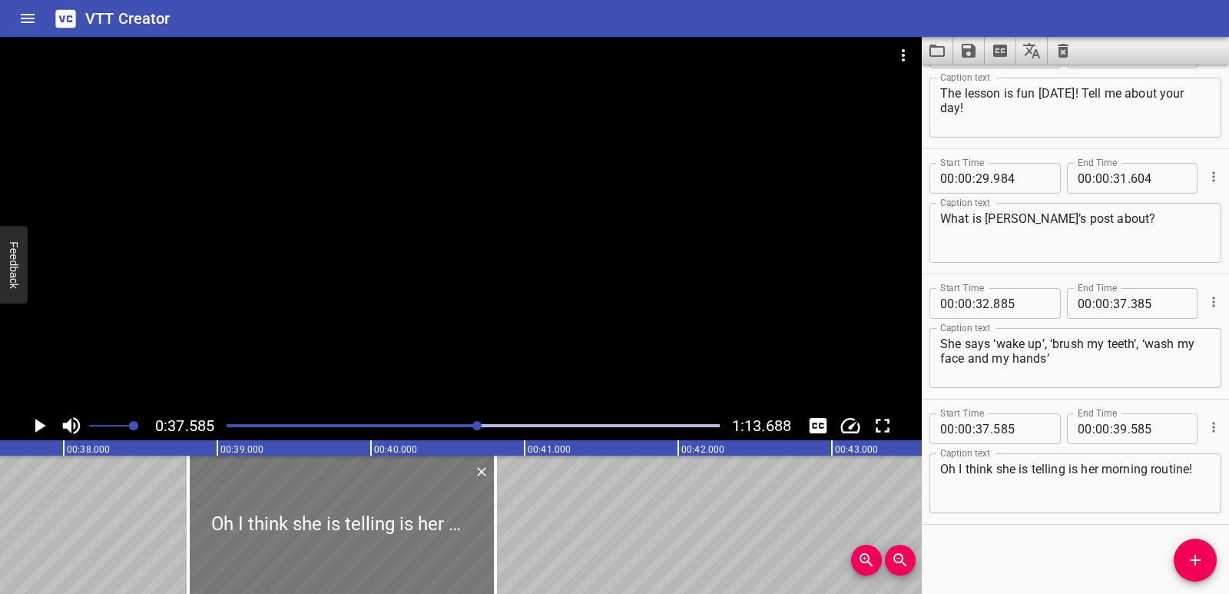
drag, startPoint x: 140, startPoint y: 521, endPoint x: 328, endPoint y: 532, distance: 188.5
click at [328, 532] on div at bounding box center [341, 525] width 307 height 138
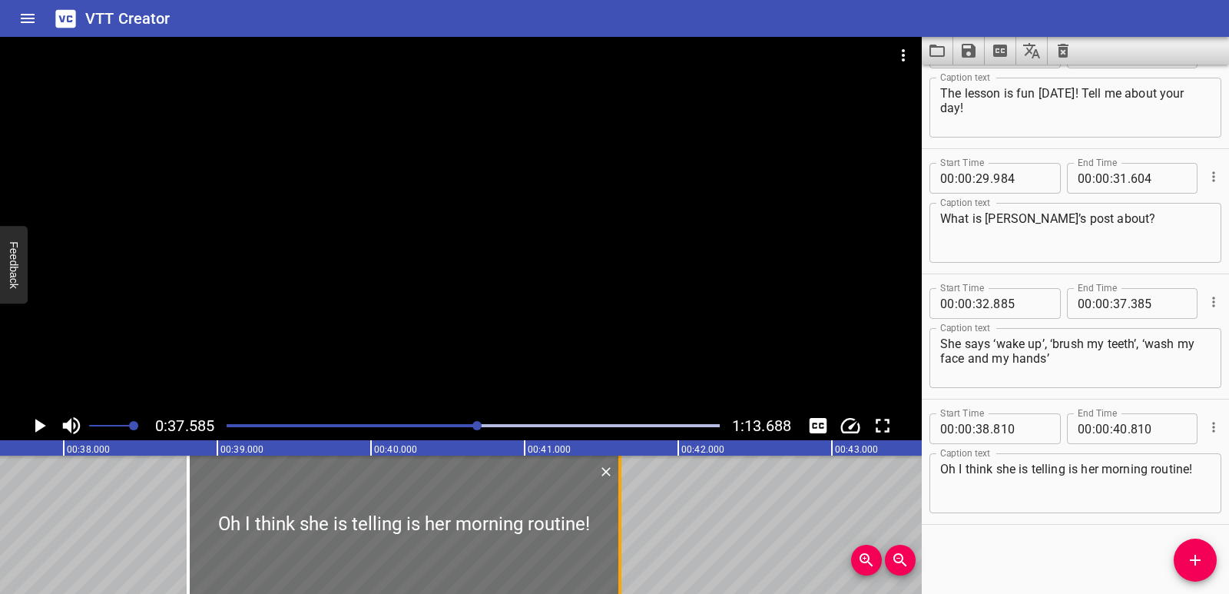
drag, startPoint x: 495, startPoint y: 519, endPoint x: 619, endPoint y: 519, distance: 124.5
click at [619, 519] on div at bounding box center [619, 525] width 3 height 138
click at [35, 418] on icon "Play/Pause" at bounding box center [39, 425] width 23 height 23
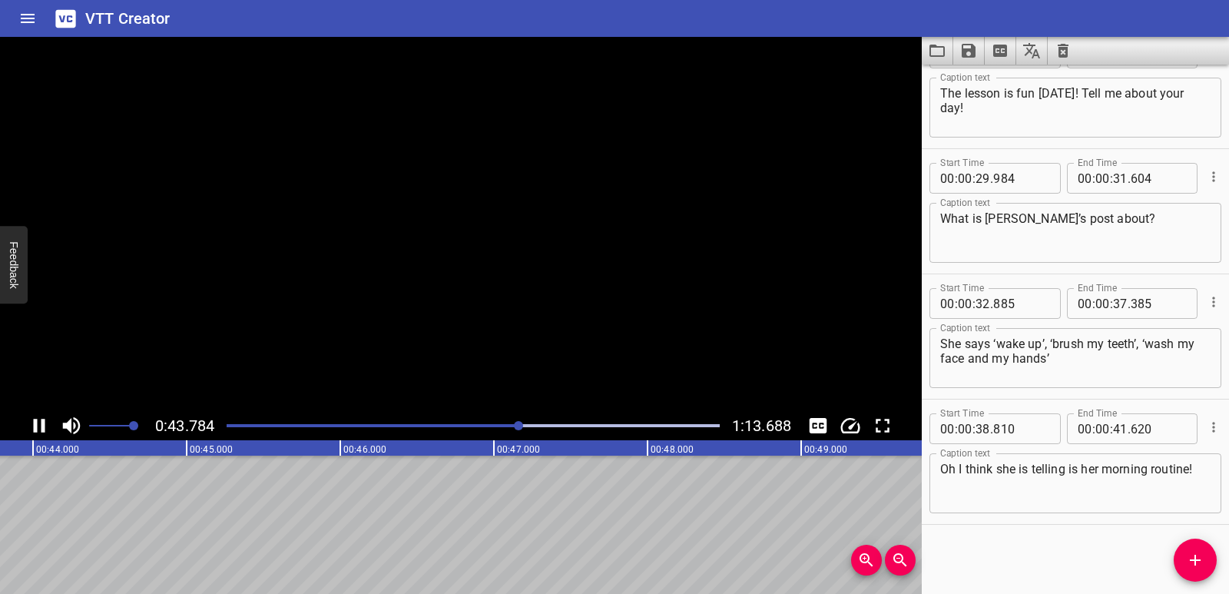
click at [35, 418] on icon "Play/Pause" at bounding box center [39, 425] width 23 height 23
click at [1185, 560] on span "Add Cue" at bounding box center [1195, 560] width 43 height 18
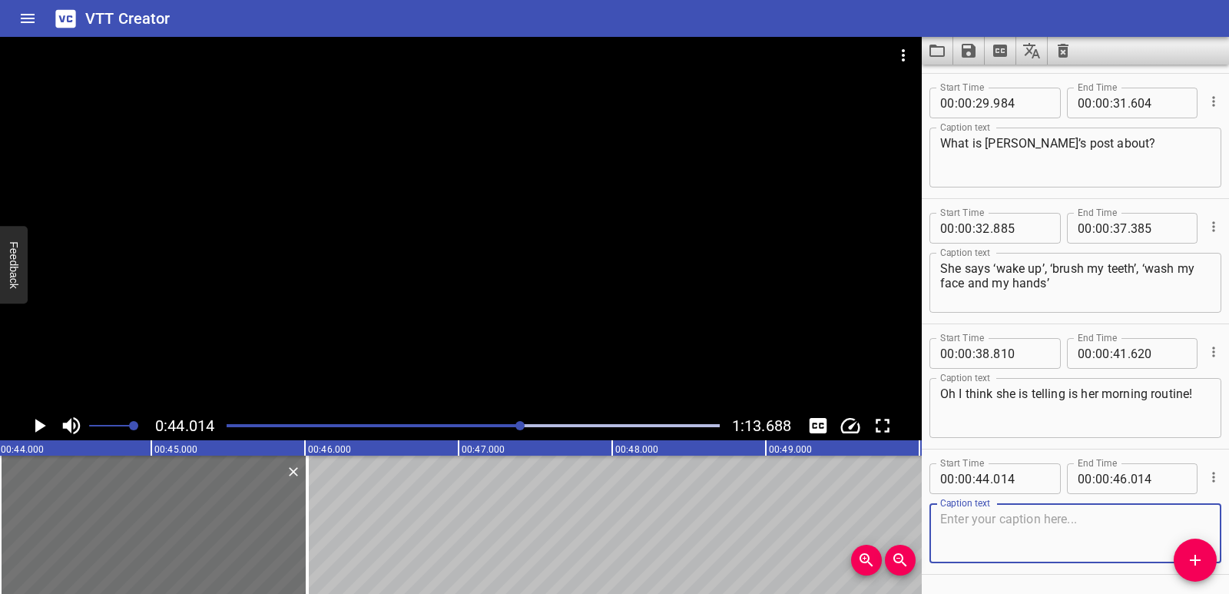
scroll to position [795, 0]
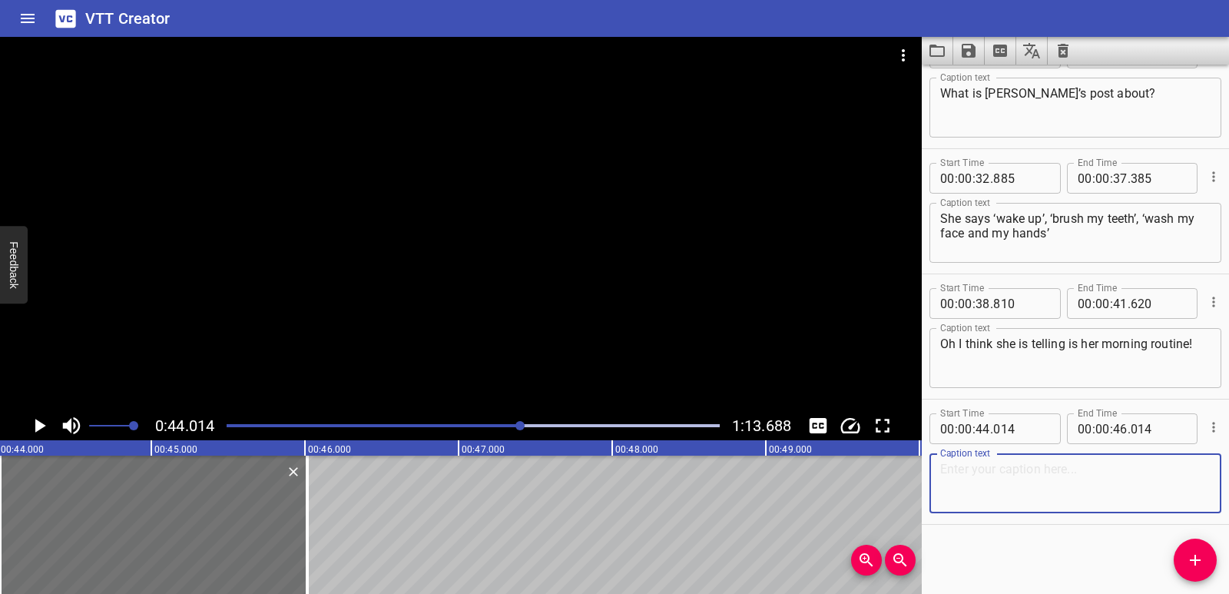
paste textarea "What else does Layla say? In the next part, she says ‘school’, ‘virtual reality…"
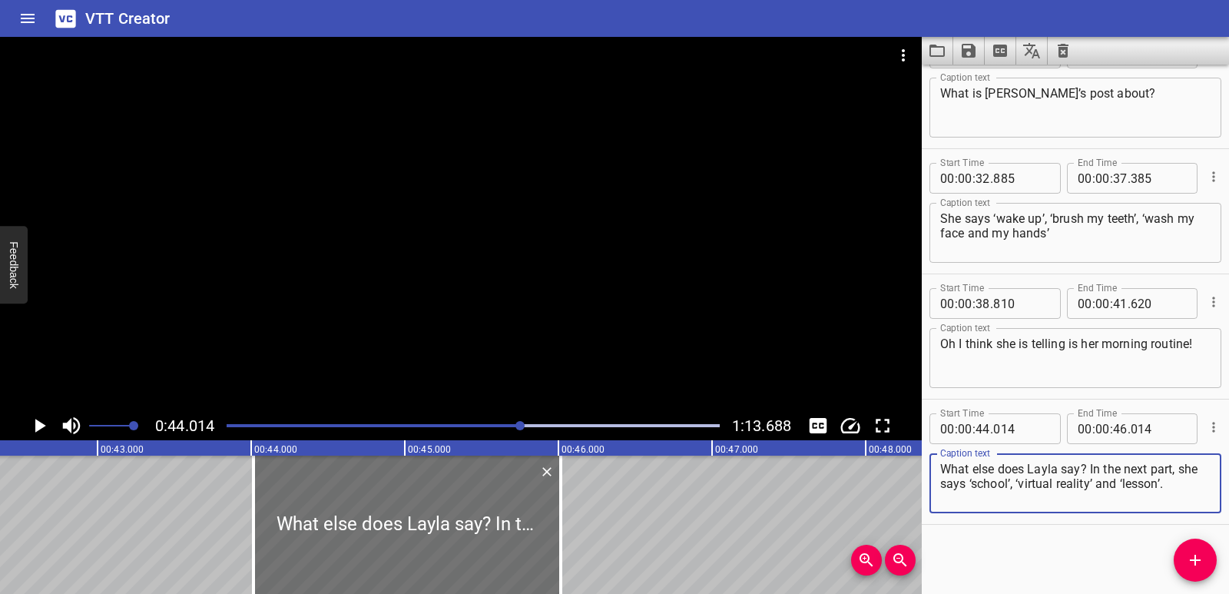
scroll to position [0, 6493]
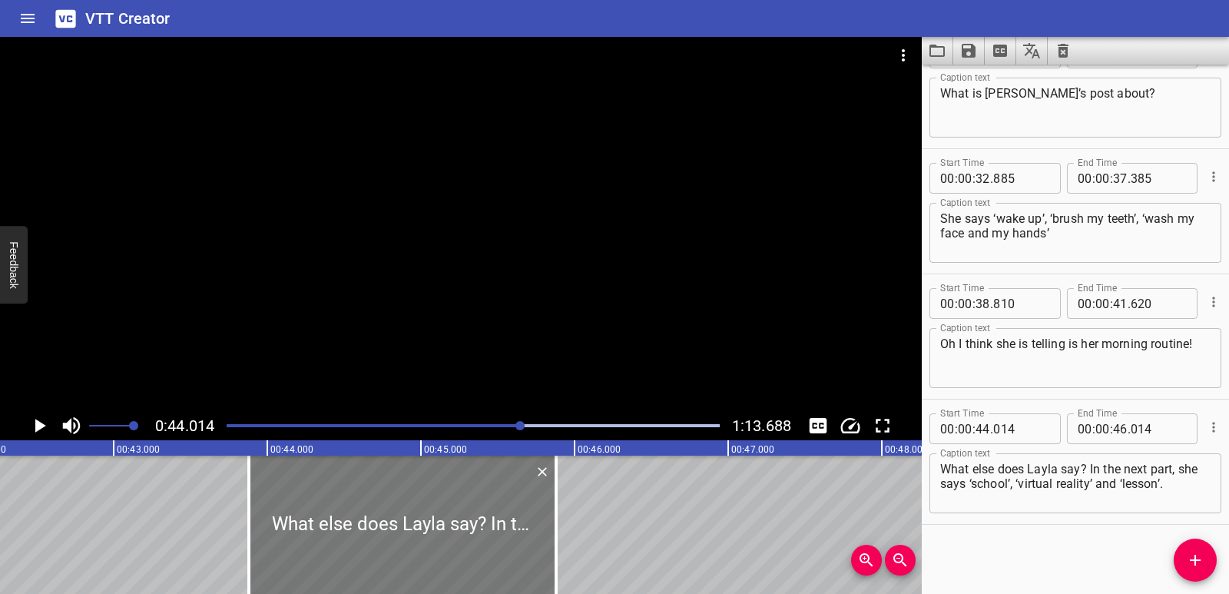
drag, startPoint x: 428, startPoint y: 529, endPoint x: 406, endPoint y: 530, distance: 21.5
click at [406, 530] on div at bounding box center [402, 525] width 307 height 138
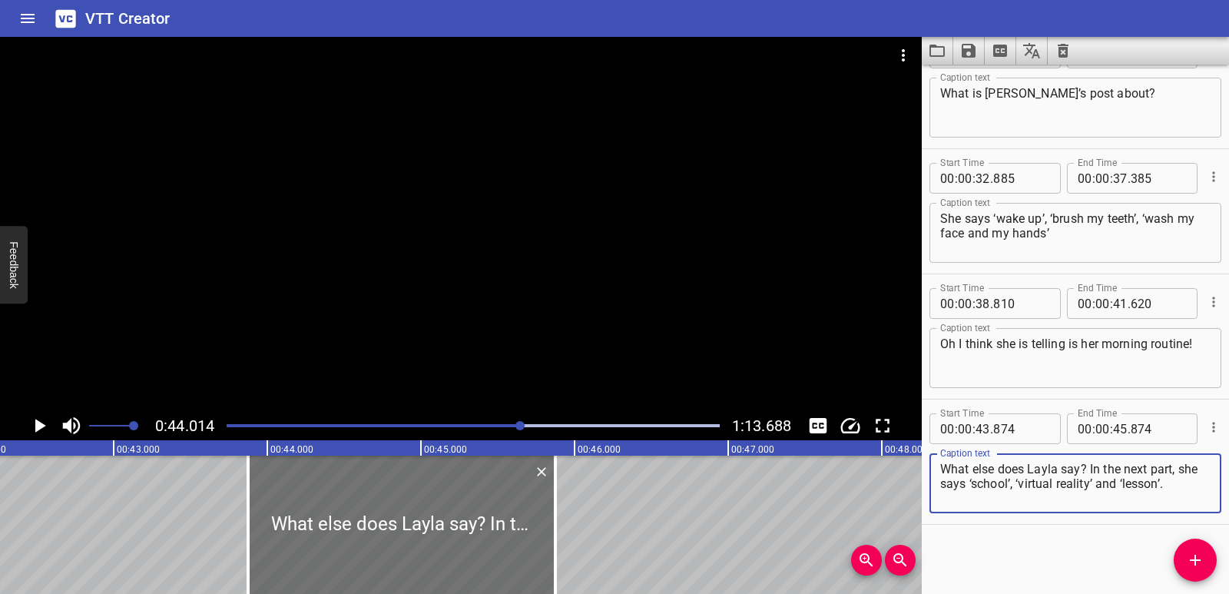
drag, startPoint x: 1089, startPoint y: 468, endPoint x: 1167, endPoint y: 482, distance: 78.8
click at [1167, 482] on textarea "What else does Layla say? In the next part, she says ‘school’, ‘virtual reality…" at bounding box center [1075, 484] width 270 height 44
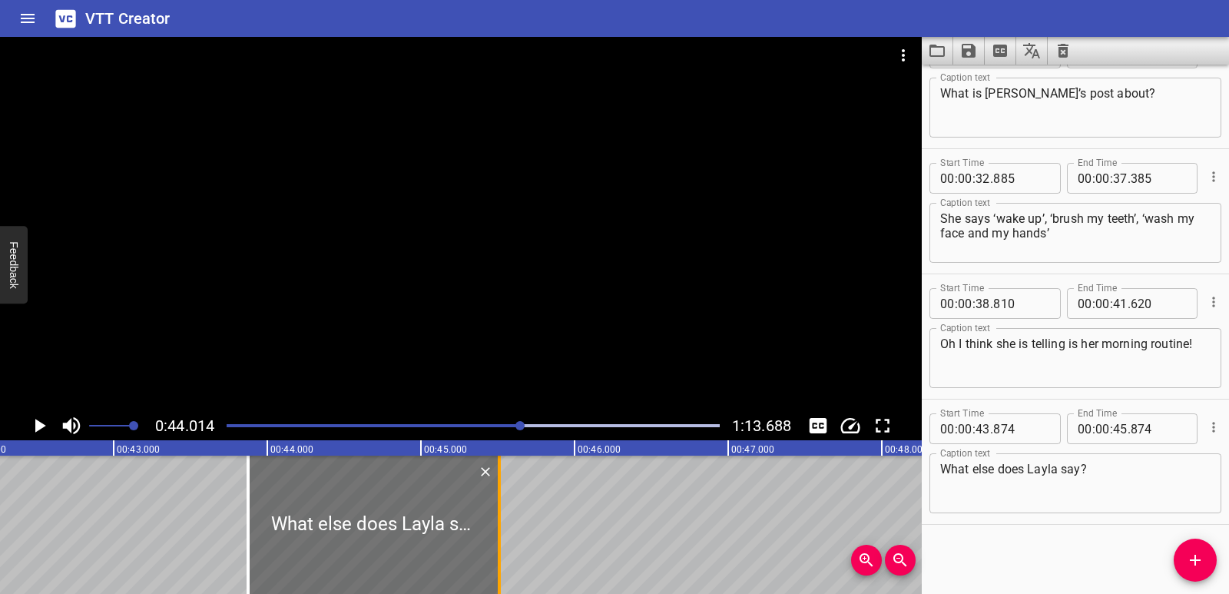
drag, startPoint x: 555, startPoint y: 539, endPoint x: 499, endPoint y: 541, distance: 56.1
click at [499, 541] on div at bounding box center [499, 525] width 3 height 138
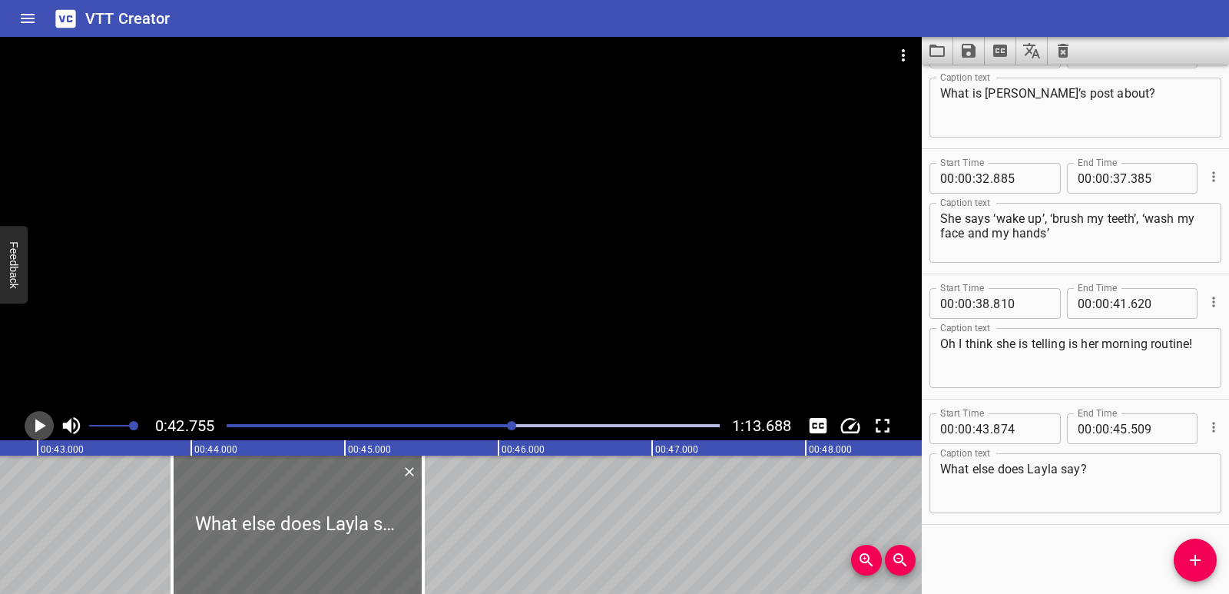
click at [38, 425] on icon "Play/Pause" at bounding box center [40, 426] width 11 height 14
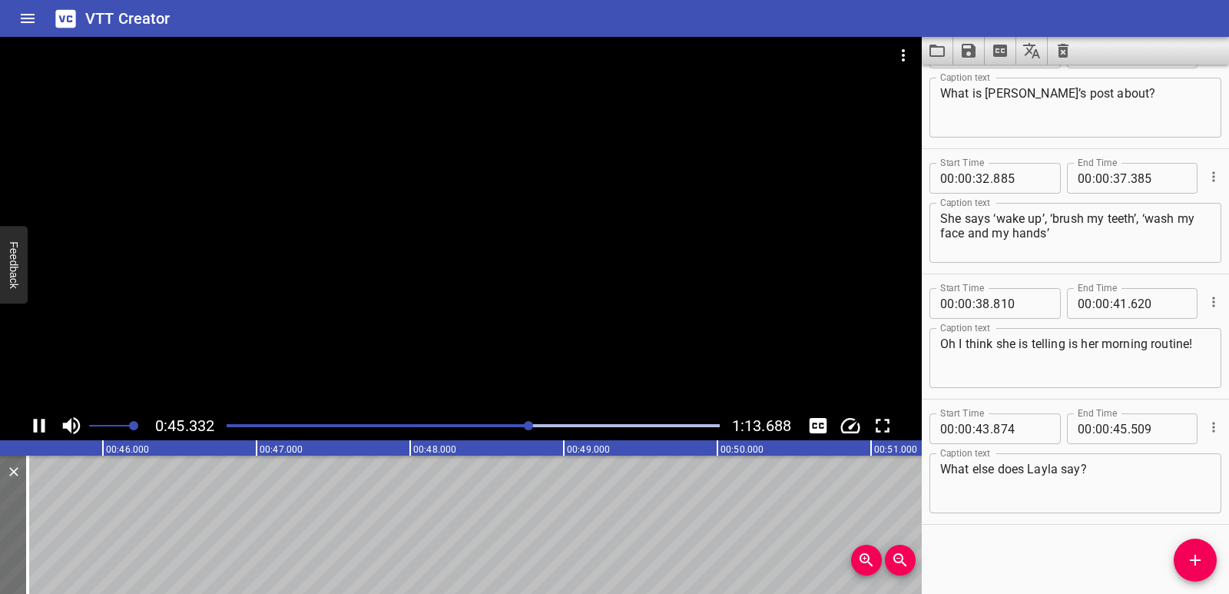
click at [45, 425] on icon "Play/Pause" at bounding box center [40, 426] width 12 height 14
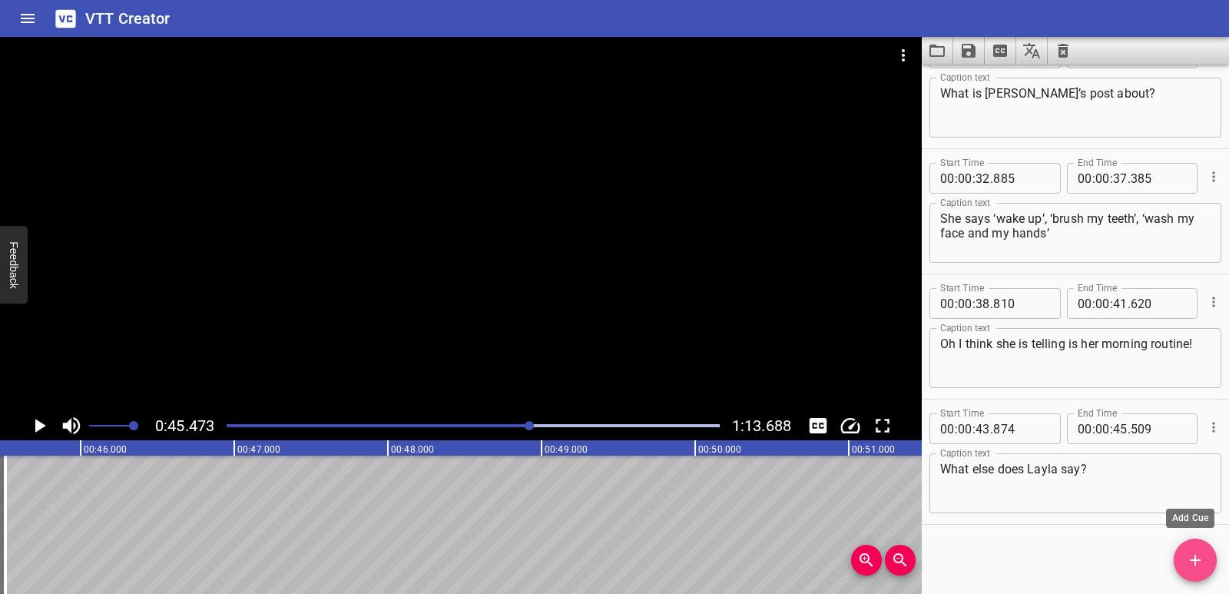
click at [1215, 558] on span "Add Cue" at bounding box center [1195, 560] width 43 height 18
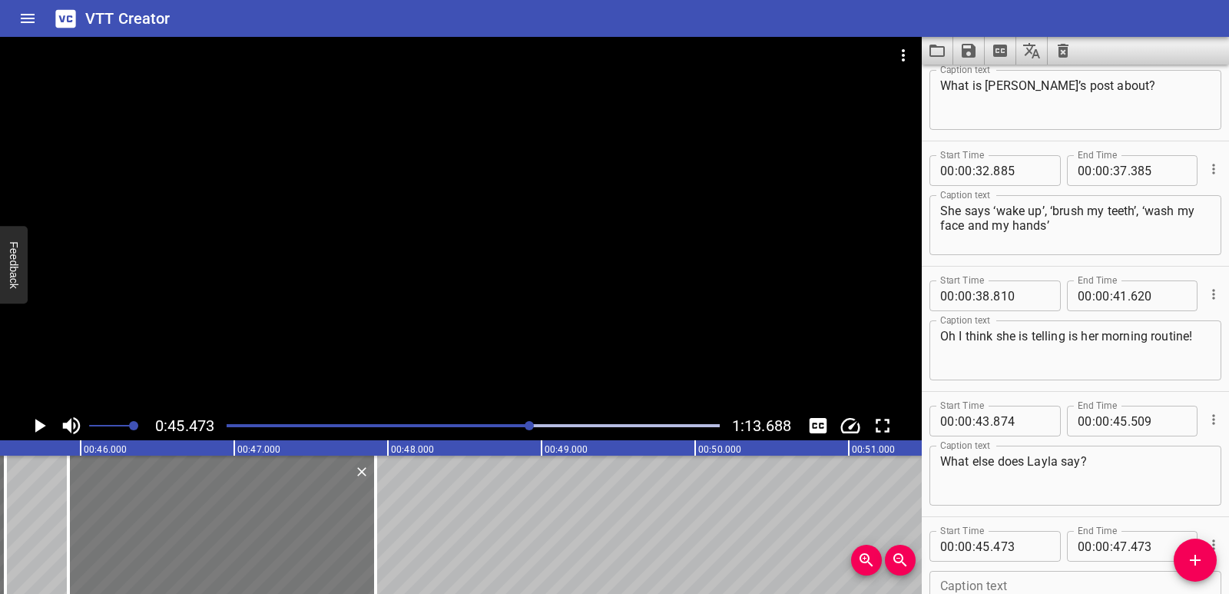
drag, startPoint x: 158, startPoint y: 499, endPoint x: 227, endPoint y: 507, distance: 68.9
click at [227, 507] on div at bounding box center [221, 525] width 307 height 138
drag, startPoint x: 378, startPoint y: 514, endPoint x: 416, endPoint y: 515, distance: 37.7
click at [416, 515] on div at bounding box center [413, 525] width 15 height 138
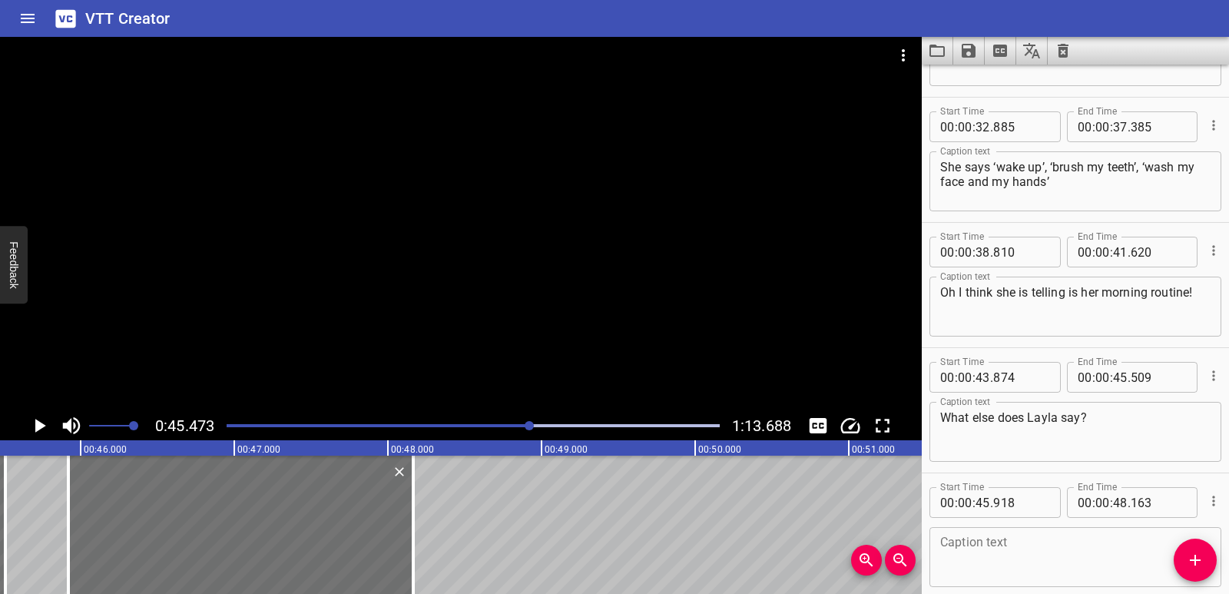
scroll to position [920, 0]
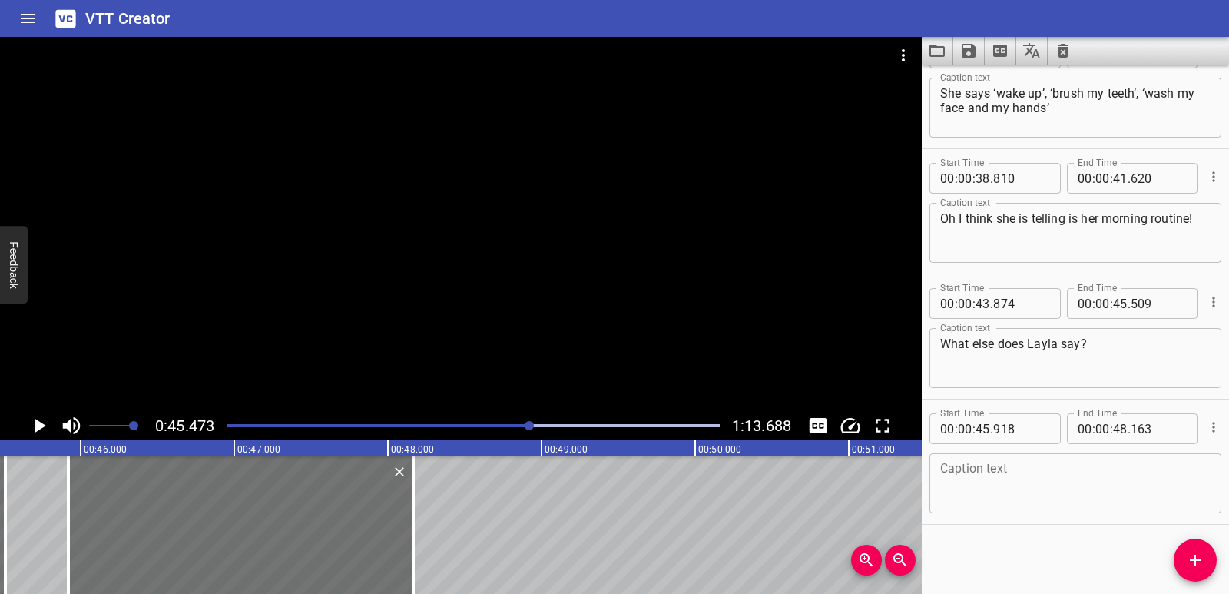
click at [1023, 480] on textarea at bounding box center [1075, 484] width 270 height 44
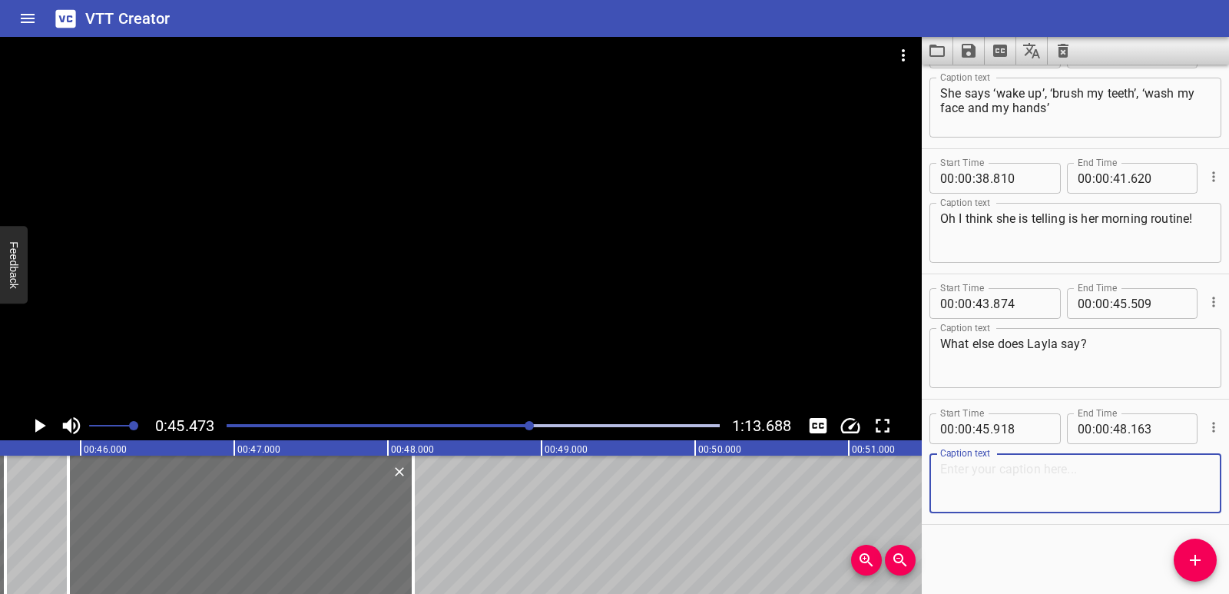
paste textarea "In the next part, she says ‘school’, ‘virtual reality’ and ‘lesson’."
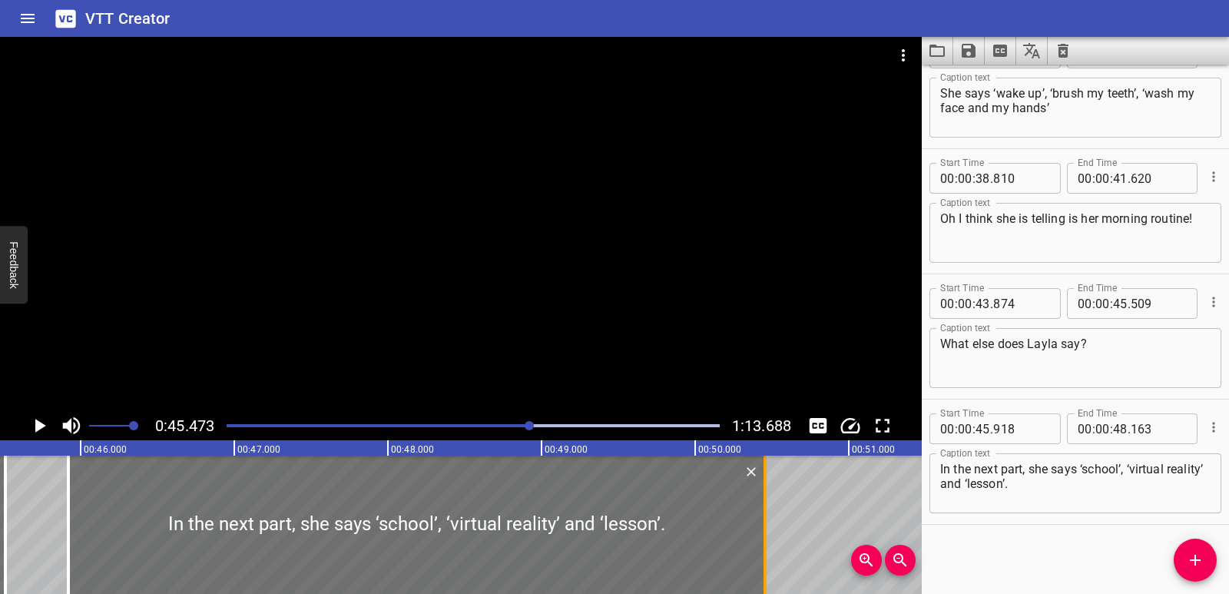
drag, startPoint x: 406, startPoint y: 524, endPoint x: 758, endPoint y: 523, distance: 351.9
click at [758, 523] on div at bounding box center [764, 525] width 15 height 138
click at [0, 521] on div at bounding box center [5, 525] width 15 height 138
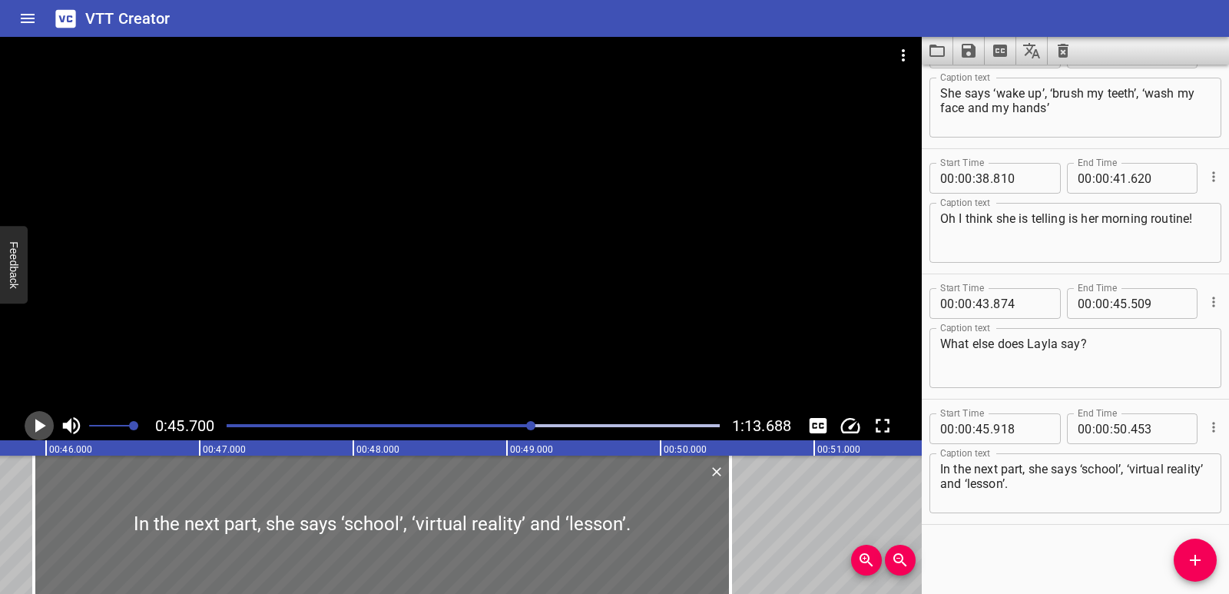
click at [39, 423] on icon "Play/Pause" at bounding box center [40, 426] width 11 height 14
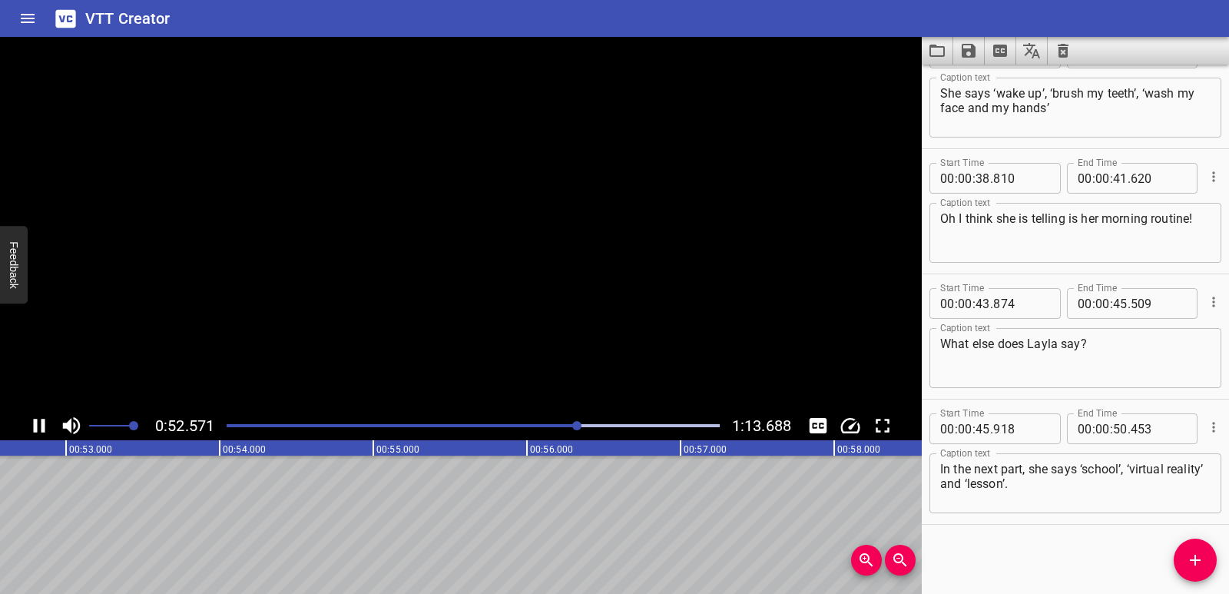
click at [40, 422] on icon "Play/Pause" at bounding box center [39, 425] width 23 height 23
click at [1198, 552] on icon "Add Cue" at bounding box center [1195, 560] width 18 height 18
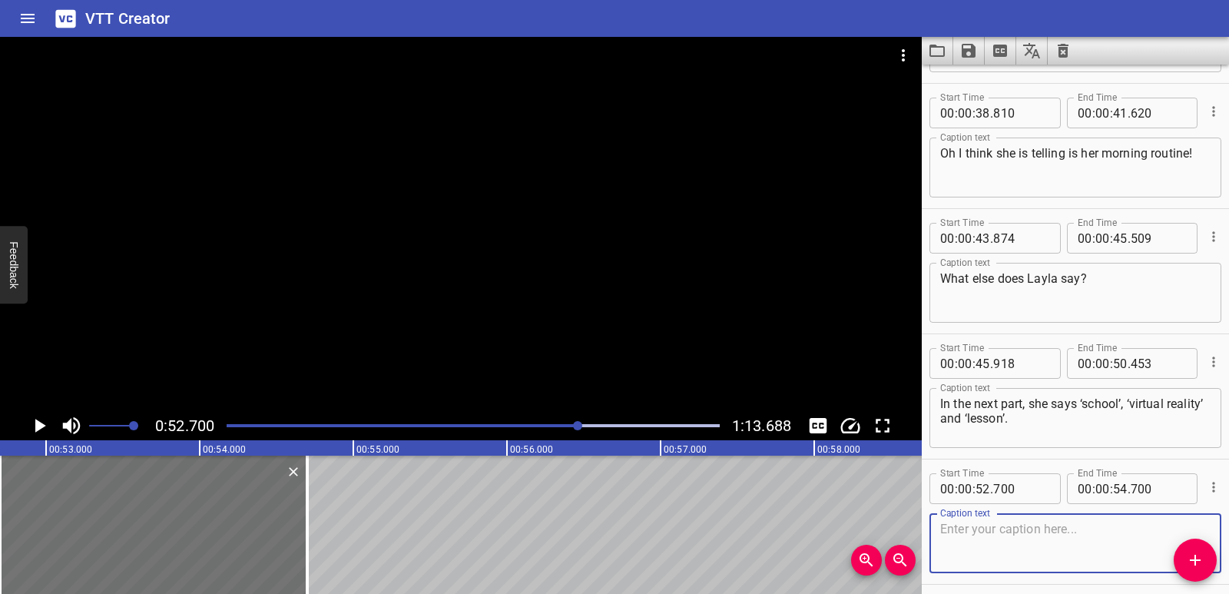
scroll to position [1046, 0]
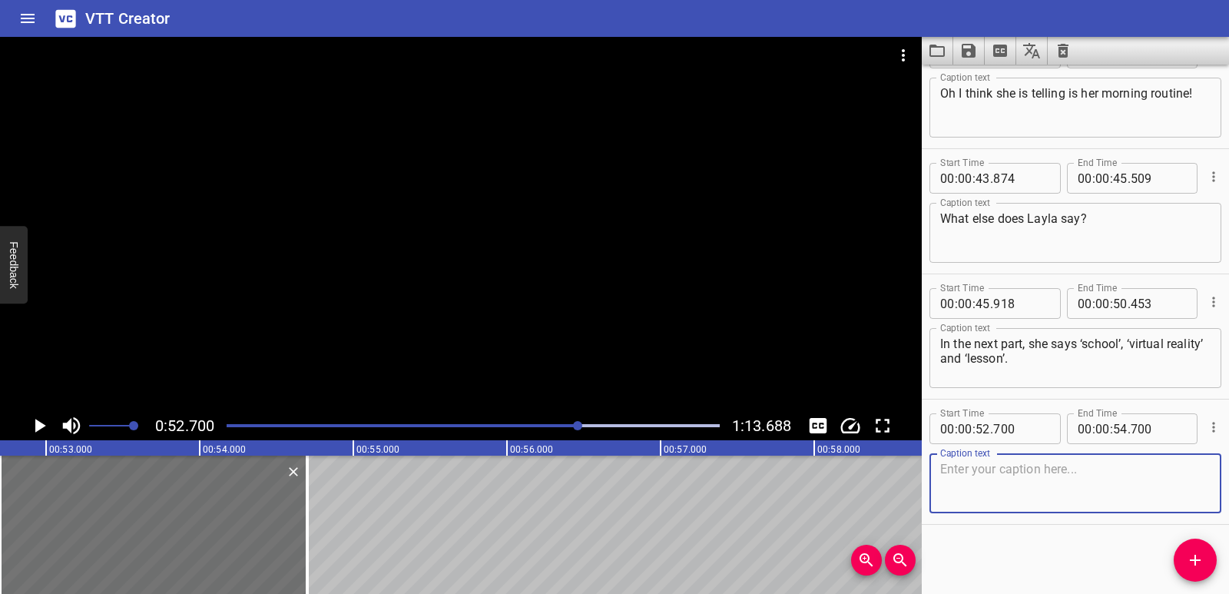
click at [989, 487] on textarea at bounding box center [1075, 484] width 270 height 44
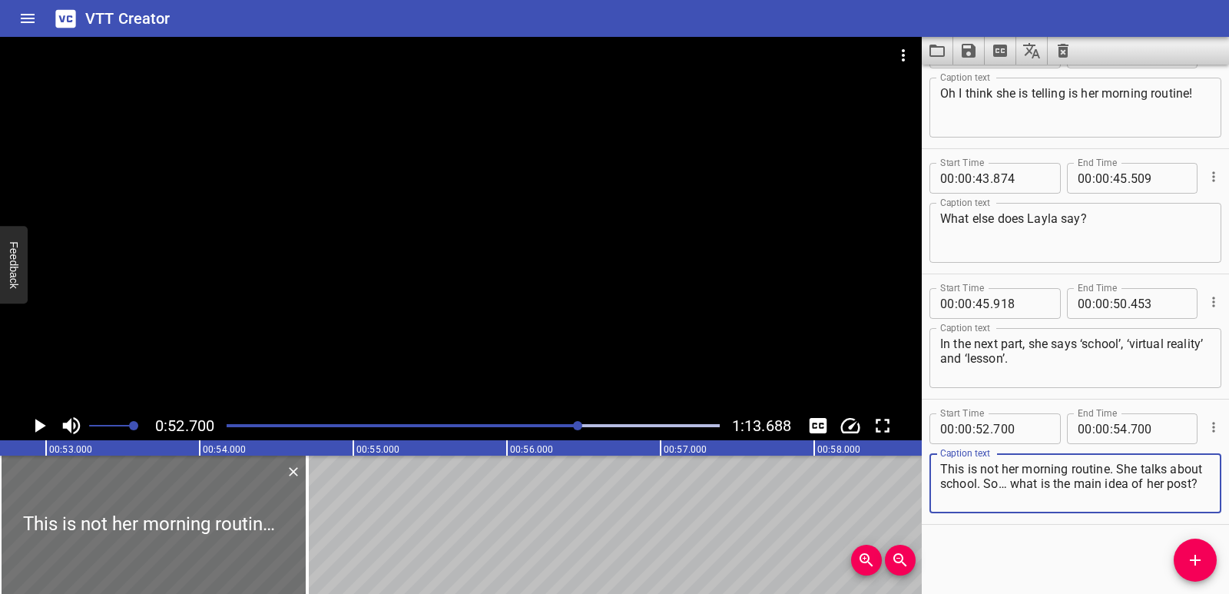
drag, startPoint x: 1117, startPoint y: 469, endPoint x: 1006, endPoint y: 503, distance: 115.7
click at [1006, 503] on textarea "This is not her morning routine. She talks about school. So… what is the main i…" at bounding box center [1075, 484] width 270 height 44
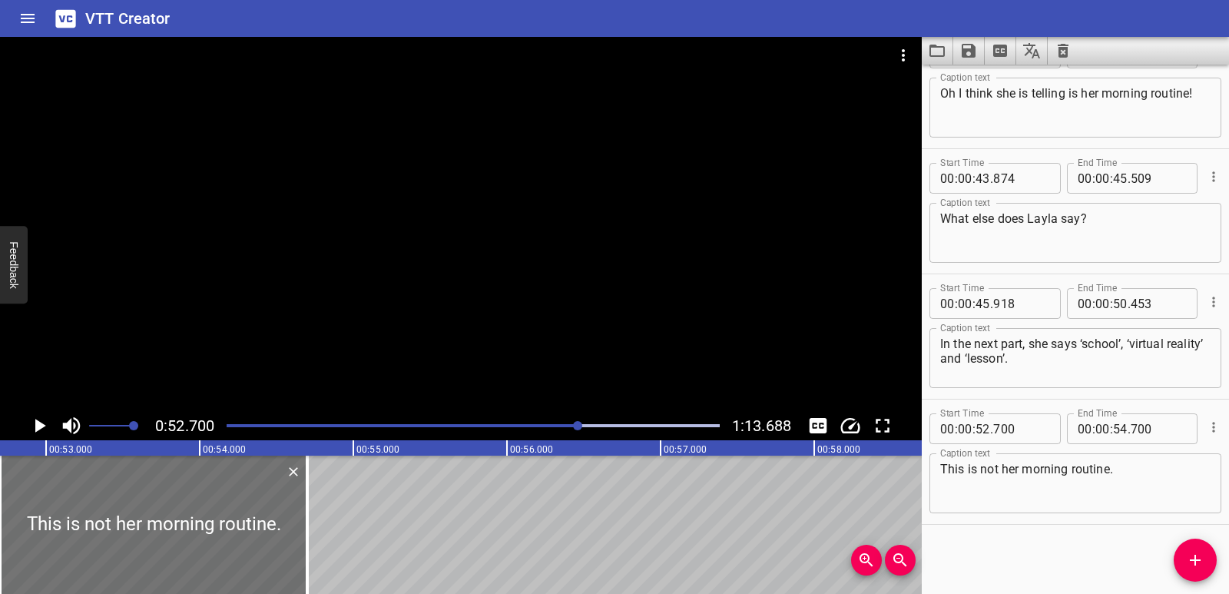
drag, startPoint x: 424, startPoint y: 582, endPoint x: 414, endPoint y: 588, distance: 11.7
click at [414, 588] on div "00:00.000 00:01.000 00:02.000 00:03.000 00:04.000 00:05.000 00:06.000 00:07.000…" at bounding box center [461, 517] width 922 height 154
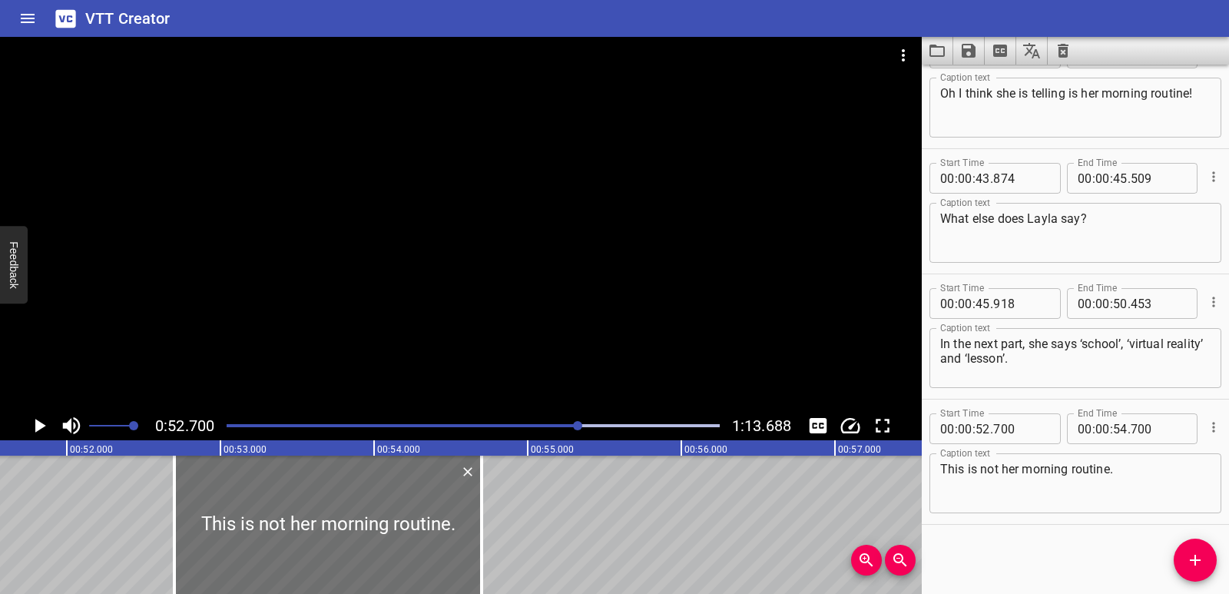
scroll to position [0, 7892]
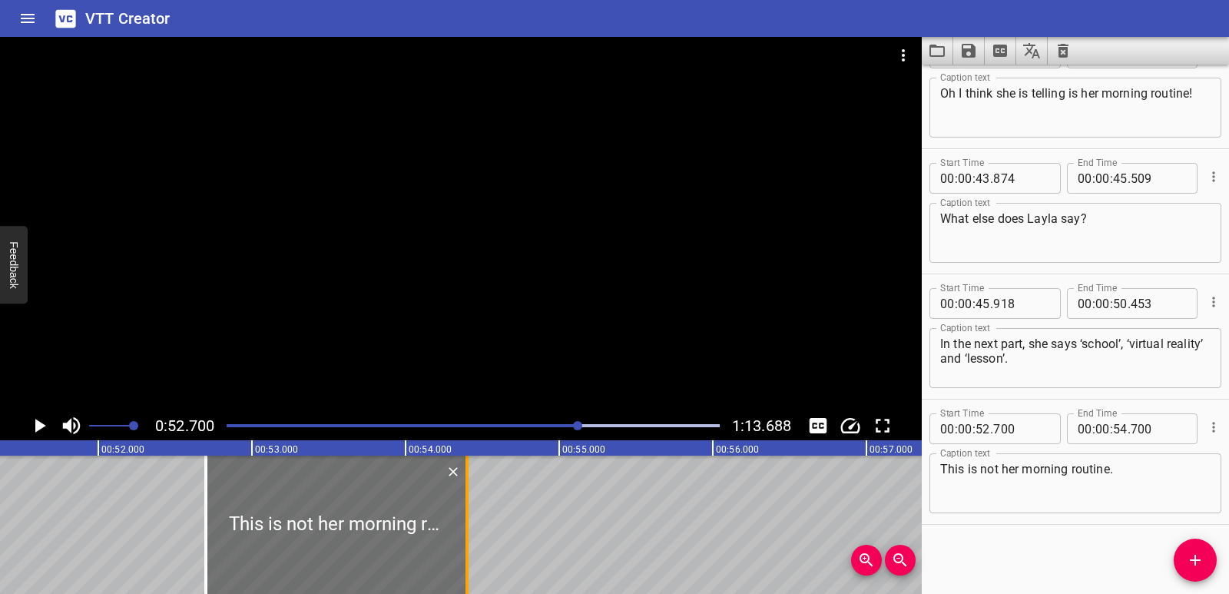
drag, startPoint x: 512, startPoint y: 539, endPoint x: 466, endPoint y: 539, distance: 46.1
click at [466, 539] on div at bounding box center [467, 525] width 3 height 138
click at [33, 422] on icon "Play/Pause" at bounding box center [39, 425] width 23 height 23
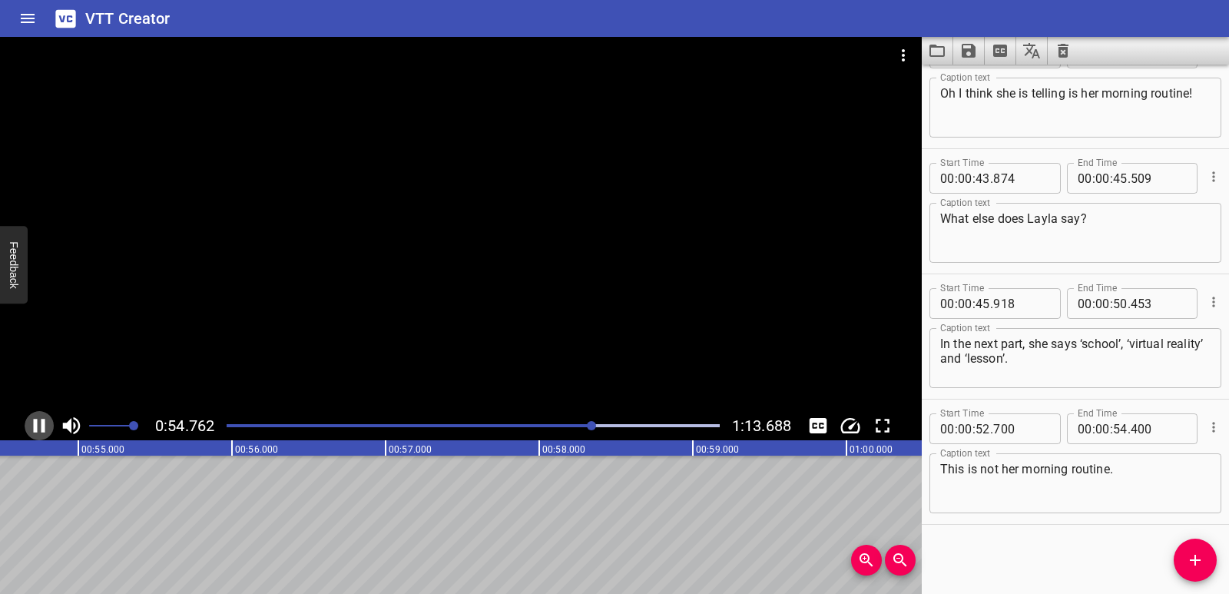
click at [34, 422] on icon "Play/Pause" at bounding box center [40, 426] width 12 height 14
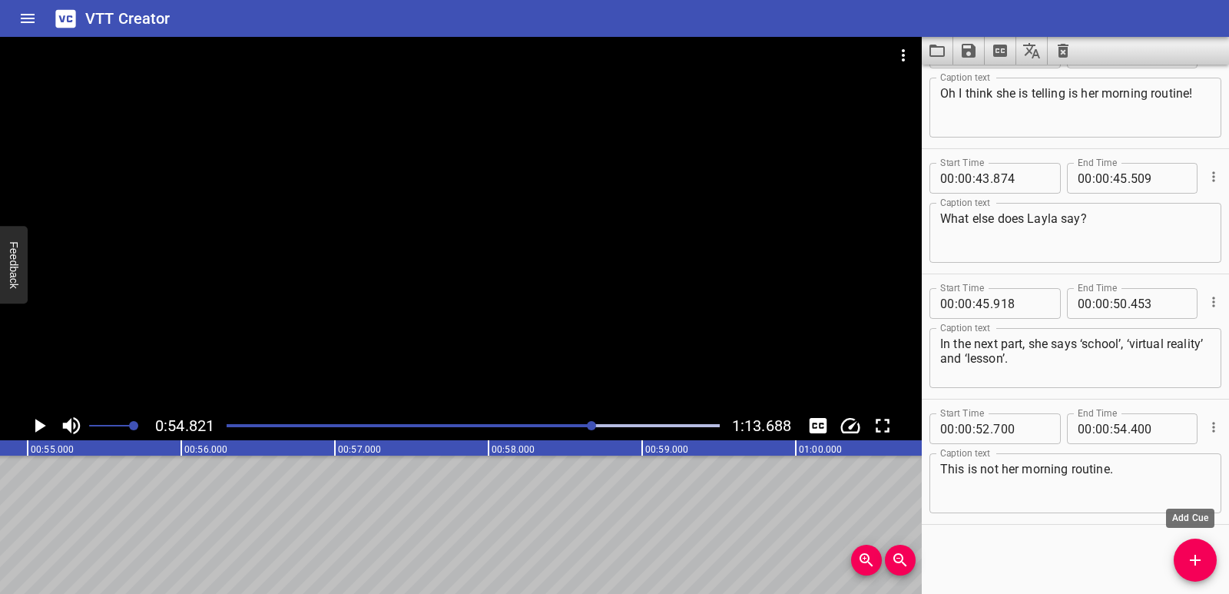
click at [1201, 557] on icon "Add Cue" at bounding box center [1195, 560] width 18 height 18
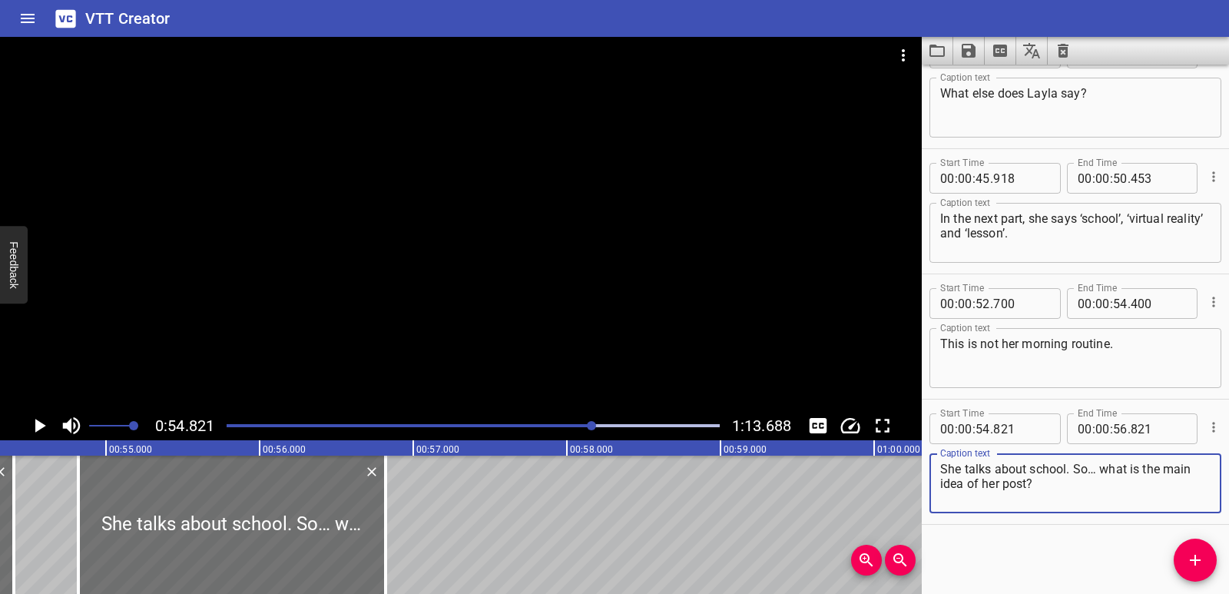
scroll to position [0, 8361]
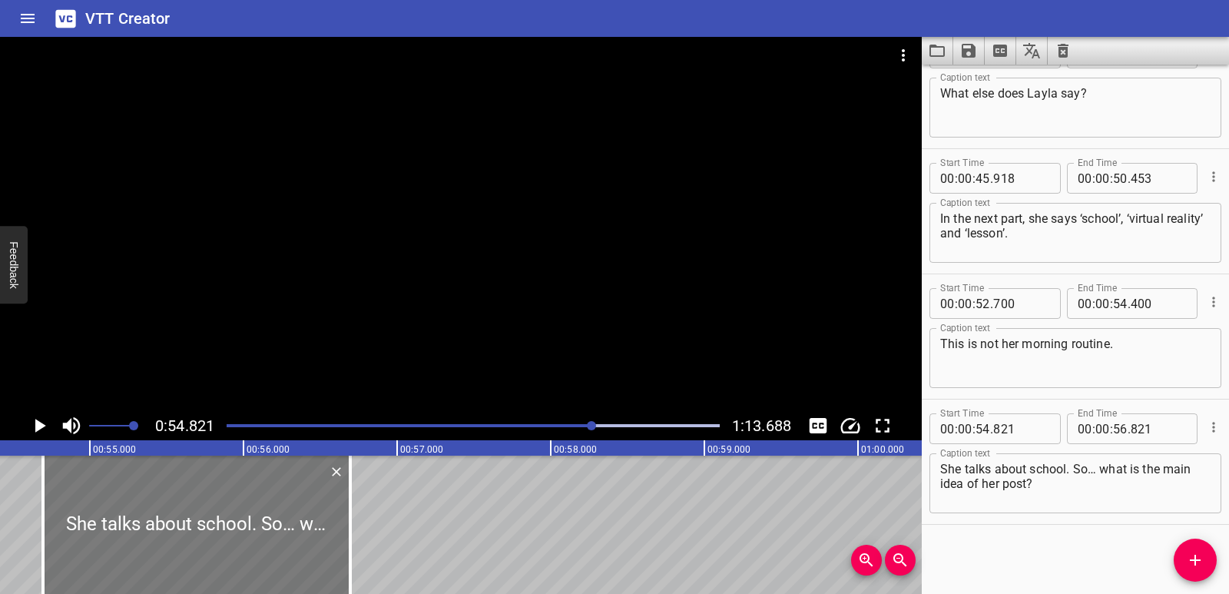
drag, startPoint x: 307, startPoint y: 529, endPoint x: 289, endPoint y: 532, distance: 18.7
click at [289, 532] on div at bounding box center [196, 525] width 307 height 138
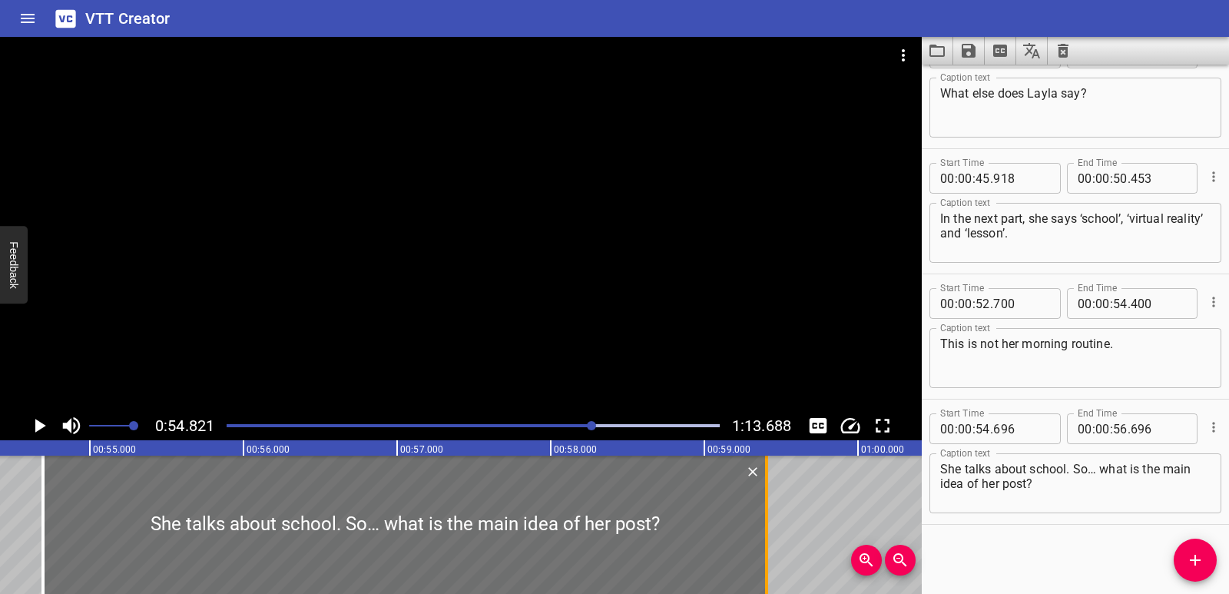
drag, startPoint x: 349, startPoint y: 528, endPoint x: 764, endPoint y: 529, distance: 415.6
click at [764, 529] on div at bounding box center [766, 525] width 15 height 138
drag, startPoint x: 0, startPoint y: 538, endPoint x: 22, endPoint y: 492, distance: 51.2
click at [41, 425] on icon "Play/Pause" at bounding box center [40, 426] width 11 height 14
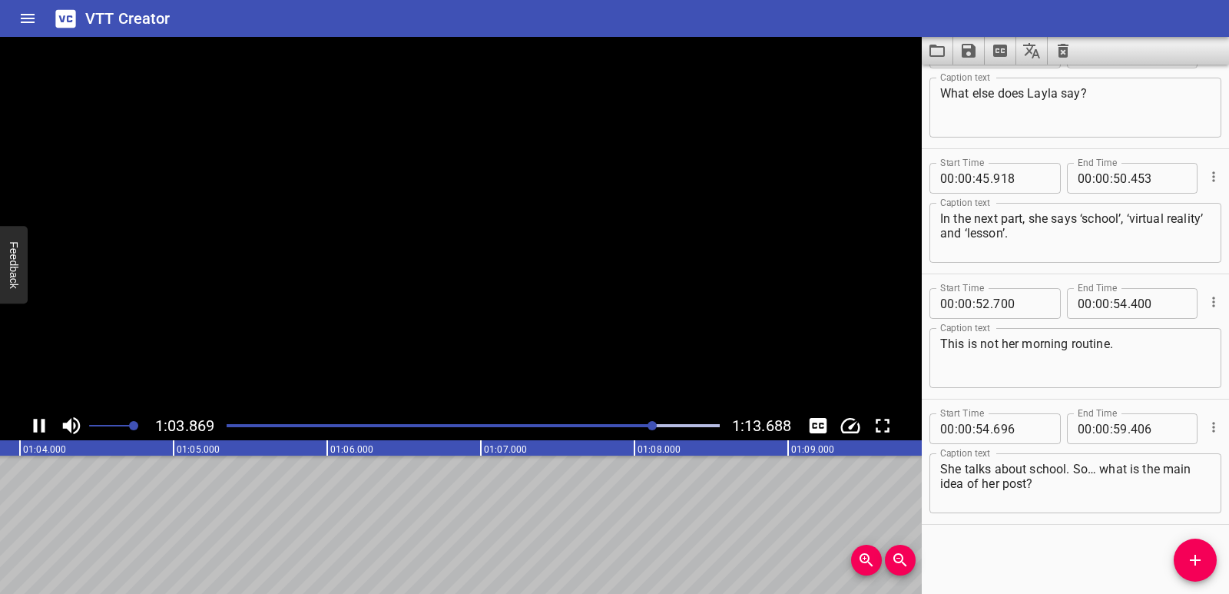
click at [41, 425] on icon "Play/Pause" at bounding box center [39, 425] width 23 height 23
click at [1198, 560] on icon "Add Cue" at bounding box center [1195, 560] width 11 height 11
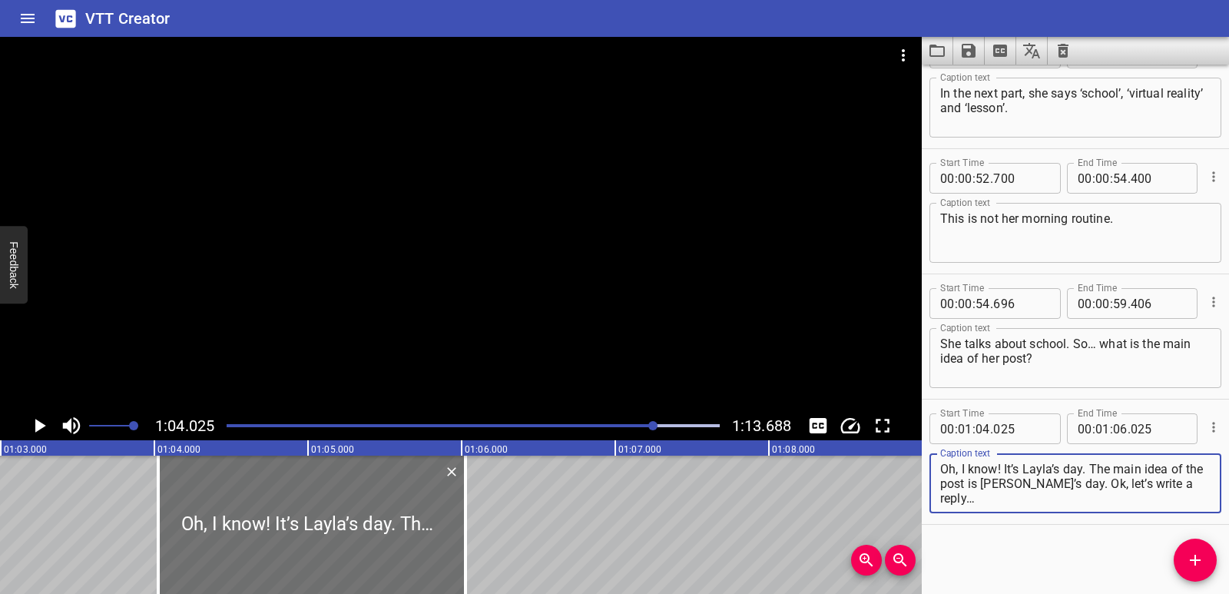
scroll to position [0, 9473]
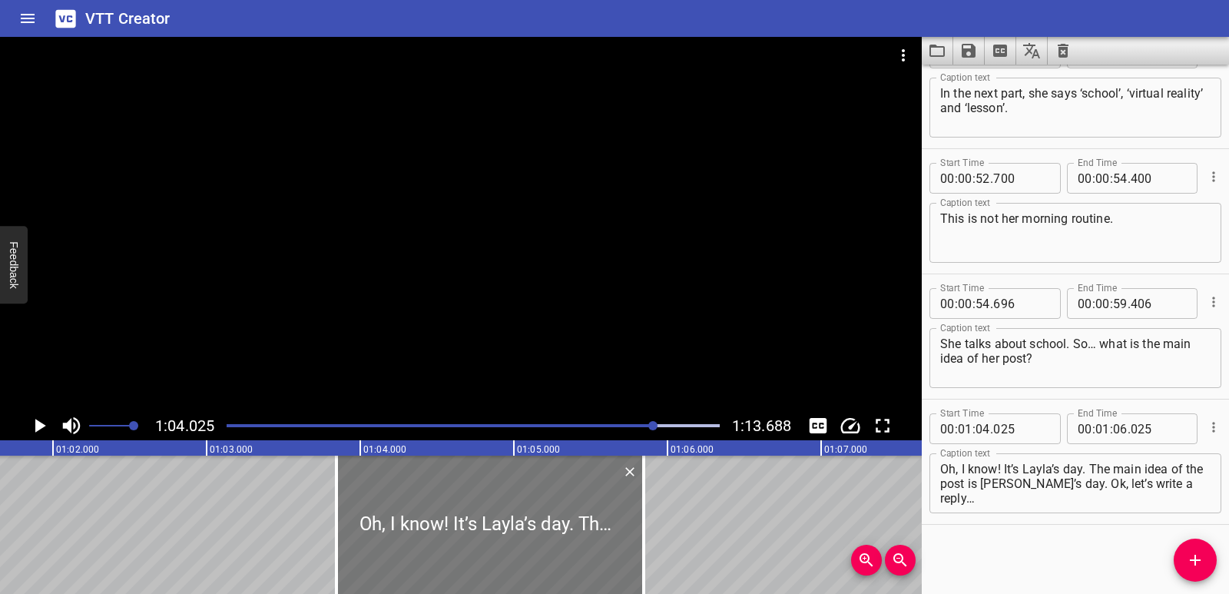
drag, startPoint x: 554, startPoint y: 545, endPoint x: 526, endPoint y: 545, distance: 27.7
click at [526, 545] on div at bounding box center [489, 525] width 307 height 138
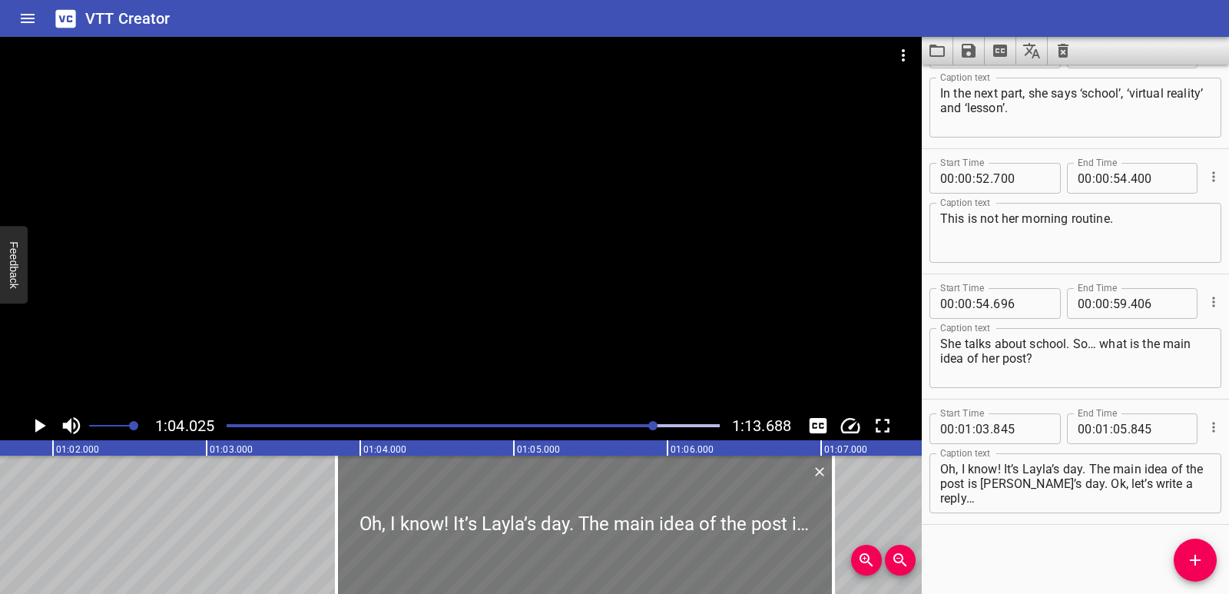
drag, startPoint x: 643, startPoint y: 524, endPoint x: 760, endPoint y: 514, distance: 117.2
click at [835, 514] on div at bounding box center [833, 525] width 3 height 138
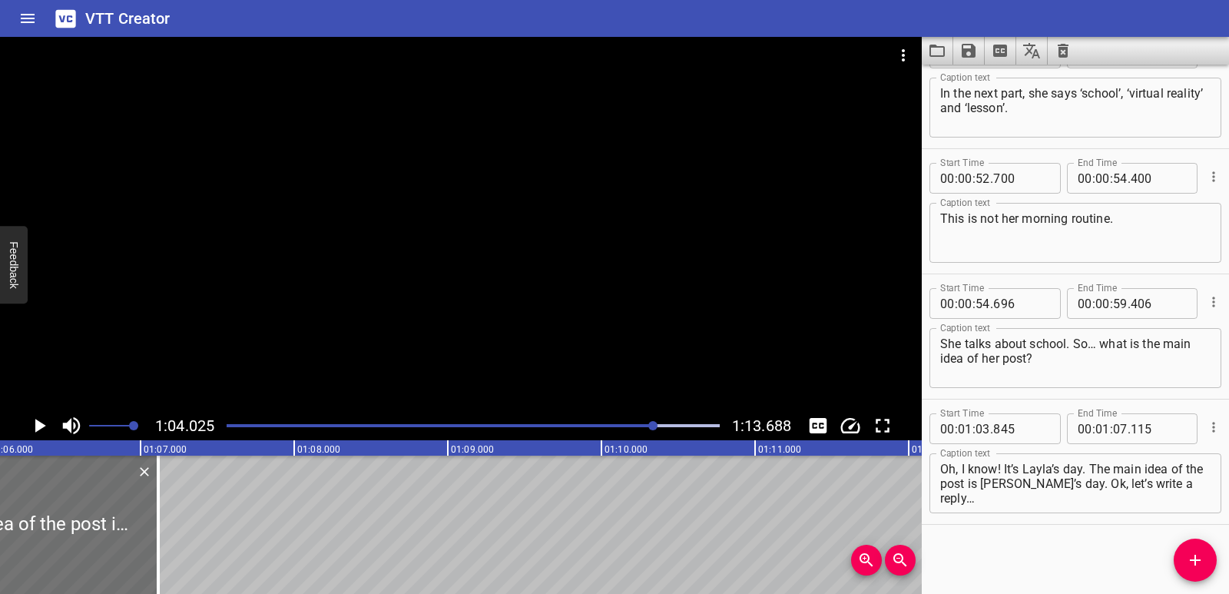
scroll to position [0, 10107]
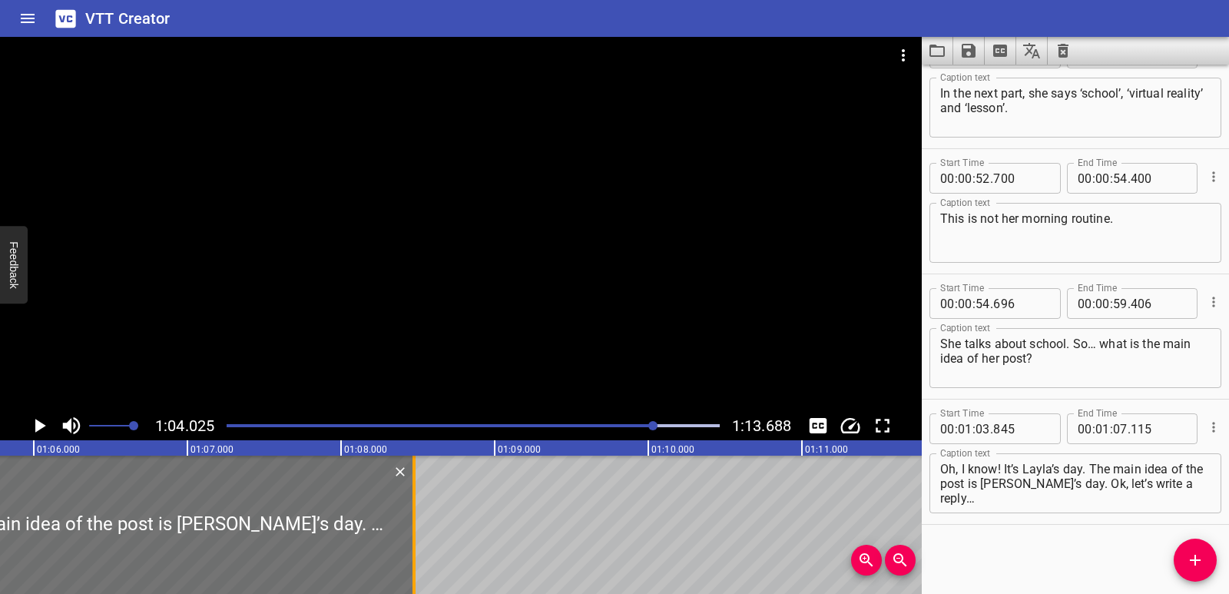
drag, startPoint x: 209, startPoint y: 528, endPoint x: 418, endPoint y: 523, distance: 209.0
click at [418, 523] on div at bounding box center [413, 525] width 15 height 138
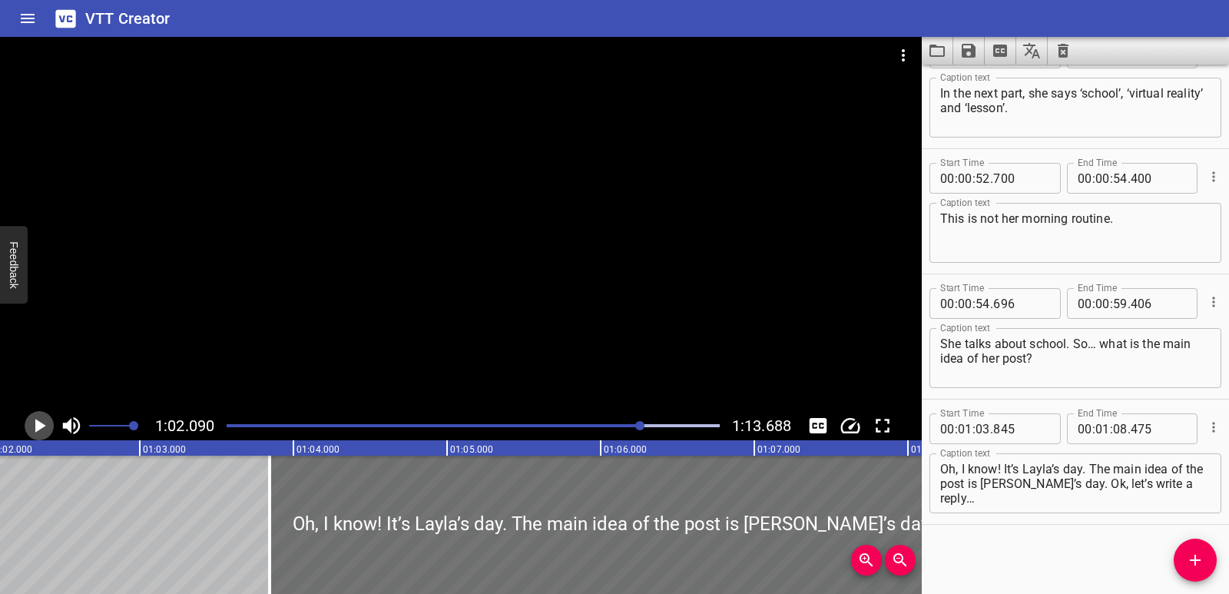
click at [33, 423] on icon "Play/Pause" at bounding box center [39, 425] width 23 height 23
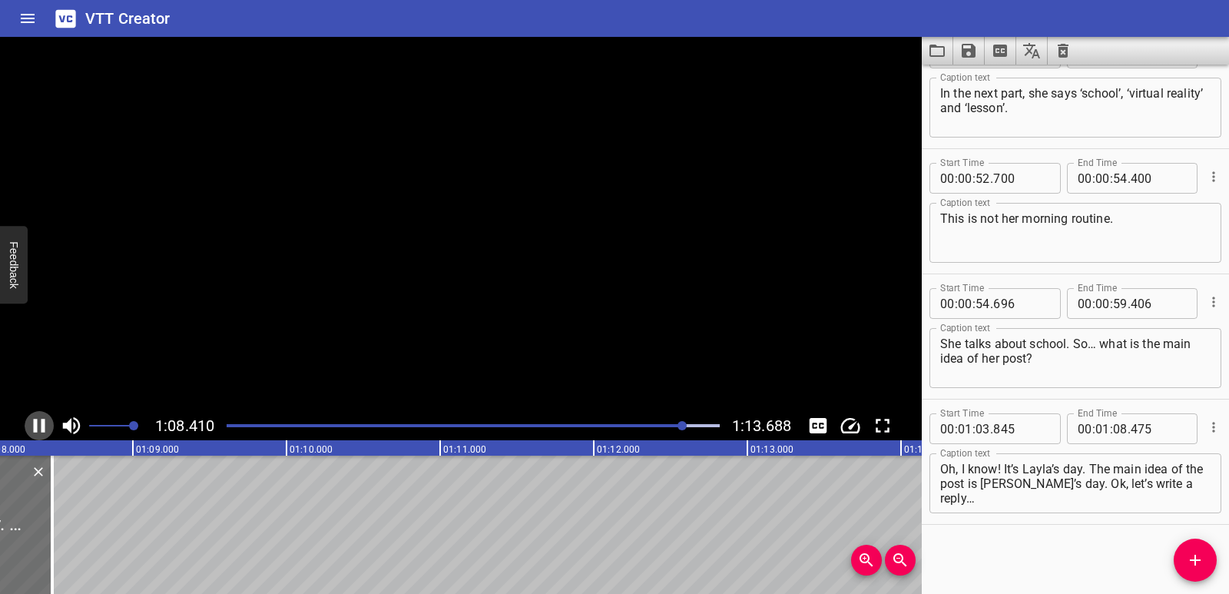
click at [33, 422] on icon "Play/Pause" at bounding box center [39, 425] width 23 height 23
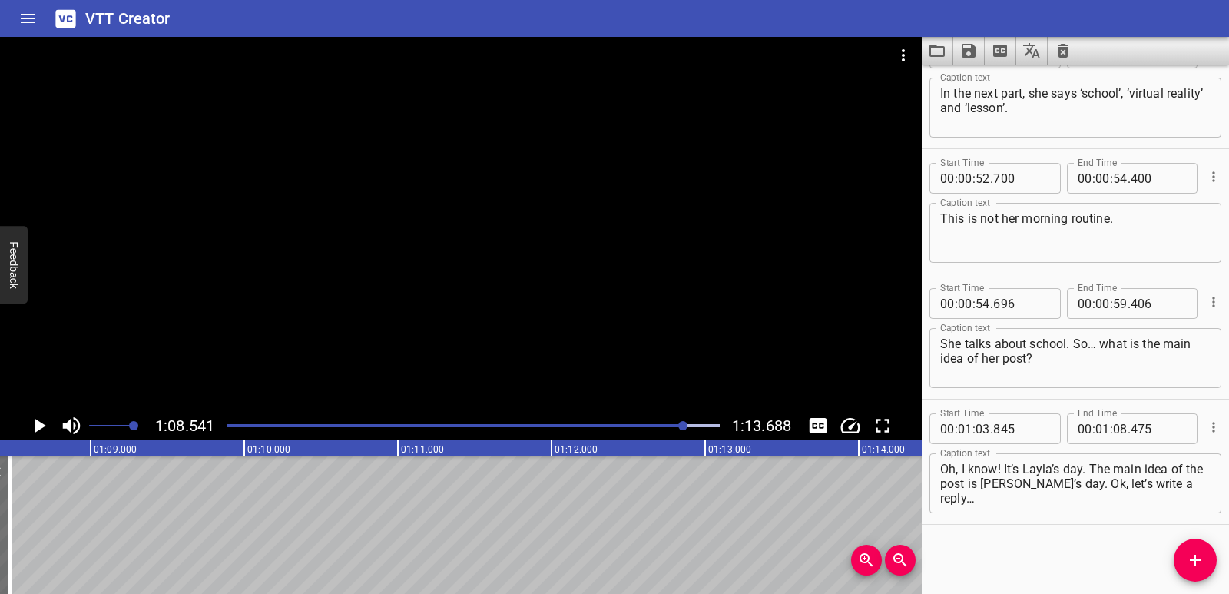
scroll to position [0, 10531]
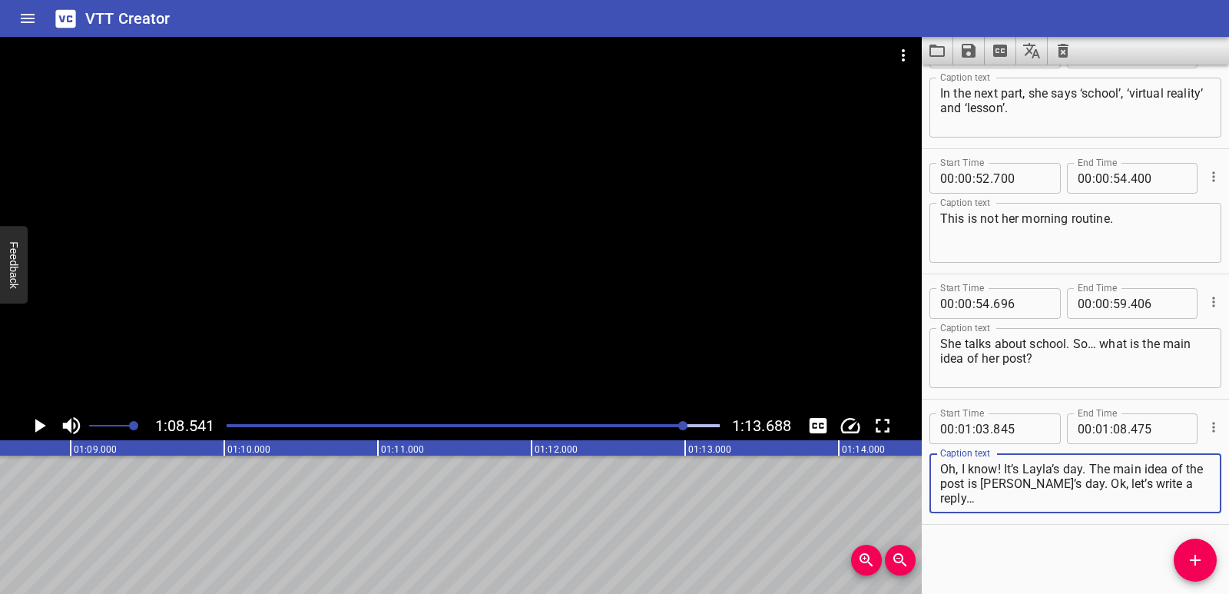
drag, startPoint x: 1066, startPoint y: 486, endPoint x: 1191, endPoint y: 482, distance: 125.3
click at [1191, 482] on textarea "Oh, I know! It’s Layla’s day. The main idea of the post is [PERSON_NAME]’s day.…" at bounding box center [1075, 484] width 270 height 44
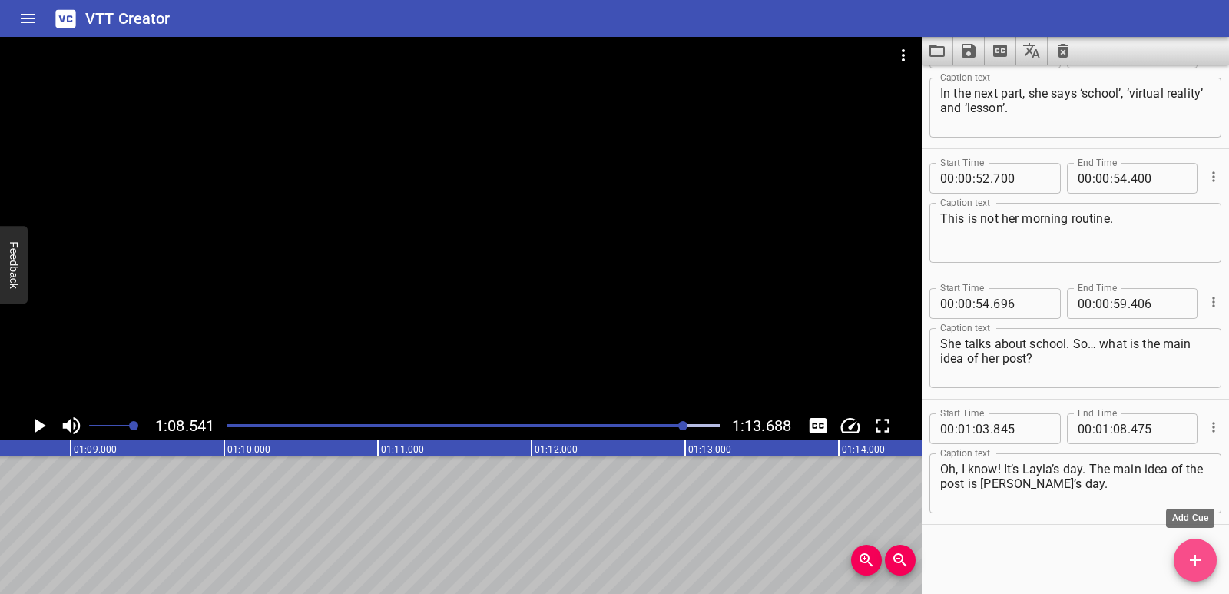
click at [1211, 561] on span "Add Cue" at bounding box center [1195, 560] width 43 height 18
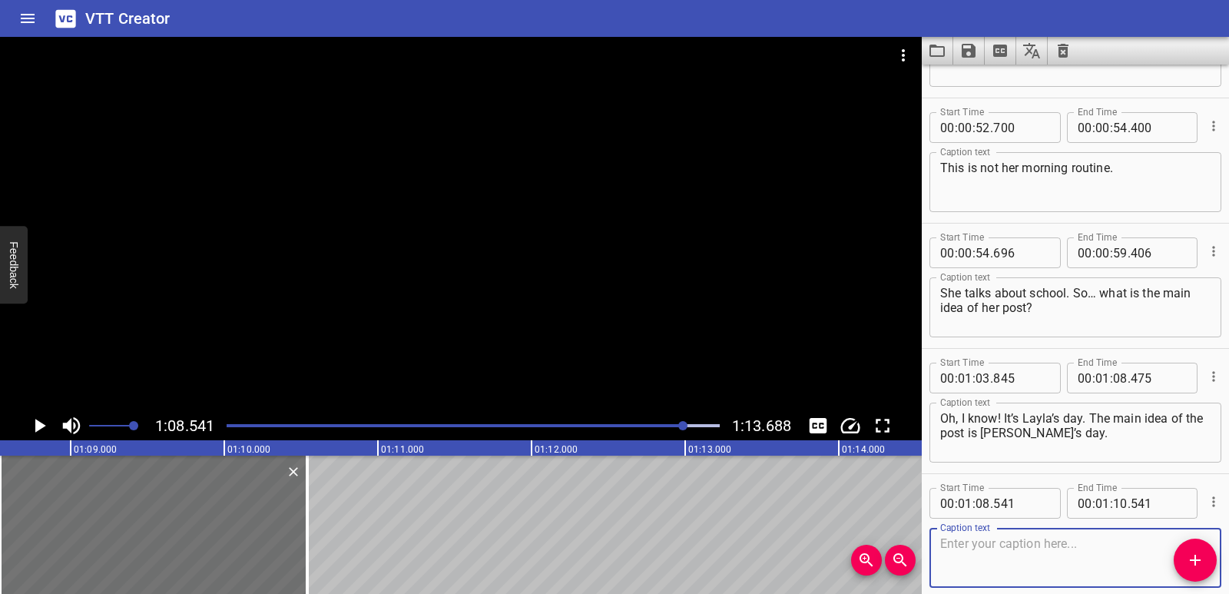
scroll to position [1421, 0]
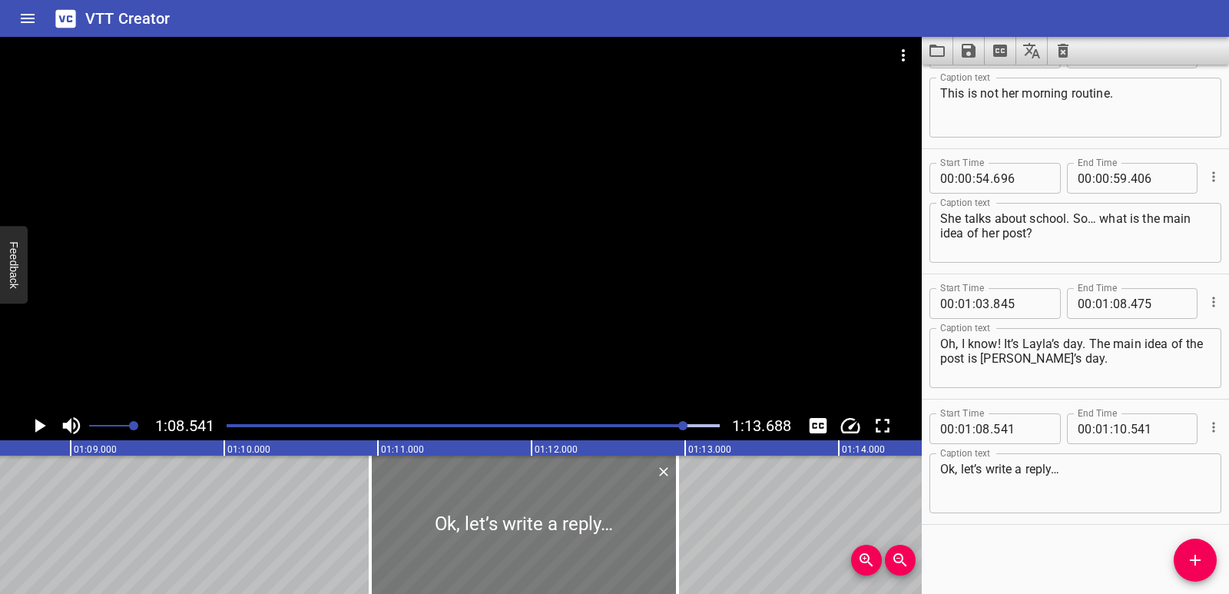
drag, startPoint x: 172, startPoint y: 515, endPoint x: 542, endPoint y: 517, distance: 370.3
click at [542, 517] on div at bounding box center [523, 525] width 307 height 138
drag, startPoint x: 372, startPoint y: 517, endPoint x: 397, endPoint y: 520, distance: 25.5
click at [397, 520] on div at bounding box center [395, 525] width 15 height 138
click at [37, 429] on icon "Play/Pause" at bounding box center [40, 426] width 11 height 14
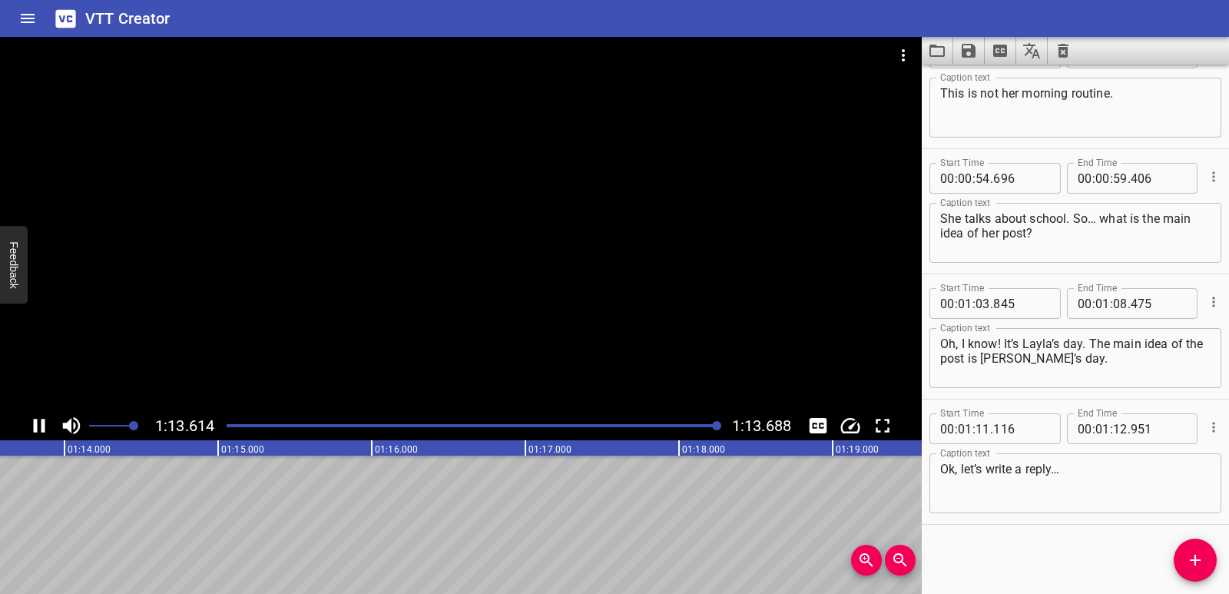
scroll to position [0, 11323]
click at [35, 425] on icon "Play/Pause" at bounding box center [39, 425] width 23 height 23
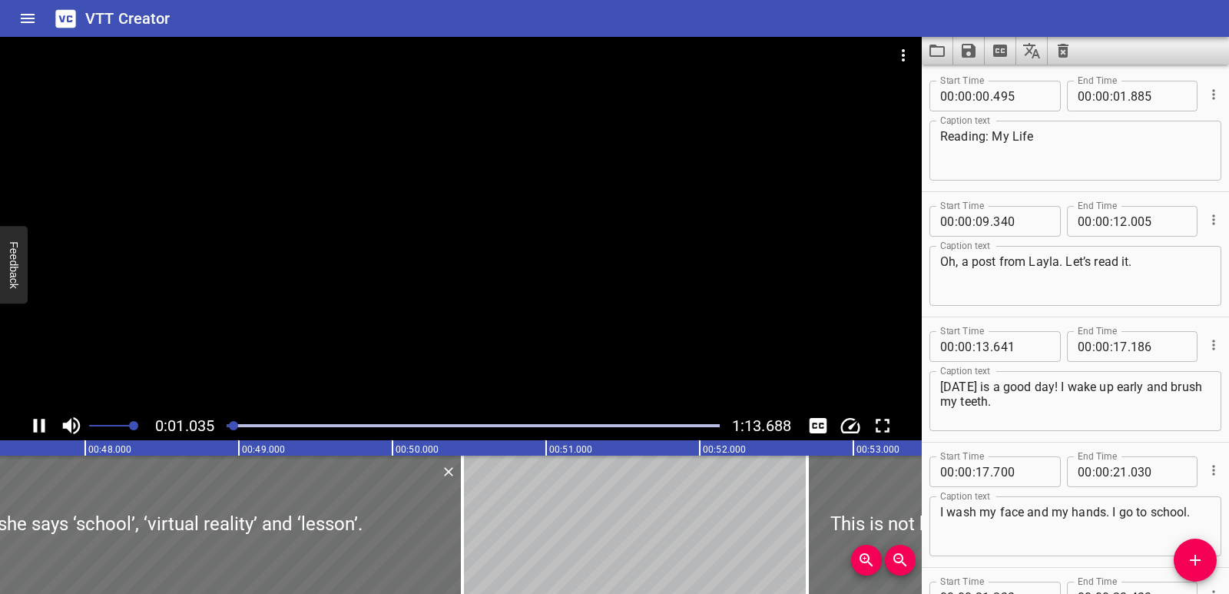
scroll to position [0, 0]
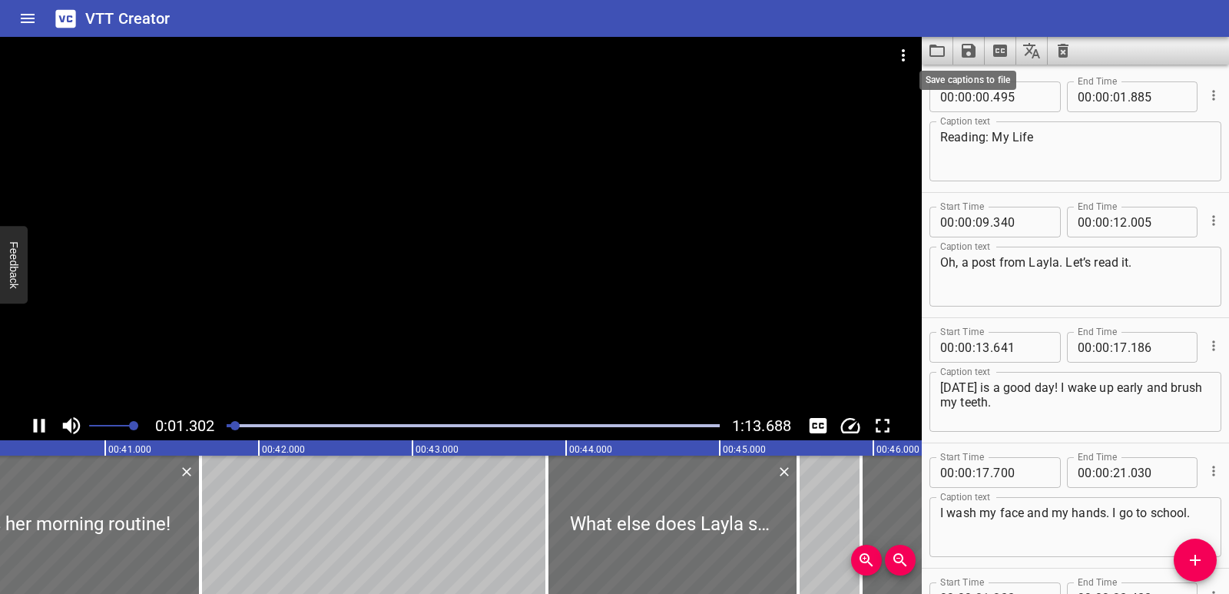
click at [964, 51] on icon "Save captions to file" at bounding box center [969, 51] width 14 height 14
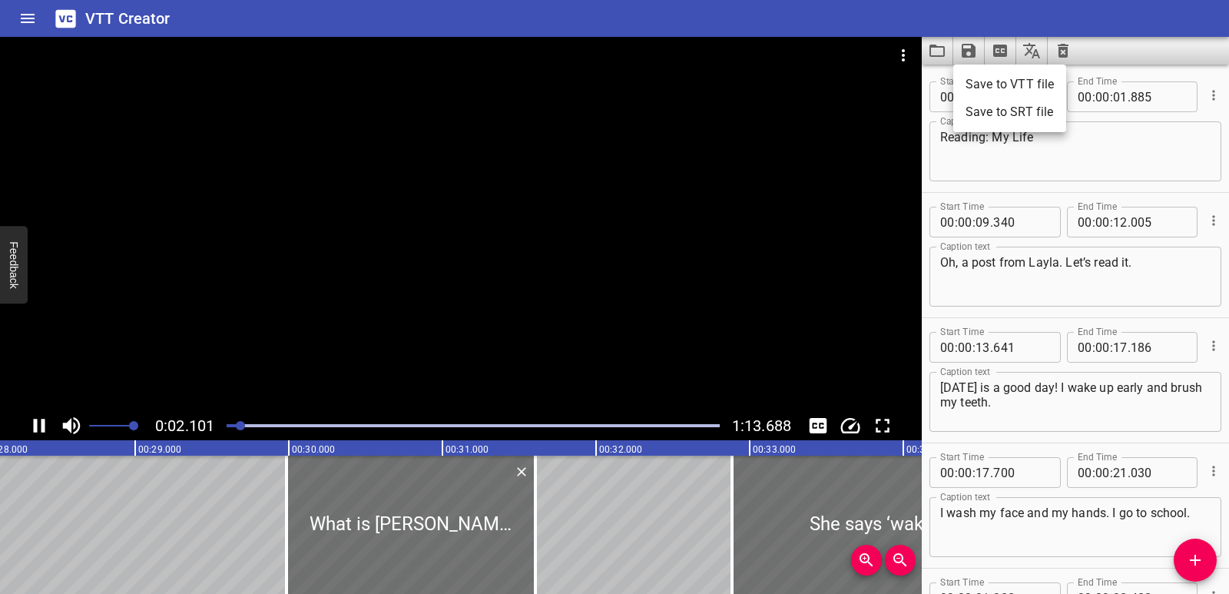
click at [973, 86] on li "Save to VTT file" at bounding box center [1009, 85] width 113 height 28
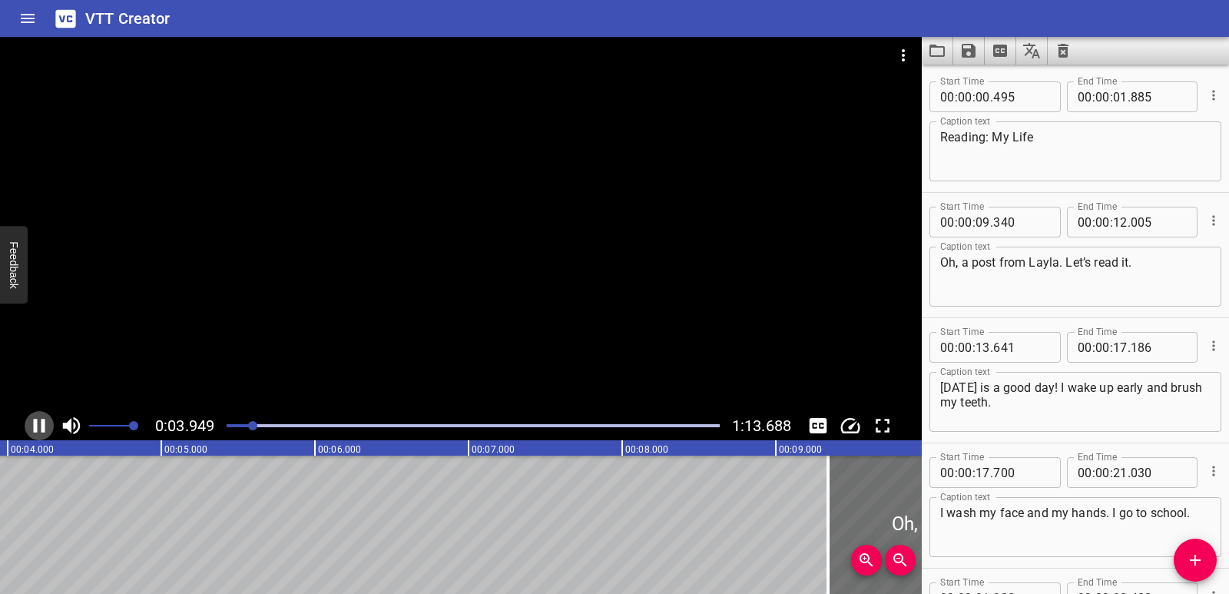
click at [42, 424] on icon "Play/Pause" at bounding box center [40, 426] width 12 height 14
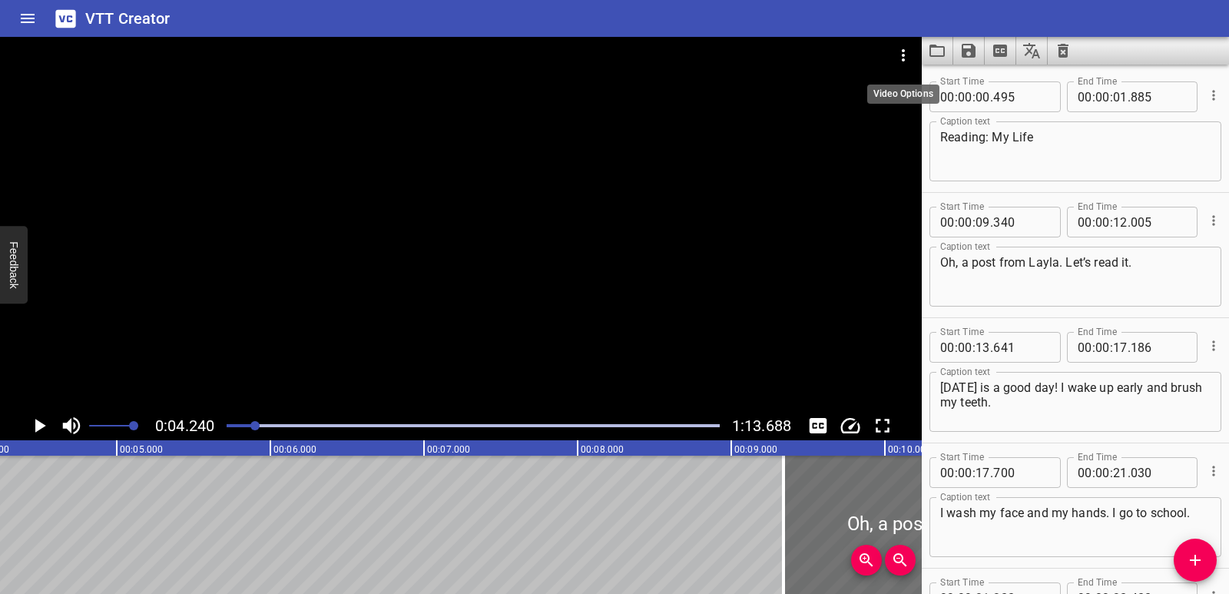
click at [904, 55] on icon "Video Options" at bounding box center [903, 55] width 3 height 12
click at [900, 81] on div at bounding box center [614, 297] width 1229 height 594
click at [907, 56] on icon "Video Options" at bounding box center [903, 55] width 18 height 18
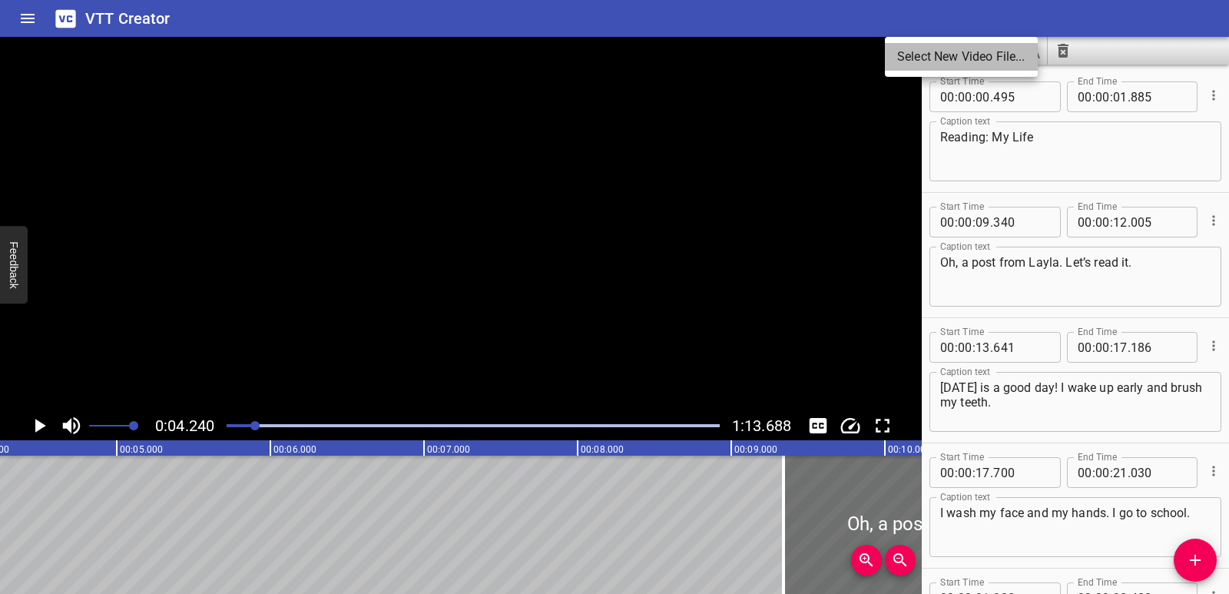
click at [907, 58] on li "Select New Video File..." at bounding box center [961, 57] width 153 height 28
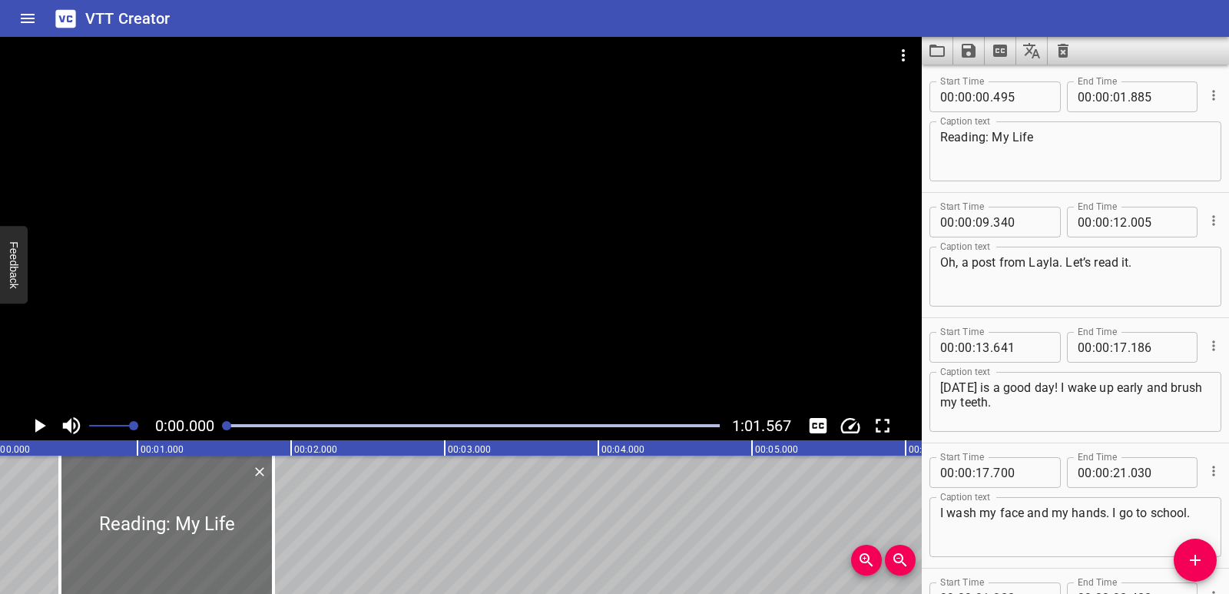
scroll to position [0, 0]
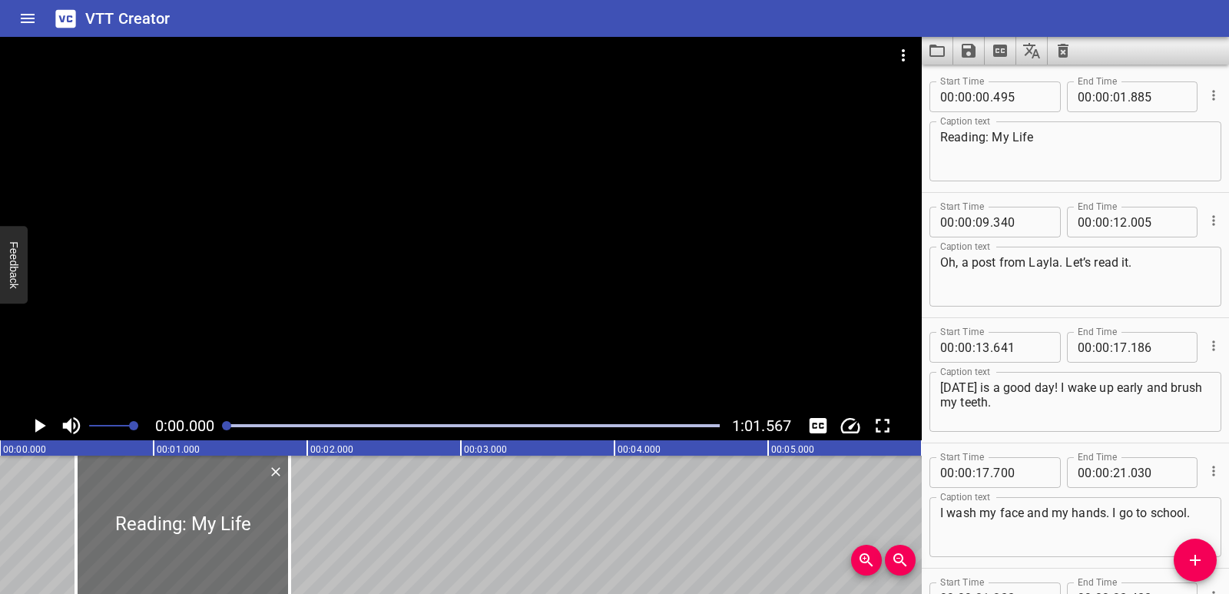
click at [1067, 48] on icon "Clear captions" at bounding box center [1063, 51] width 11 height 14
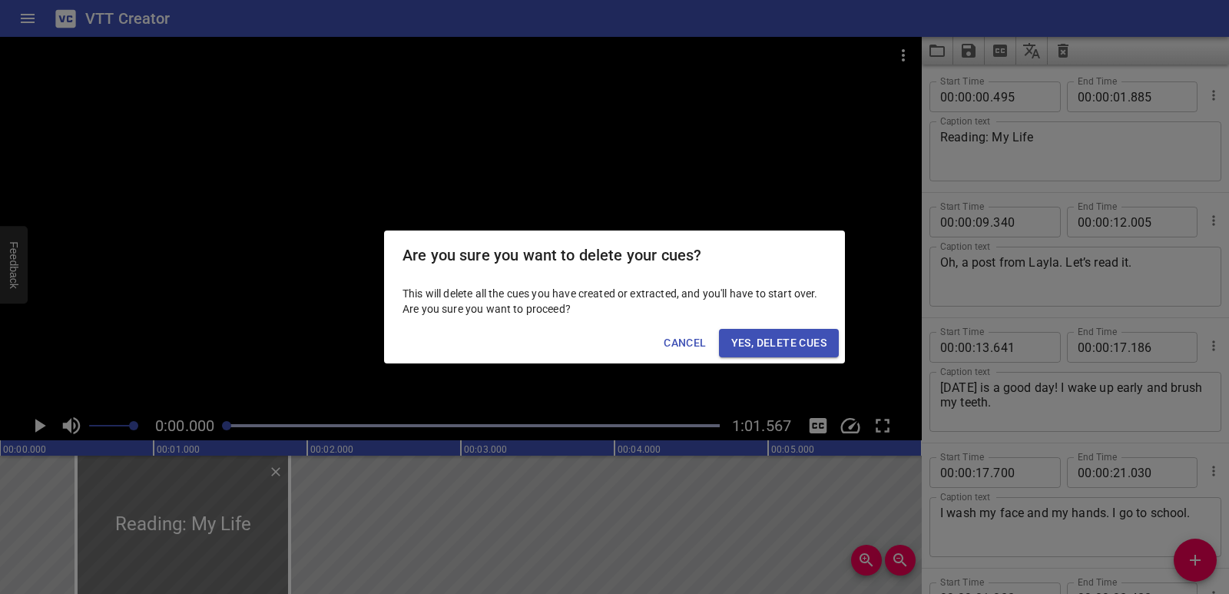
drag, startPoint x: 799, startPoint y: 351, endPoint x: 784, endPoint y: 353, distance: 15.4
click at [799, 352] on span "Yes, Delete Cues" at bounding box center [778, 342] width 95 height 19
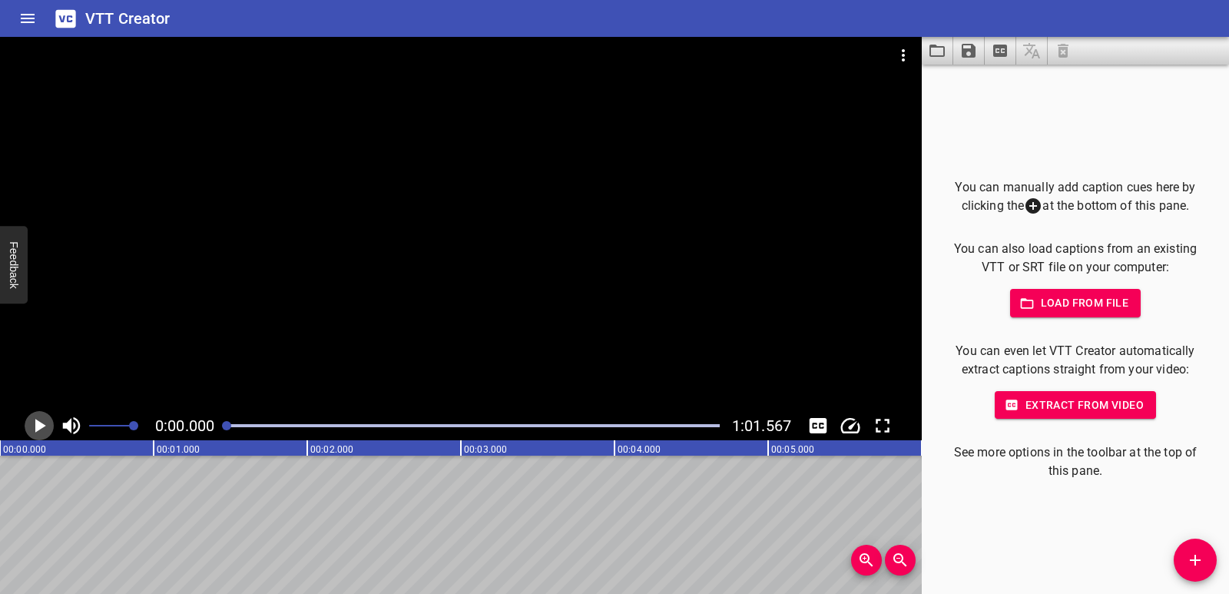
click at [44, 426] on icon "Play/Pause" at bounding box center [40, 426] width 11 height 14
click at [42, 426] on icon "Play/Pause" at bounding box center [40, 426] width 12 height 14
click at [1186, 554] on span "Add Cue" at bounding box center [1195, 560] width 43 height 18
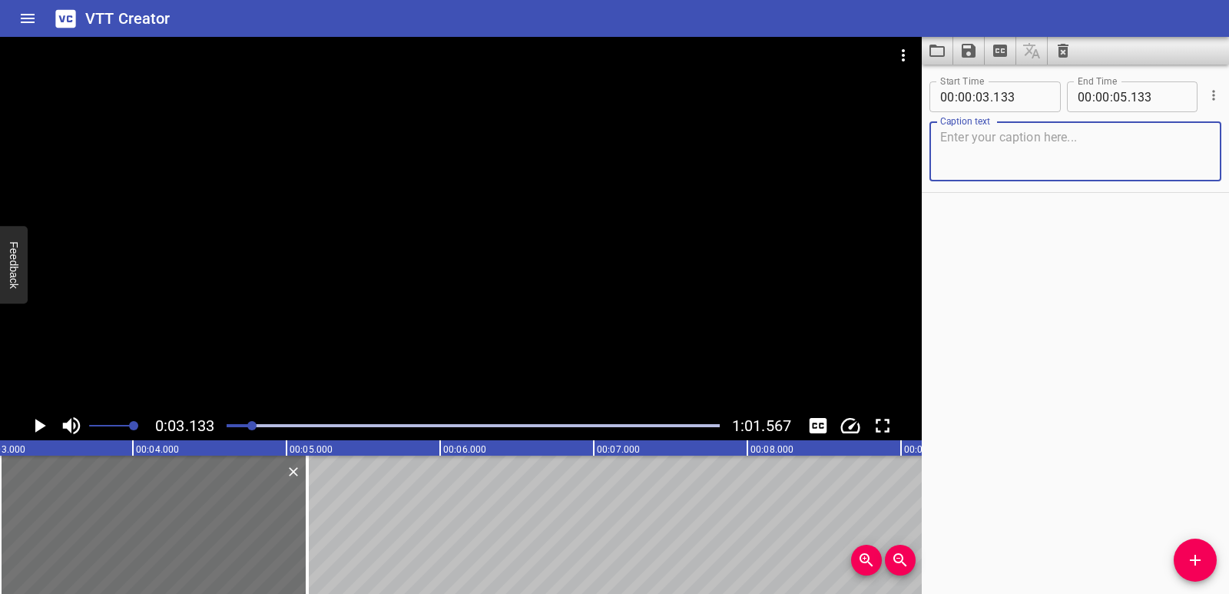
click at [997, 157] on textarea at bounding box center [1075, 152] width 270 height 44
paste textarea "After School Fun 1"
click at [940, 138] on textarea "After School Fun 1" at bounding box center [1075, 152] width 270 height 44
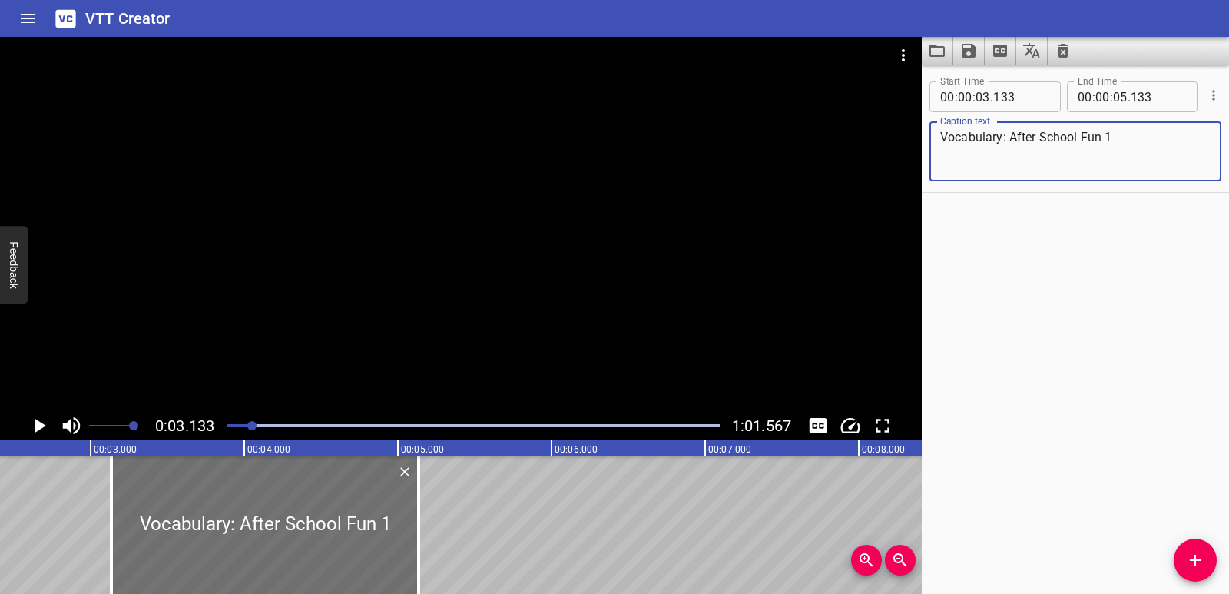
scroll to position [0, 323]
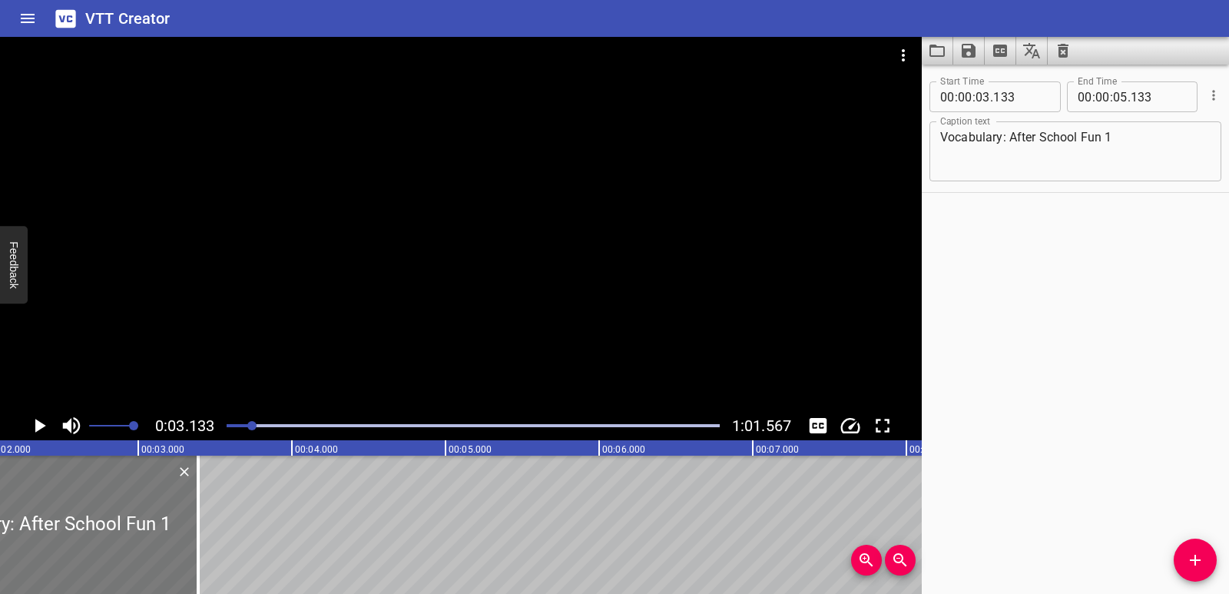
drag, startPoint x: 351, startPoint y: 558, endPoint x: 82, endPoint y: 558, distance: 268.9
click at [82, 558] on div at bounding box center [44, 525] width 307 height 138
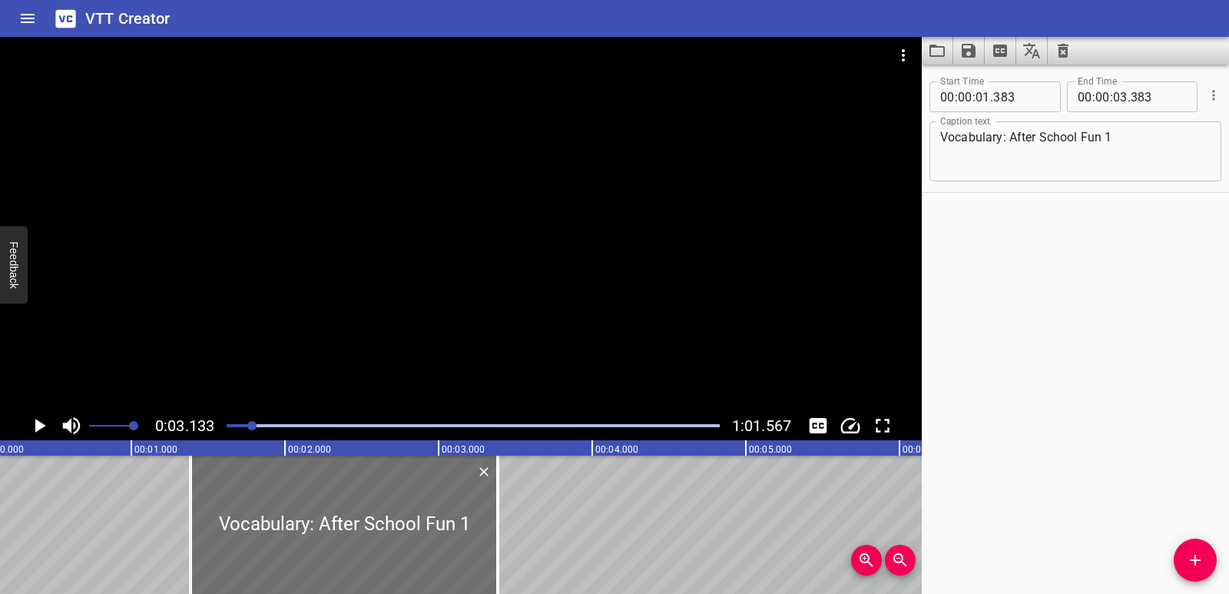
scroll to position [0, 0]
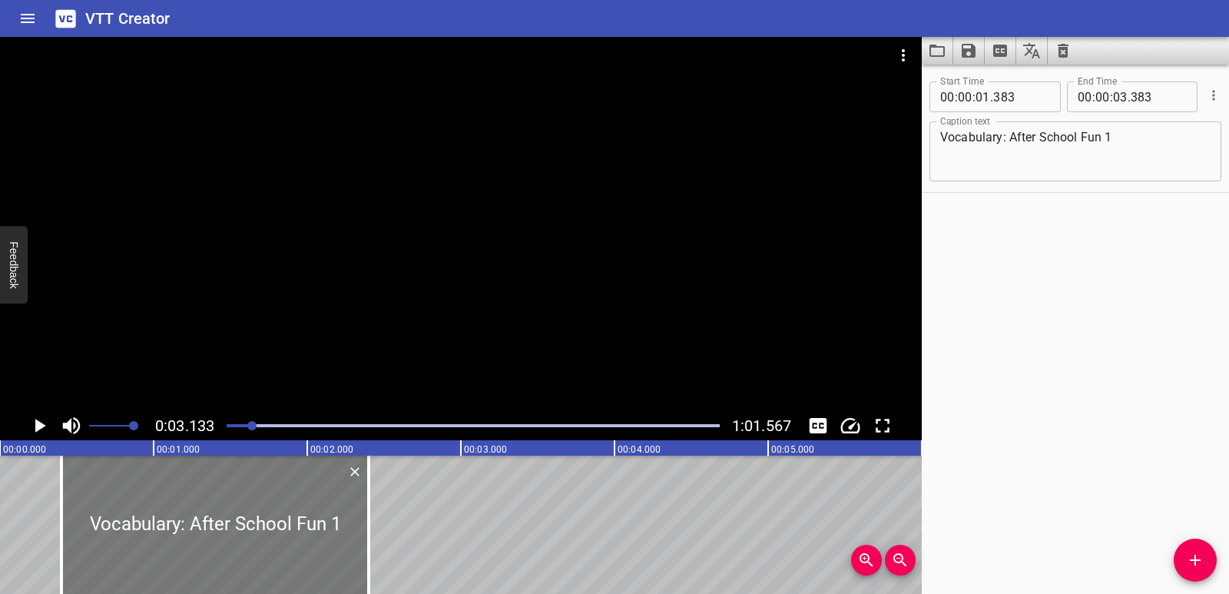
drag, startPoint x: 433, startPoint y: 539, endPoint x: 281, endPoint y: 525, distance: 152.0
click at [281, 525] on div at bounding box center [214, 525] width 307 height 138
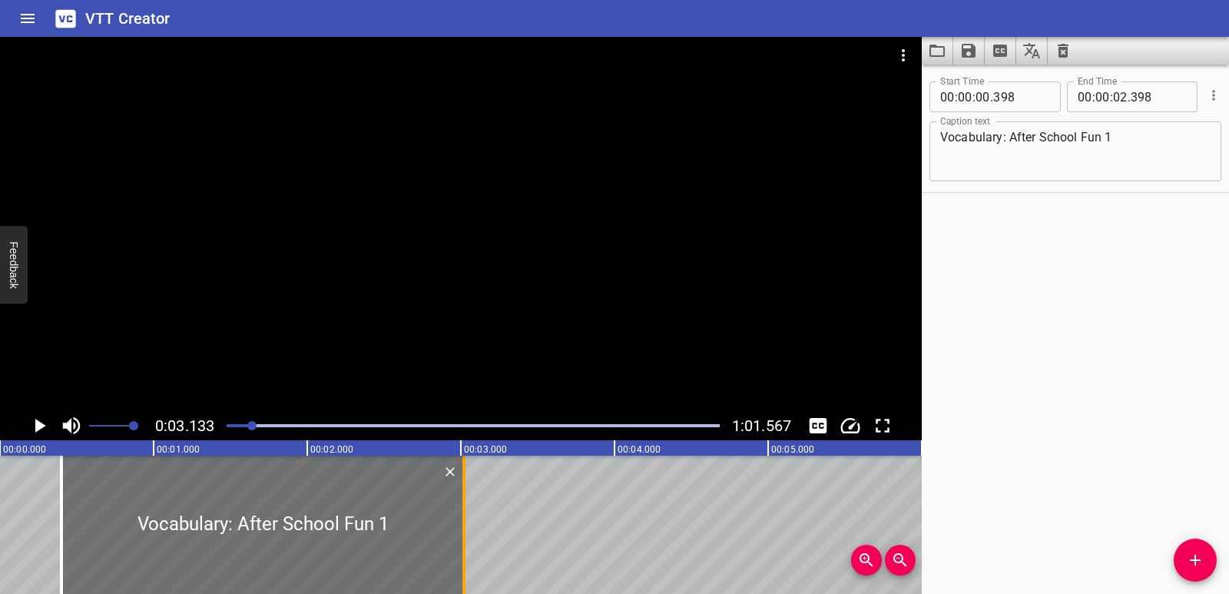
drag, startPoint x: 369, startPoint y: 508, endPoint x: 466, endPoint y: 510, distance: 96.8
click at [466, 510] on div at bounding box center [463, 525] width 3 height 138
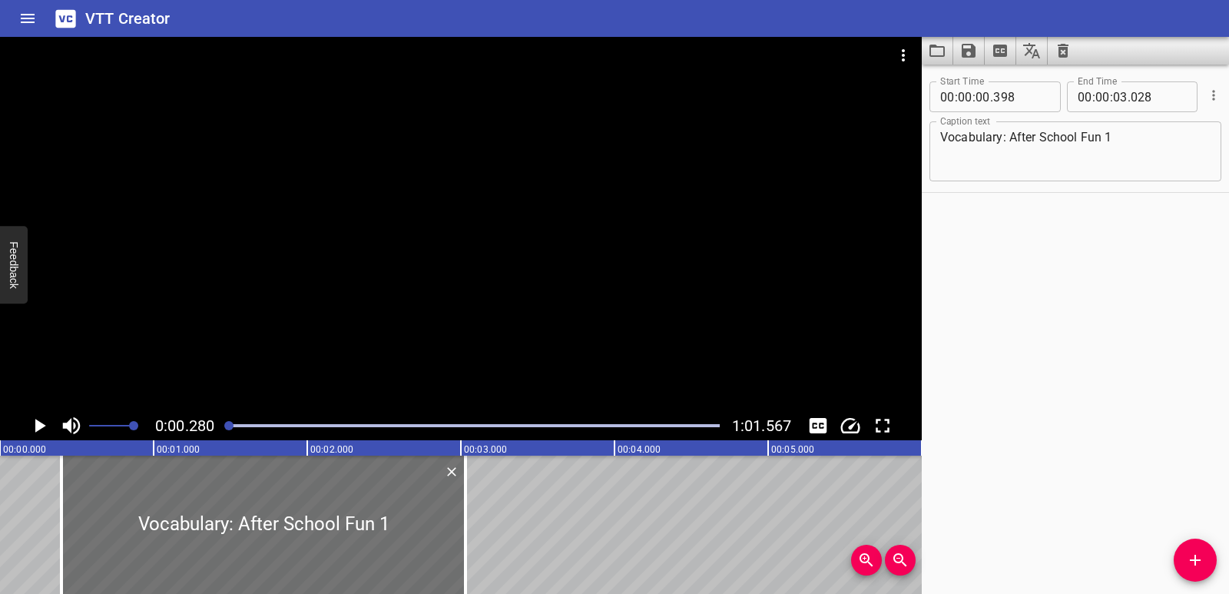
click at [41, 416] on icon "Play/Pause" at bounding box center [39, 425] width 23 height 23
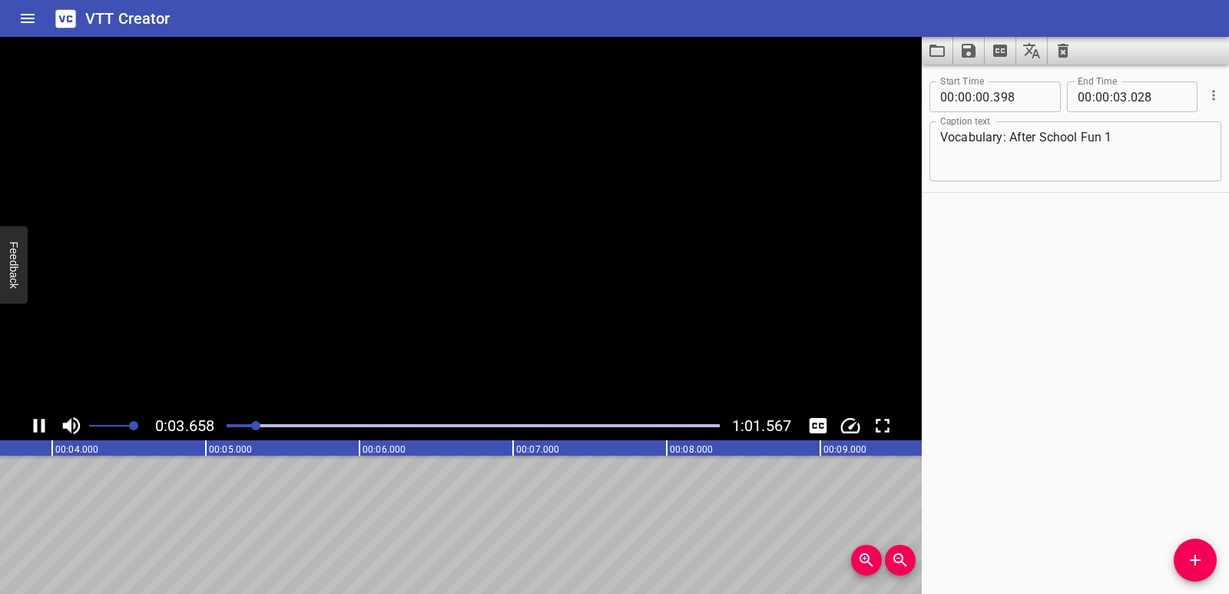
click at [41, 416] on icon "Play/Pause" at bounding box center [39, 425] width 23 height 23
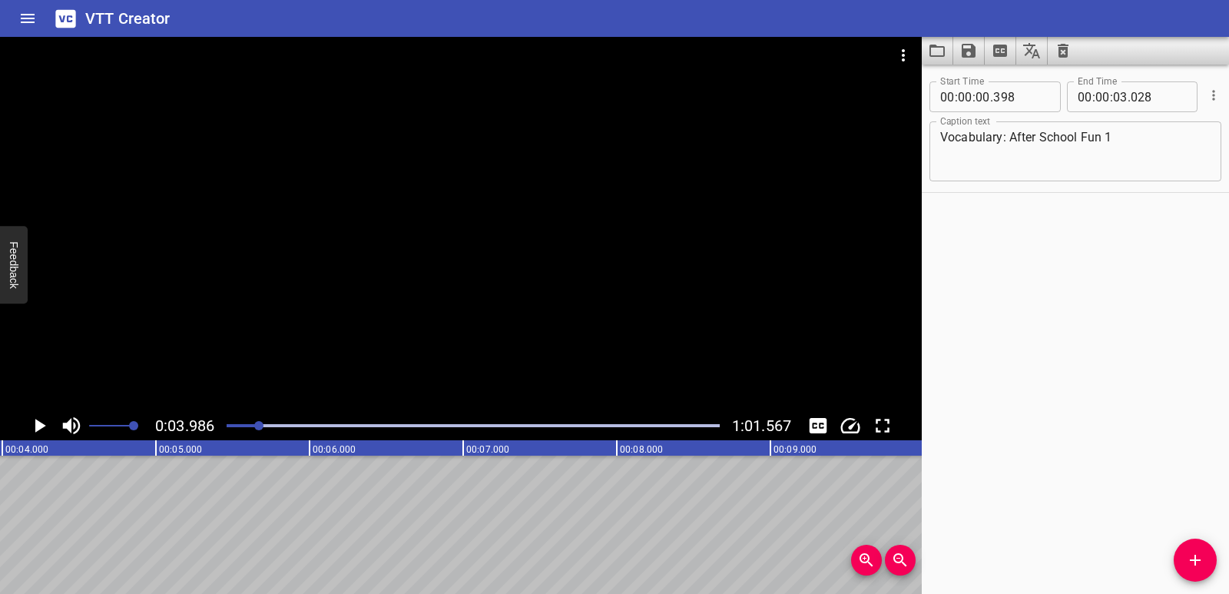
click at [1139, 140] on textarea "Vocabulary: After School Fun 1" at bounding box center [1075, 152] width 270 height 44
click at [35, 425] on icon "Play/Pause" at bounding box center [39, 425] width 23 height 23
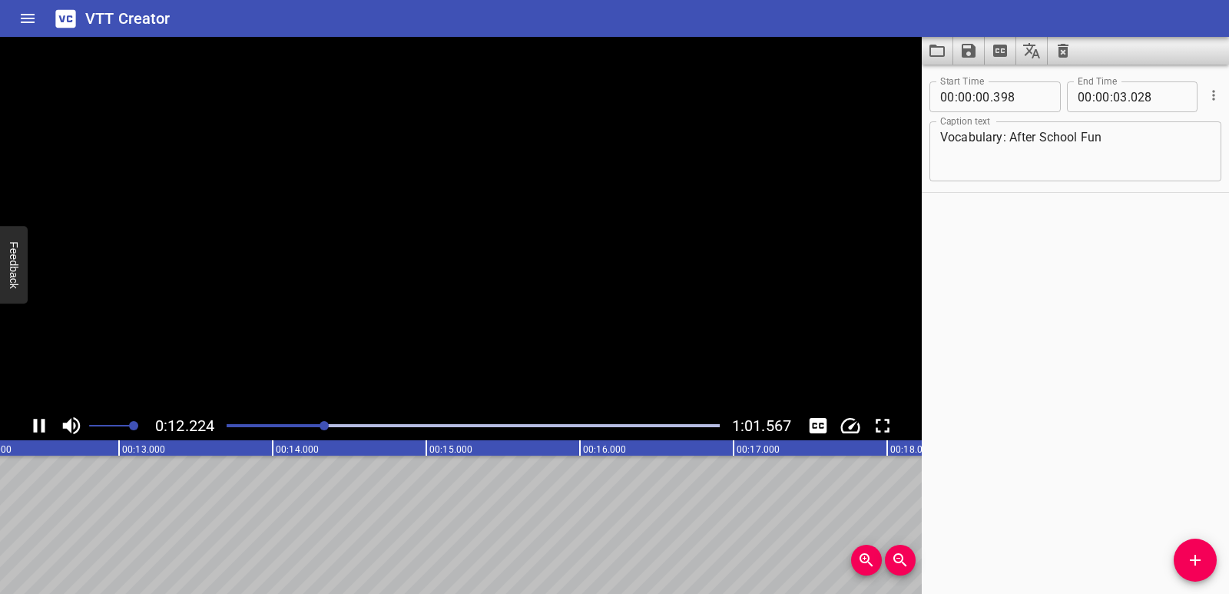
click at [35, 425] on icon "Play/Pause" at bounding box center [40, 426] width 12 height 14
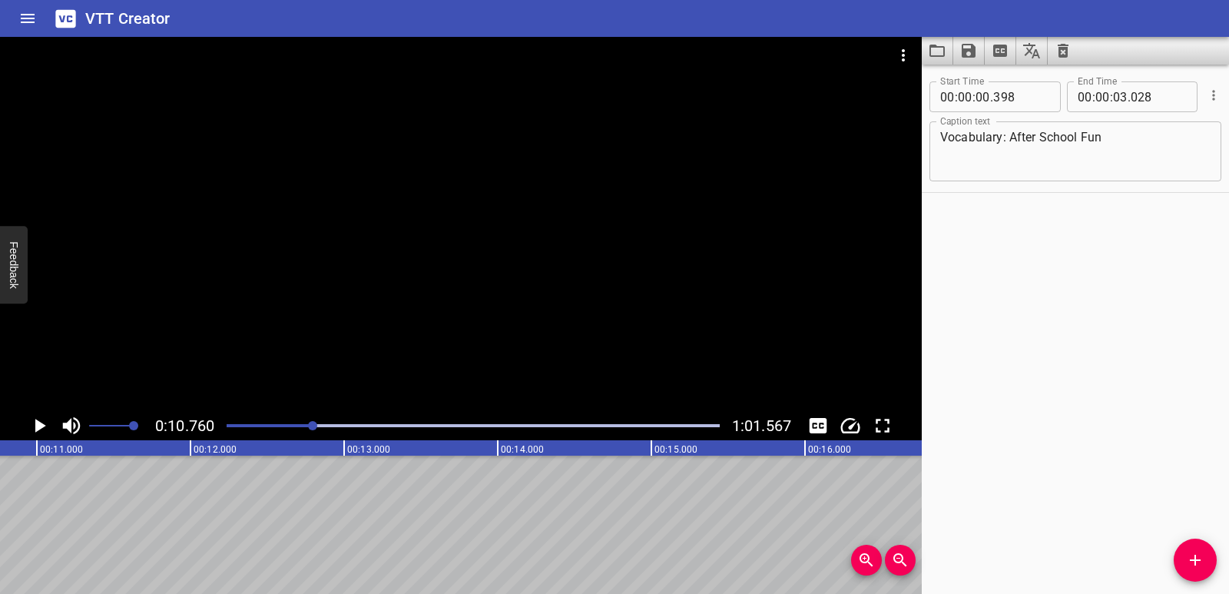
click at [37, 424] on icon "Play/Pause" at bounding box center [40, 426] width 11 height 14
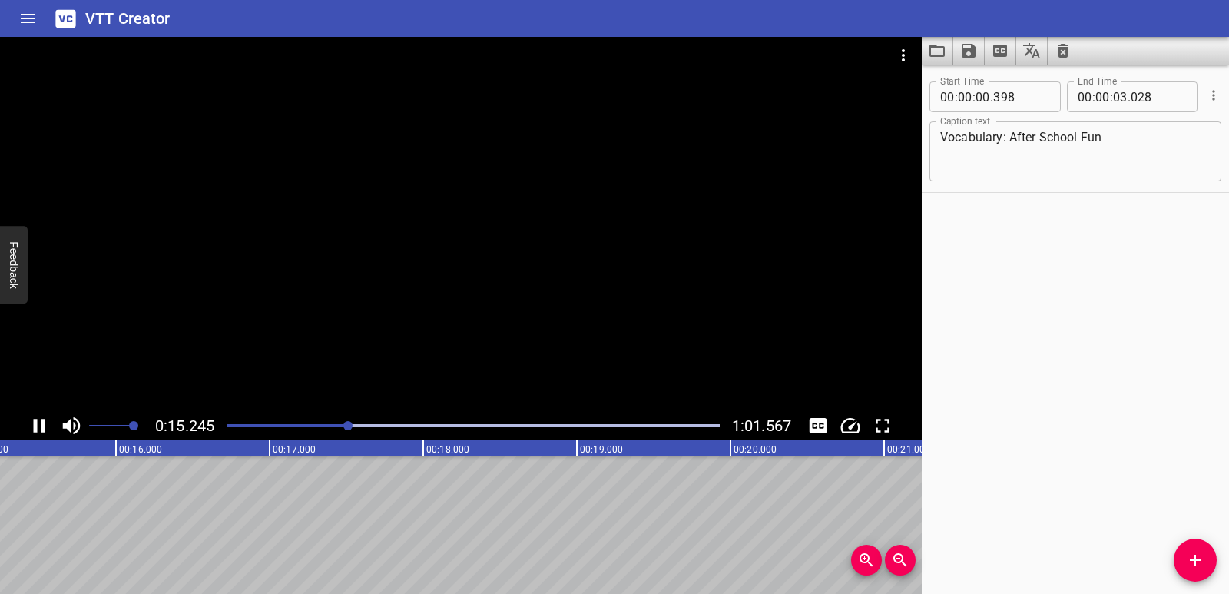
click at [40, 424] on icon "Play/Pause" at bounding box center [39, 425] width 23 height 23
click at [1188, 559] on icon "Add Cue" at bounding box center [1195, 560] width 18 height 18
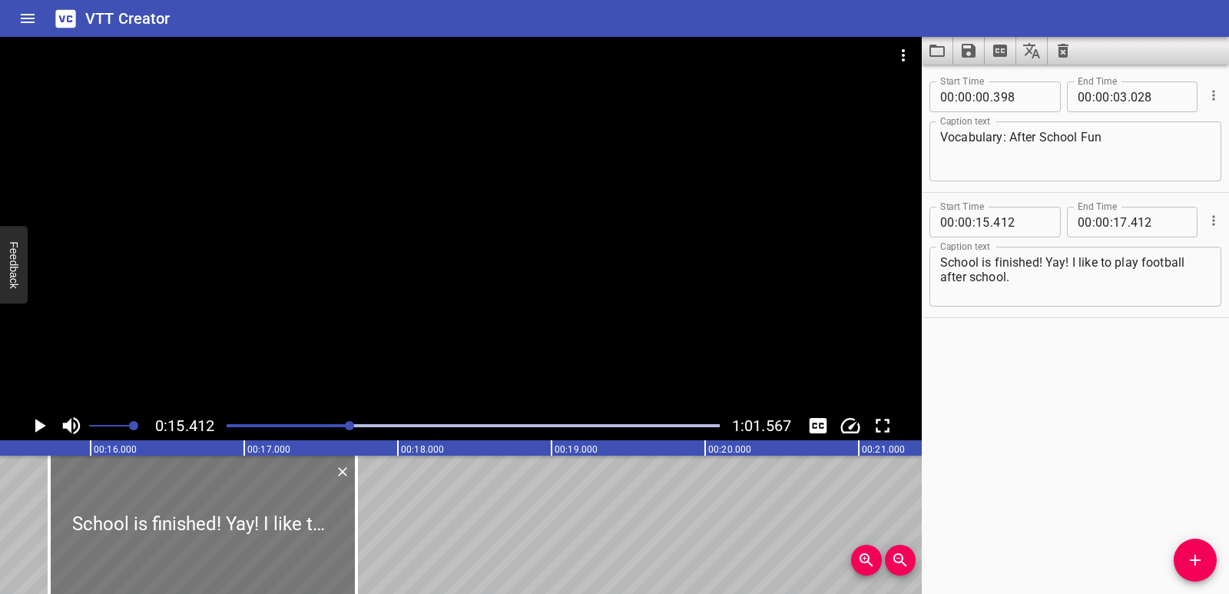
drag, startPoint x: 186, startPoint y: 554, endPoint x: 235, endPoint y: 552, distance: 49.2
click at [235, 552] on div at bounding box center [202, 525] width 307 height 138
drag, startPoint x: 356, startPoint y: 534, endPoint x: 346, endPoint y: 537, distance: 11.2
click at [346, 537] on div at bounding box center [345, 525] width 3 height 138
click at [33, 426] on icon "Play/Pause" at bounding box center [39, 425] width 23 height 23
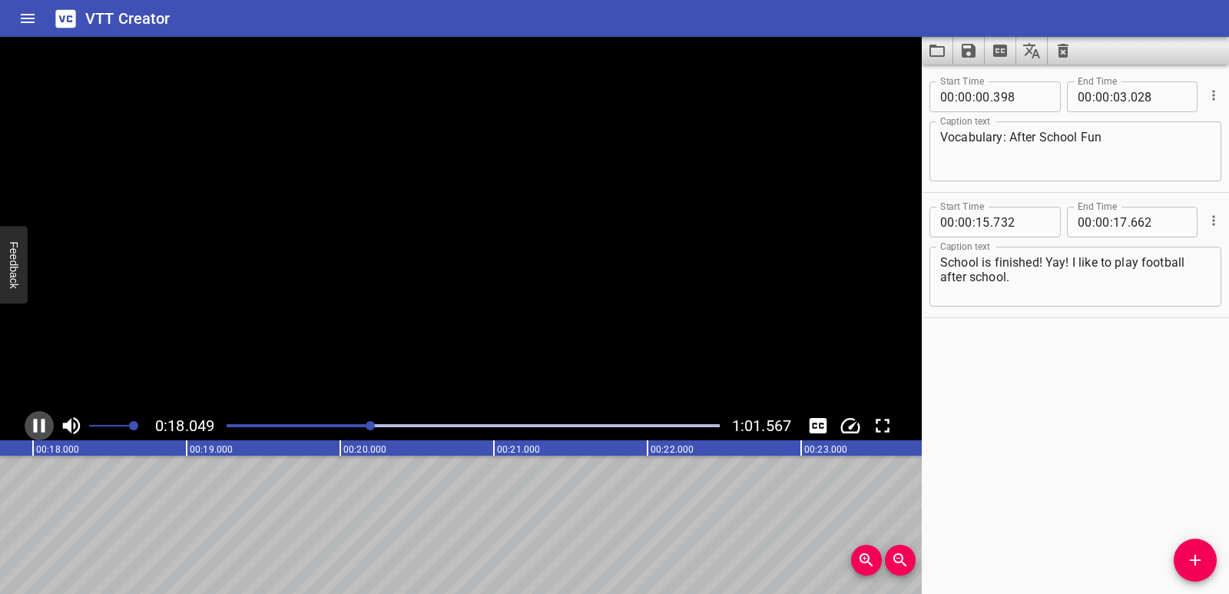
click at [33, 426] on icon "Play/Pause" at bounding box center [39, 425] width 23 height 23
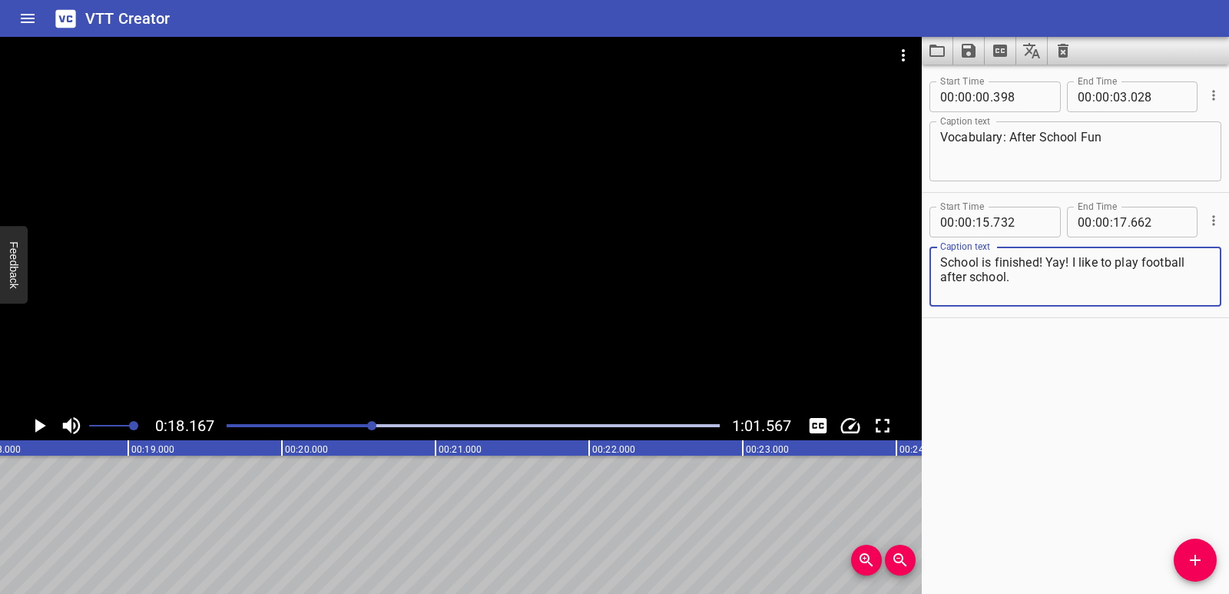
drag, startPoint x: 1070, startPoint y: 260, endPoint x: 1088, endPoint y: 280, distance: 27.2
click at [1088, 280] on textarea "School is finished! Yay! I like to play football after school." at bounding box center [1075, 277] width 270 height 44
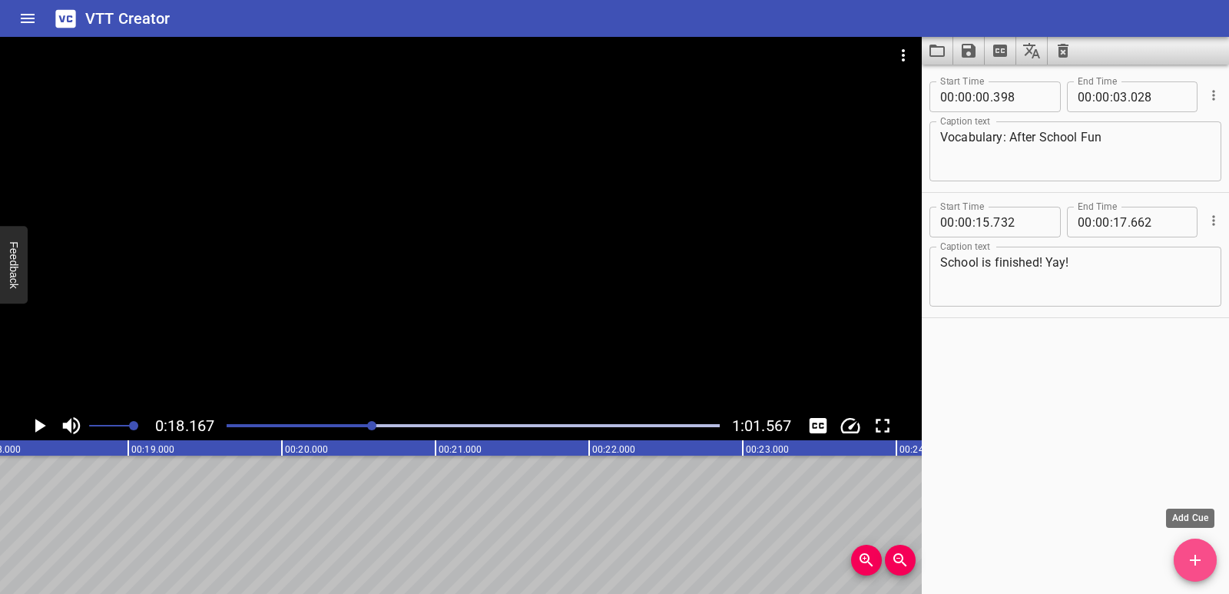
click at [1189, 563] on icon "Add Cue" at bounding box center [1195, 560] width 18 height 18
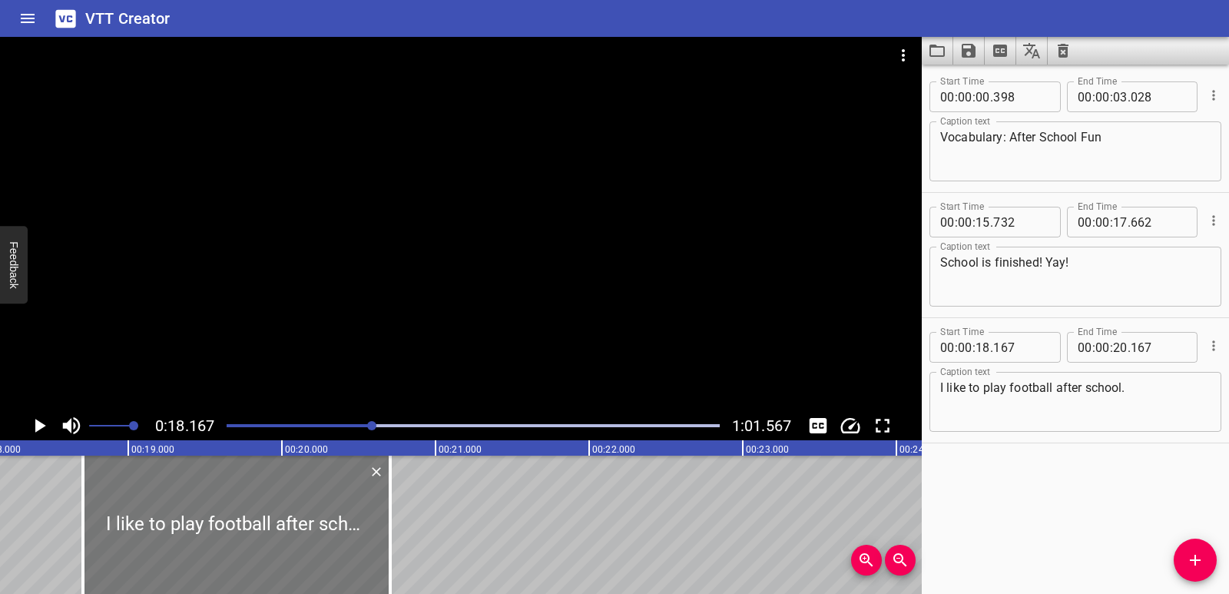
drag, startPoint x: 185, startPoint y: 528, endPoint x: 268, endPoint y: 528, distance: 83.0
click at [268, 528] on div at bounding box center [236, 525] width 307 height 138
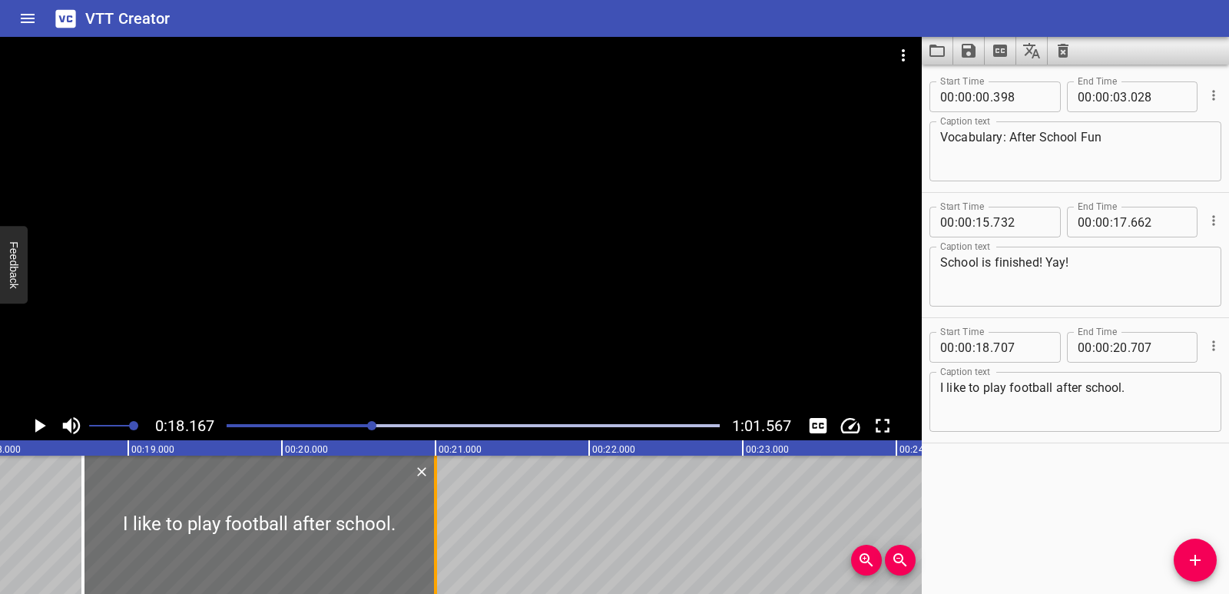
drag, startPoint x: 398, startPoint y: 522, endPoint x: 434, endPoint y: 523, distance: 36.1
click at [434, 523] on div at bounding box center [435, 525] width 3 height 138
click at [34, 423] on icon "Play/Pause" at bounding box center [39, 425] width 23 height 23
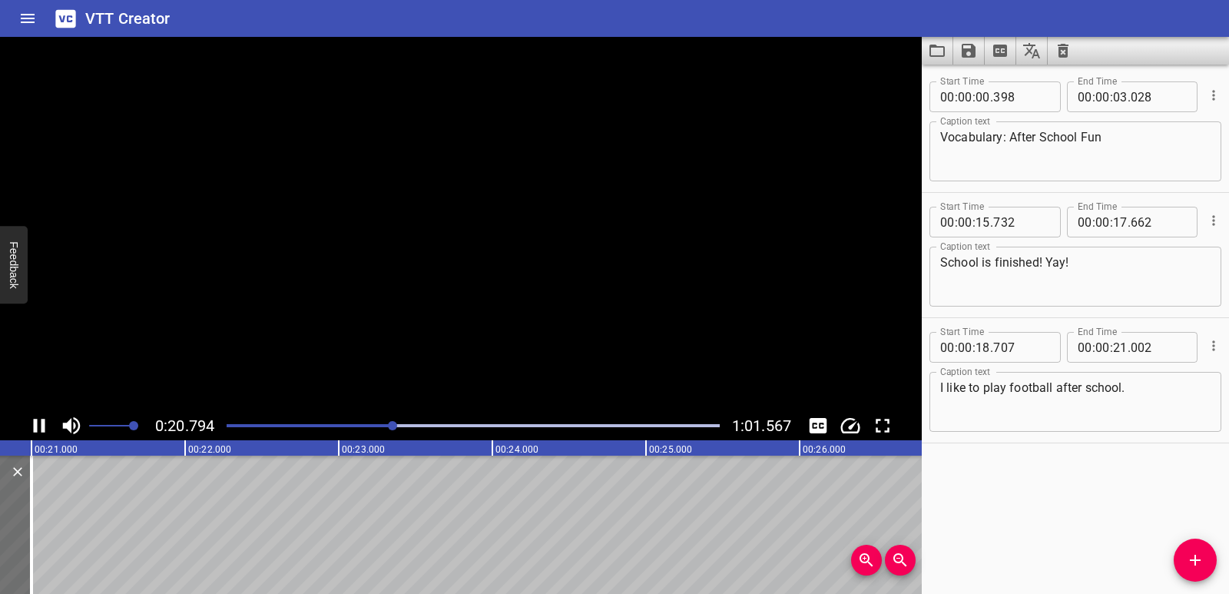
click at [34, 423] on icon "Play/Pause" at bounding box center [40, 426] width 12 height 14
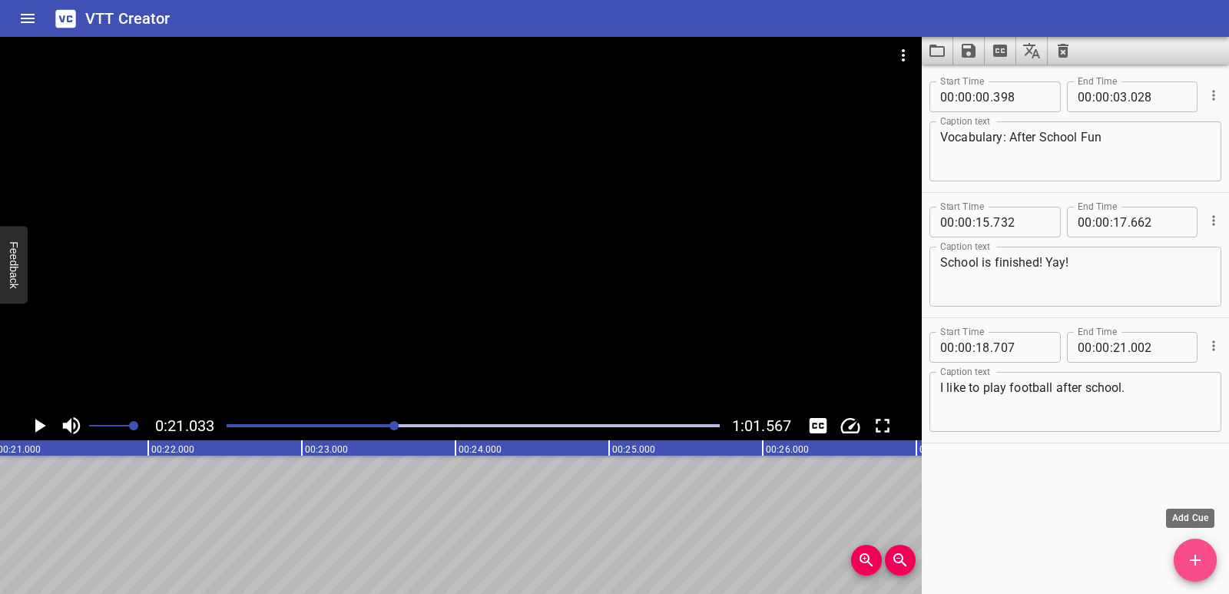
click at [1192, 549] on button "Add Cue" at bounding box center [1195, 560] width 43 height 43
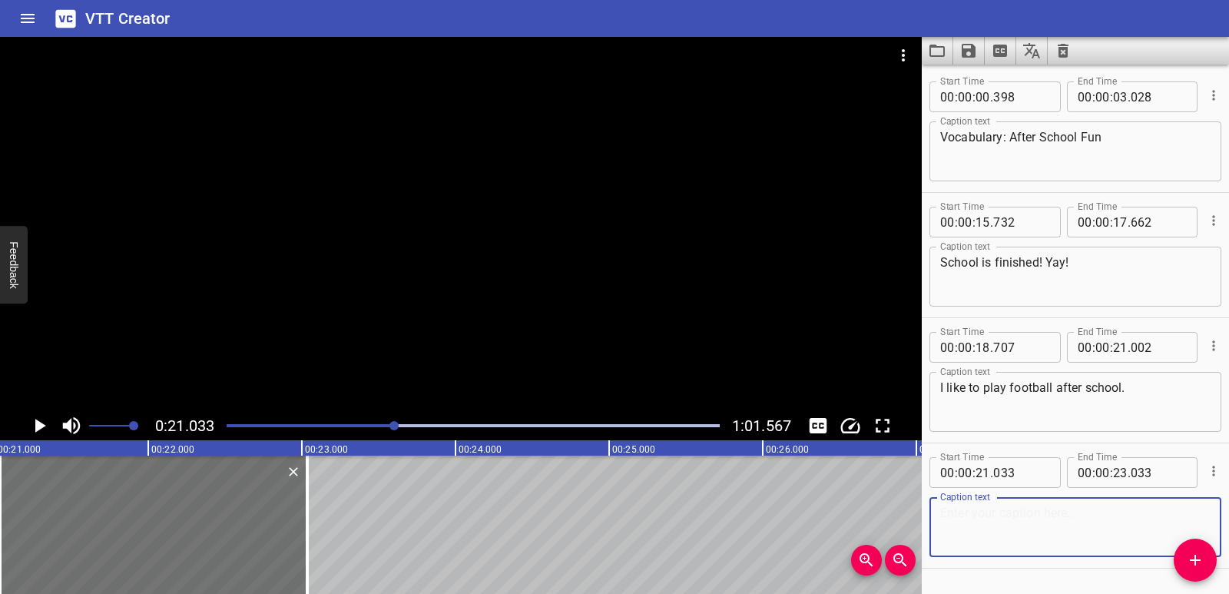
click at [1144, 547] on textarea at bounding box center [1075, 528] width 270 height 44
paste textarea "I like to play video games after school."
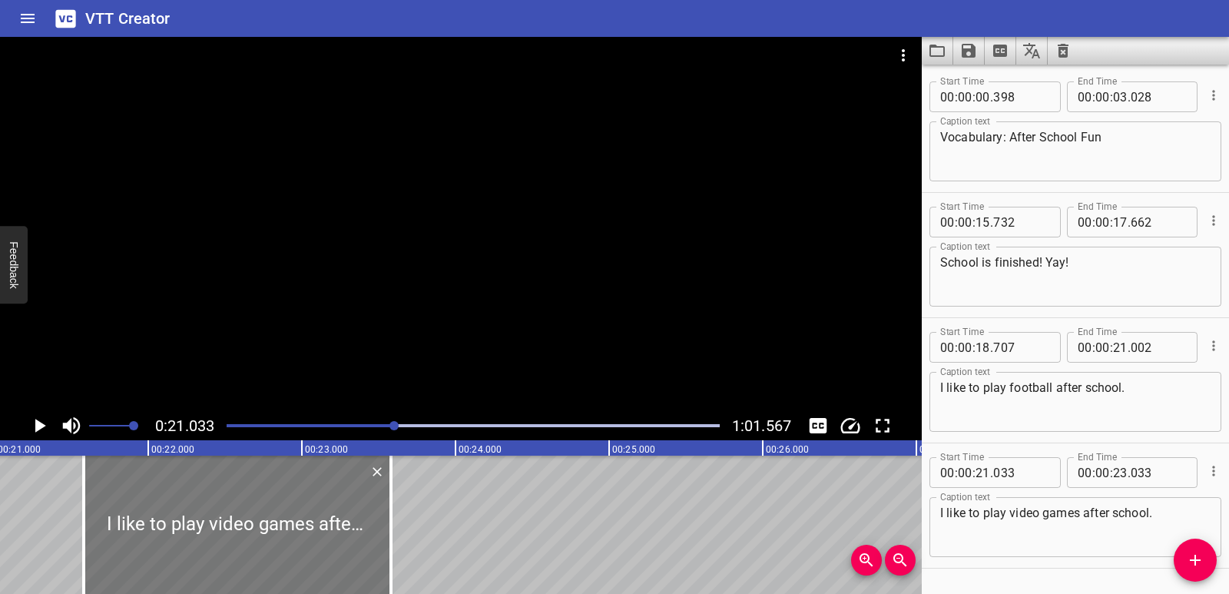
drag, startPoint x: 138, startPoint y: 520, endPoint x: 221, endPoint y: 531, distance: 84.4
click at [221, 531] on div at bounding box center [237, 525] width 307 height 138
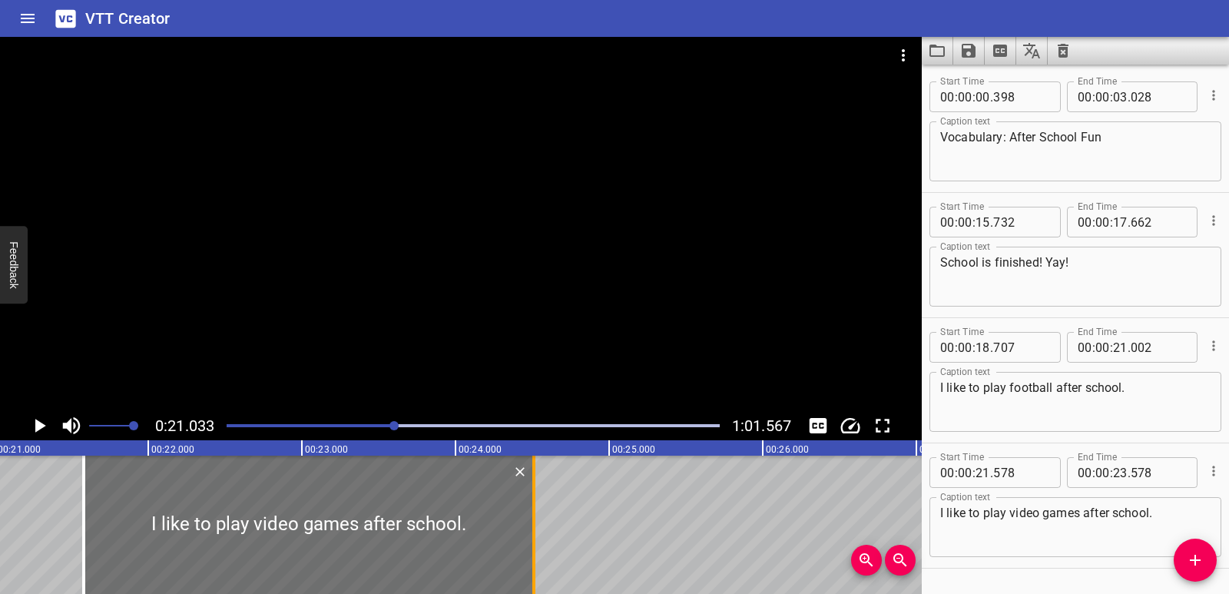
drag, startPoint x: 390, startPoint y: 517, endPoint x: 532, endPoint y: 525, distance: 143.1
click at [532, 525] on div at bounding box center [533, 525] width 3 height 138
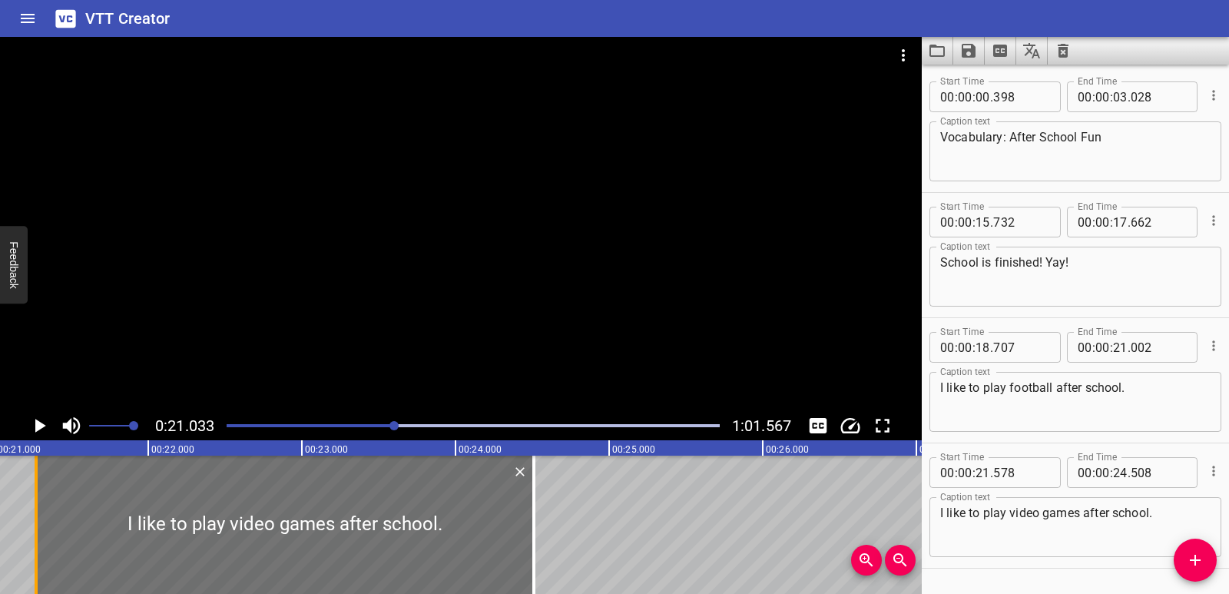
drag, startPoint x: 82, startPoint y: 529, endPoint x: 35, endPoint y: 532, distance: 47.7
click at [35, 532] on div at bounding box center [36, 525] width 3 height 138
click at [36, 422] on icon "Play/Pause" at bounding box center [40, 426] width 11 height 14
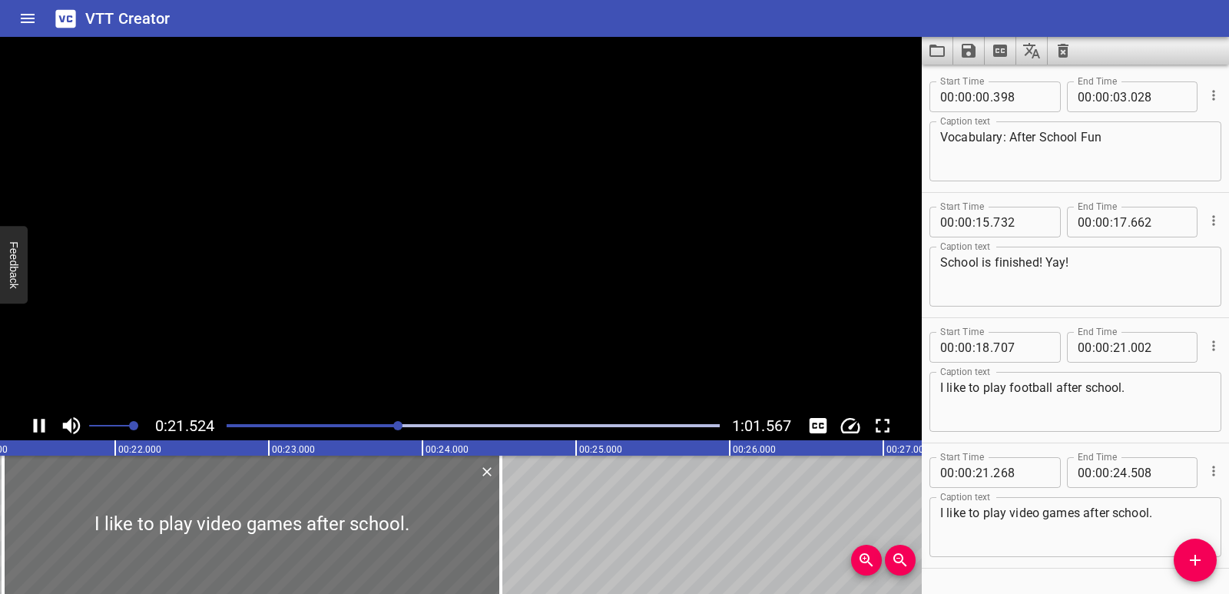
scroll to position [44, 0]
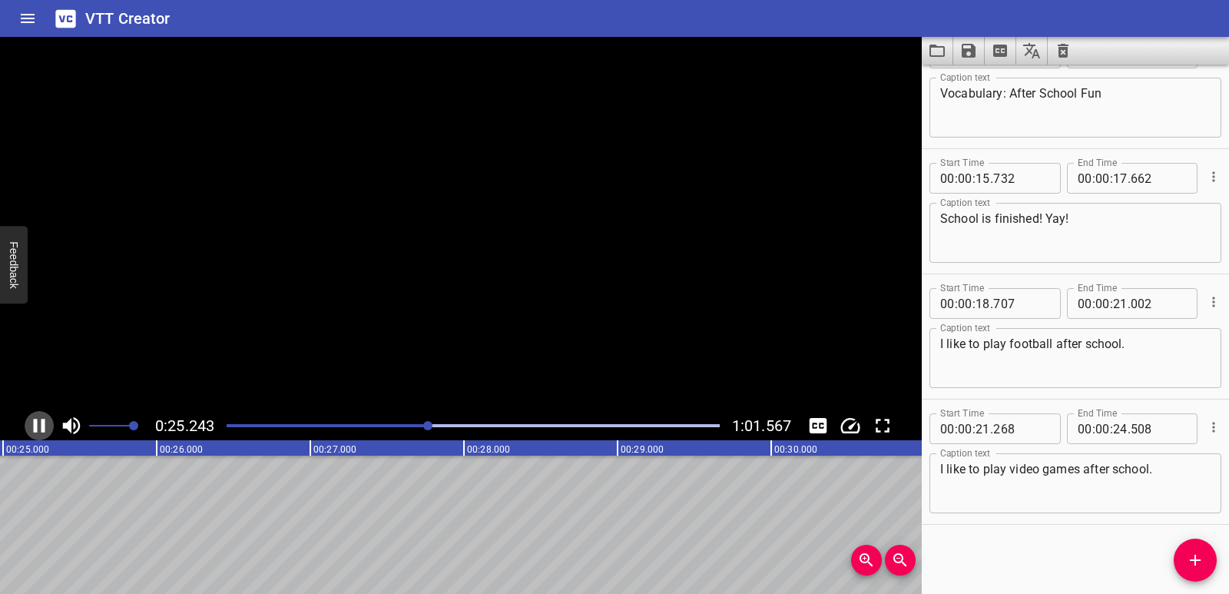
click at [36, 422] on icon "Play/Pause" at bounding box center [40, 426] width 12 height 14
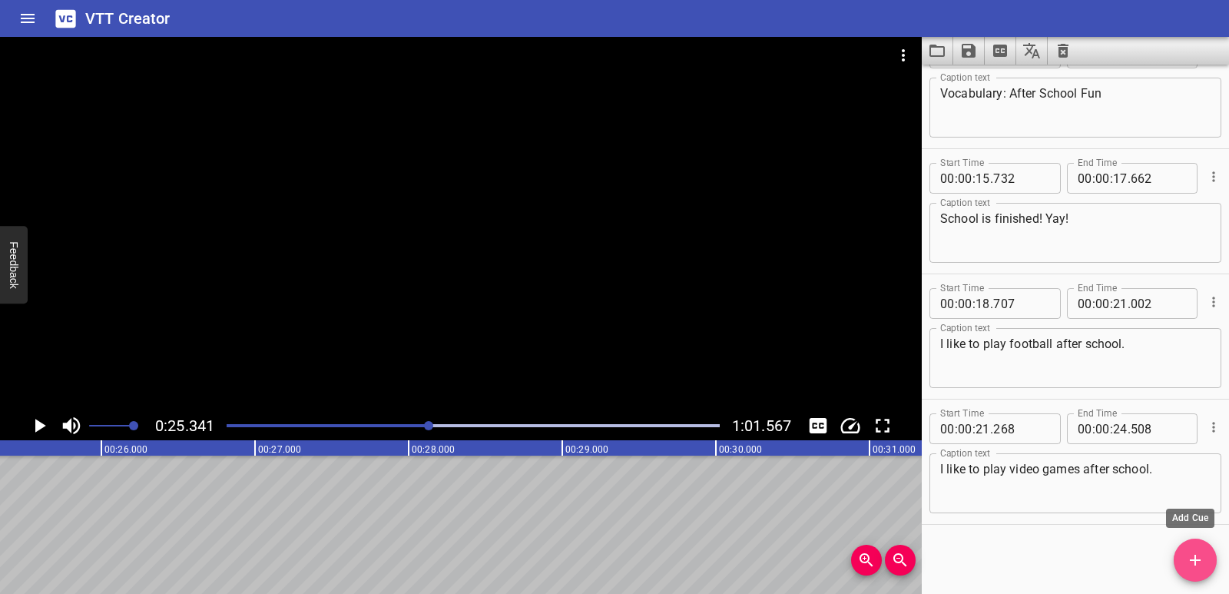
click at [1186, 561] on icon "Add Cue" at bounding box center [1195, 560] width 18 height 18
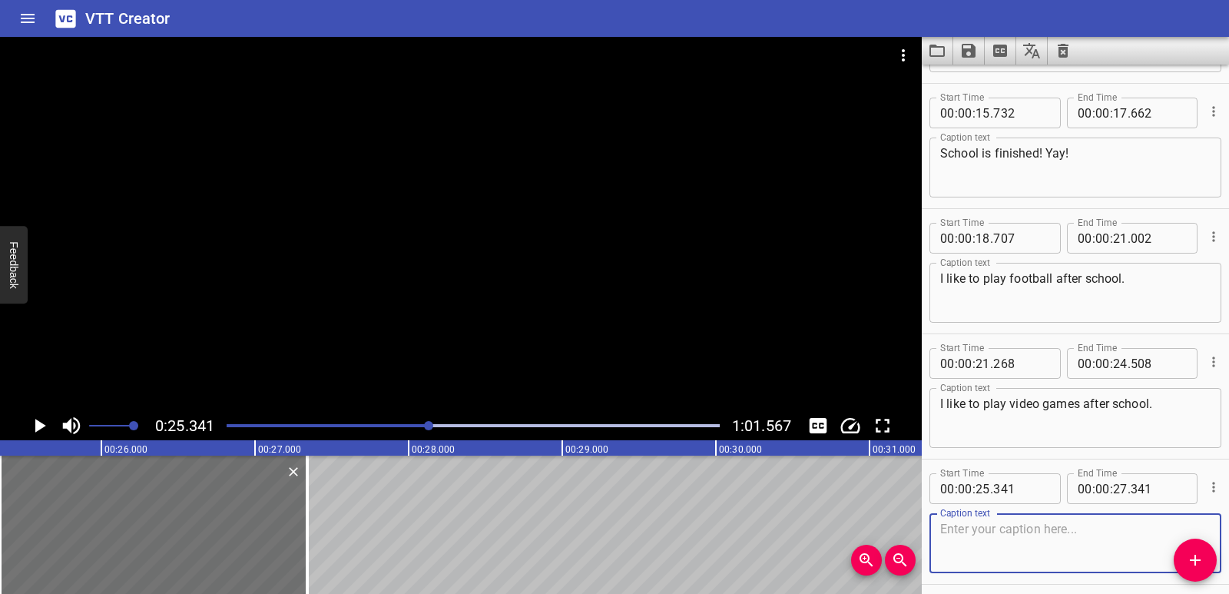
scroll to position [169, 0]
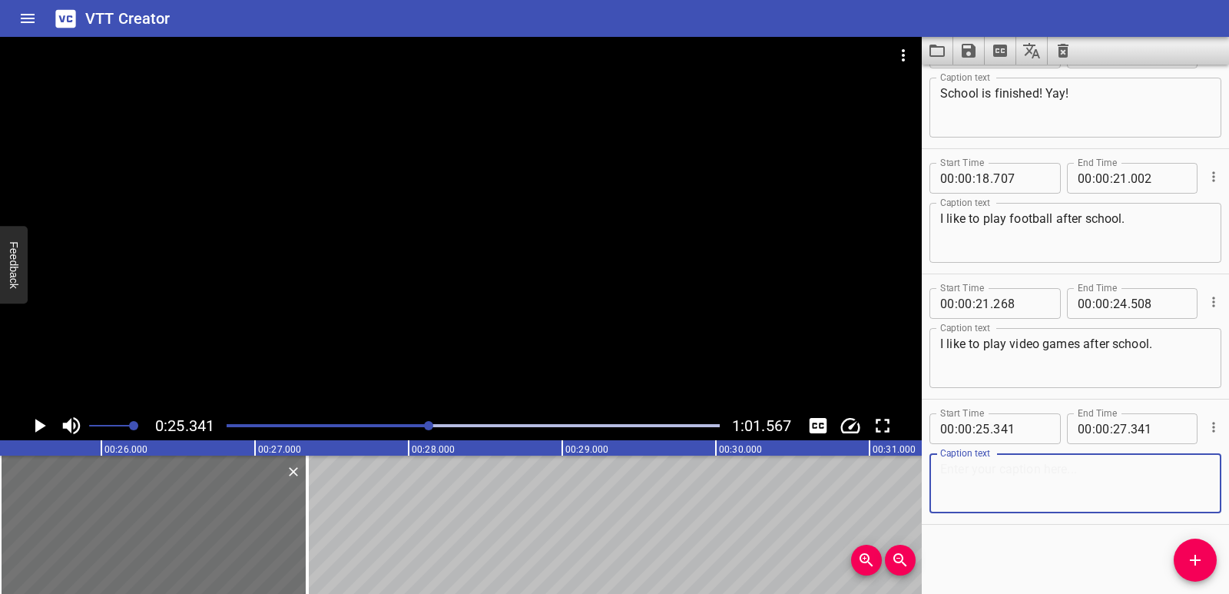
paste textarea "What do you like to do after school?"
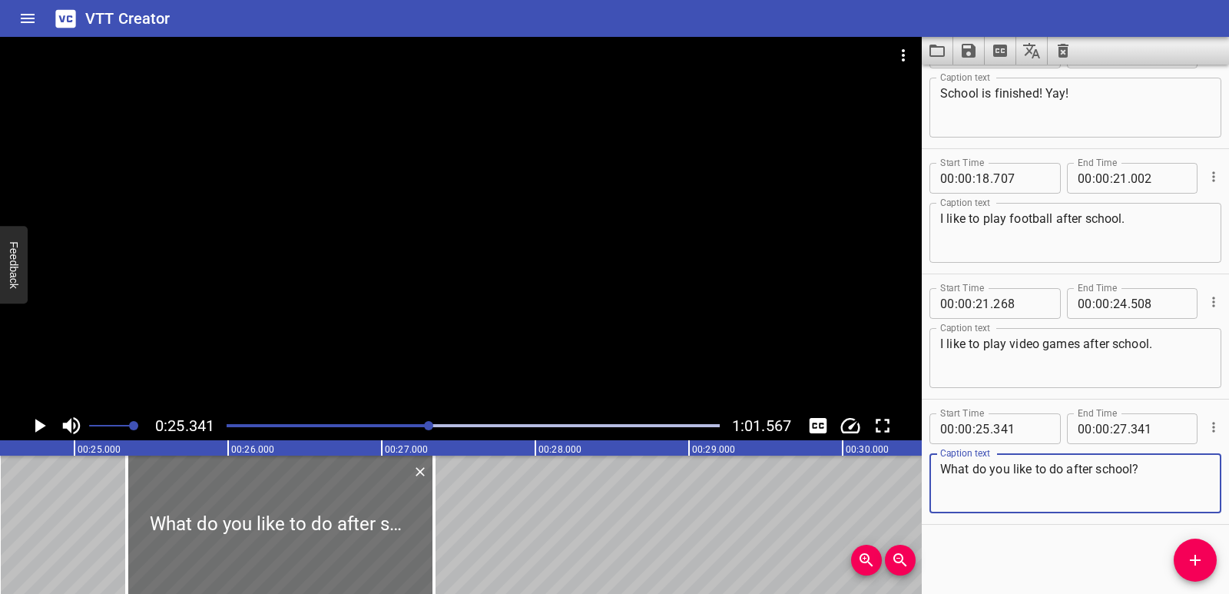
scroll to position [0, 3704]
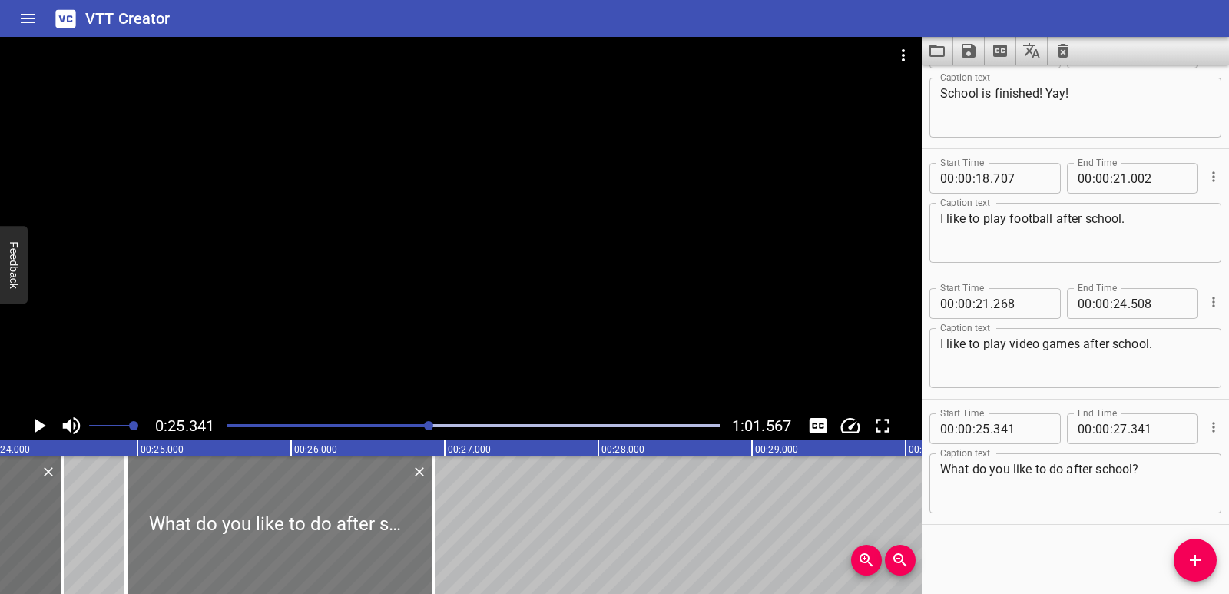
drag, startPoint x: 359, startPoint y: 537, endPoint x: 295, endPoint y: 544, distance: 64.1
click at [295, 544] on div at bounding box center [279, 525] width 307 height 138
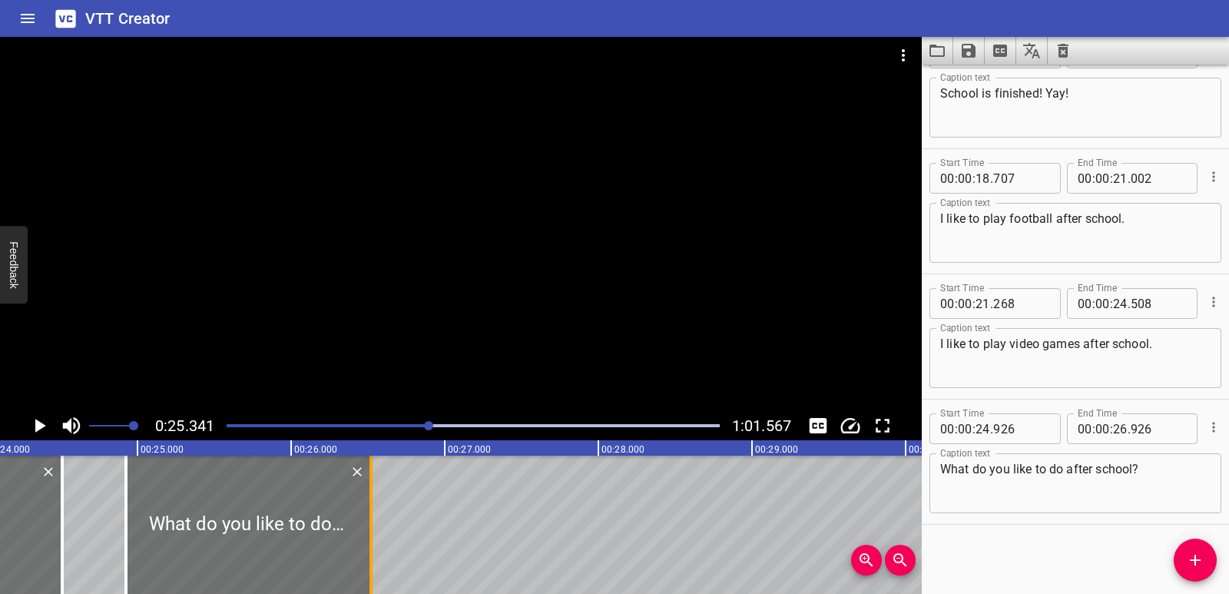
drag, startPoint x: 431, startPoint y: 536, endPoint x: 369, endPoint y: 542, distance: 62.5
click at [369, 542] on div at bounding box center [370, 525] width 15 height 138
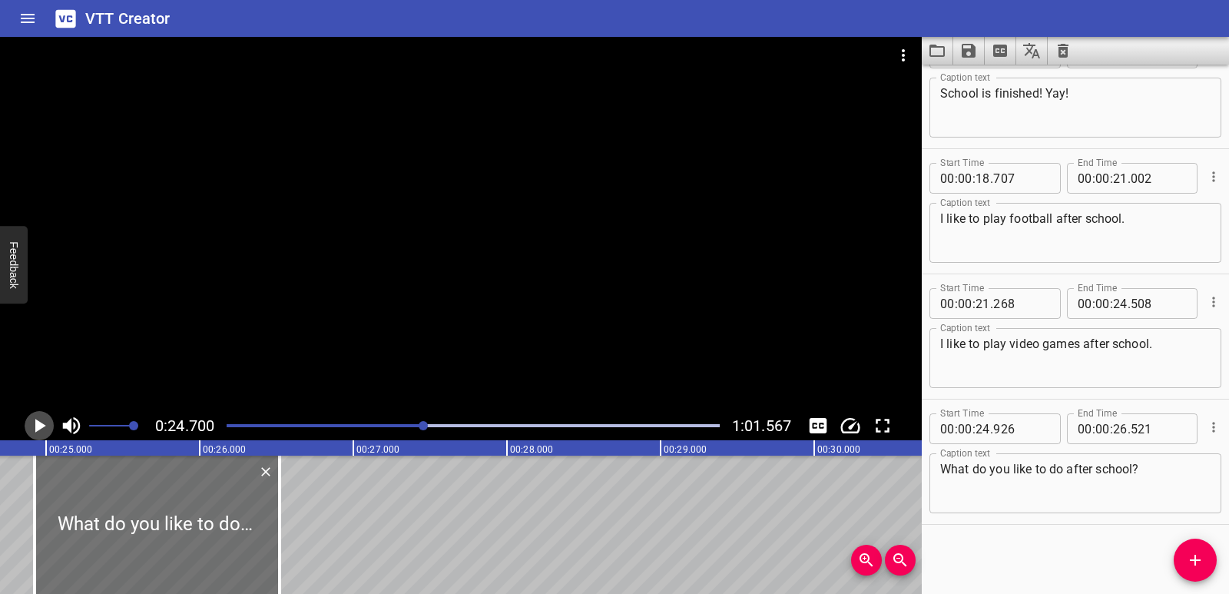
click at [35, 427] on icon "Play/Pause" at bounding box center [40, 426] width 11 height 14
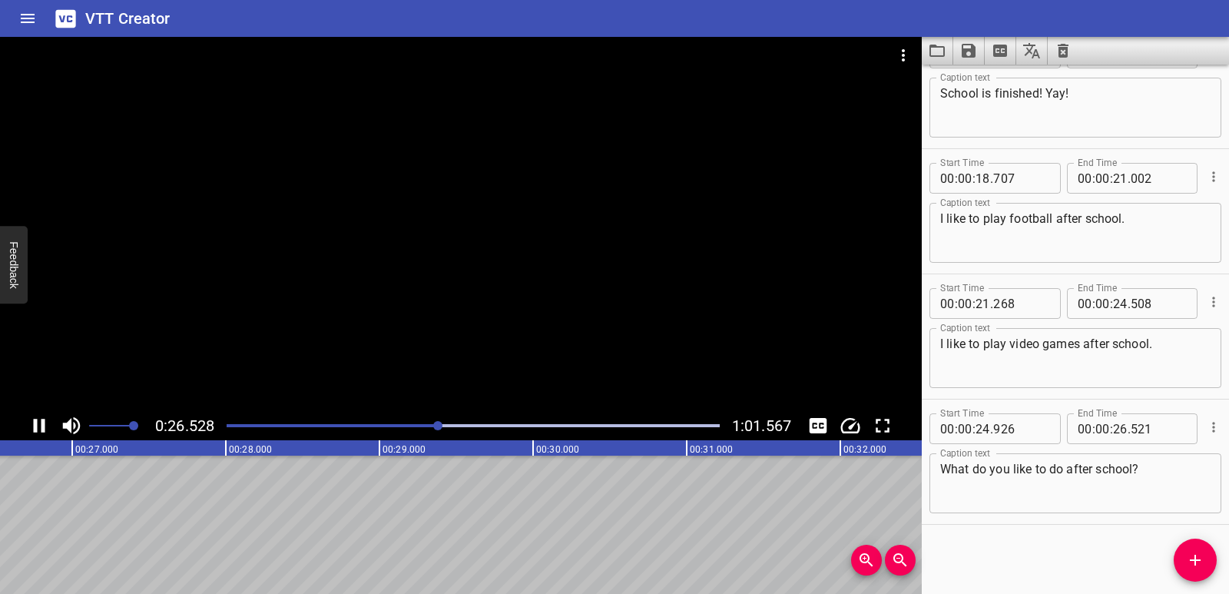
click at [43, 429] on icon "Play/Pause" at bounding box center [40, 426] width 12 height 14
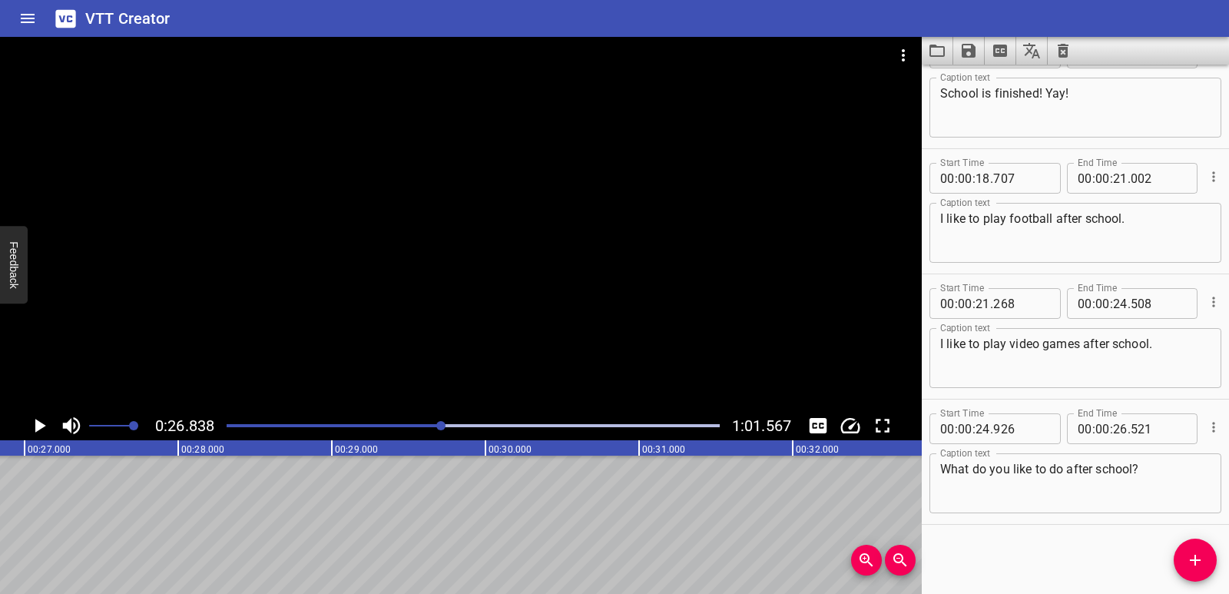
click at [1195, 562] on icon "Add Cue" at bounding box center [1195, 560] width 11 height 11
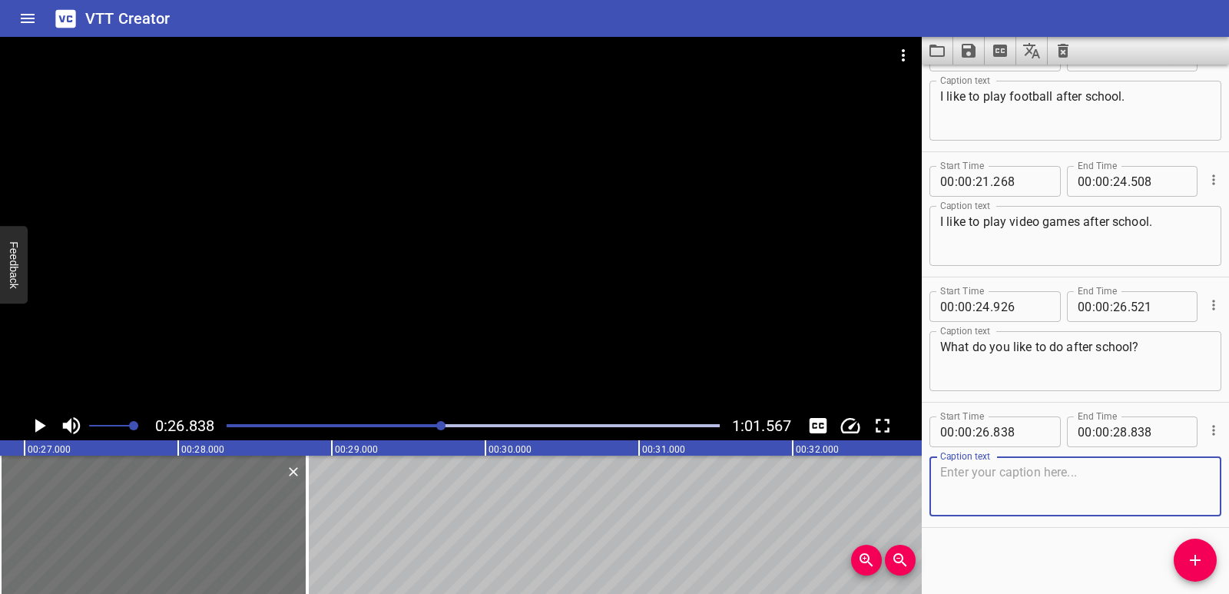
scroll to position [294, 0]
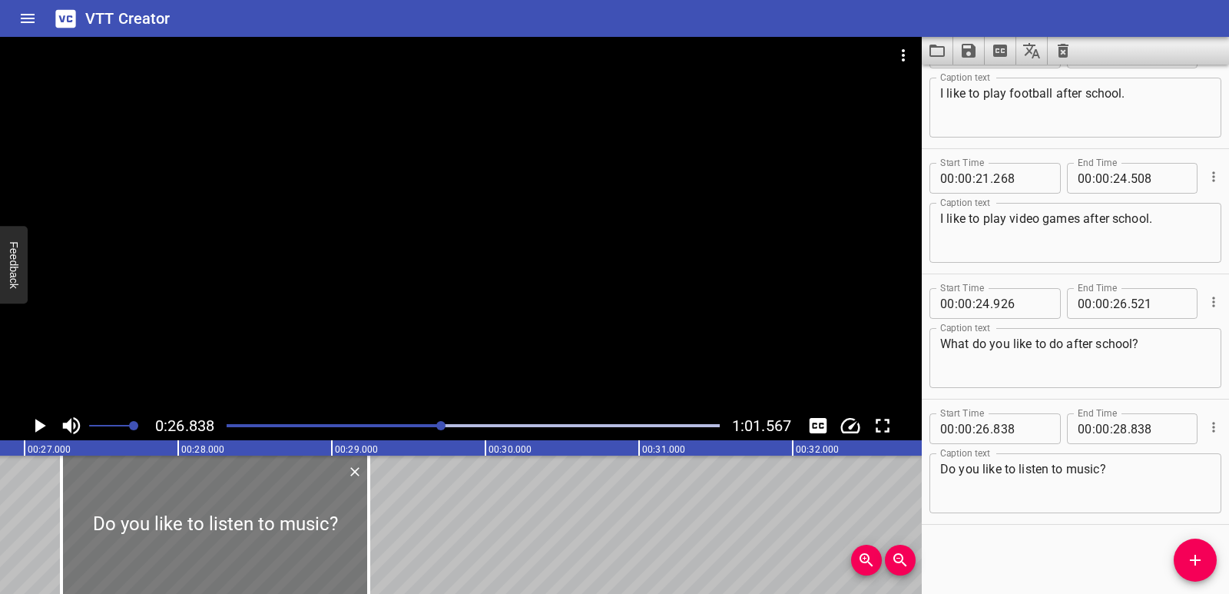
drag, startPoint x: 159, startPoint y: 542, endPoint x: 220, endPoint y: 540, distance: 61.5
click at [220, 540] on div at bounding box center [214, 525] width 307 height 138
drag, startPoint x: 360, startPoint y: 554, endPoint x: 353, endPoint y: 558, distance: 7.9
click at [353, 558] on div at bounding box center [208, 525] width 307 height 138
drag, startPoint x: 368, startPoint y: 558, endPoint x: 360, endPoint y: 559, distance: 8.6
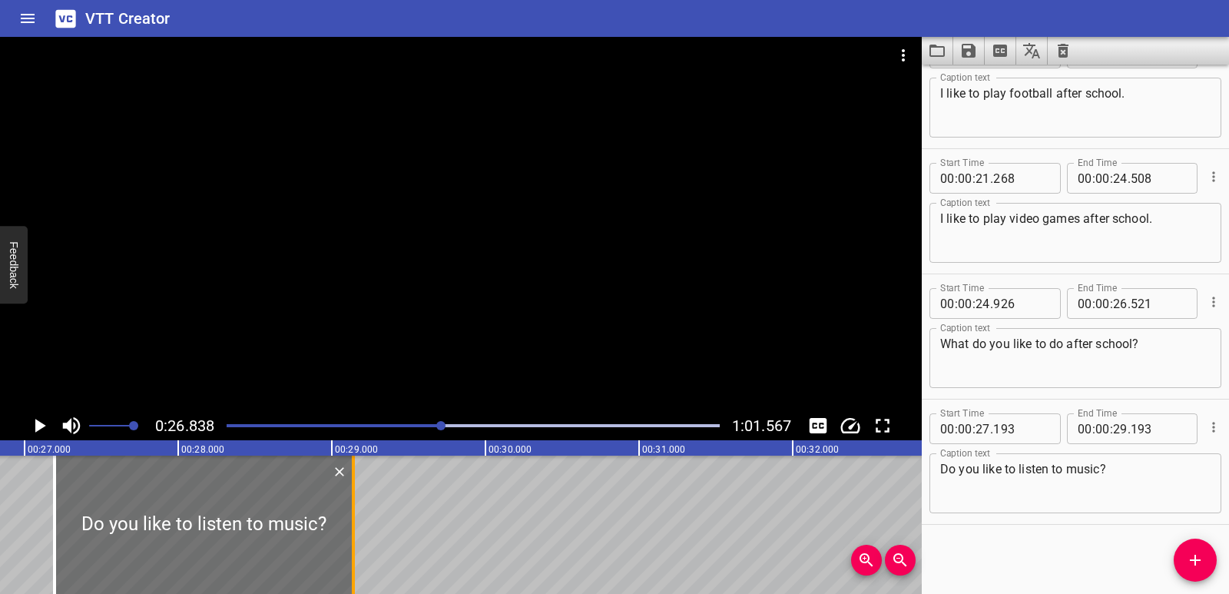
click at [360, 559] on div at bounding box center [353, 525] width 15 height 138
click at [62, 532] on div at bounding box center [60, 525] width 3 height 138
click at [31, 424] on icon "Play/Pause" at bounding box center [39, 425] width 23 height 23
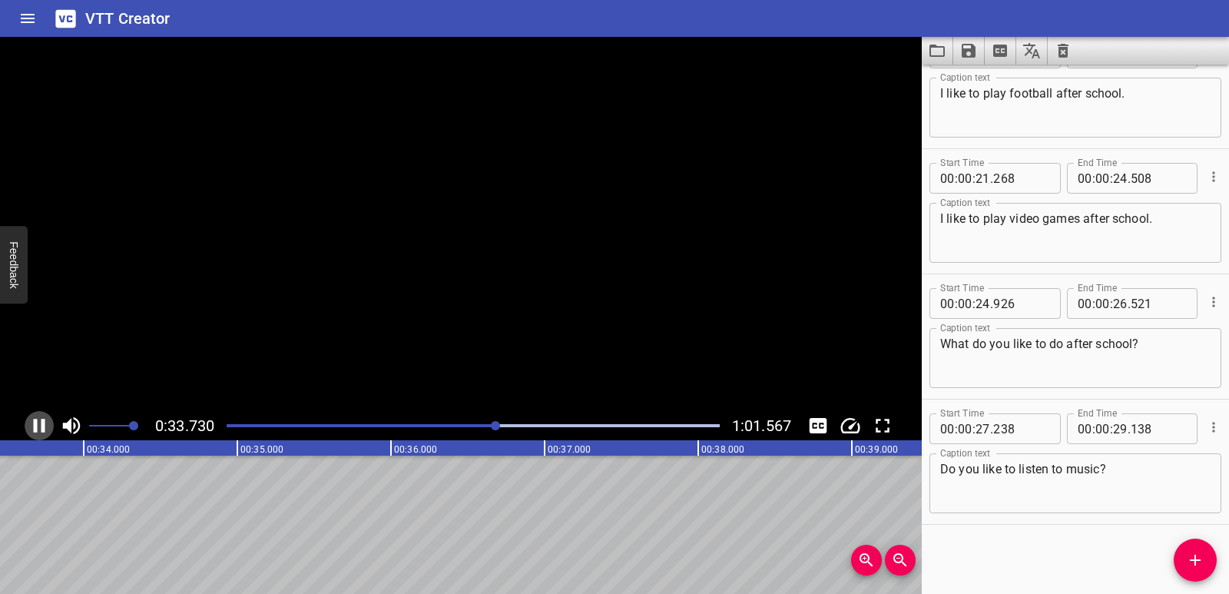
click at [34, 424] on icon "Play/Pause" at bounding box center [40, 426] width 12 height 14
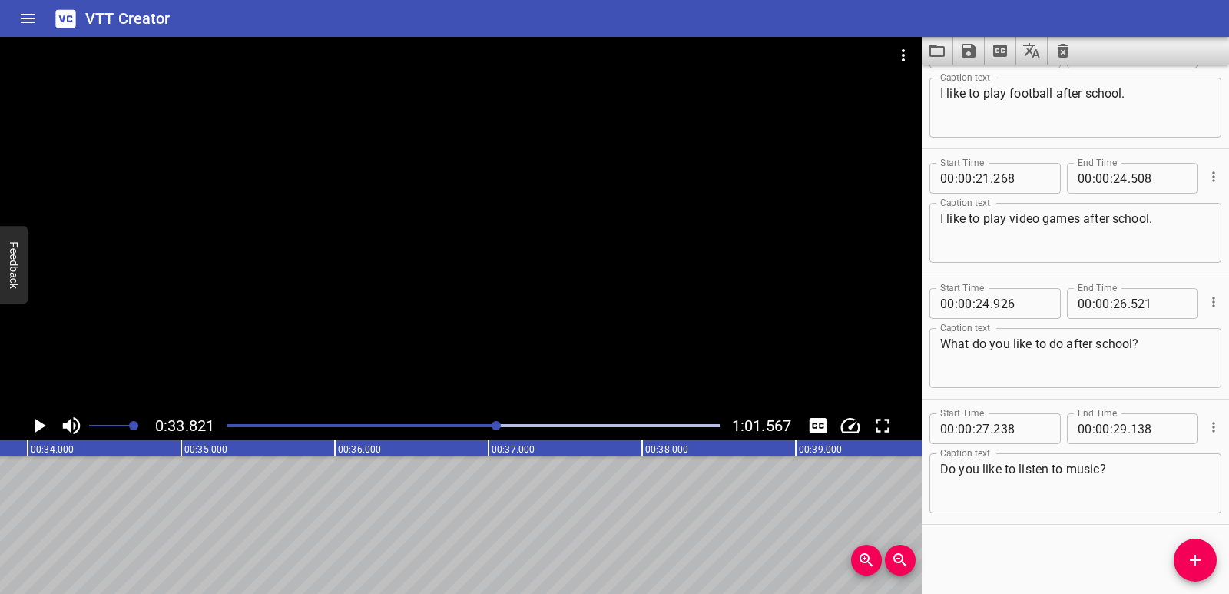
click at [1184, 556] on span "Add Cue" at bounding box center [1195, 560] width 43 height 18
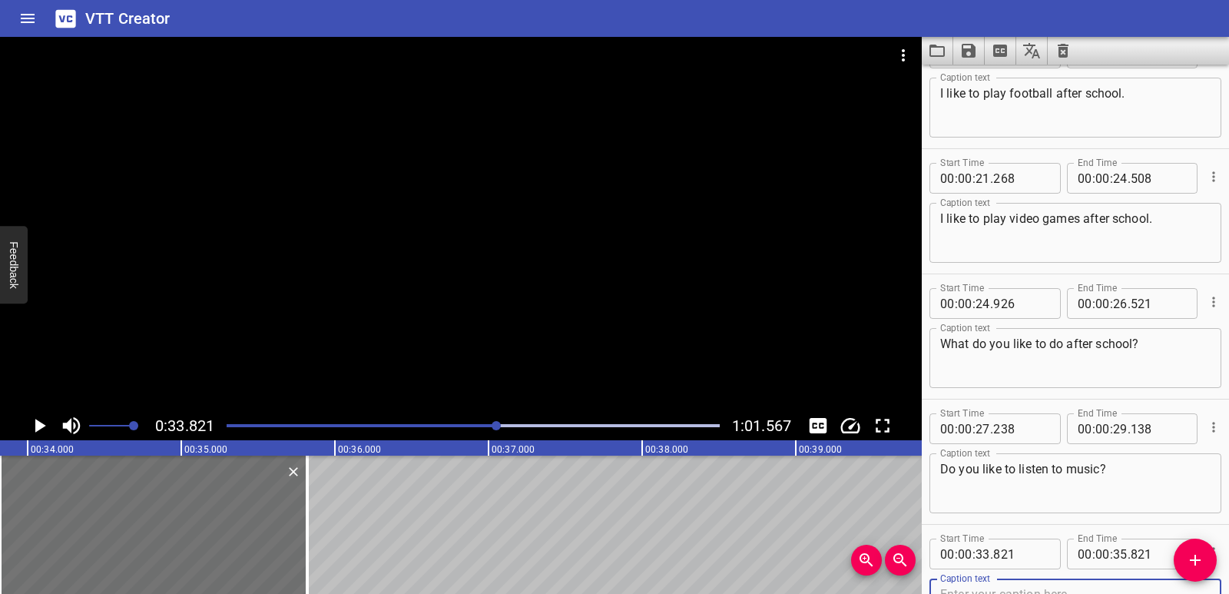
scroll to position [302, 0]
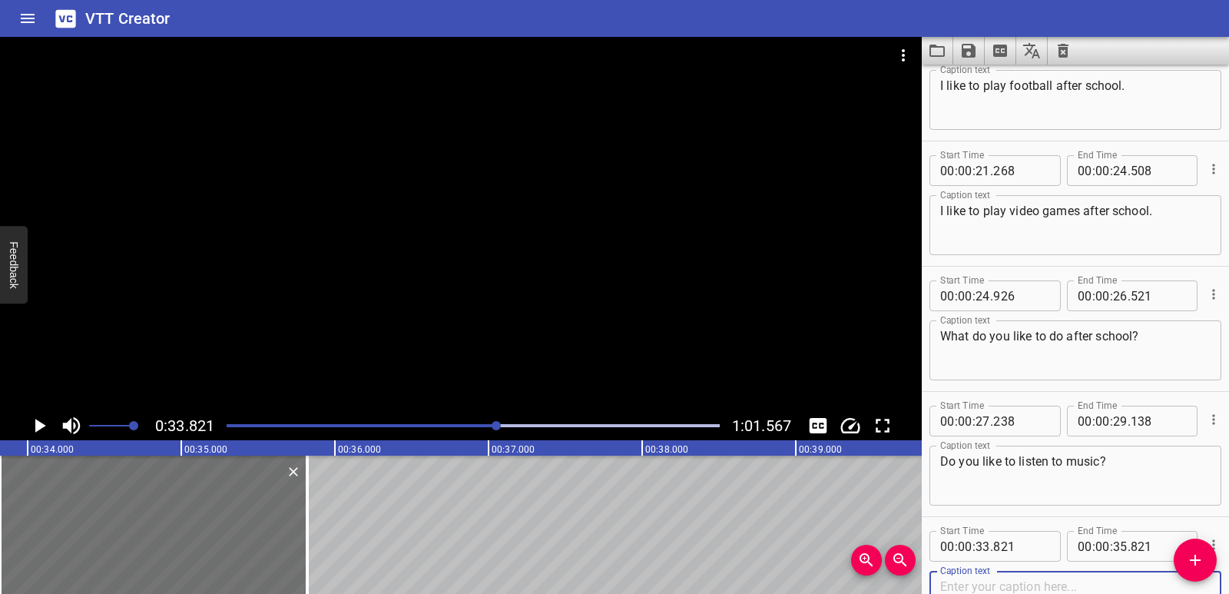
paste textarea "Or do you like to work out?"
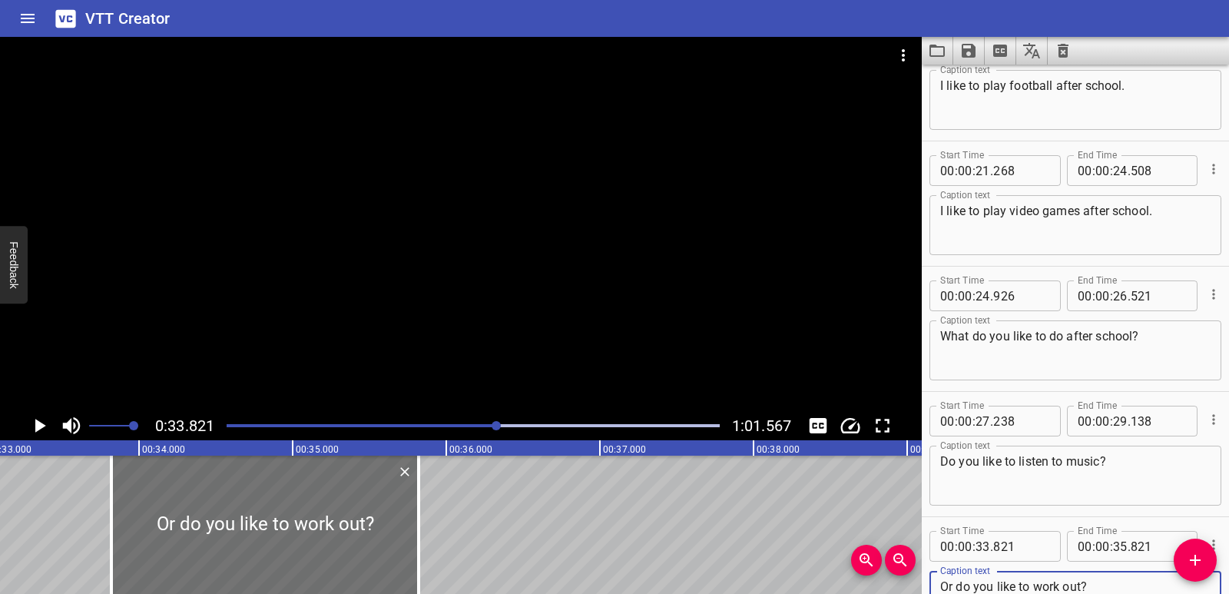
scroll to position [0, 5006]
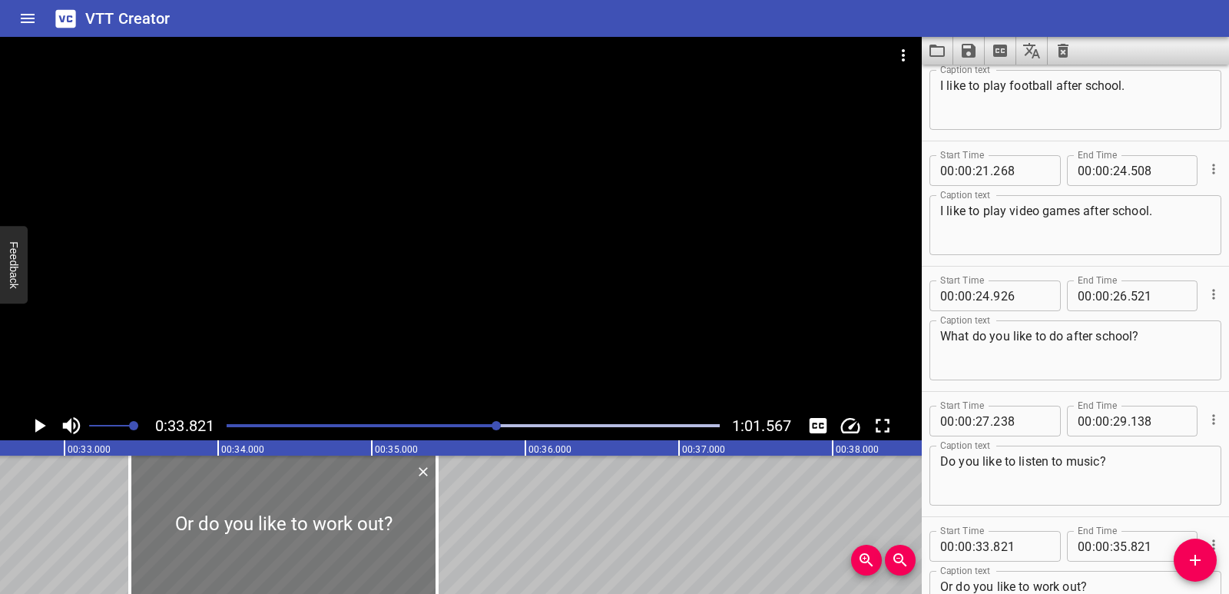
drag, startPoint x: 344, startPoint y: 529, endPoint x: 283, endPoint y: 529, distance: 60.7
click at [283, 529] on div at bounding box center [283, 525] width 307 height 138
drag, startPoint x: 436, startPoint y: 527, endPoint x: 397, endPoint y: 525, distance: 39.2
click at [397, 525] on div at bounding box center [398, 525] width 3 height 138
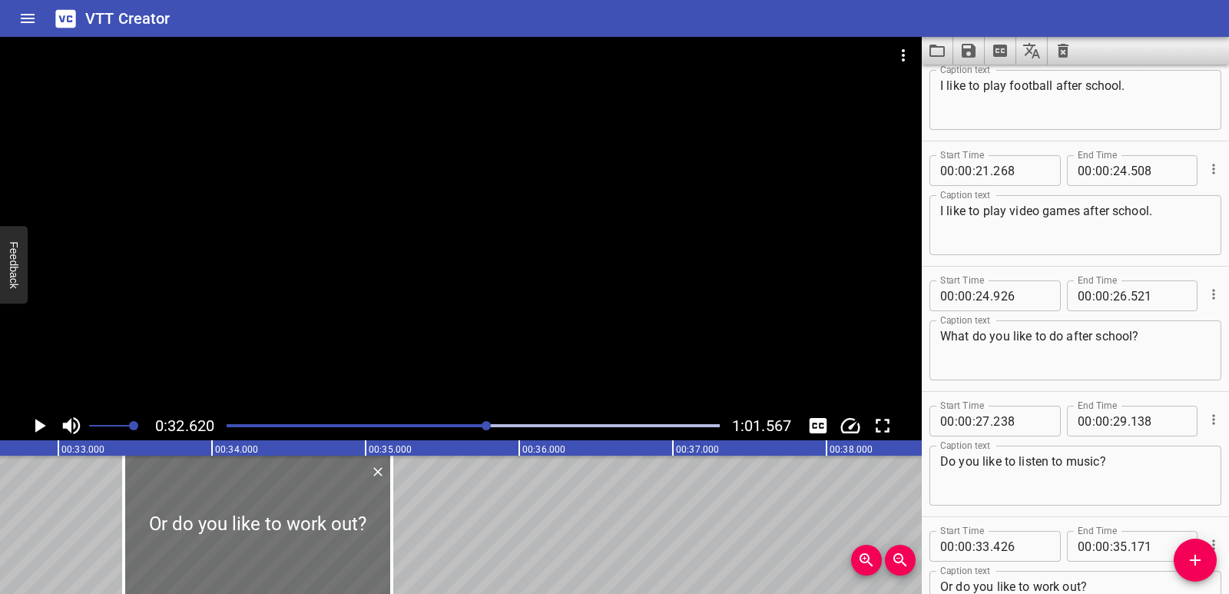
click at [38, 433] on icon "Play/Pause" at bounding box center [39, 425] width 23 height 23
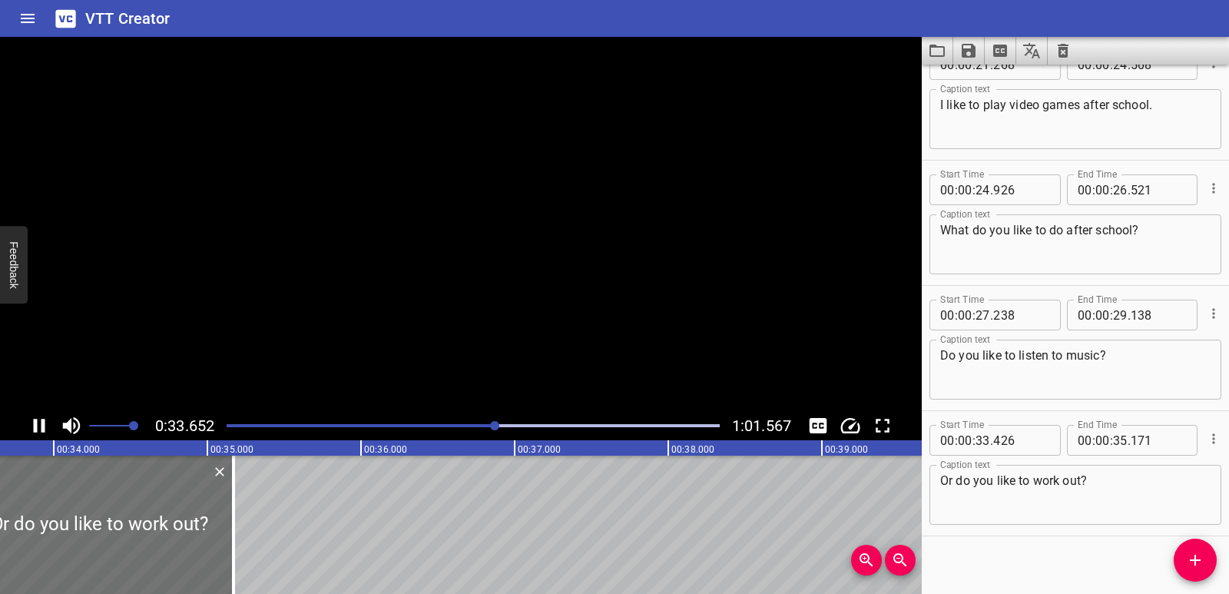
scroll to position [419, 0]
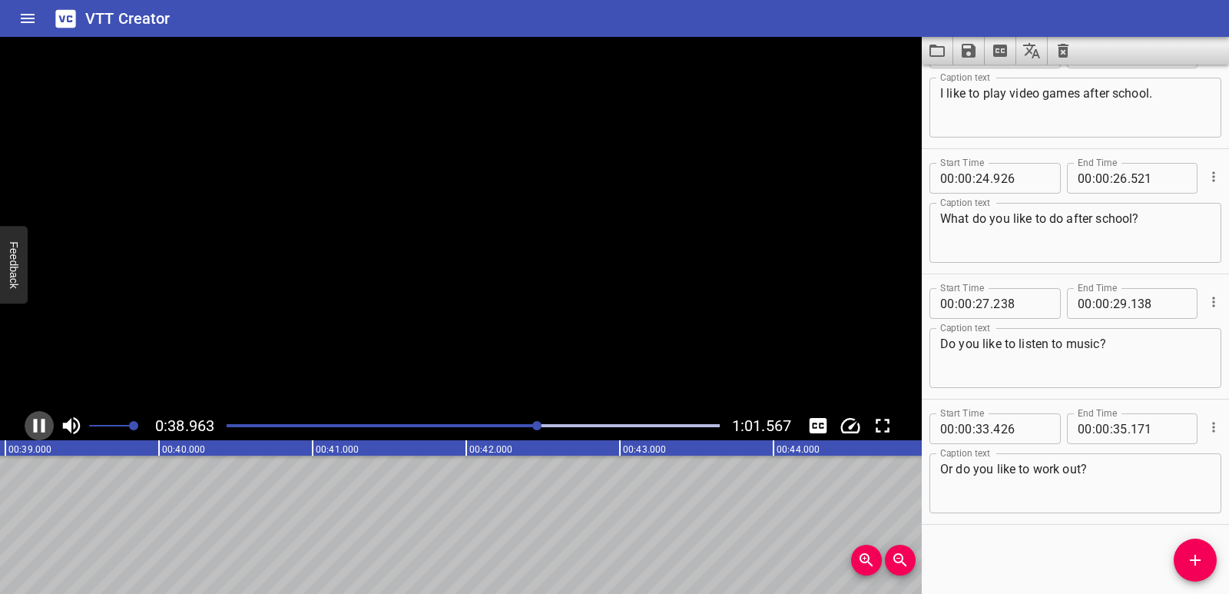
click at [43, 433] on icon "Play/Pause" at bounding box center [39, 425] width 23 height 23
click at [1183, 563] on span "Add Cue" at bounding box center [1195, 560] width 43 height 18
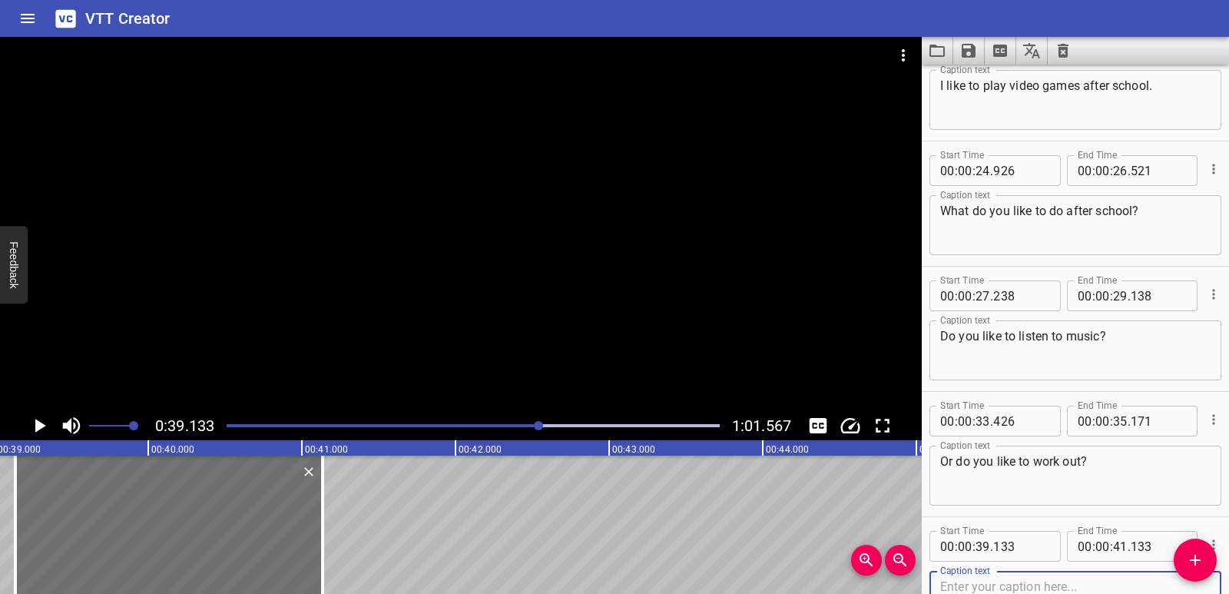
scroll to position [0, 5966]
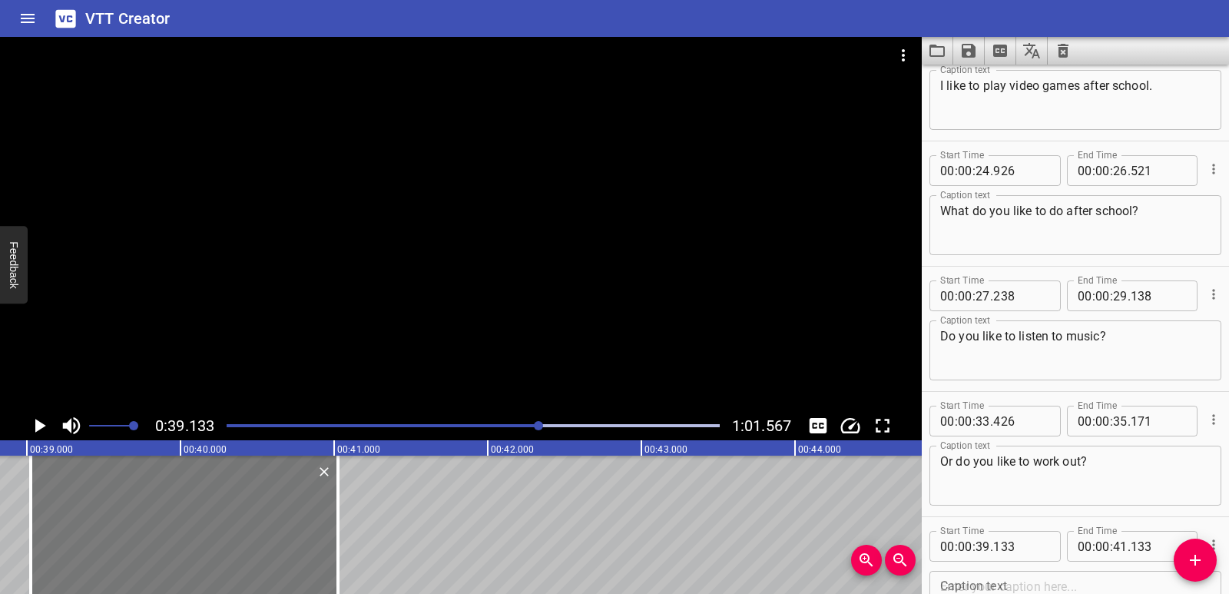
drag, startPoint x: 277, startPoint y: 556, endPoint x: 260, endPoint y: 555, distance: 16.9
click at [260, 555] on div at bounding box center [184, 525] width 307 height 138
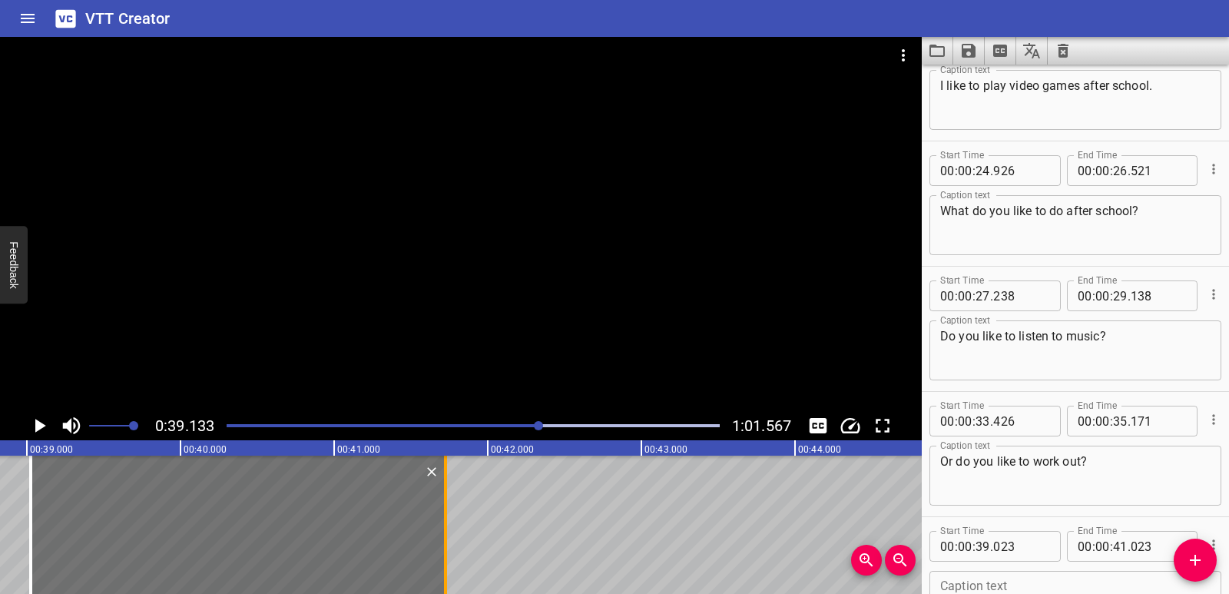
drag, startPoint x: 333, startPoint y: 537, endPoint x: 441, endPoint y: 539, distance: 107.6
click at [441, 539] on div at bounding box center [445, 525] width 15 height 138
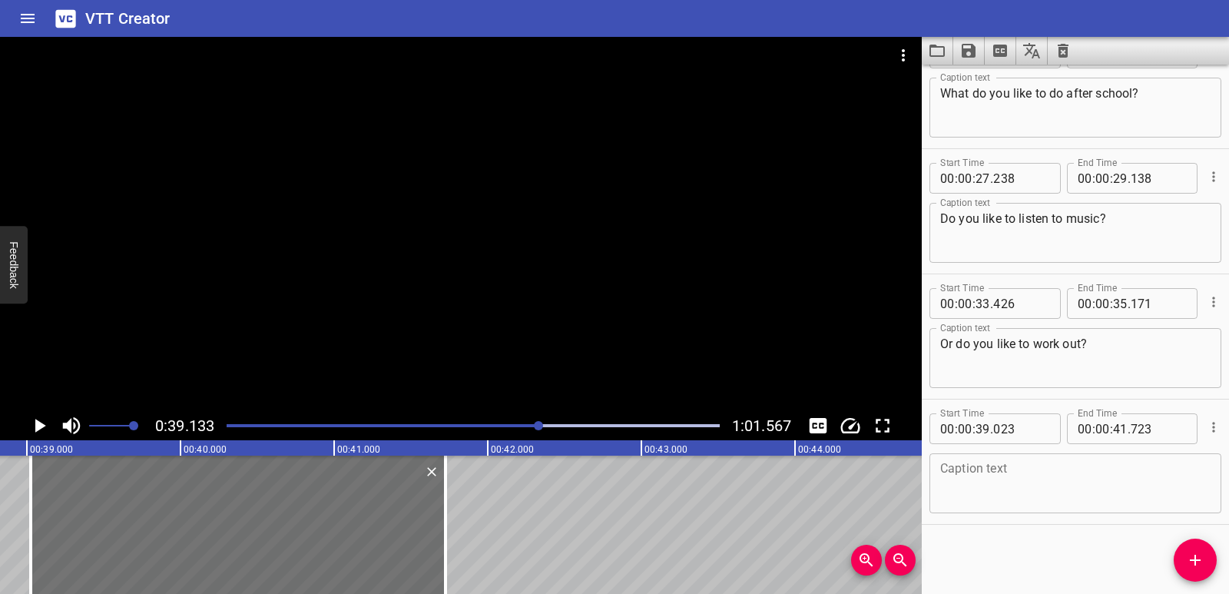
click at [1019, 499] on textarea at bounding box center [1075, 484] width 270 height 44
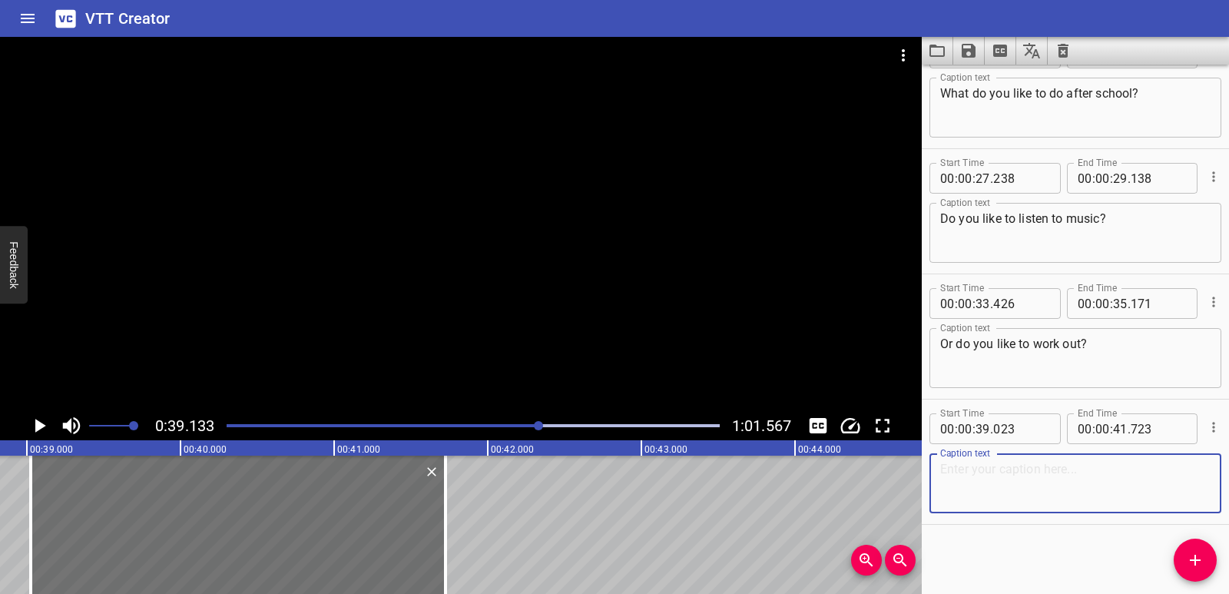
paste textarea "Or do you like to spend time with your friends?"
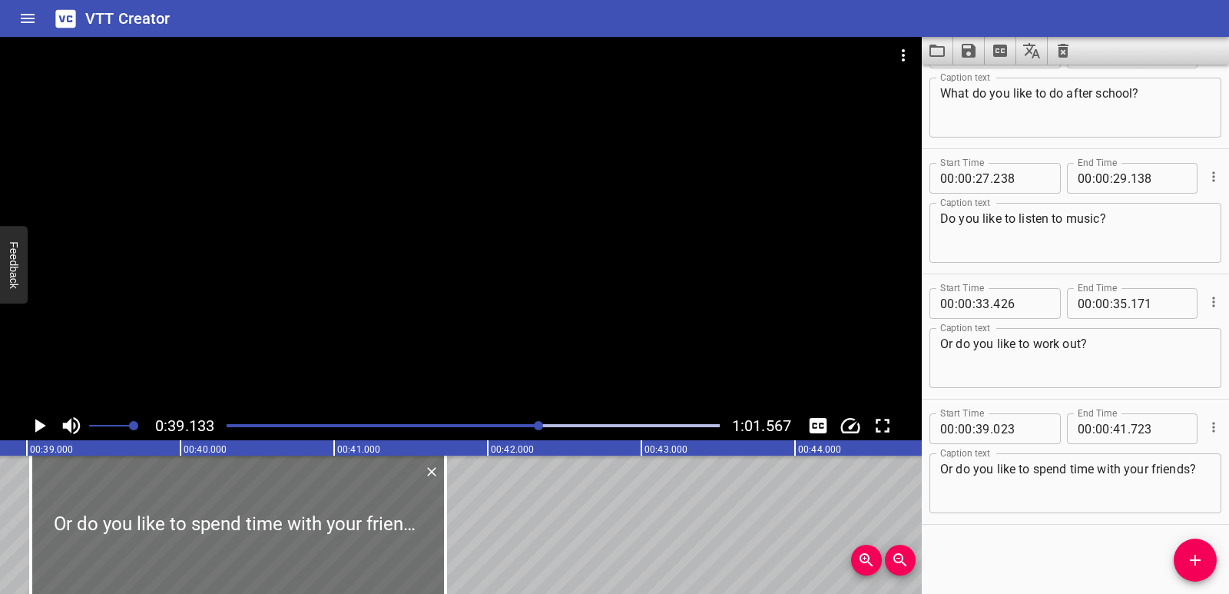
click at [37, 429] on icon "Play/Pause" at bounding box center [40, 426] width 11 height 14
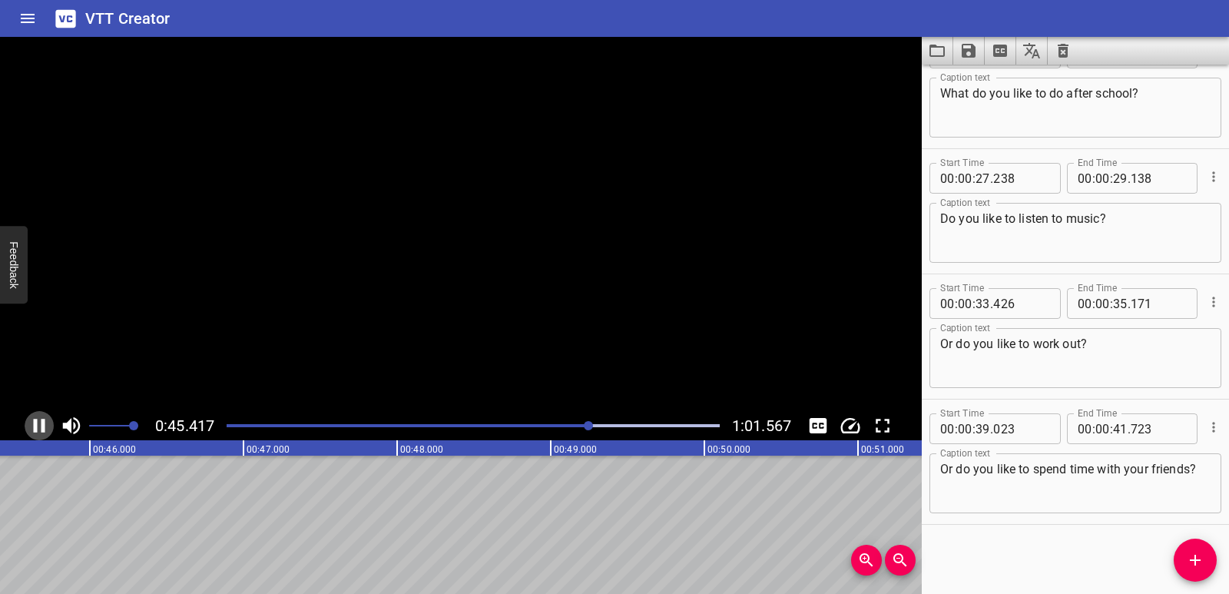
click at [38, 429] on icon "Play/Pause" at bounding box center [39, 425] width 23 height 23
click at [1207, 559] on span "Add Cue" at bounding box center [1195, 560] width 43 height 18
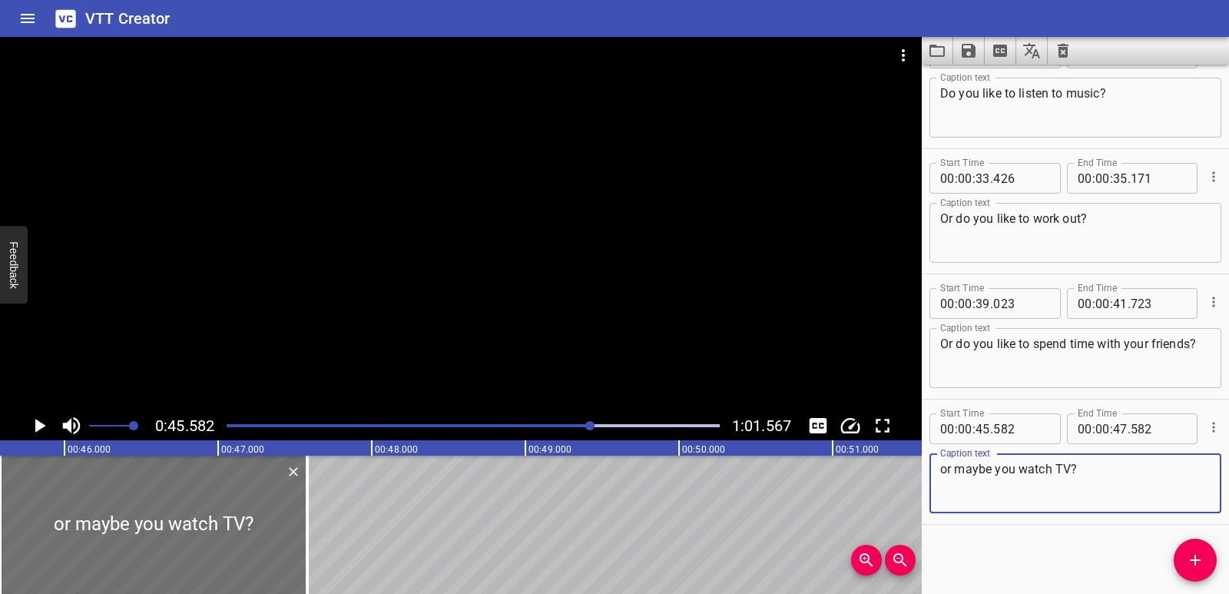
scroll to position [0, 6924]
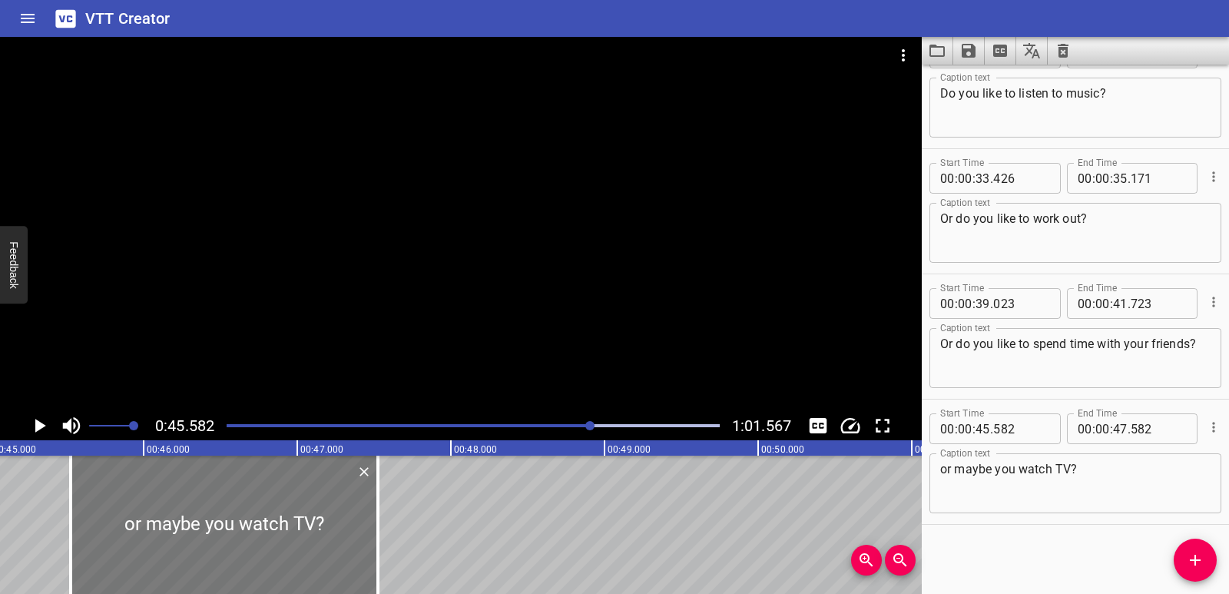
drag, startPoint x: 328, startPoint y: 552, endPoint x: 320, endPoint y: 552, distance: 8.5
click at [320, 552] on div at bounding box center [224, 525] width 307 height 138
drag, startPoint x: 381, startPoint y: 551, endPoint x: 396, endPoint y: 550, distance: 15.4
click at [396, 550] on div at bounding box center [395, 525] width 3 height 138
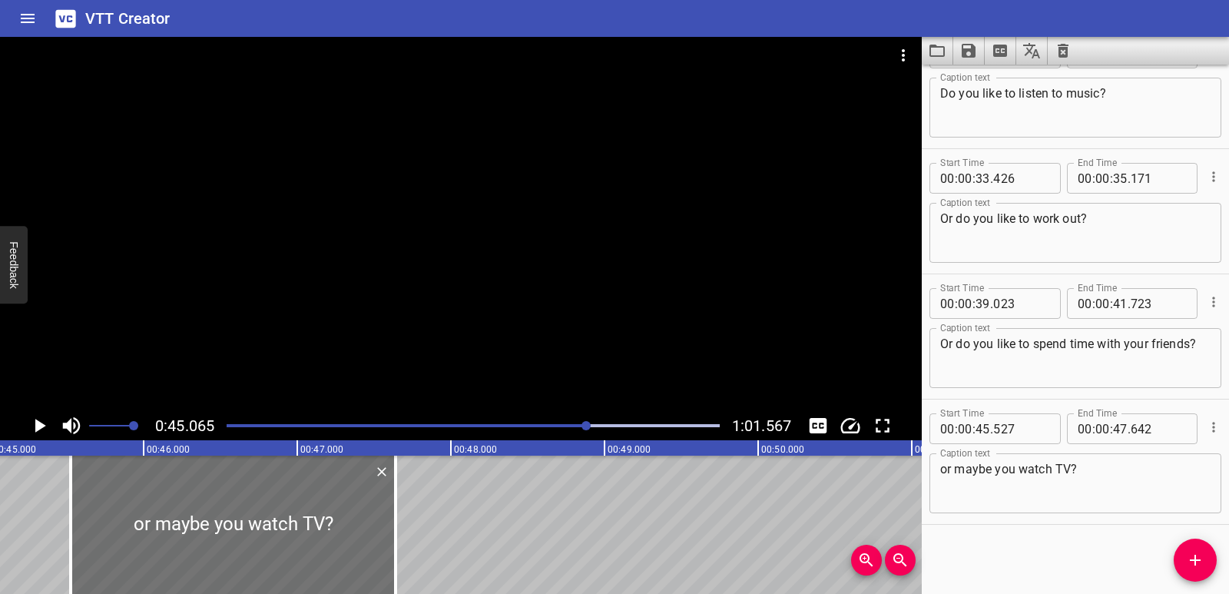
click at [41, 423] on icon "Play/Pause" at bounding box center [39, 425] width 23 height 23
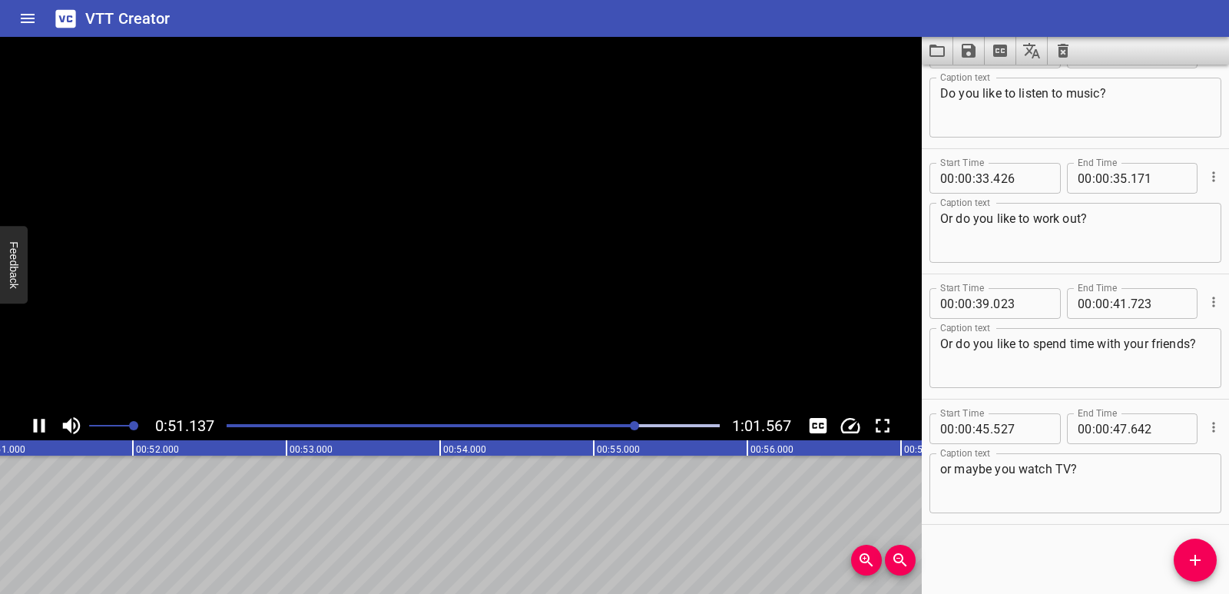
click at [41, 423] on icon "Play/Pause" at bounding box center [40, 426] width 12 height 14
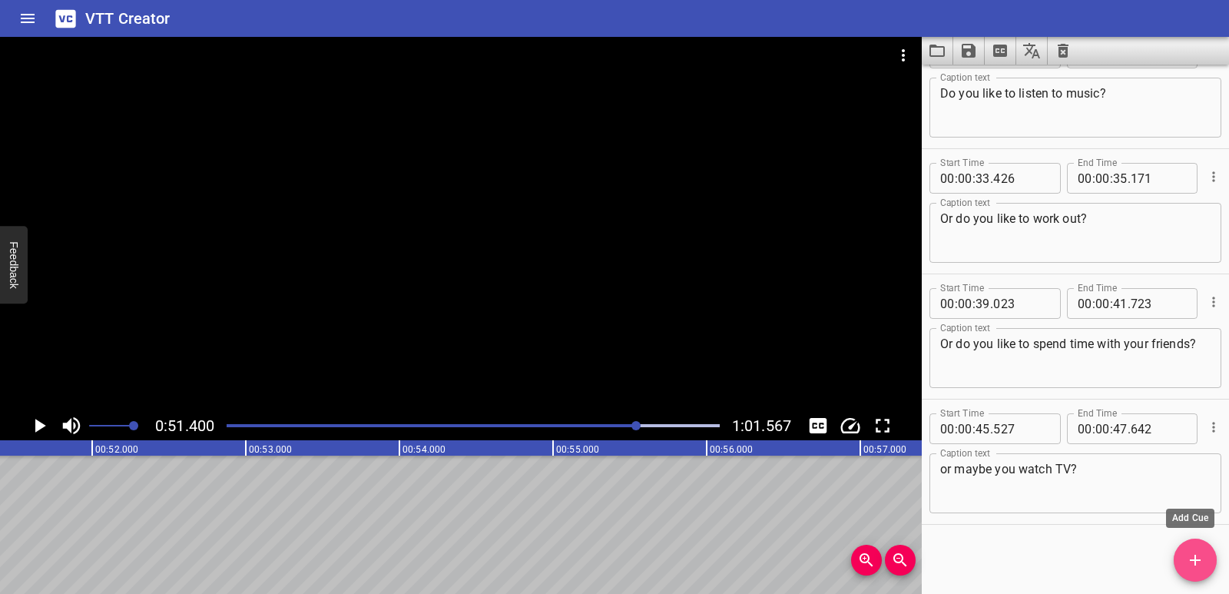
click at [1199, 567] on icon "Add Cue" at bounding box center [1195, 560] width 18 height 18
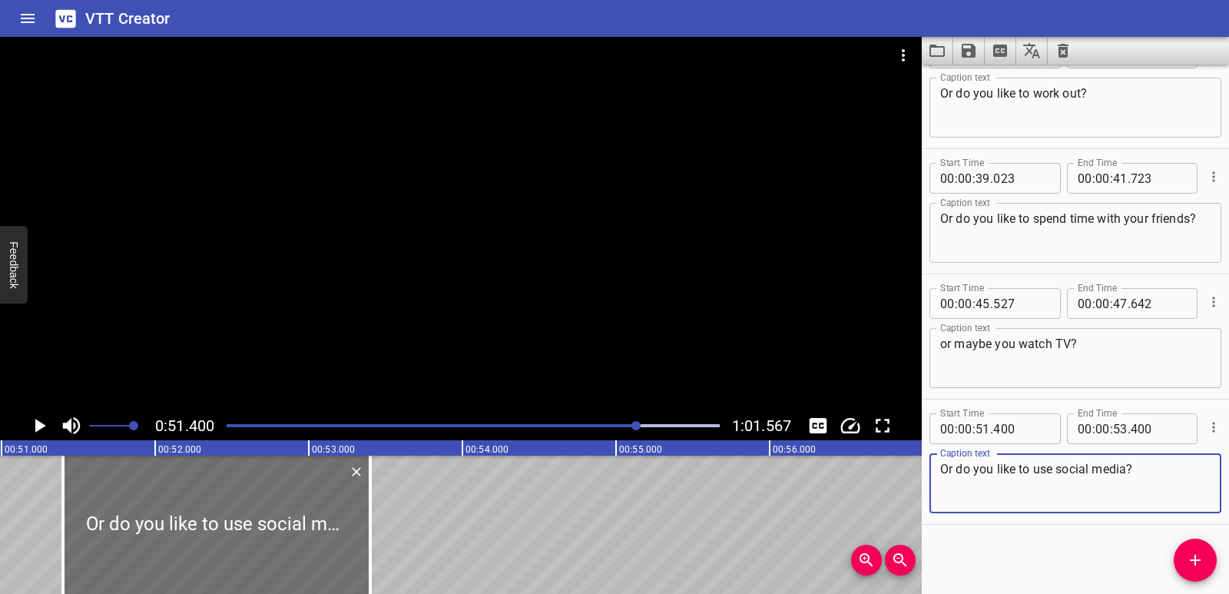
scroll to position [0, 7803]
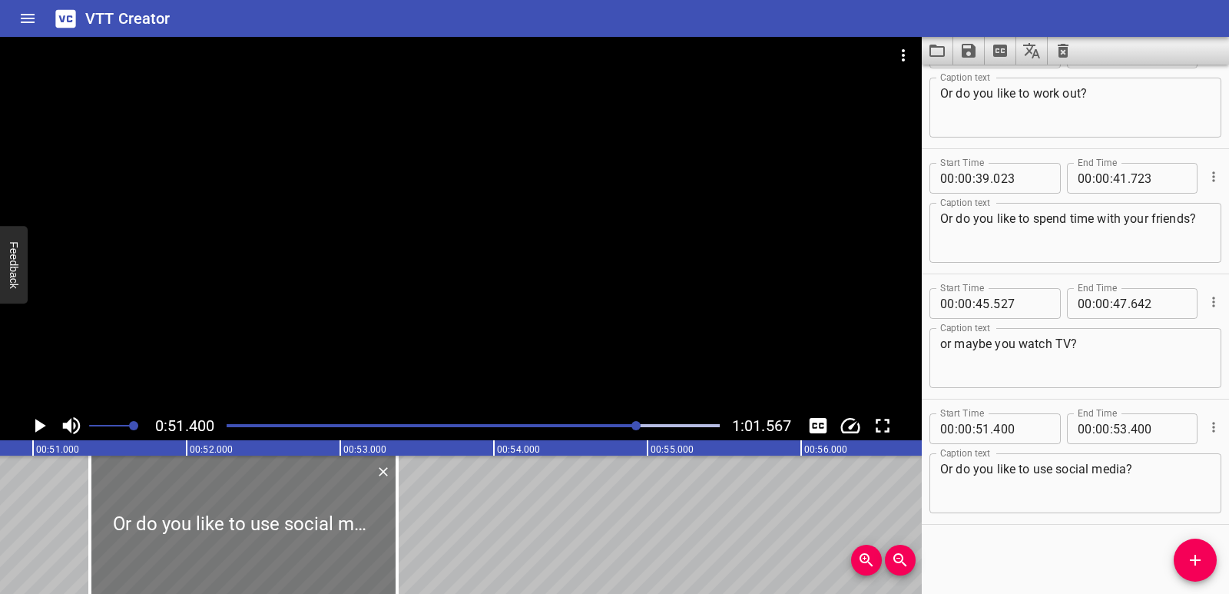
click at [383, 571] on div at bounding box center [243, 525] width 307 height 138
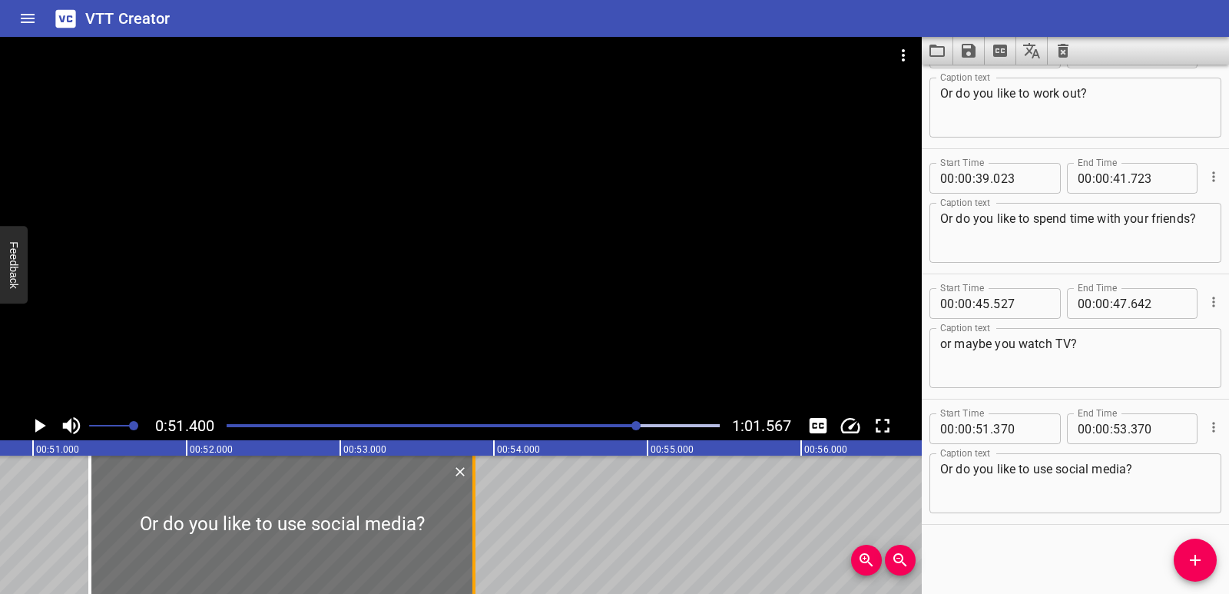
drag, startPoint x: 401, startPoint y: 558, endPoint x: 475, endPoint y: 562, distance: 73.9
click at [475, 562] on div at bounding box center [473, 525] width 3 height 138
click at [39, 417] on icon "Play/Pause" at bounding box center [39, 425] width 23 height 23
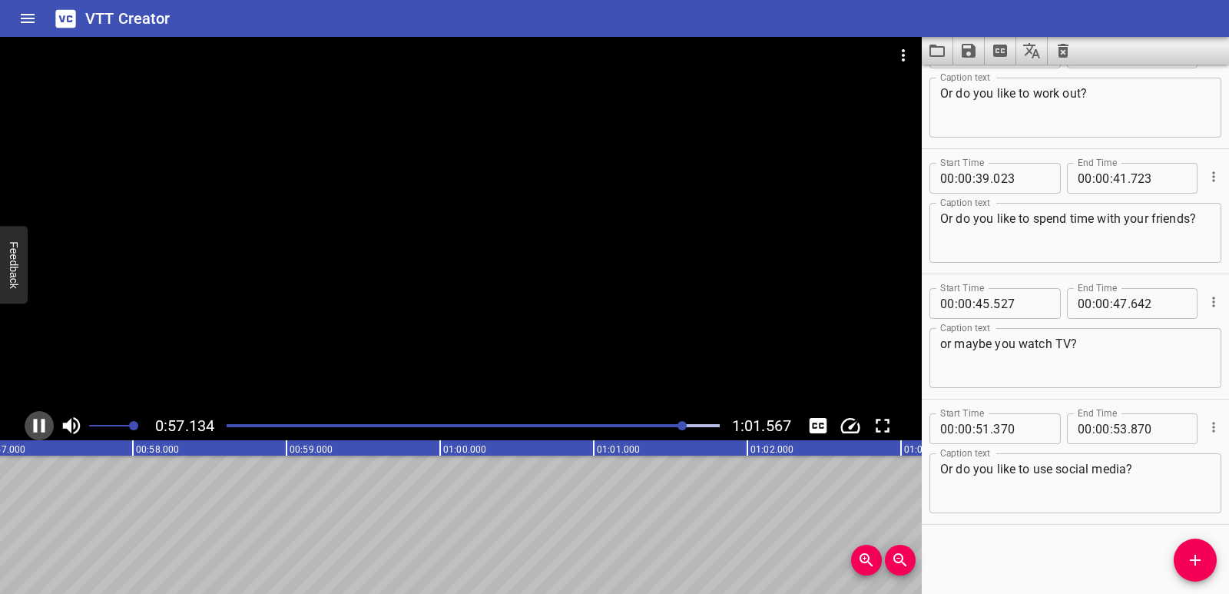
click at [35, 422] on icon "Play/Pause" at bounding box center [40, 426] width 12 height 14
click at [1196, 562] on icon "Add Cue" at bounding box center [1195, 560] width 11 height 11
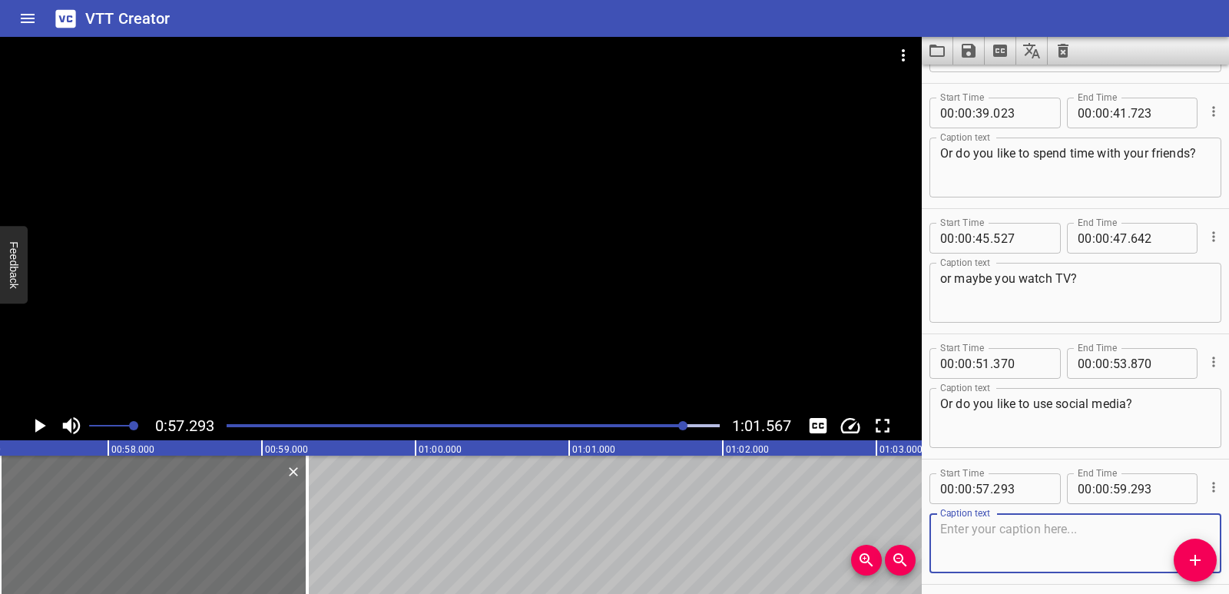
scroll to position [920, 0]
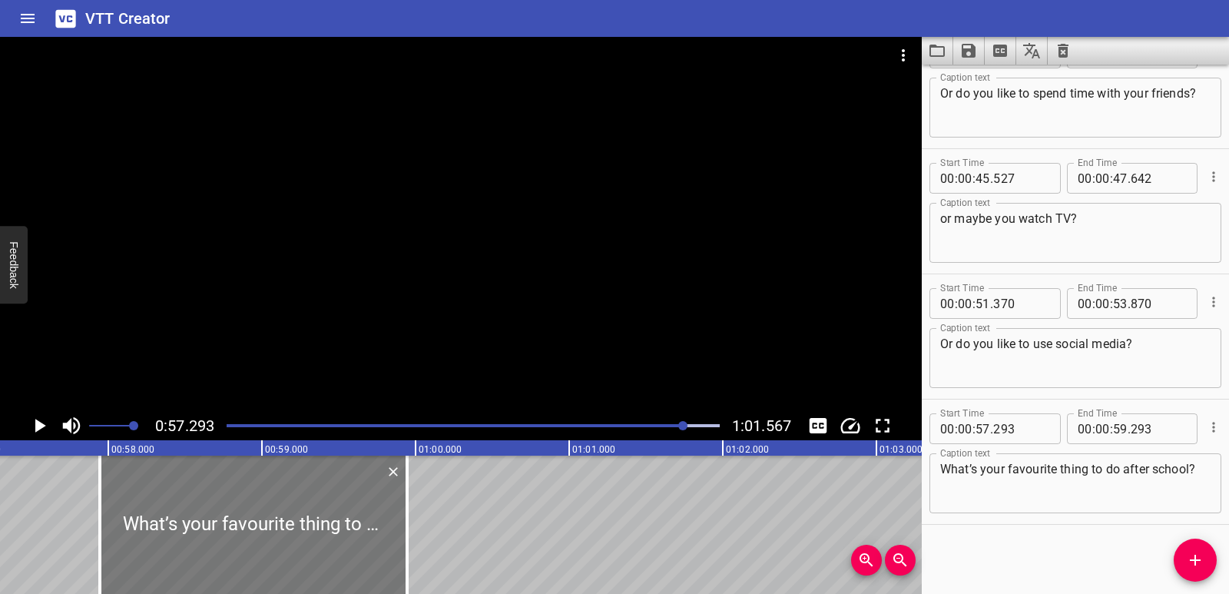
drag, startPoint x: 129, startPoint y: 552, endPoint x: 211, endPoint y: 558, distance: 82.4
click at [211, 558] on div at bounding box center [253, 525] width 307 height 138
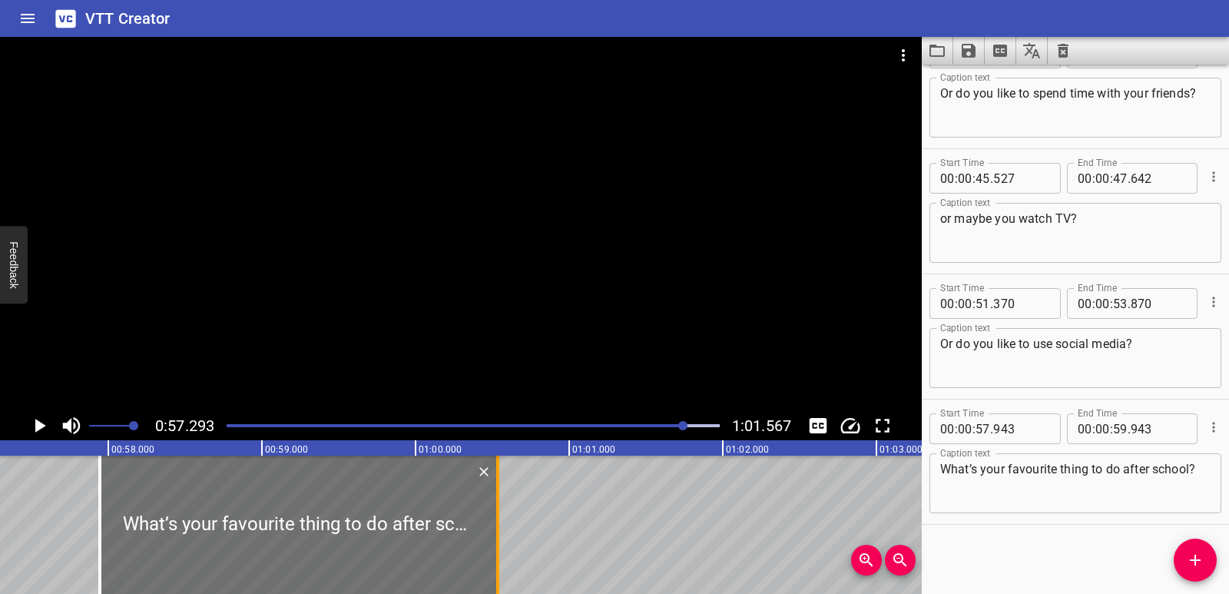
drag, startPoint x: 411, startPoint y: 529, endPoint x: 502, endPoint y: 539, distance: 91.9
click at [502, 539] on div at bounding box center [497, 525] width 15 height 138
click at [0, 548] on div "Vocabulary: After School Fun School is finished! Yay! I like to play football a…" at bounding box center [416, 525] width 18438 height 138
click at [38, 410] on div at bounding box center [461, 224] width 922 height 374
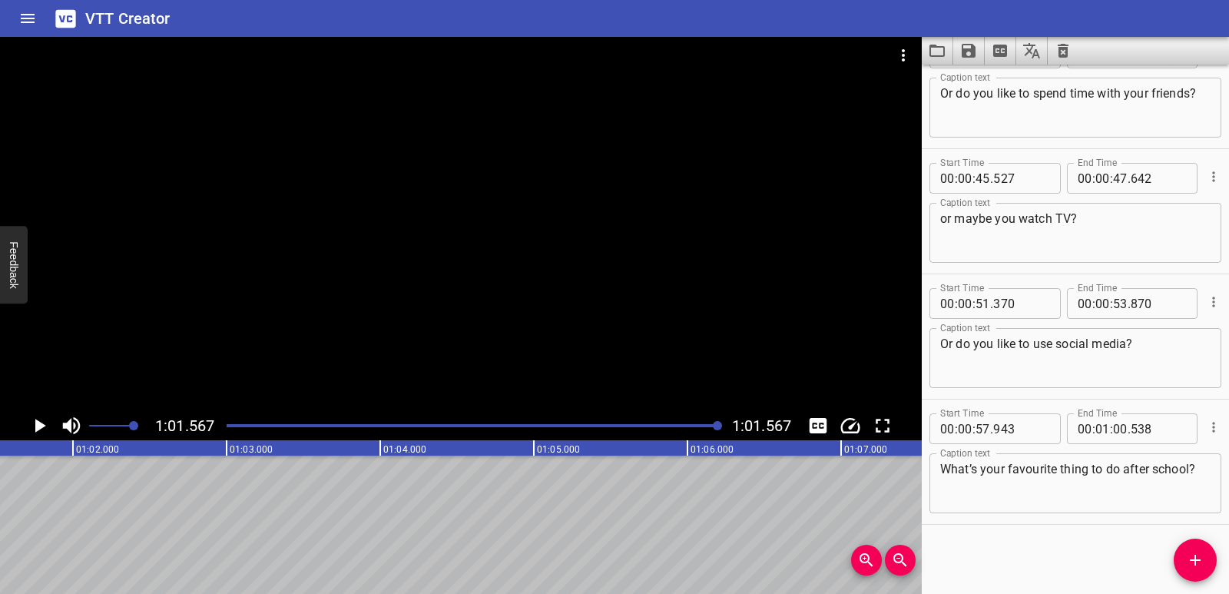
scroll to position [0, 9460]
click at [975, 52] on icon "Save captions to file" at bounding box center [969, 51] width 14 height 14
click at [990, 85] on li "Save to VTT file" at bounding box center [1009, 85] width 113 height 28
click at [908, 47] on icon "Video Options" at bounding box center [903, 55] width 18 height 18
click at [903, 68] on li "Select New Video File..." at bounding box center [961, 57] width 153 height 28
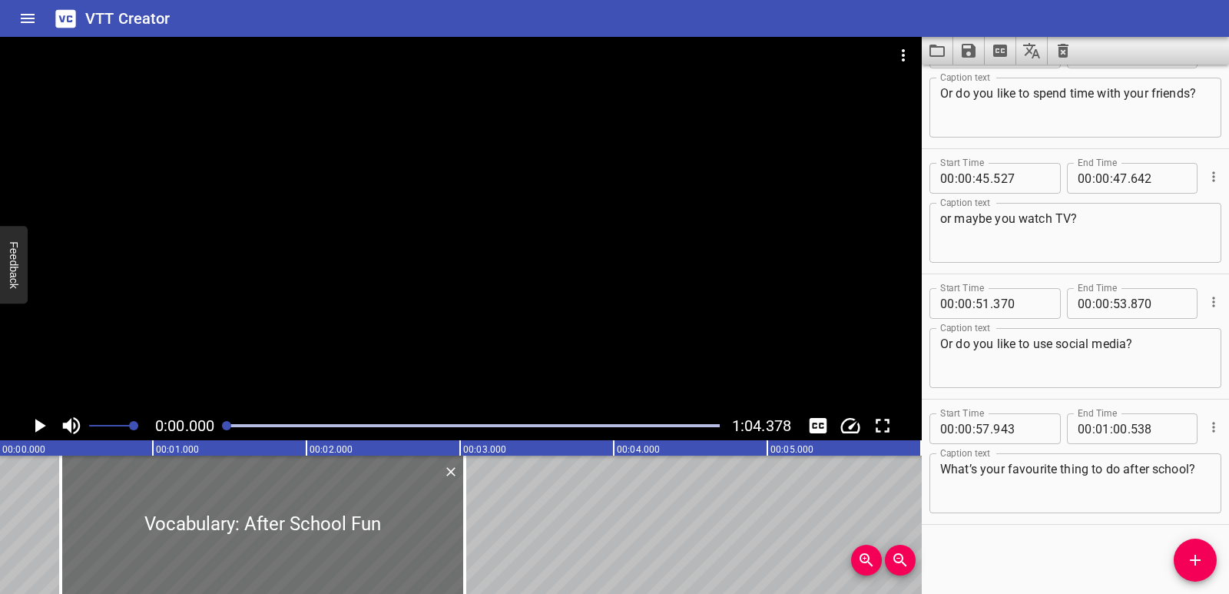
scroll to position [0, 0]
click at [1067, 53] on icon "Clear captions" at bounding box center [1063, 51] width 11 height 14
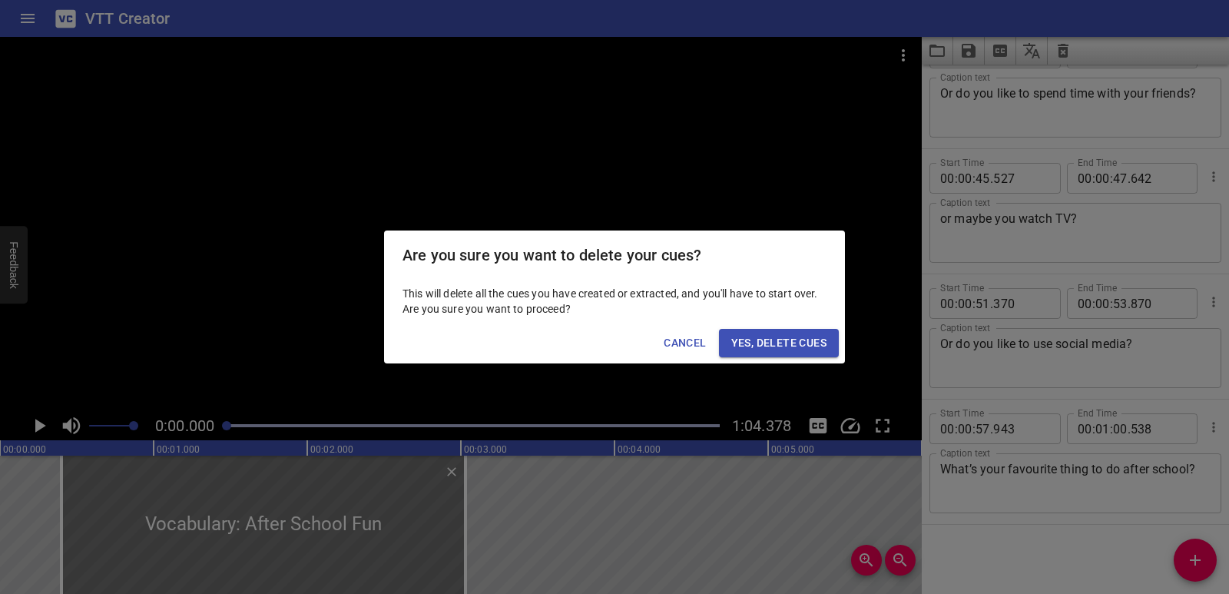
click at [821, 340] on span "Yes, Delete Cues" at bounding box center [778, 342] width 95 height 19
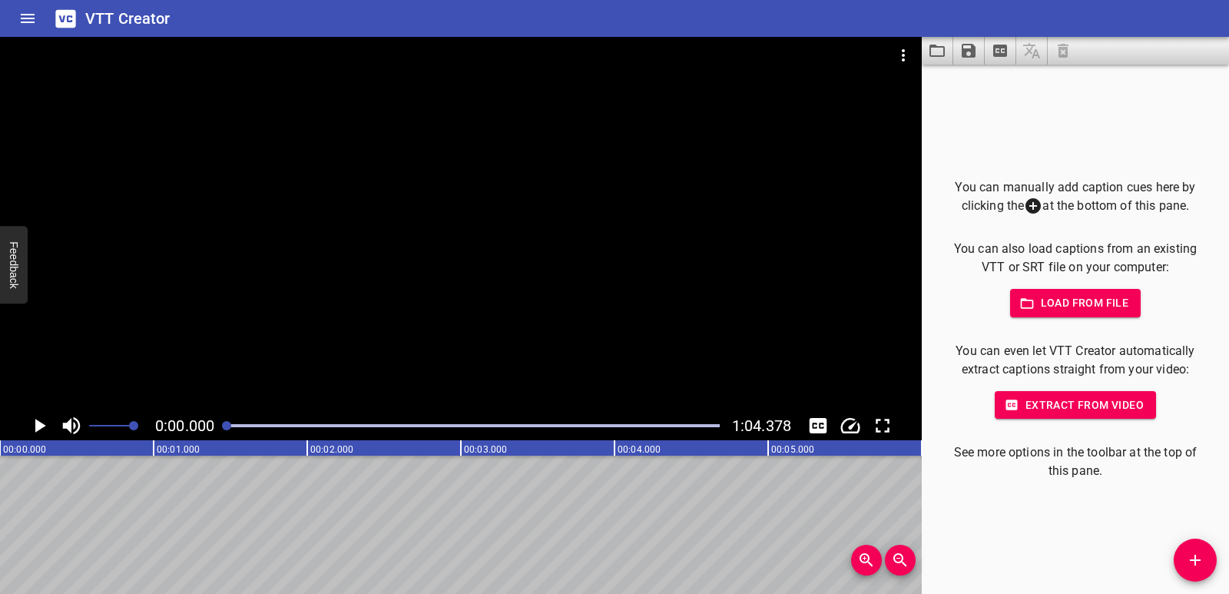
click at [1181, 544] on button "Add Cue" at bounding box center [1195, 560] width 43 height 43
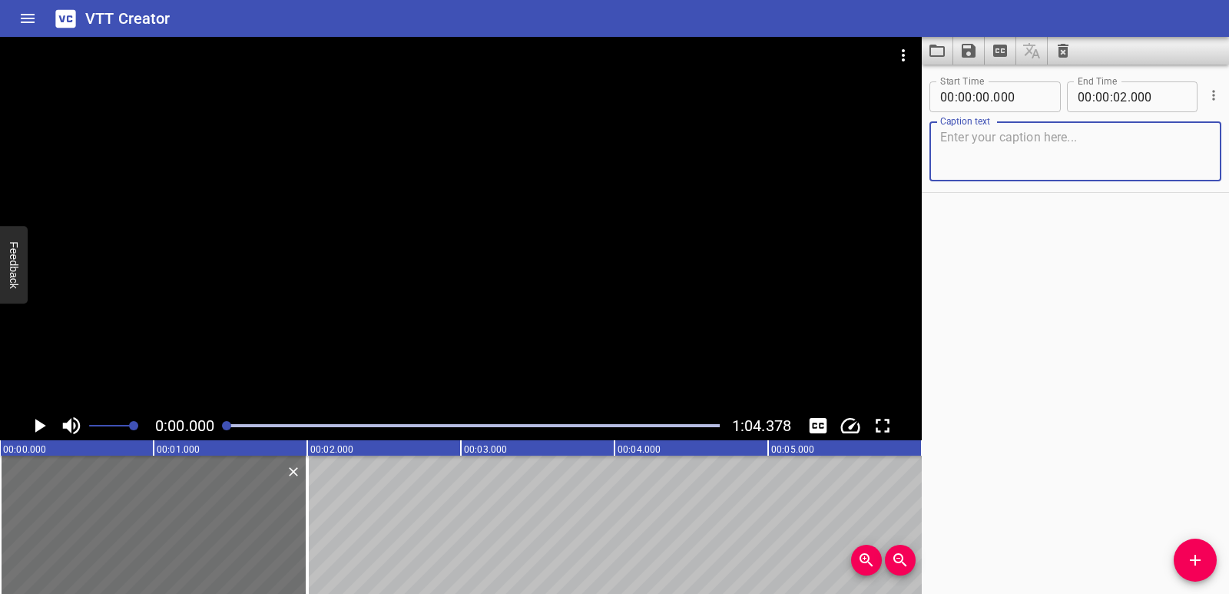
click at [996, 168] on textarea at bounding box center [1075, 152] width 270 height 44
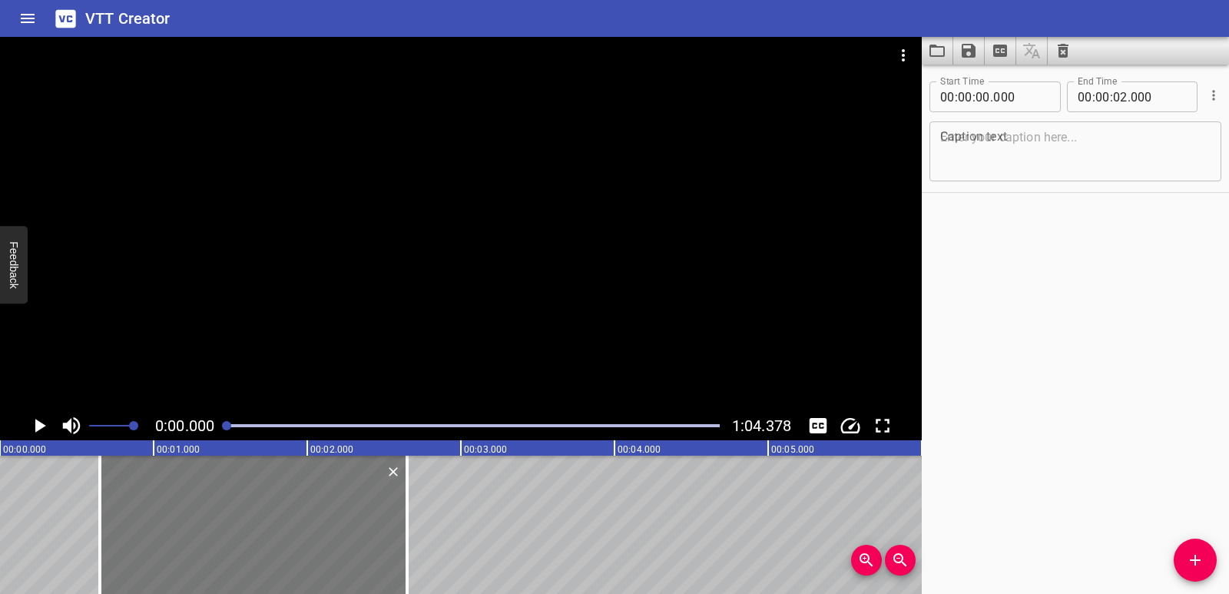
drag, startPoint x: 238, startPoint y: 506, endPoint x: 331, endPoint y: 506, distance: 93.0
click at [331, 506] on div at bounding box center [253, 525] width 307 height 138
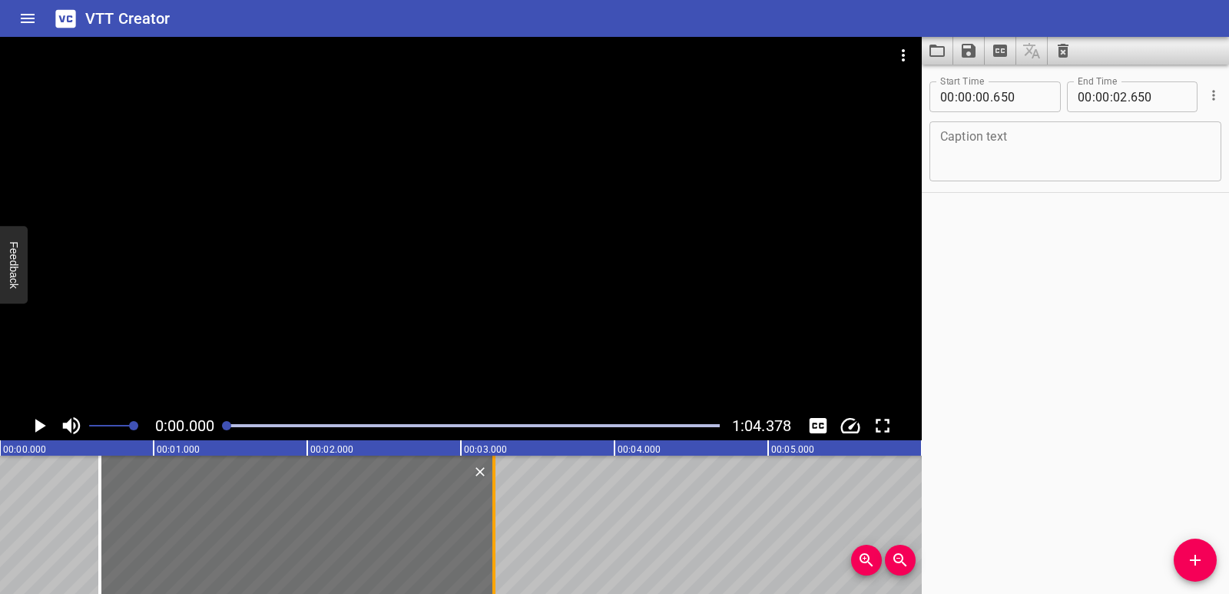
drag, startPoint x: 406, startPoint y: 534, endPoint x: 492, endPoint y: 531, distance: 86.9
click at [492, 531] on div at bounding box center [493, 525] width 3 height 138
click at [41, 419] on icon "Play/Pause" at bounding box center [39, 425] width 23 height 23
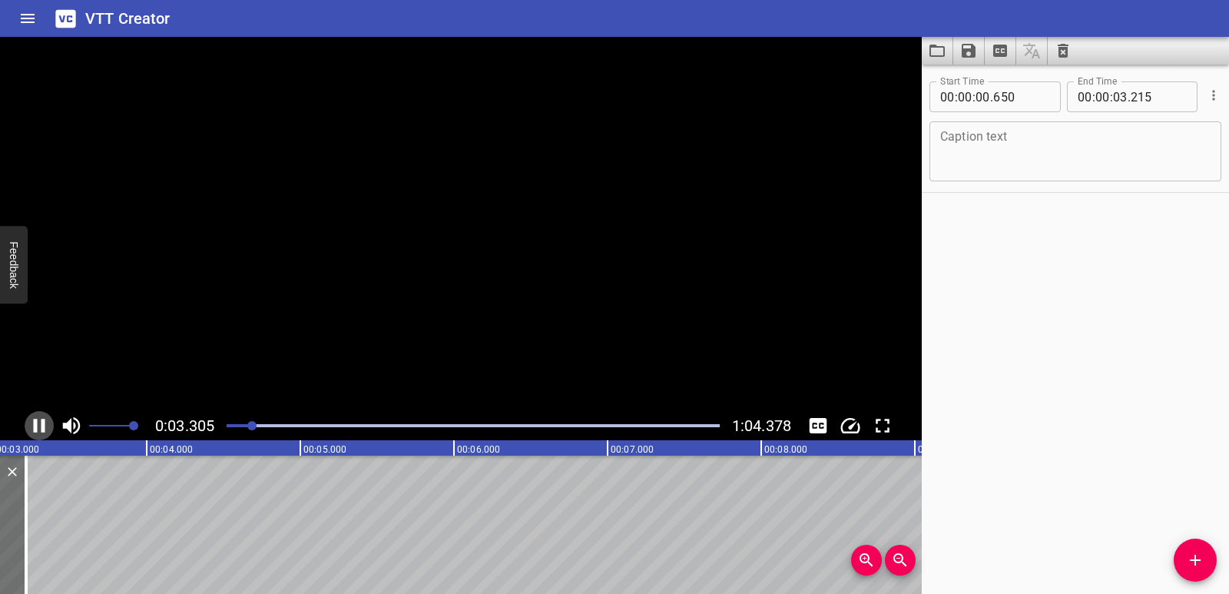
click at [41, 419] on icon "Play/Pause" at bounding box center [39, 425] width 23 height 23
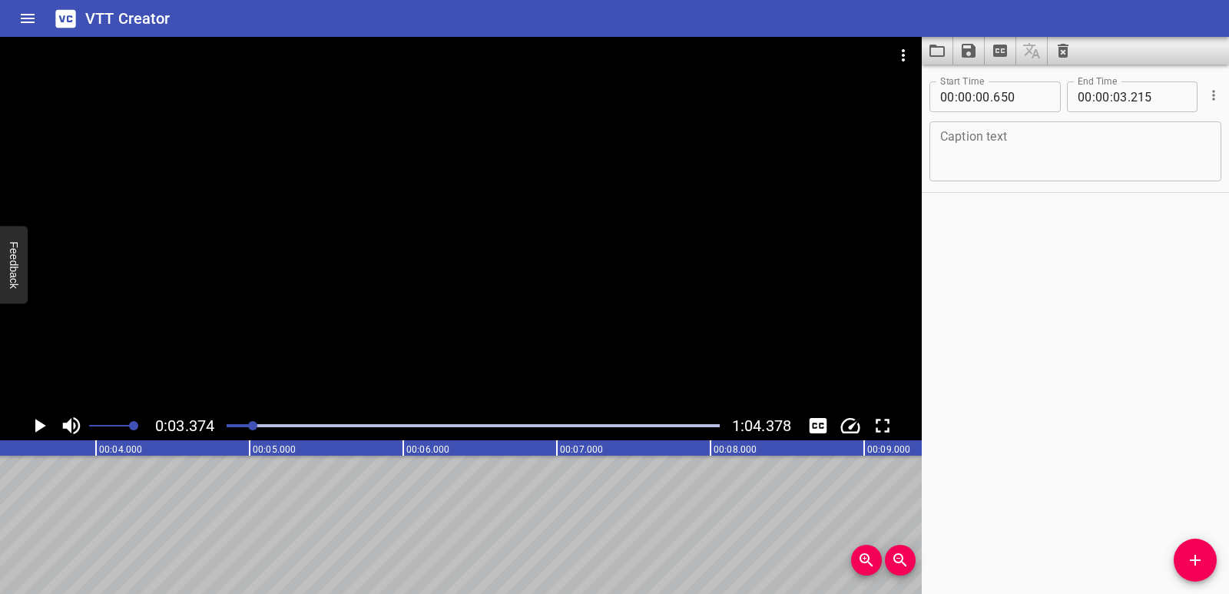
click at [1044, 140] on textarea at bounding box center [1075, 152] width 270 height 44
paste textarea "After School Fun"
click at [943, 140] on textarea "After School Fun" at bounding box center [1075, 152] width 270 height 44
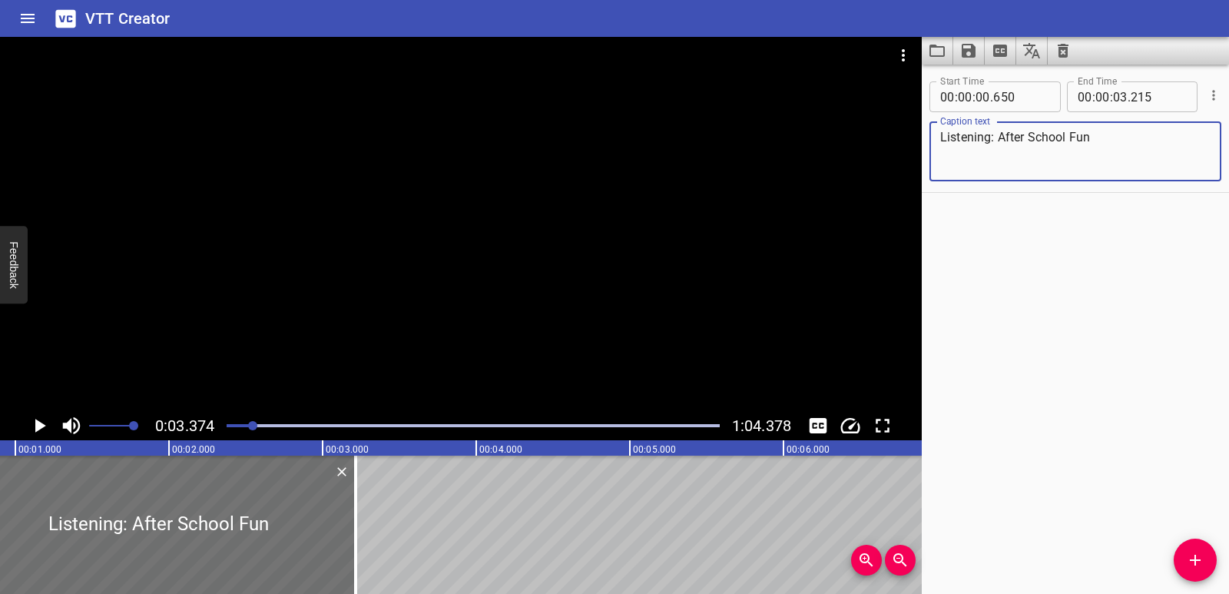
scroll to position [0, 0]
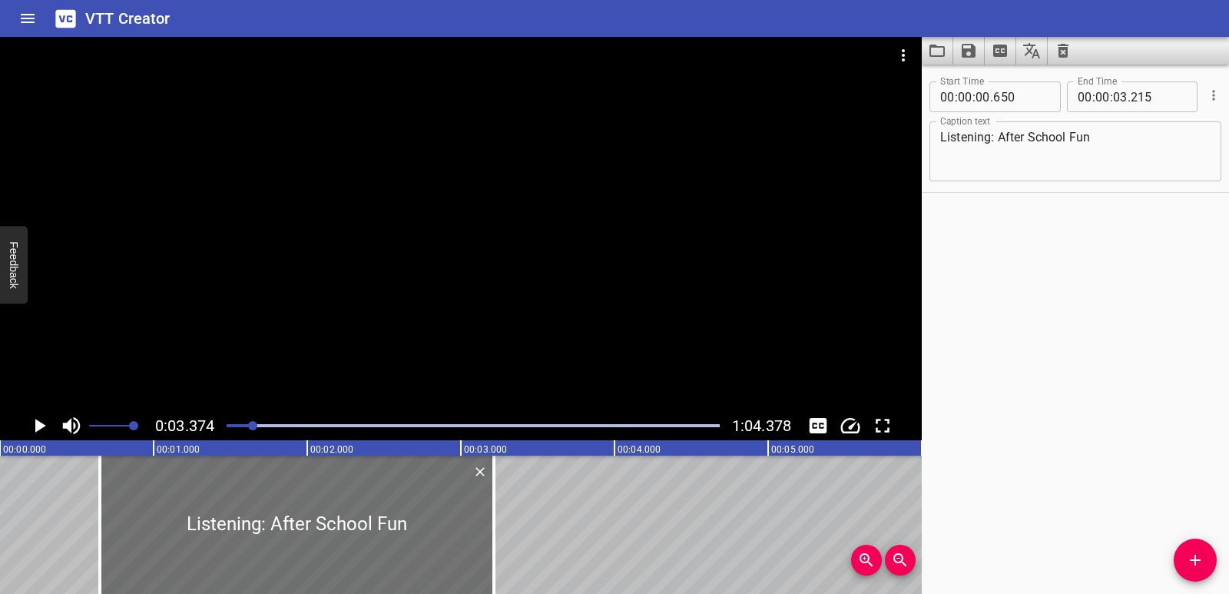
click at [26, 424] on button "Play/Pause" at bounding box center [39, 425] width 29 height 29
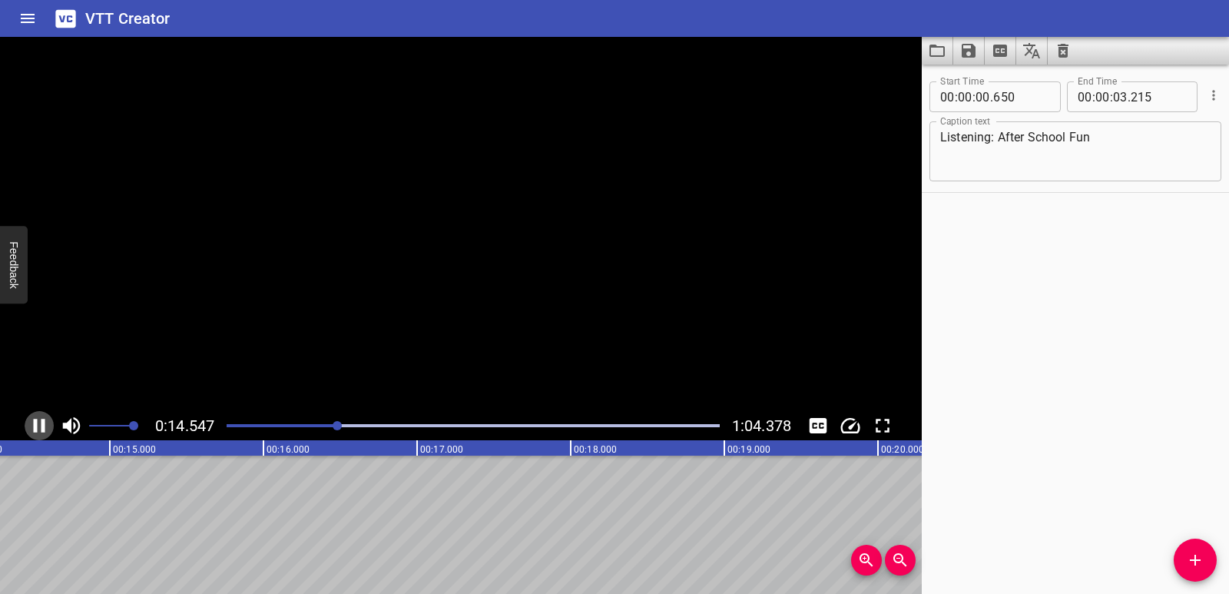
click at [27, 424] on button "Play/Pause" at bounding box center [39, 425] width 29 height 29
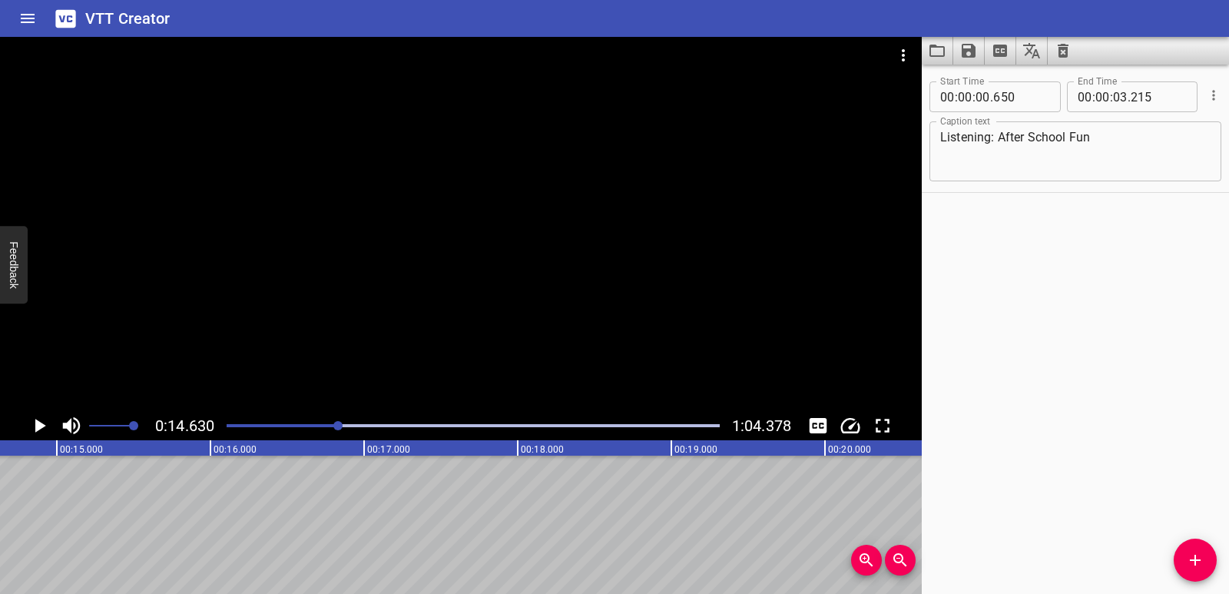
click at [1210, 549] on button "Add Cue" at bounding box center [1195, 560] width 43 height 43
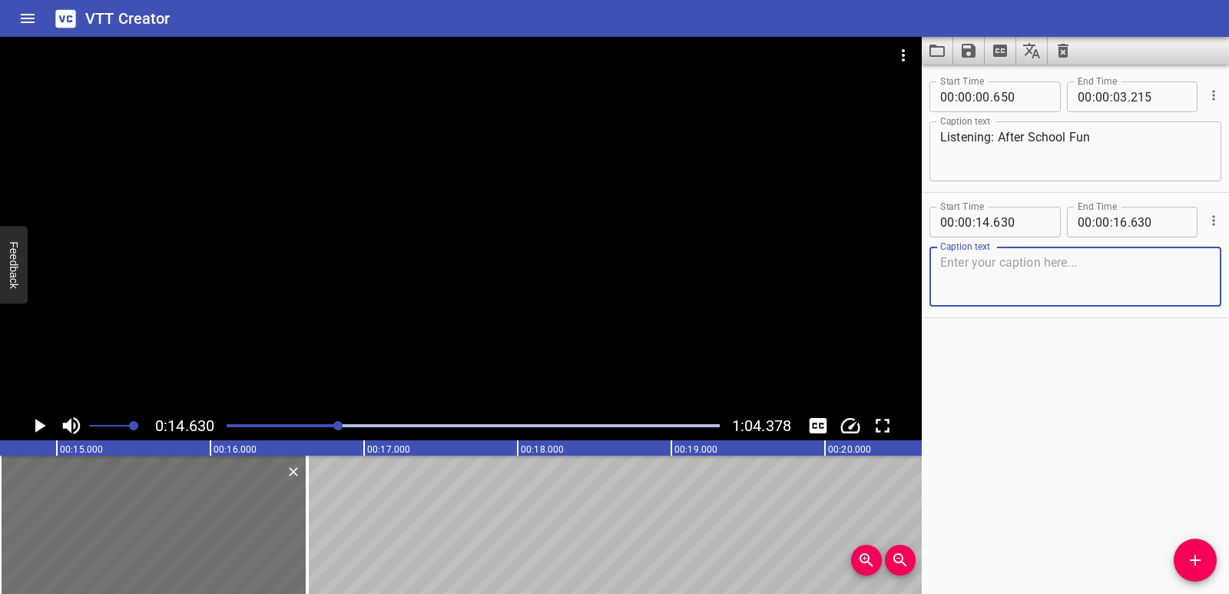
click at [1037, 298] on textarea at bounding box center [1075, 277] width 270 height 44
paste textarea "Hi [PERSON_NAME]!"
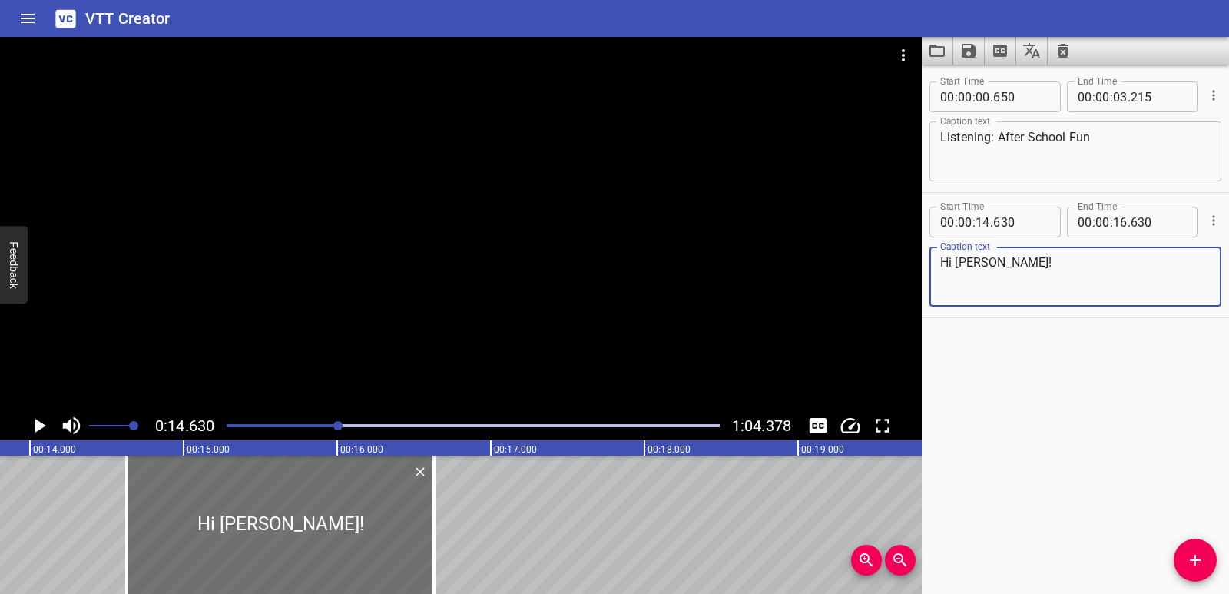
scroll to position [0, 2026]
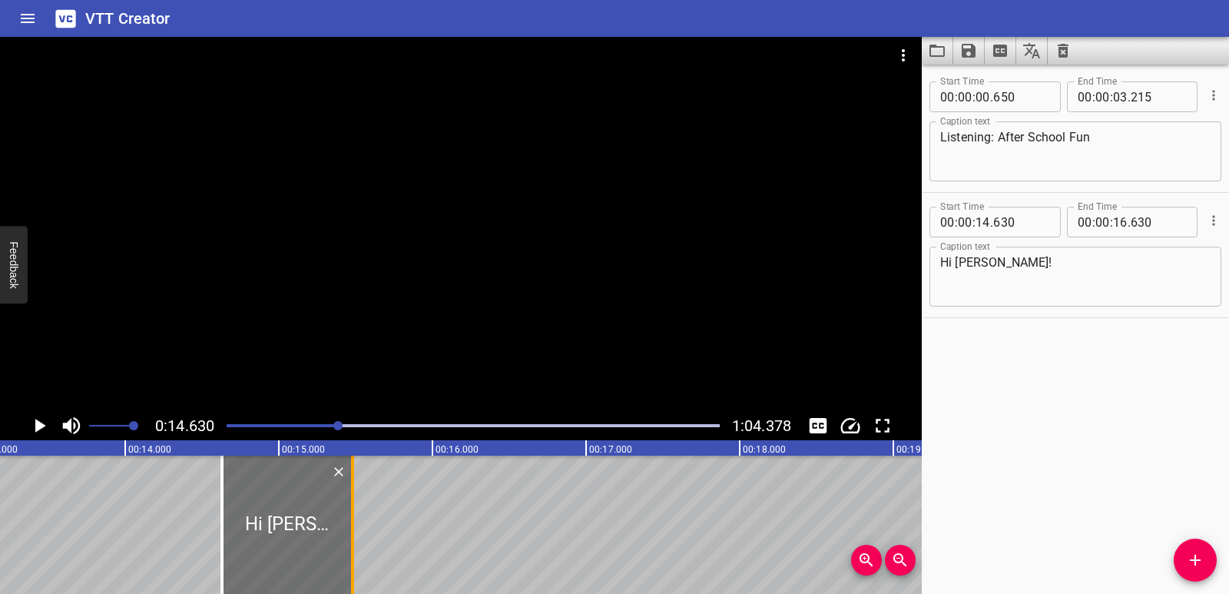
drag, startPoint x: 525, startPoint y: 527, endPoint x: 348, endPoint y: 511, distance: 177.4
click at [348, 511] on div at bounding box center [352, 525] width 15 height 138
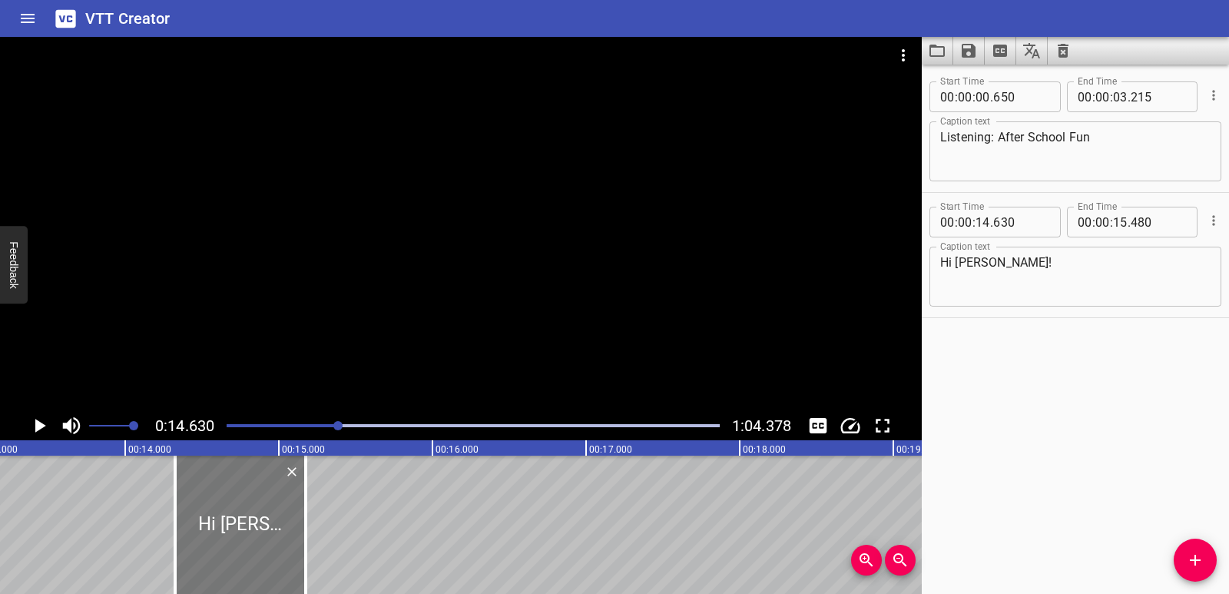
drag, startPoint x: 298, startPoint y: 513, endPoint x: 251, endPoint y: 510, distance: 47.0
click at [251, 510] on div at bounding box center [240, 525] width 131 height 138
drag, startPoint x: 309, startPoint y: 508, endPoint x: 317, endPoint y: 506, distance: 8.6
click at [317, 506] on div at bounding box center [314, 525] width 15 height 138
click at [171, 515] on div at bounding box center [169, 525] width 15 height 138
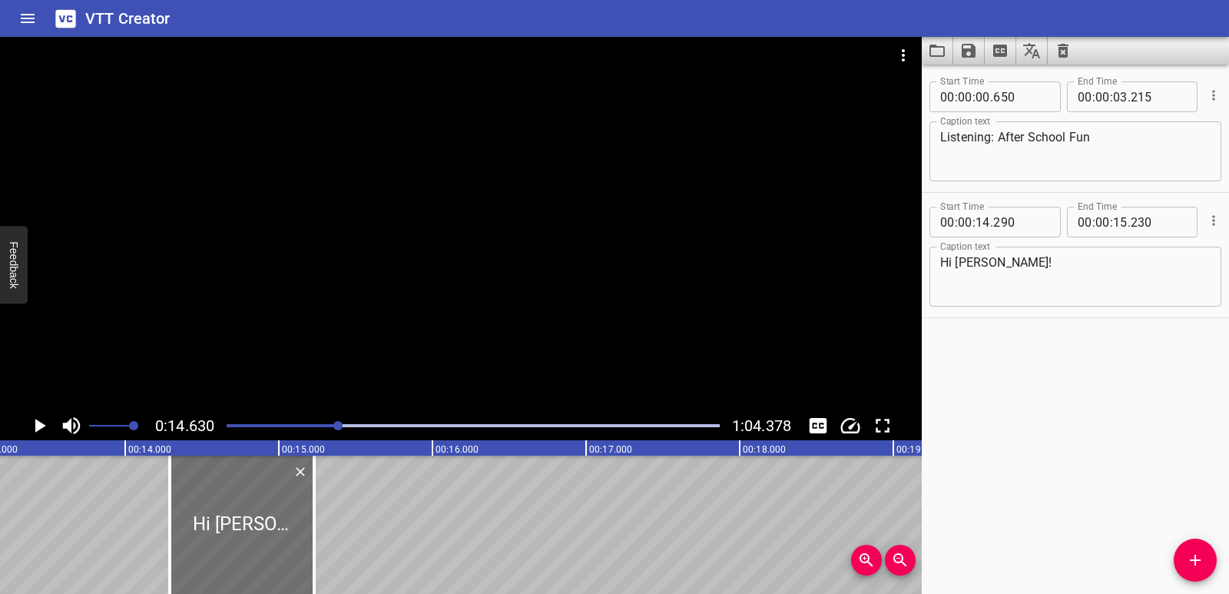
click at [34, 430] on icon "Play/Pause" at bounding box center [39, 425] width 23 height 23
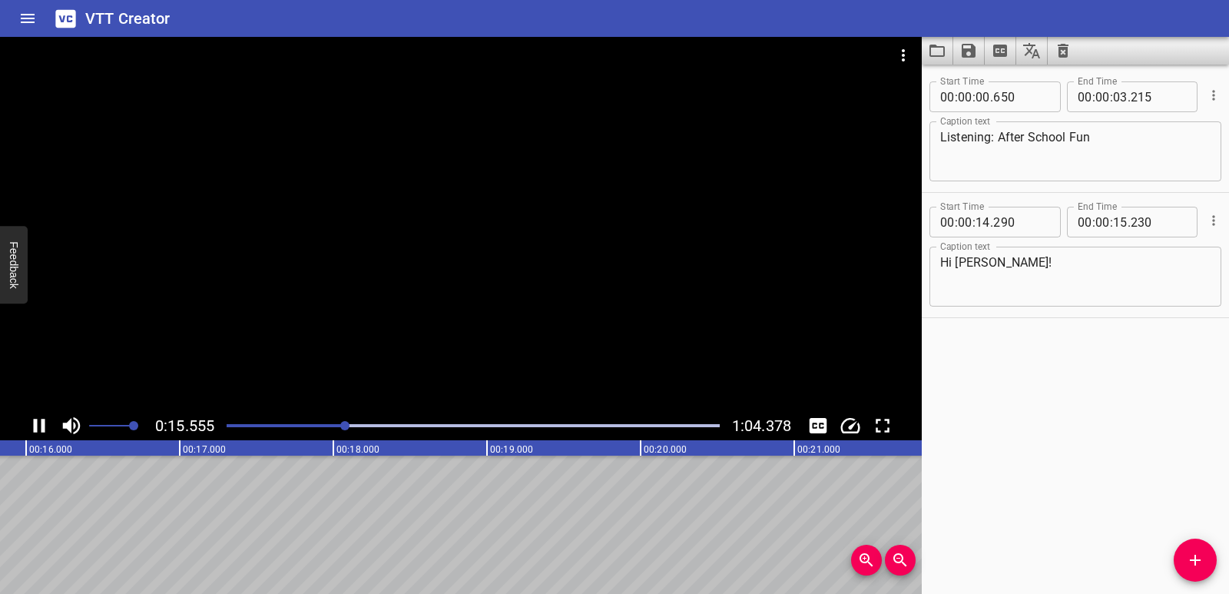
click at [34, 429] on icon "Play/Pause" at bounding box center [40, 426] width 12 height 14
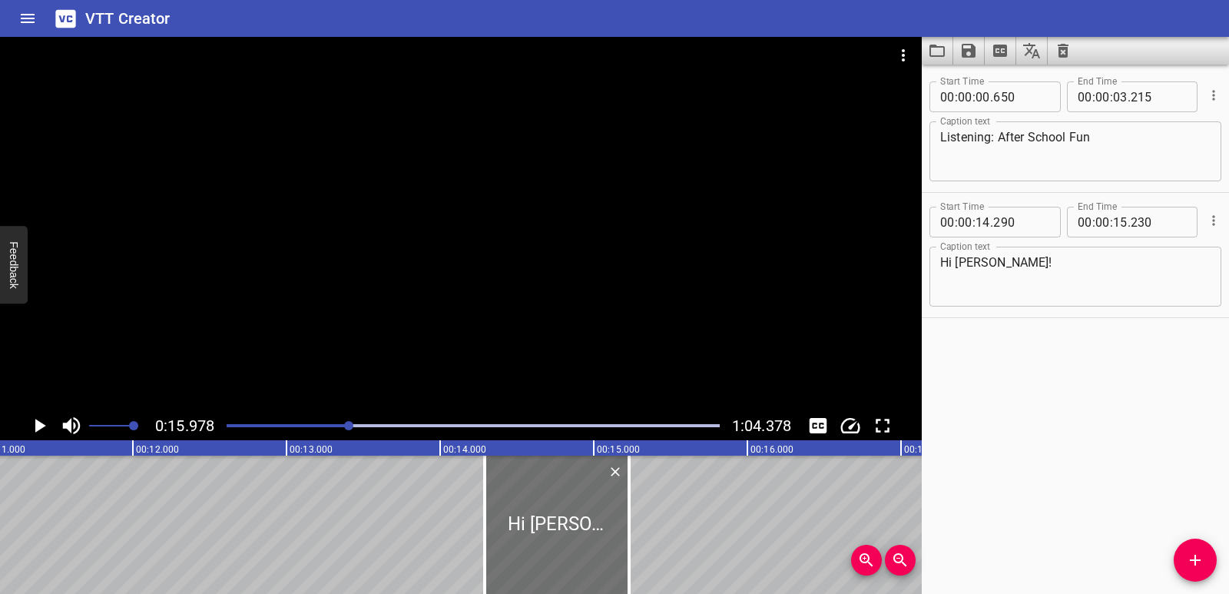
scroll to position [0, 1696]
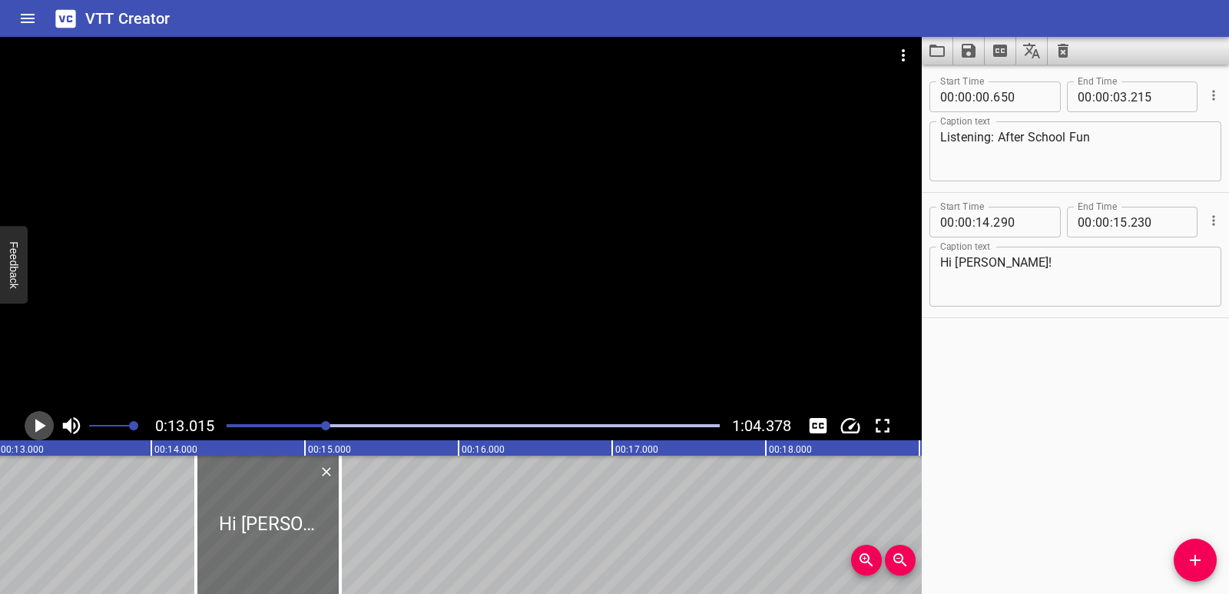
click at [39, 428] on icon "Play/Pause" at bounding box center [40, 426] width 11 height 14
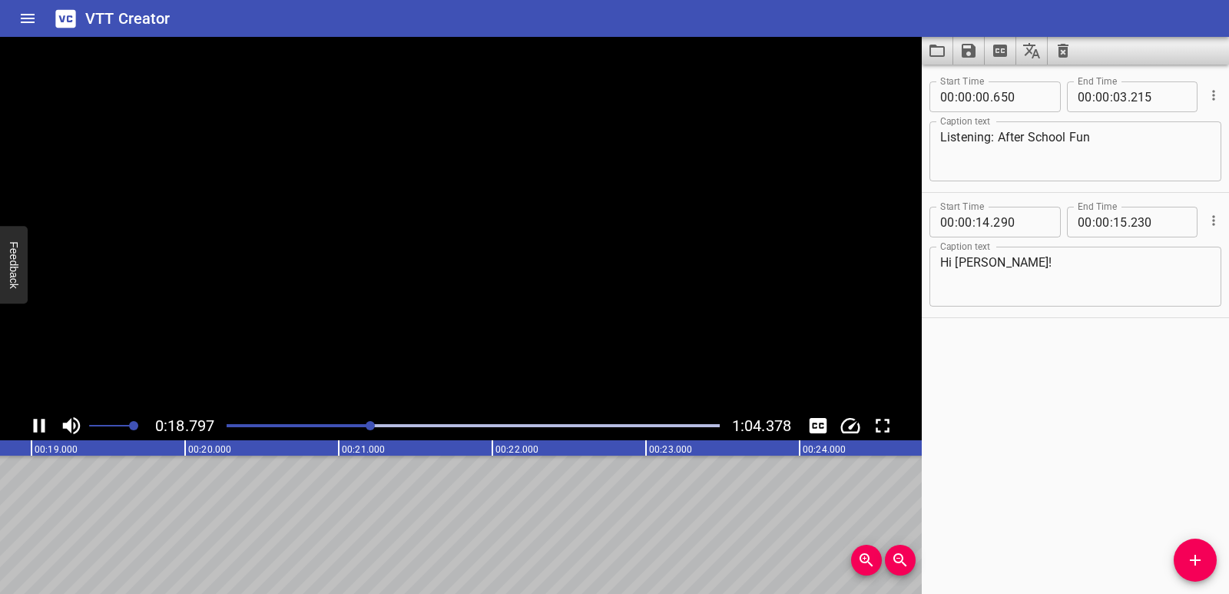
click at [39, 428] on icon "Play/Pause" at bounding box center [39, 425] width 23 height 23
click at [38, 426] on icon "Play/Pause" at bounding box center [40, 426] width 11 height 14
click at [38, 426] on icon "Play/Pause" at bounding box center [39, 425] width 23 height 23
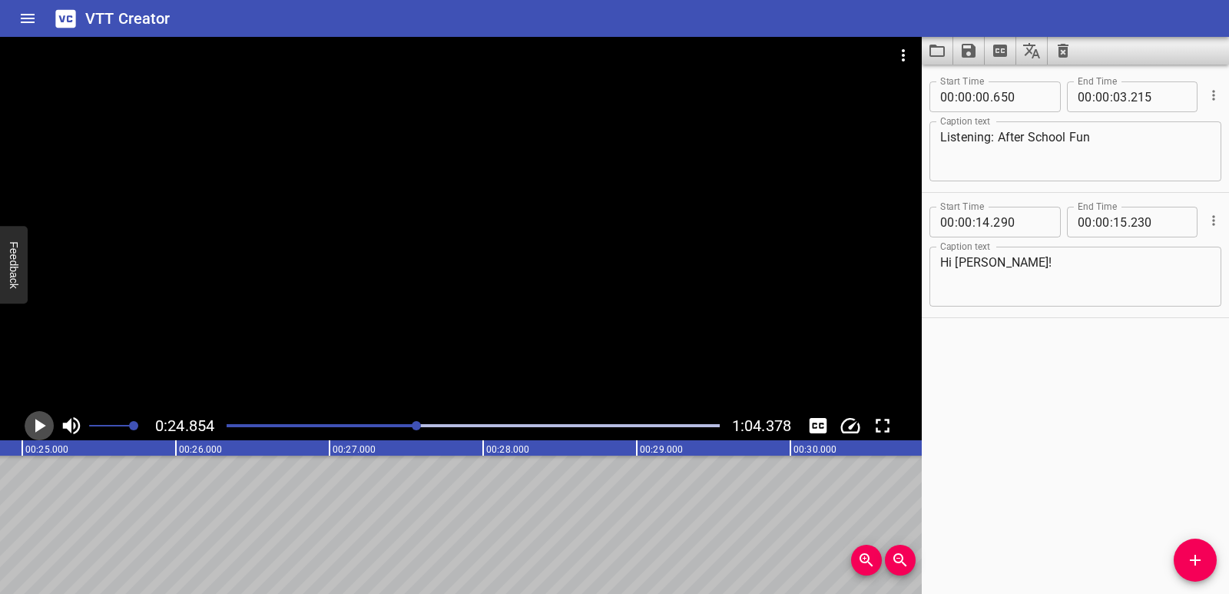
click at [38, 427] on icon "Play/Pause" at bounding box center [40, 426] width 11 height 14
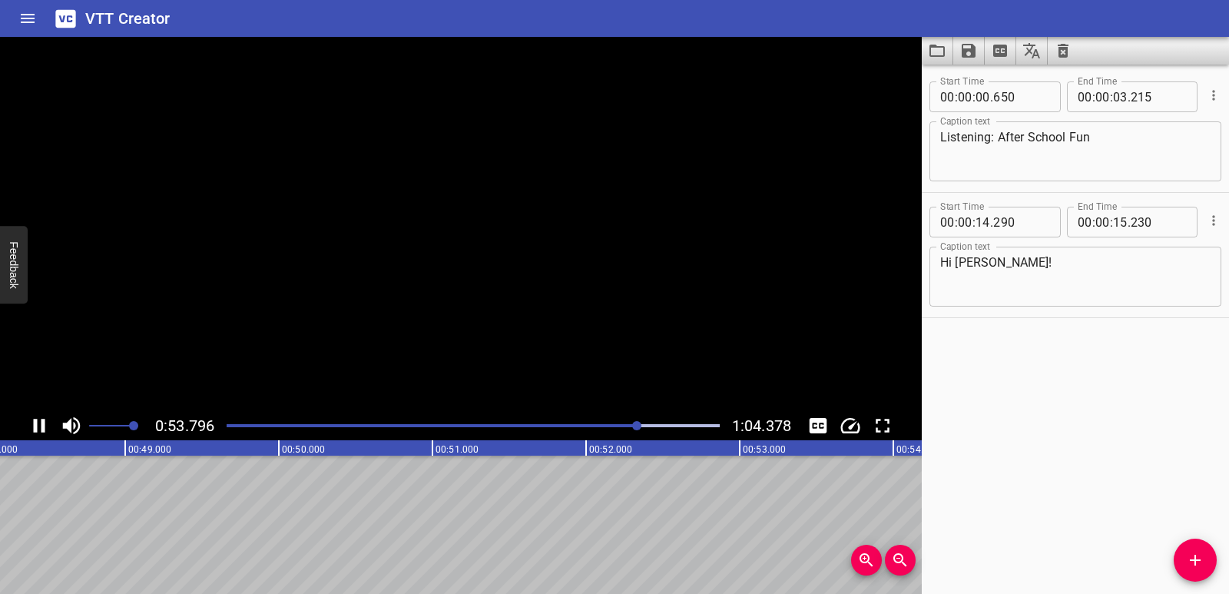
scroll to position [0, 7525]
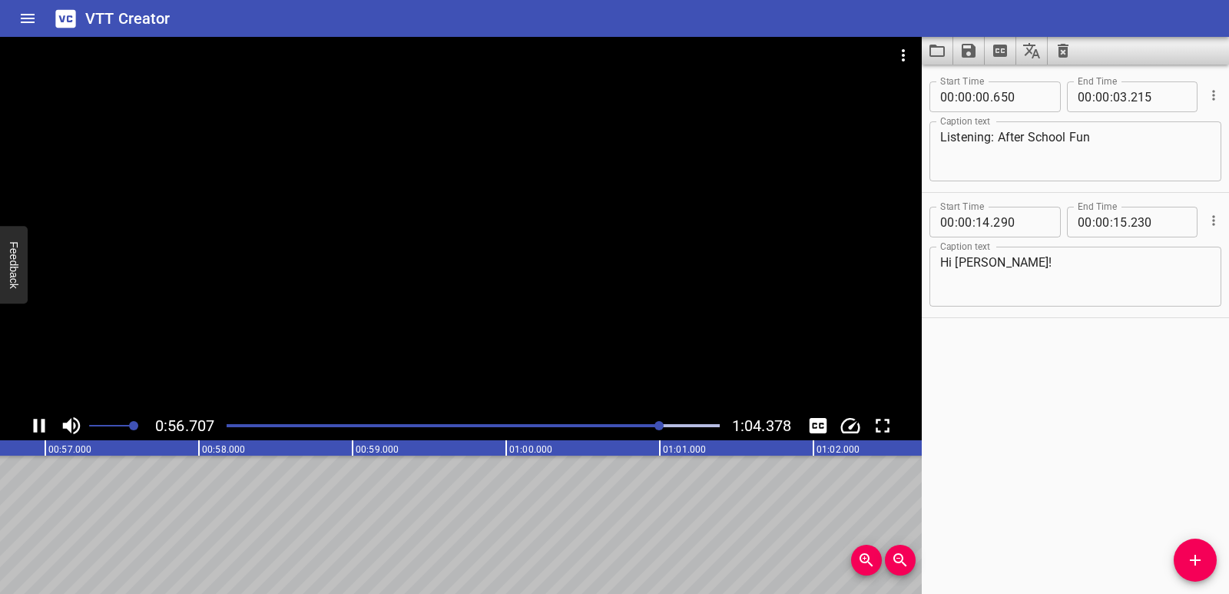
click at [230, 430] on div at bounding box center [473, 426] width 512 height 22
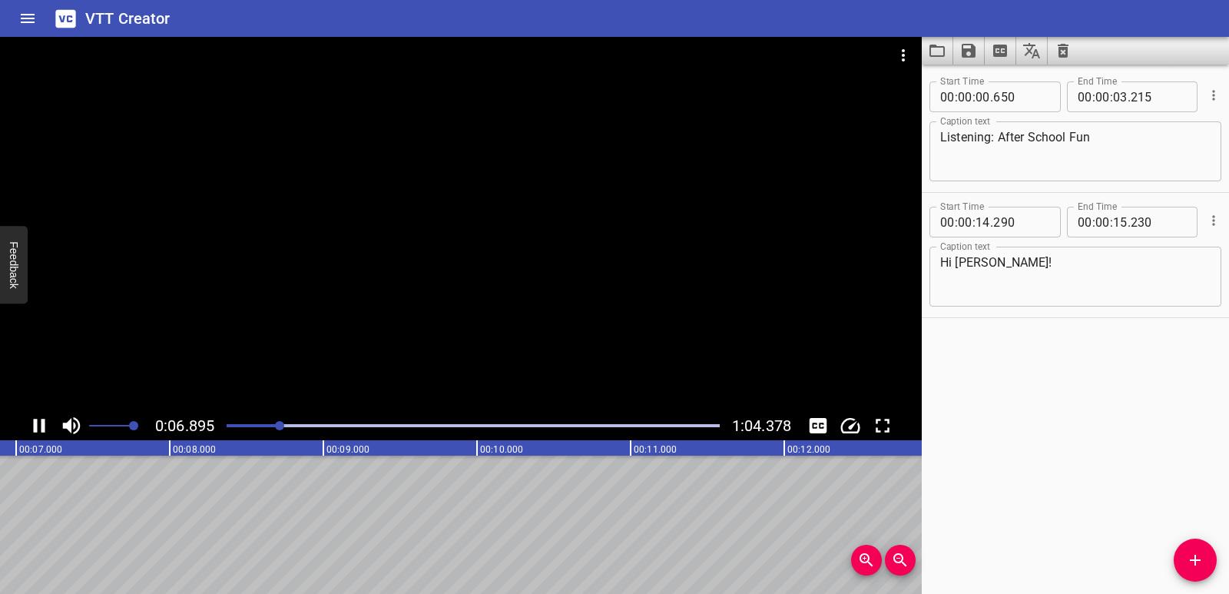
click at [293, 426] on div "Play progress" at bounding box center [473, 425] width 493 height 3
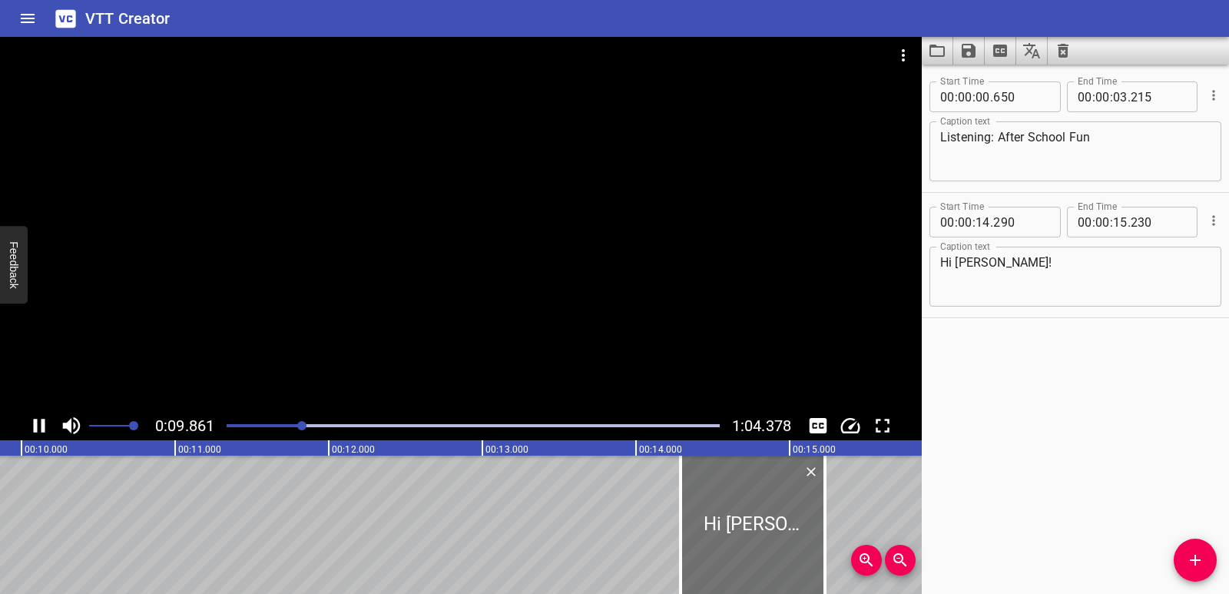
click at [37, 429] on icon "Play/Pause" at bounding box center [40, 426] width 12 height 14
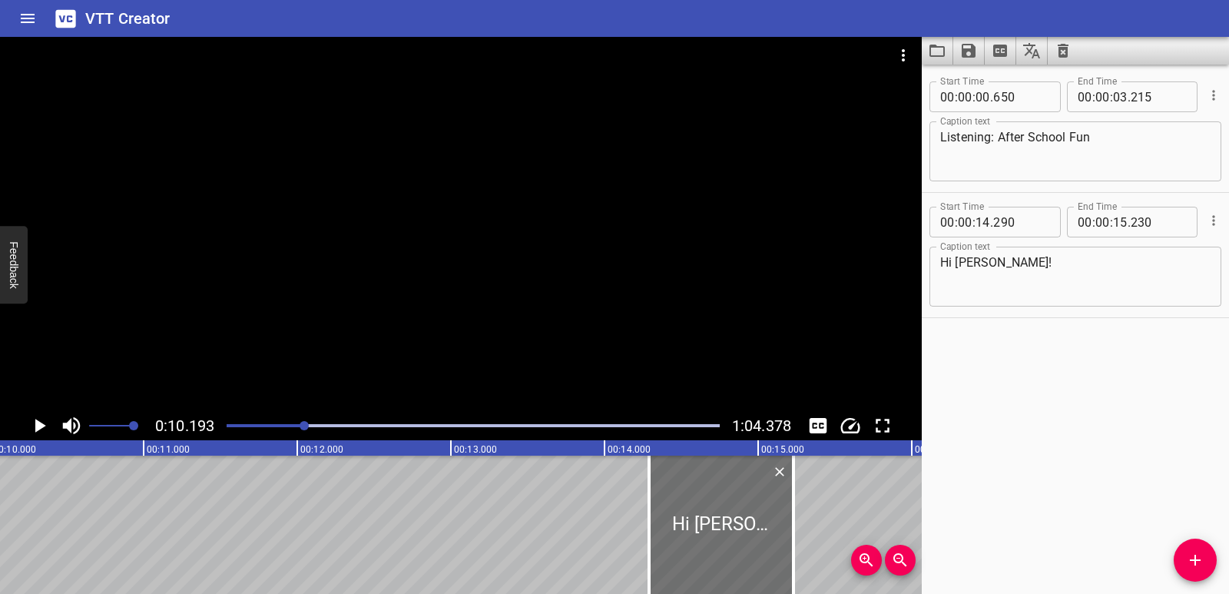
scroll to position [0, 1566]
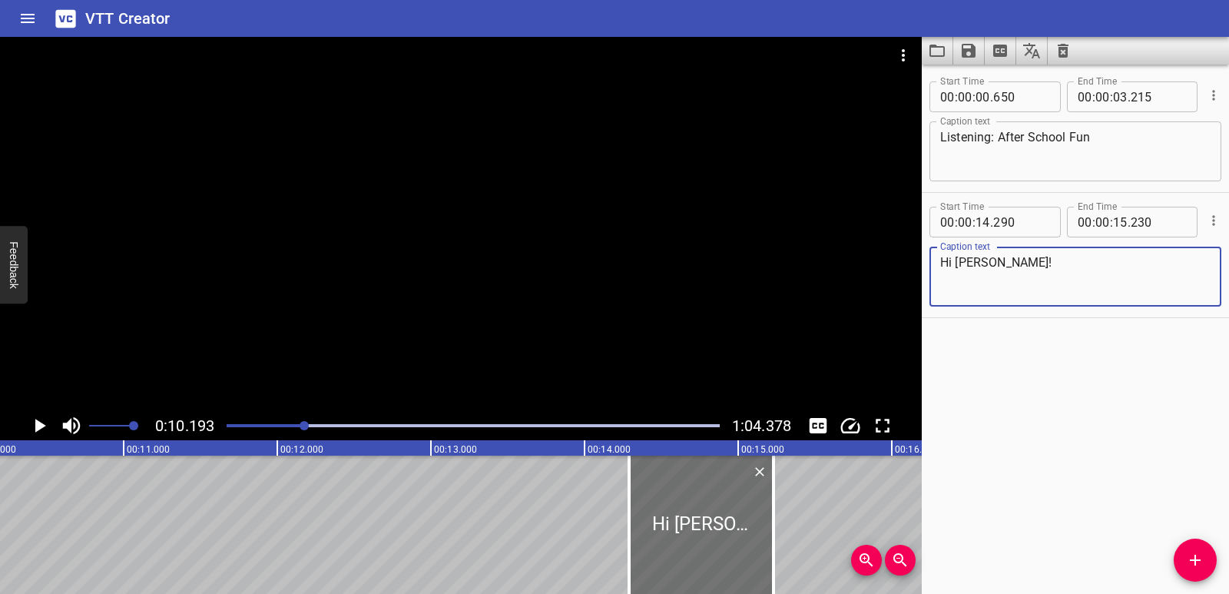
click at [1010, 273] on textarea "Hi [PERSON_NAME]!" at bounding box center [1075, 277] width 270 height 44
drag, startPoint x: 959, startPoint y: 263, endPoint x: 980, endPoint y: 262, distance: 21.5
click at [980, 262] on textarea "Hi [PERSON_NAME]!" at bounding box center [1075, 277] width 270 height 44
drag, startPoint x: 1006, startPoint y: 263, endPoint x: 911, endPoint y: 265, distance: 95.3
click at [911, 265] on main "0:10.193 1:04.378 00:00.000 00:01.000 00:02.000 00:03.000 00:04.000 00:05.000 0…" at bounding box center [614, 315] width 1229 height 557
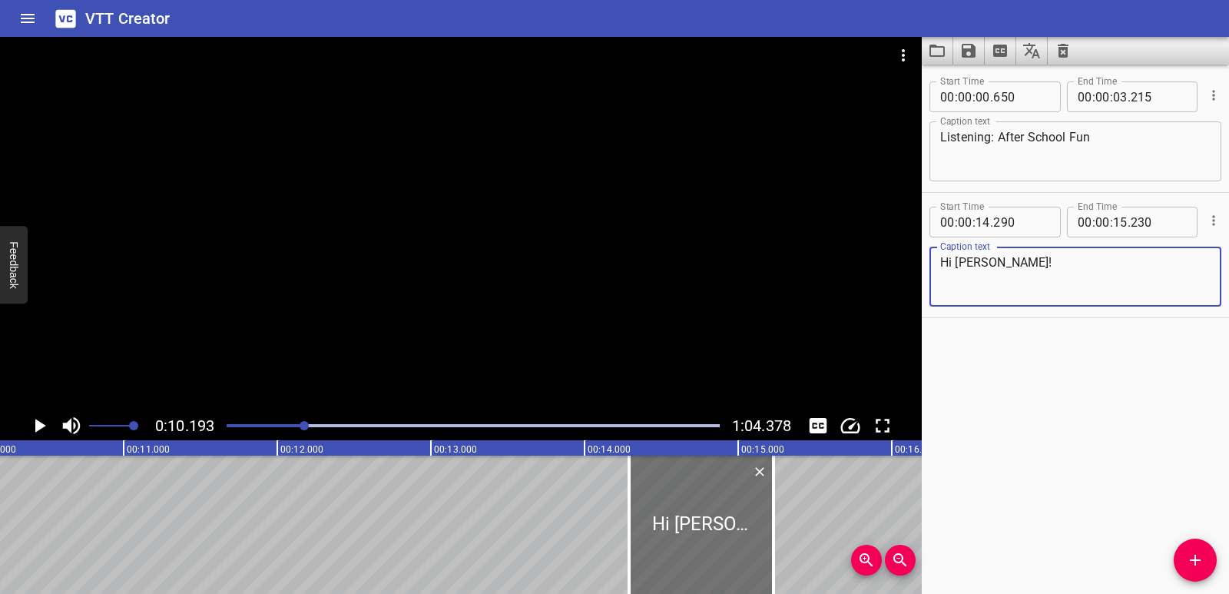
paste textarea ", [PERSON_NAME]."
click at [956, 267] on textarea "Hi, [PERSON_NAME]." at bounding box center [1075, 277] width 270 height 44
click at [953, 265] on textarea "Hi, [PERSON_NAME]." at bounding box center [1075, 277] width 270 height 44
click at [997, 270] on textarea "Hi [PERSON_NAME]." at bounding box center [1075, 277] width 270 height 44
click at [1028, 267] on textarea "Hi [PERSON_NAME]!" at bounding box center [1075, 277] width 270 height 44
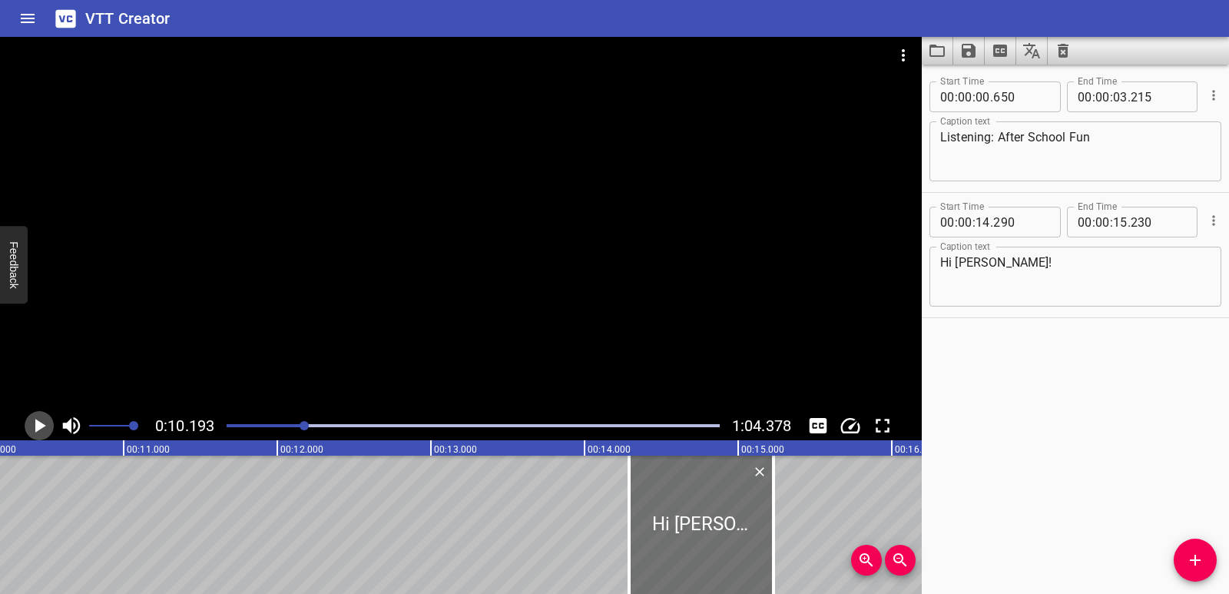
click at [47, 425] on icon "Play/Pause" at bounding box center [39, 425] width 23 height 23
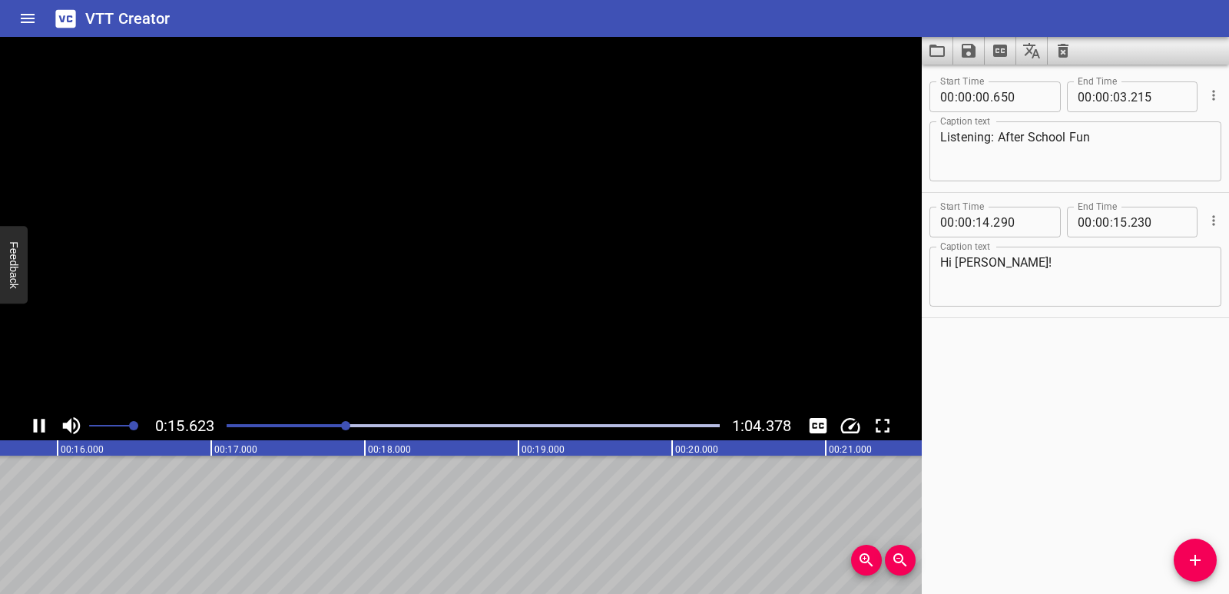
click at [45, 426] on icon "Play/Pause" at bounding box center [40, 426] width 12 height 14
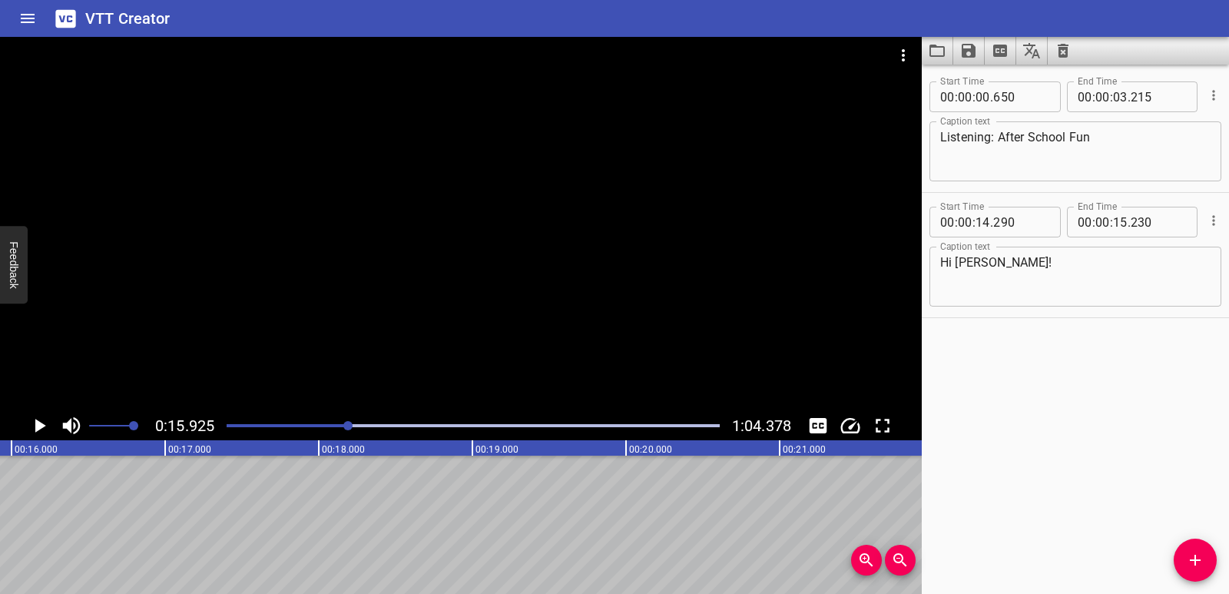
click at [1190, 551] on button "Add Cue" at bounding box center [1195, 560] width 43 height 43
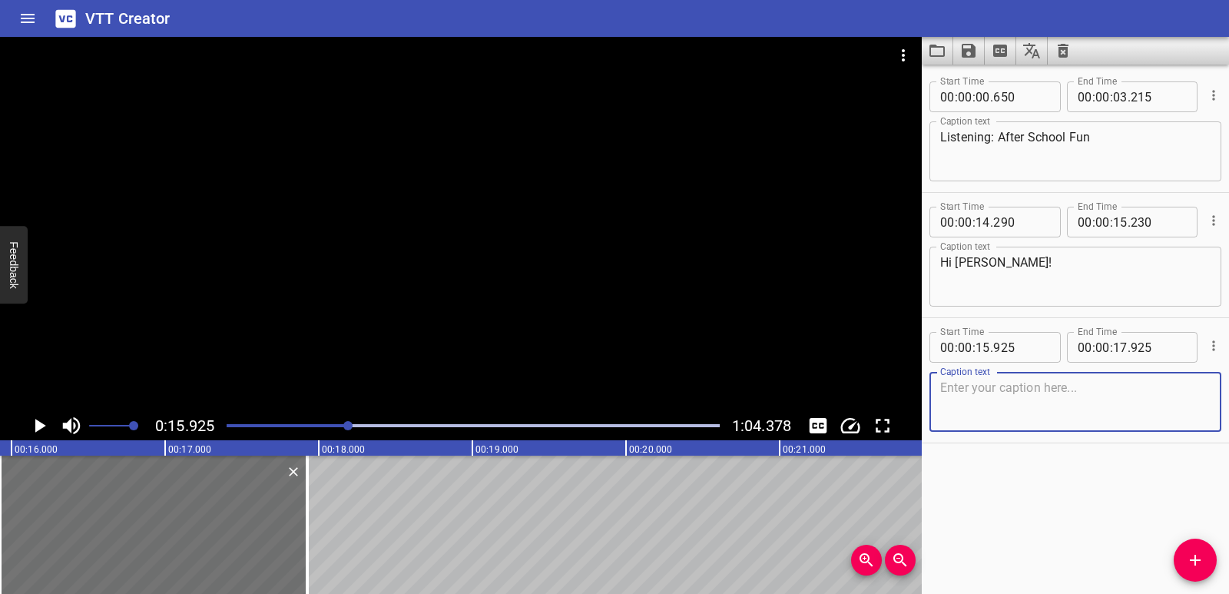
click at [999, 399] on textarea at bounding box center [1075, 402] width 270 height 44
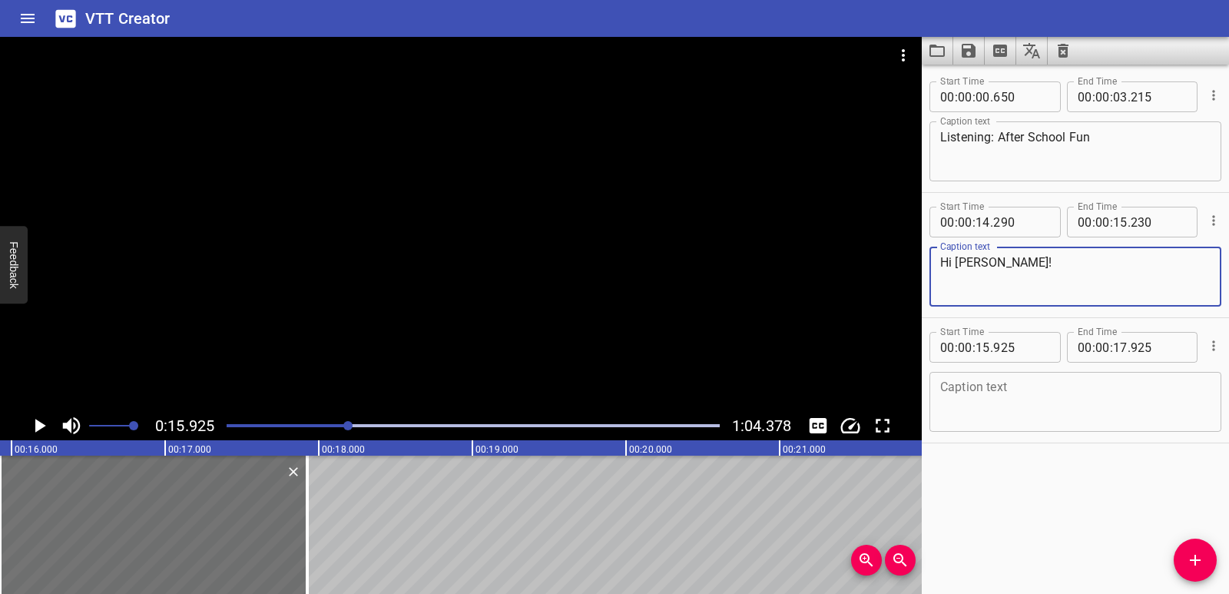
drag, startPoint x: 999, startPoint y: 267, endPoint x: 940, endPoint y: 265, distance: 59.9
click at [940, 265] on div "Hi [PERSON_NAME]! Caption text" at bounding box center [1076, 277] width 292 height 60
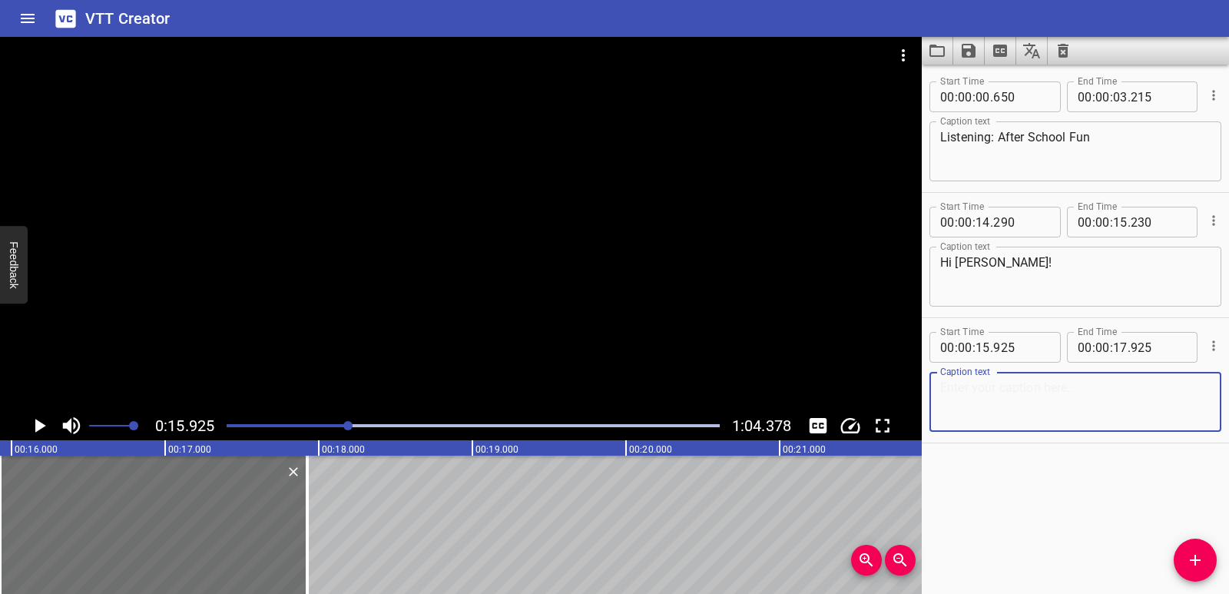
click at [977, 403] on textarea at bounding box center [1075, 402] width 270 height 44
paste textarea "Hi [PERSON_NAME]!"
click at [962, 389] on textarea "Hi [PERSON_NAME]!" at bounding box center [1075, 402] width 270 height 44
paste textarea "[PERSON_NAME]"
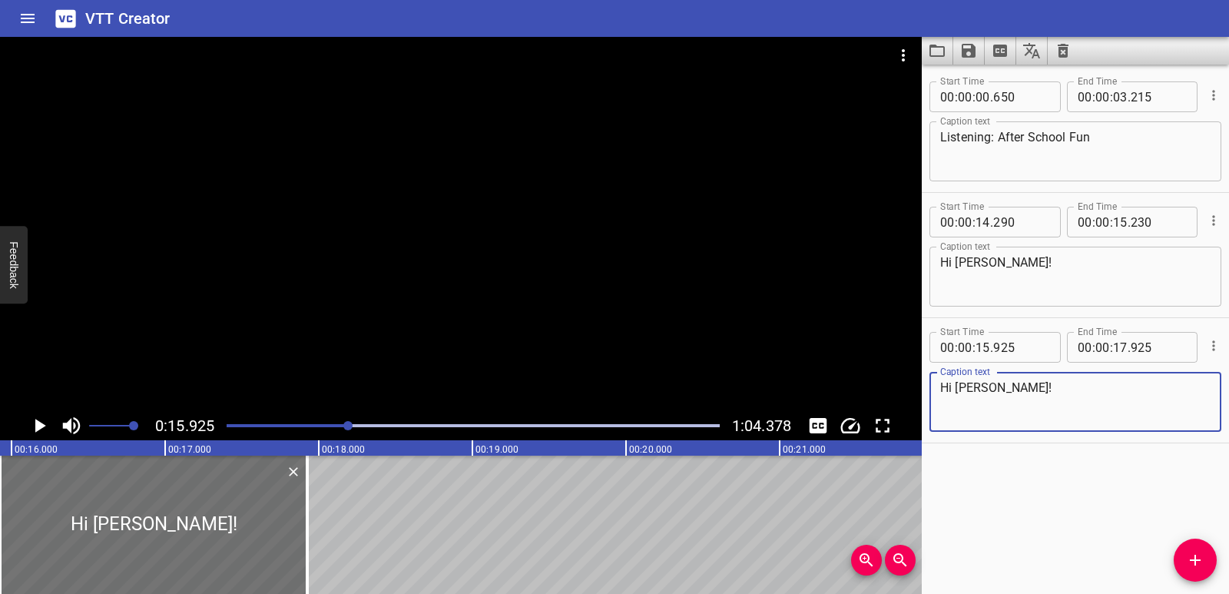
click at [38, 427] on icon "Play/Pause" at bounding box center [40, 426] width 11 height 14
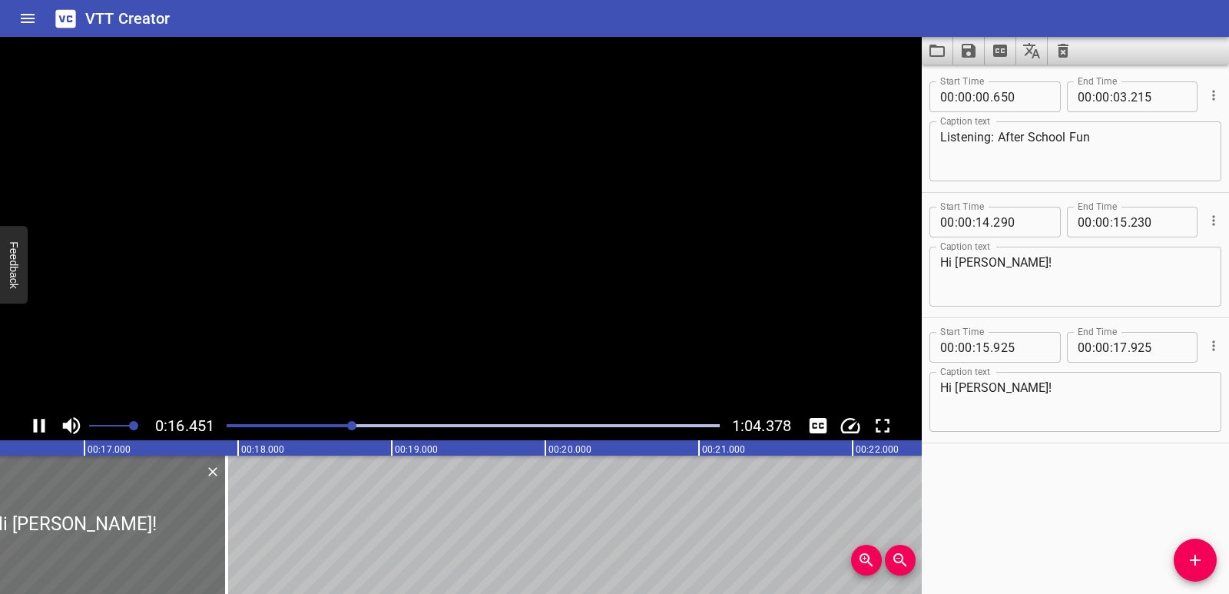
click at [38, 427] on icon "Play/Pause" at bounding box center [39, 425] width 23 height 23
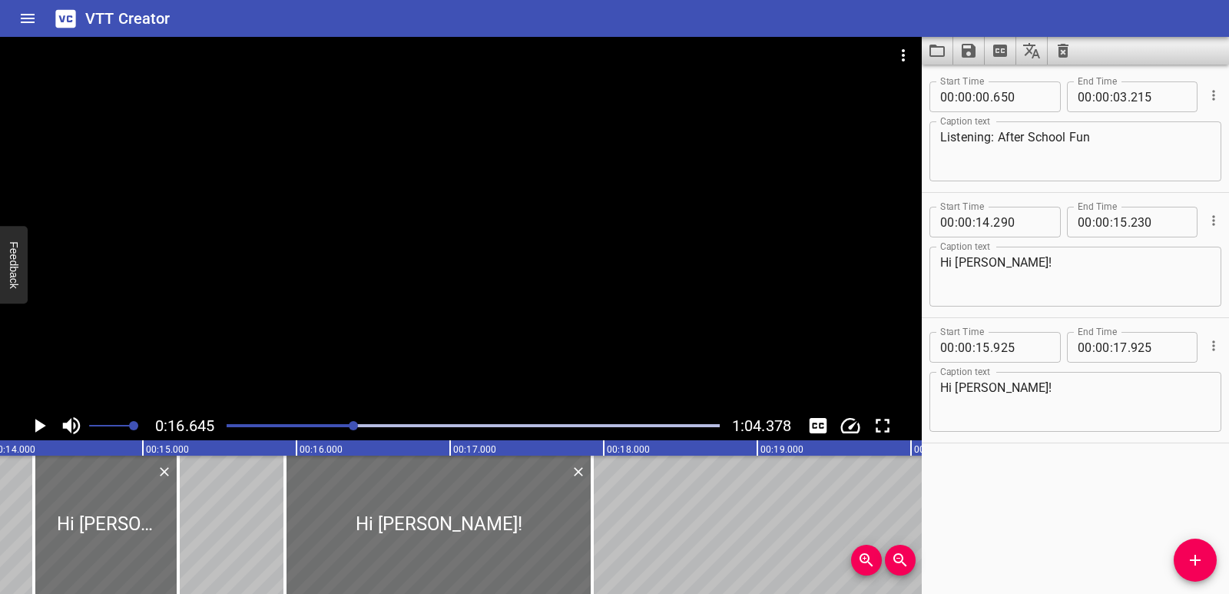
scroll to position [0, 2083]
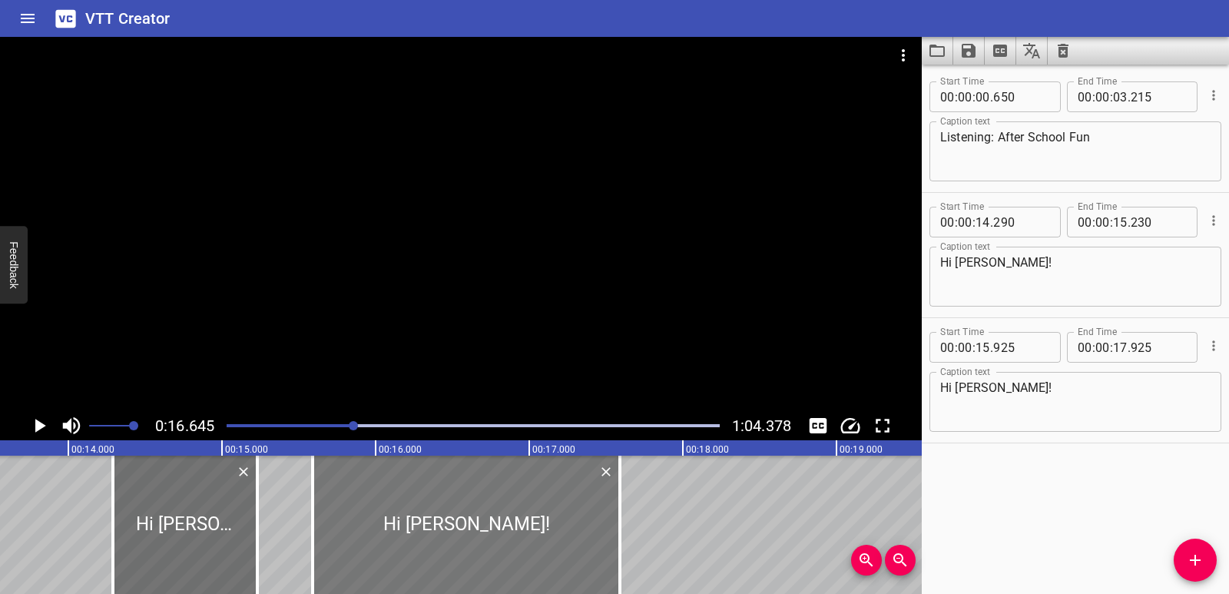
drag, startPoint x: 481, startPoint y: 525, endPoint x: 429, endPoint y: 529, distance: 51.6
click at [429, 529] on div at bounding box center [466, 525] width 307 height 138
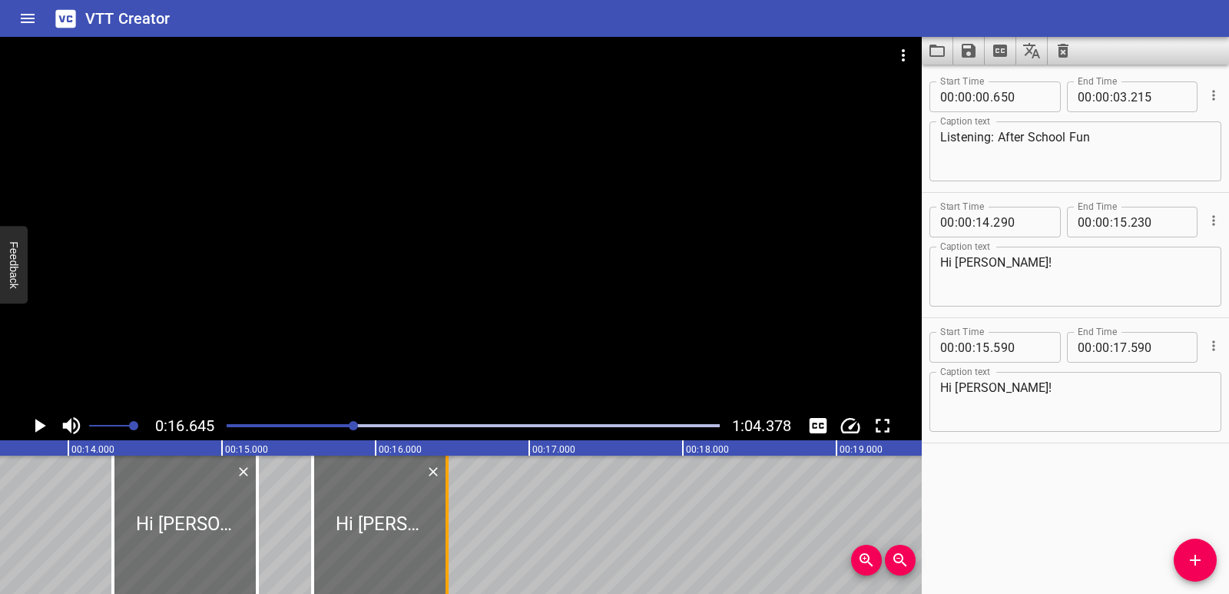
drag, startPoint x: 619, startPoint y: 519, endPoint x: 446, endPoint y: 525, distance: 173.0
click at [446, 525] on div at bounding box center [447, 525] width 3 height 138
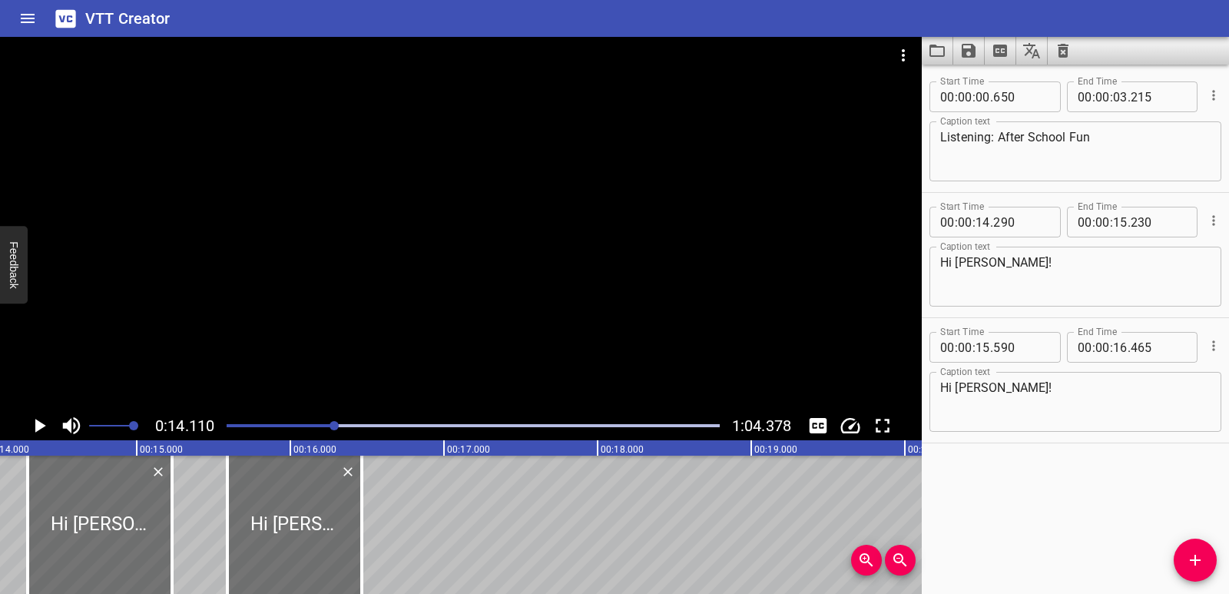
click at [34, 427] on icon "Play/Pause" at bounding box center [39, 425] width 23 height 23
click at [34, 427] on icon "Play/Pause" at bounding box center [40, 426] width 12 height 14
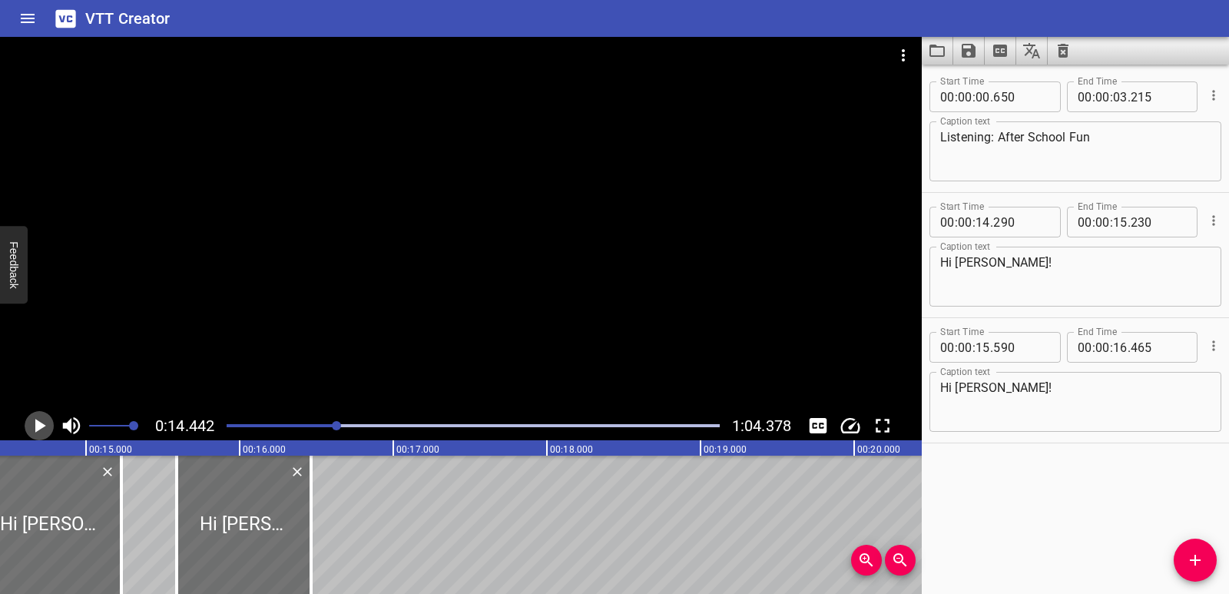
click at [31, 423] on icon "Play/Pause" at bounding box center [39, 425] width 23 height 23
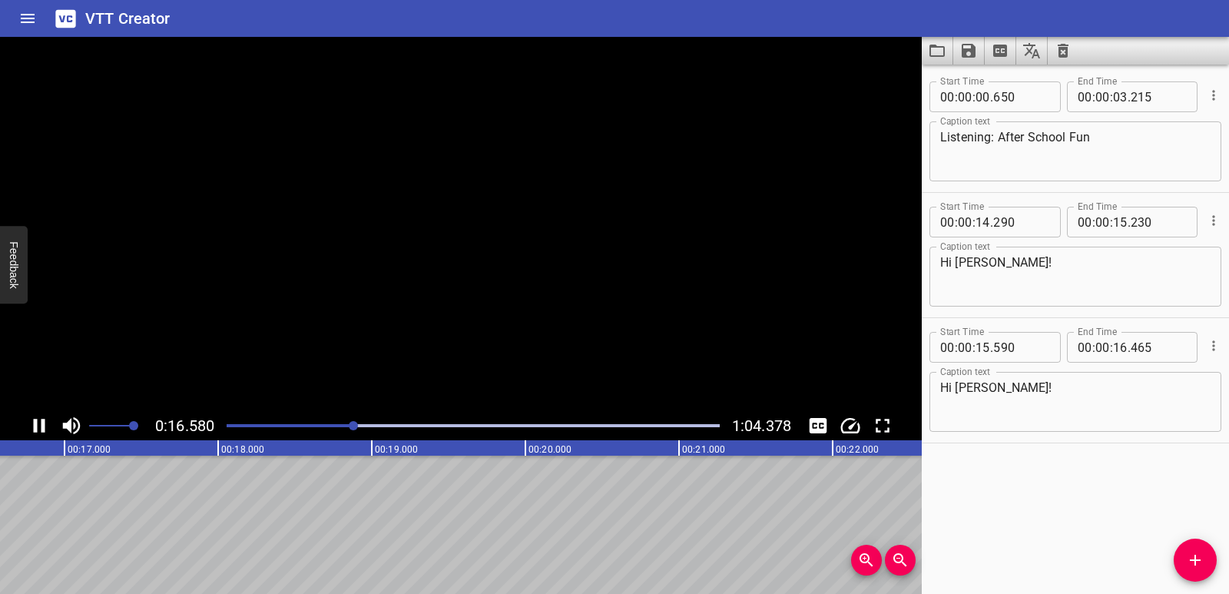
click at [31, 423] on icon "Play/Pause" at bounding box center [39, 425] width 23 height 23
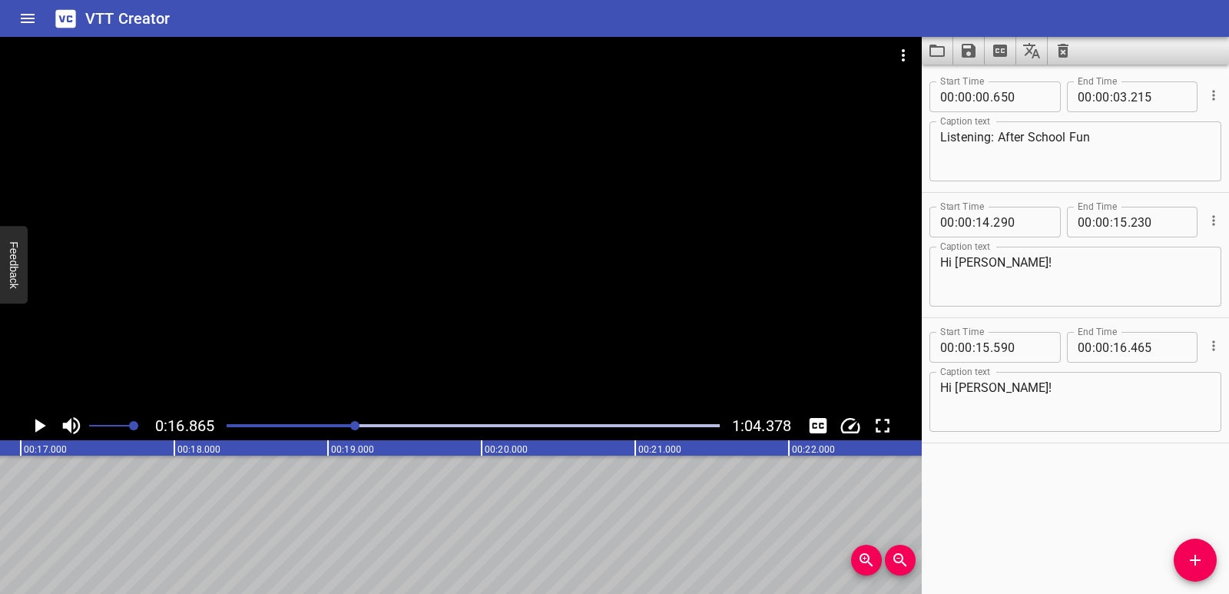
click at [1006, 392] on textarea "Hi [PERSON_NAME]!" at bounding box center [1075, 402] width 270 height 44
click at [31, 418] on icon "Play/Pause" at bounding box center [39, 425] width 23 height 23
click at [38, 426] on icon "Play/Pause" at bounding box center [39, 425] width 23 height 23
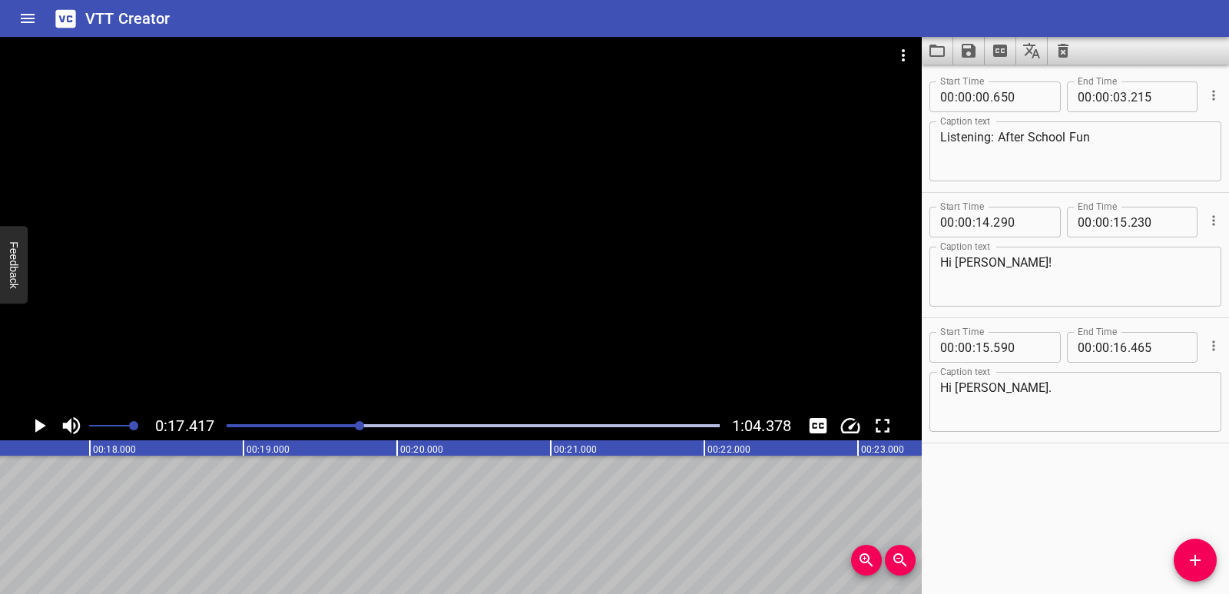
click at [1180, 552] on span "Add Cue" at bounding box center [1195, 560] width 43 height 18
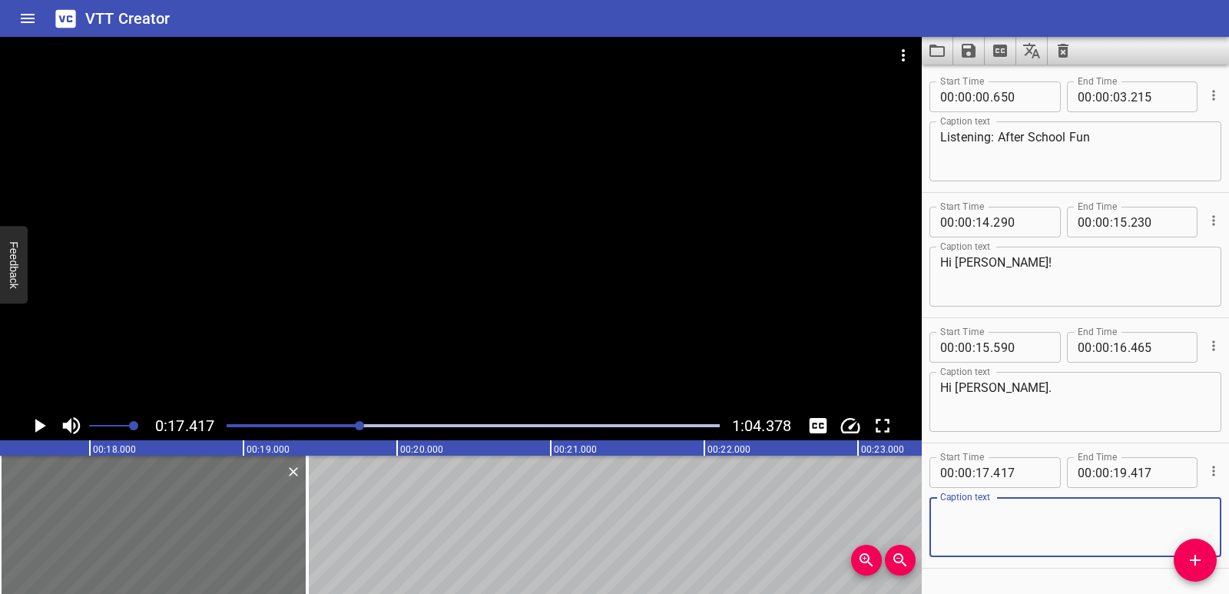
click at [984, 527] on textarea at bounding box center [1075, 528] width 270 height 44
paste textarea "What do you like to do after school, [PERSON_NAME]?"
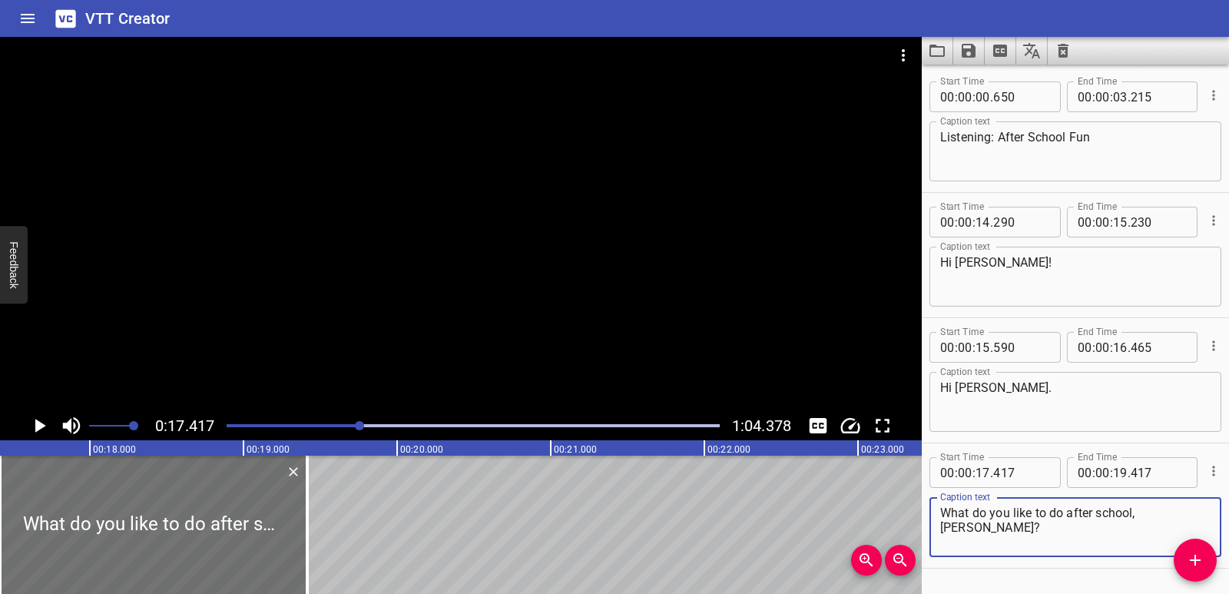
drag, startPoint x: 1132, startPoint y: 515, endPoint x: 1165, endPoint y: 513, distance: 32.3
click at [1165, 513] on textarea "What do you like to do after school, [PERSON_NAME]?" at bounding box center [1075, 528] width 270 height 44
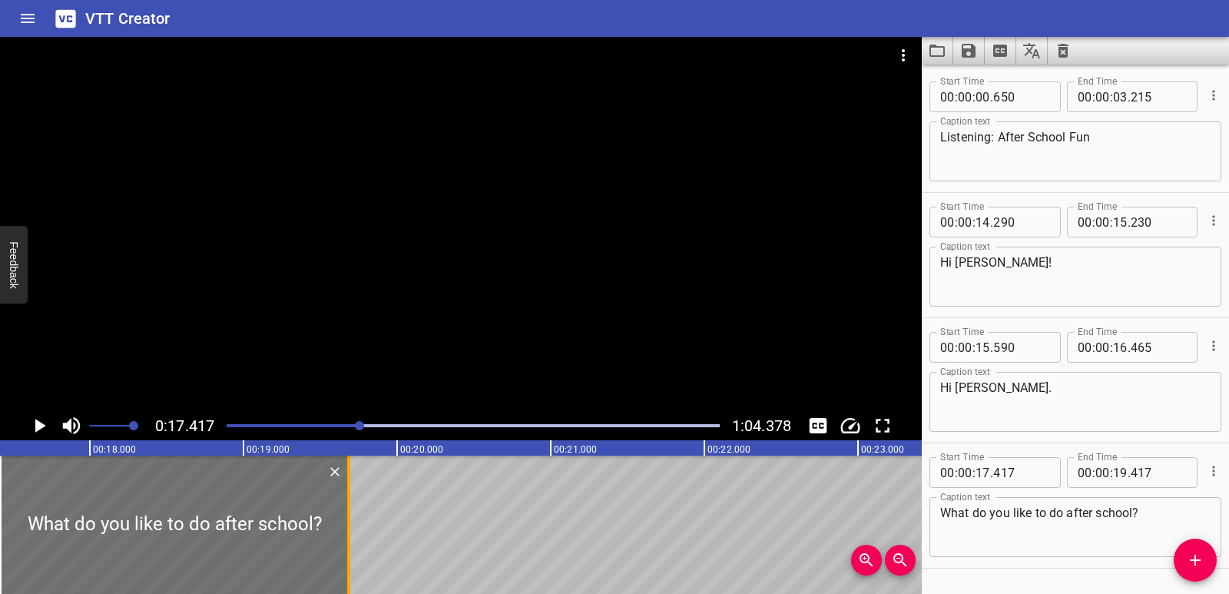
drag, startPoint x: 311, startPoint y: 528, endPoint x: 350, endPoint y: 522, distance: 38.9
click at [350, 522] on div at bounding box center [348, 525] width 3 height 138
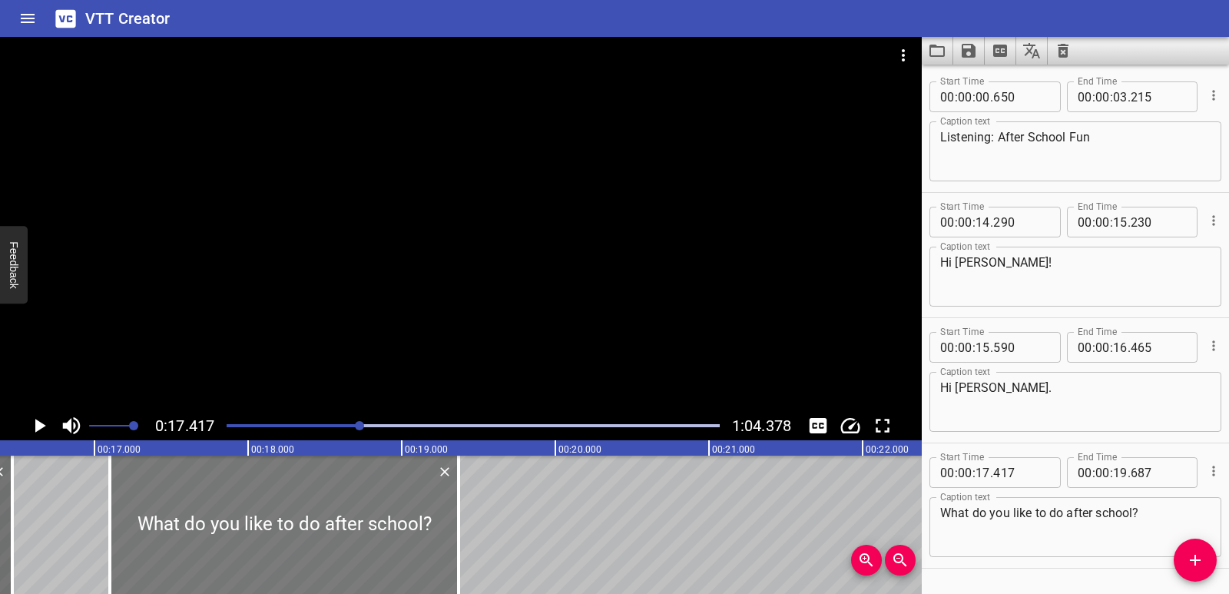
drag, startPoint x: 337, startPoint y: 529, endPoint x: 289, endPoint y: 534, distance: 48.7
click at [289, 534] on div at bounding box center [284, 525] width 349 height 138
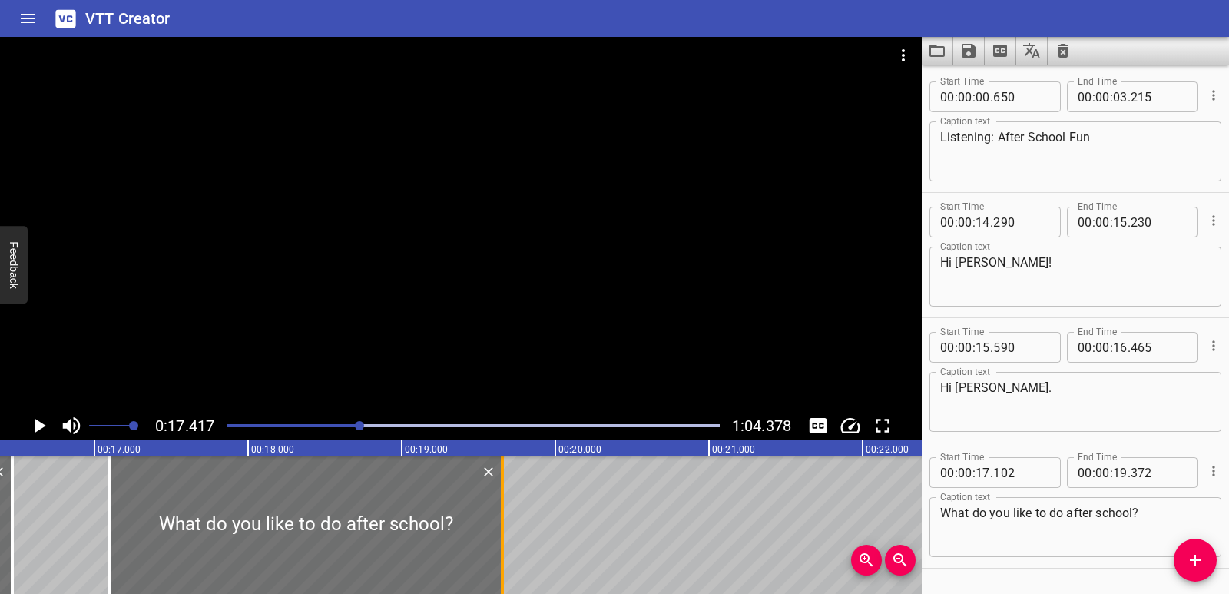
drag, startPoint x: 453, startPoint y: 521, endPoint x: 497, endPoint y: 511, distance: 44.9
click at [497, 511] on div at bounding box center [502, 525] width 15 height 138
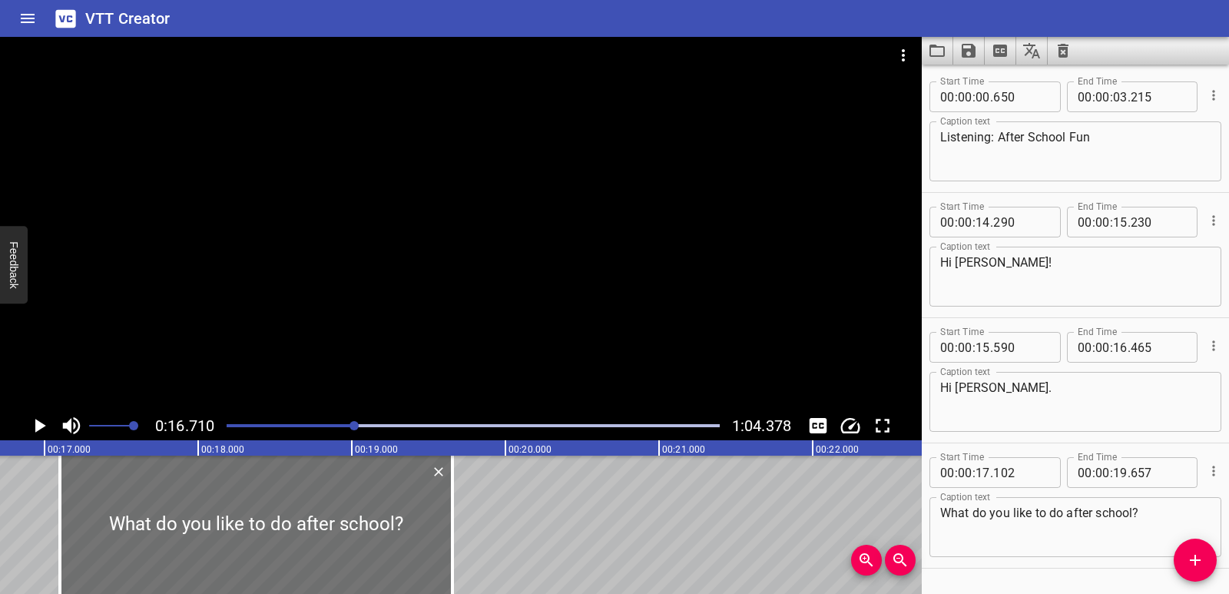
click at [31, 416] on icon "Play/Pause" at bounding box center [39, 425] width 23 height 23
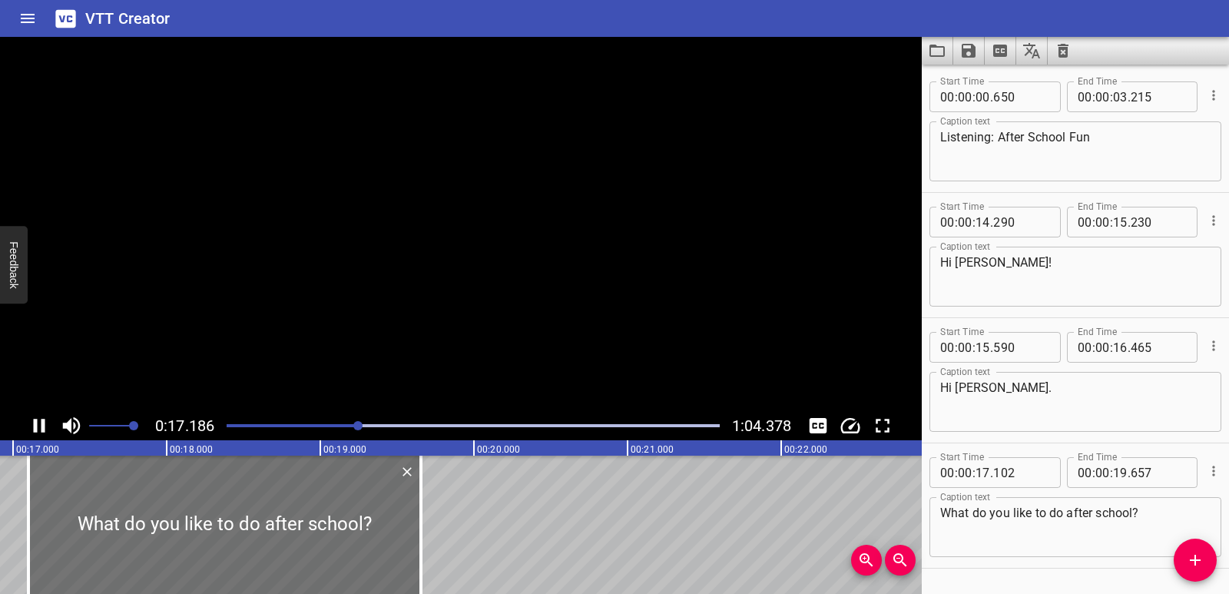
scroll to position [44, 0]
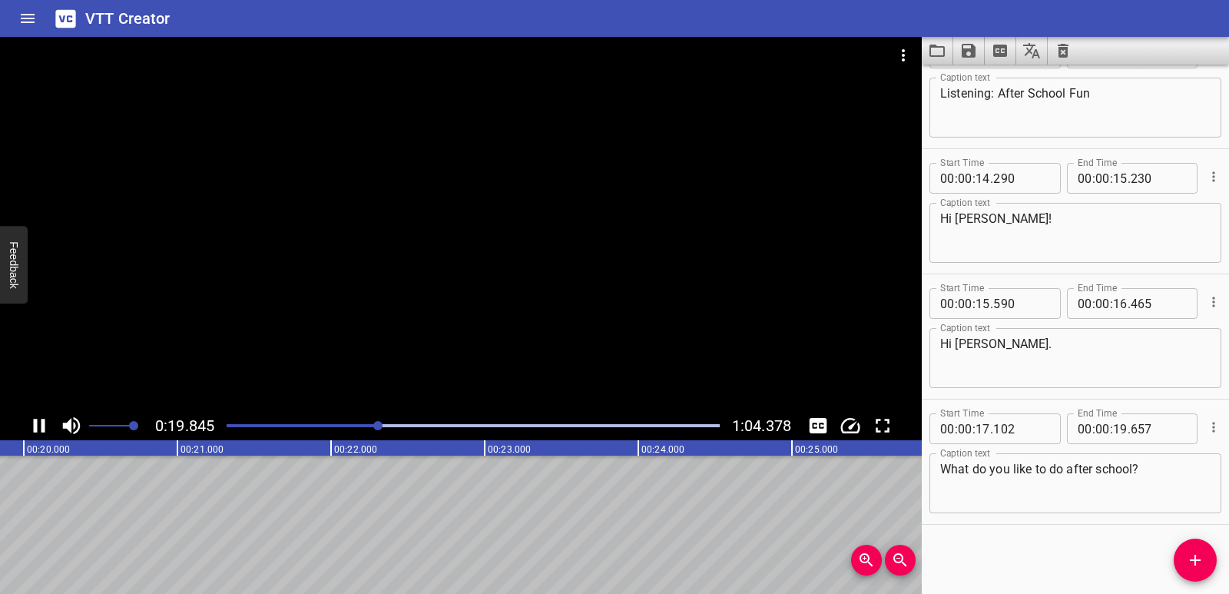
click at [32, 416] on icon "Play/Pause" at bounding box center [39, 425] width 23 height 23
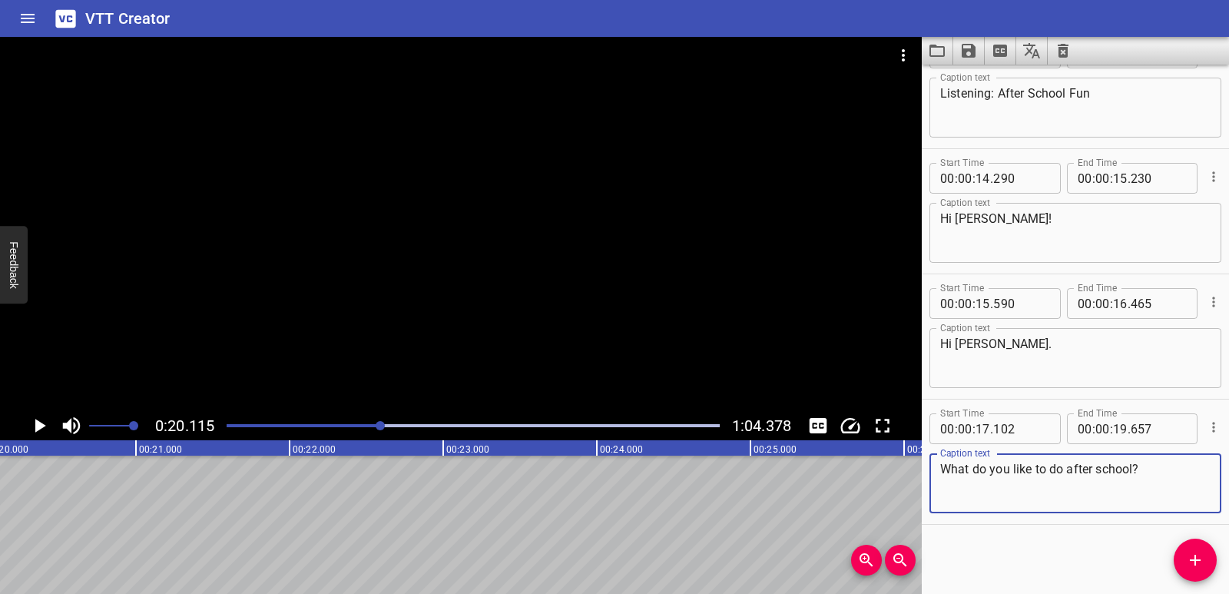
click at [1133, 468] on textarea "What do you like to do after school?" at bounding box center [1075, 484] width 270 height 44
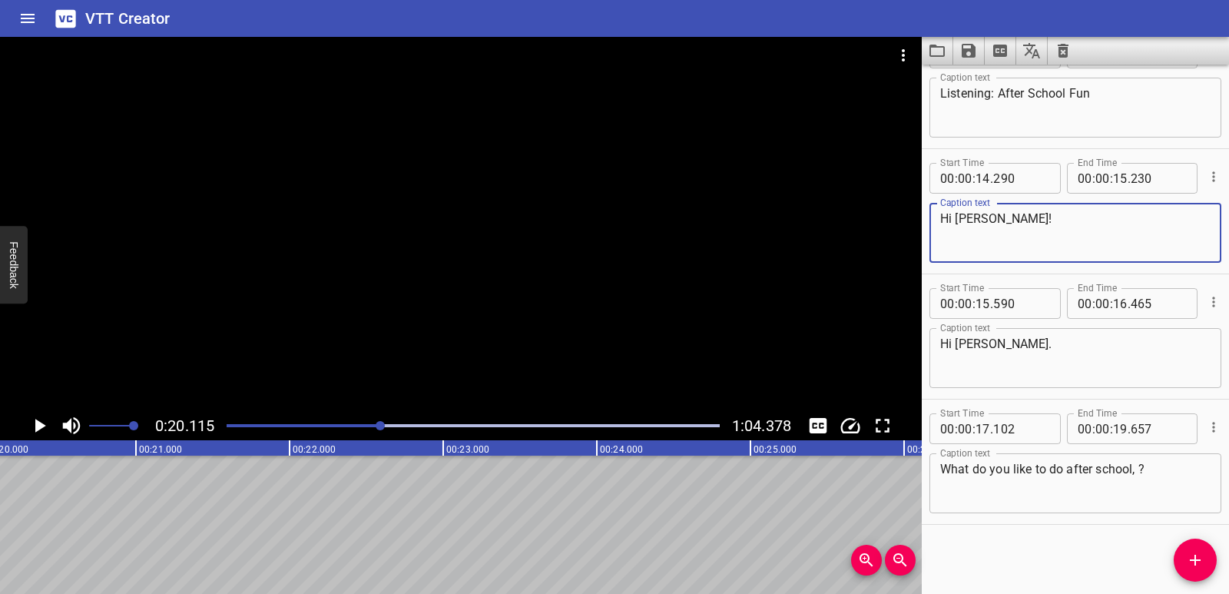
drag, startPoint x: 954, startPoint y: 218, endPoint x: 980, endPoint y: 218, distance: 25.4
click at [980, 218] on textarea "Hi [PERSON_NAME]!" at bounding box center [1075, 233] width 270 height 44
click at [1141, 471] on textarea "What do you like to do after school, ?" at bounding box center [1075, 484] width 270 height 44
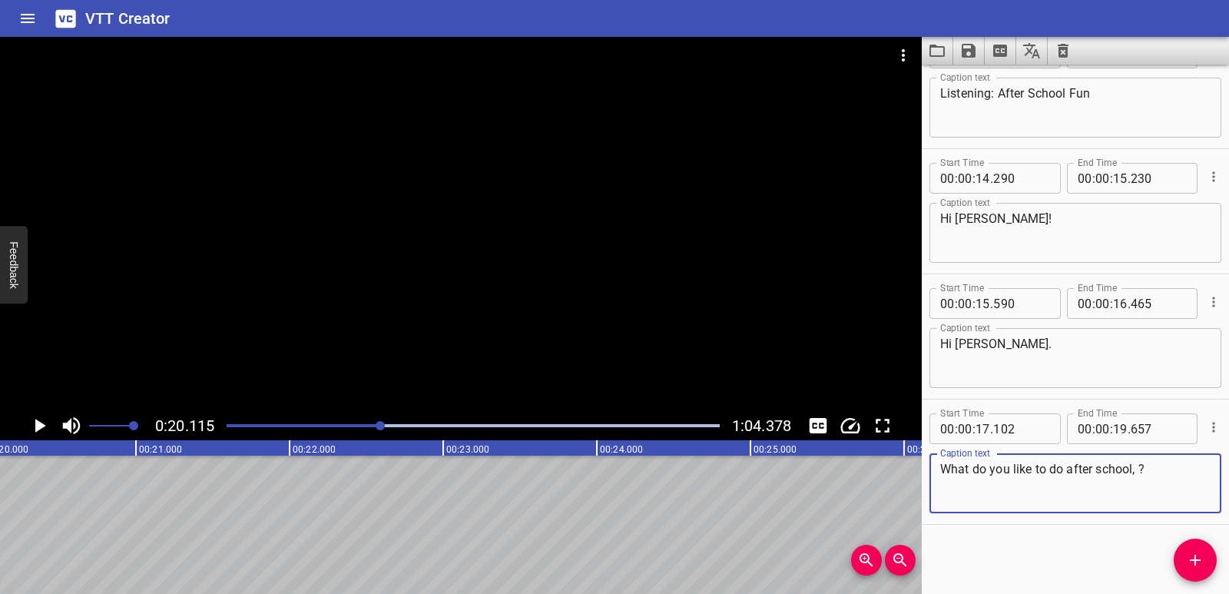
paste textarea "[PERSON_NAME]"
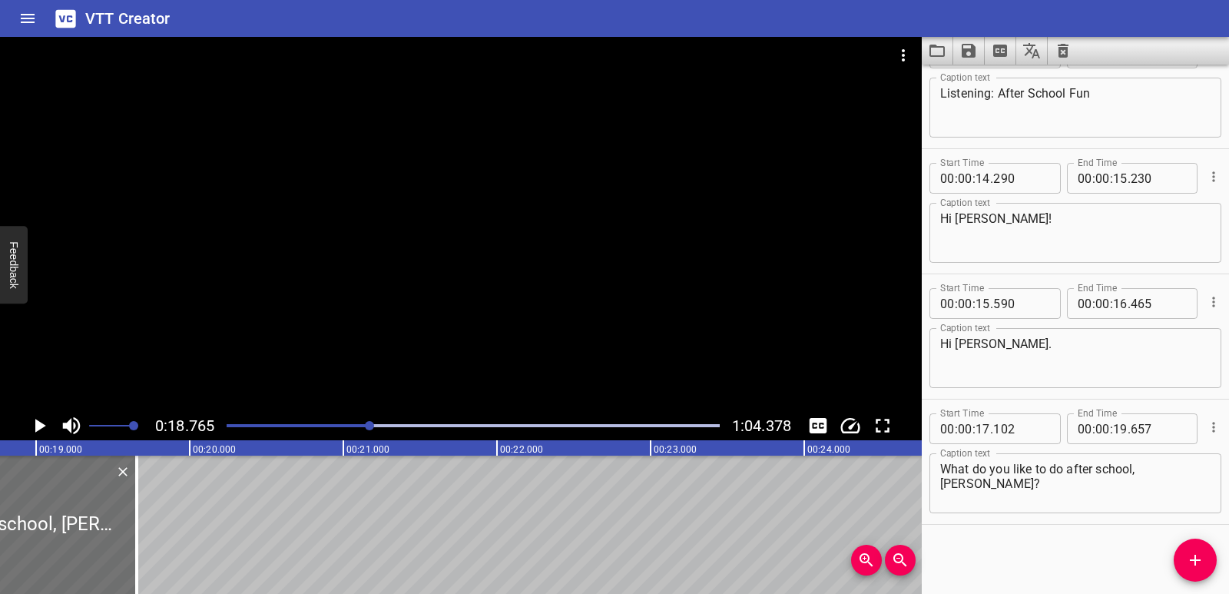
click at [43, 420] on icon "Play/Pause" at bounding box center [39, 425] width 23 height 23
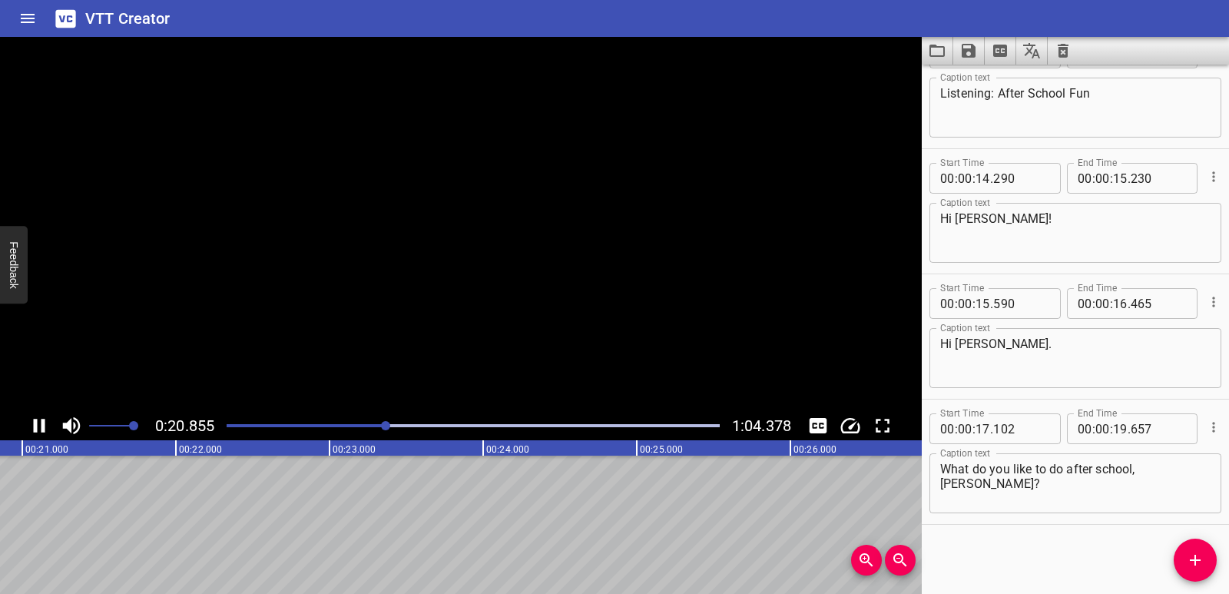
click at [43, 420] on icon "Play/Pause" at bounding box center [40, 426] width 12 height 14
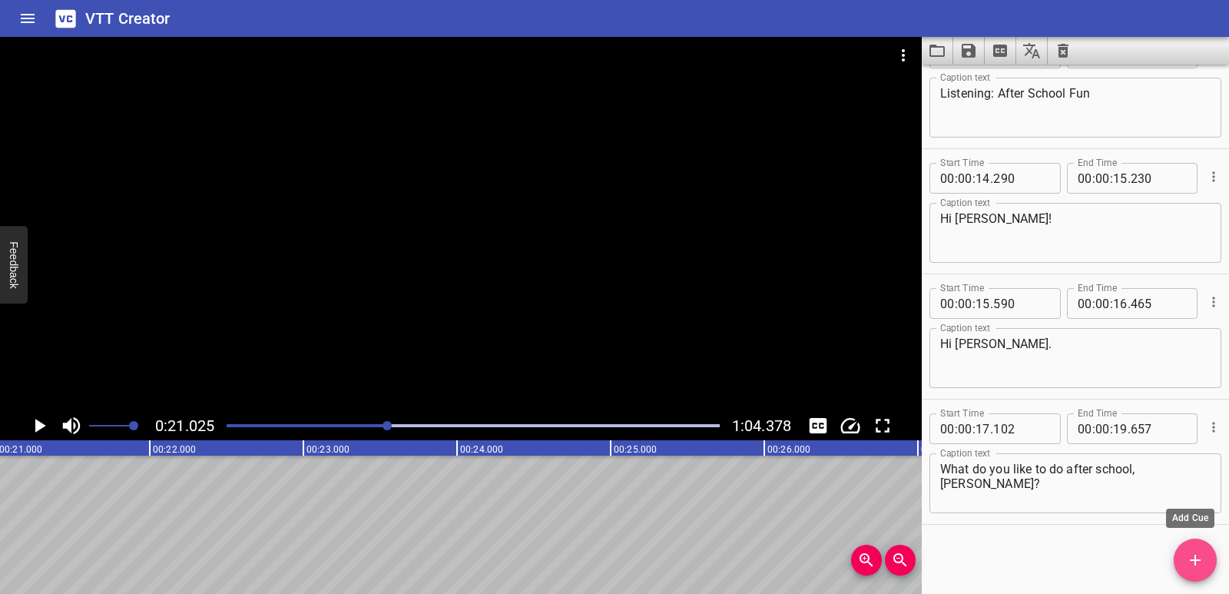
click at [1212, 559] on span "Add Cue" at bounding box center [1195, 560] width 43 height 18
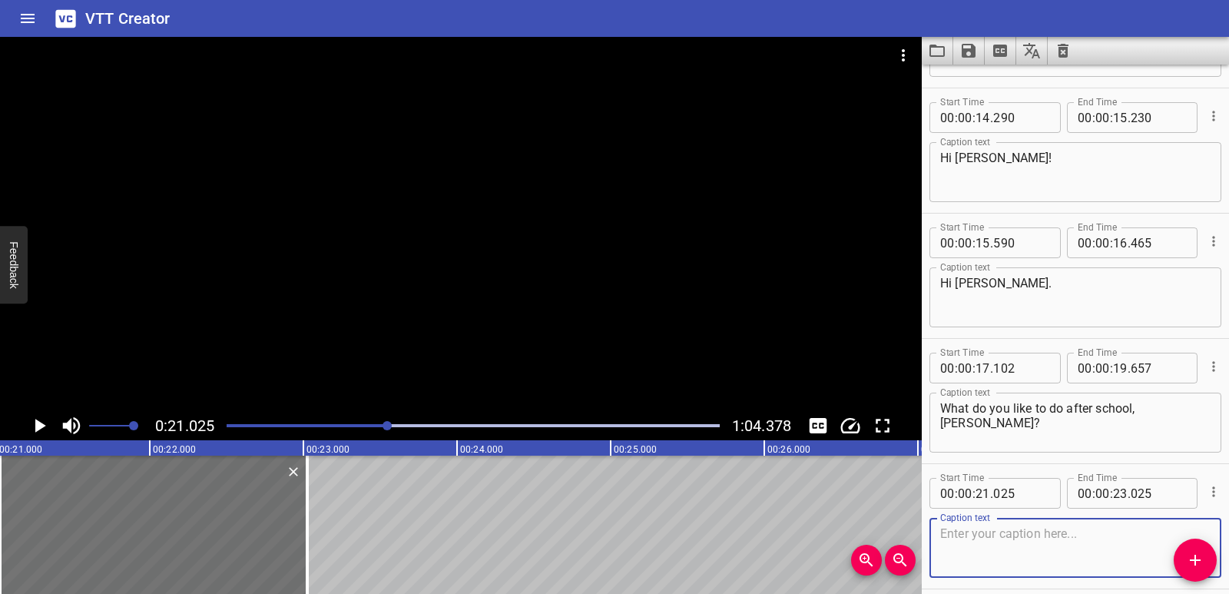
scroll to position [169, 0]
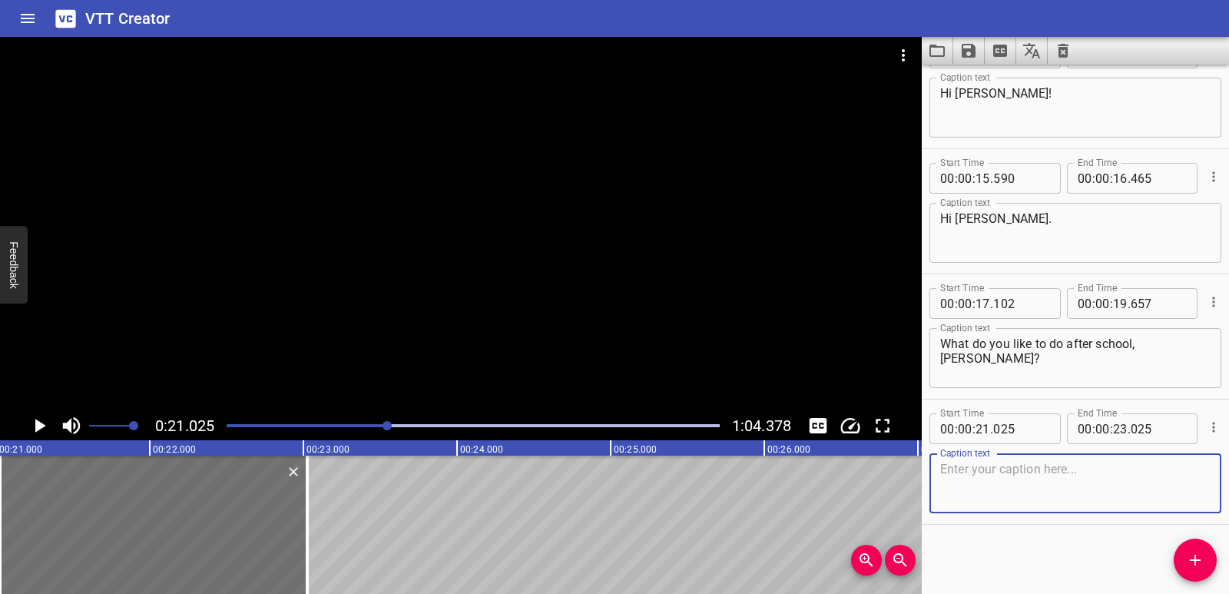
click at [990, 488] on textarea at bounding box center [1075, 484] width 270 height 44
paste textarea "I like to read books. And you?"
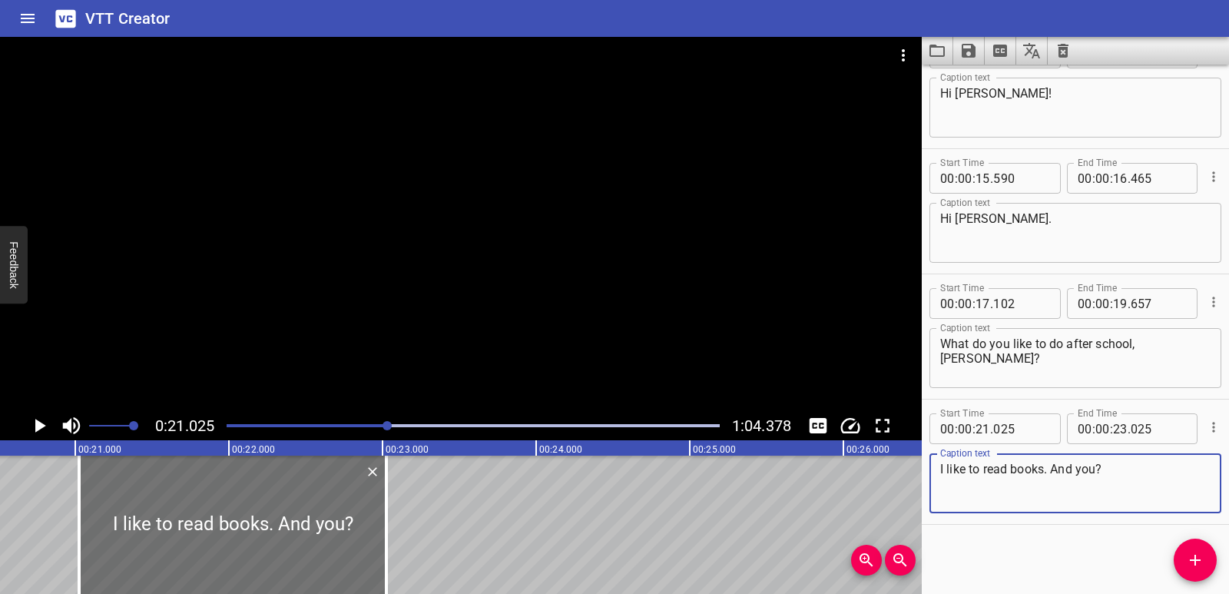
scroll to position [0, 3057]
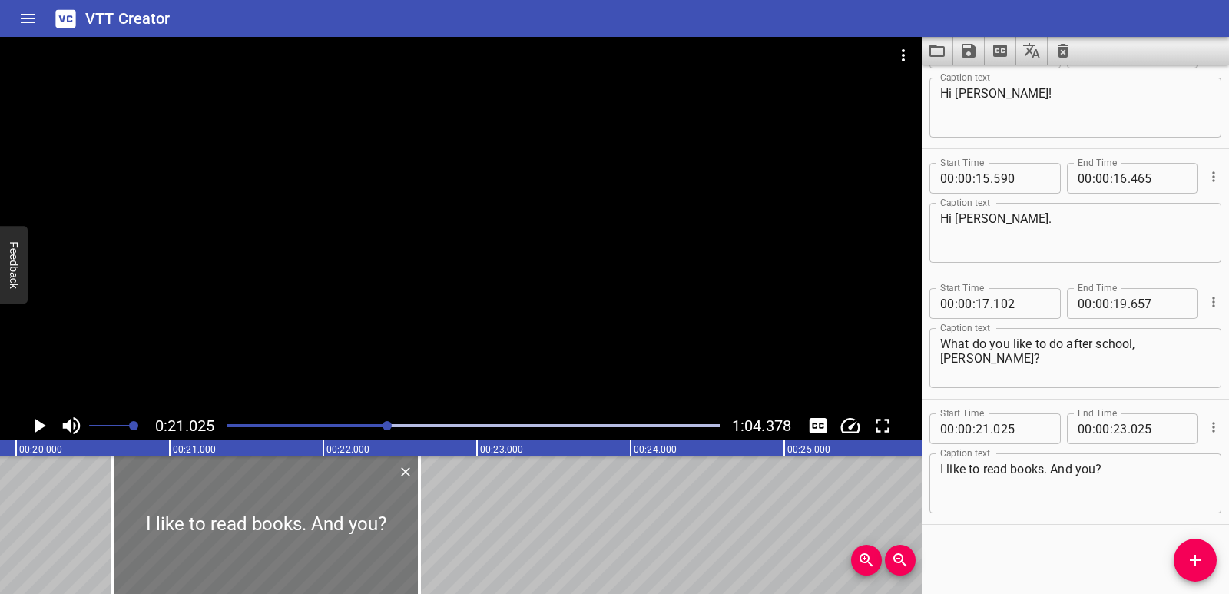
drag, startPoint x: 341, startPoint y: 509, endPoint x: 286, endPoint y: 513, distance: 55.4
click at [286, 513] on div at bounding box center [265, 525] width 307 height 138
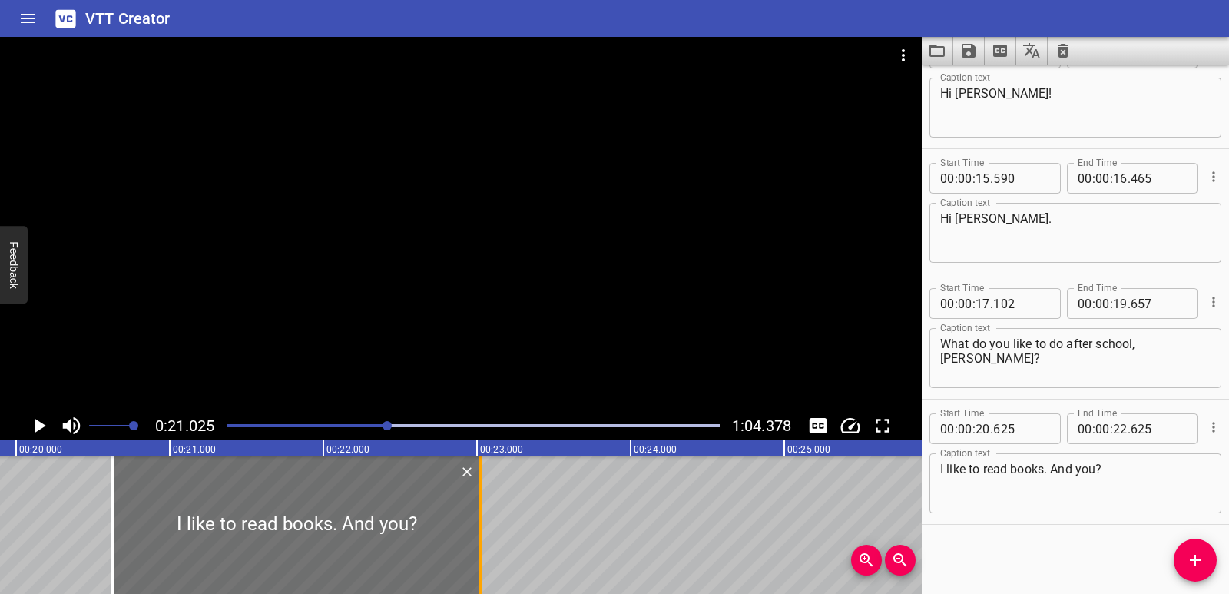
drag, startPoint x: 432, startPoint y: 508, endPoint x: 476, endPoint y: 500, distance: 45.2
click at [479, 500] on div at bounding box center [480, 525] width 15 height 138
click at [30, 418] on icon "Play/Pause" at bounding box center [39, 425] width 23 height 23
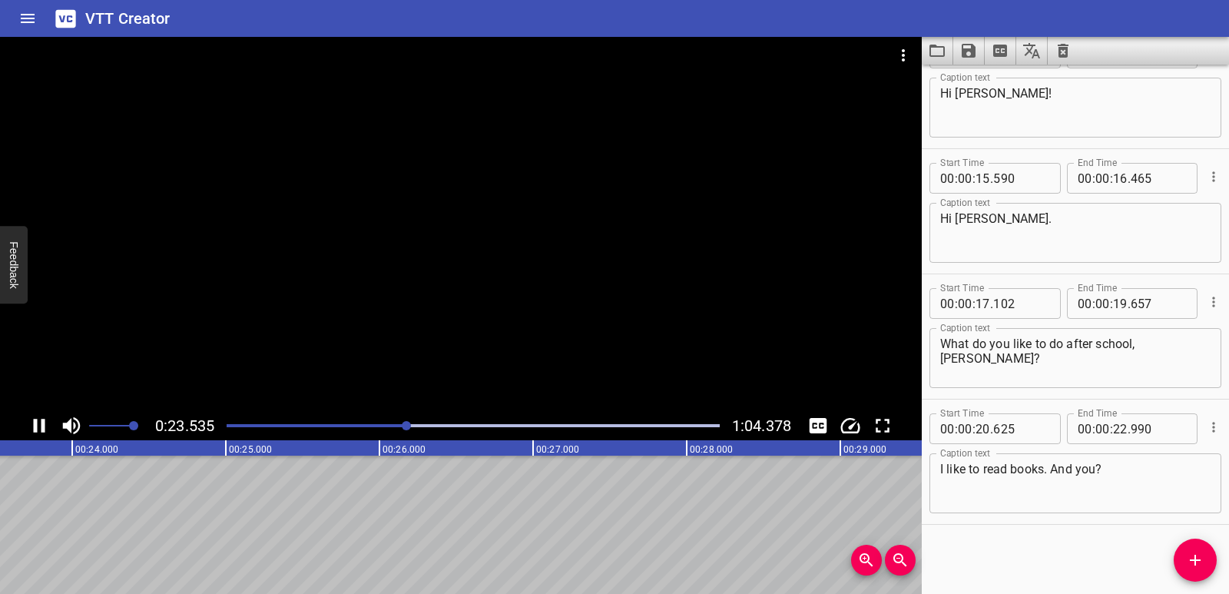
click at [38, 422] on icon "Play/Pause" at bounding box center [39, 425] width 23 height 23
click at [1187, 564] on icon "Add Cue" at bounding box center [1195, 560] width 18 height 18
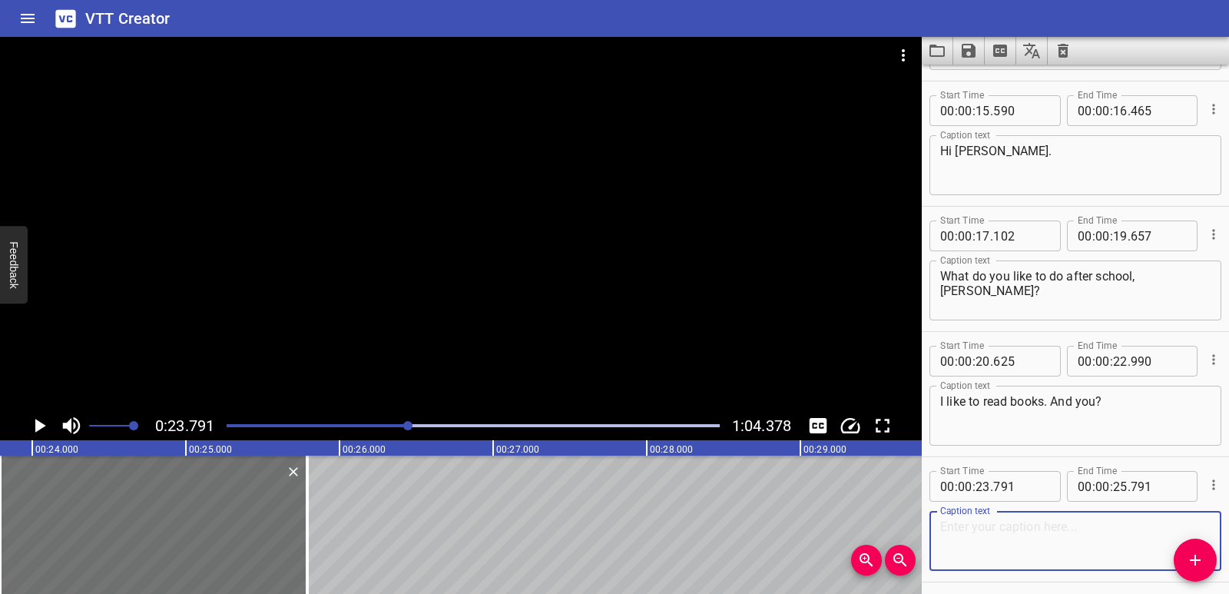
scroll to position [294, 0]
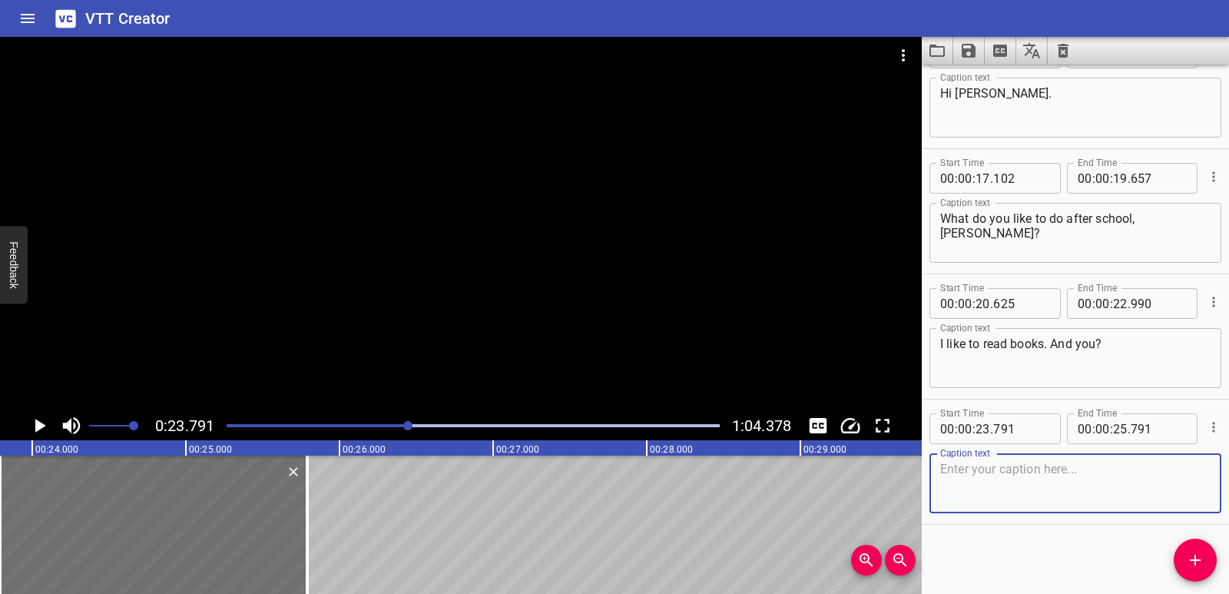
paste textarea "I like to"
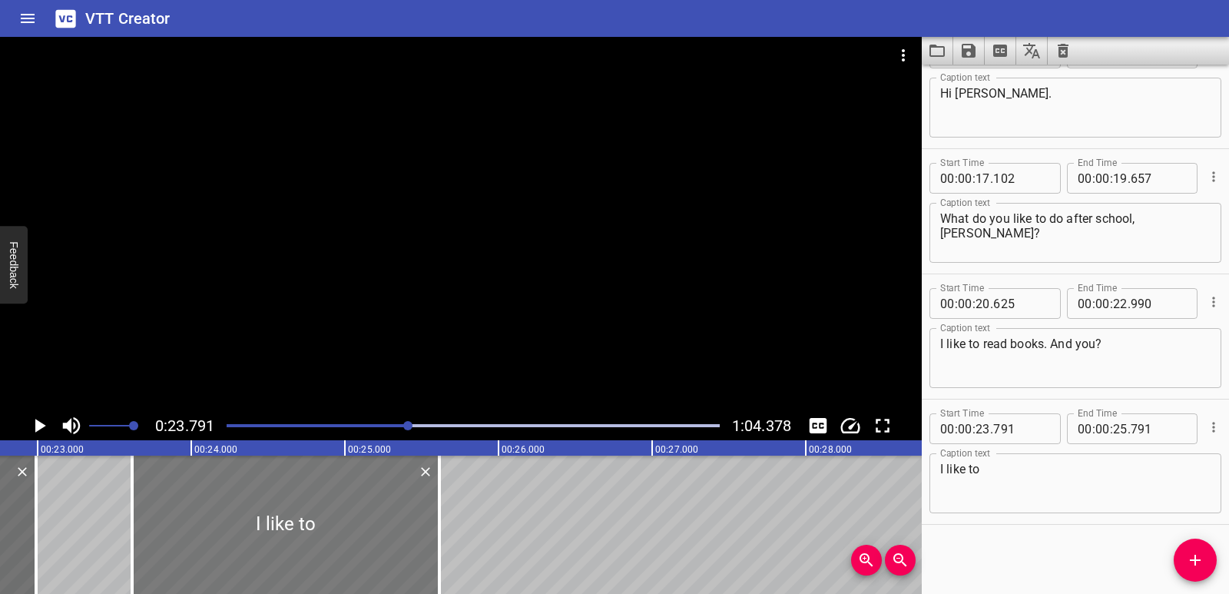
drag, startPoint x: 333, startPoint y: 536, endPoint x: 305, endPoint y: 536, distance: 28.4
click at [305, 536] on div at bounding box center [285, 525] width 307 height 138
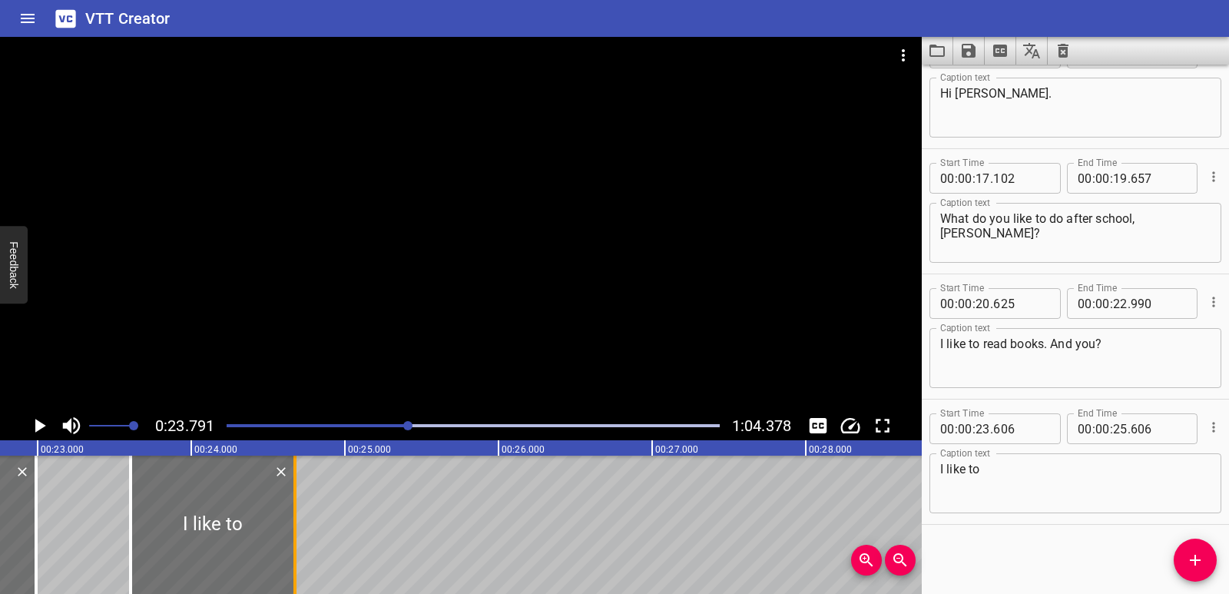
drag, startPoint x: 433, startPoint y: 521, endPoint x: 290, endPoint y: 512, distance: 143.1
click at [290, 512] on div at bounding box center [294, 525] width 15 height 138
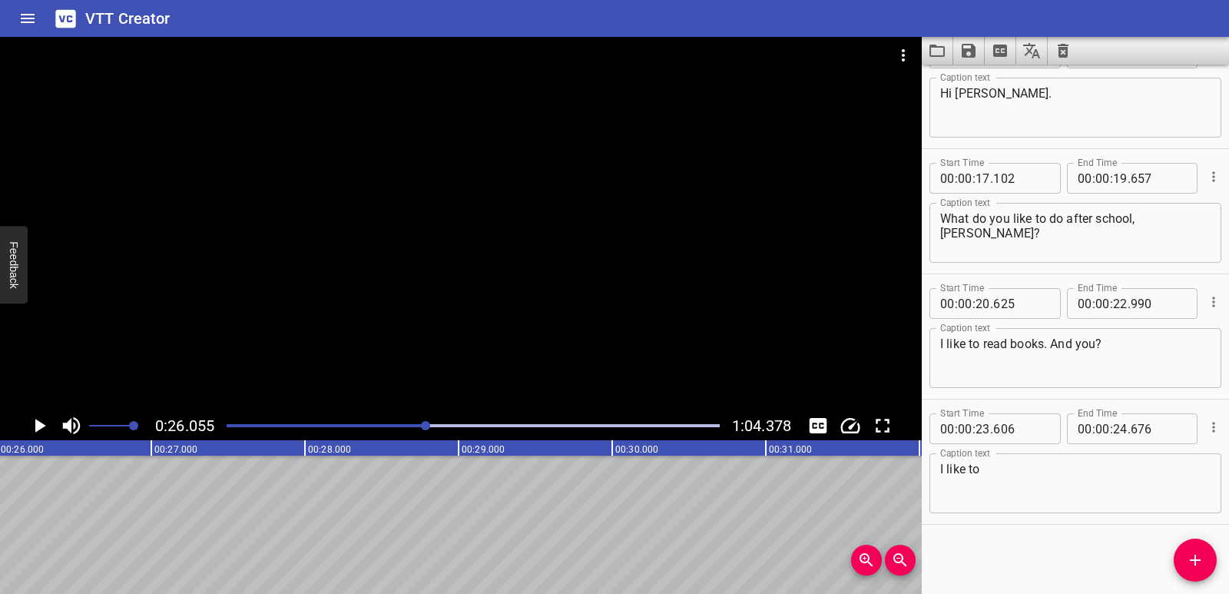
scroll to position [0, 4003]
click at [1200, 570] on button "Add Cue" at bounding box center [1195, 560] width 43 height 43
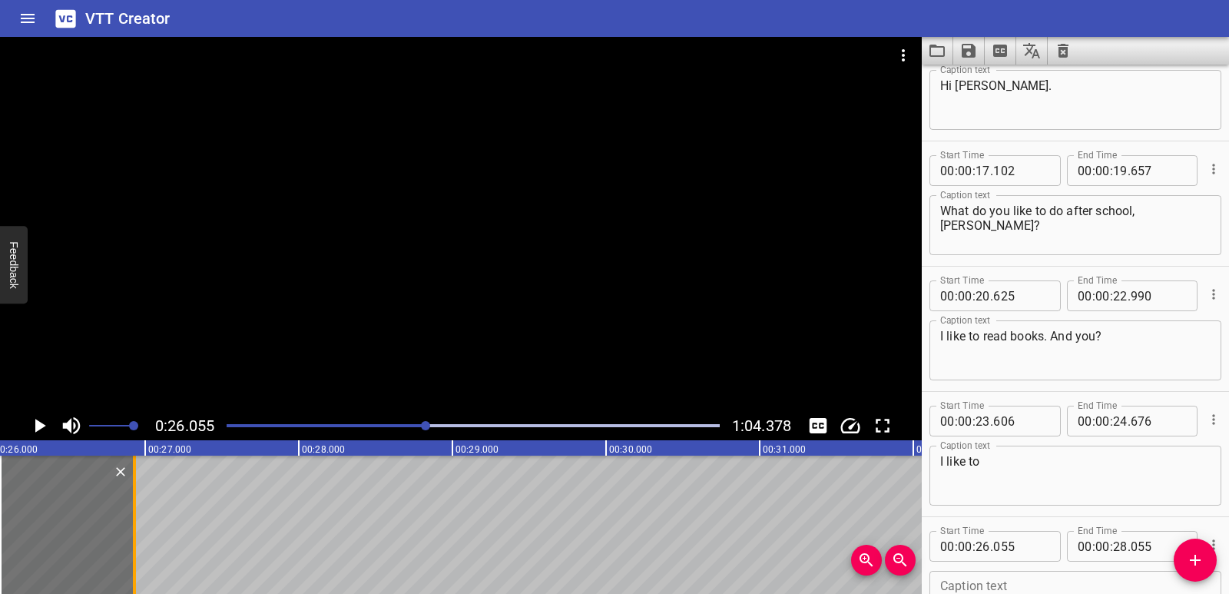
drag, startPoint x: 307, startPoint y: 557, endPoint x: 134, endPoint y: 556, distance: 172.9
click at [134, 556] on div at bounding box center [134, 525] width 3 height 138
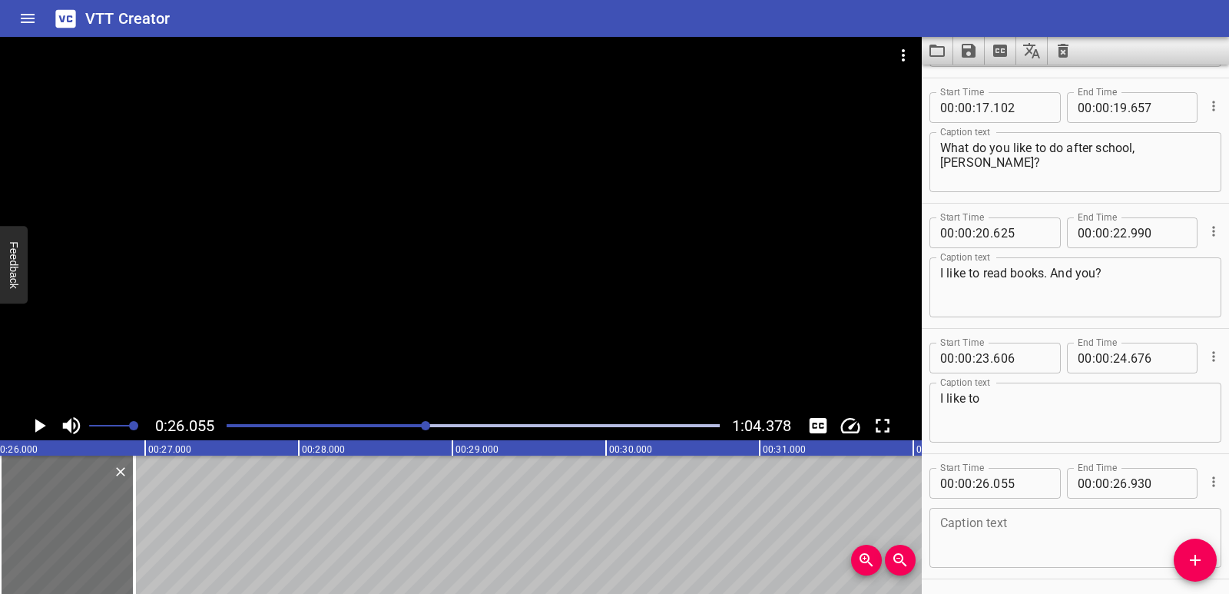
scroll to position [419, 0]
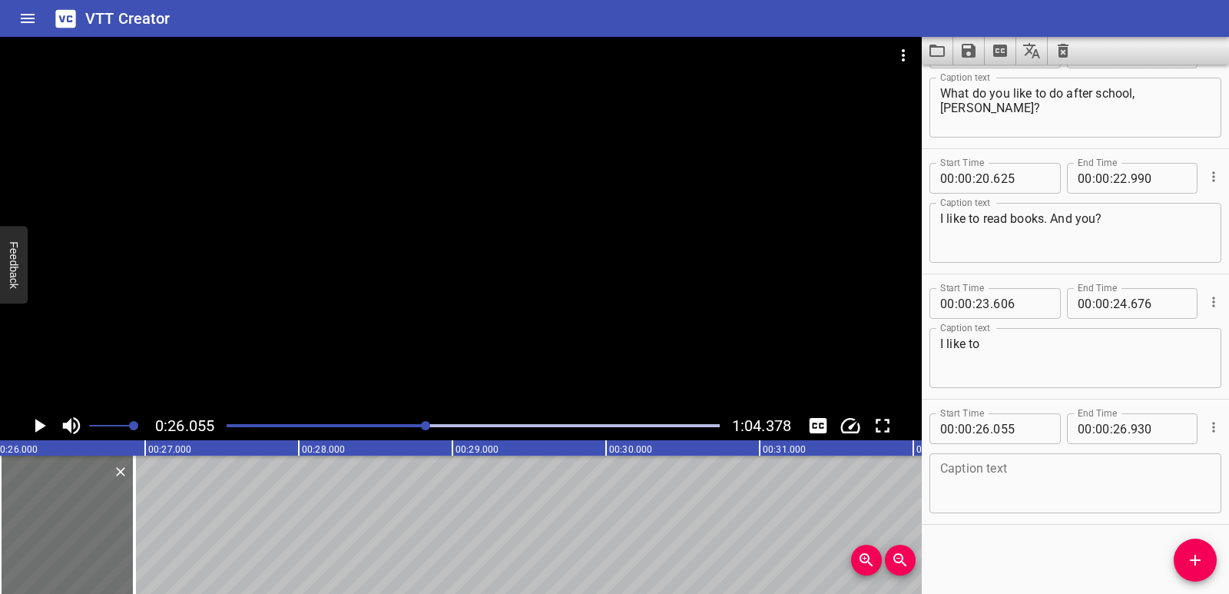
click at [1009, 465] on textarea at bounding box center [1075, 484] width 270 height 44
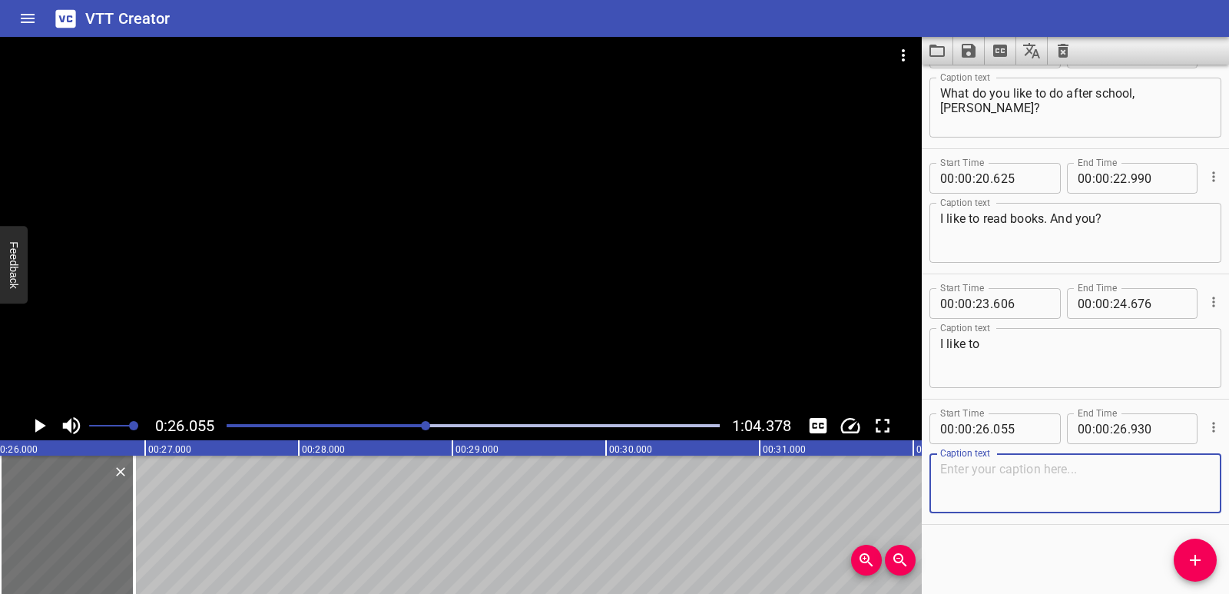
paste textarea "football."
click at [944, 472] on textarea "football." at bounding box center [1075, 484] width 270 height 44
click at [49, 425] on icon "Play/Pause" at bounding box center [39, 425] width 23 height 23
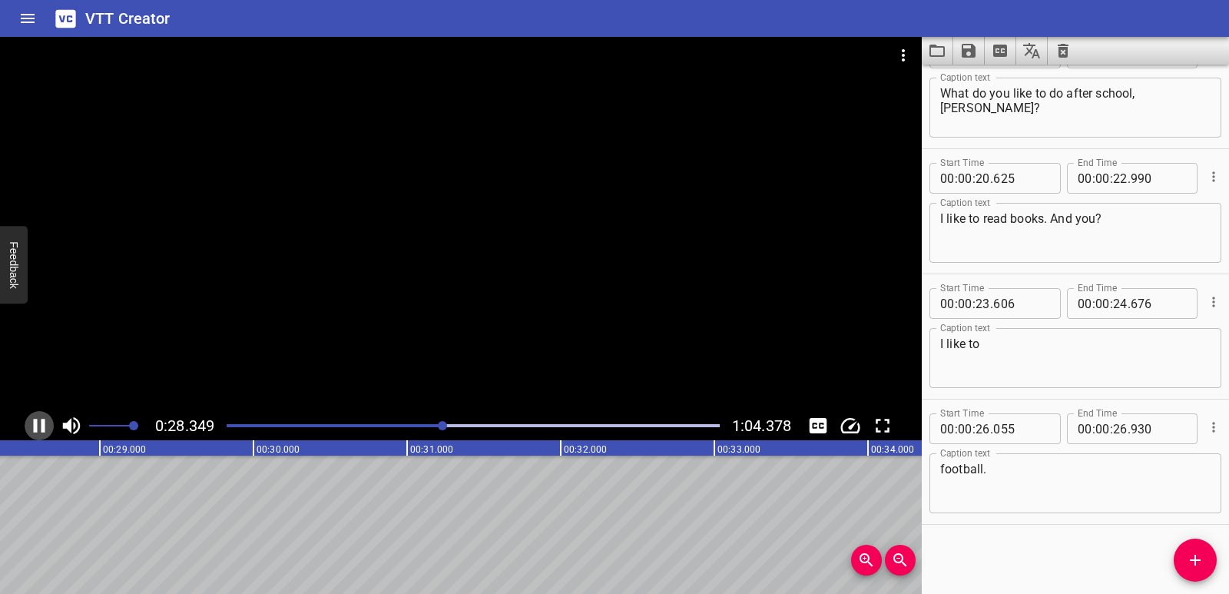
click at [47, 425] on icon "Play/Pause" at bounding box center [39, 425] width 23 height 23
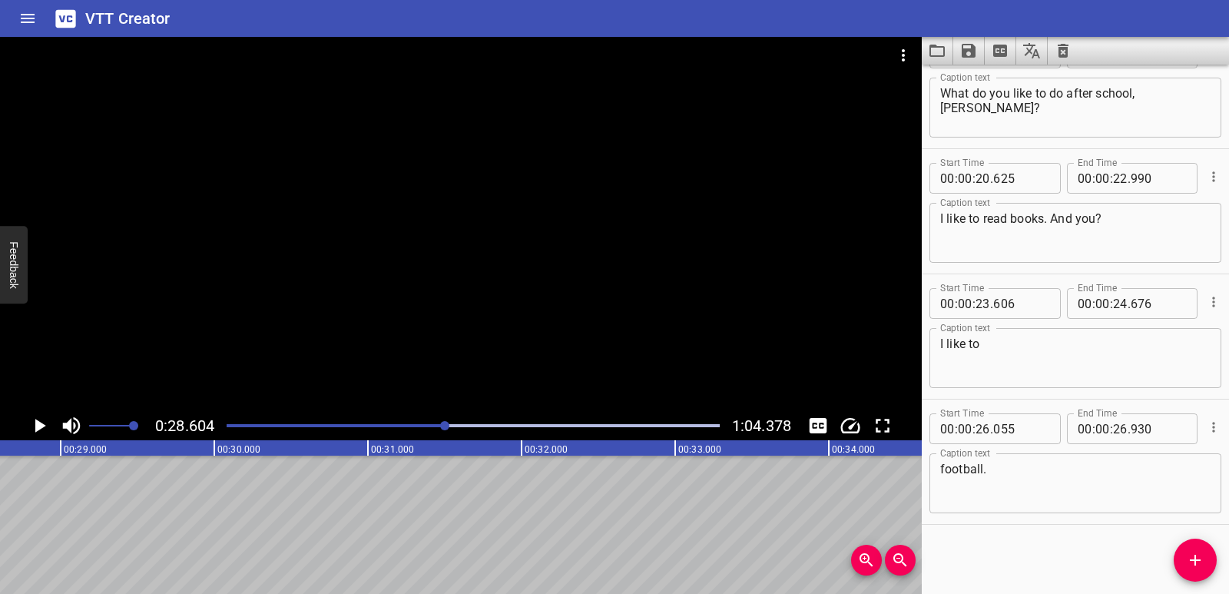
click at [1186, 564] on icon "Add Cue" at bounding box center [1195, 560] width 18 height 18
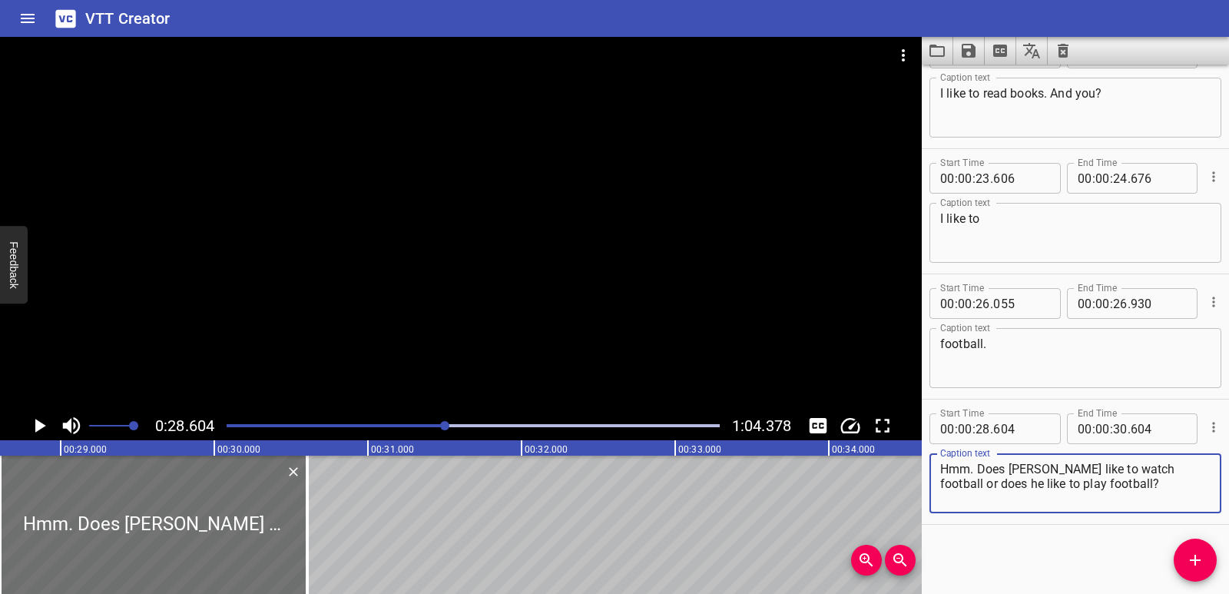
scroll to position [0, 4063]
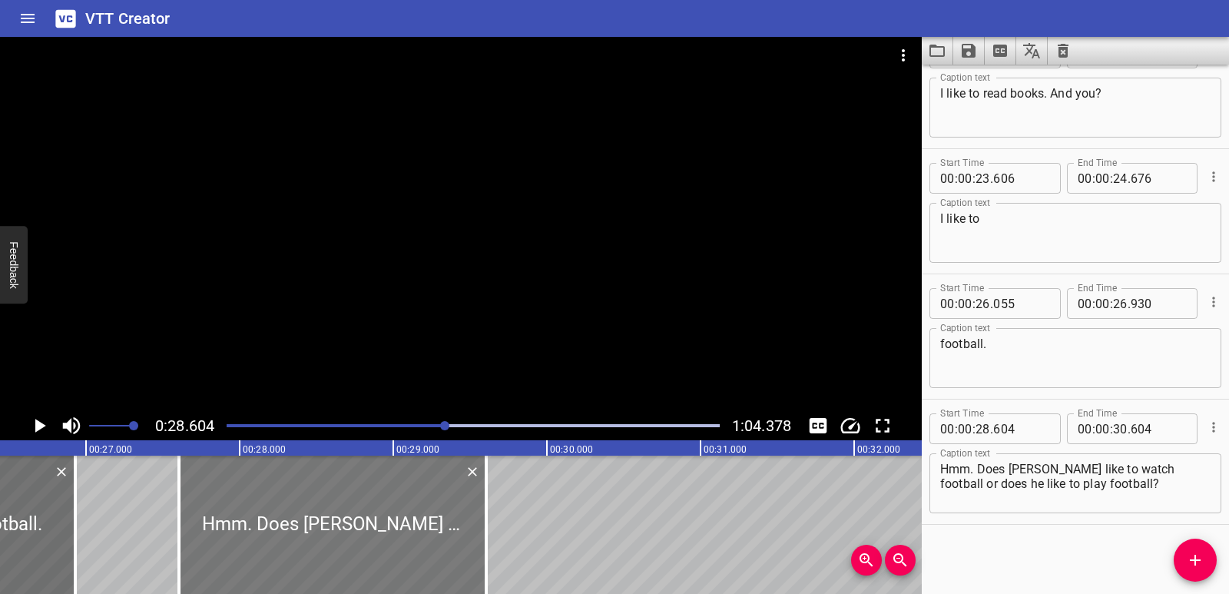
drag, startPoint x: 569, startPoint y: 499, endPoint x: 416, endPoint y: 506, distance: 153.8
click at [416, 506] on div at bounding box center [332, 525] width 307 height 138
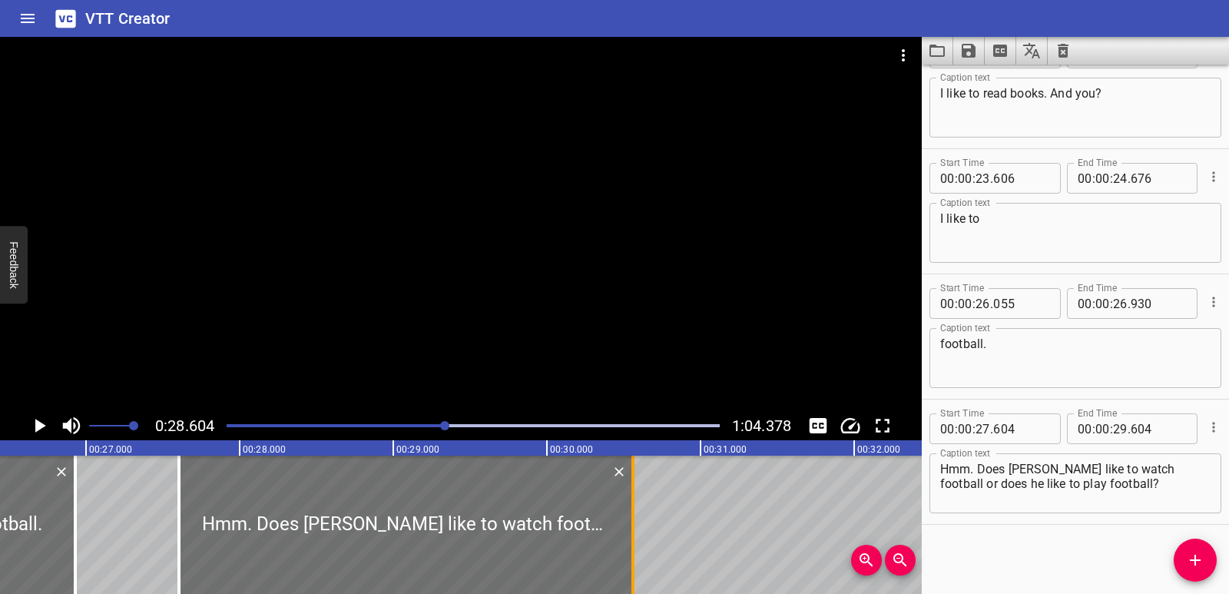
drag, startPoint x: 485, startPoint y: 515, endPoint x: 632, endPoint y: 512, distance: 146.8
click at [632, 512] on div at bounding box center [633, 525] width 3 height 138
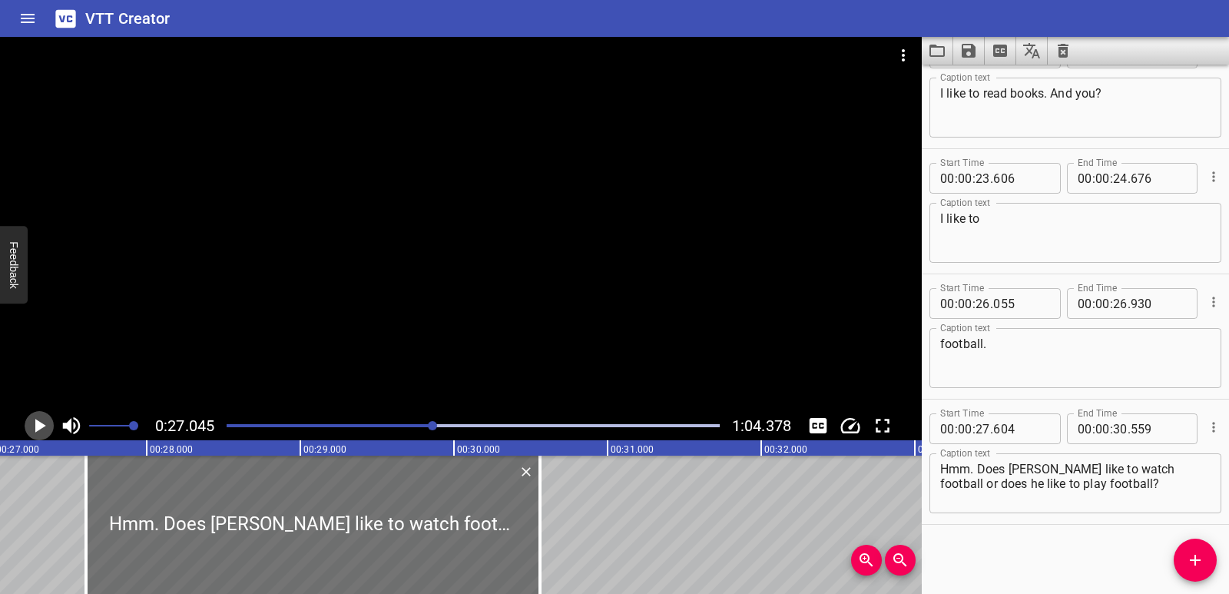
click at [30, 425] on icon "Play/Pause" at bounding box center [39, 425] width 23 height 23
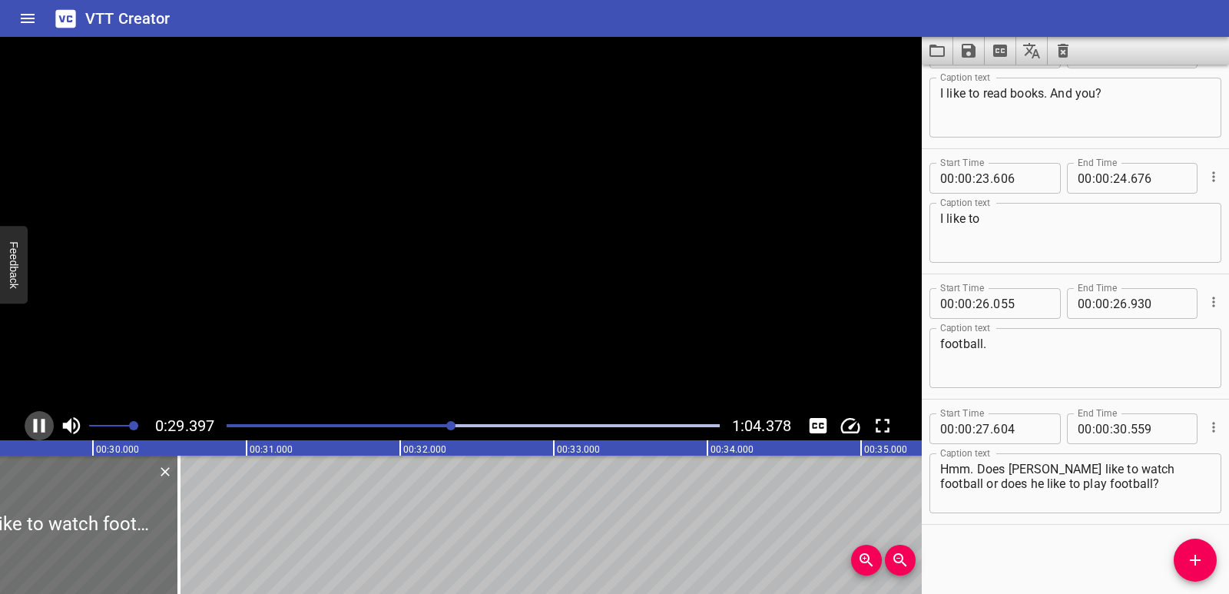
click at [30, 425] on icon "Play/Pause" at bounding box center [39, 425] width 23 height 23
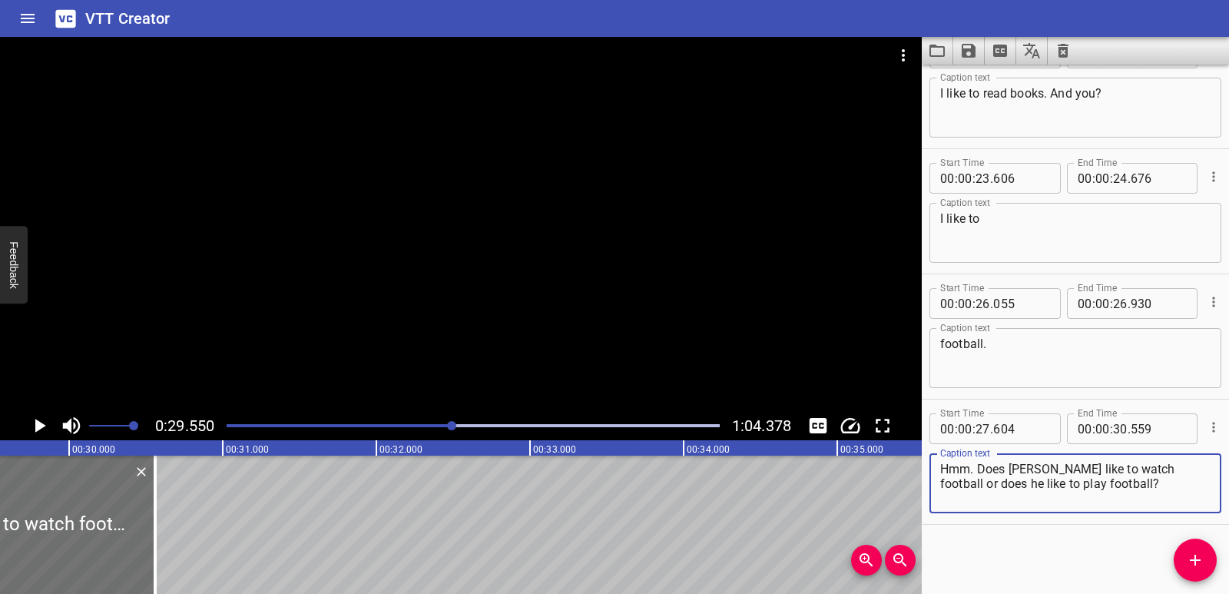
drag, startPoint x: 1013, startPoint y: 468, endPoint x: 1046, endPoint y: 469, distance: 32.3
click at [1046, 469] on textarea "Hmm. Does [PERSON_NAME] like to watch football or does he like to play football?" at bounding box center [1075, 484] width 270 height 44
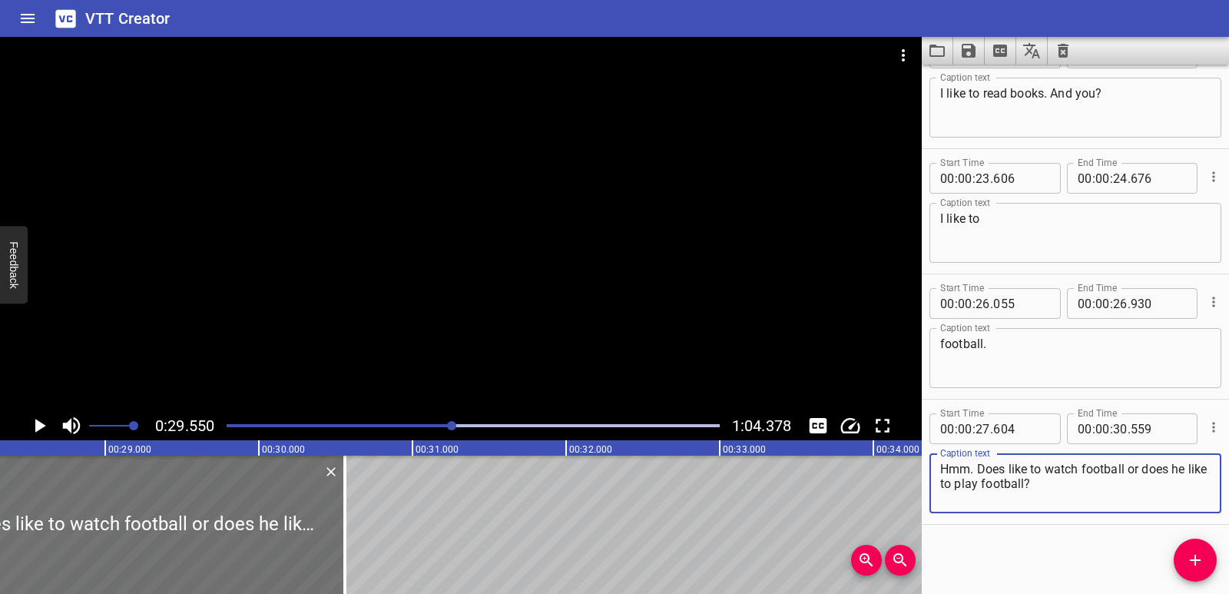
scroll to position [0, 4113]
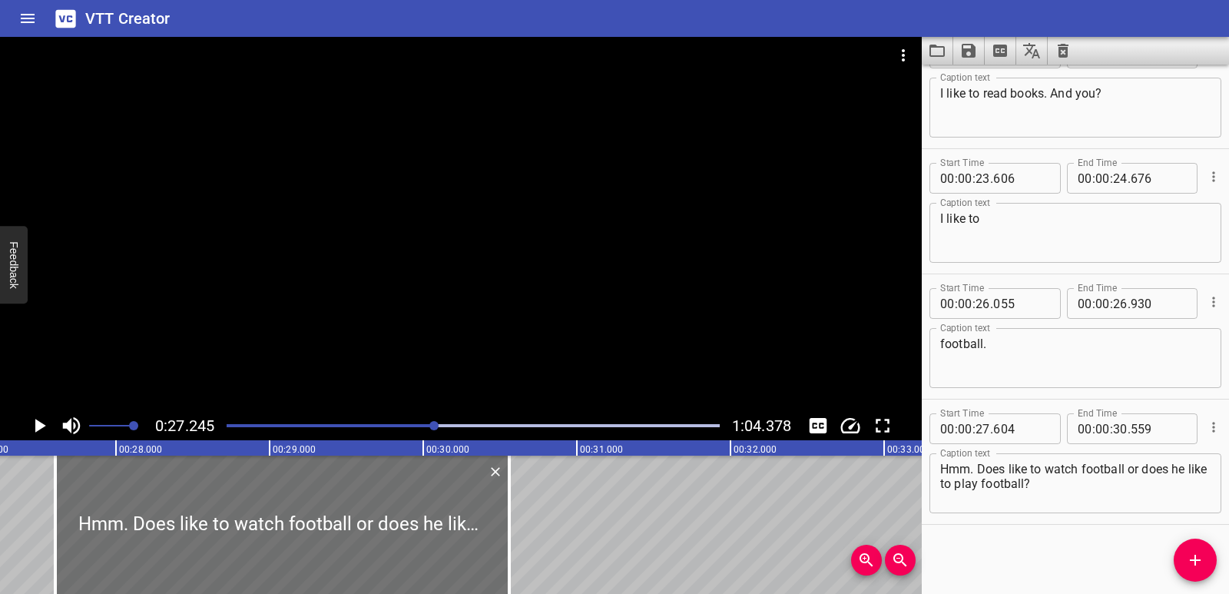
click at [36, 429] on icon "Play/Pause" at bounding box center [40, 426] width 11 height 14
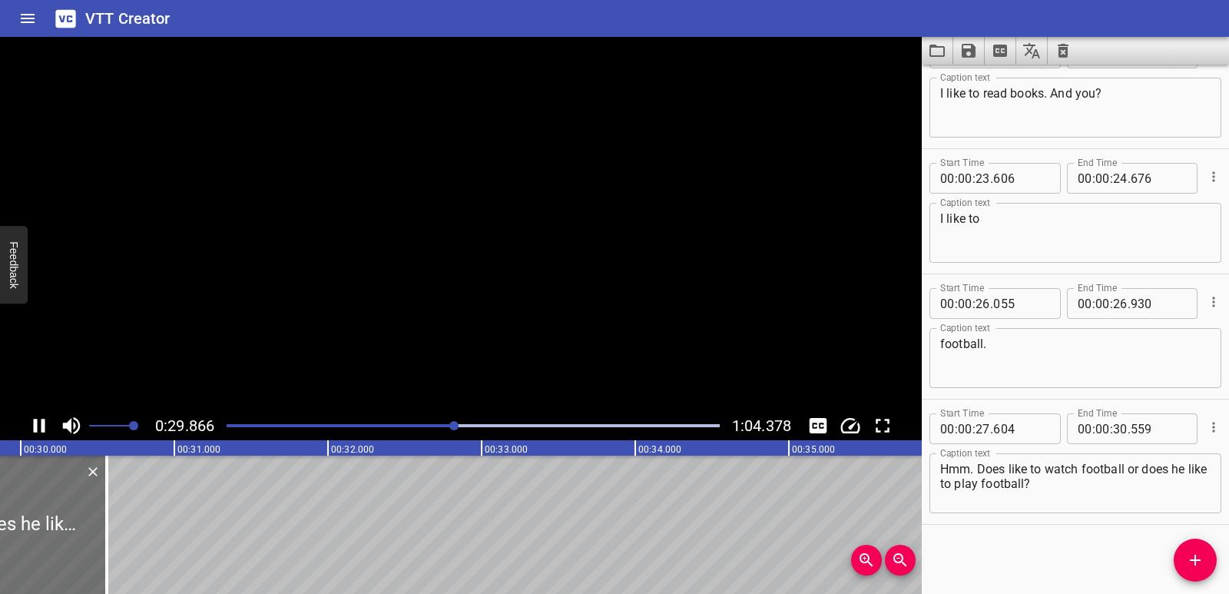
click at [36, 429] on icon "Play/Pause" at bounding box center [40, 426] width 12 height 14
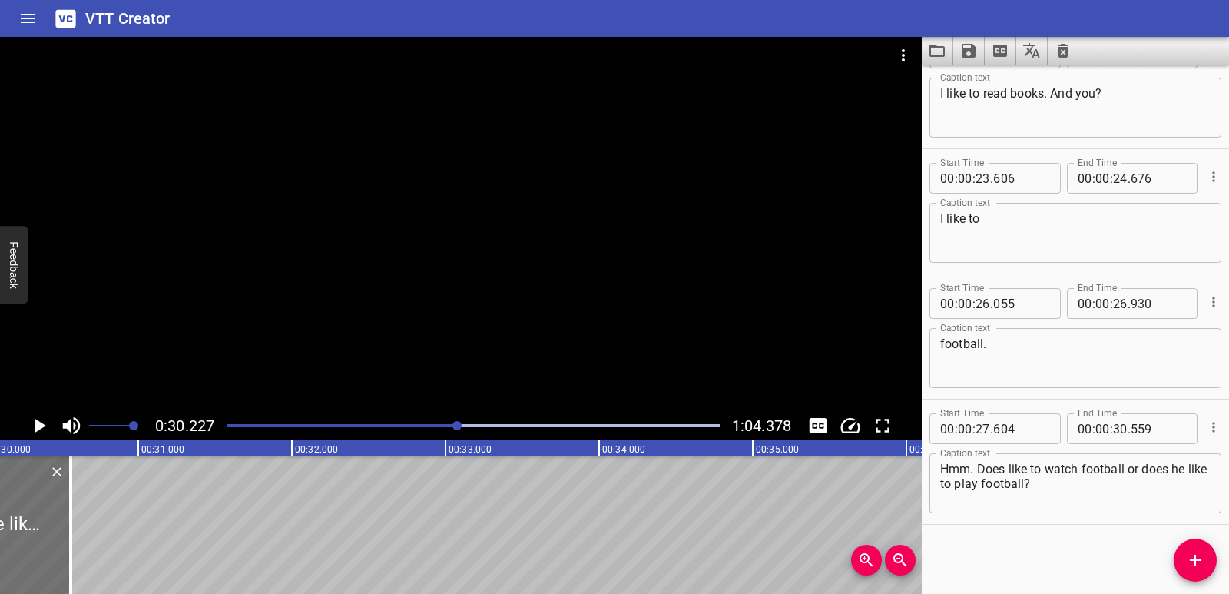
scroll to position [0, 4644]
click at [1008, 469] on textarea "Hmm. Does like to watch football or does he like to play football?" at bounding box center [1075, 484] width 270 height 44
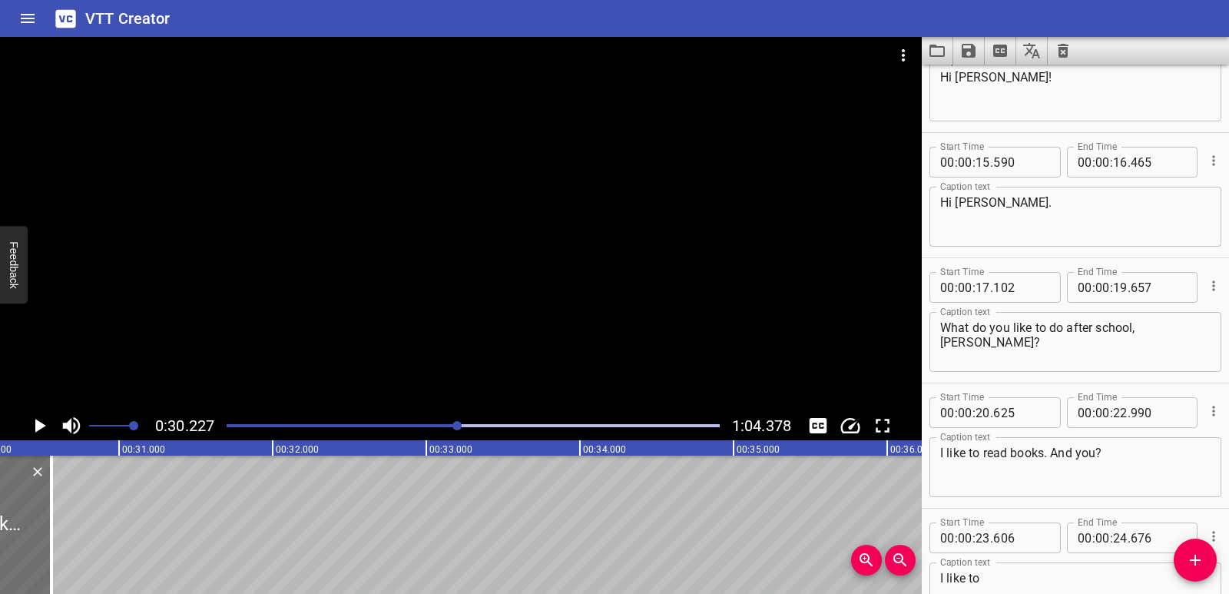
scroll to position [161, 0]
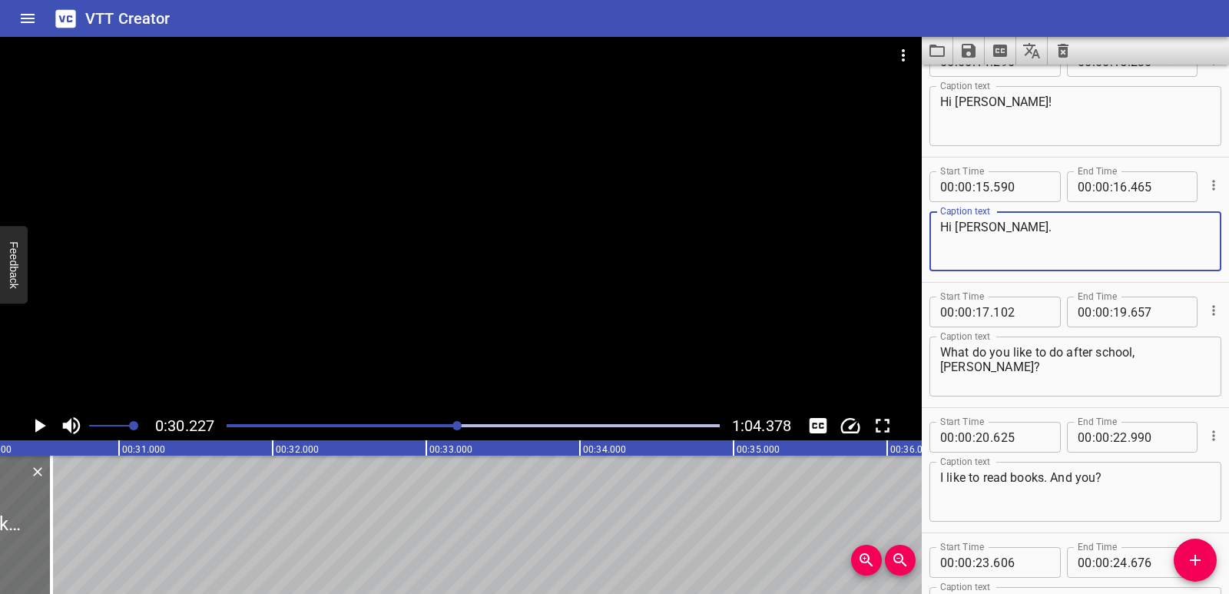
drag, startPoint x: 957, startPoint y: 223, endPoint x: 988, endPoint y: 224, distance: 30.7
click at [988, 224] on textarea "Hi [PERSON_NAME]." at bounding box center [1075, 242] width 270 height 44
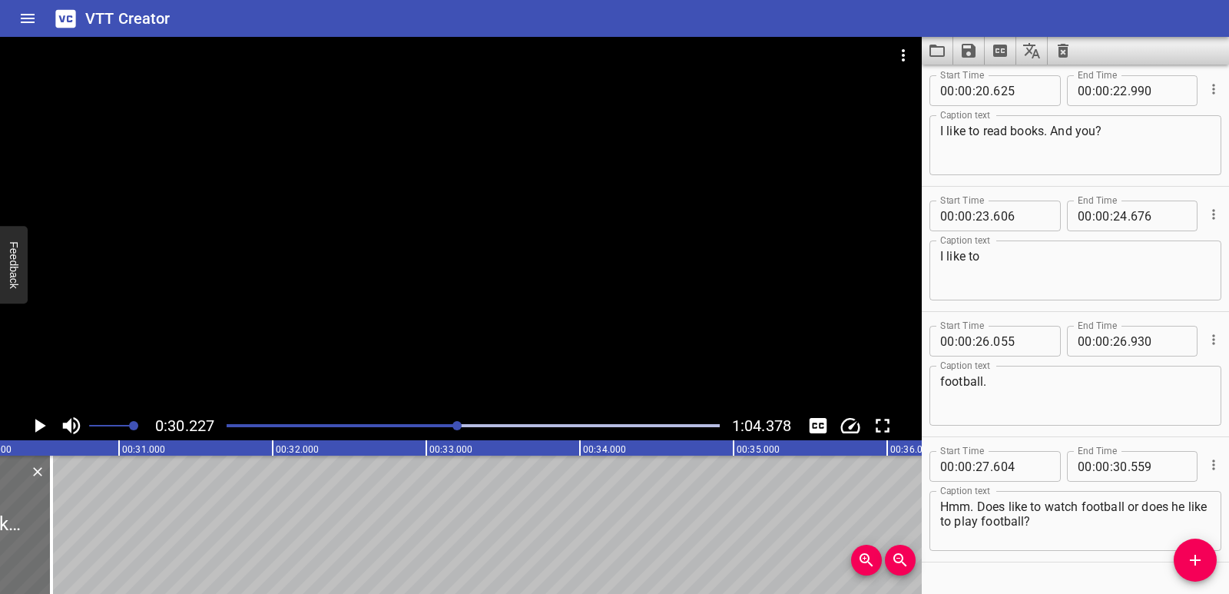
scroll to position [545, 0]
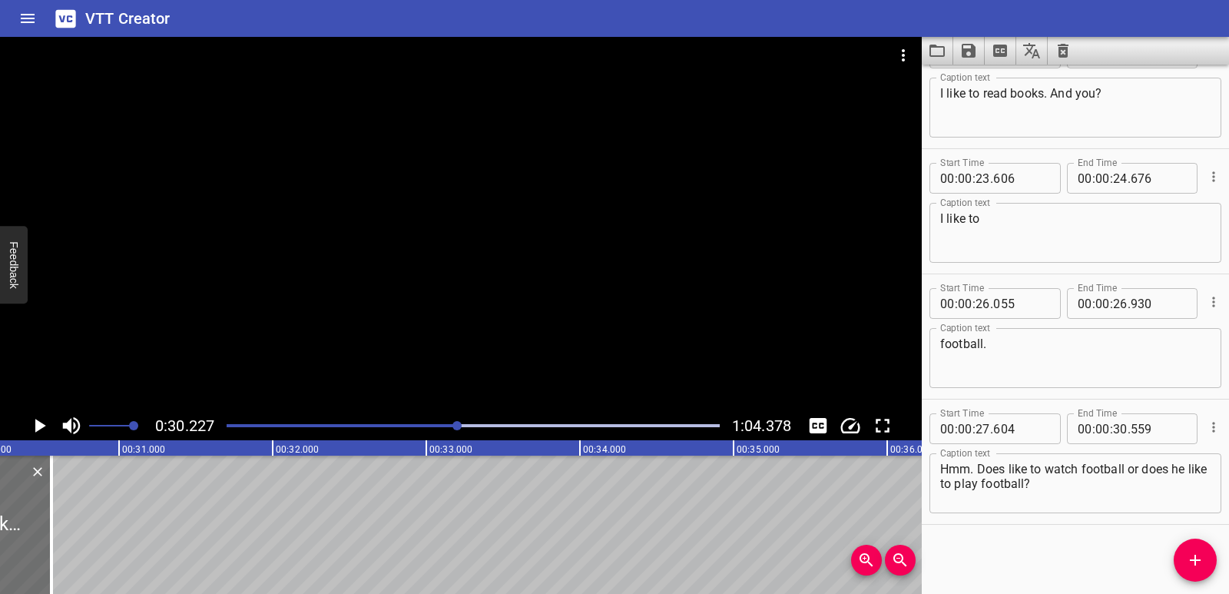
click at [1009, 467] on textarea "Hmm. Does like to watch football or does he like to play football?" at bounding box center [1075, 484] width 270 height 44
paste textarea "[PERSON_NAME]"
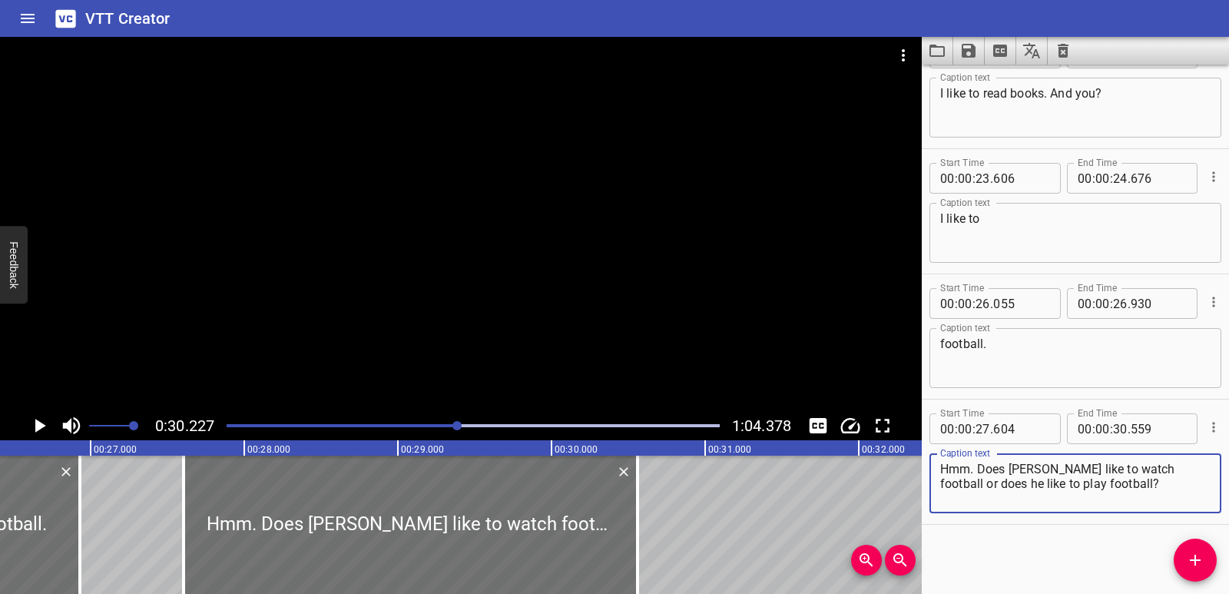
scroll to position [0, 4010]
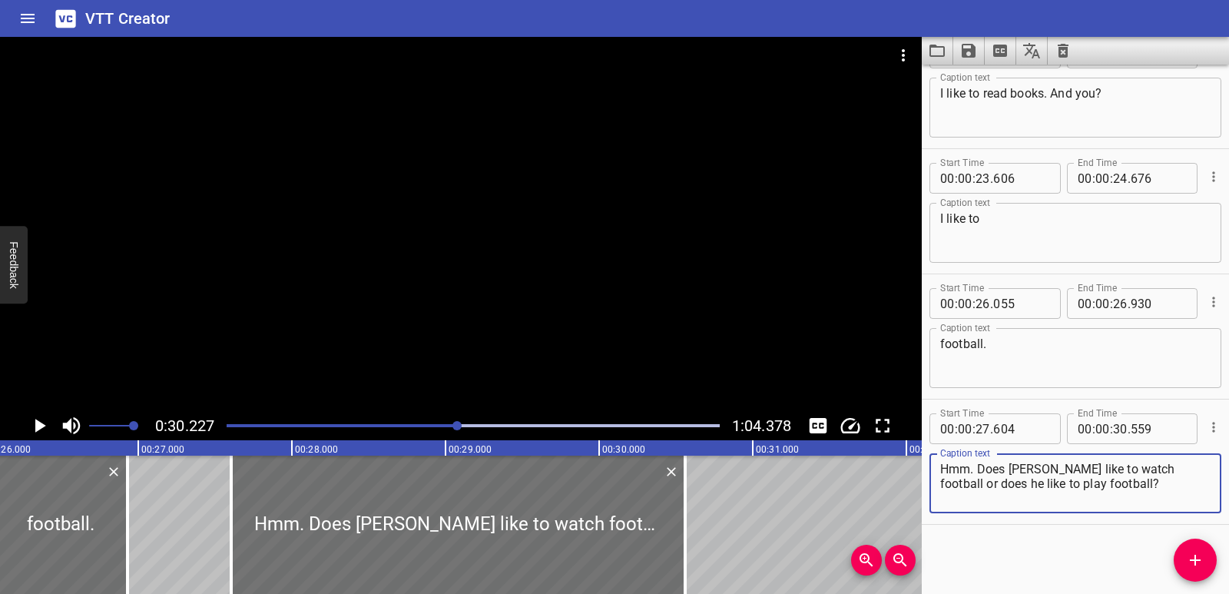
drag, startPoint x: 157, startPoint y: 529, endPoint x: 138, endPoint y: 482, distance: 49.9
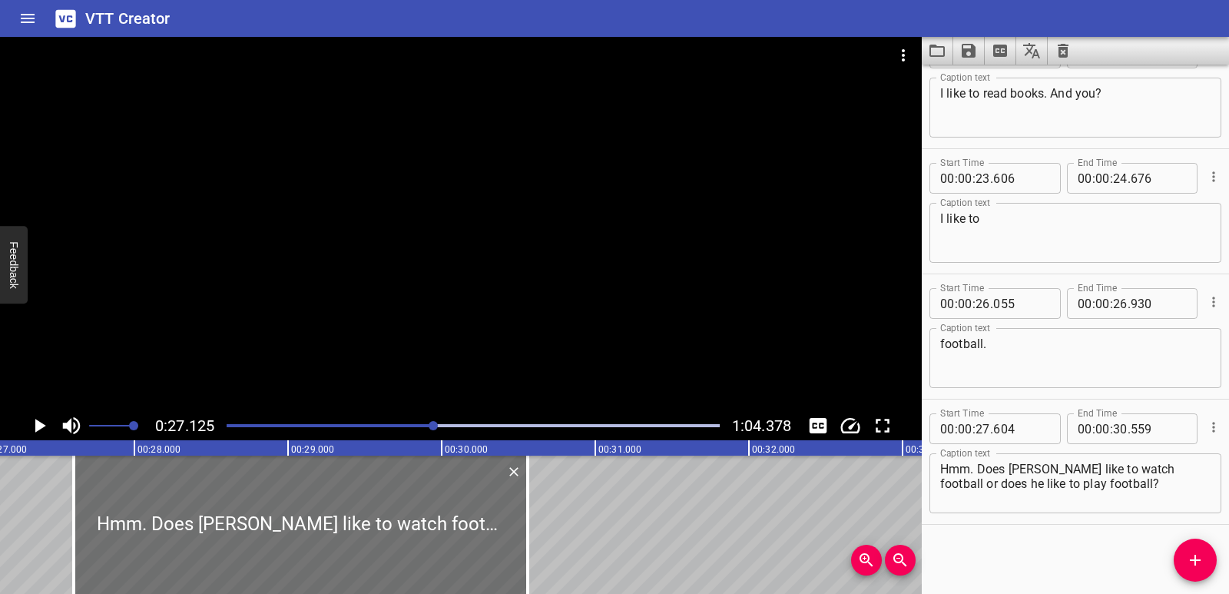
click at [41, 426] on icon "Play/Pause" at bounding box center [40, 426] width 11 height 14
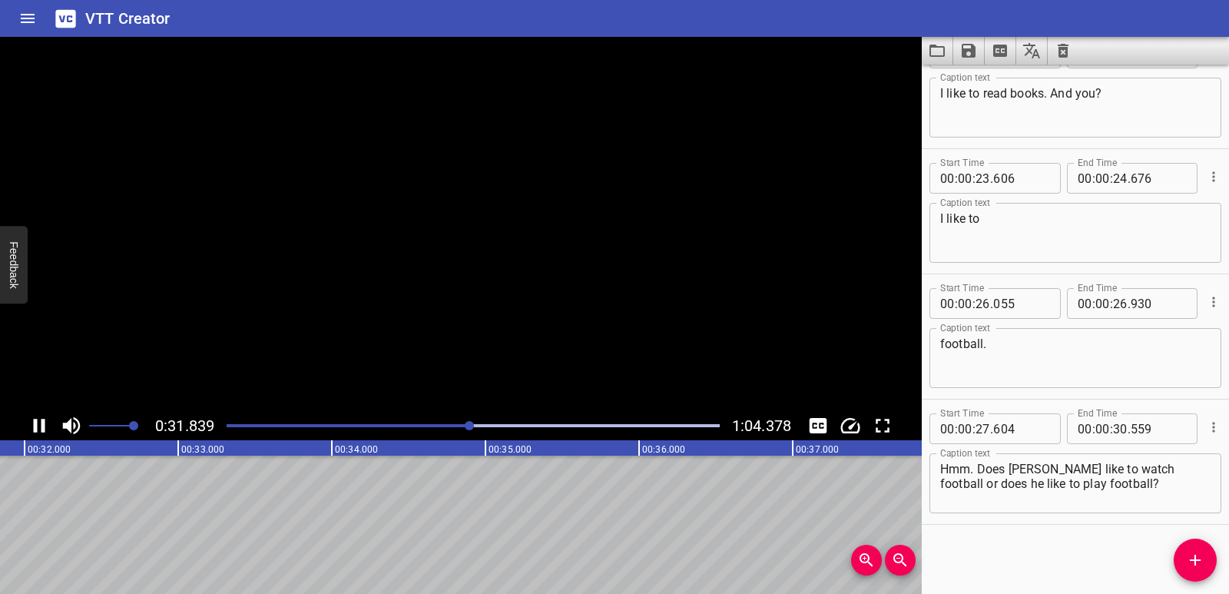
click at [41, 426] on icon "Play/Pause" at bounding box center [39, 425] width 23 height 23
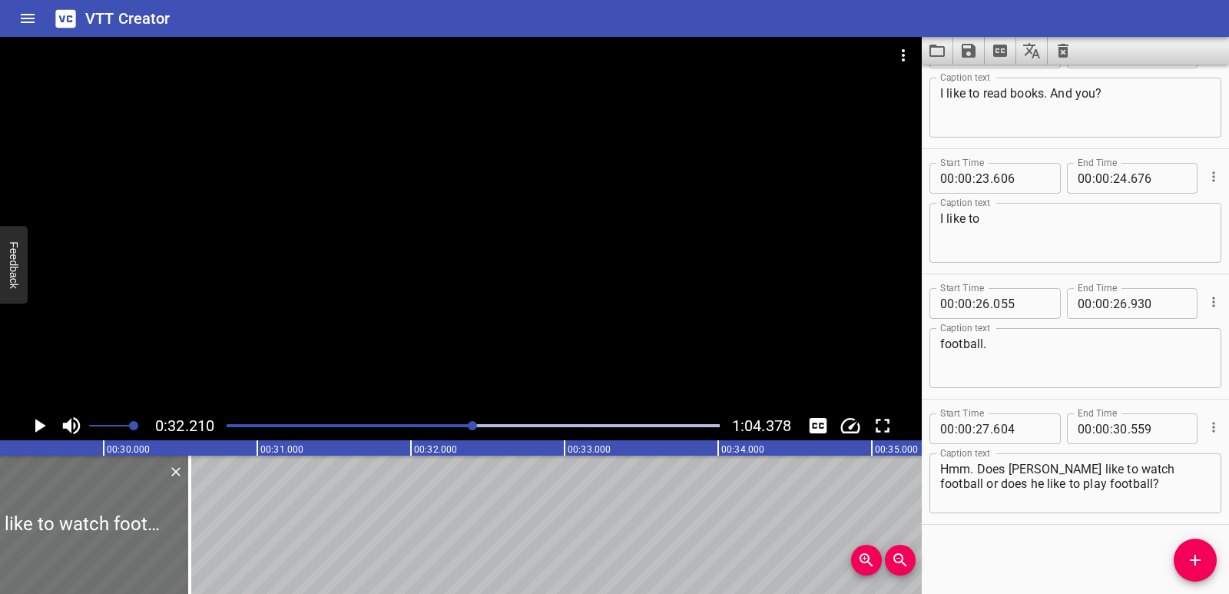
scroll to position [0, 4427]
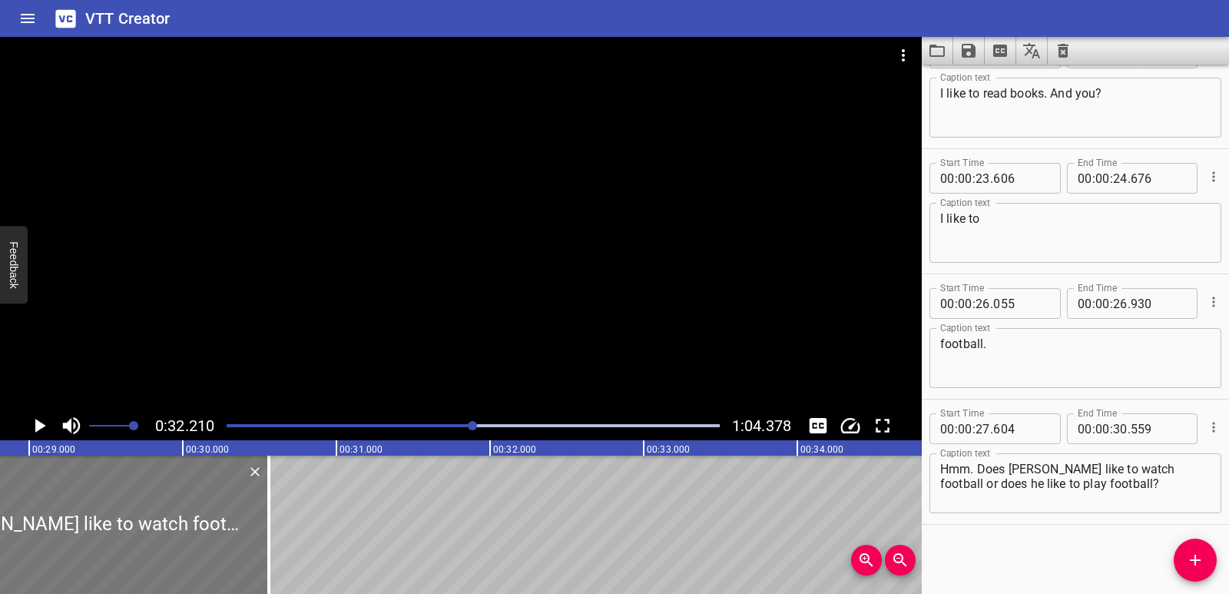
click at [1, 529] on div at bounding box center [42, 525] width 454 height 138
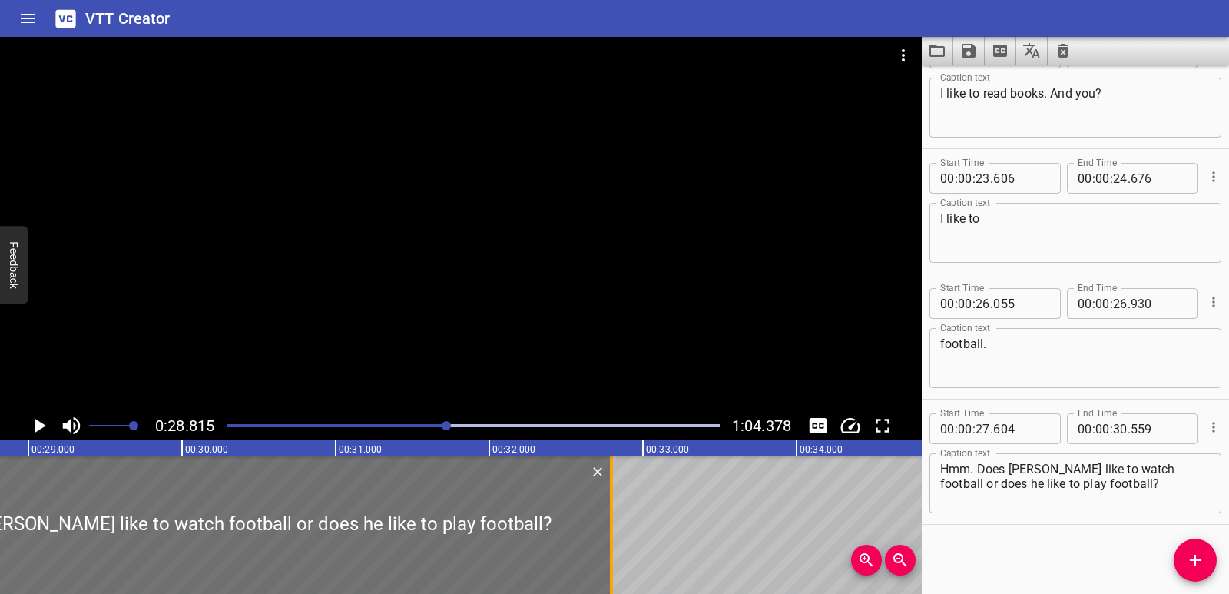
drag, startPoint x: 272, startPoint y: 517, endPoint x: 615, endPoint y: 516, distance: 342.6
click at [615, 516] on div at bounding box center [611, 525] width 15 height 138
click at [31, 436] on icon "Play/Pause" at bounding box center [39, 425] width 23 height 23
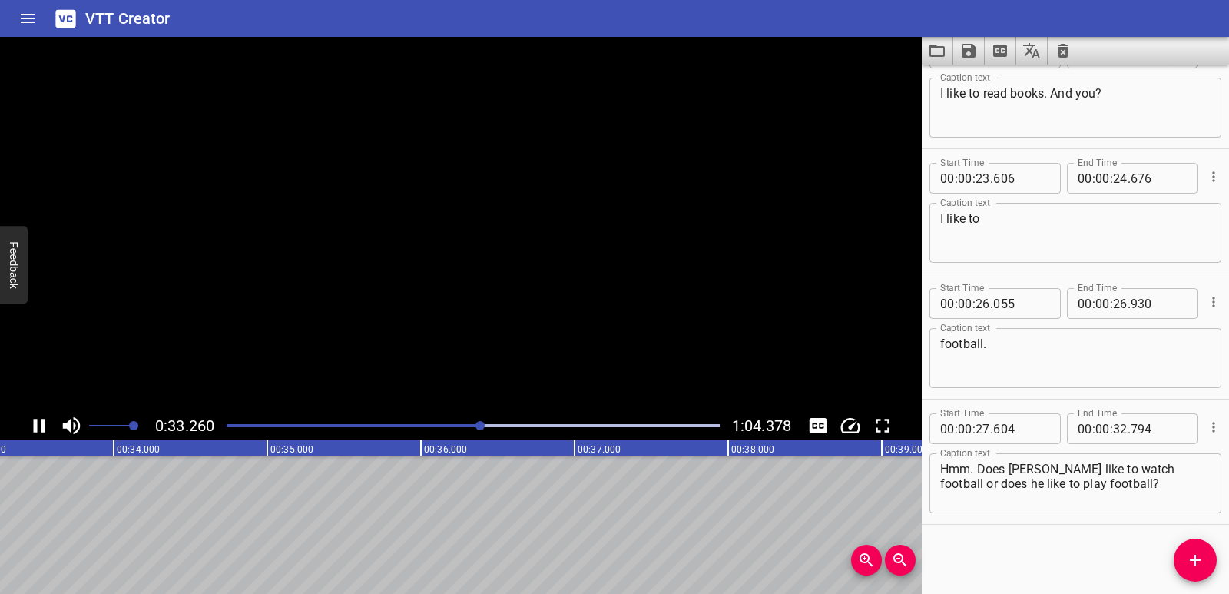
click at [31, 432] on icon "Play/Pause" at bounding box center [39, 425] width 23 height 23
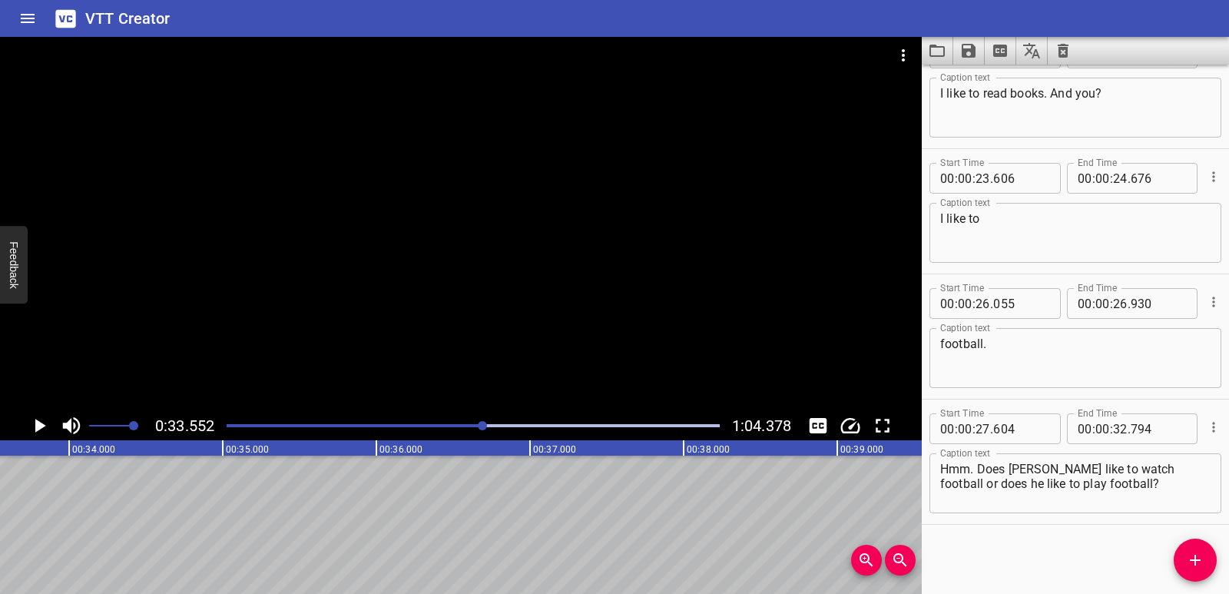
click at [1188, 555] on icon "Add Cue" at bounding box center [1195, 560] width 18 height 18
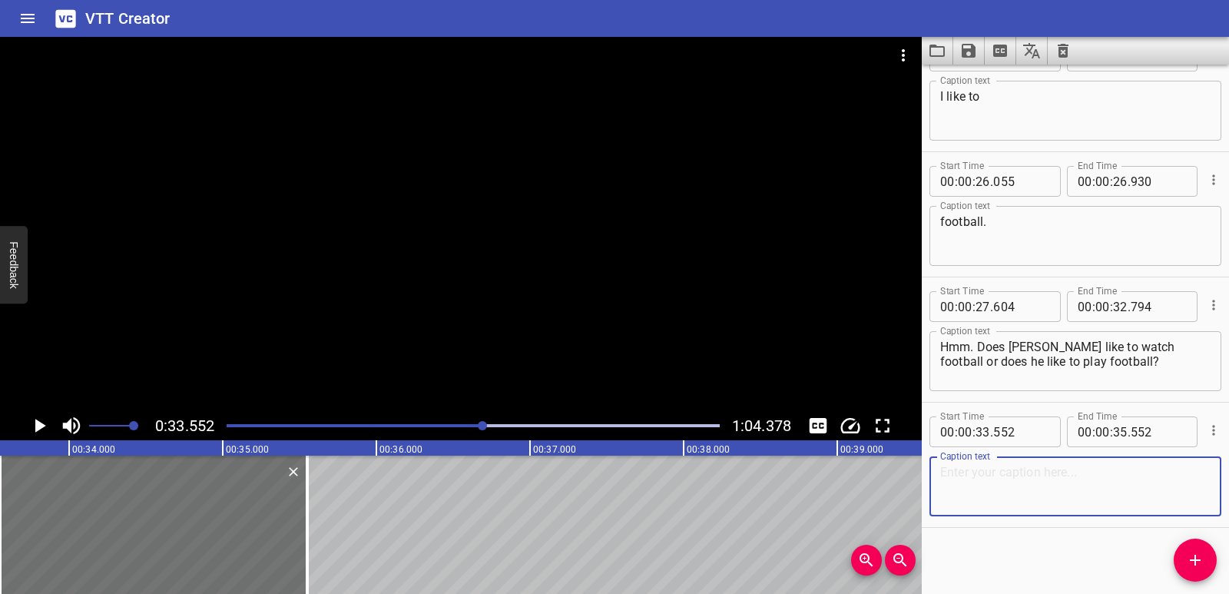
scroll to position [670, 0]
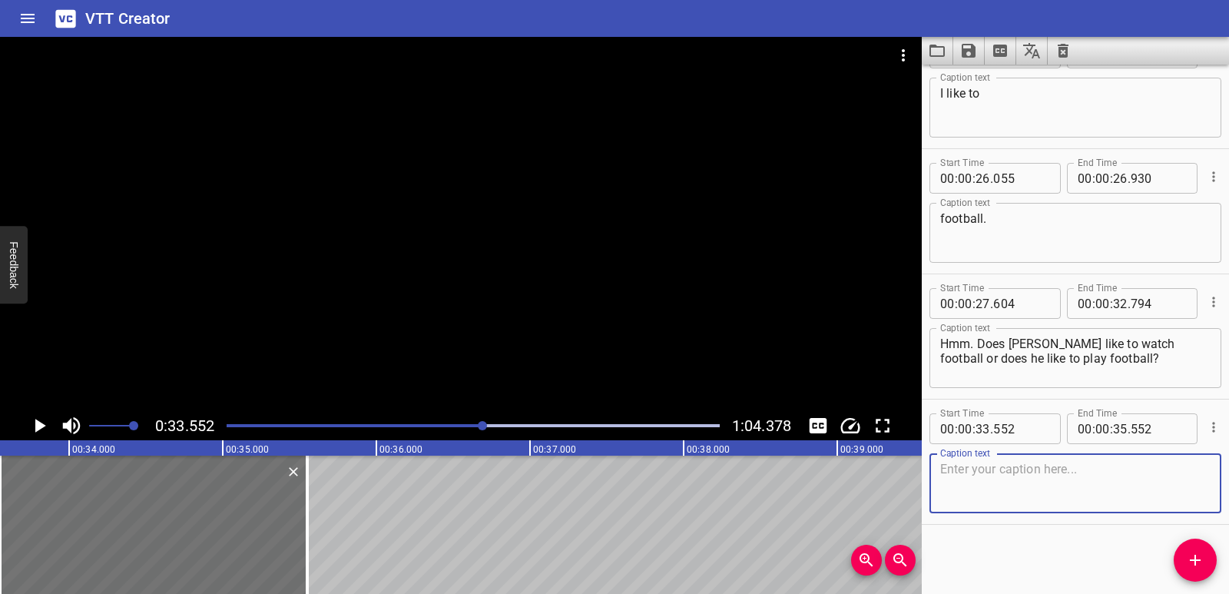
paste textarea "Do you like to watch football, or do you like to play football, [PERSON_NAME]?"
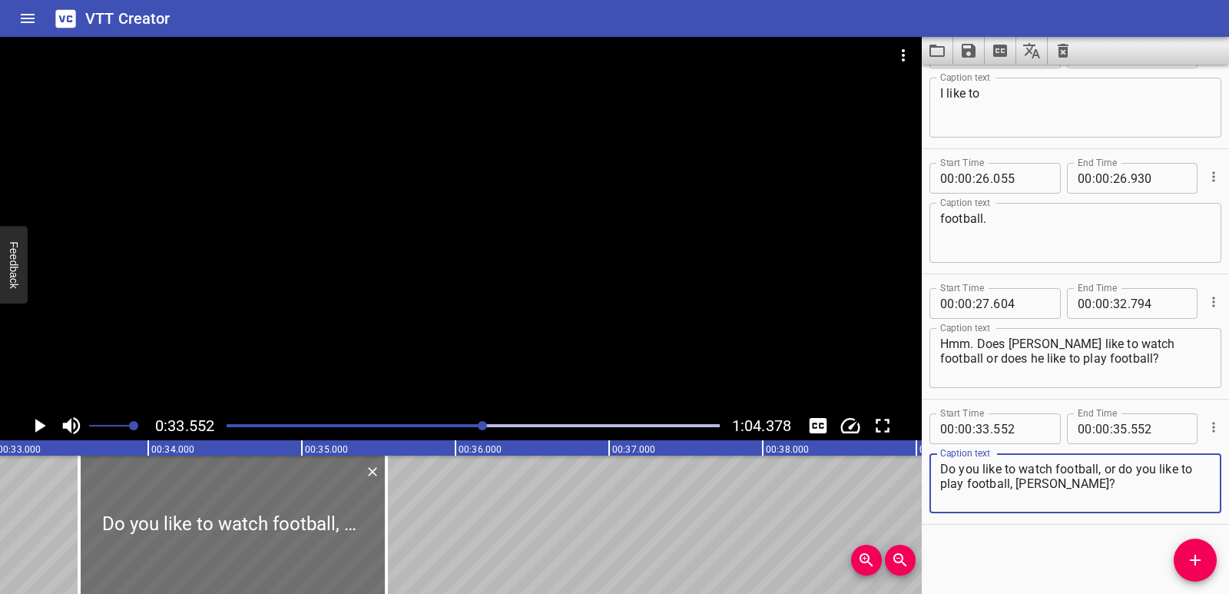
scroll to position [0, 5028]
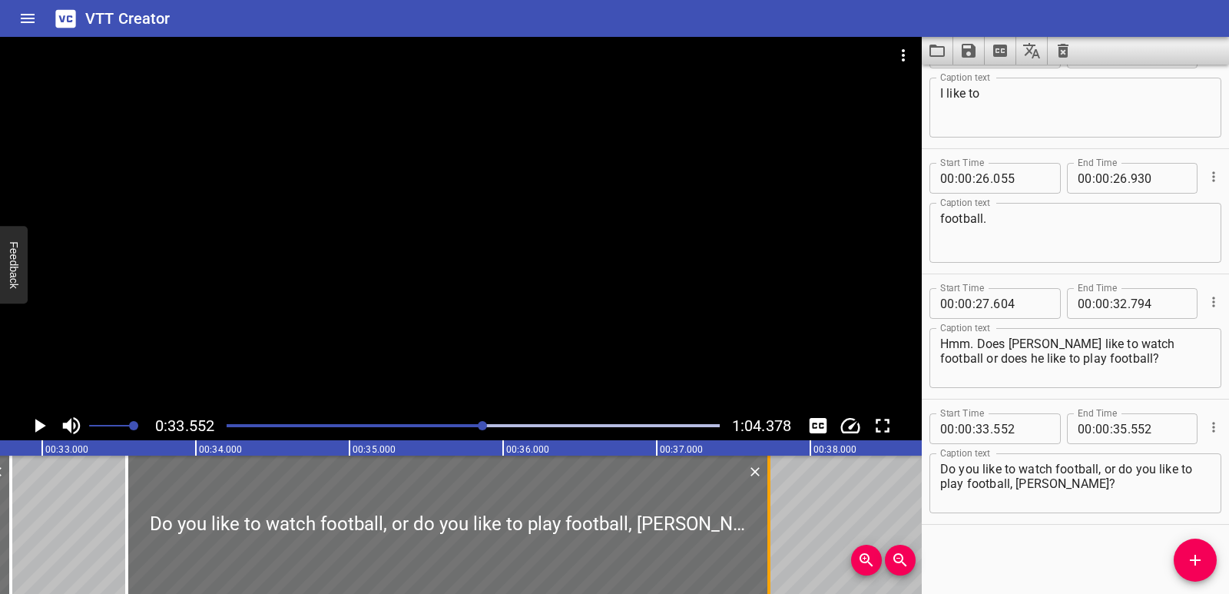
drag, startPoint x: 438, startPoint y: 531, endPoint x: 771, endPoint y: 510, distance: 333.3
click at [771, 510] on div at bounding box center [768, 525] width 15 height 138
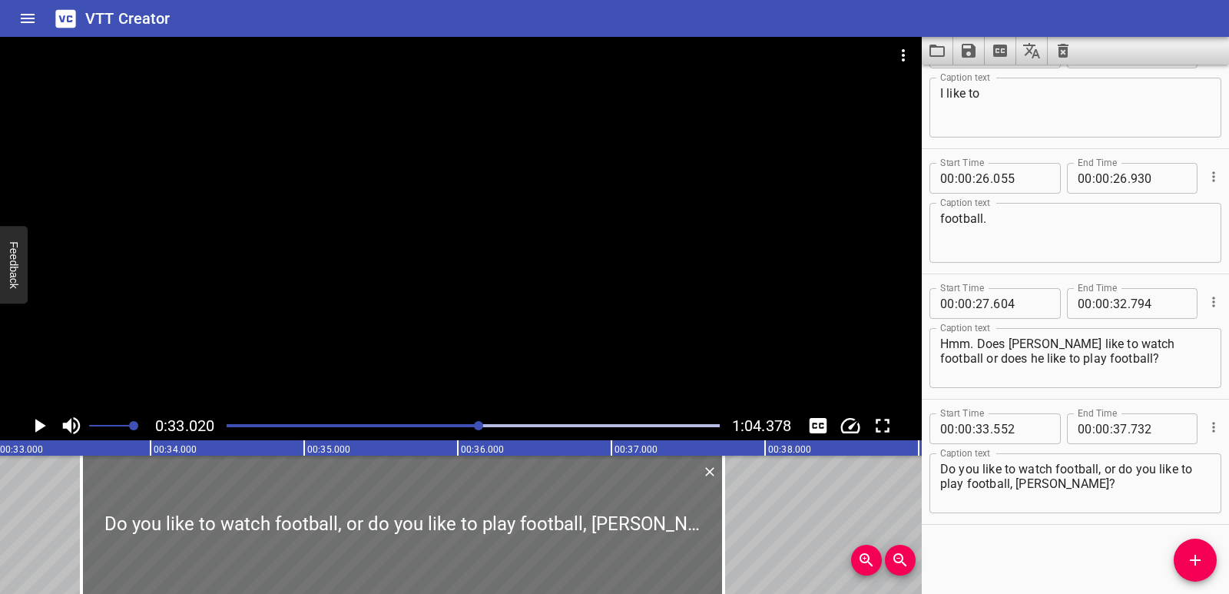
click at [35, 420] on icon "Play/Pause" at bounding box center [39, 425] width 23 height 23
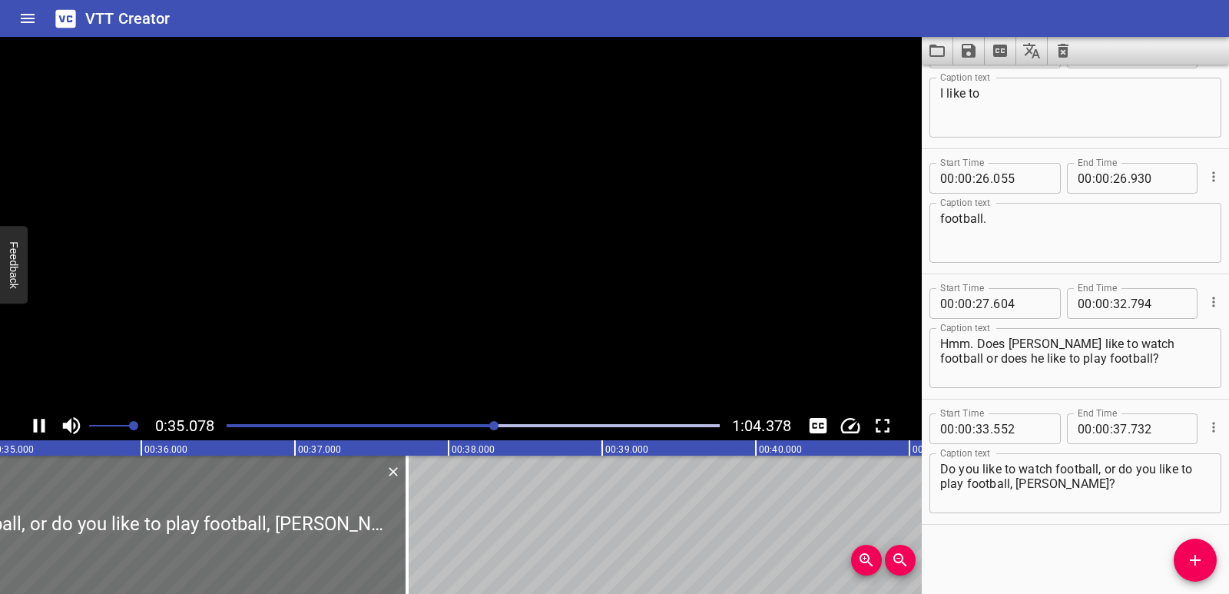
click at [35, 420] on icon "Play/Pause" at bounding box center [40, 426] width 12 height 14
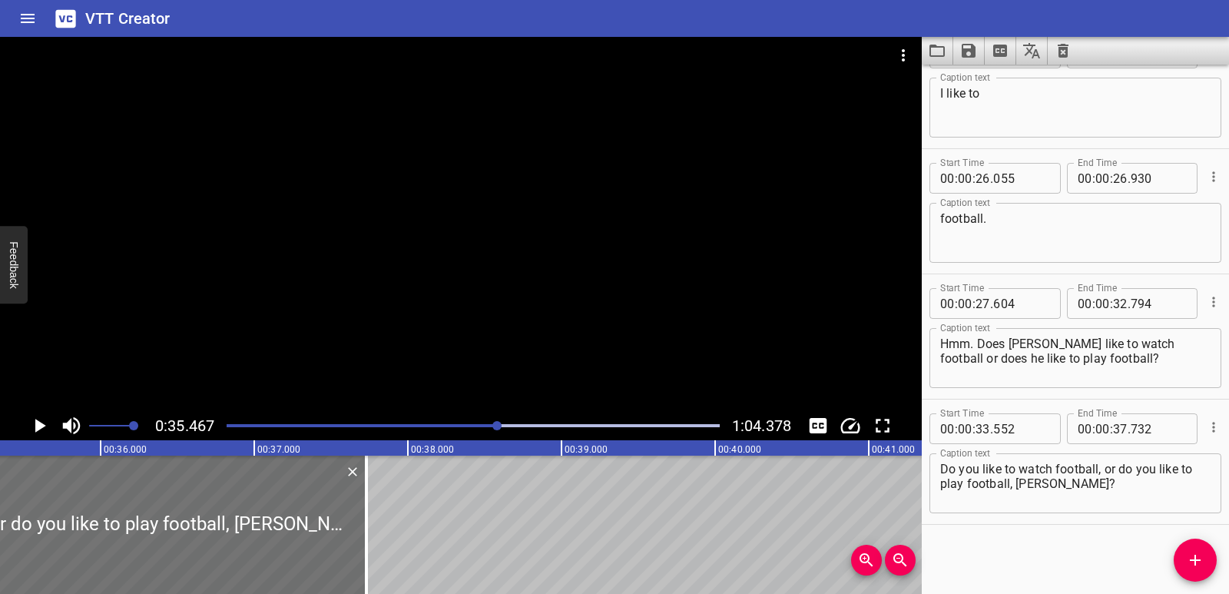
scroll to position [0, 5449]
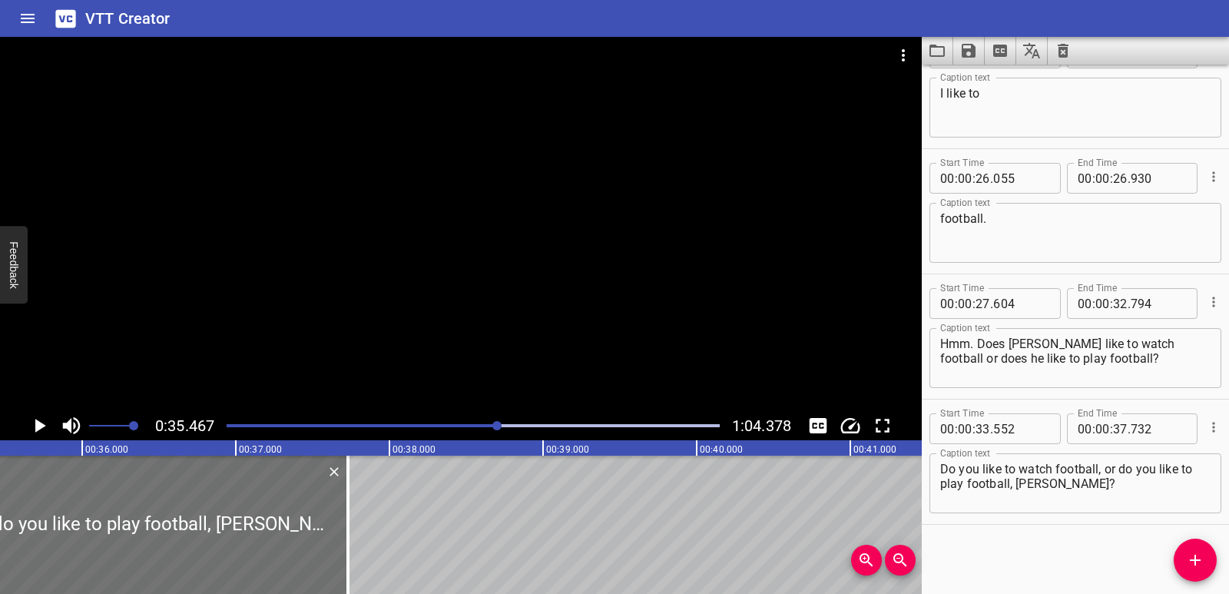
click at [41, 424] on icon "Play/Pause" at bounding box center [40, 426] width 11 height 14
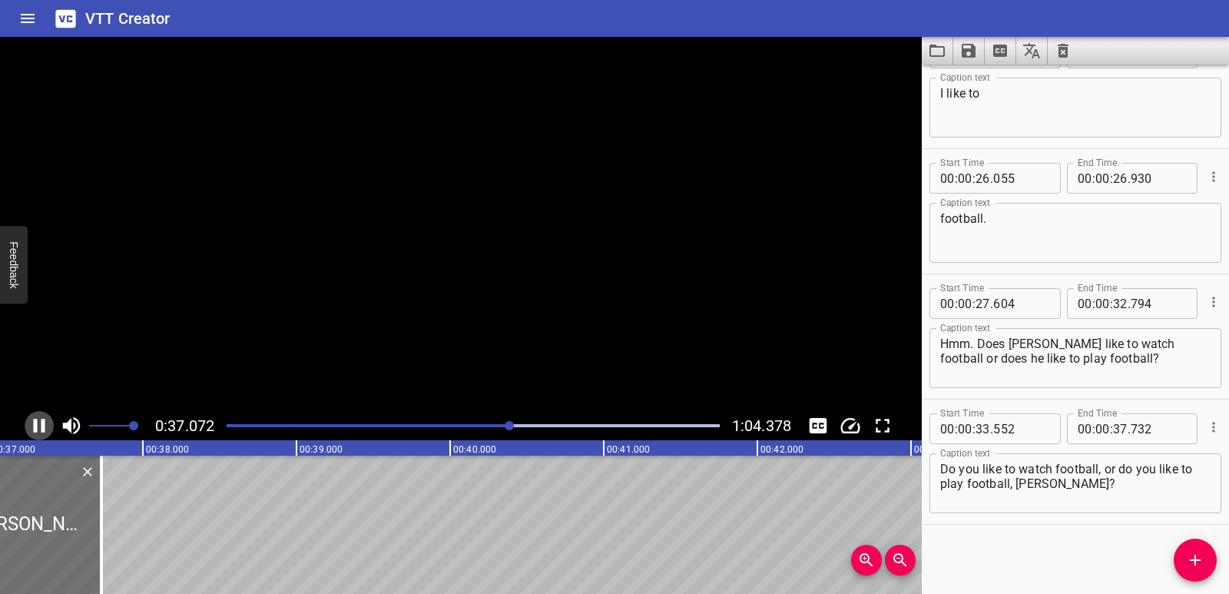
click at [41, 424] on icon "Play/Pause" at bounding box center [40, 426] width 12 height 14
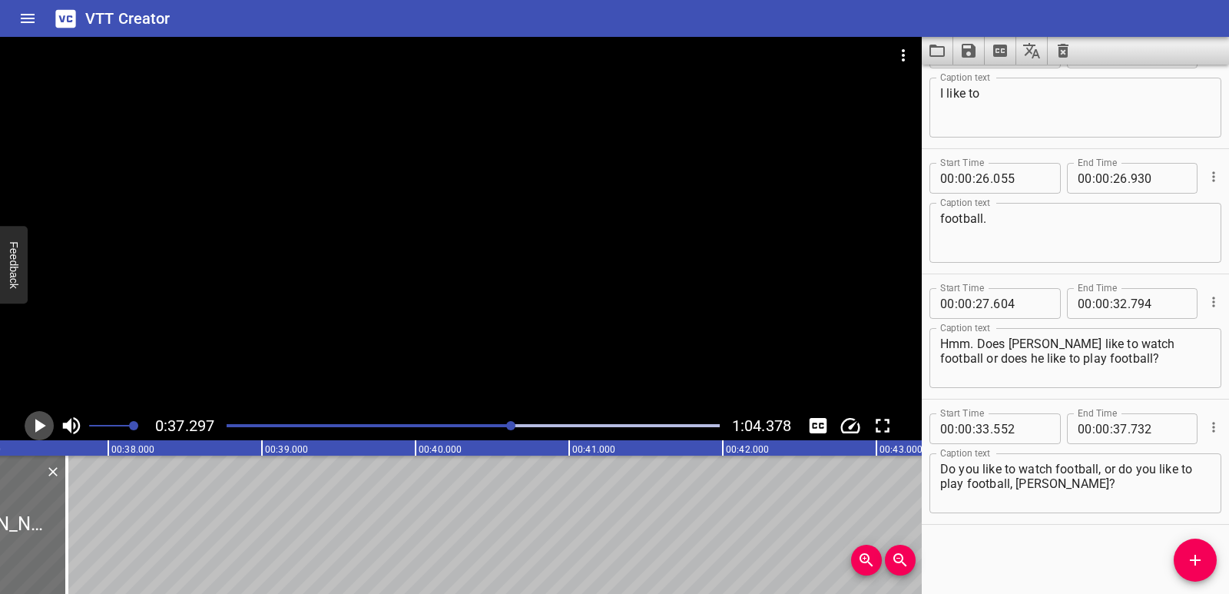
click at [41, 424] on icon "Play/Pause" at bounding box center [40, 426] width 11 height 14
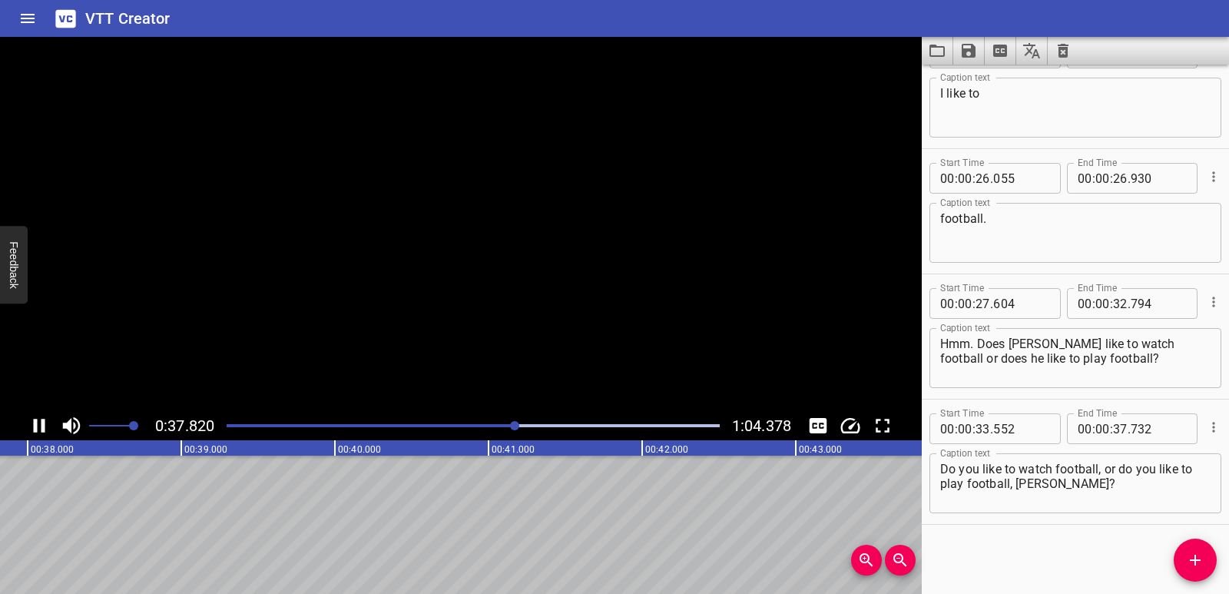
click at [41, 424] on icon "Play/Pause" at bounding box center [40, 426] width 12 height 14
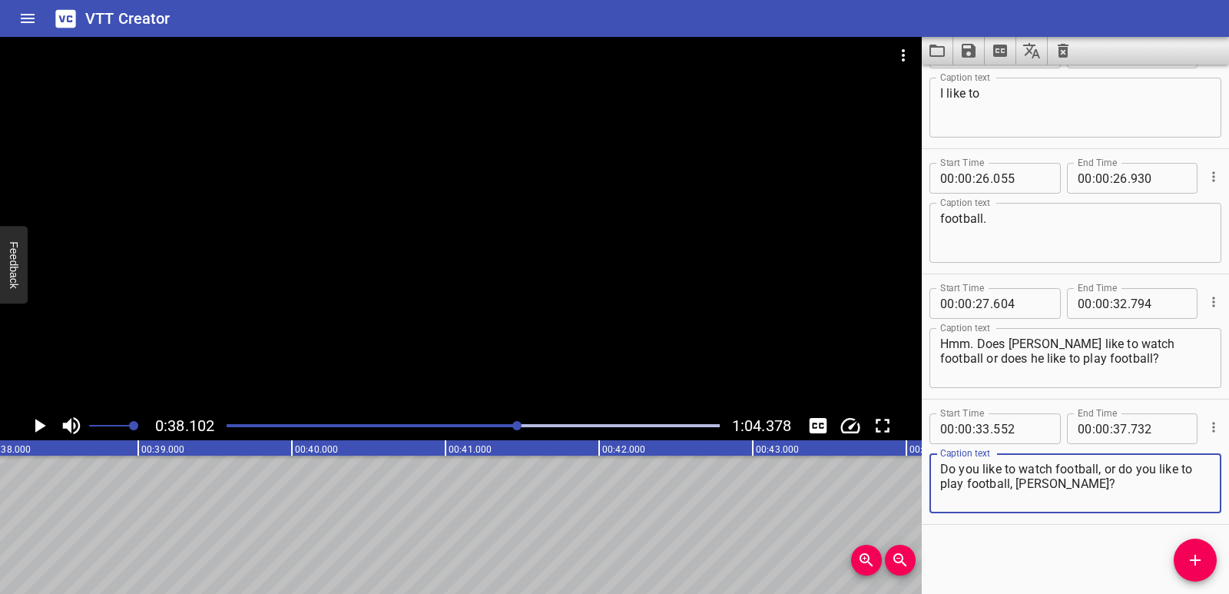
drag, startPoint x: 1019, startPoint y: 482, endPoint x: 1033, endPoint y: 482, distance: 14.6
click at [1033, 482] on textarea "Do you like to watch football, or do you like to play football, [PERSON_NAME]?" at bounding box center [1075, 484] width 270 height 44
drag, startPoint x: 1050, startPoint y: 485, endPoint x: 1017, endPoint y: 481, distance: 33.3
click at [1017, 481] on textarea "Do you like to watch football, or do you like to play football, [PERSON_NAME]?" at bounding box center [1075, 484] width 270 height 44
paste textarea "[PERSON_NAME]"
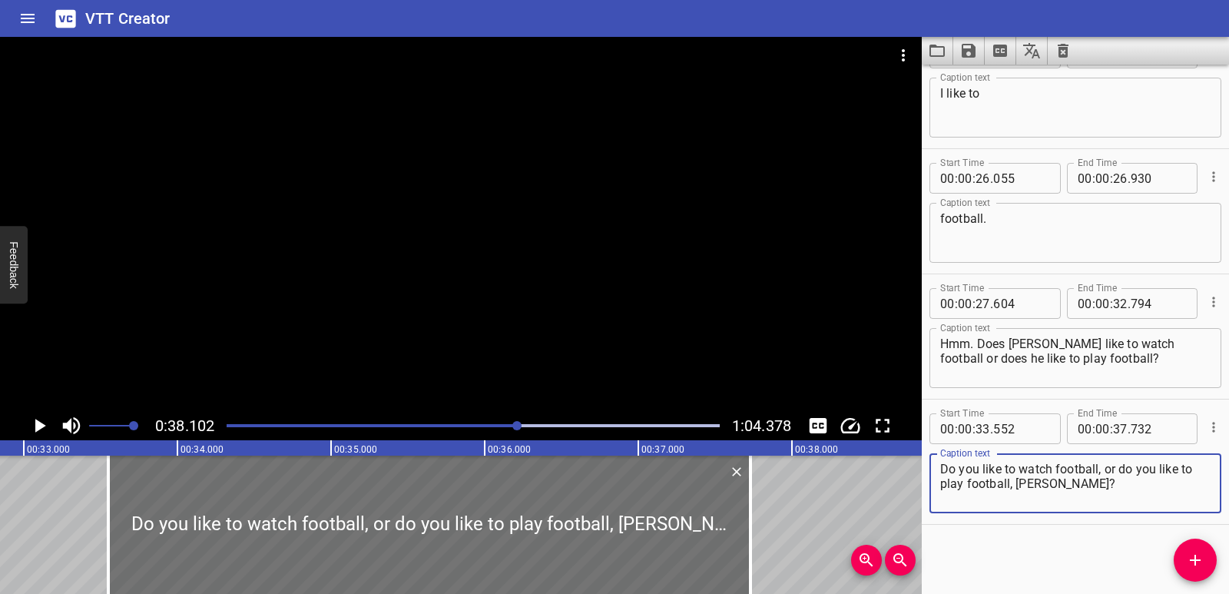
scroll to position [0, 4983]
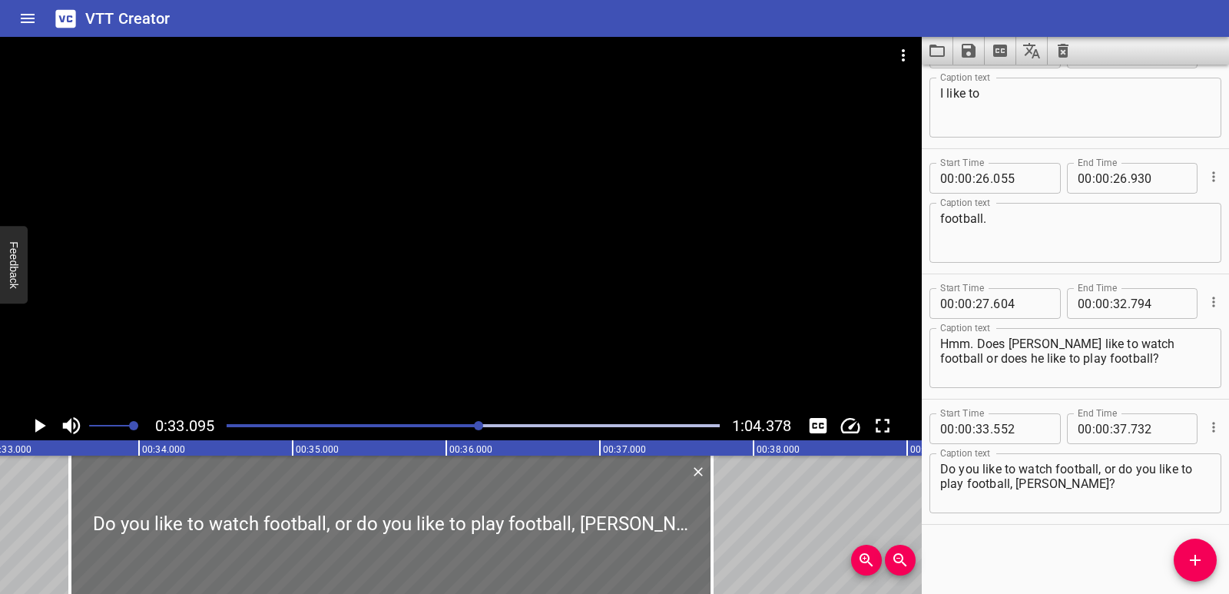
click at [41, 424] on icon "Play/Pause" at bounding box center [40, 426] width 11 height 14
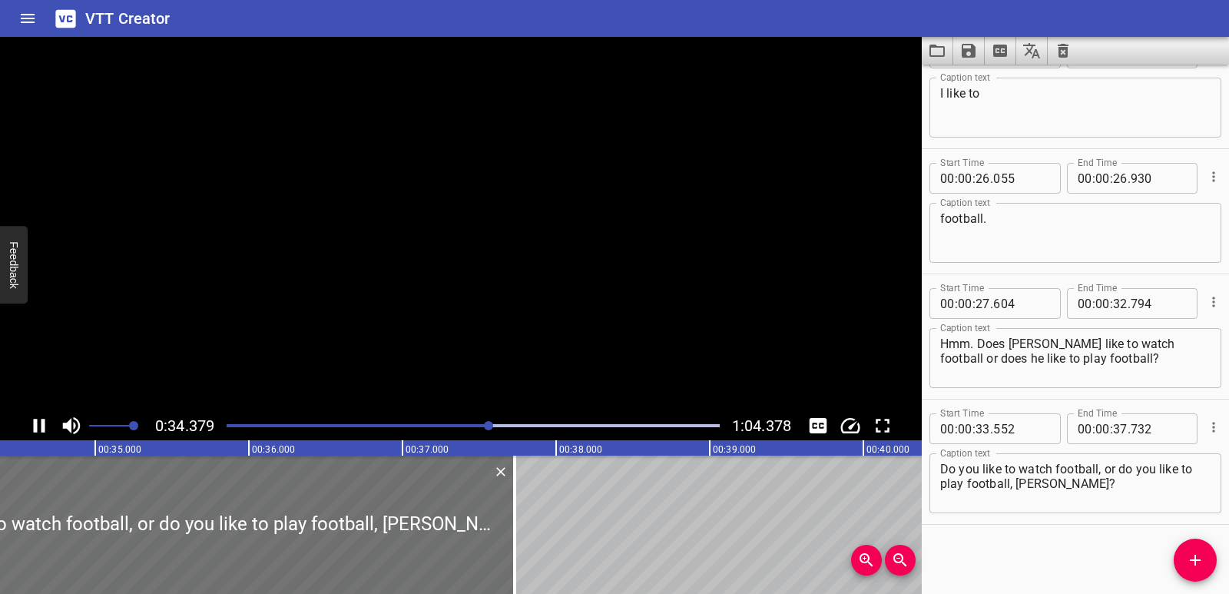
click at [41, 424] on icon "Play/Pause" at bounding box center [40, 426] width 12 height 14
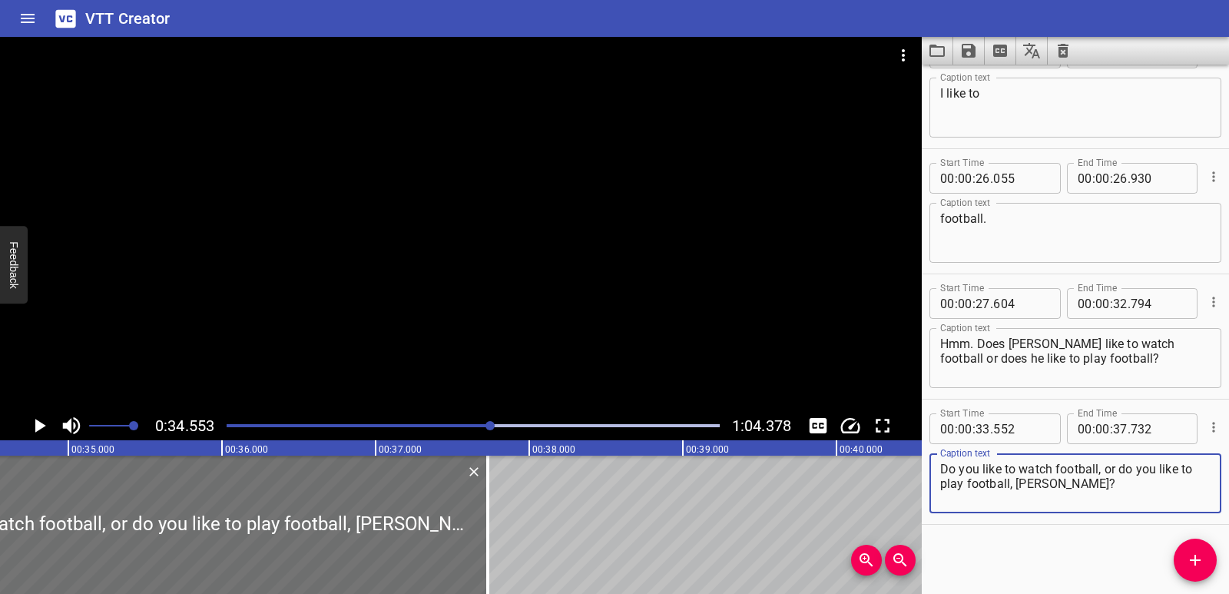
drag, startPoint x: 940, startPoint y: 469, endPoint x: 960, endPoint y: 469, distance: 20.0
click at [960, 469] on textarea "Do you like to watch football, or do you like to play football, [PERSON_NAME]?" at bounding box center [1075, 484] width 270 height 44
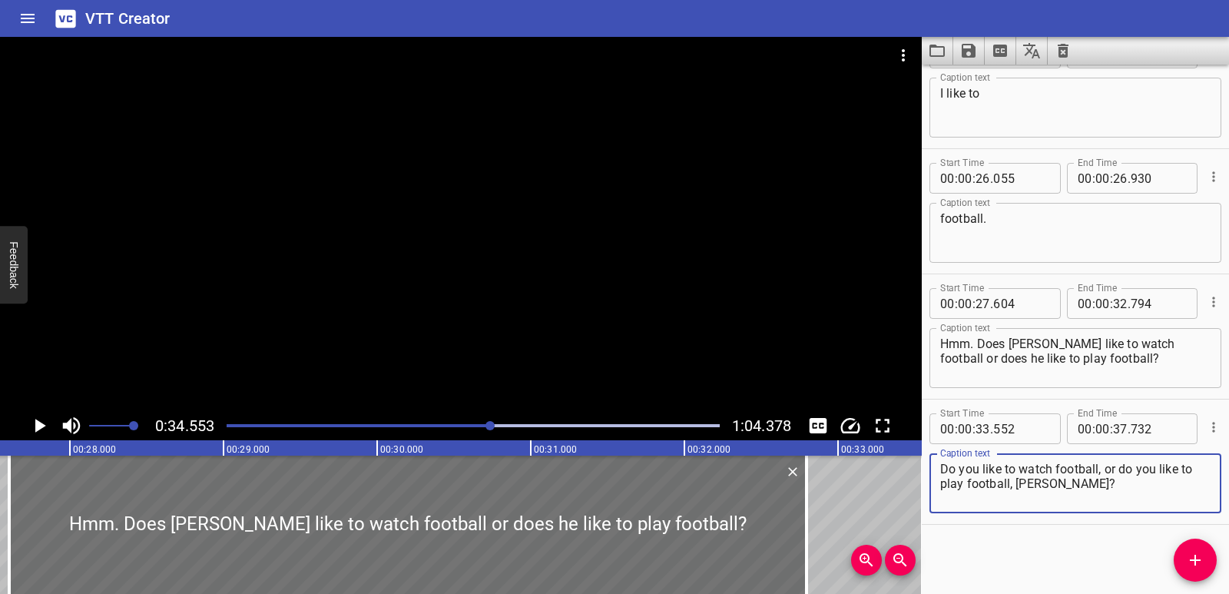
scroll to position [0, 4185]
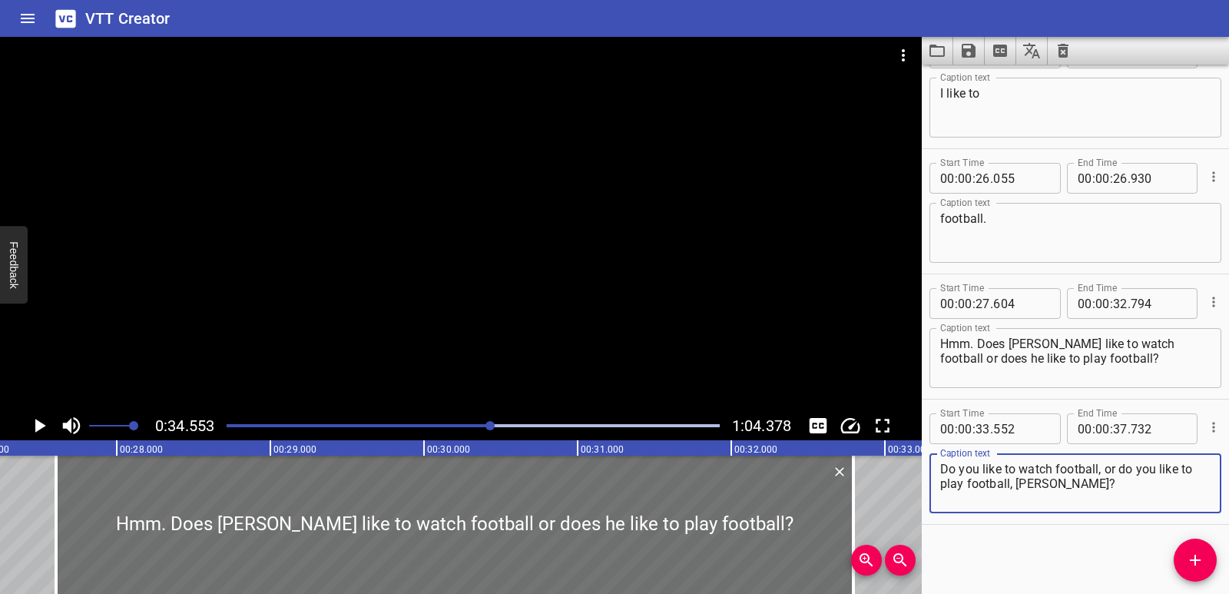
drag, startPoint x: 2, startPoint y: 525, endPoint x: 15, endPoint y: 488, distance: 39.1
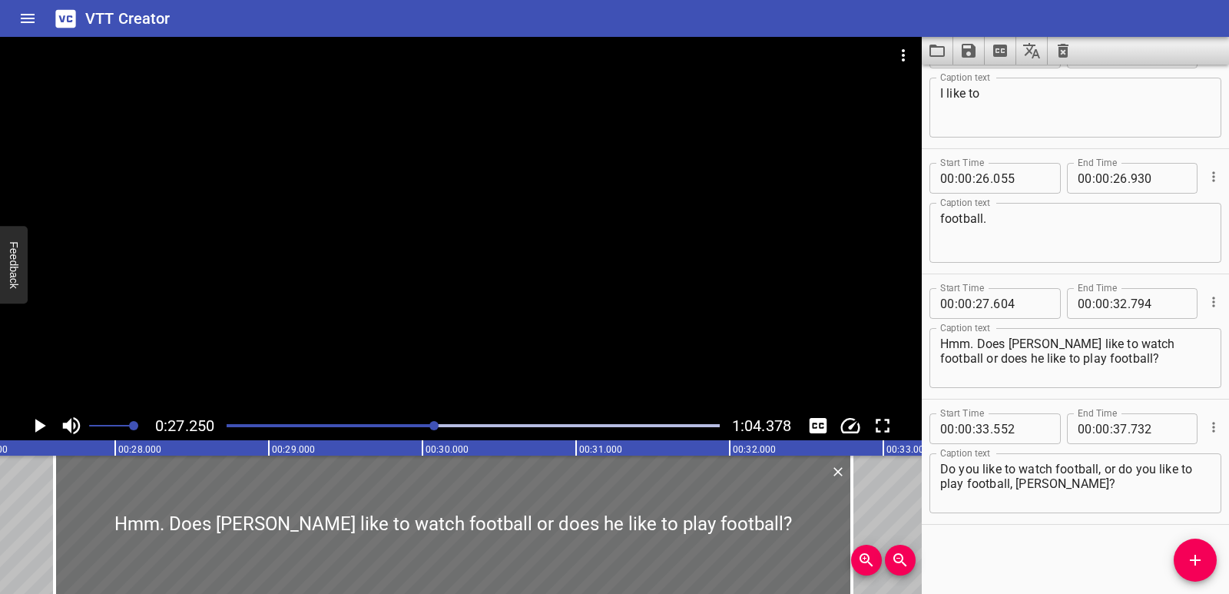
click at [33, 433] on icon "Play/Pause" at bounding box center [39, 425] width 23 height 23
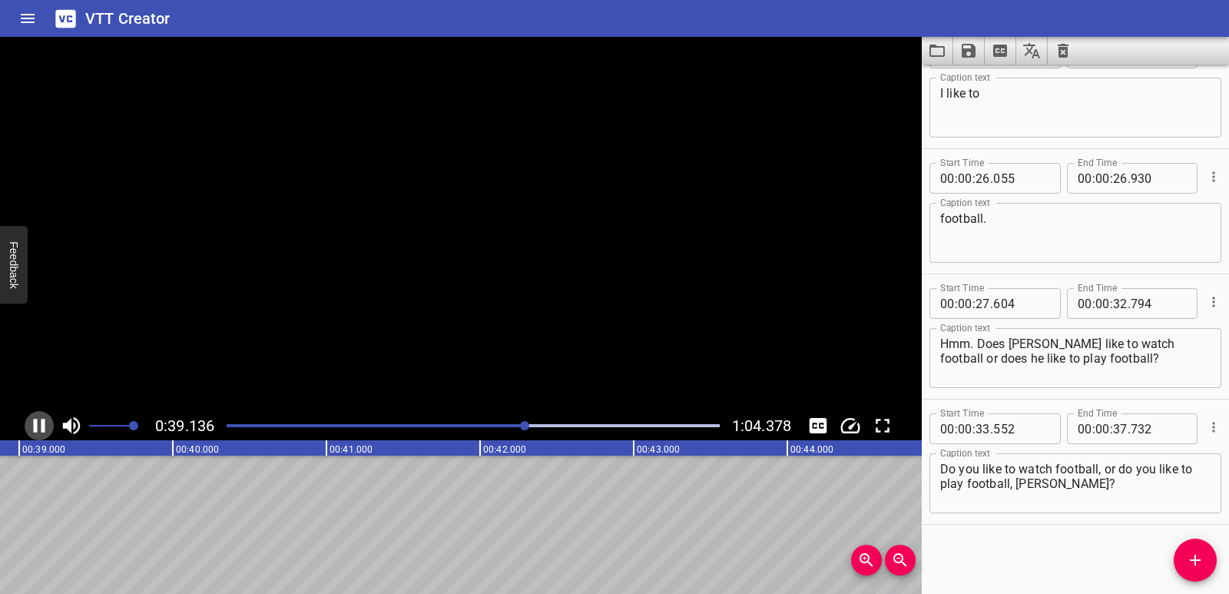
click at [33, 433] on icon "Play/Pause" at bounding box center [39, 425] width 23 height 23
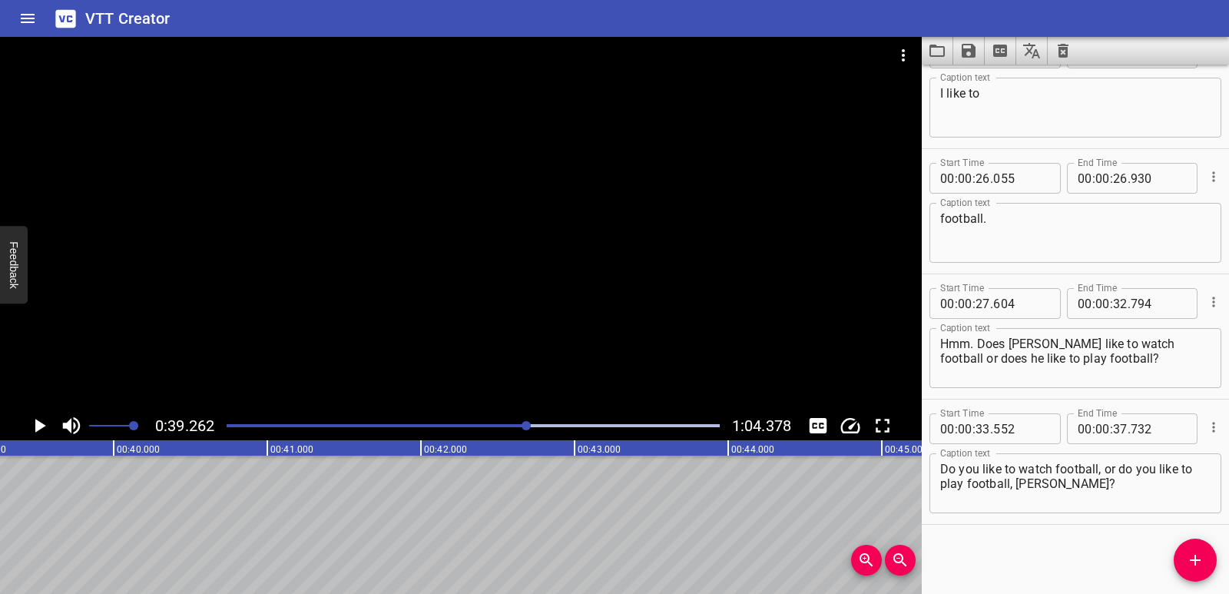
click at [1190, 565] on icon "Add Cue" at bounding box center [1195, 560] width 18 height 18
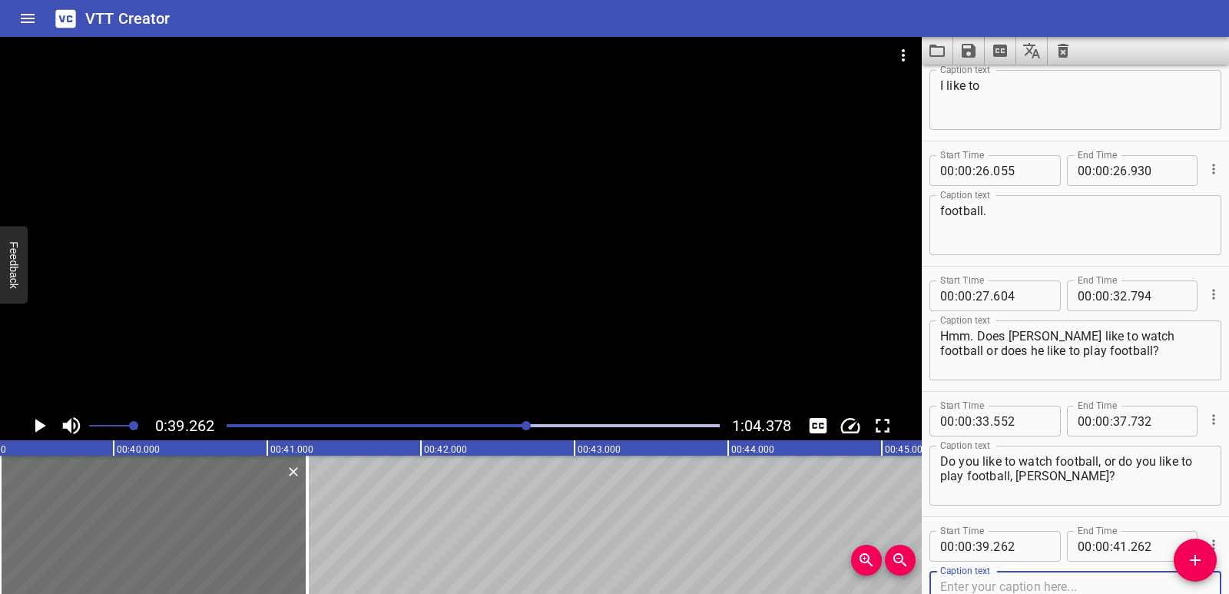
scroll to position [795, 0]
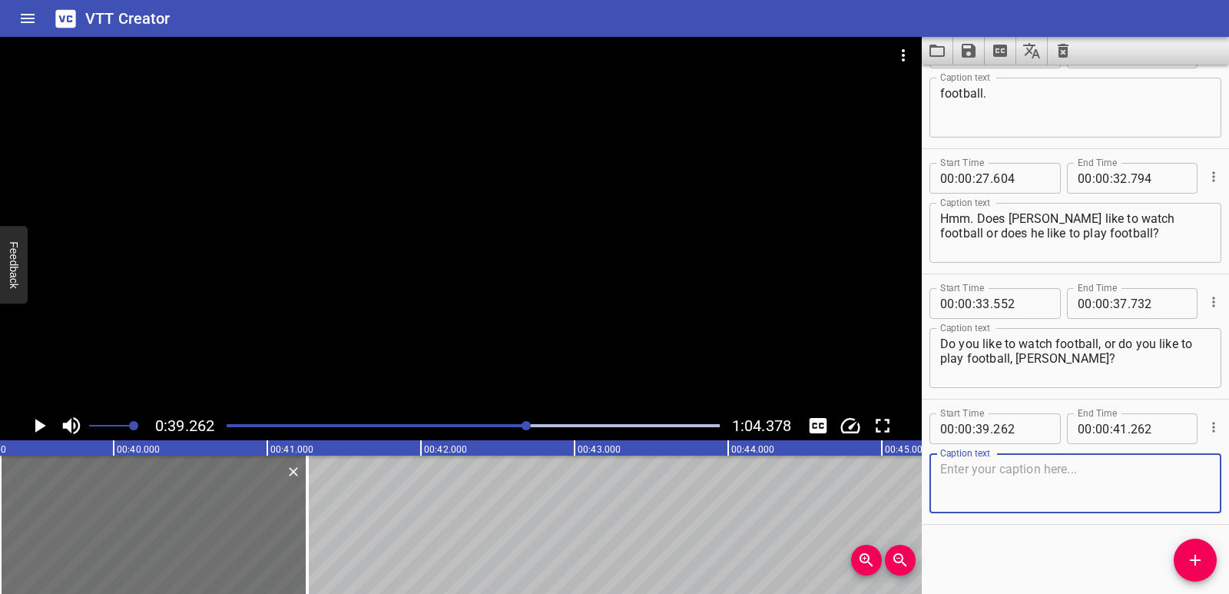
click at [1028, 492] on textarea at bounding box center [1075, 484] width 270 height 44
paste textarea "I like to play football! I don’t like to watch football!"
click at [943, 471] on textarea "I like to play football! I don’t like to watch football!" at bounding box center [1075, 484] width 270 height 44
click at [942, 343] on textarea "Do you like to watch football, or do you like to play football, [PERSON_NAME]?" at bounding box center [1075, 358] width 270 height 44
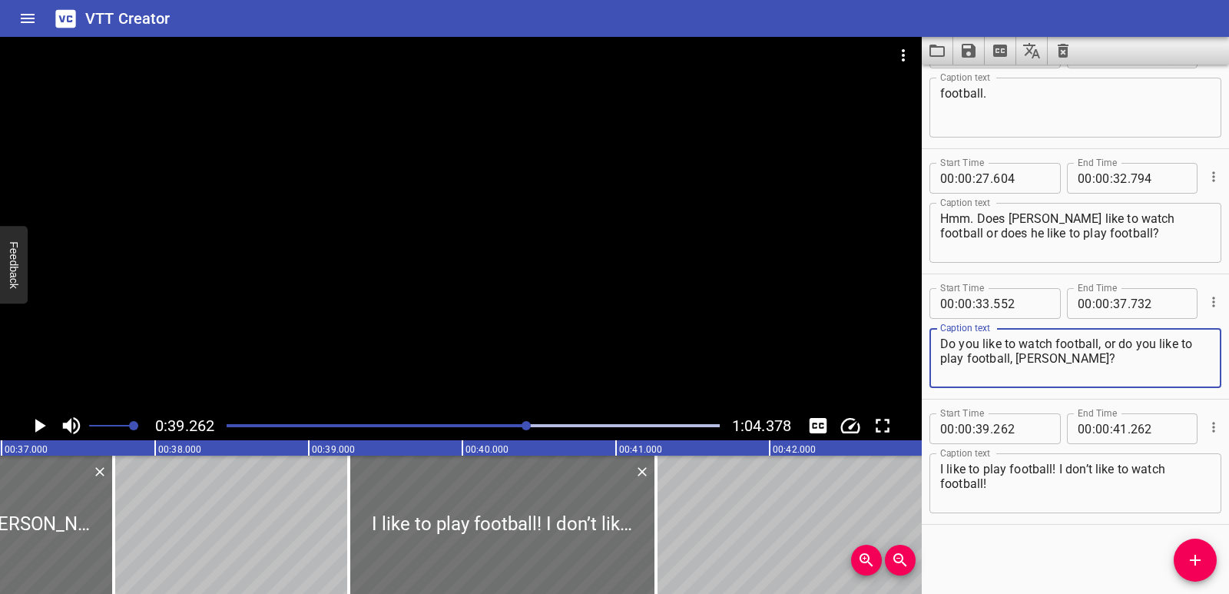
scroll to position [0, 5621]
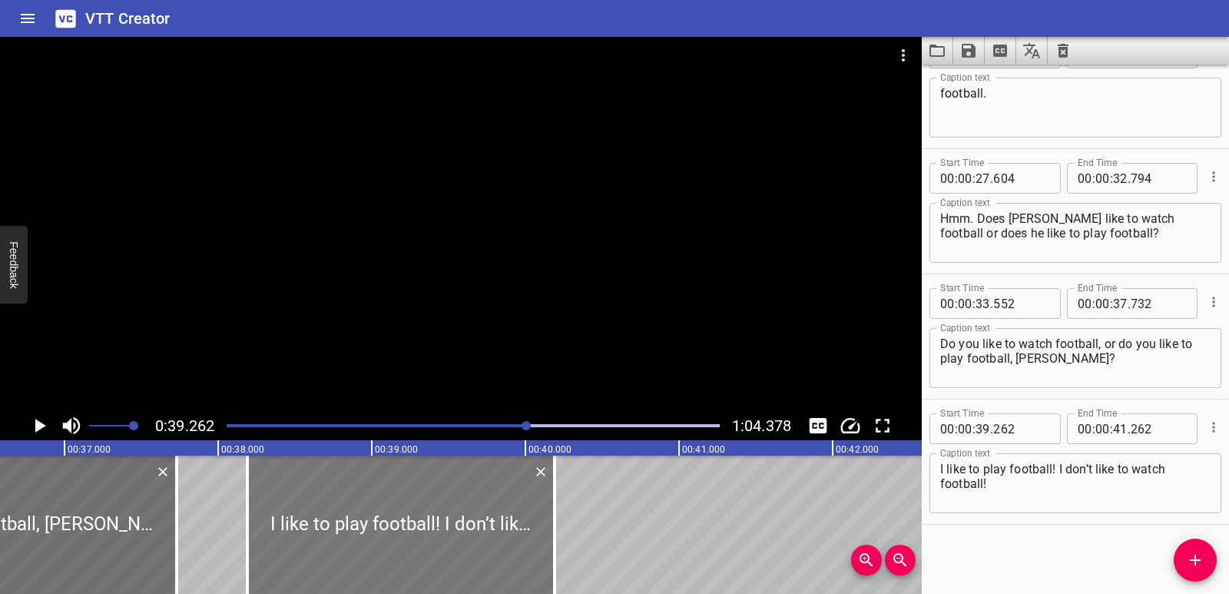
drag, startPoint x: 616, startPoint y: 476, endPoint x: 452, endPoint y: 487, distance: 164.8
click at [452, 487] on div at bounding box center [400, 525] width 307 height 138
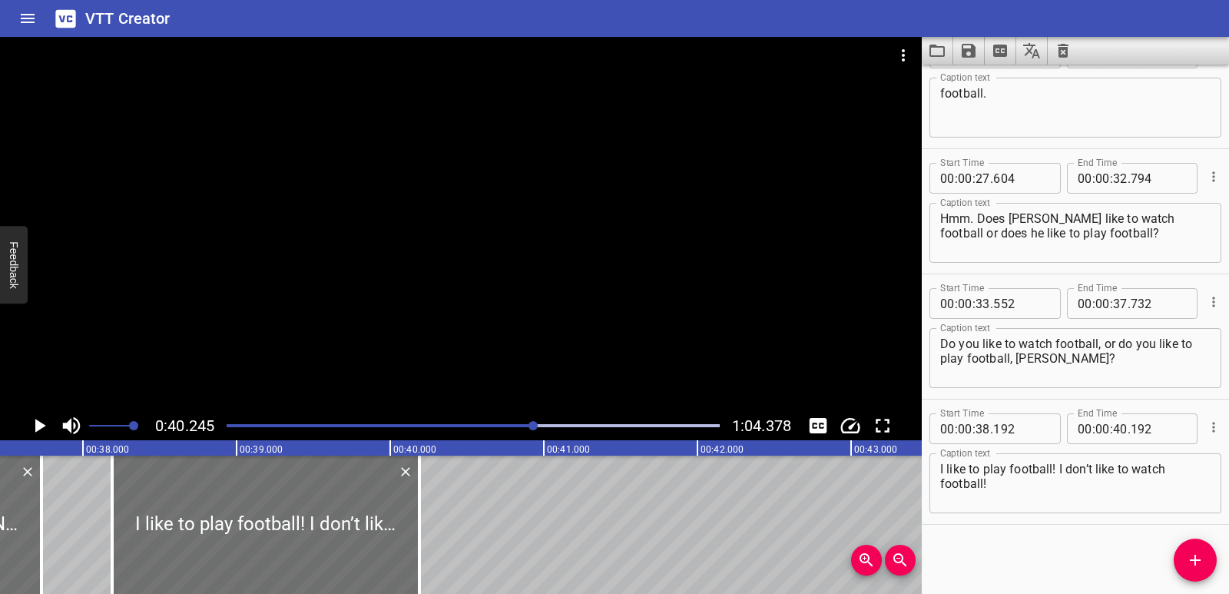
scroll to position [0, 5693]
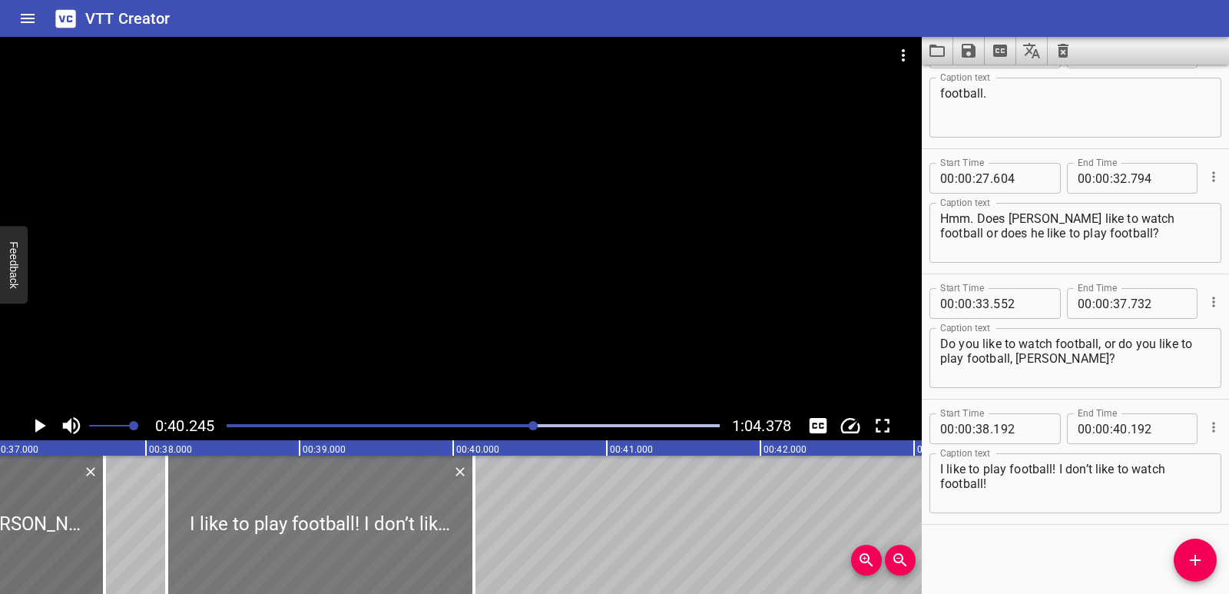
drag, startPoint x: 328, startPoint y: 552, endPoint x: 318, endPoint y: 553, distance: 10.1
click at [318, 553] on div at bounding box center [320, 525] width 307 height 138
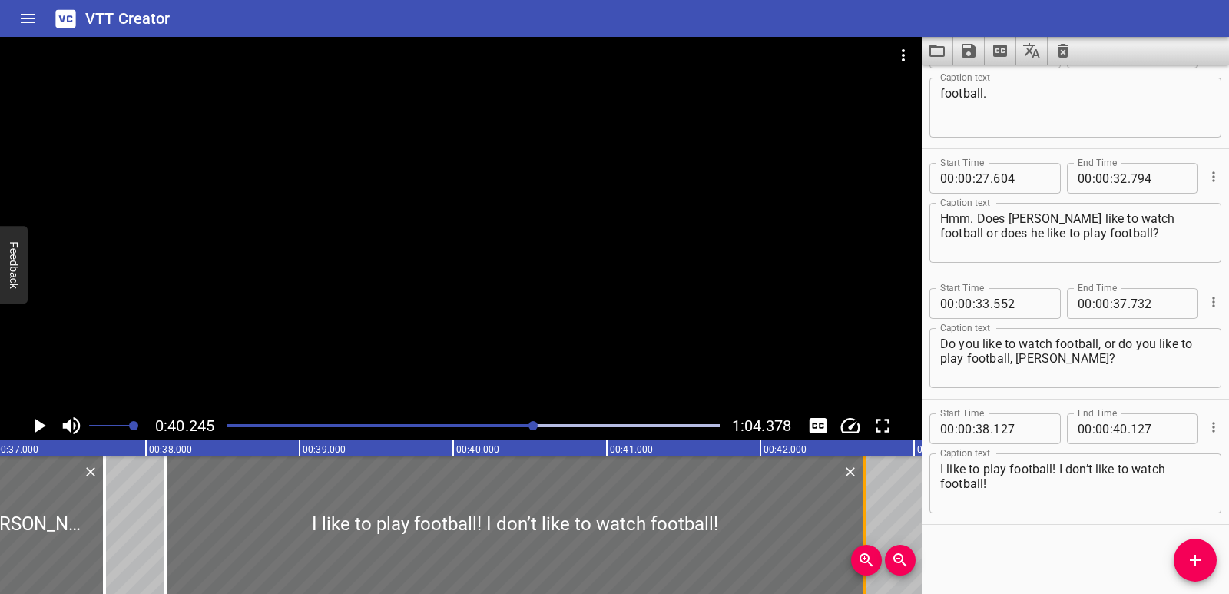
drag, startPoint x: 473, startPoint y: 527, endPoint x: 865, endPoint y: 515, distance: 392.0
click at [865, 515] on div at bounding box center [864, 525] width 3 height 138
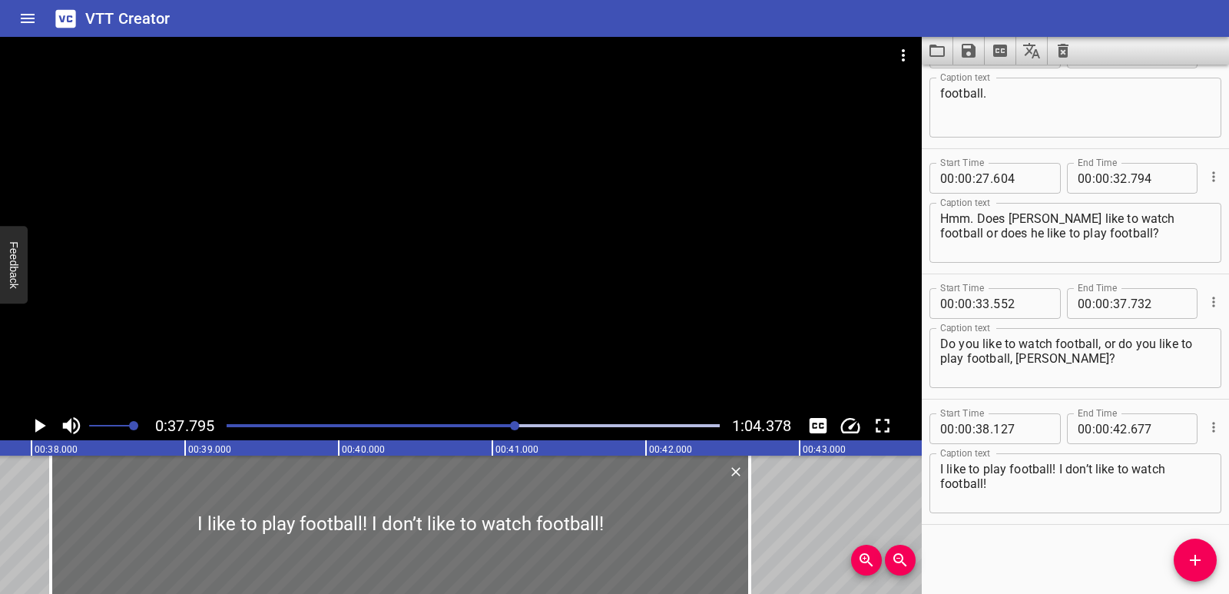
click at [41, 434] on icon "Play/Pause" at bounding box center [39, 425] width 23 height 23
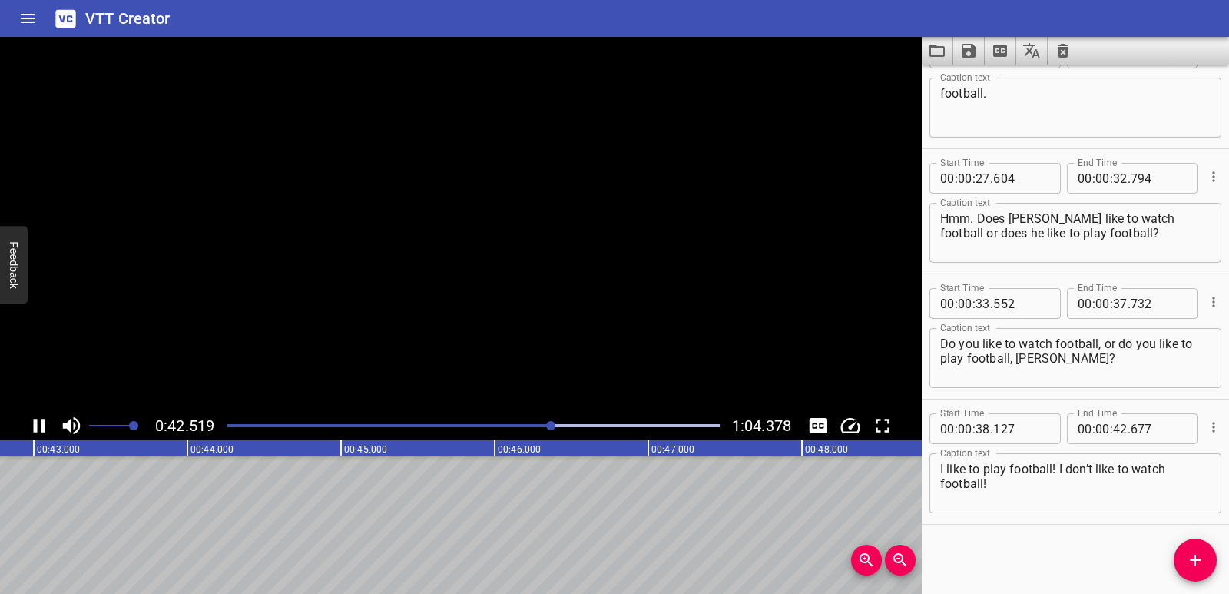
click at [41, 434] on icon "Play/Pause" at bounding box center [39, 425] width 23 height 23
click at [1195, 559] on icon "Add Cue" at bounding box center [1195, 560] width 11 height 11
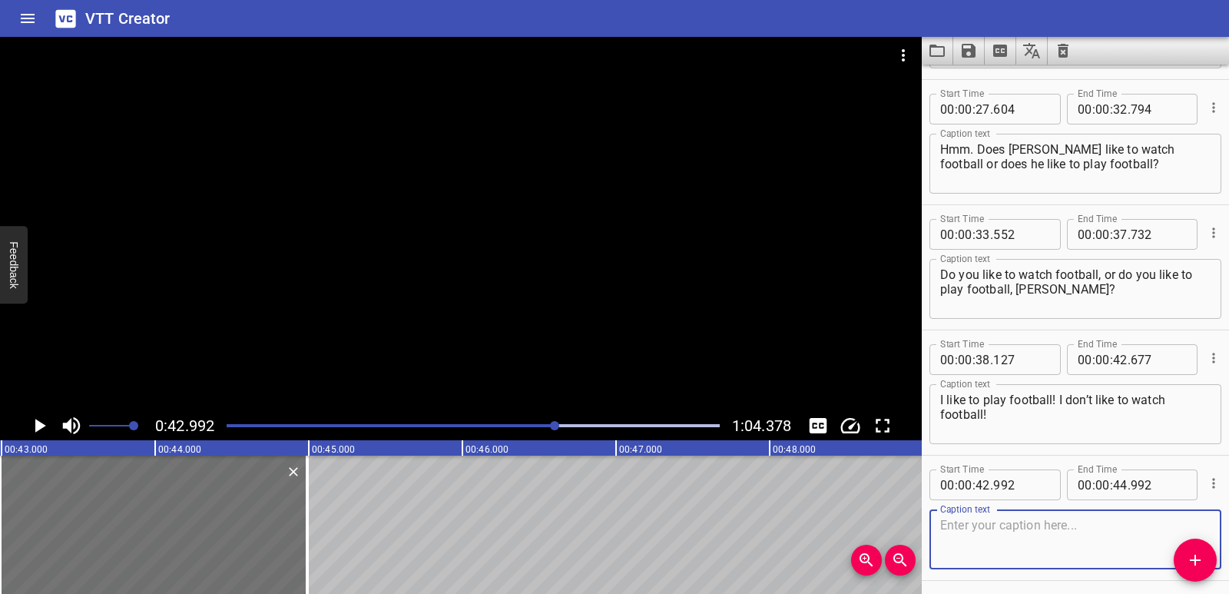
scroll to position [920, 0]
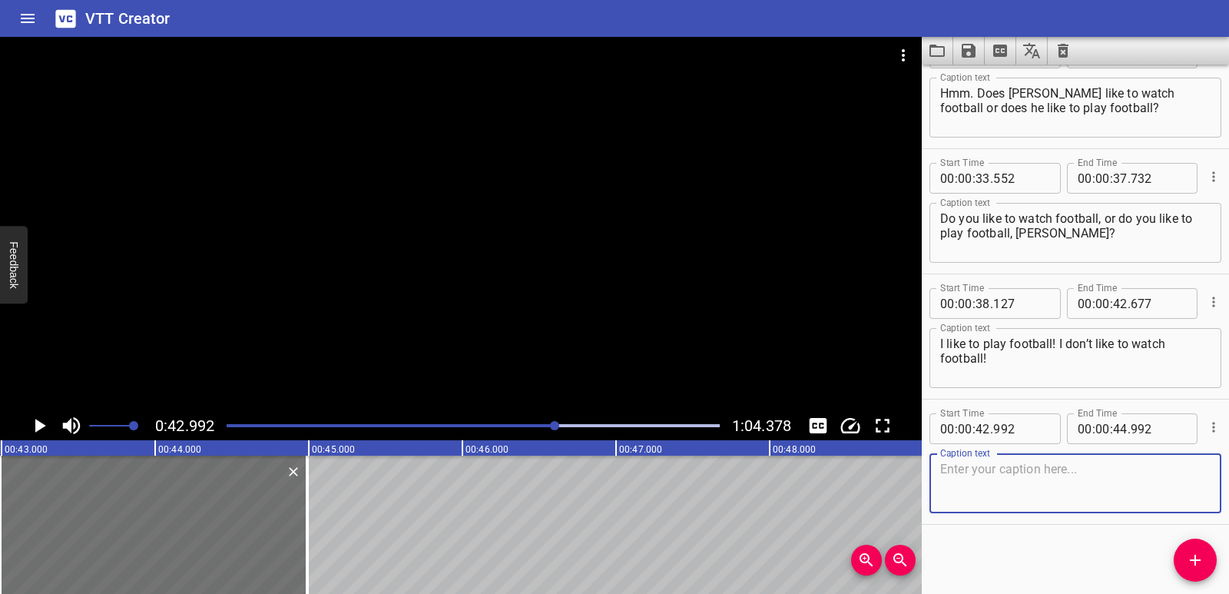
paste textarea "Ohhh [laughs] Me too! Let’s play!"
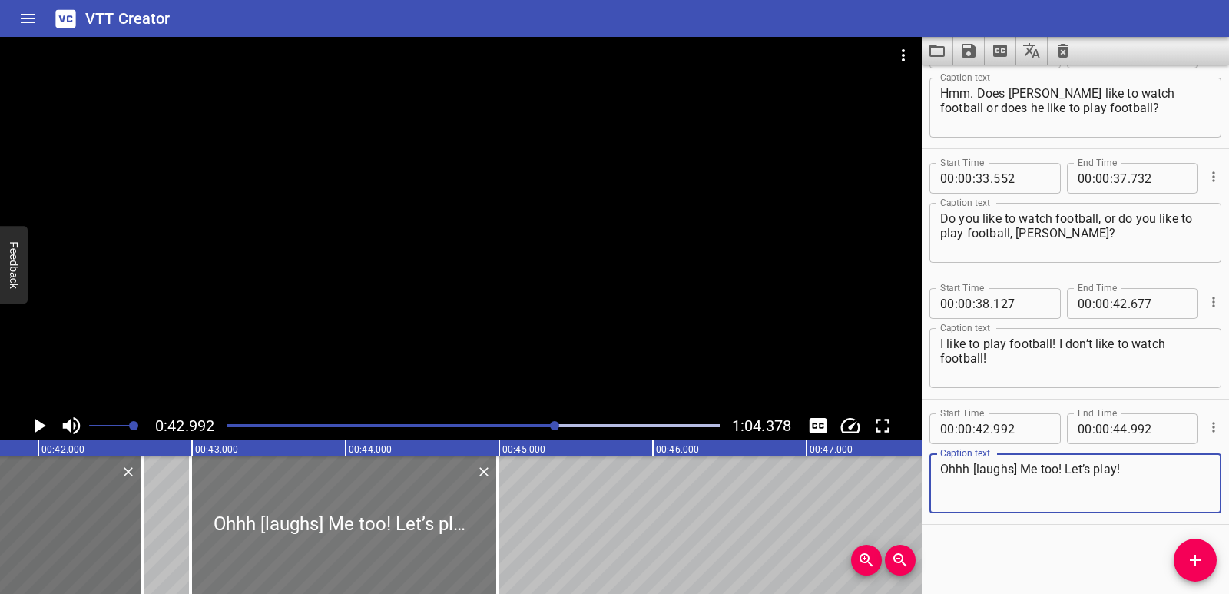
scroll to position [0, 6400]
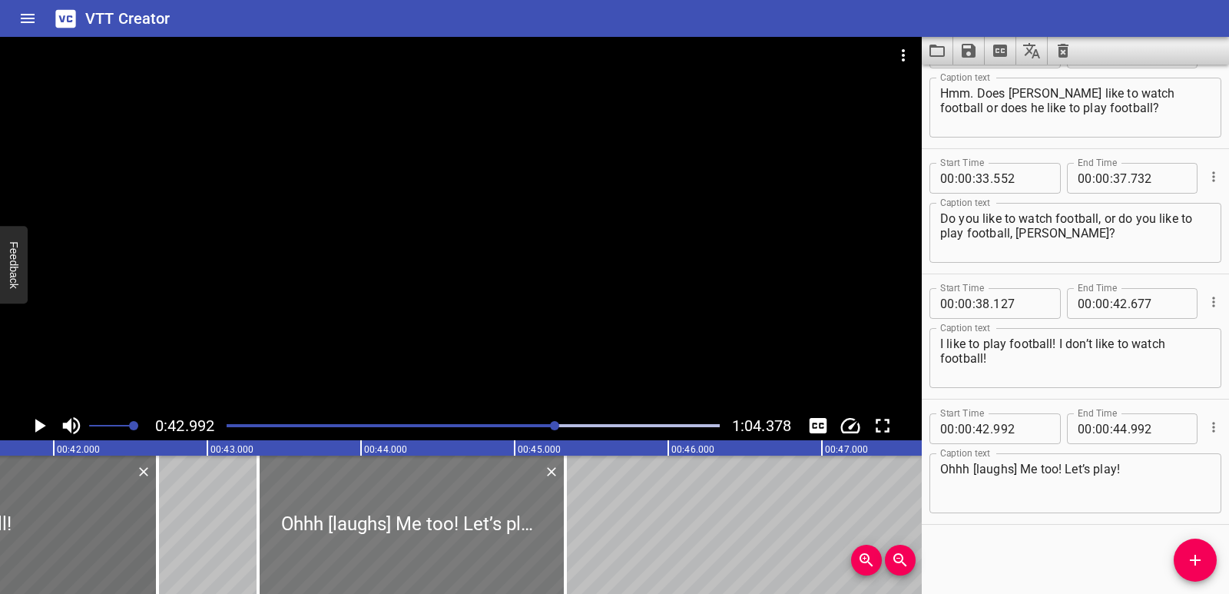
drag, startPoint x: 355, startPoint y: 505, endPoint x: 377, endPoint y: 505, distance: 22.3
click at [377, 505] on div at bounding box center [411, 525] width 307 height 138
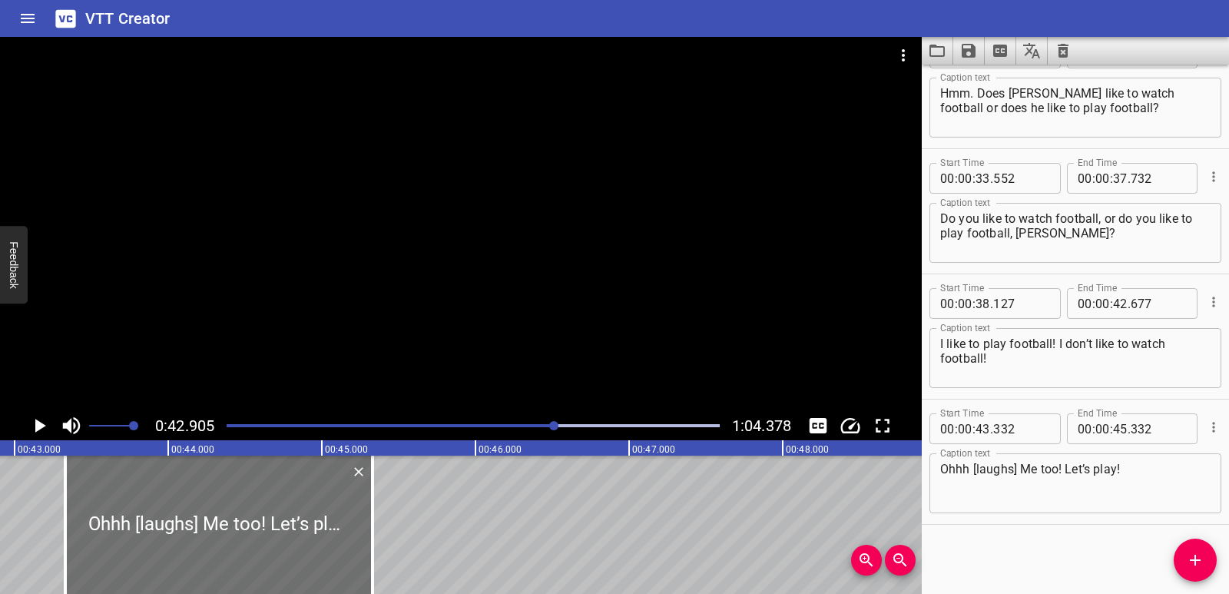
click at [37, 430] on icon "Play/Pause" at bounding box center [40, 426] width 11 height 14
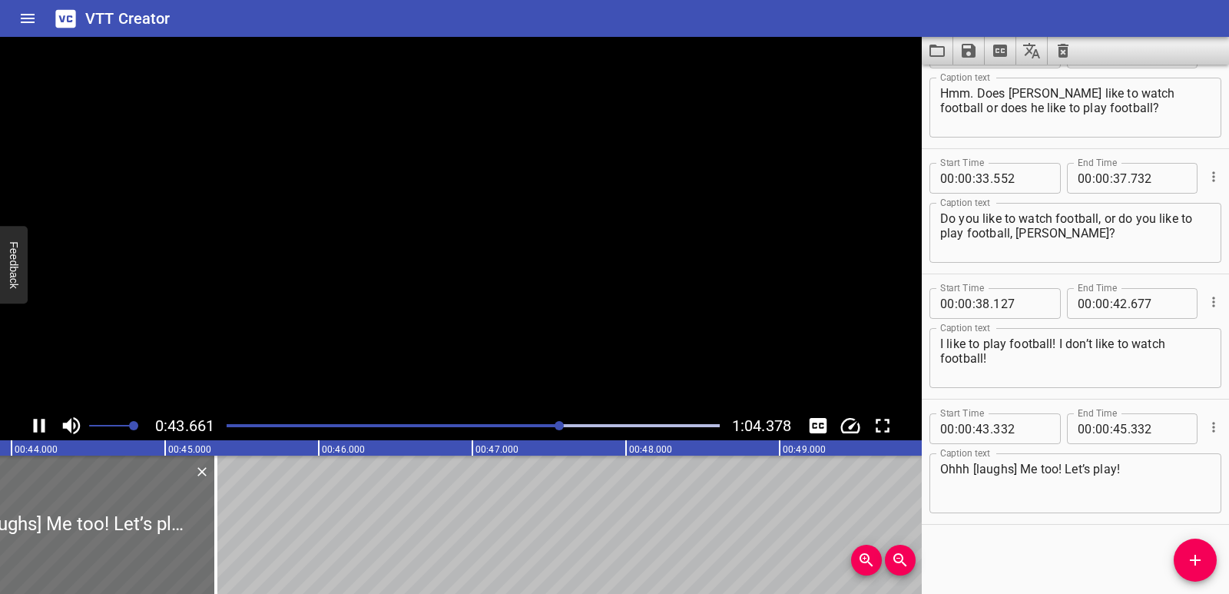
click at [37, 430] on icon "Play/Pause" at bounding box center [40, 426] width 12 height 14
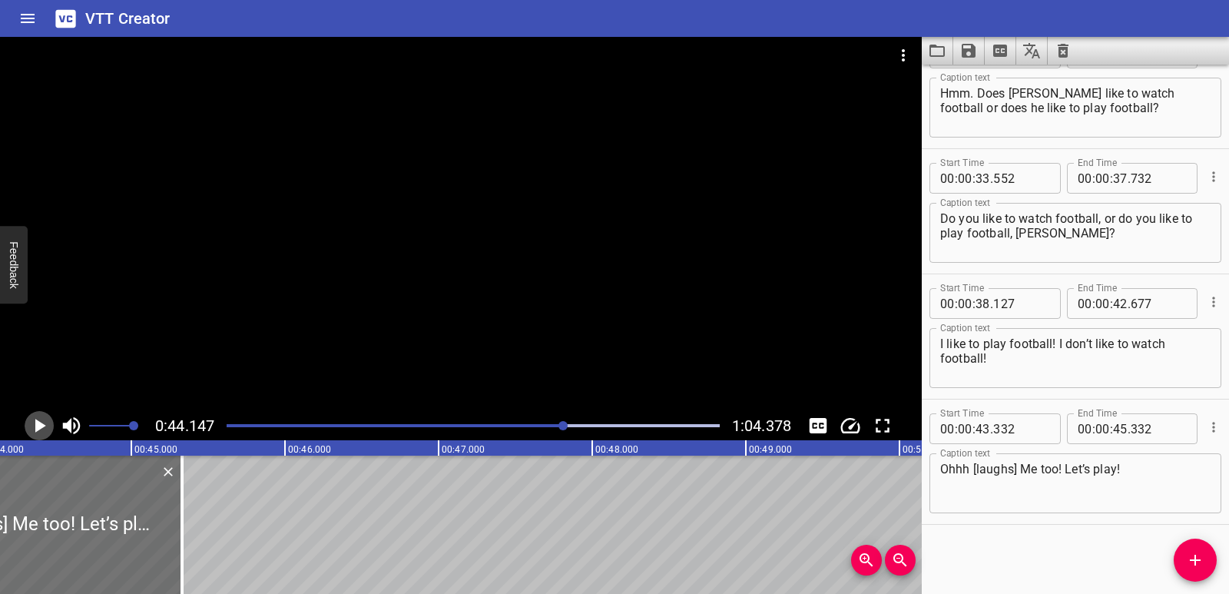
click at [35, 430] on icon "Play/Pause" at bounding box center [40, 426] width 11 height 14
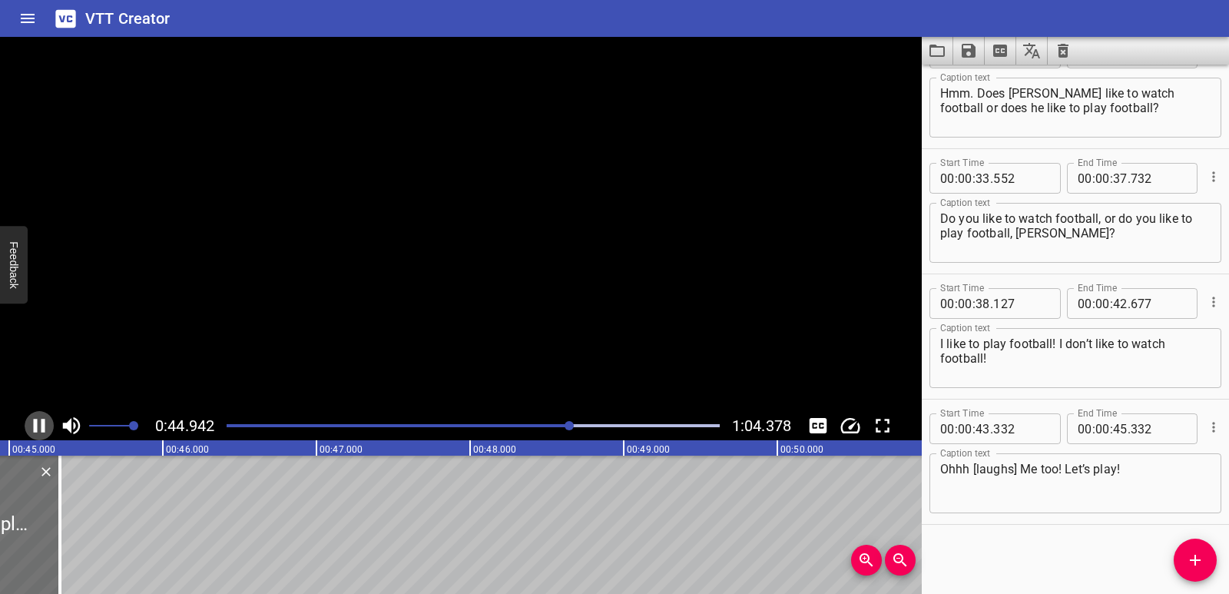
click at [35, 430] on icon "Play/Pause" at bounding box center [40, 426] width 12 height 14
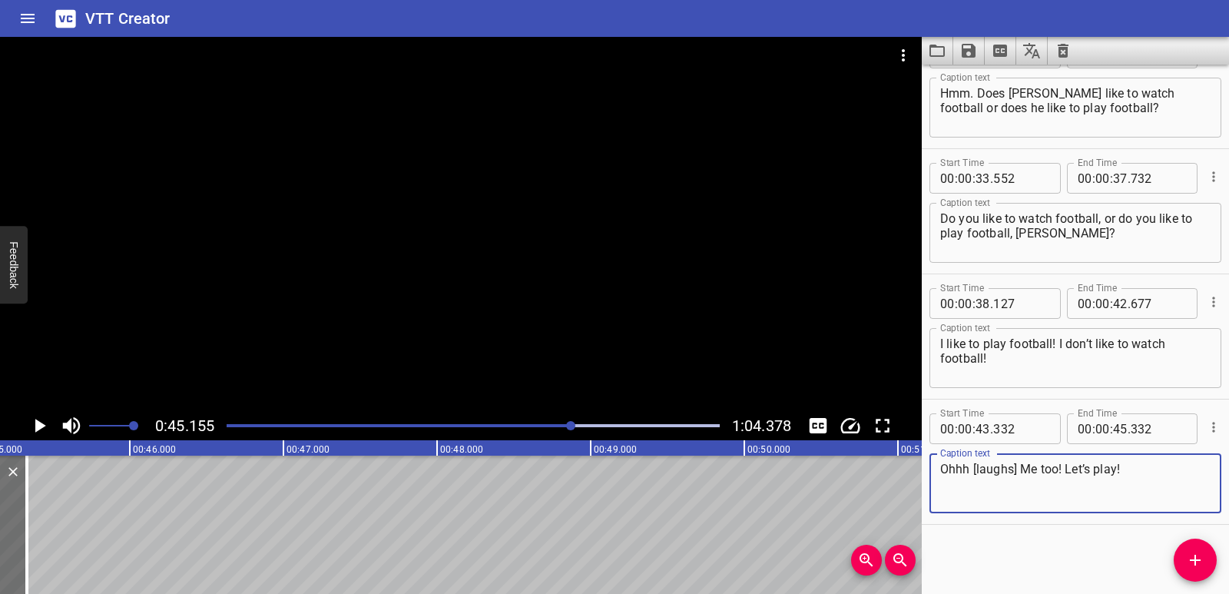
drag, startPoint x: 1017, startPoint y: 469, endPoint x: 972, endPoint y: 465, distance: 45.6
click at [972, 465] on textarea "Ohhh [laughs] Me too! Let’s play!" at bounding box center [1075, 484] width 270 height 44
click at [976, 469] on textarea "Ohhh Me too! Let’s play!" at bounding box center [1075, 484] width 270 height 44
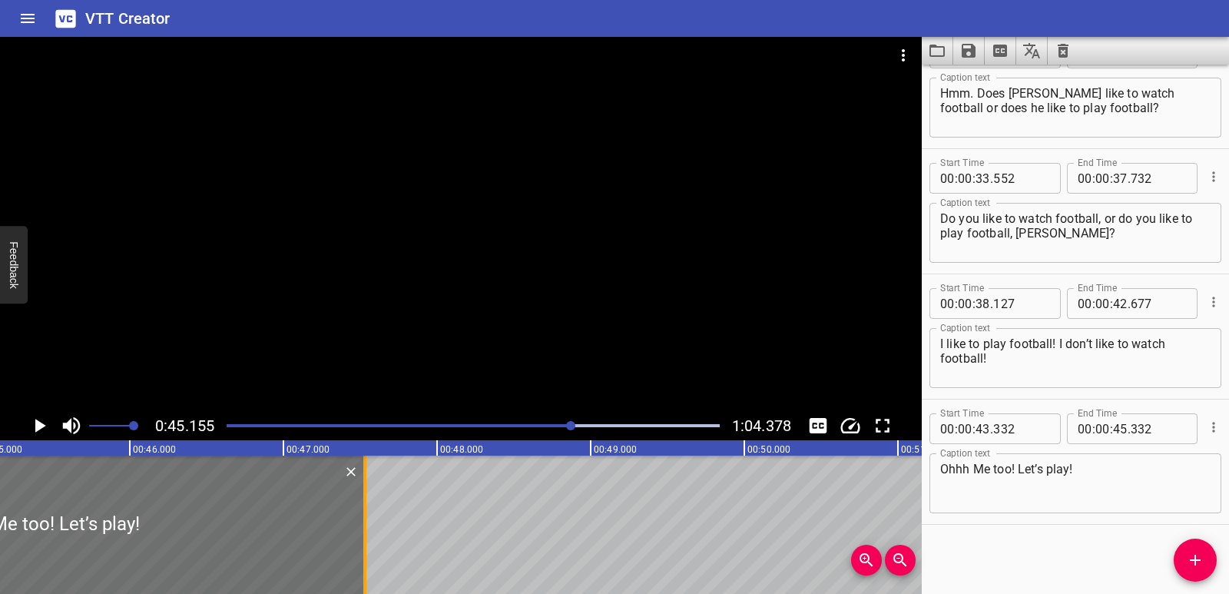
drag, startPoint x: 99, startPoint y: 548, endPoint x: 368, endPoint y: 517, distance: 270.6
click at [368, 517] on div at bounding box center [364, 525] width 15 height 138
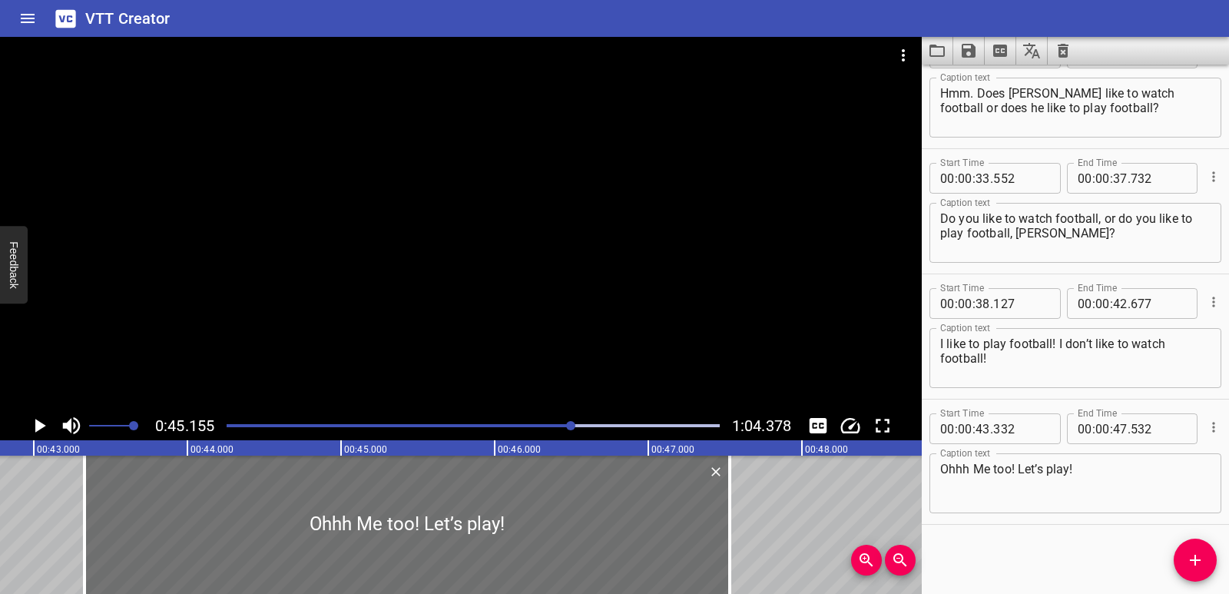
scroll to position [0, 6542]
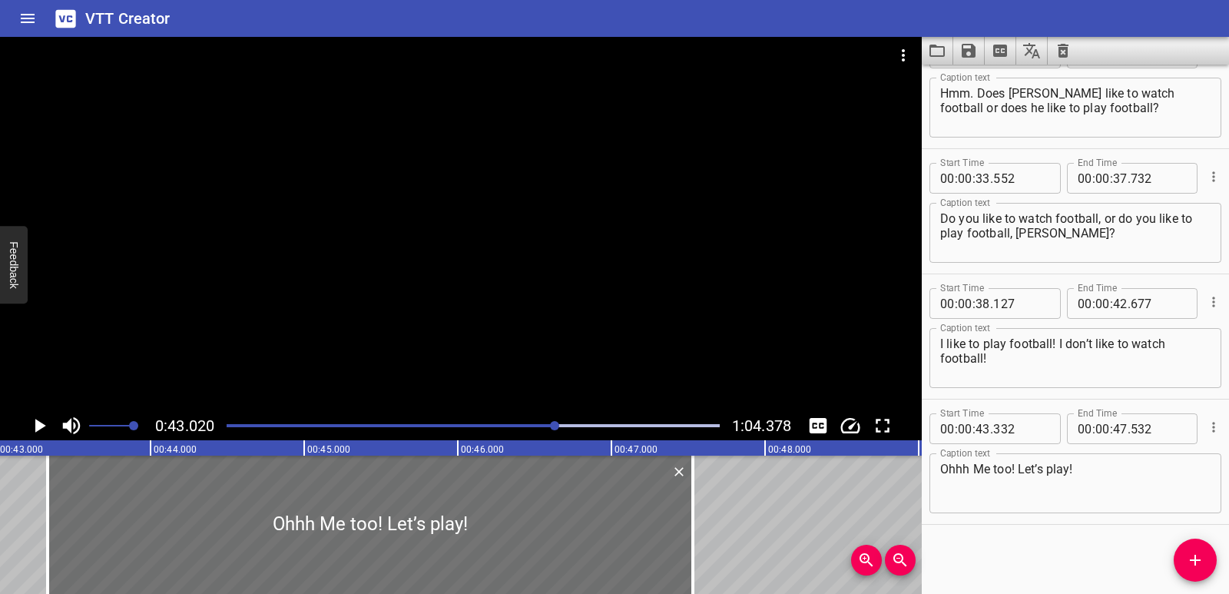
click at [28, 423] on icon "Play/Pause" at bounding box center [39, 425] width 23 height 23
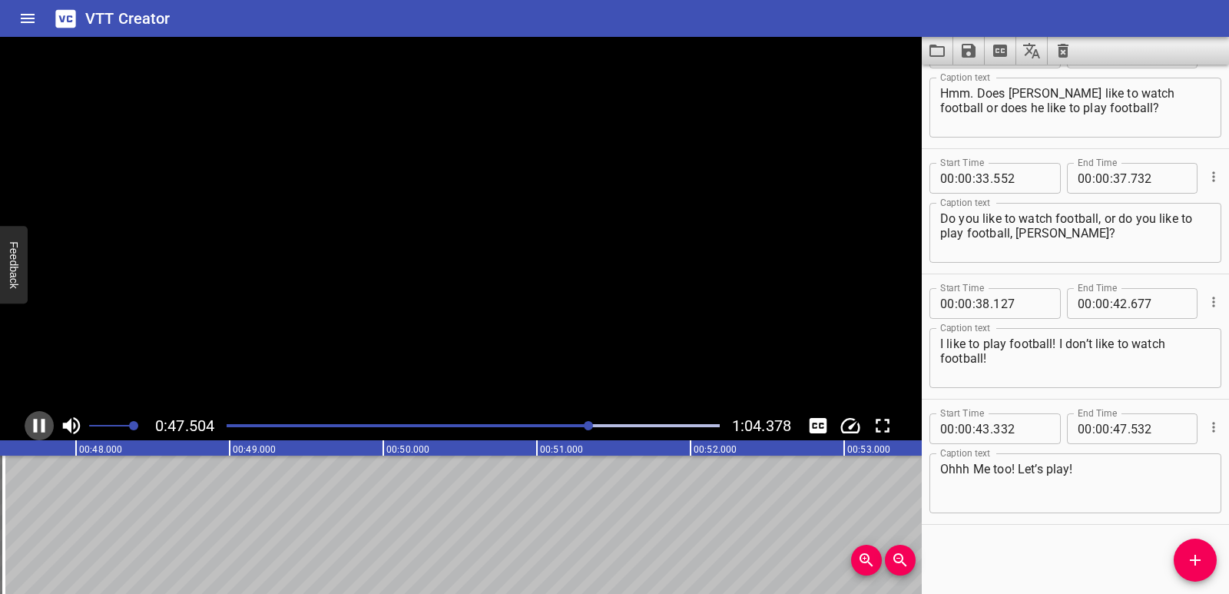
click at [33, 423] on icon "Play/Pause" at bounding box center [39, 425] width 23 height 23
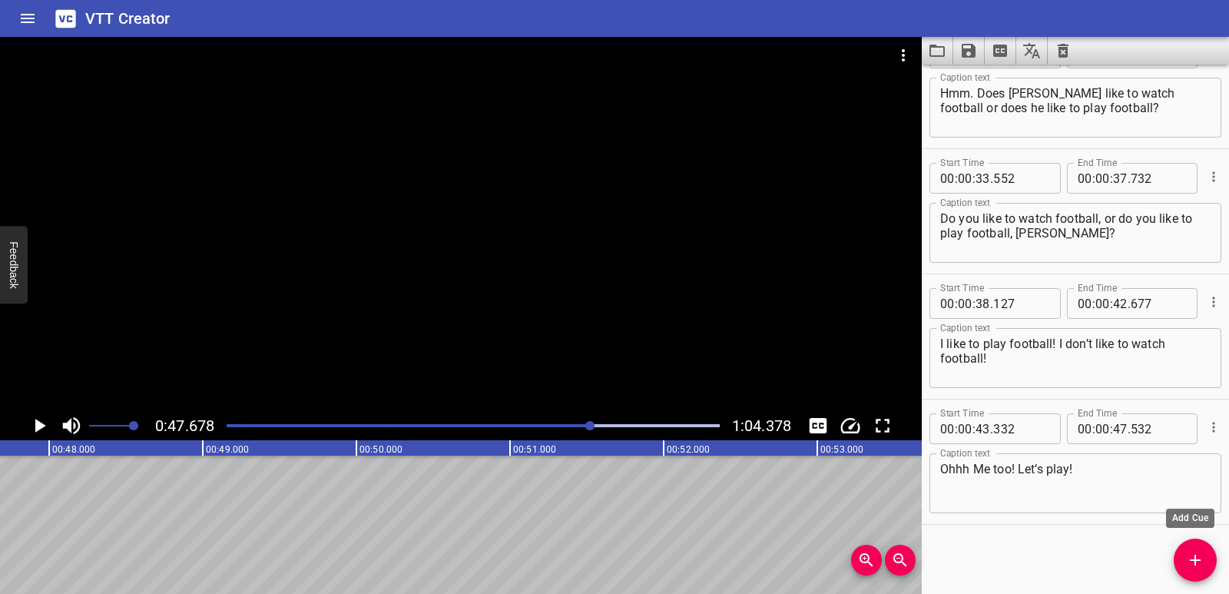
click at [1188, 556] on icon "Add Cue" at bounding box center [1195, 560] width 18 height 18
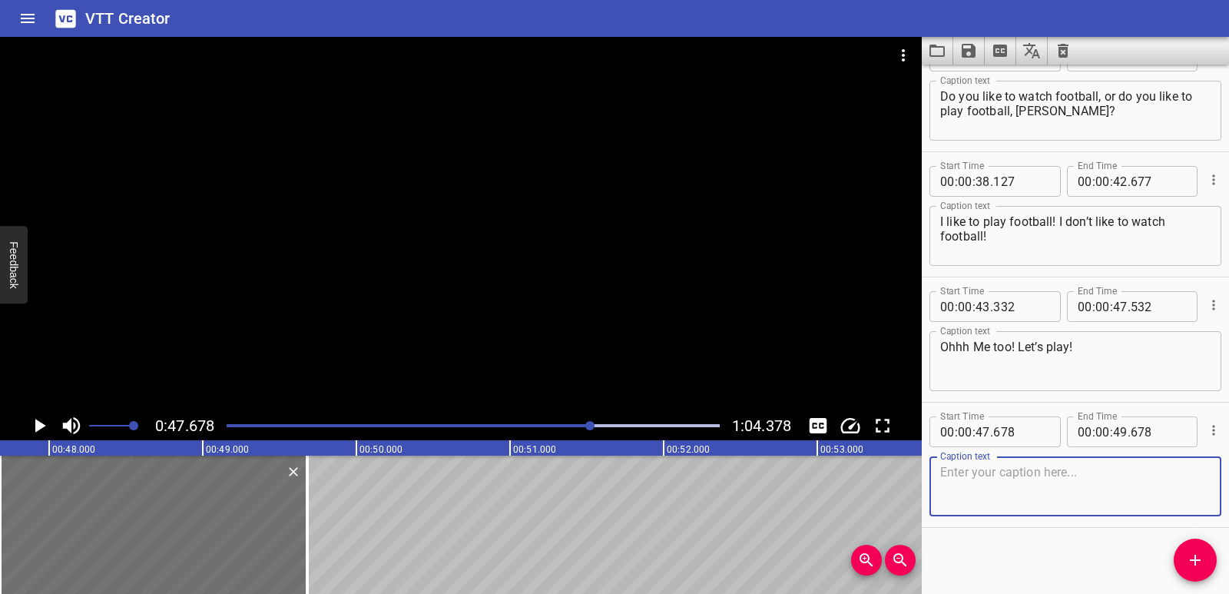
scroll to position [1046, 0]
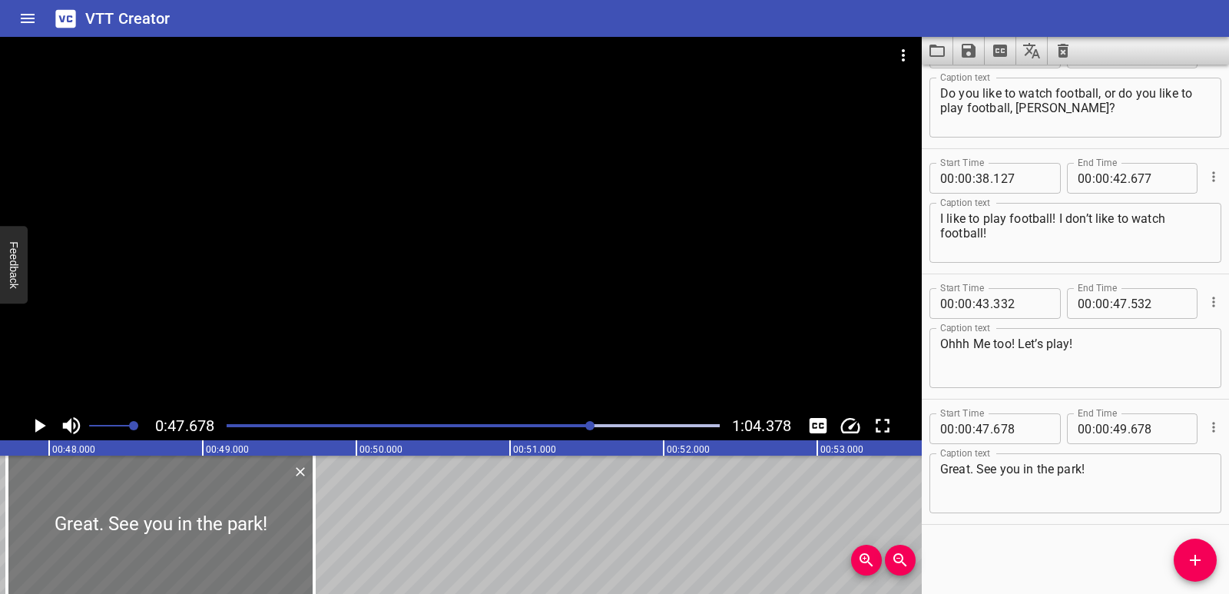
drag, startPoint x: 197, startPoint y: 535, endPoint x: 209, endPoint y: 535, distance: 11.5
click at [209, 535] on div at bounding box center [160, 525] width 307 height 138
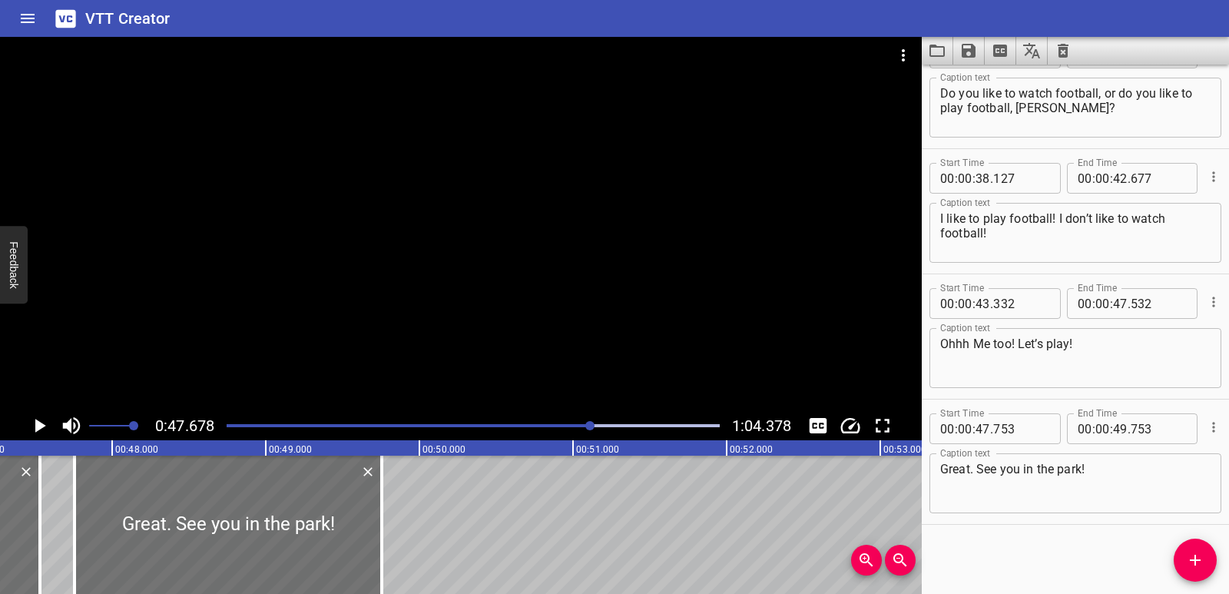
scroll to position [0, 7152]
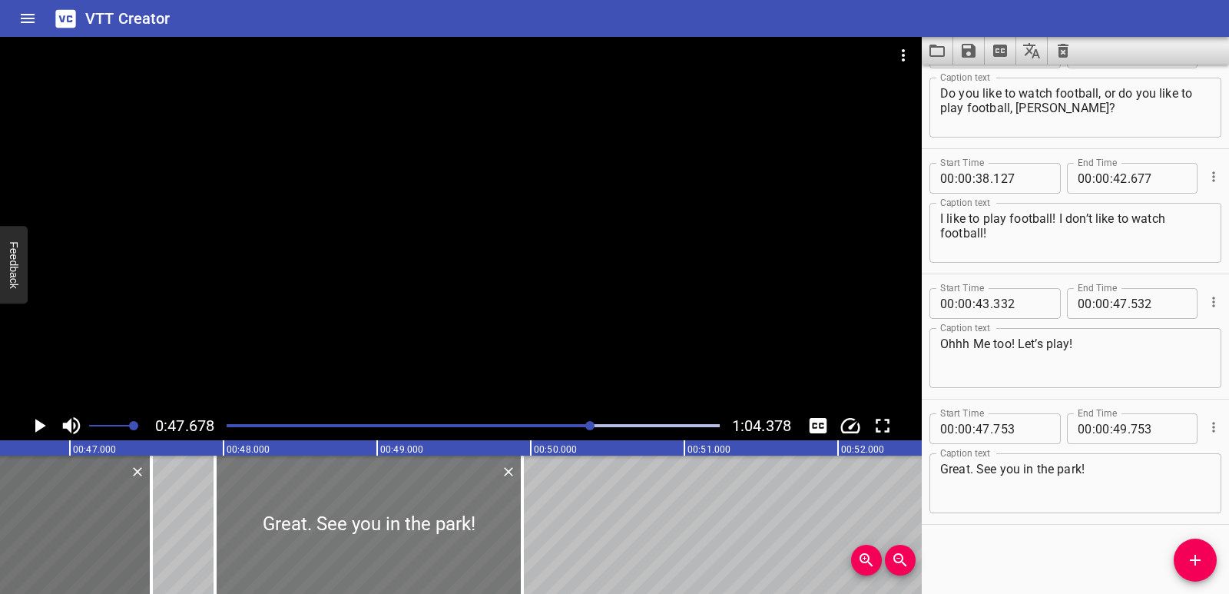
drag, startPoint x: 340, startPoint y: 532, endPoint x: 370, endPoint y: 526, distance: 29.8
click at [370, 526] on div at bounding box center [368, 525] width 307 height 138
drag, startPoint x: 527, startPoint y: 534, endPoint x: 542, endPoint y: 534, distance: 14.6
click at [542, 534] on div at bounding box center [536, 525] width 15 height 138
drag, startPoint x: 171, startPoint y: 519, endPoint x: 152, endPoint y: 499, distance: 27.7
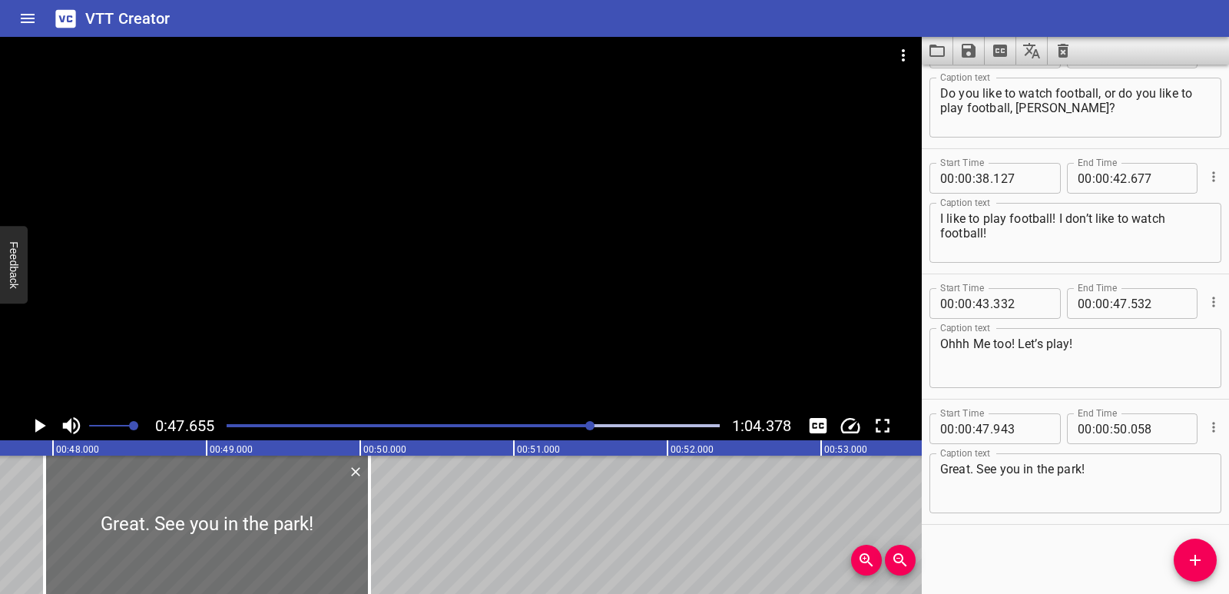
click at [36, 424] on icon "Play/Pause" at bounding box center [40, 426] width 11 height 14
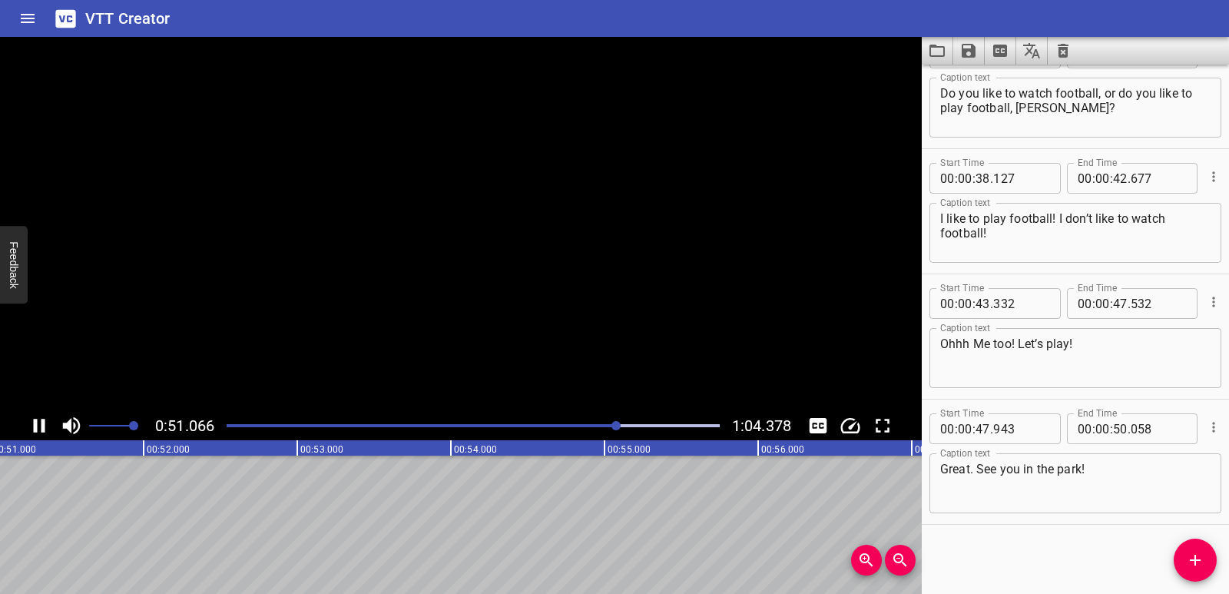
click at [36, 424] on icon "Play/Pause" at bounding box center [40, 426] width 12 height 14
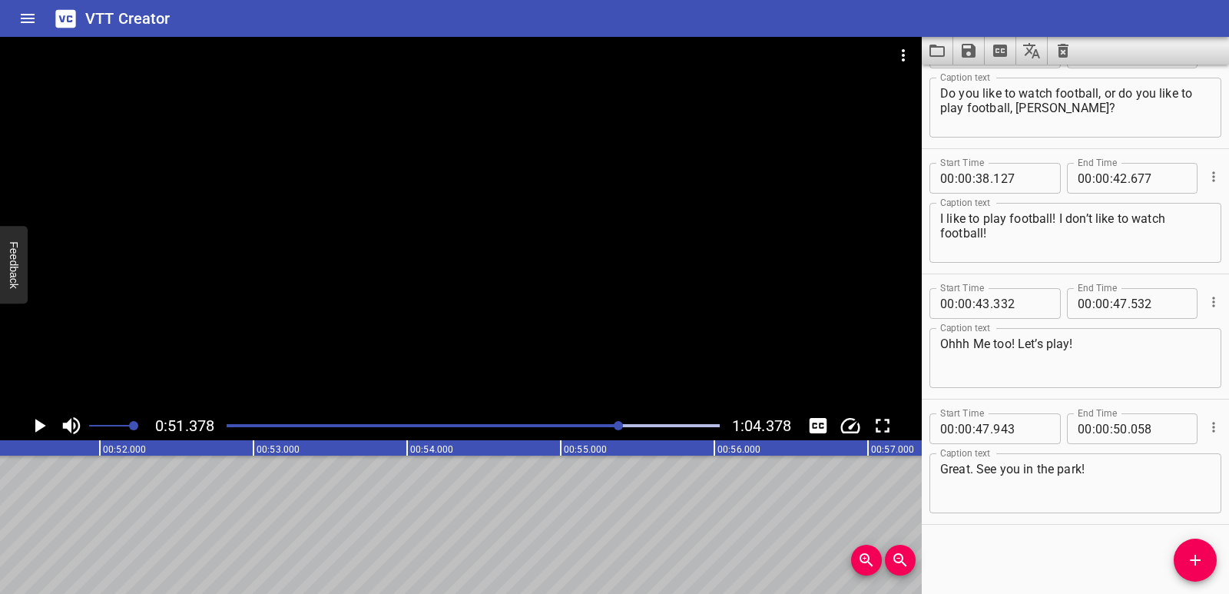
scroll to position [0, 7895]
click at [1192, 551] on icon "Add Cue" at bounding box center [1195, 560] width 18 height 18
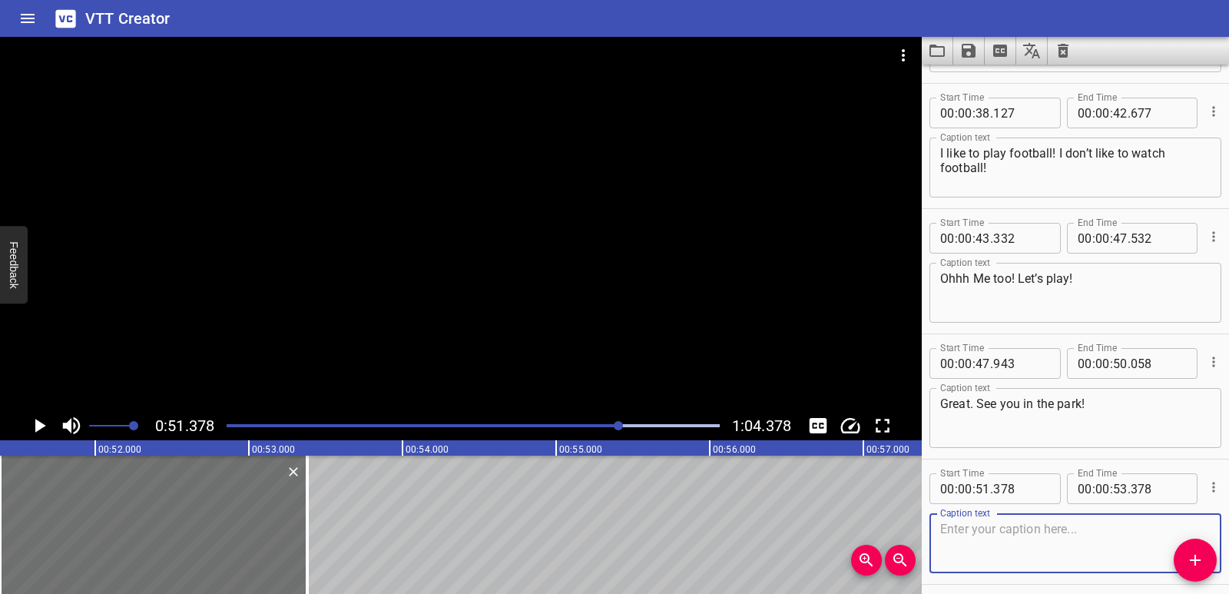
scroll to position [1171, 0]
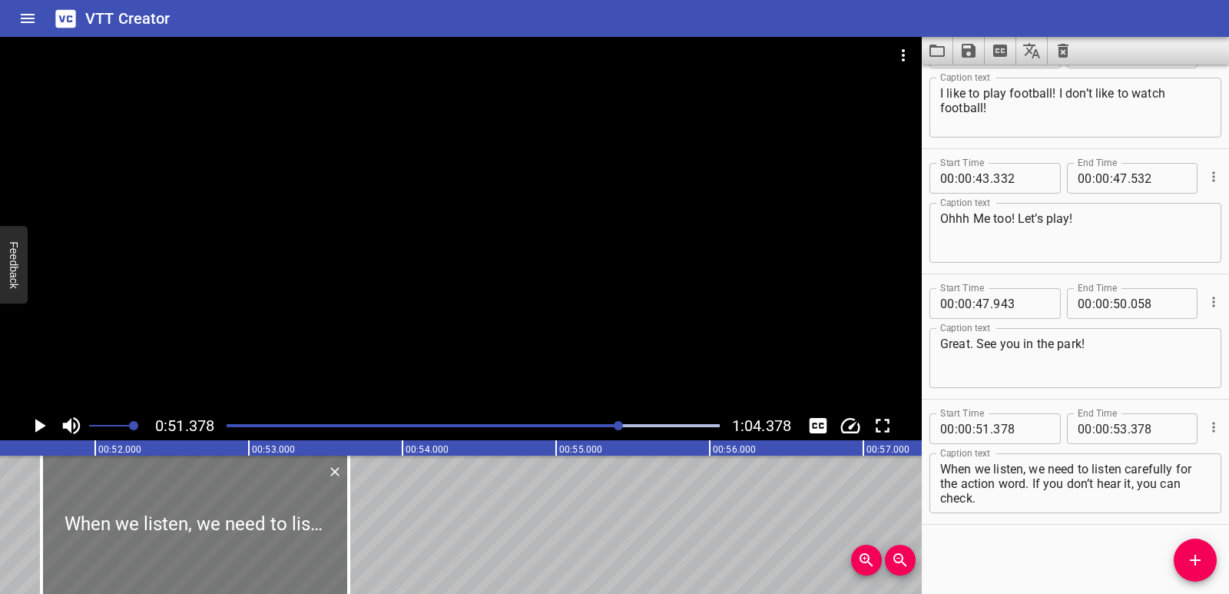
drag, startPoint x: 134, startPoint y: 517, endPoint x: 176, endPoint y: 520, distance: 41.6
click at [176, 520] on div at bounding box center [194, 525] width 307 height 138
click at [216, 522] on div at bounding box center [201, 525] width 307 height 138
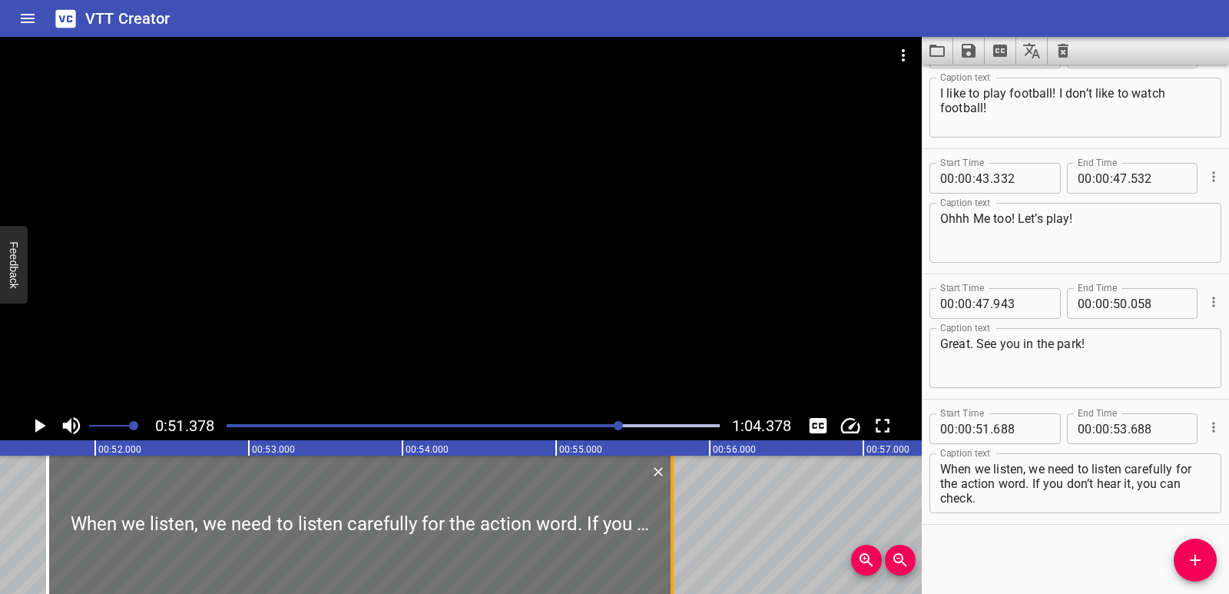
drag, startPoint x: 355, startPoint y: 517, endPoint x: 672, endPoint y: 515, distance: 317.3
click at [672, 515] on div at bounding box center [672, 525] width 3 height 138
click at [36, 425] on icon "Play/Pause" at bounding box center [40, 426] width 11 height 14
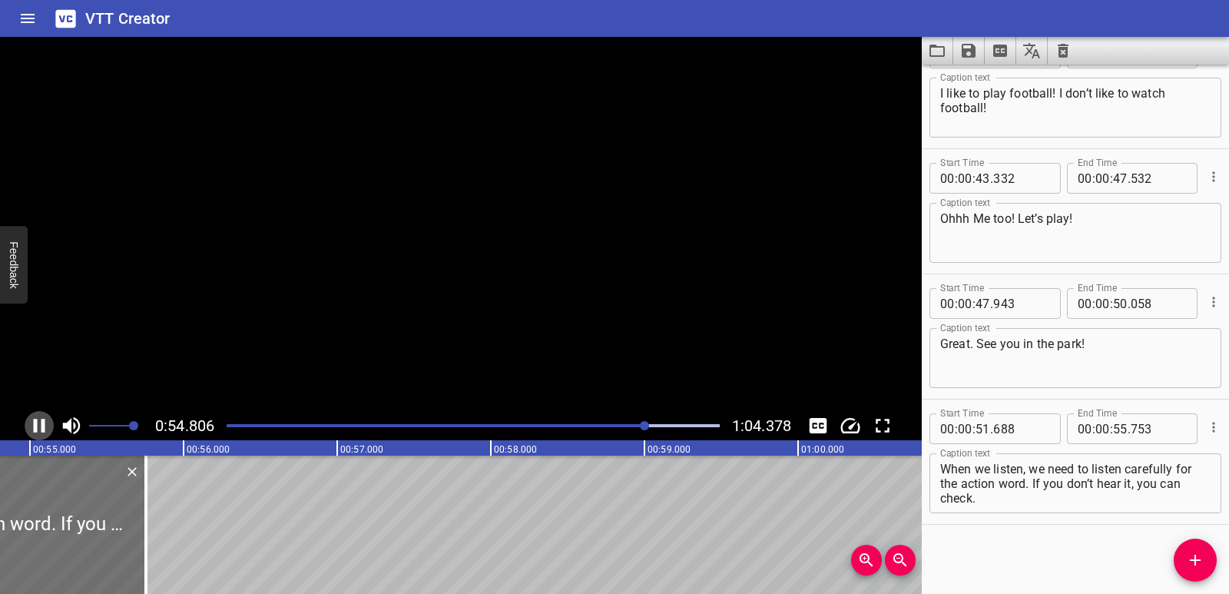
click at [36, 425] on icon "Play/Pause" at bounding box center [40, 426] width 12 height 14
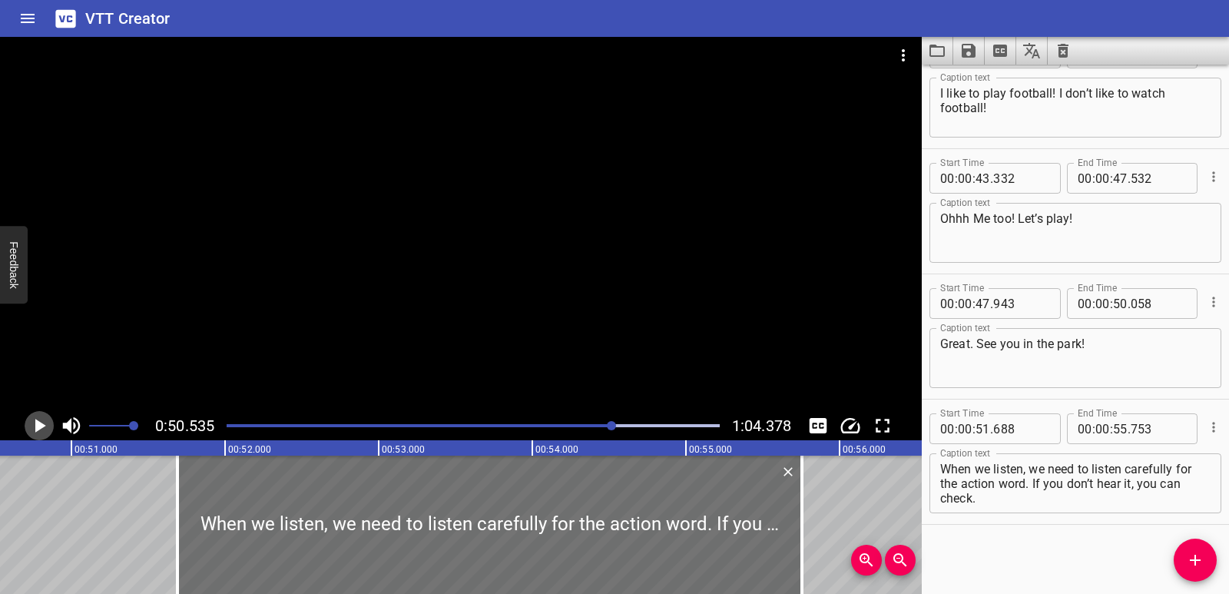
click at [28, 415] on icon "Play/Pause" at bounding box center [39, 425] width 23 height 23
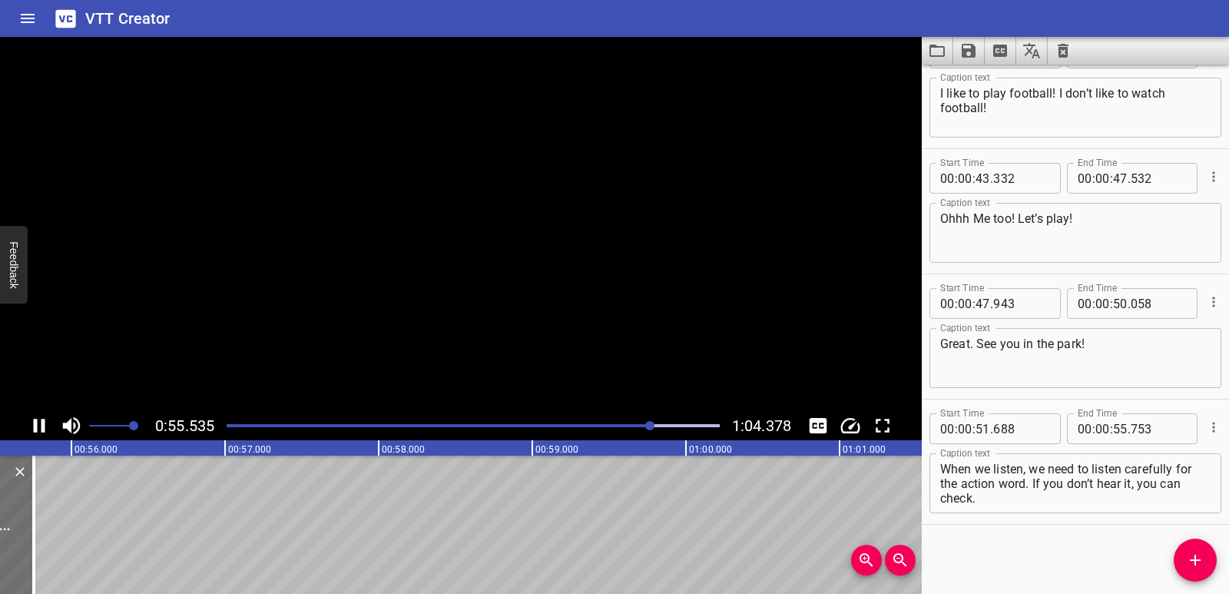
click at [36, 425] on icon "Play/Pause" at bounding box center [40, 426] width 12 height 14
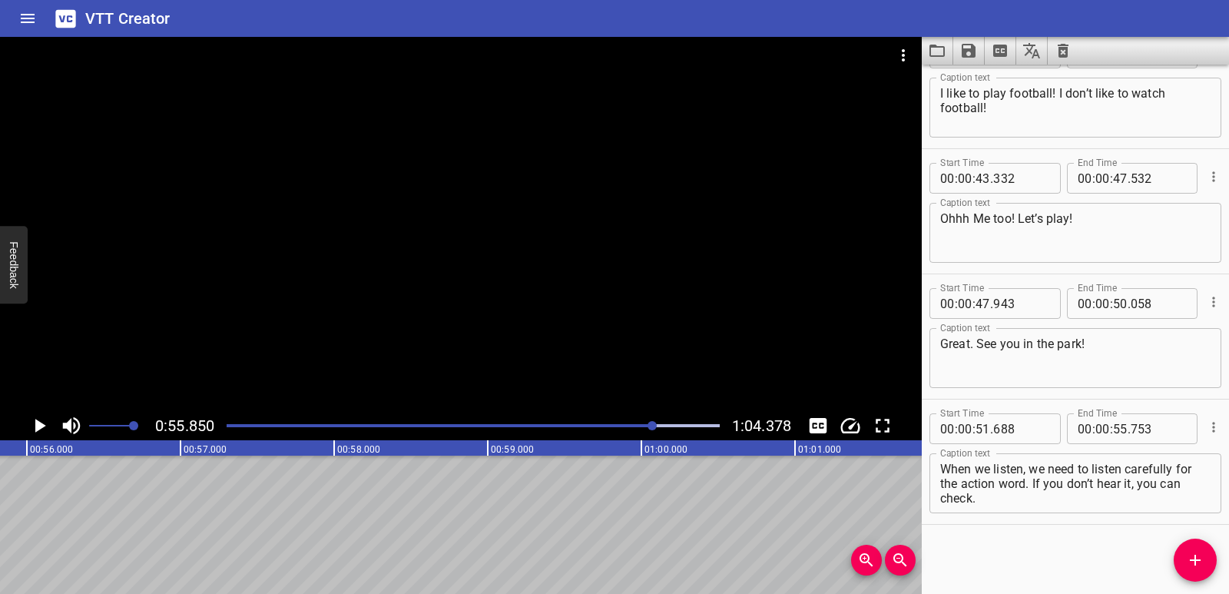
scroll to position [0, 8581]
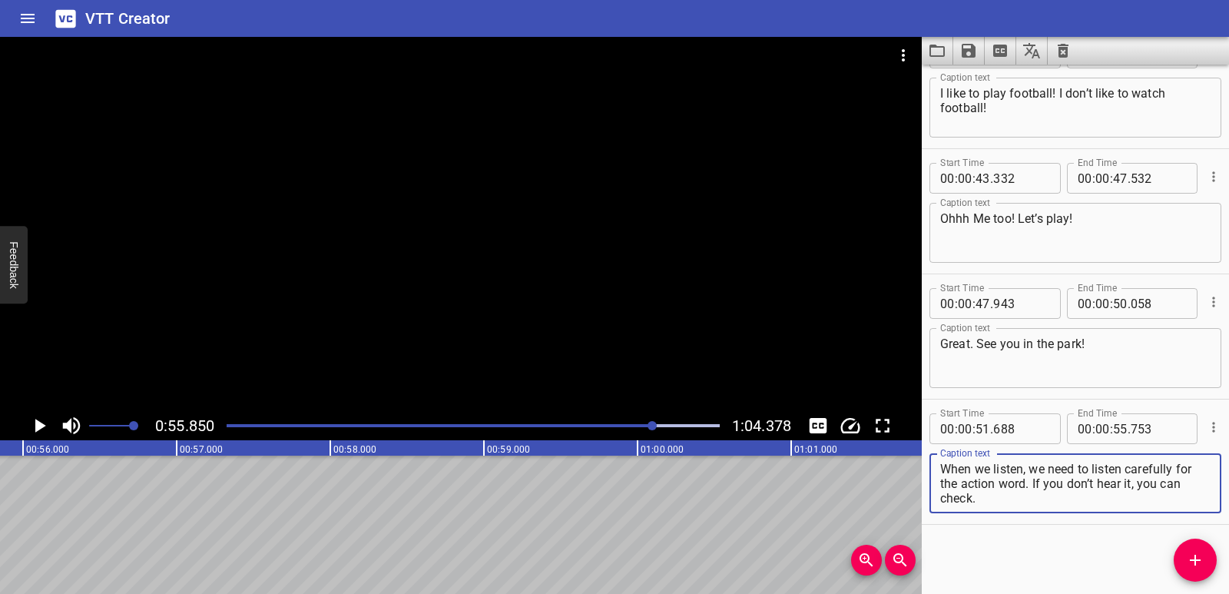
drag, startPoint x: 1036, startPoint y: 482, endPoint x: 1045, endPoint y: 498, distance: 17.5
click at [1045, 498] on textarea "When we listen, we need to listen carefully for the action word. If you don’t h…" at bounding box center [1075, 484] width 270 height 44
click at [1205, 550] on button "Add Cue" at bounding box center [1195, 560] width 43 height 43
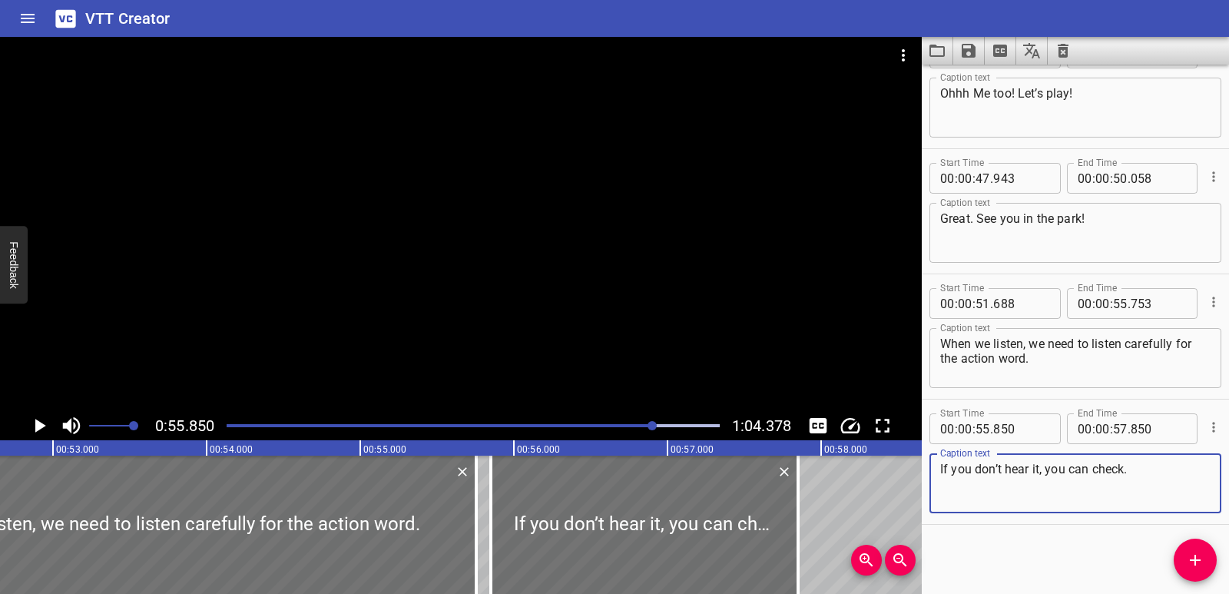
scroll to position [0, 8075]
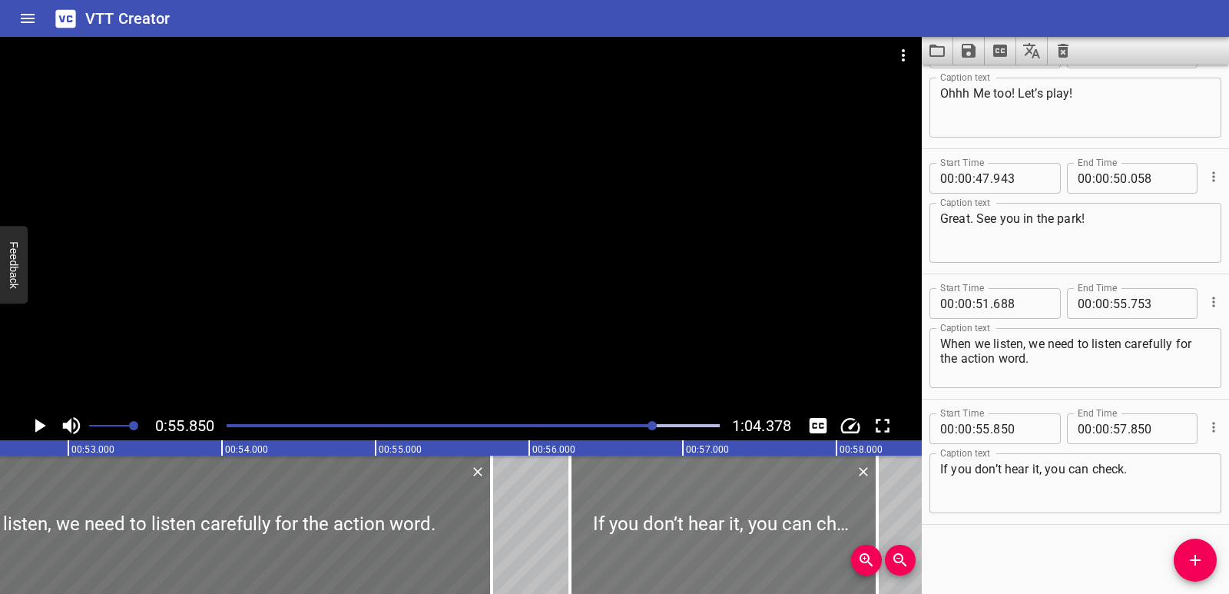
drag, startPoint x: 691, startPoint y: 515, endPoint x: 743, endPoint y: 510, distance: 51.7
click at [743, 510] on div at bounding box center [723, 525] width 307 height 138
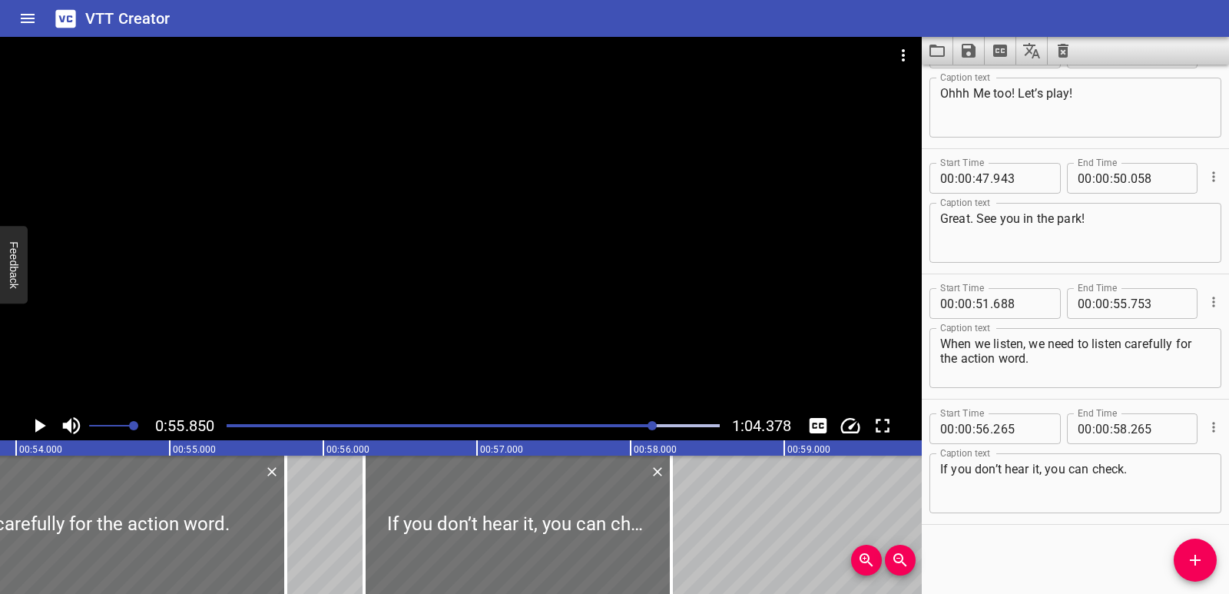
scroll to position [0, 8313]
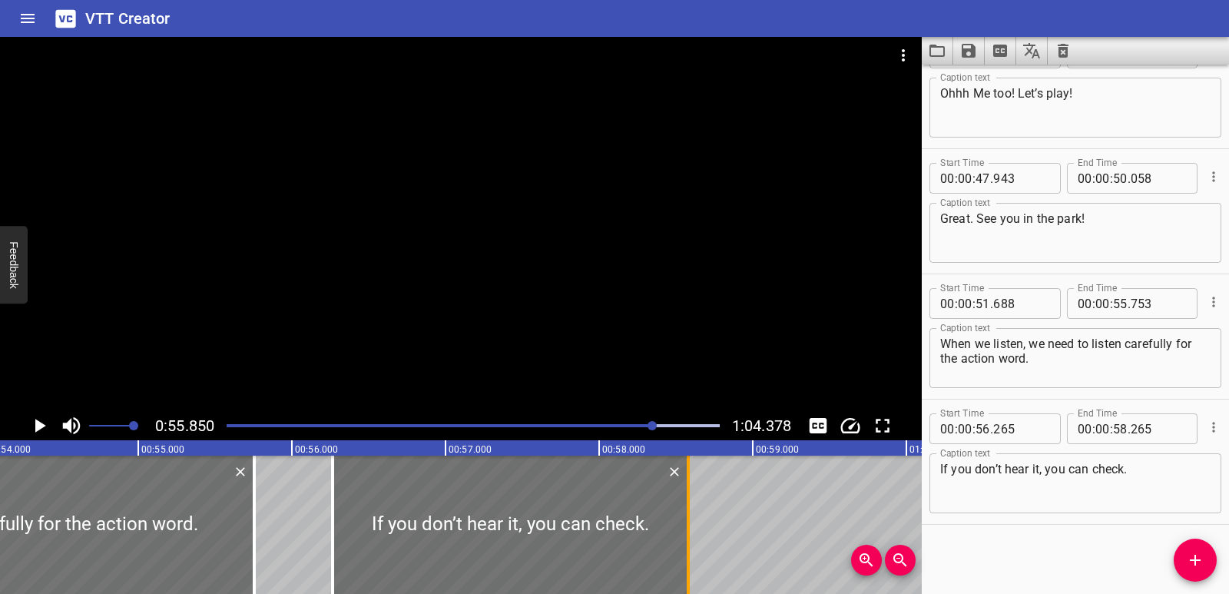
drag, startPoint x: 656, startPoint y: 528, endPoint x: 691, endPoint y: 526, distance: 35.4
click at [691, 526] on div at bounding box center [688, 525] width 15 height 138
click at [277, 531] on div "Listening: After School Fun Hi [PERSON_NAME]! Hi [PERSON_NAME]. What do you lik…" at bounding box center [906, 525] width 18438 height 138
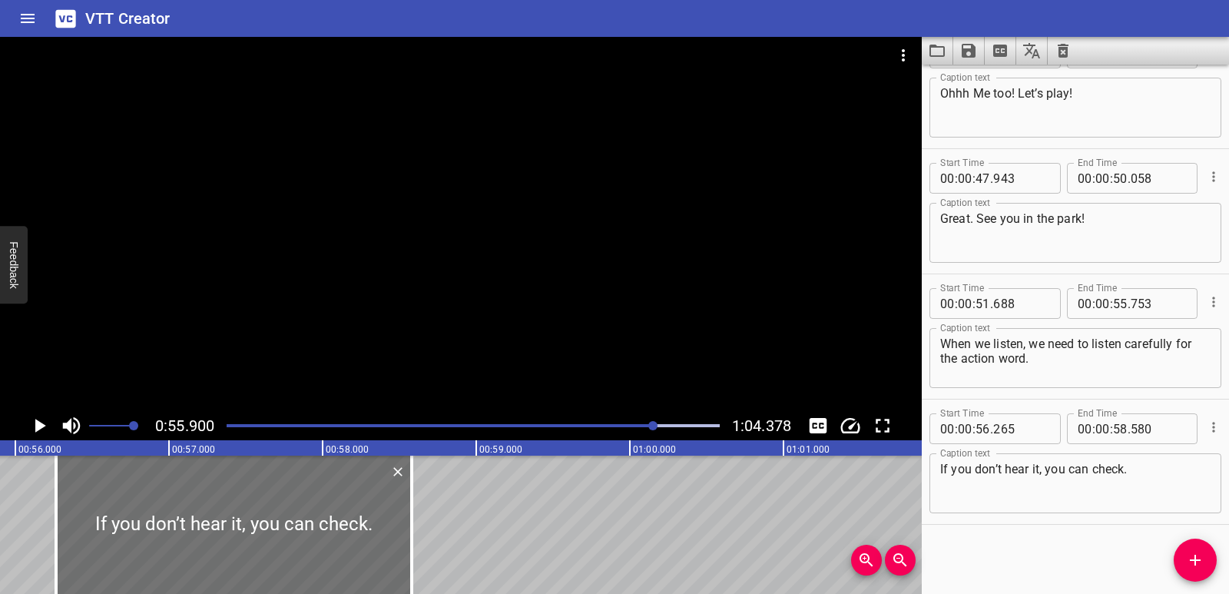
click at [30, 426] on icon "Play/Pause" at bounding box center [39, 425] width 23 height 23
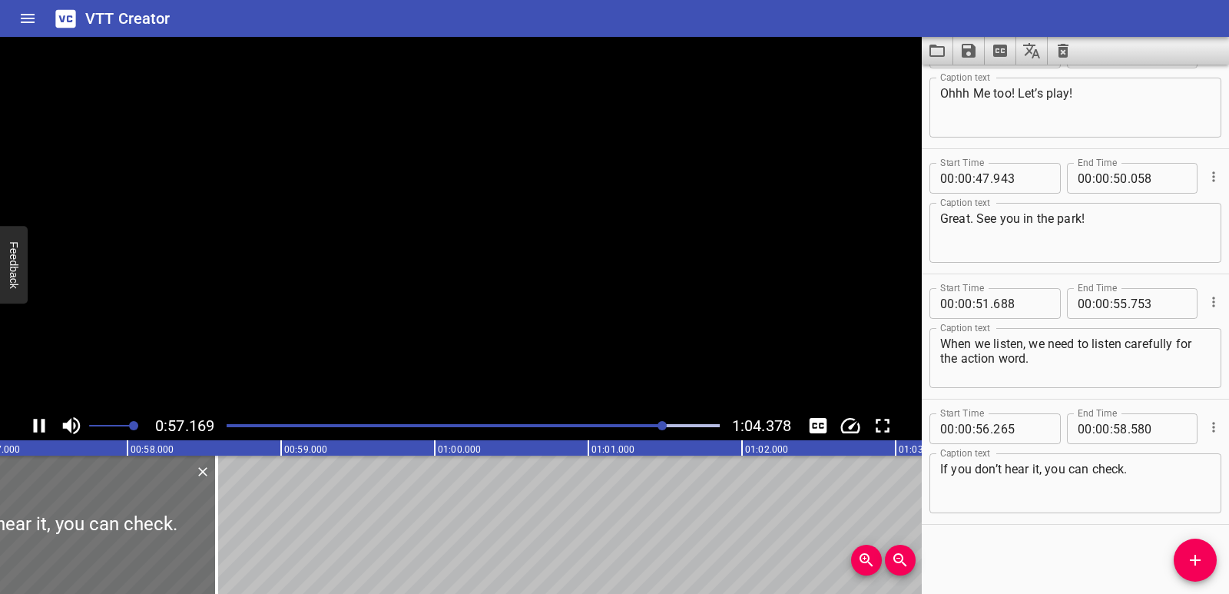
click at [30, 426] on icon "Play/Pause" at bounding box center [39, 425] width 23 height 23
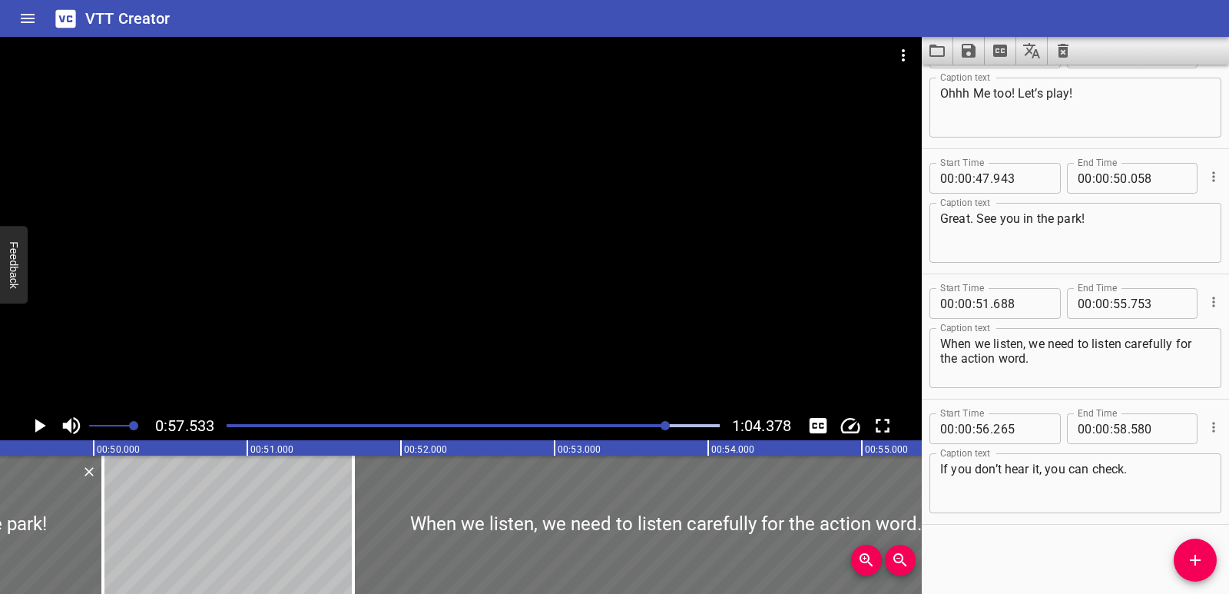
scroll to position [0, 7557]
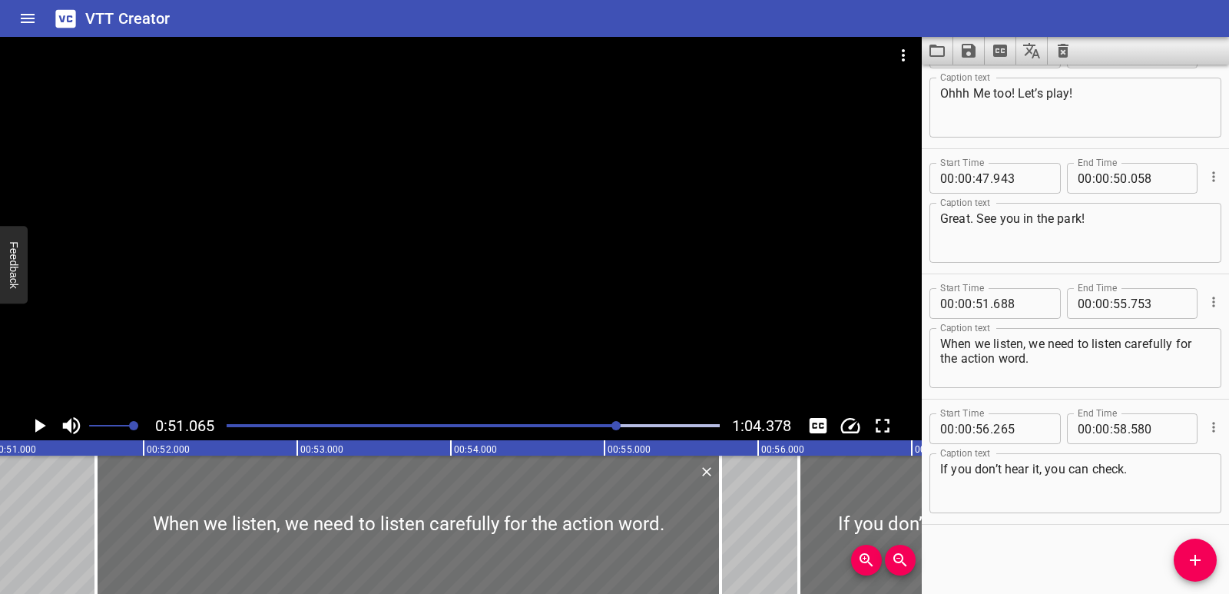
click at [35, 419] on icon "Play/Pause" at bounding box center [39, 425] width 23 height 23
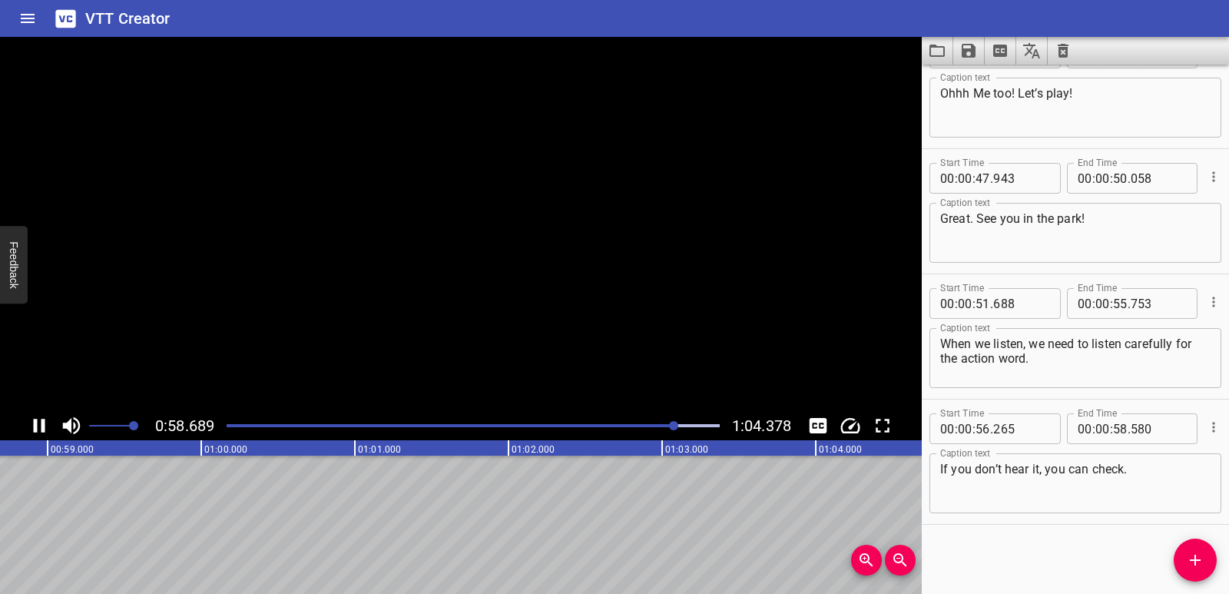
click at [35, 419] on icon "Play/Pause" at bounding box center [39, 425] width 23 height 23
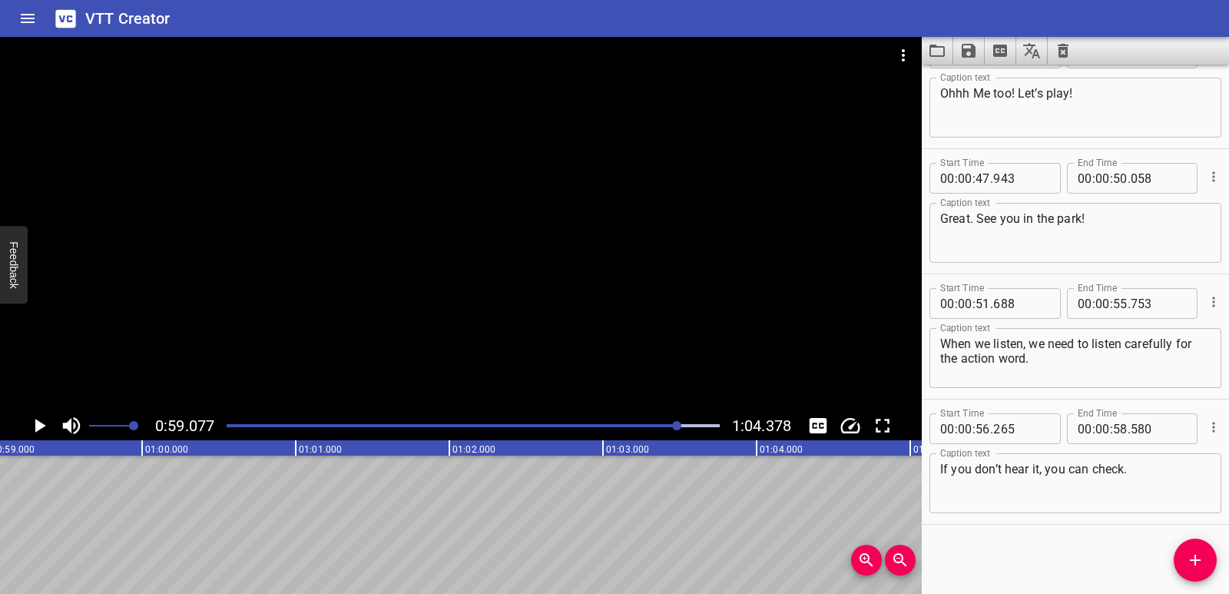
click at [1187, 566] on icon "Add Cue" at bounding box center [1195, 560] width 18 height 18
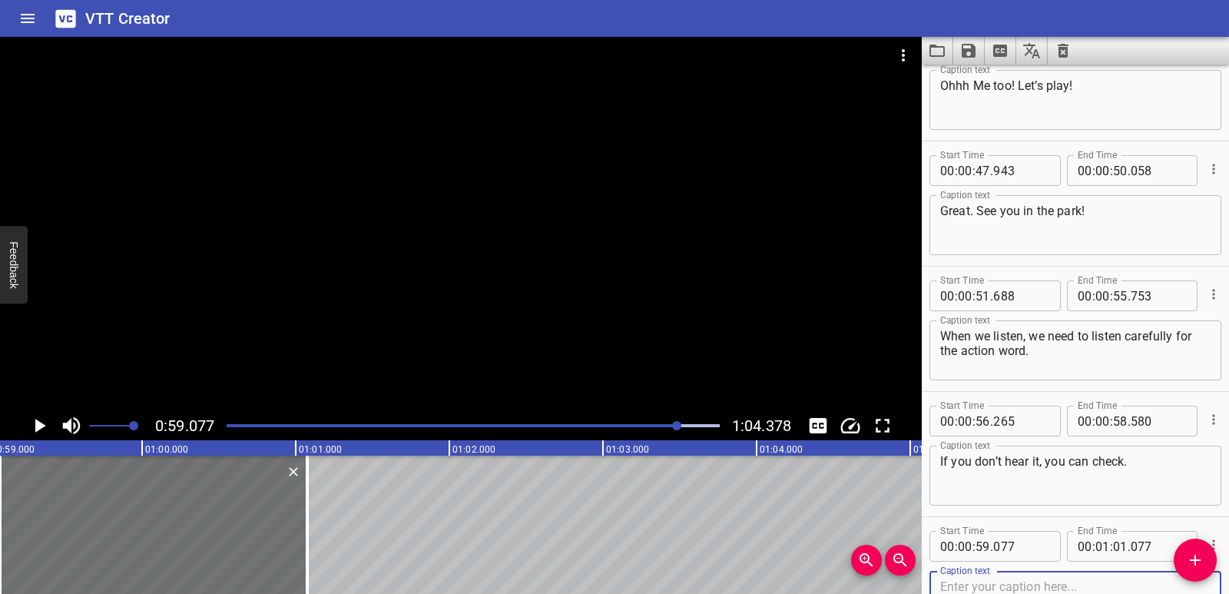
scroll to position [1421, 0]
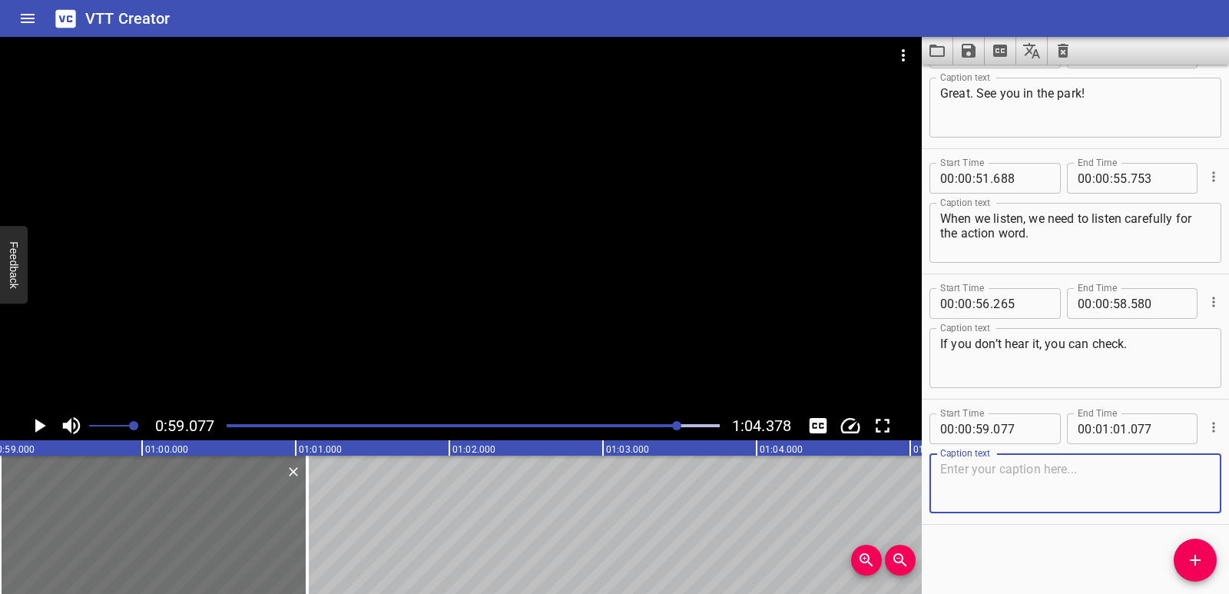
paste textarea "Time for football!"
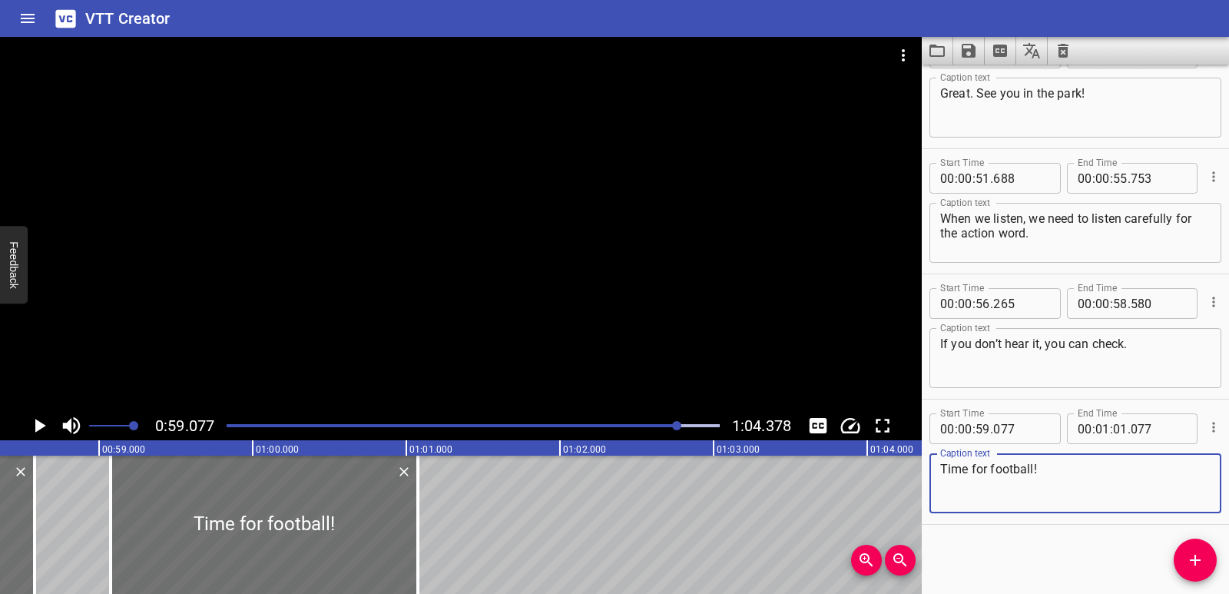
scroll to position [0, 8903]
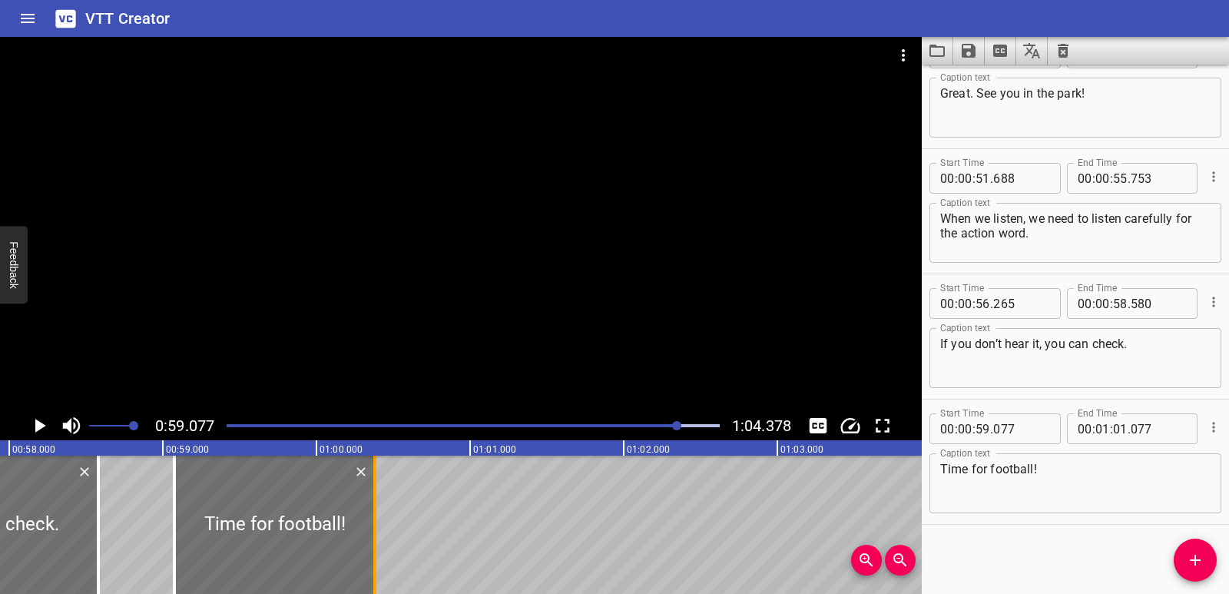
drag, startPoint x: 486, startPoint y: 555, endPoint x: 380, endPoint y: 545, distance: 107.2
click at [380, 545] on div at bounding box center [374, 525] width 15 height 138
drag, startPoint x: 181, startPoint y: 526, endPoint x: 200, endPoint y: 528, distance: 18.5
click at [200, 528] on div at bounding box center [191, 525] width 15 height 138
click at [128, 517] on div "Listening: After School Fun Hi [PERSON_NAME]! Hi [PERSON_NAME]. What do you lik…" at bounding box center [316, 525] width 18438 height 138
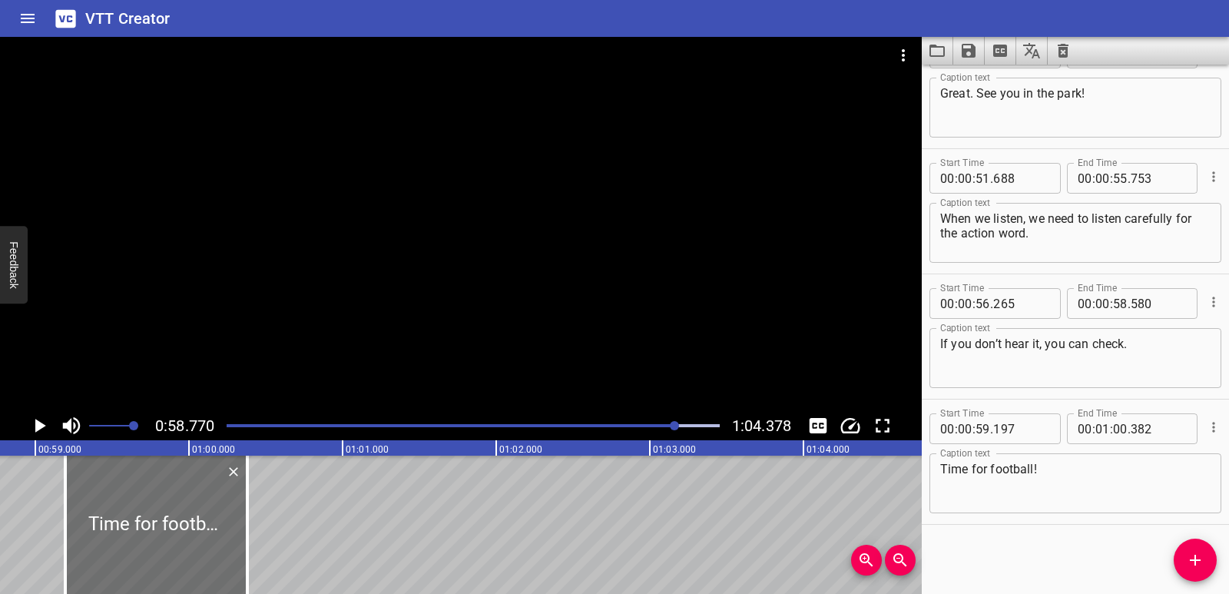
click at [35, 429] on icon "Play/Pause" at bounding box center [40, 426] width 11 height 14
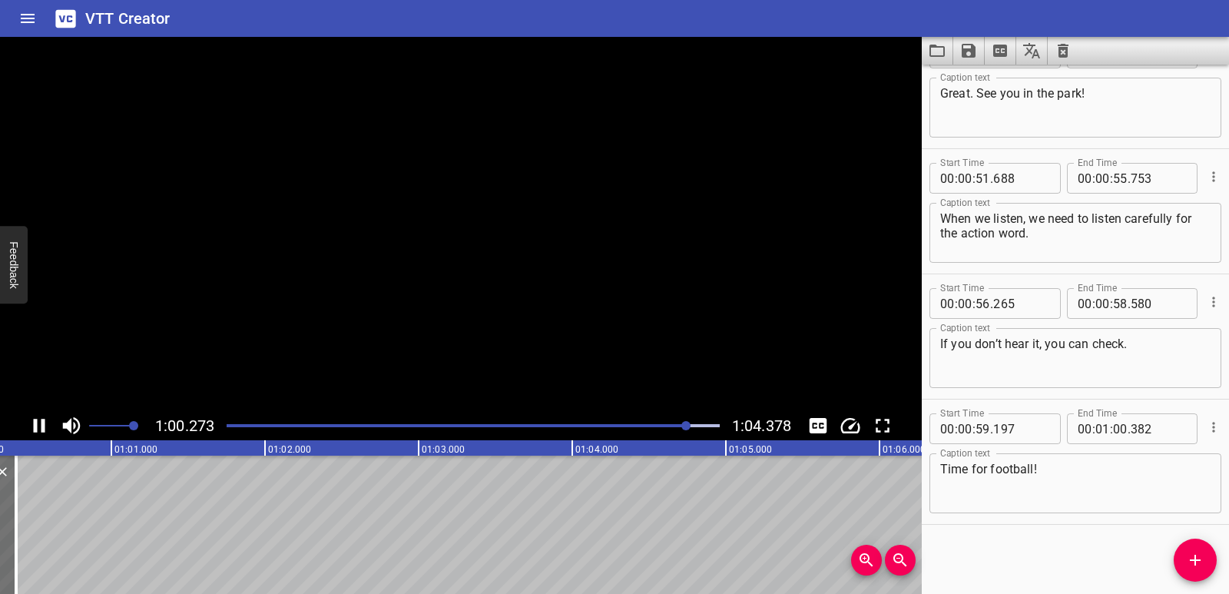
click at [36, 429] on icon "Play/Pause" at bounding box center [40, 426] width 12 height 14
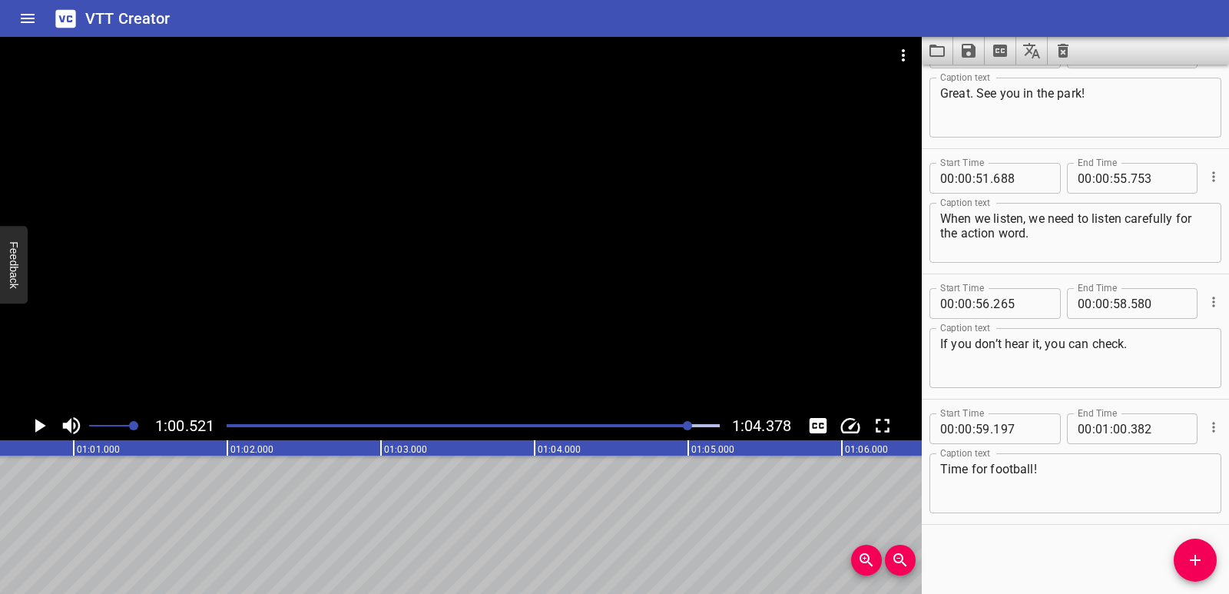
click at [1200, 573] on button "Add Cue" at bounding box center [1195, 560] width 43 height 43
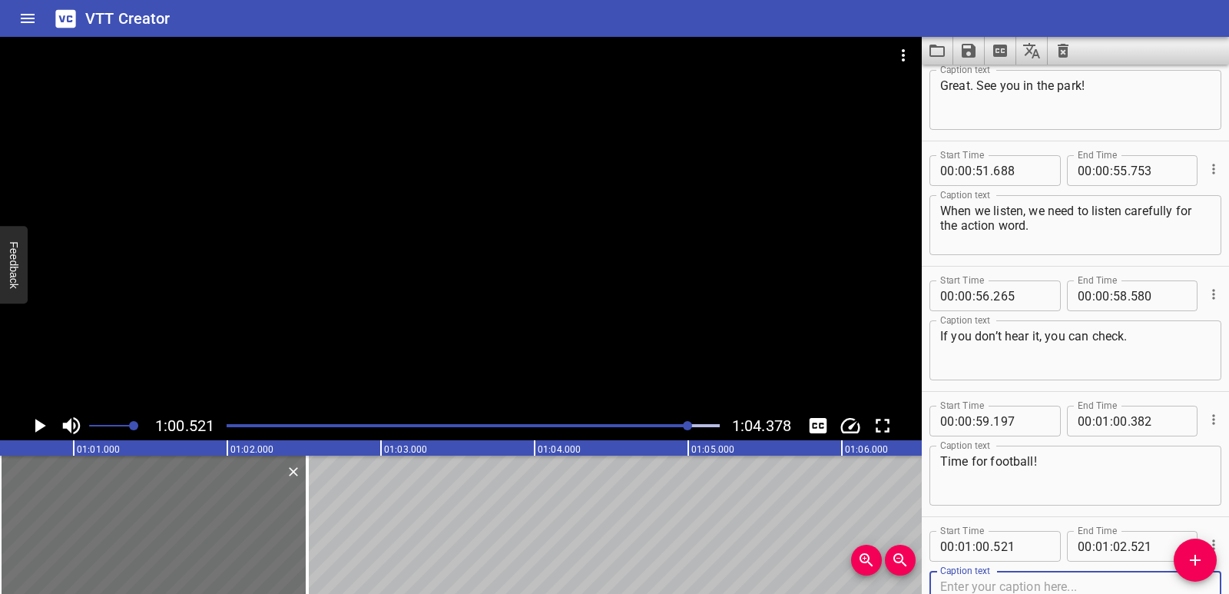
scroll to position [1546, 0]
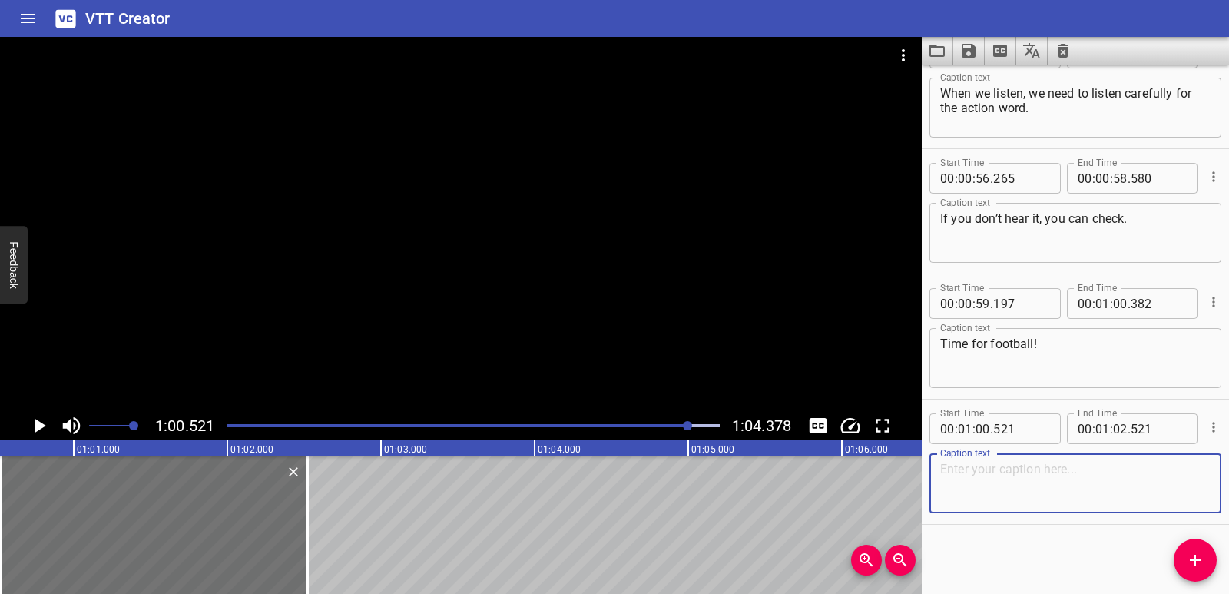
paste textarea "Bye!"
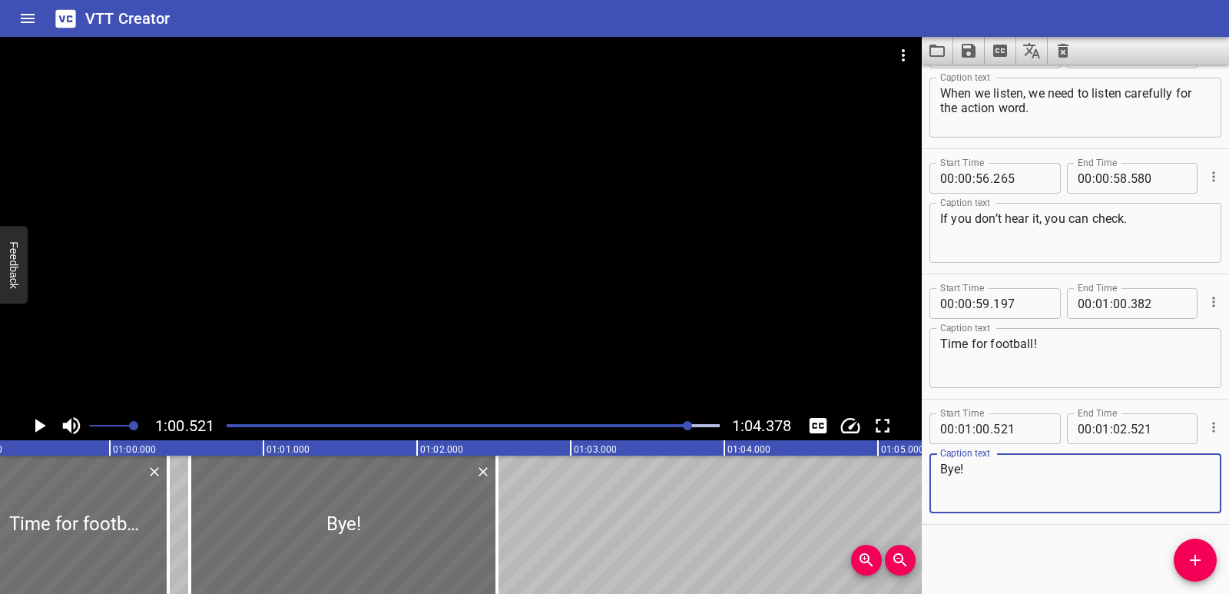
scroll to position [0, 8966]
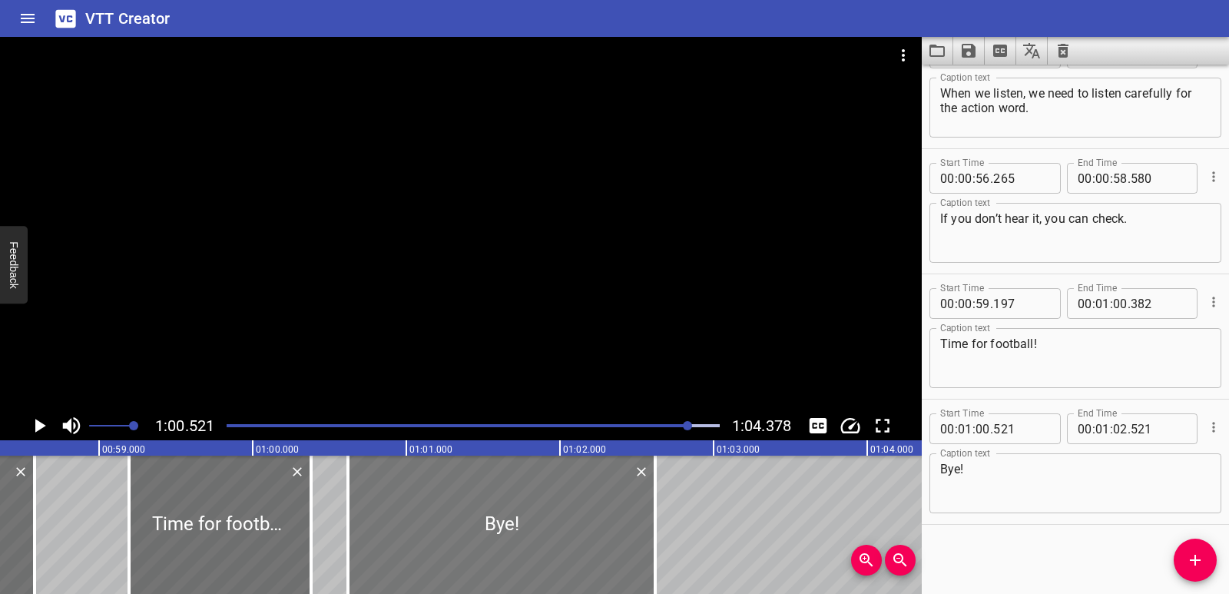
drag, startPoint x: 445, startPoint y: 540, endPoint x: 458, endPoint y: 539, distance: 13.2
click at [458, 539] on div at bounding box center [501, 525] width 307 height 138
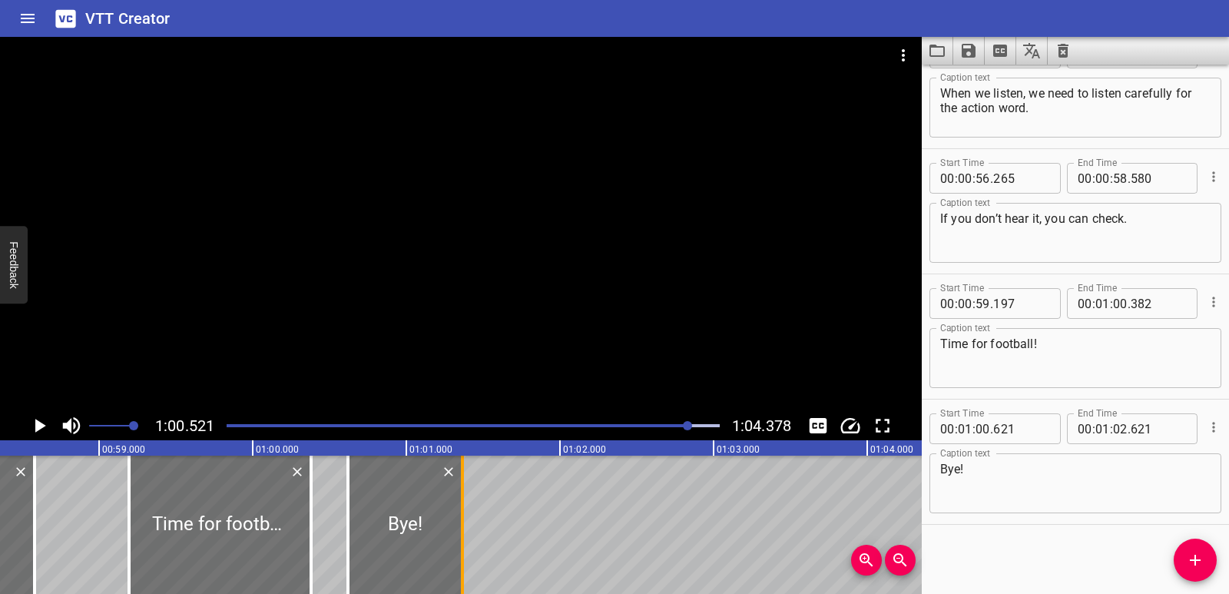
drag, startPoint x: 653, startPoint y: 537, endPoint x: 460, endPoint y: 513, distance: 194.3
click at [460, 513] on div at bounding box center [462, 525] width 15 height 138
drag, startPoint x: 53, startPoint y: 532, endPoint x: 41, endPoint y: 488, distance: 46.2
click at [53, 532] on div "Listening: After School Fun Hi [PERSON_NAME]! Hi [PERSON_NAME]. What do you lik…" at bounding box center [253, 525] width 18438 height 138
click at [17, 417] on div "1:00.521 1:04.378" at bounding box center [461, 425] width 922 height 29
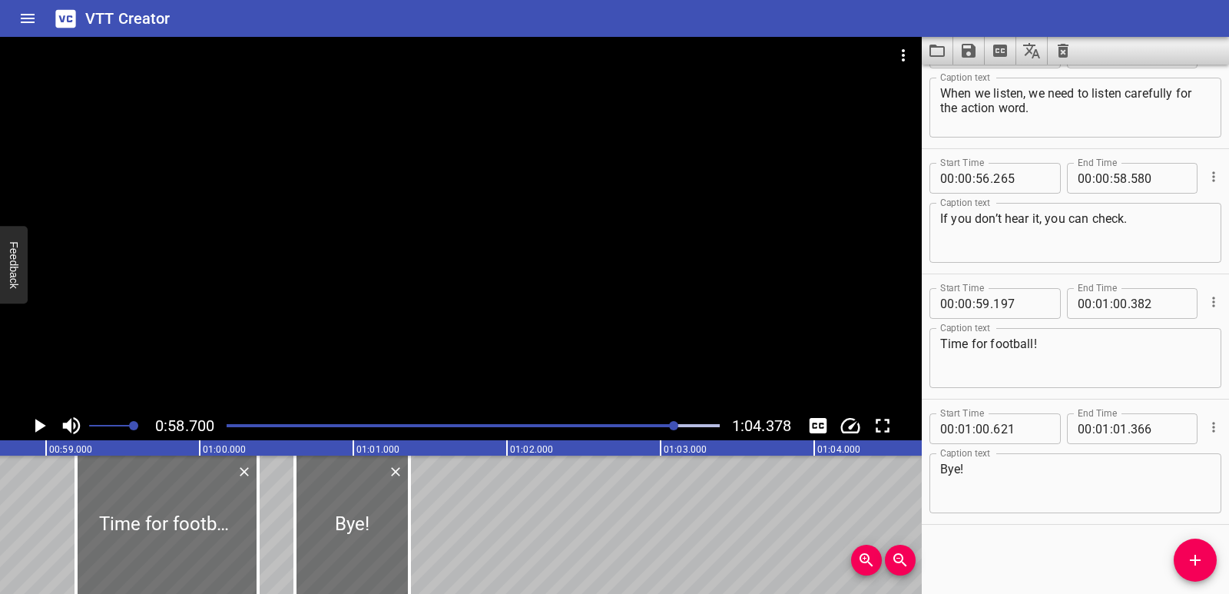
click at [27, 420] on button "Play/Pause" at bounding box center [39, 425] width 29 height 29
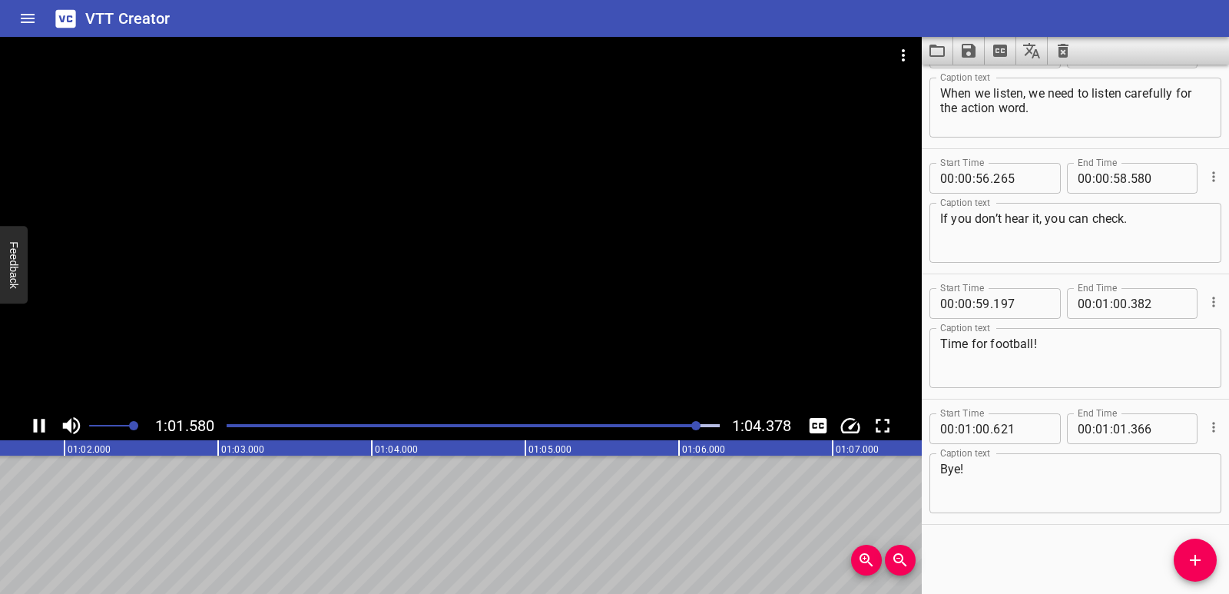
click at [977, 52] on icon "Save captions to file" at bounding box center [969, 50] width 18 height 18
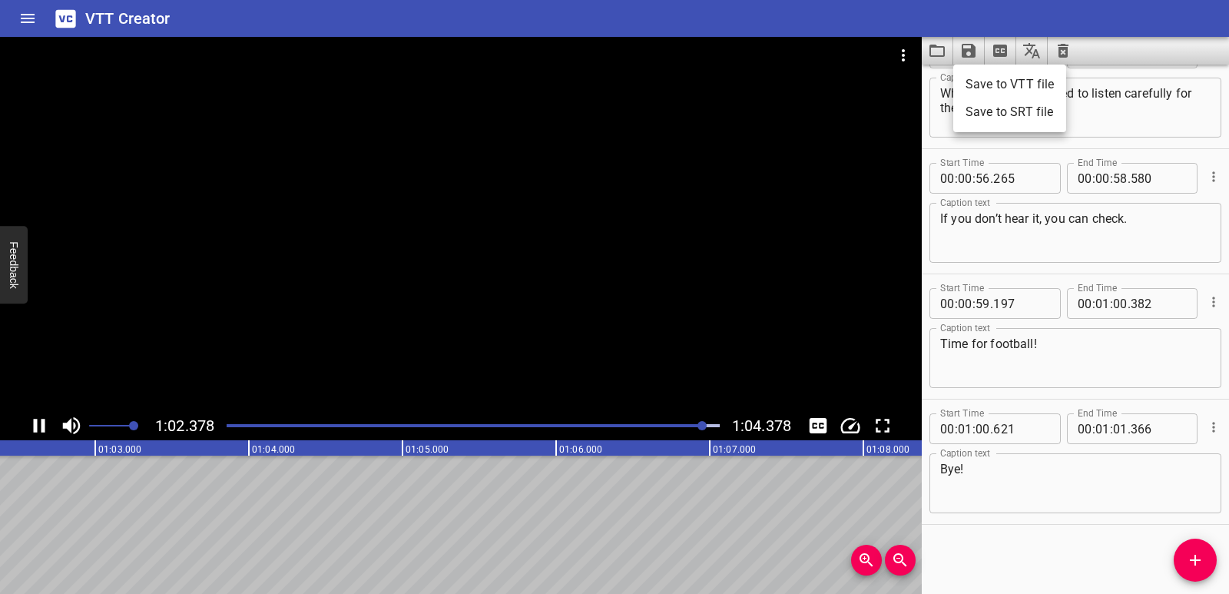
click at [989, 82] on li "Save to VTT file" at bounding box center [1009, 85] width 113 height 28
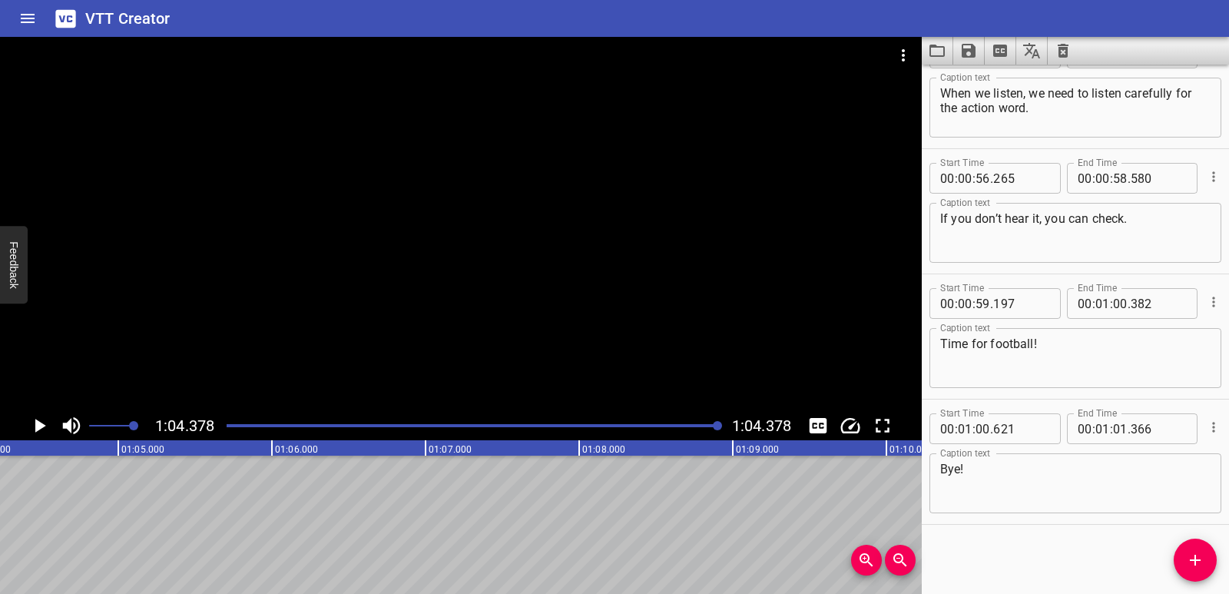
scroll to position [0, 9892]
click at [38, 429] on icon "Play/Pause" at bounding box center [40, 426] width 11 height 14
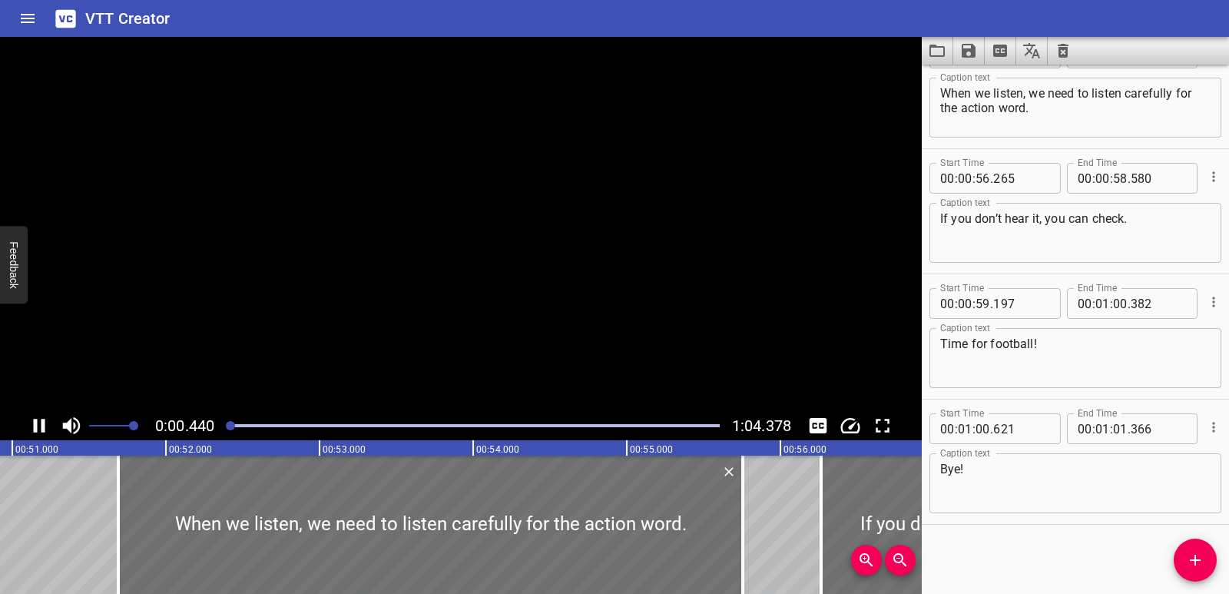
click at [38, 429] on icon "Play/Pause" at bounding box center [39, 425] width 23 height 23
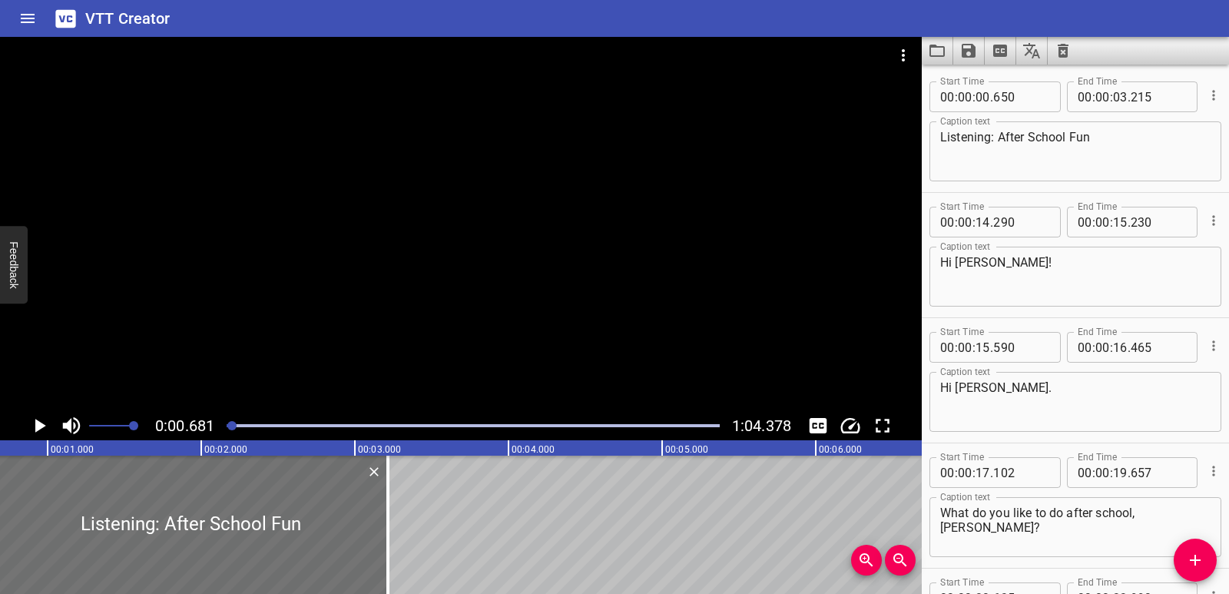
scroll to position [0, 104]
click at [249, 427] on div at bounding box center [473, 426] width 512 height 22
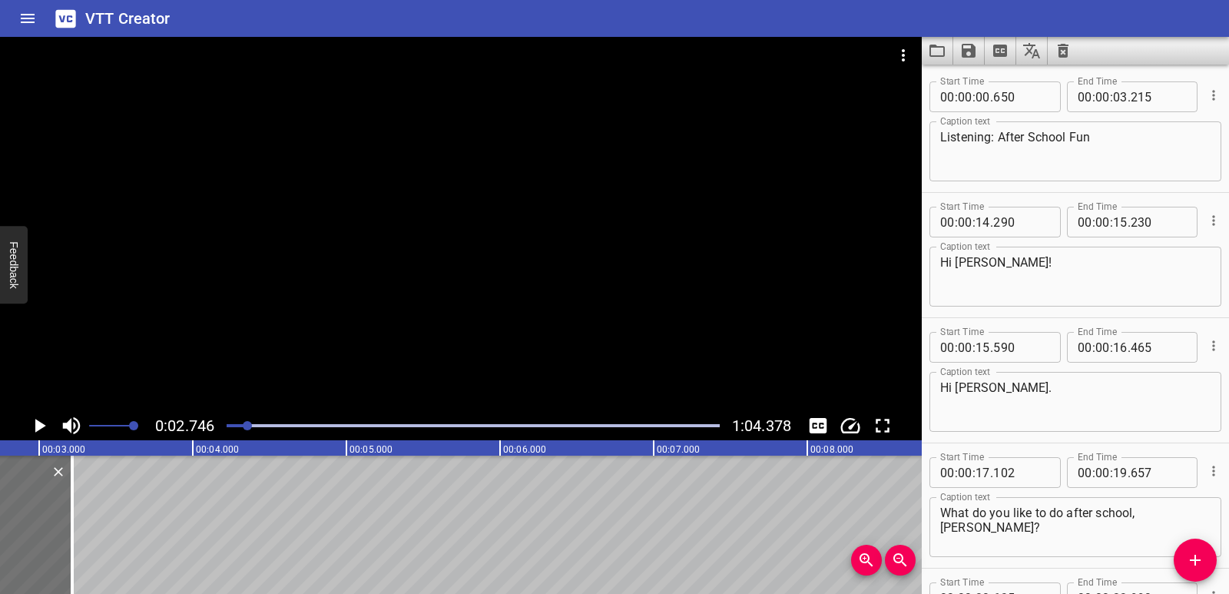
click at [267, 427] on div at bounding box center [473, 426] width 512 height 22
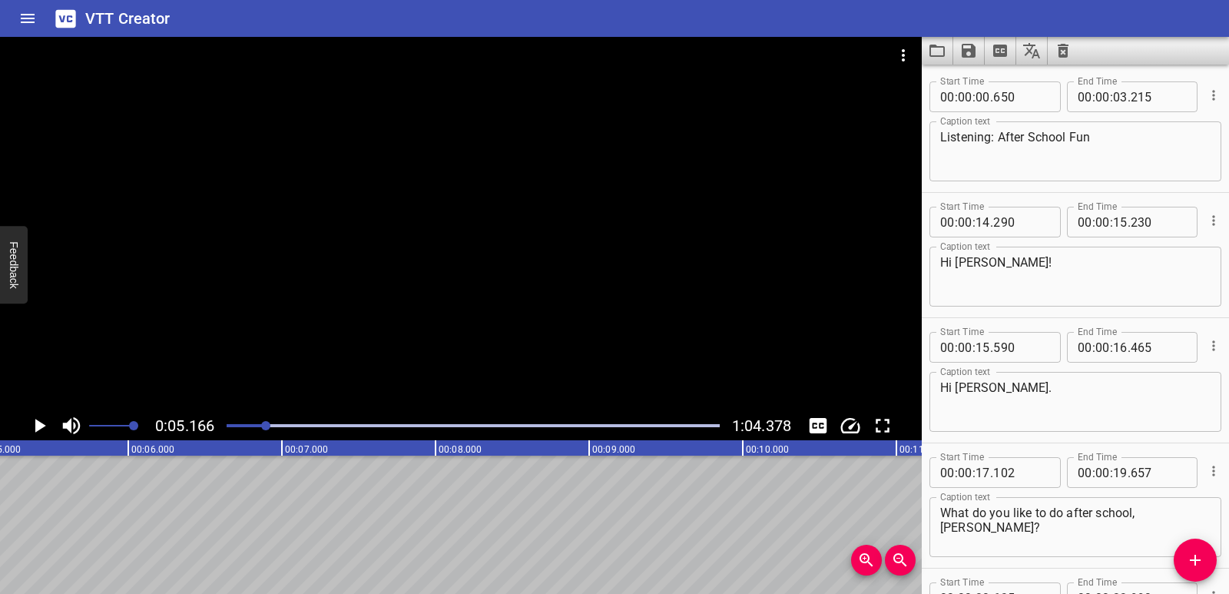
click at [284, 426] on div "Play progress" at bounding box center [473, 425] width 493 height 3
click at [310, 424] on div "Play progress" at bounding box center [473, 425] width 493 height 3
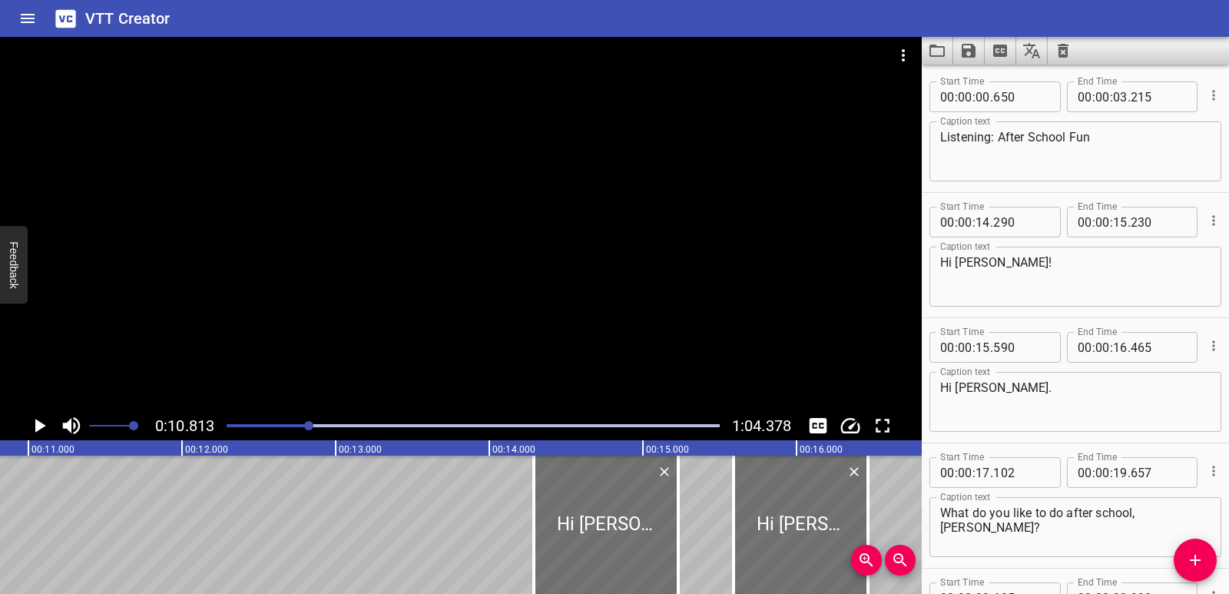
click at [320, 426] on div "Play progress" at bounding box center [473, 425] width 493 height 3
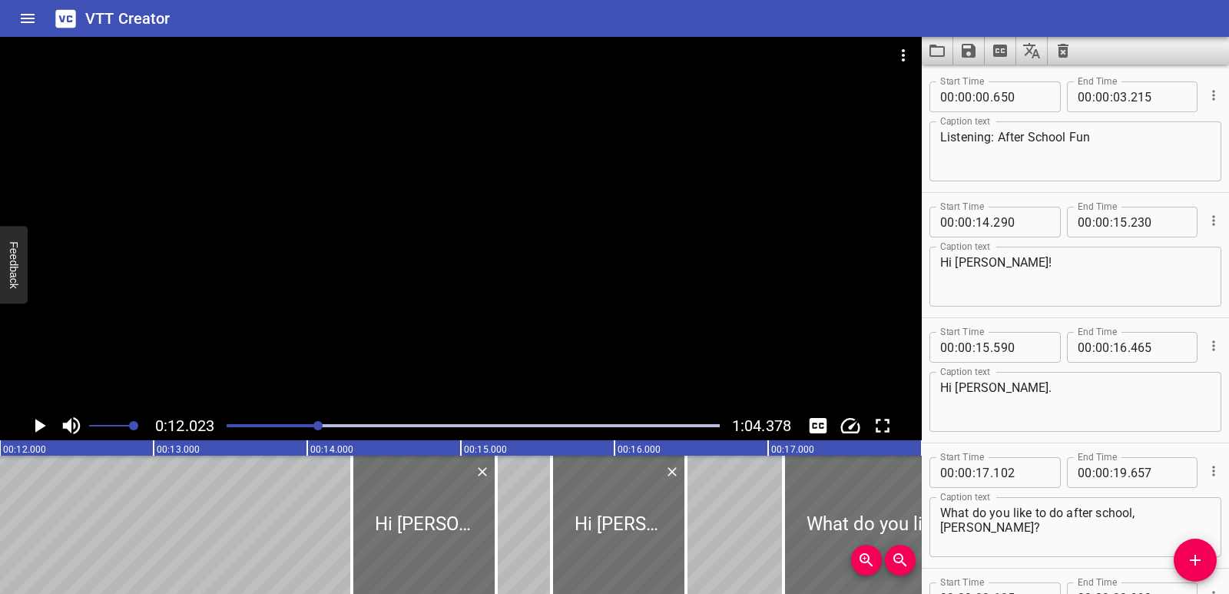
scroll to position [0, 1848]
click at [335, 426] on div "Play progress" at bounding box center [473, 425] width 493 height 3
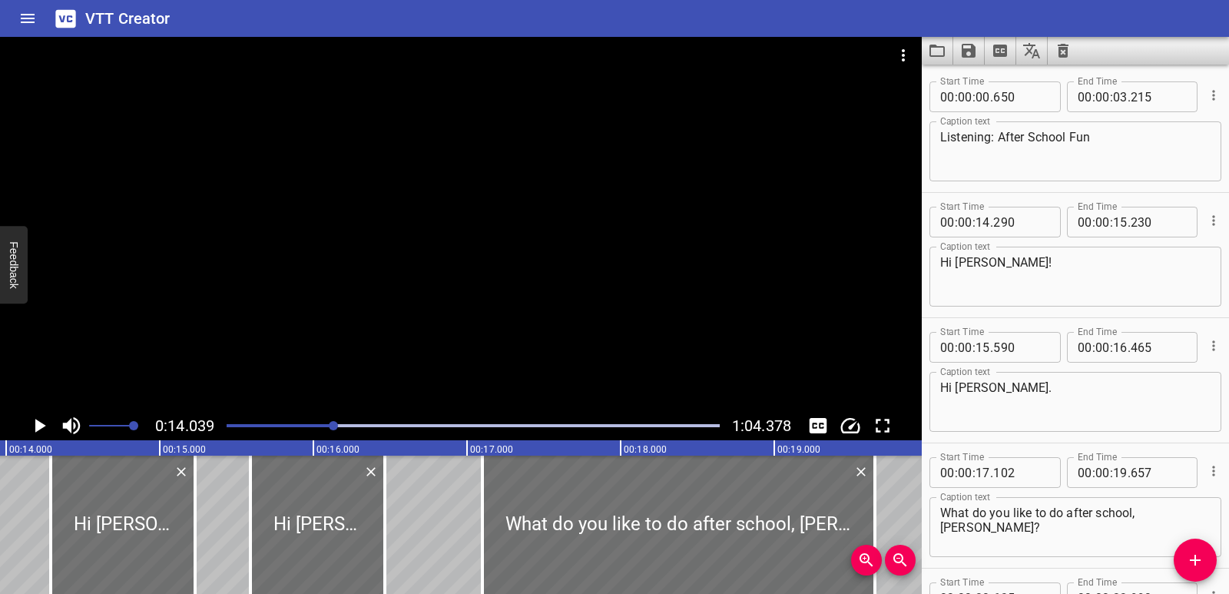
scroll to position [0, 2157]
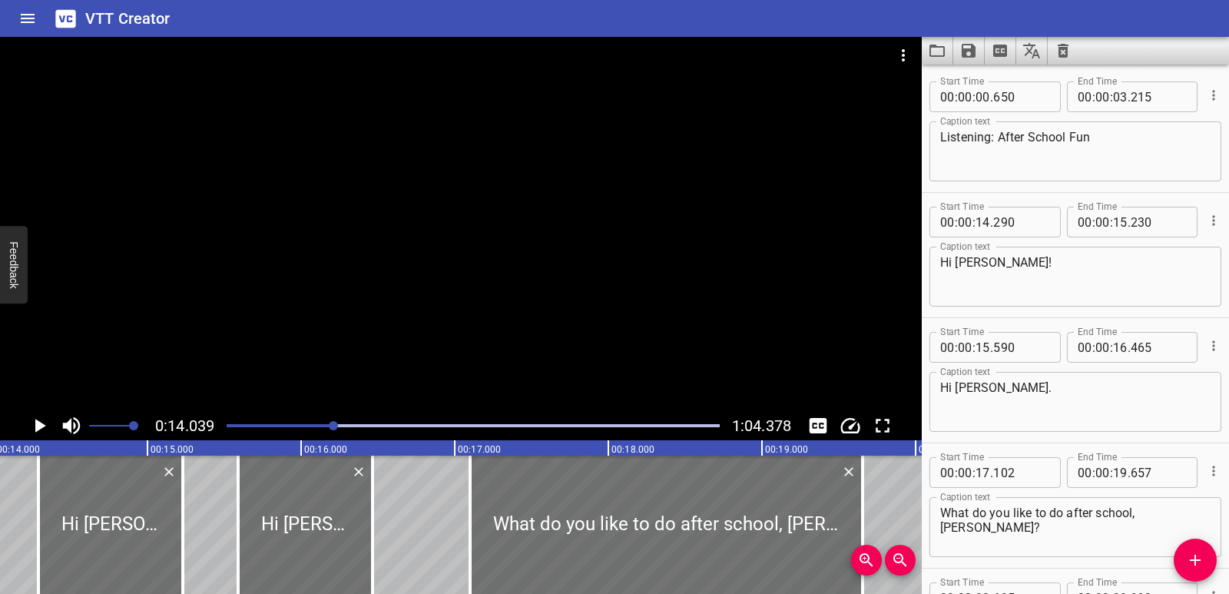
click at [360, 426] on div "Play progress" at bounding box center [473, 425] width 493 height 3
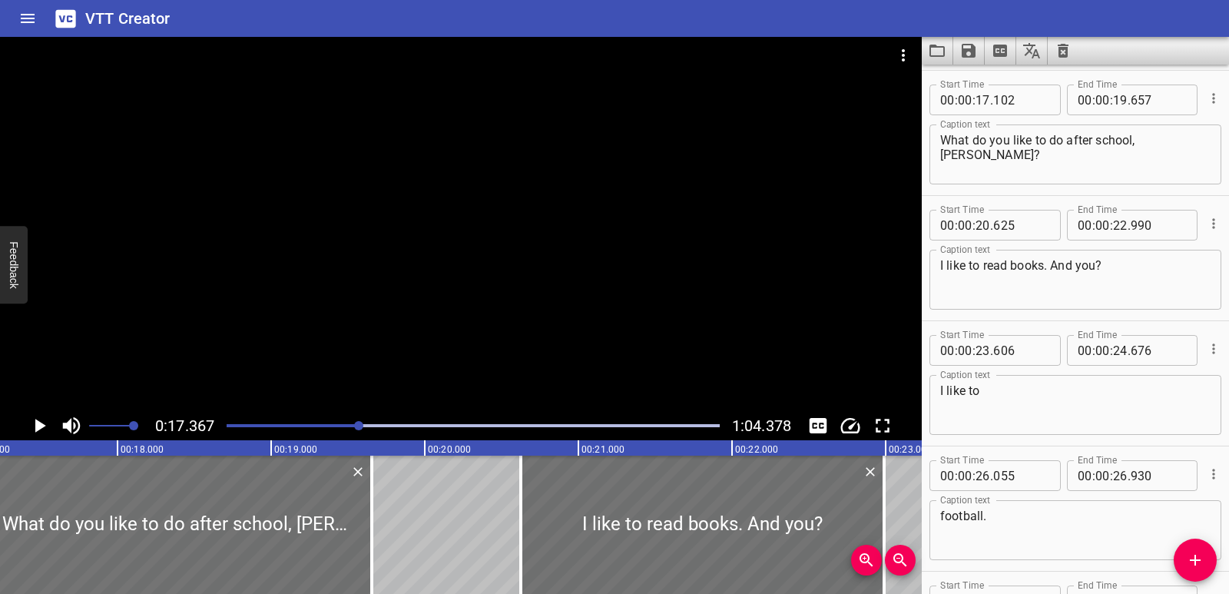
scroll to position [376, 0]
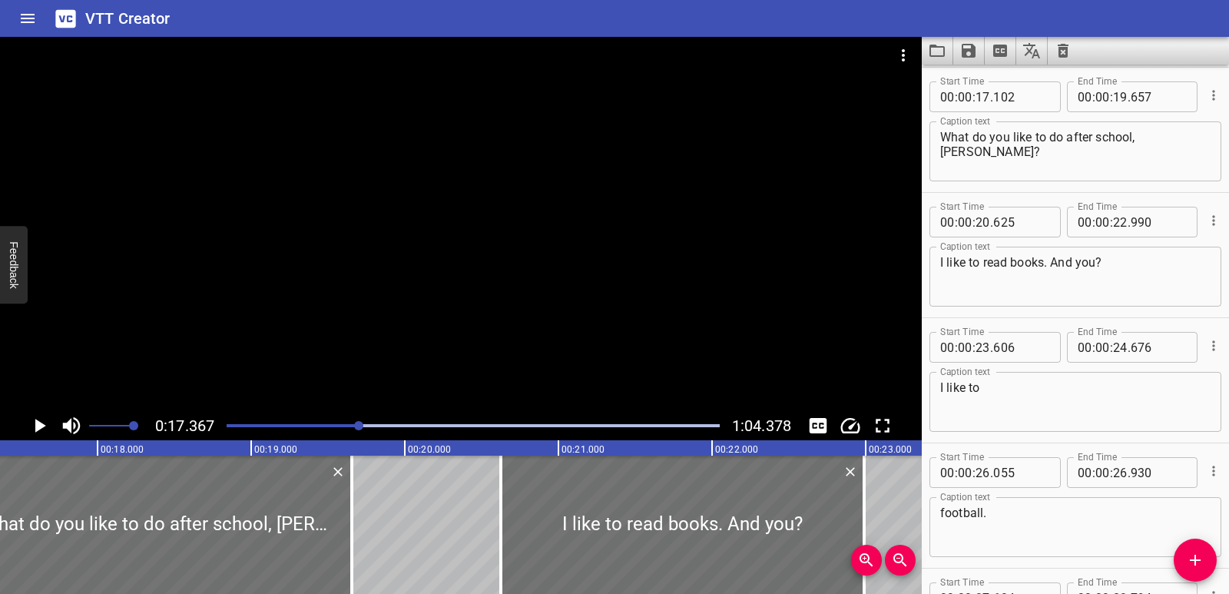
click at [341, 424] on div "Play progress" at bounding box center [113, 425] width 493 height 3
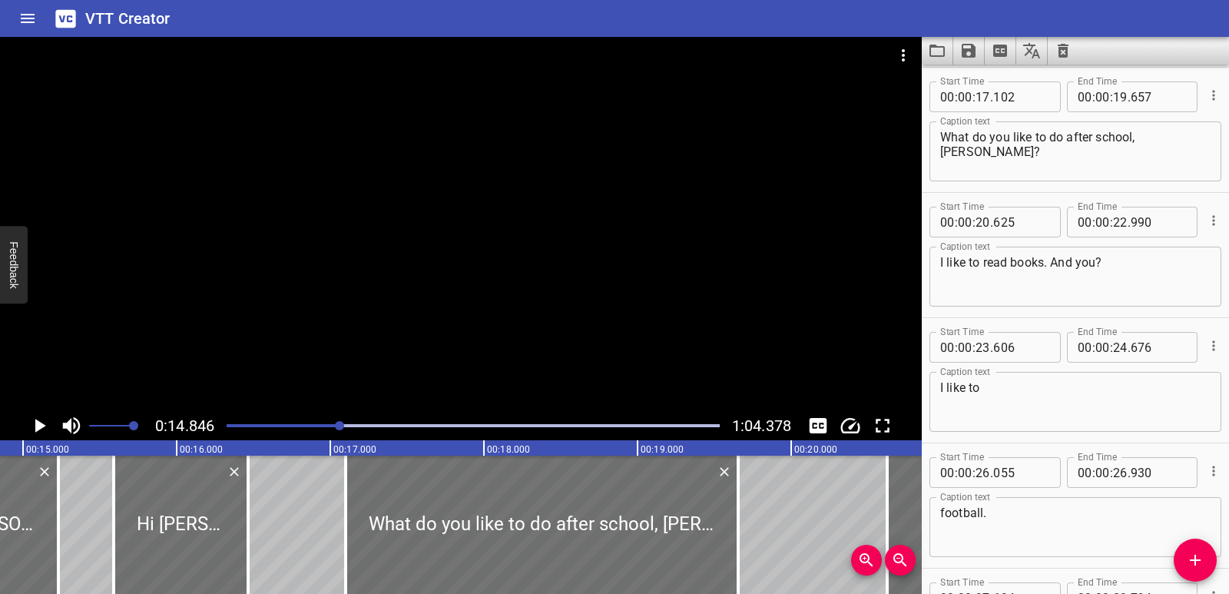
scroll to position [0, 2281]
click at [366, 423] on div at bounding box center [473, 426] width 512 height 22
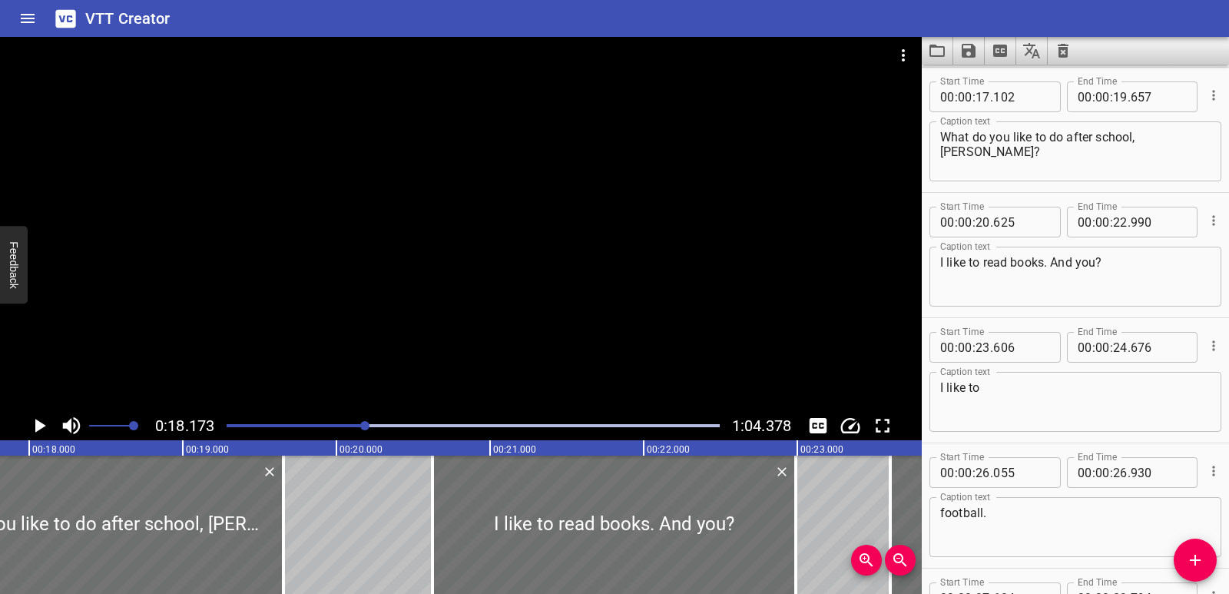
scroll to position [0, 2793]
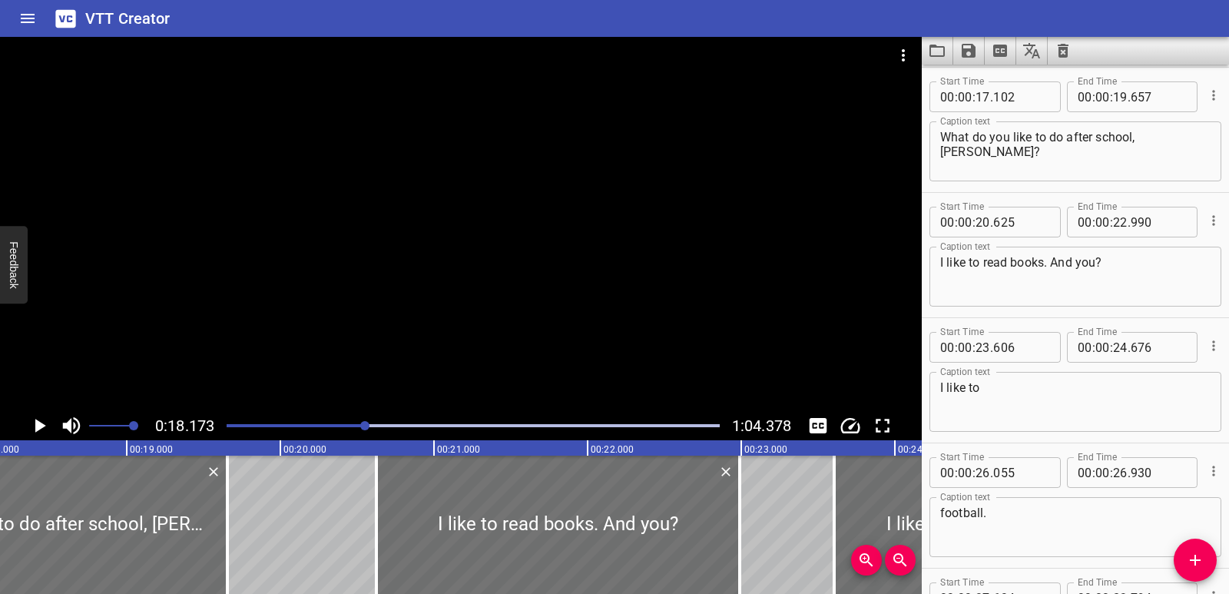
click at [405, 426] on div "Play progress" at bounding box center [473, 425] width 493 height 3
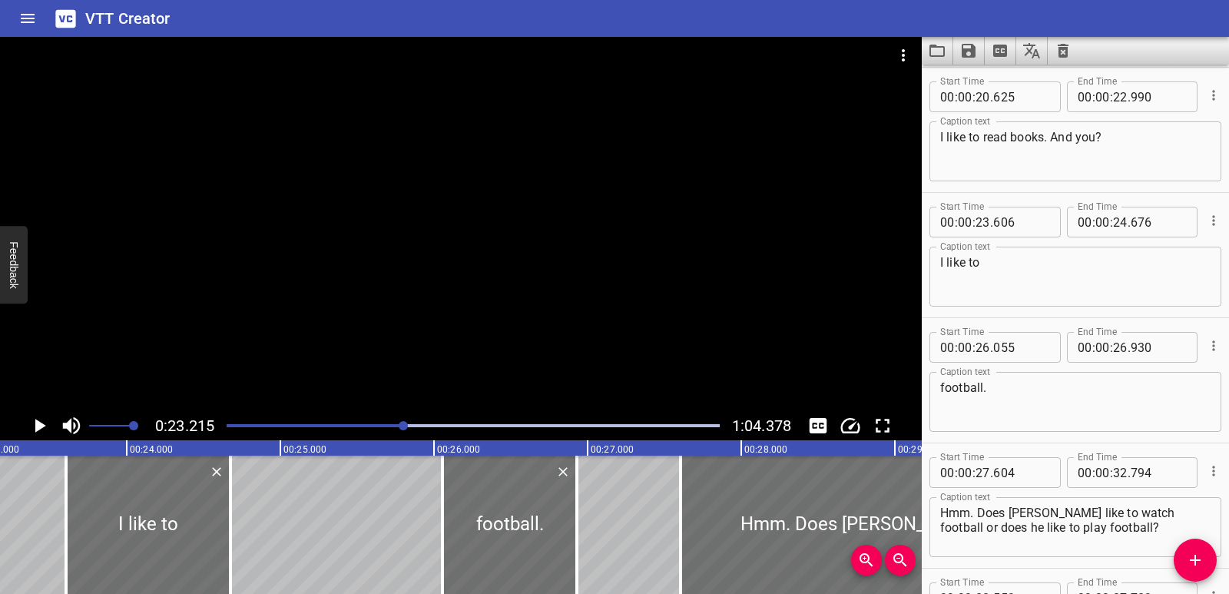
scroll to position [0, 3567]
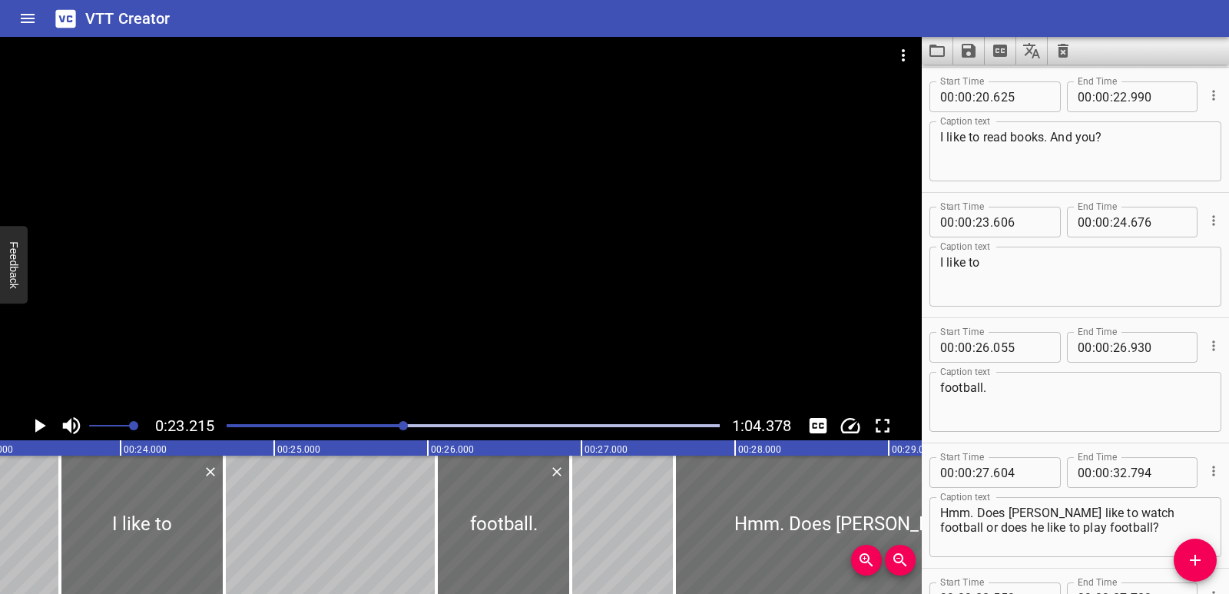
click at [420, 425] on div "Play progress" at bounding box center [473, 425] width 493 height 3
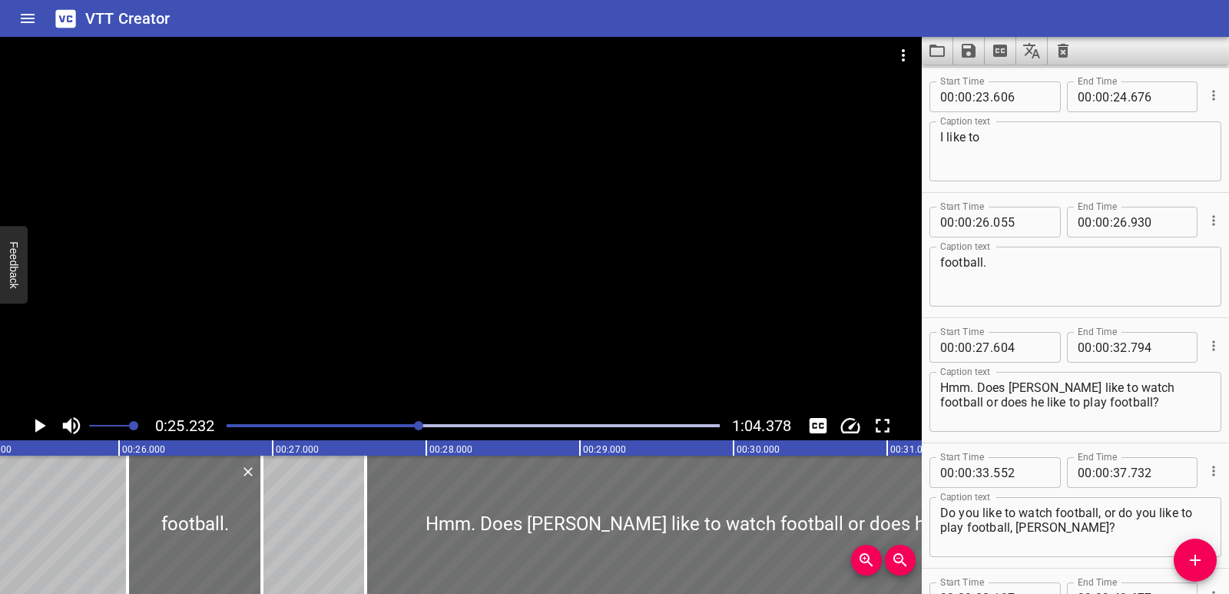
scroll to position [0, 3877]
click at [426, 426] on div "Play progress" at bounding box center [473, 425] width 493 height 3
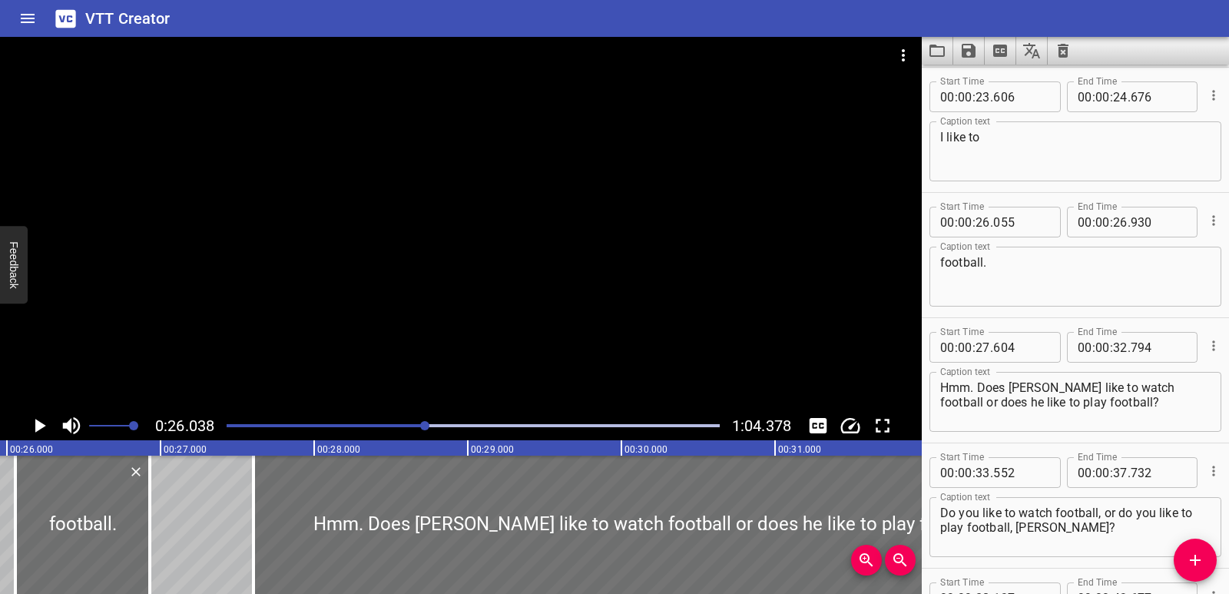
scroll to position [0, 4001]
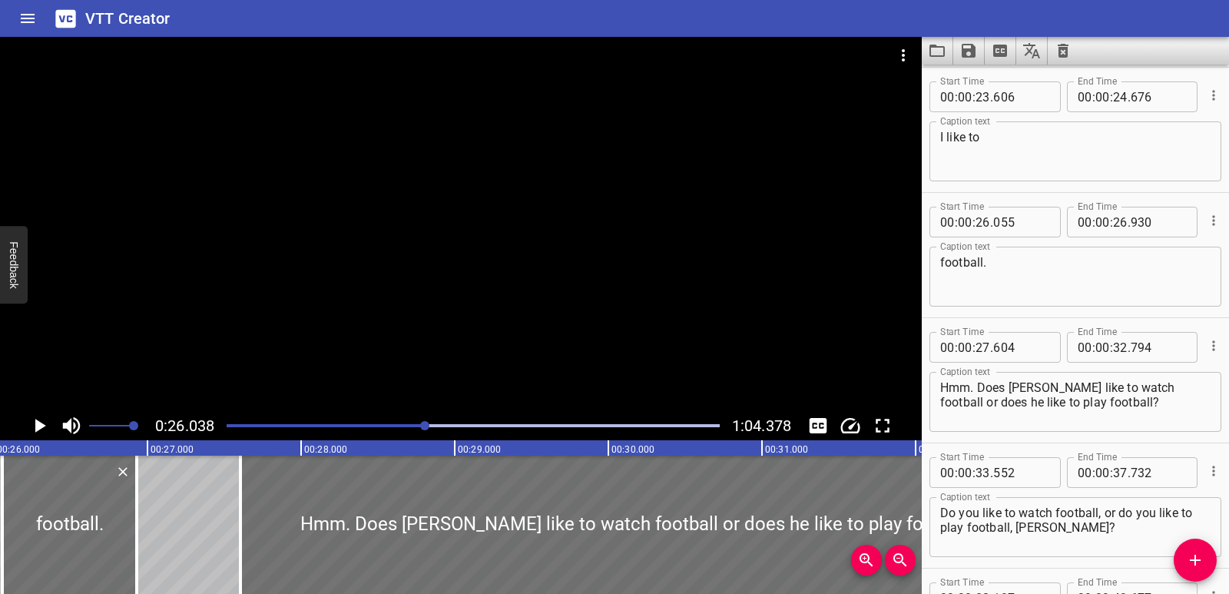
click at [496, 426] on div "Play progress" at bounding box center [473, 425] width 493 height 3
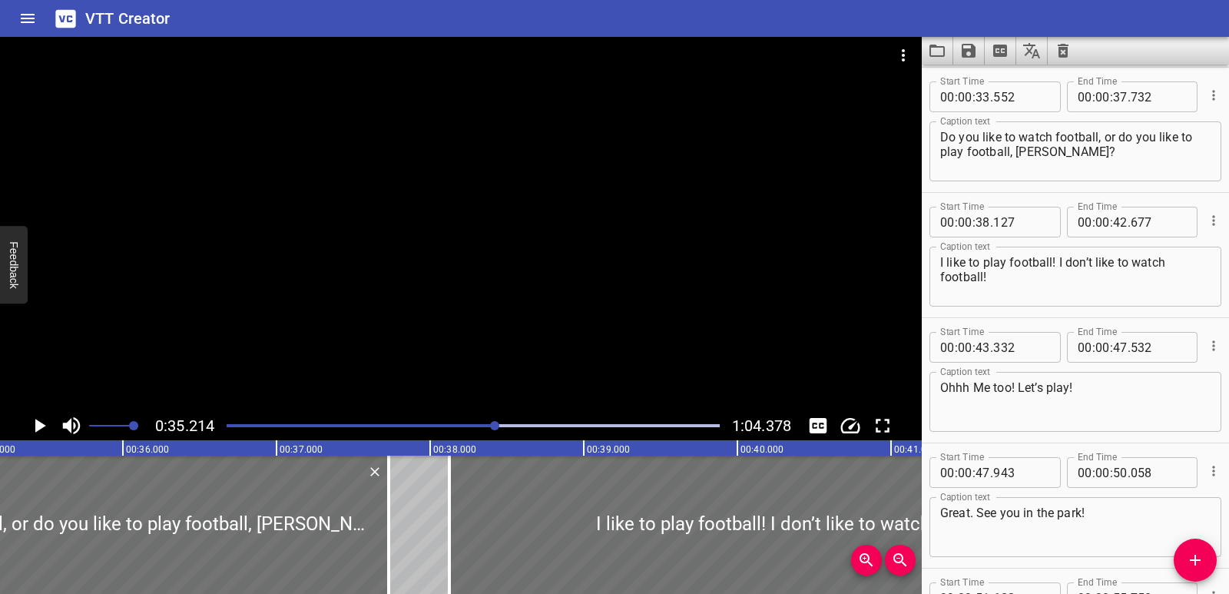
scroll to position [0, 5411]
click at [585, 176] on div at bounding box center [461, 224] width 922 height 374
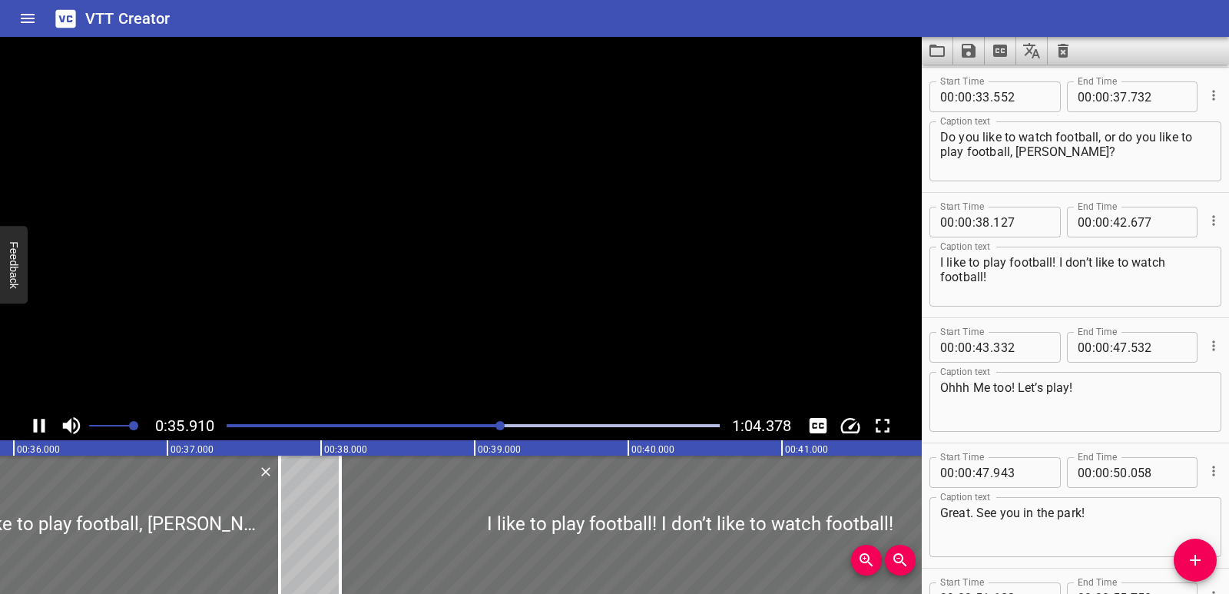
click at [585, 176] on video at bounding box center [461, 224] width 922 height 374
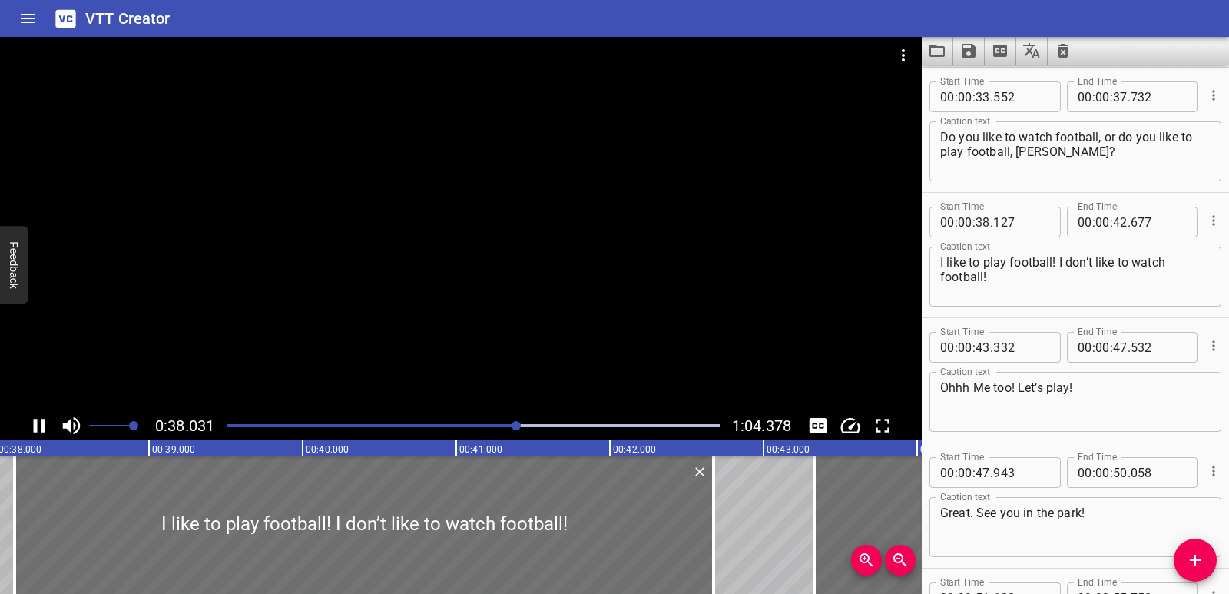
scroll to position [0, 5883]
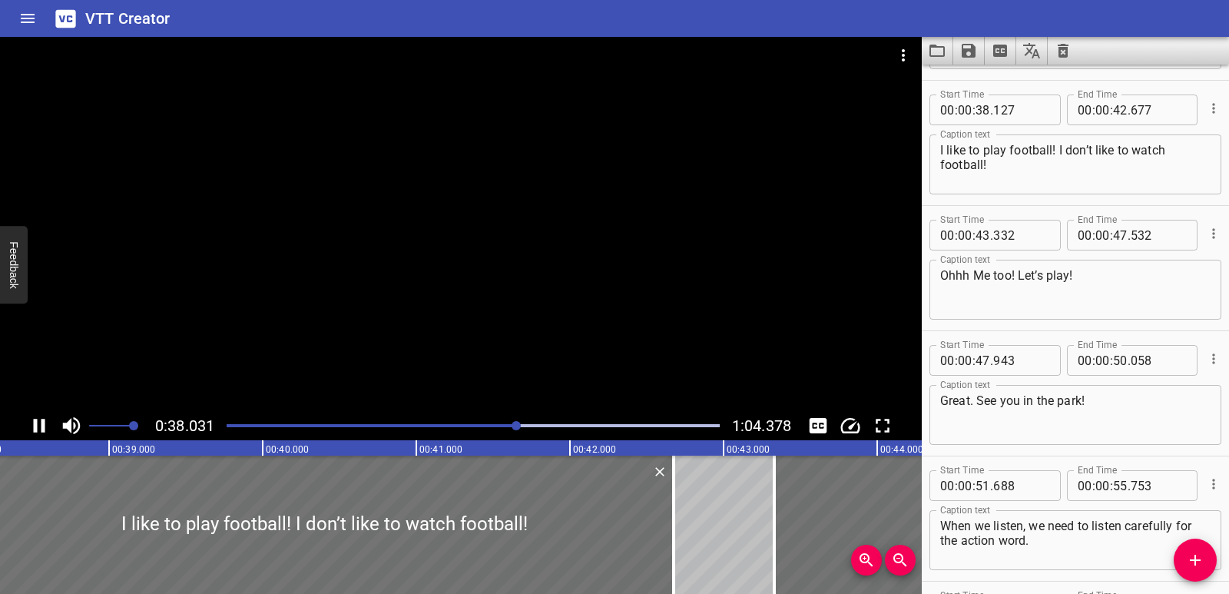
click at [39, 426] on icon "Play/Pause" at bounding box center [39, 425] width 23 height 23
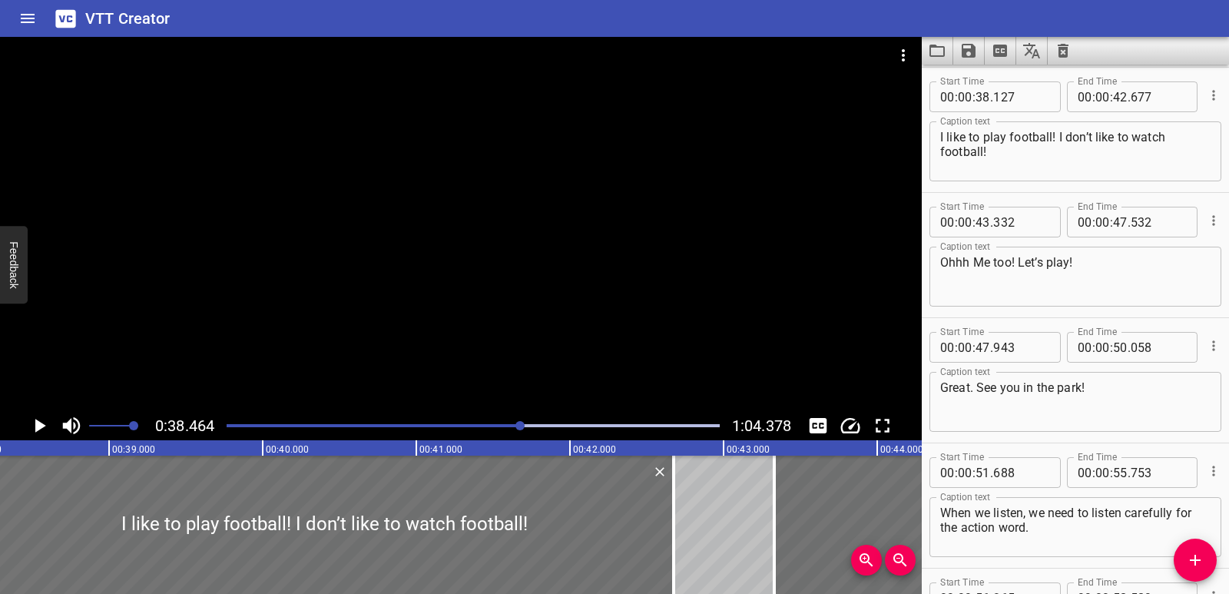
scroll to position [0, 5910]
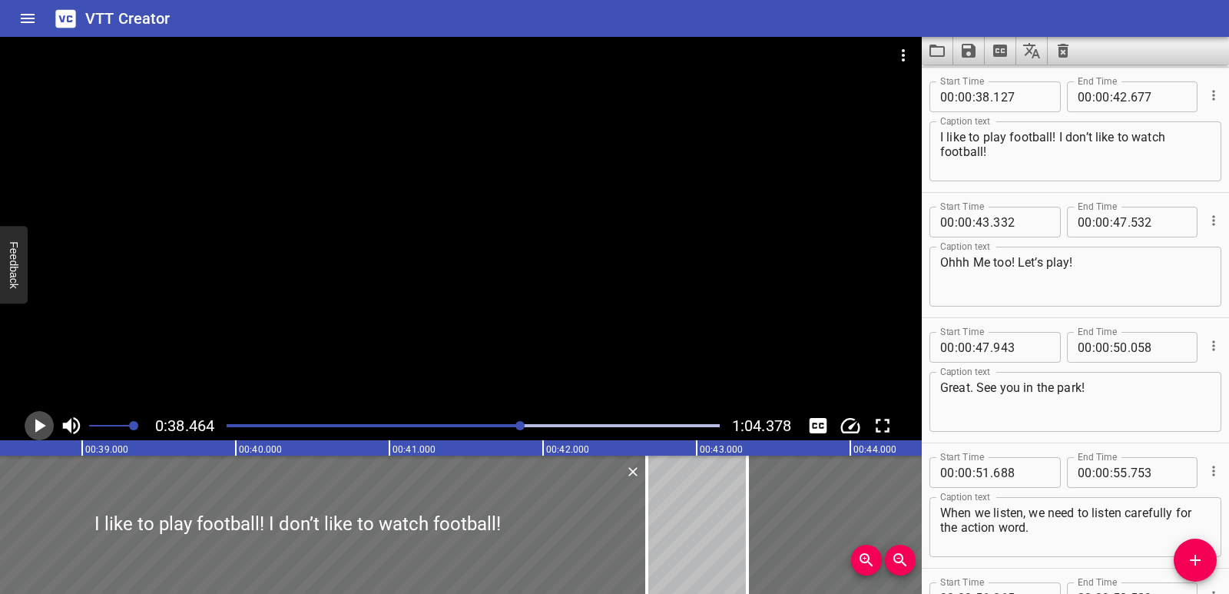
click at [40, 426] on icon "Play/Pause" at bounding box center [40, 426] width 11 height 14
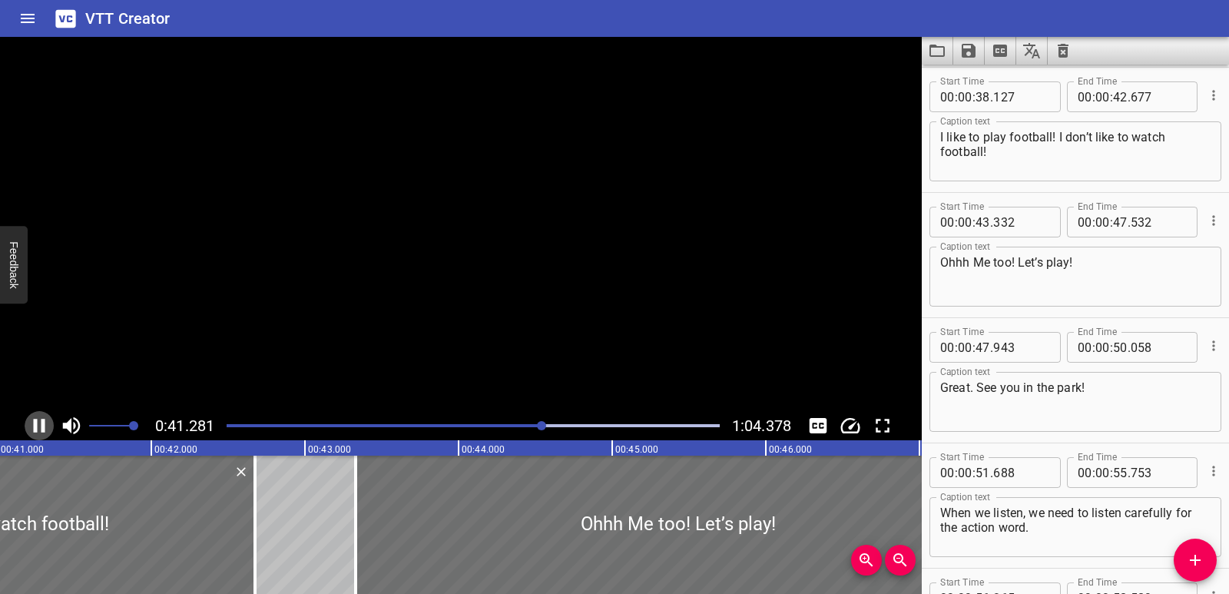
click at [40, 426] on icon "Play/Pause" at bounding box center [39, 425] width 23 height 23
